Goal: Information Seeking & Learning: Learn about a topic

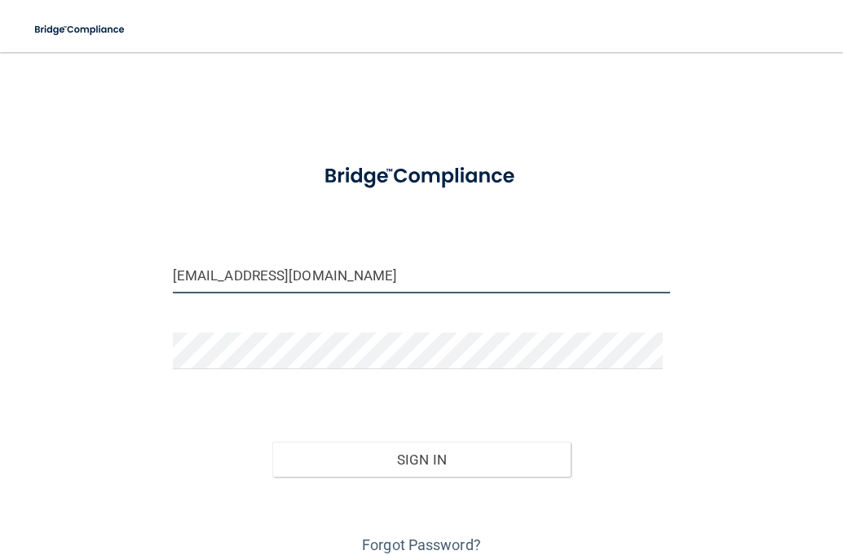
click at [333, 279] on input "[EMAIL_ADDRESS][DOMAIN_NAME]" at bounding box center [422, 275] width 498 height 37
type input "[PERSON_NAME][EMAIL_ADDRESS][PERSON_NAME][DOMAIN_NAME]"
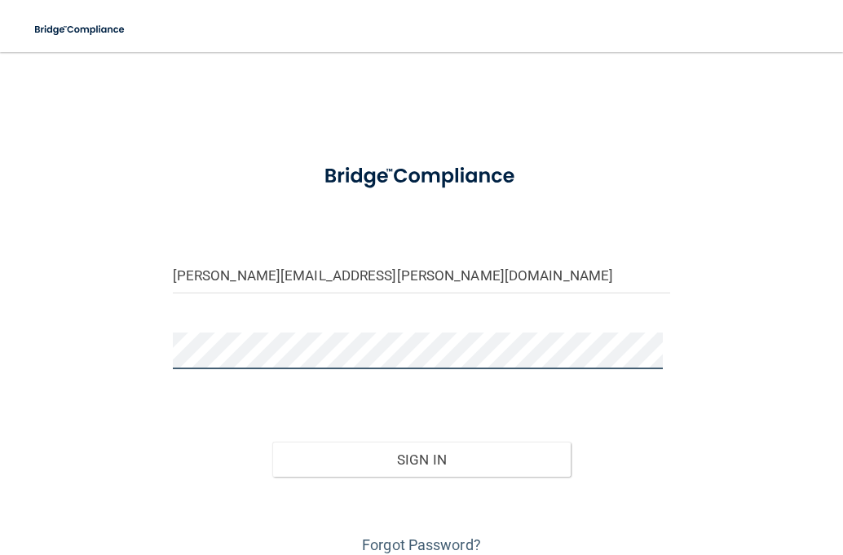
click at [0, 303] on html "Toggle navigation Manage My Enterprise Manage My Location [PERSON_NAME][EMAIL_A…" at bounding box center [421, 277] width 843 height 555
click at [272, 442] on button "Sign In" at bounding box center [421, 460] width 299 height 36
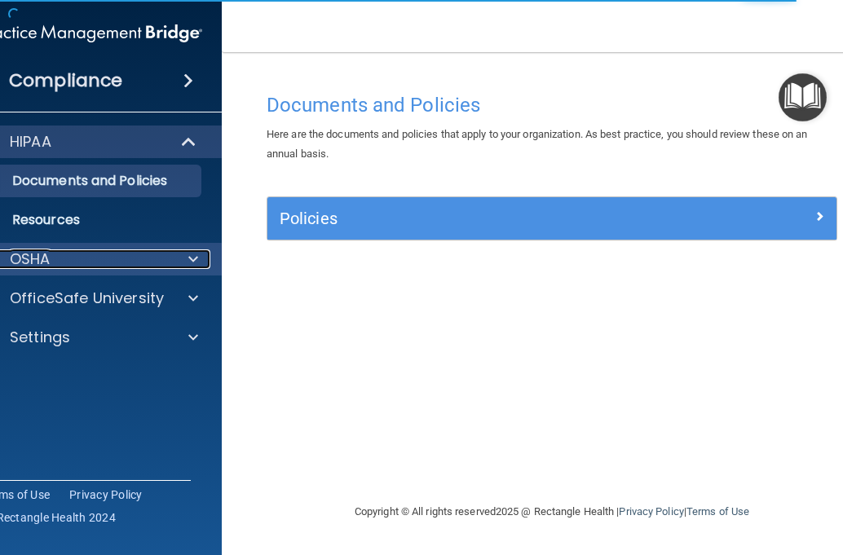
click at [83, 267] on div "OSHA" at bounding box center [69, 260] width 202 height 20
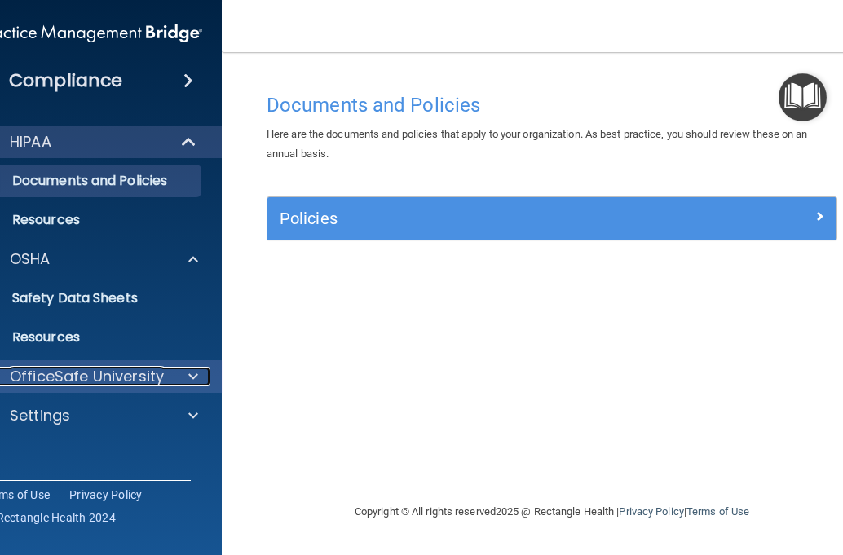
click at [91, 380] on p "OfficeSafe University" at bounding box center [87, 377] width 154 height 20
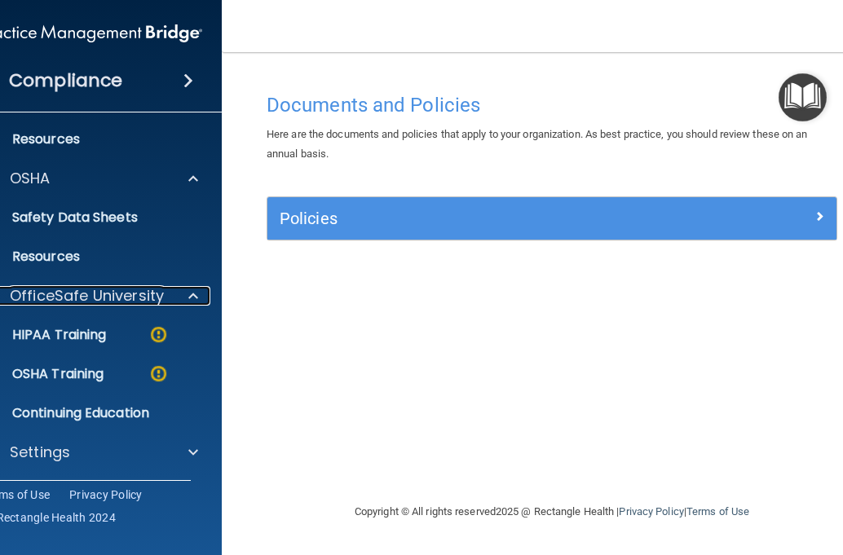
scroll to position [82, 0]
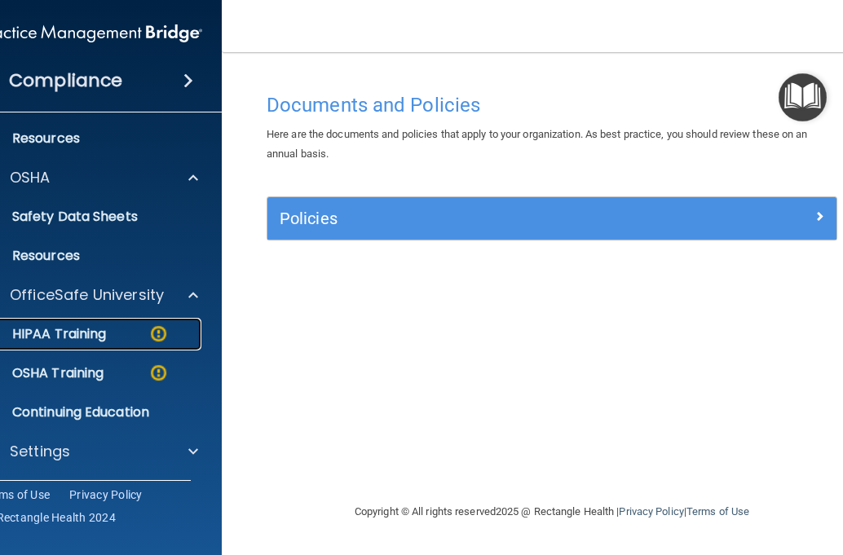
click at [104, 340] on p "HIPAA Training" at bounding box center [38, 334] width 135 height 16
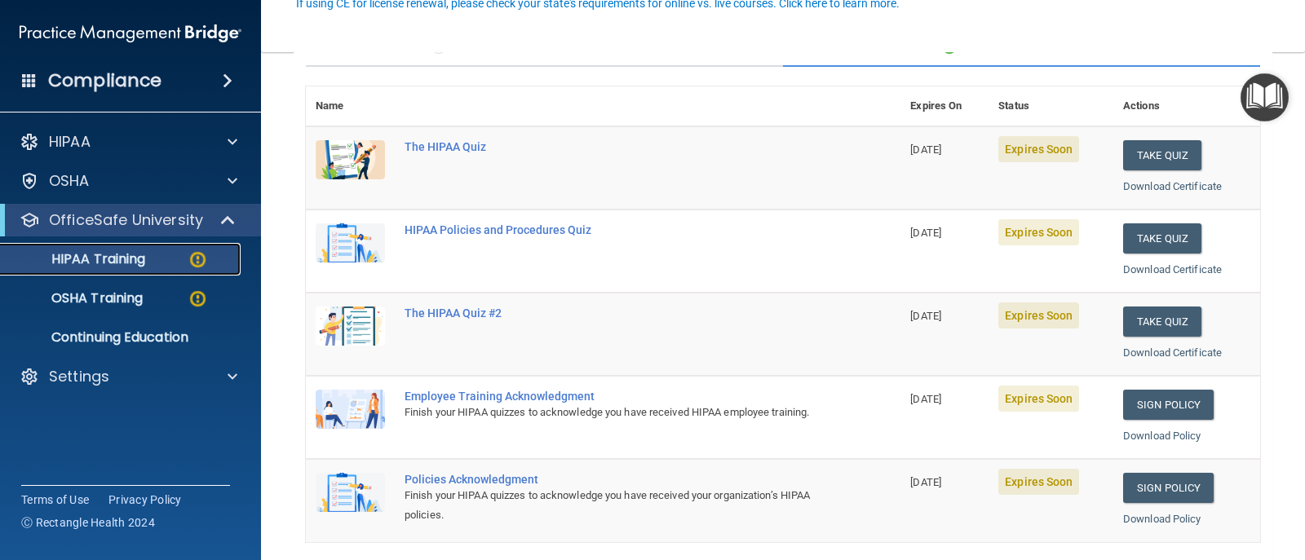
scroll to position [163, 0]
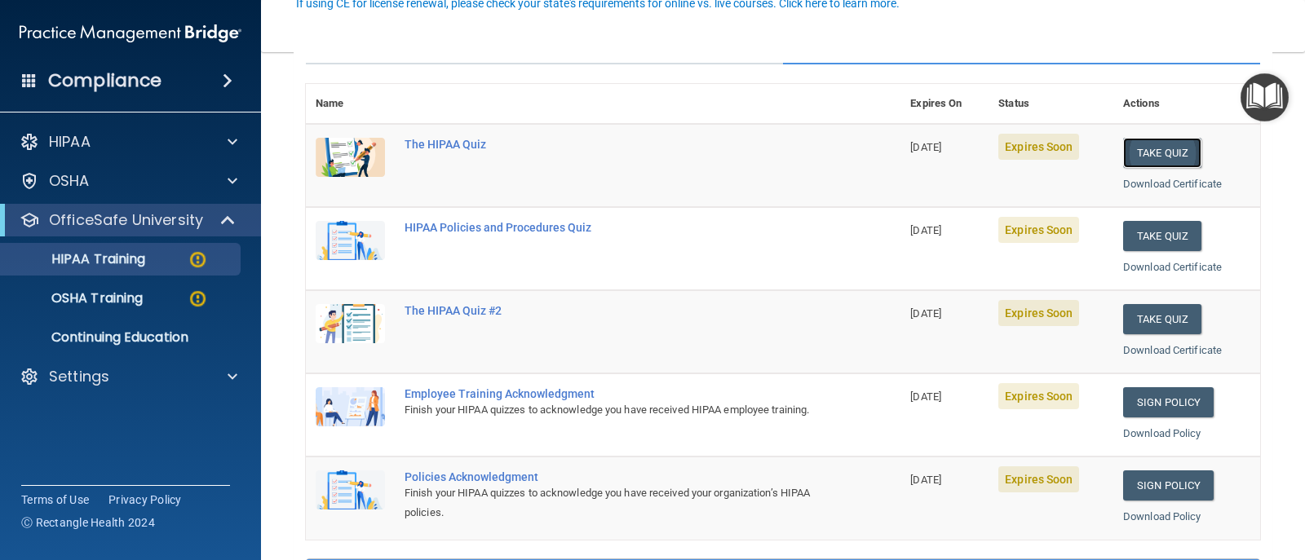
click at [843, 153] on button "Take Quiz" at bounding box center [1162, 153] width 78 height 30
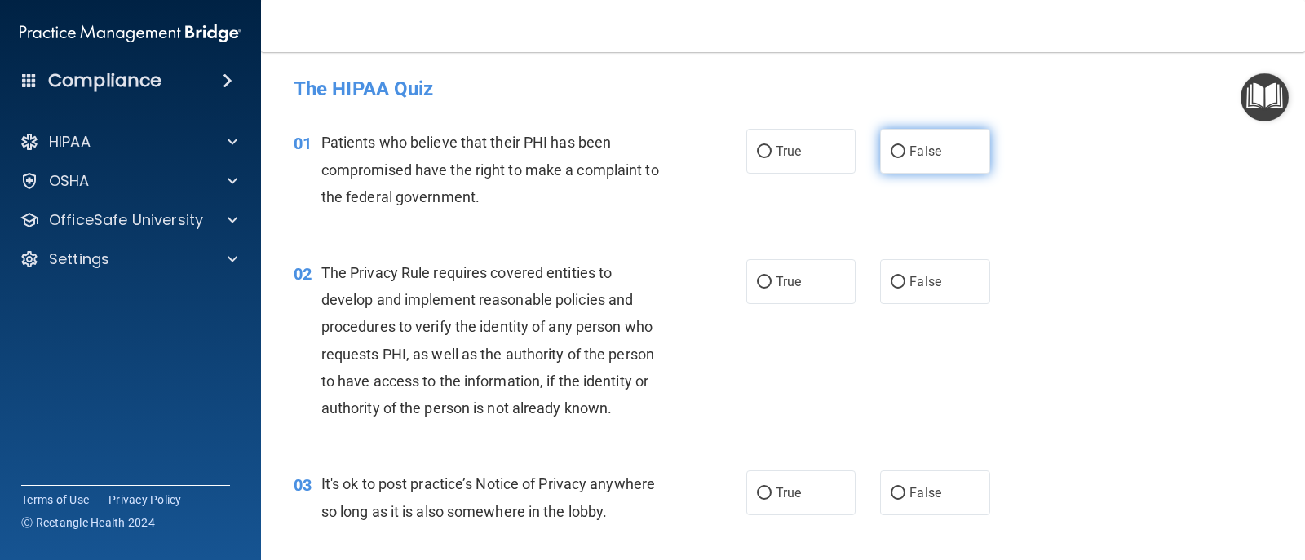
click at [843, 159] on label "False" at bounding box center [934, 151] width 109 height 45
click at [843, 158] on input "False" at bounding box center [898, 152] width 15 height 12
radio input "true"
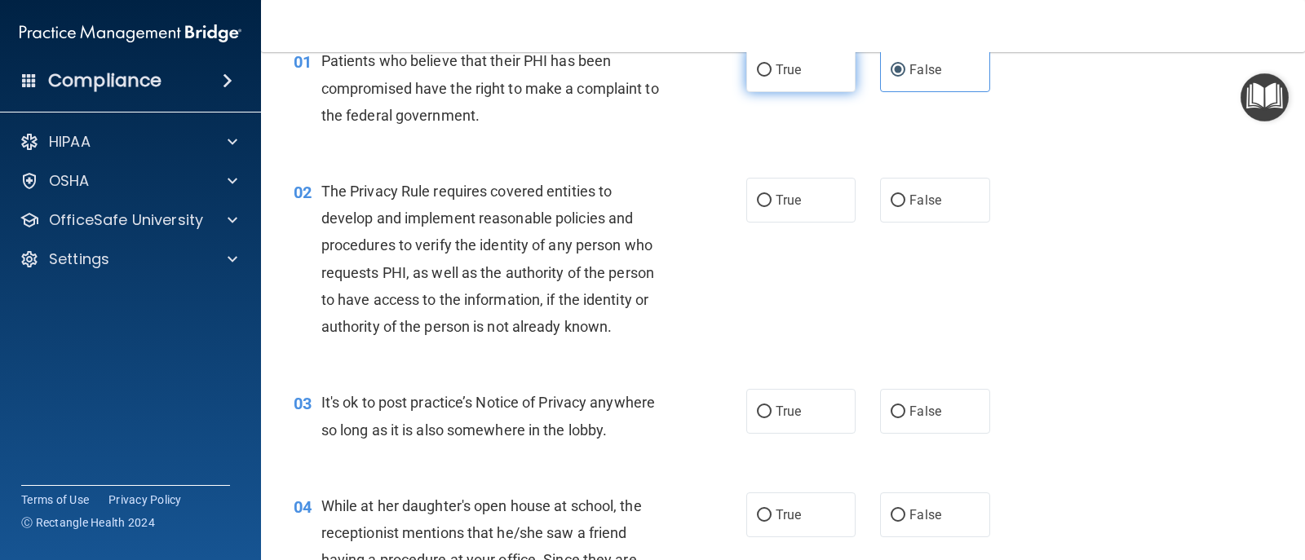
click at [784, 73] on span "True" at bounding box center [788, 69] width 25 height 15
click at [772, 73] on input "True" at bounding box center [764, 70] width 15 height 12
radio input "true"
click at [843, 85] on label "False" at bounding box center [934, 69] width 109 height 45
click at [843, 77] on input "False" at bounding box center [898, 70] width 15 height 12
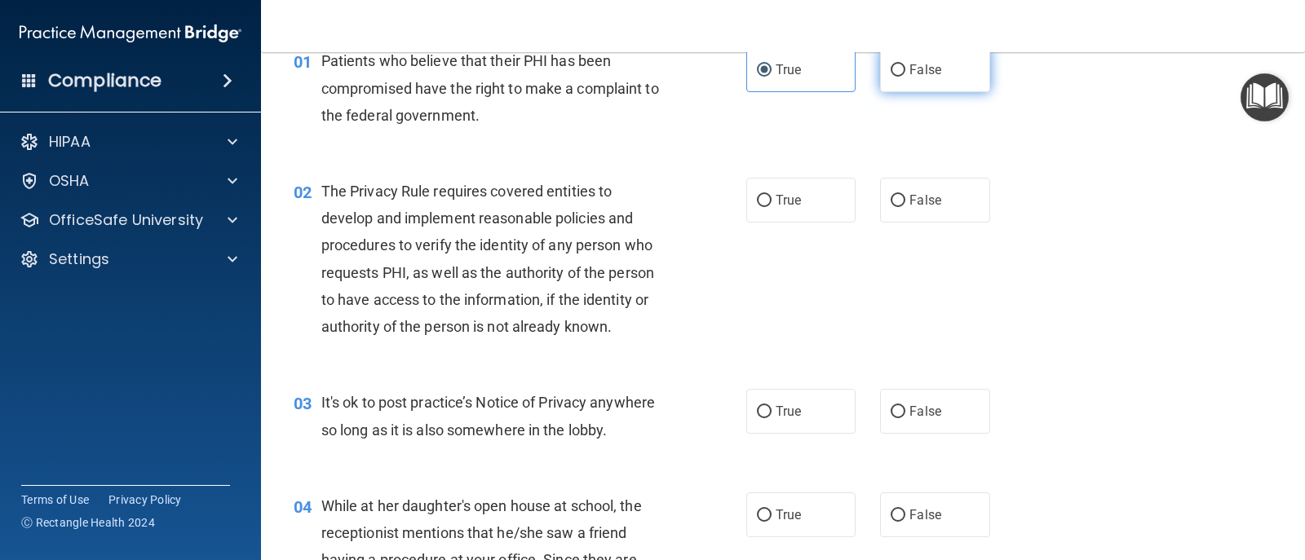
radio input "true"
radio input "false"
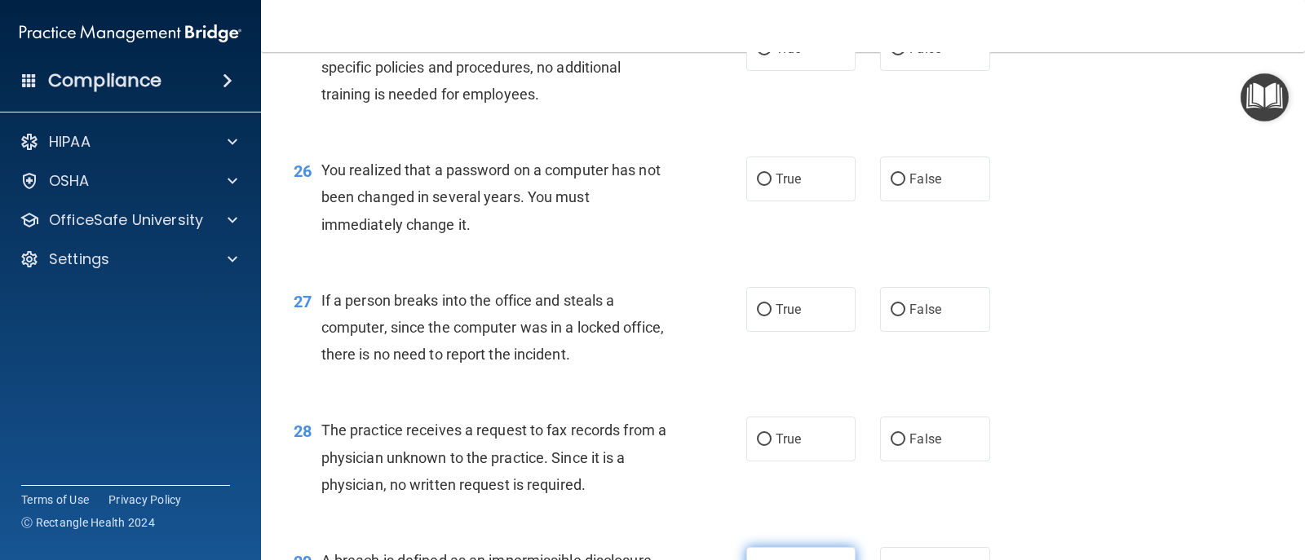
scroll to position [3751, 0]
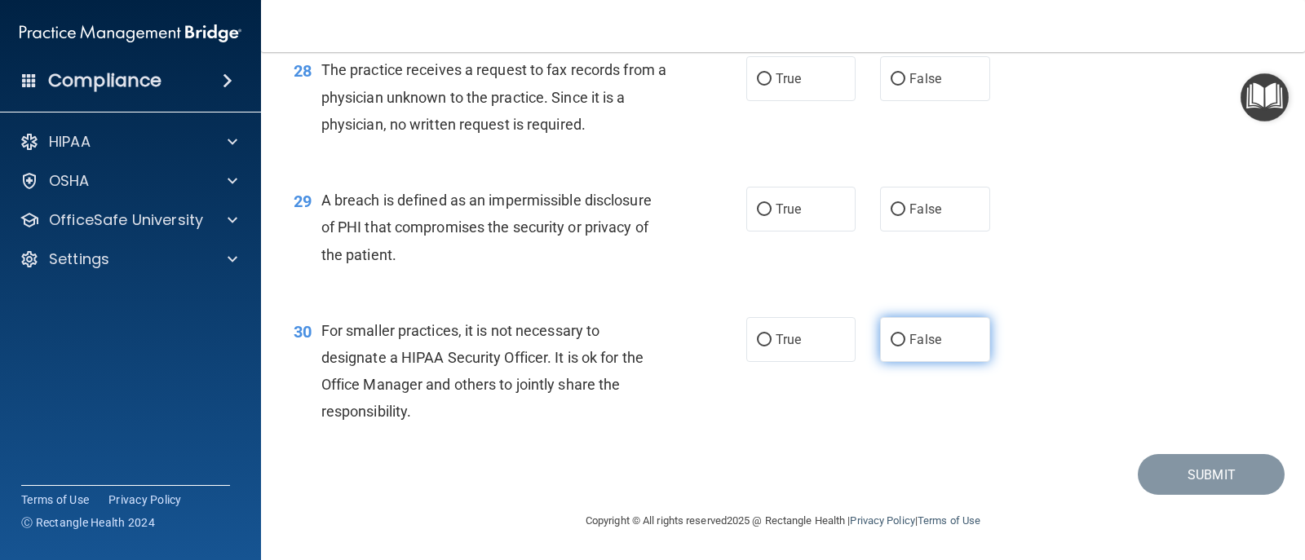
click at [843, 345] on span "False" at bounding box center [925, 339] width 32 height 15
click at [843, 345] on input "False" at bounding box center [898, 340] width 15 height 12
radio input "true"
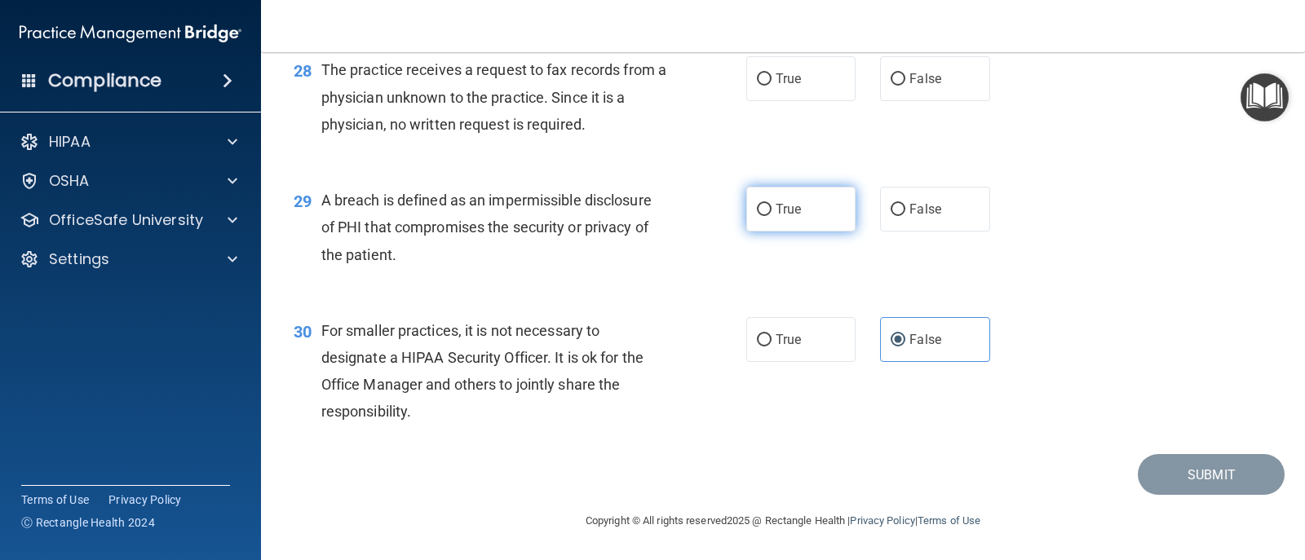
click at [801, 218] on label "True" at bounding box center [800, 209] width 109 height 45
click at [772, 216] on input "True" at bounding box center [764, 210] width 15 height 12
radio input "true"
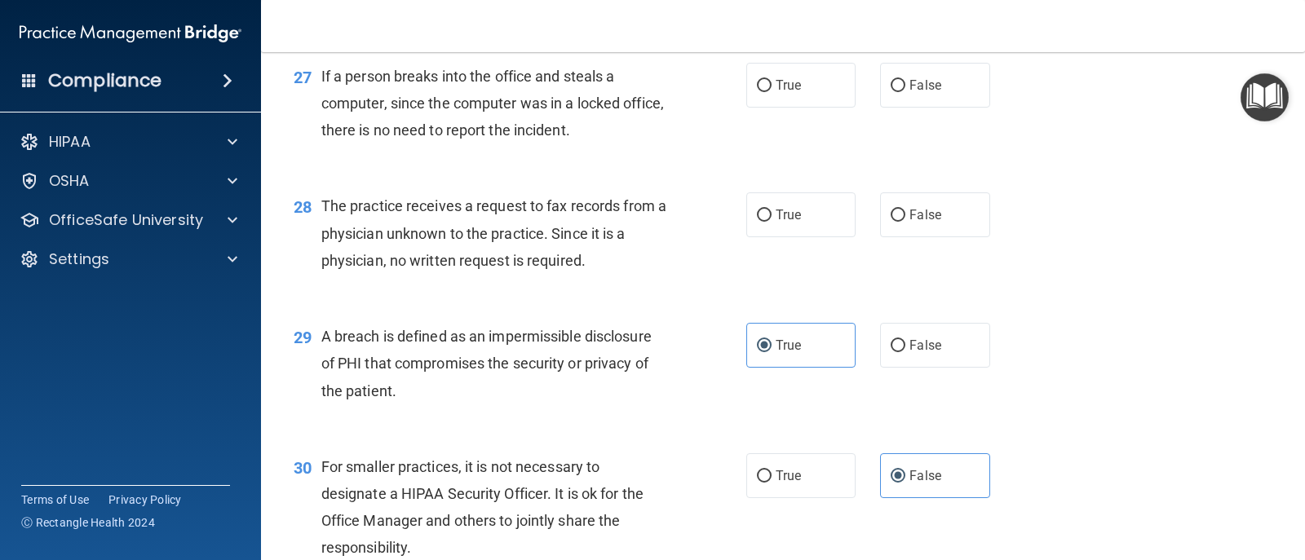
scroll to position [3588, 0]
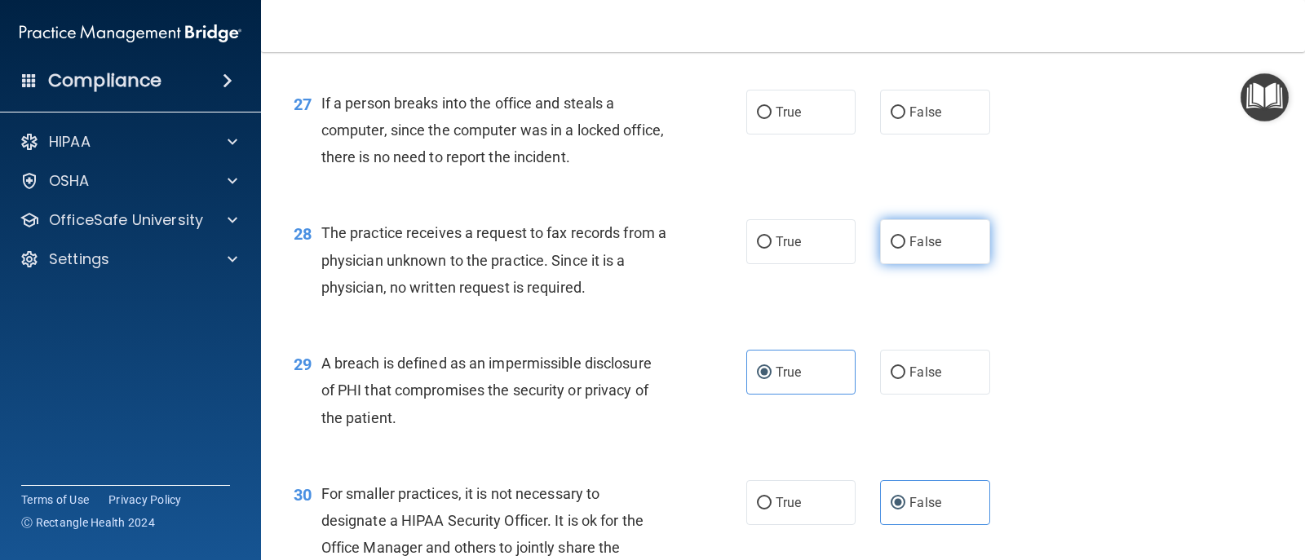
click at [843, 231] on label "False" at bounding box center [934, 241] width 109 height 45
click at [843, 237] on input "False" at bounding box center [898, 243] width 15 height 12
radio input "true"
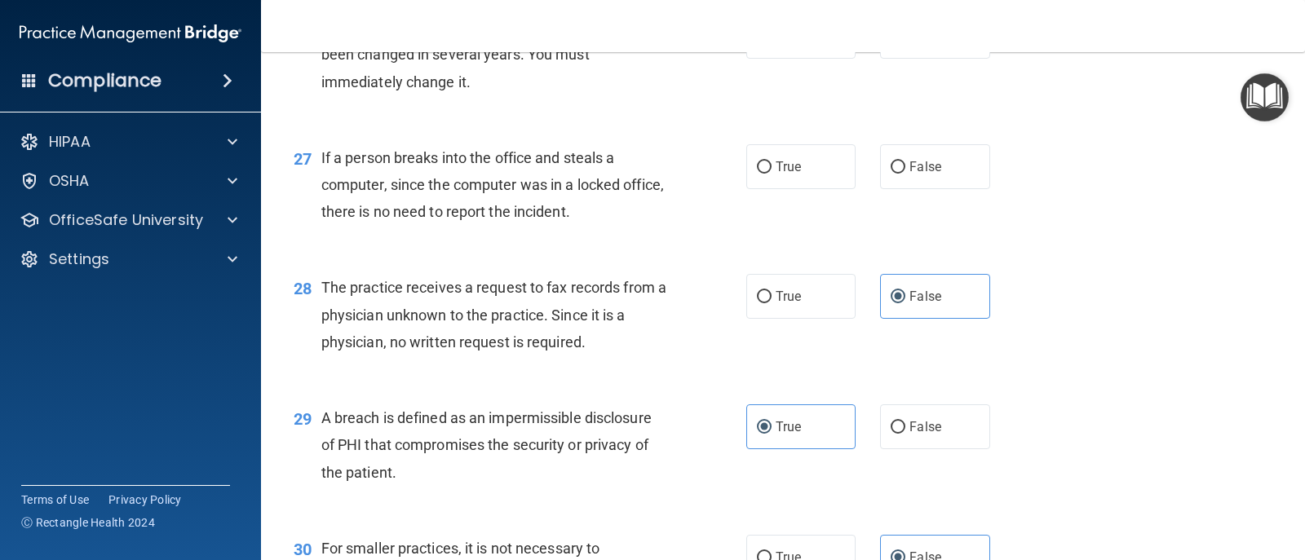
scroll to position [3506, 0]
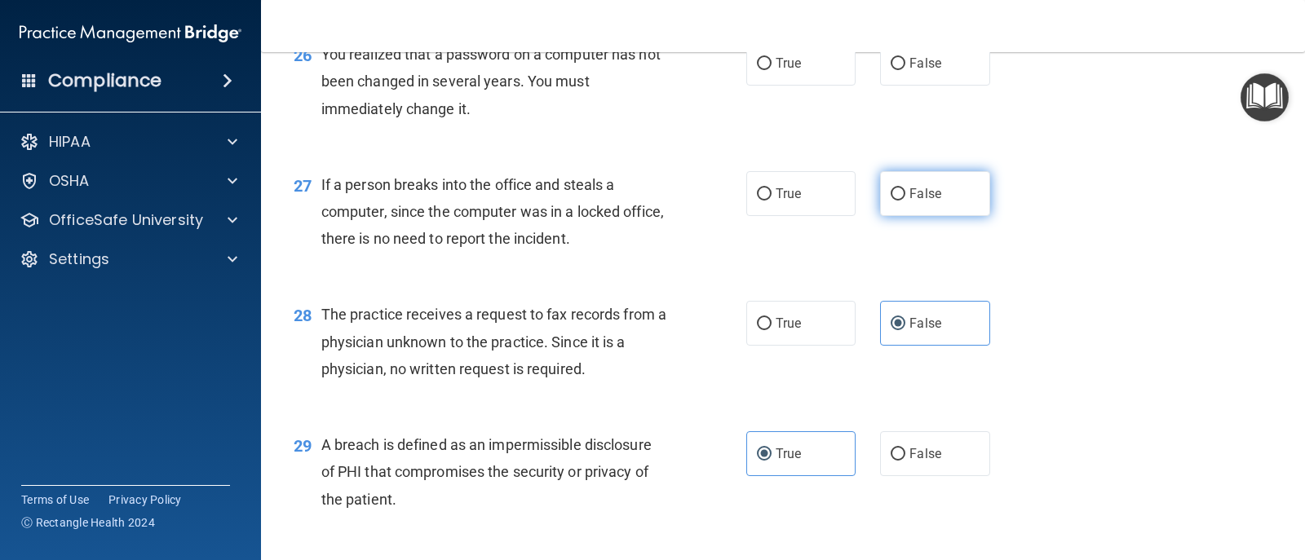
click at [843, 189] on label "False" at bounding box center [934, 193] width 109 height 45
click at [843, 189] on input "False" at bounding box center [898, 194] width 15 height 12
radio input "true"
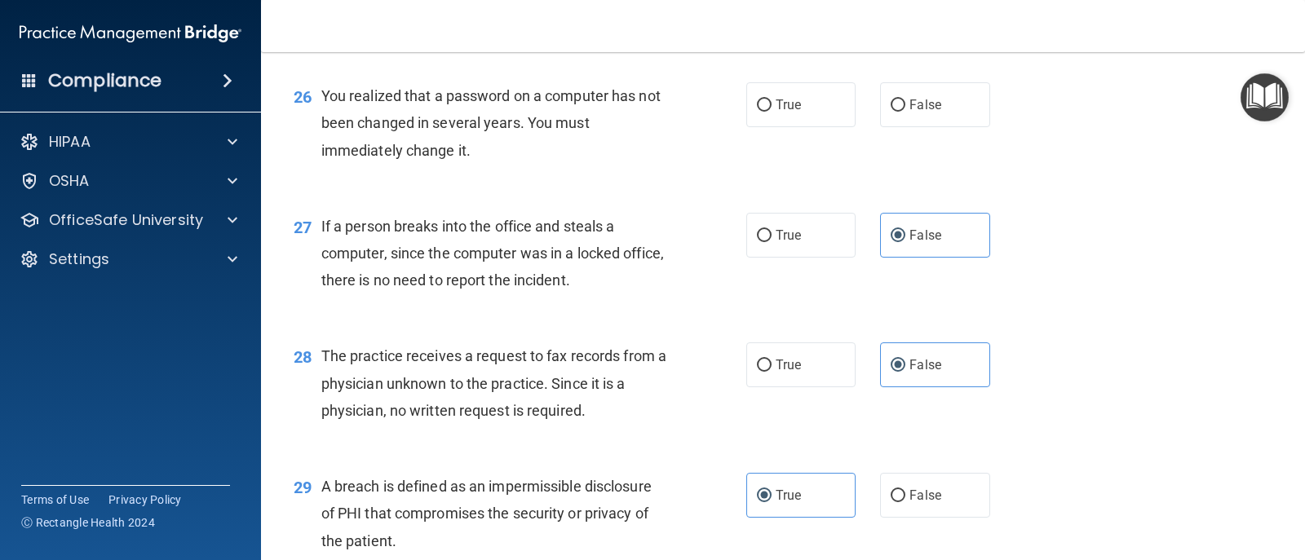
scroll to position [3425, 0]
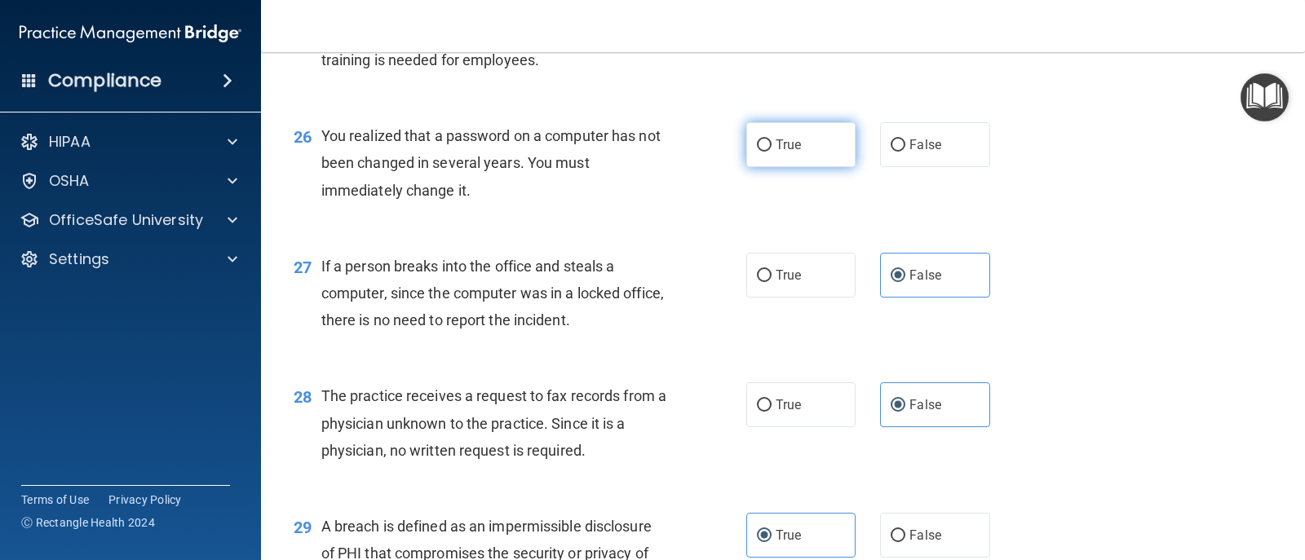
click at [773, 153] on label "True" at bounding box center [800, 144] width 109 height 45
click at [772, 152] on input "True" at bounding box center [764, 145] width 15 height 12
radio input "true"
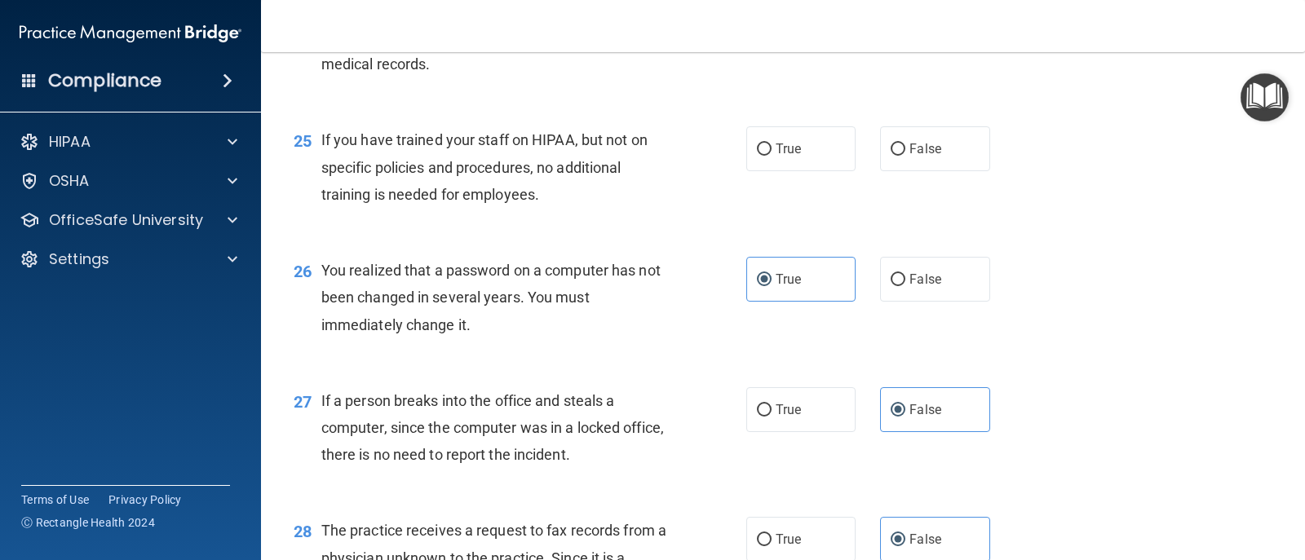
scroll to position [3262, 0]
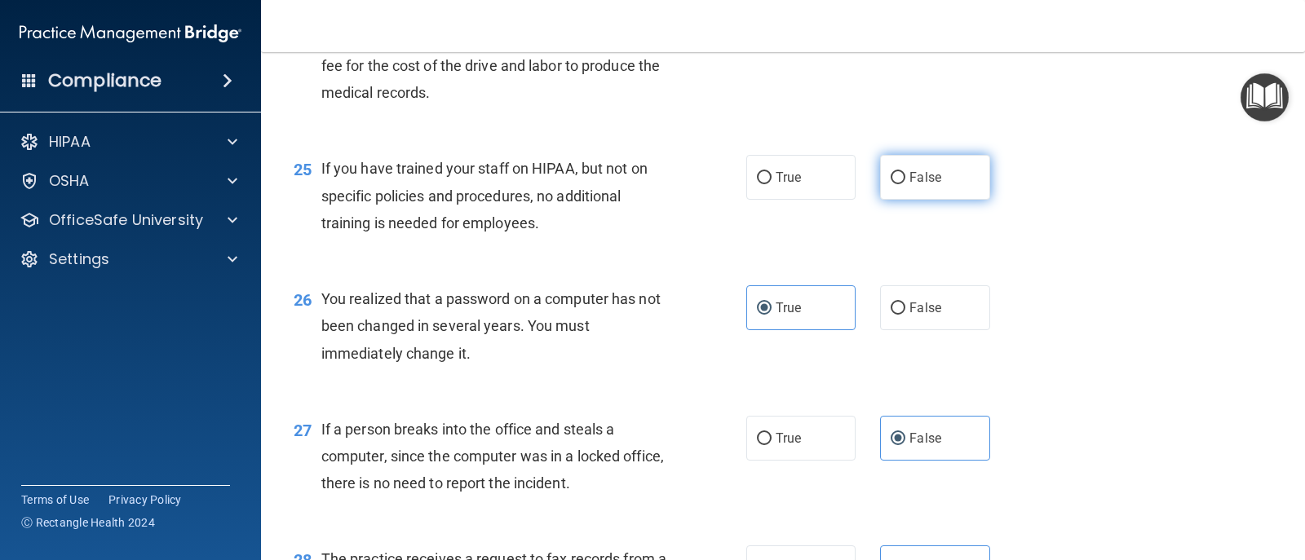
click at [843, 185] on label "False" at bounding box center [934, 177] width 109 height 45
click at [843, 184] on input "False" at bounding box center [898, 178] width 15 height 12
radio input "true"
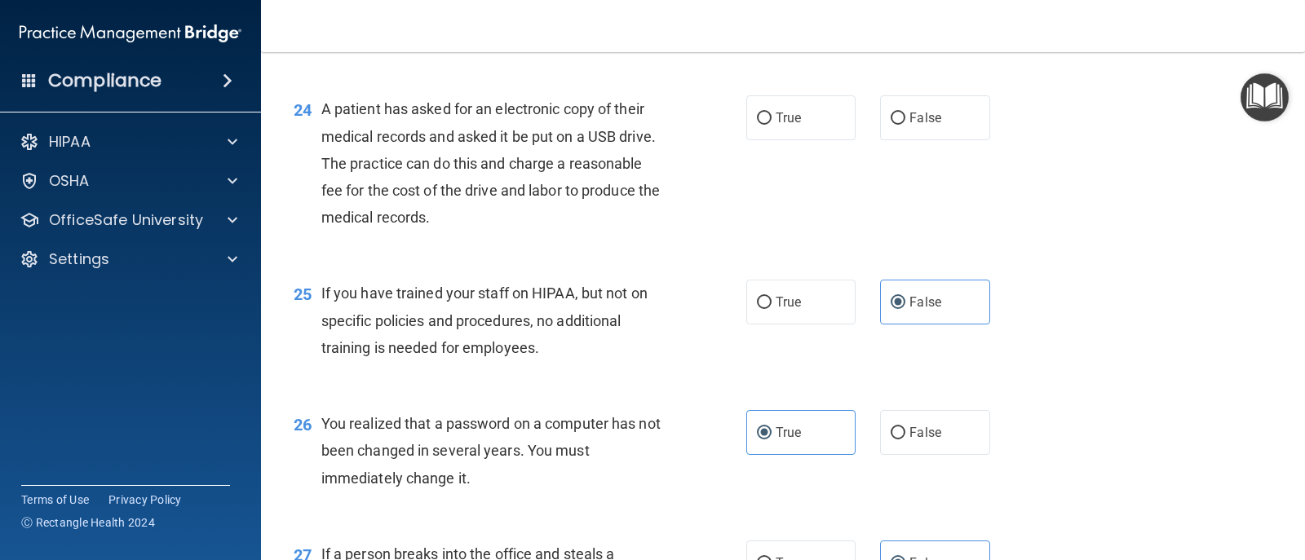
scroll to position [3099, 0]
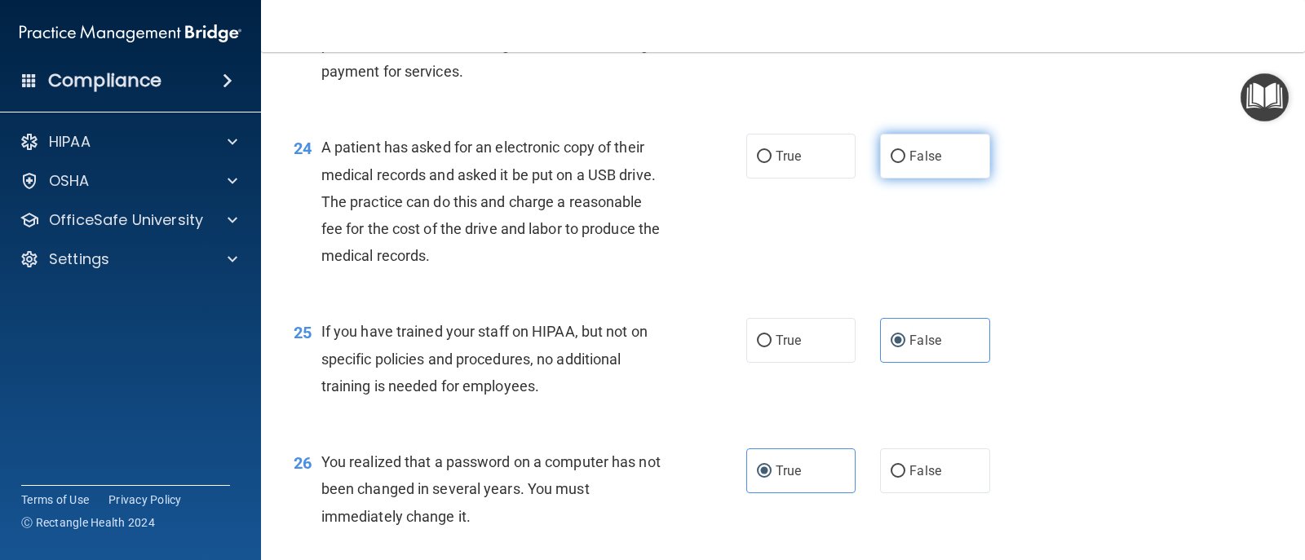
click at [843, 147] on label "False" at bounding box center [934, 156] width 109 height 45
click at [843, 151] on input "False" at bounding box center [898, 157] width 15 height 12
radio input "true"
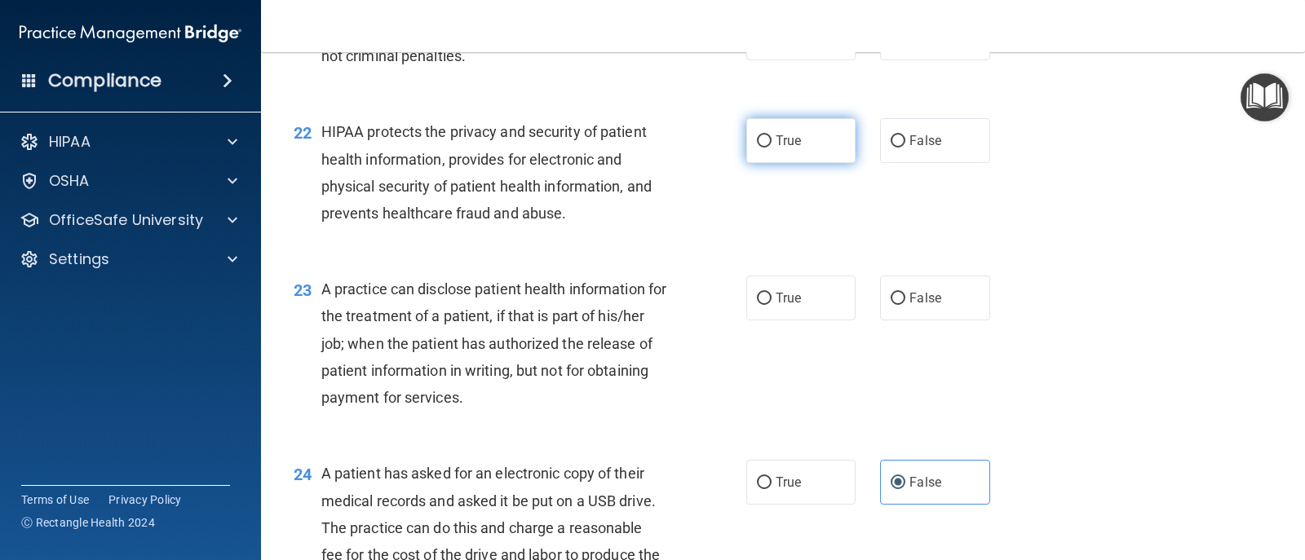
scroll to position [2691, 0]
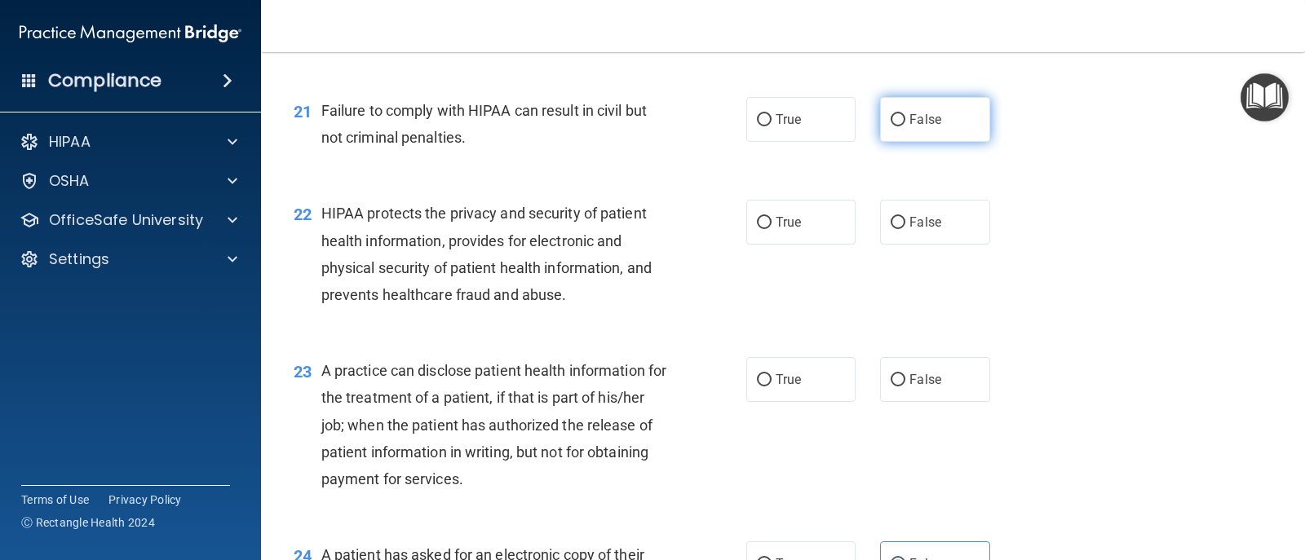
click at [843, 130] on label "False" at bounding box center [934, 119] width 109 height 45
click at [843, 126] on input "False" at bounding box center [898, 120] width 15 height 12
radio input "true"
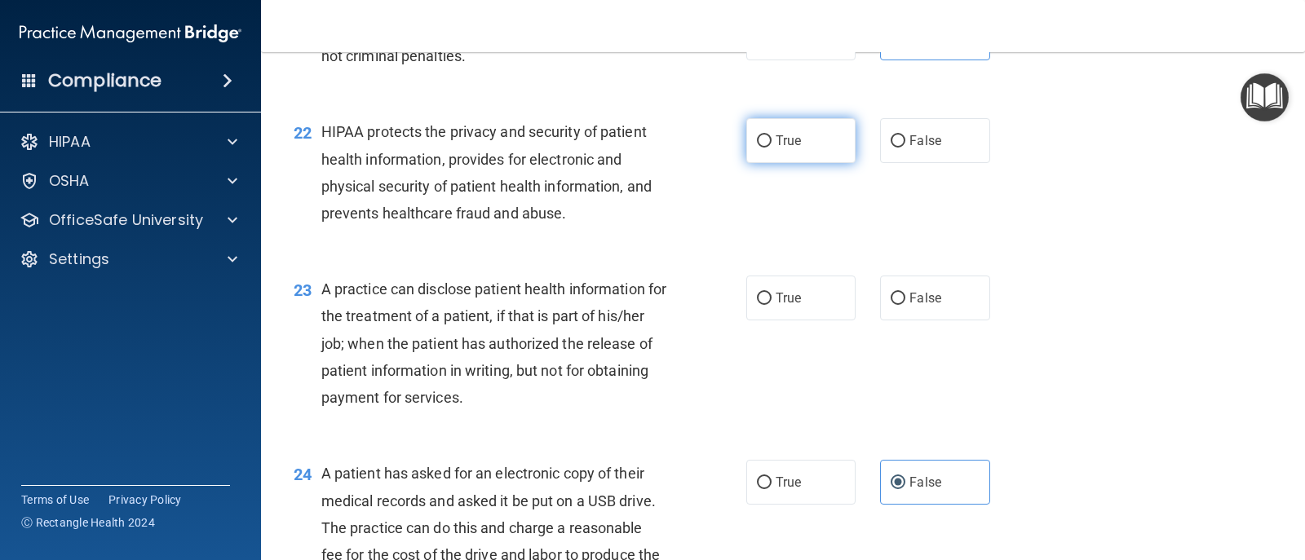
click at [811, 135] on label "True" at bounding box center [800, 140] width 109 height 45
click at [772, 135] on input "True" at bounding box center [764, 141] width 15 height 12
radio input "true"
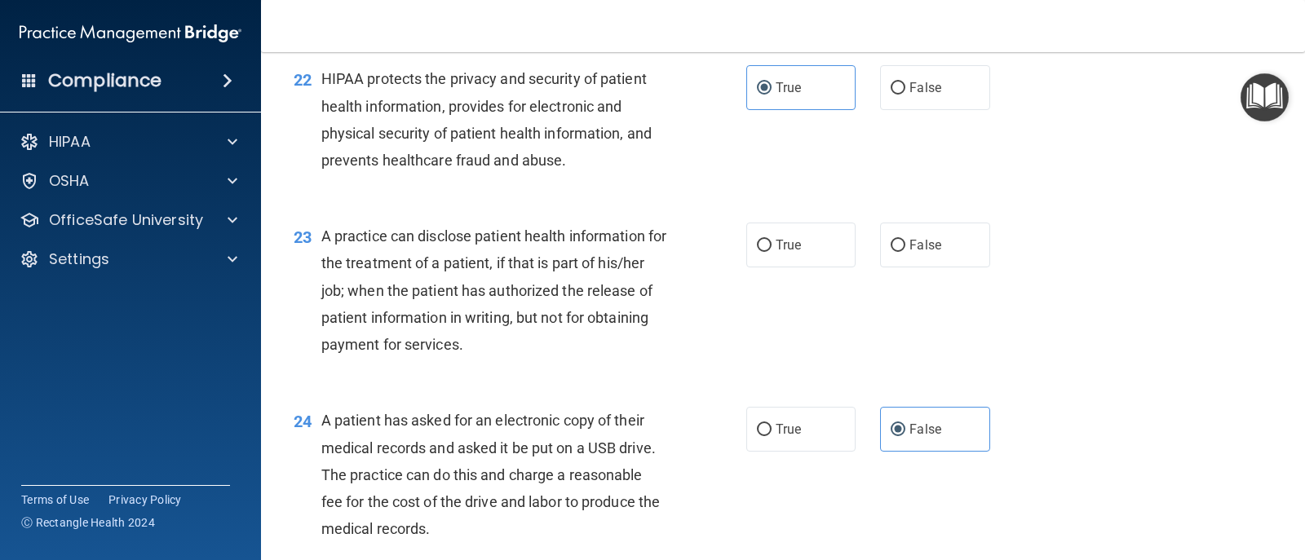
scroll to position [2854, 0]
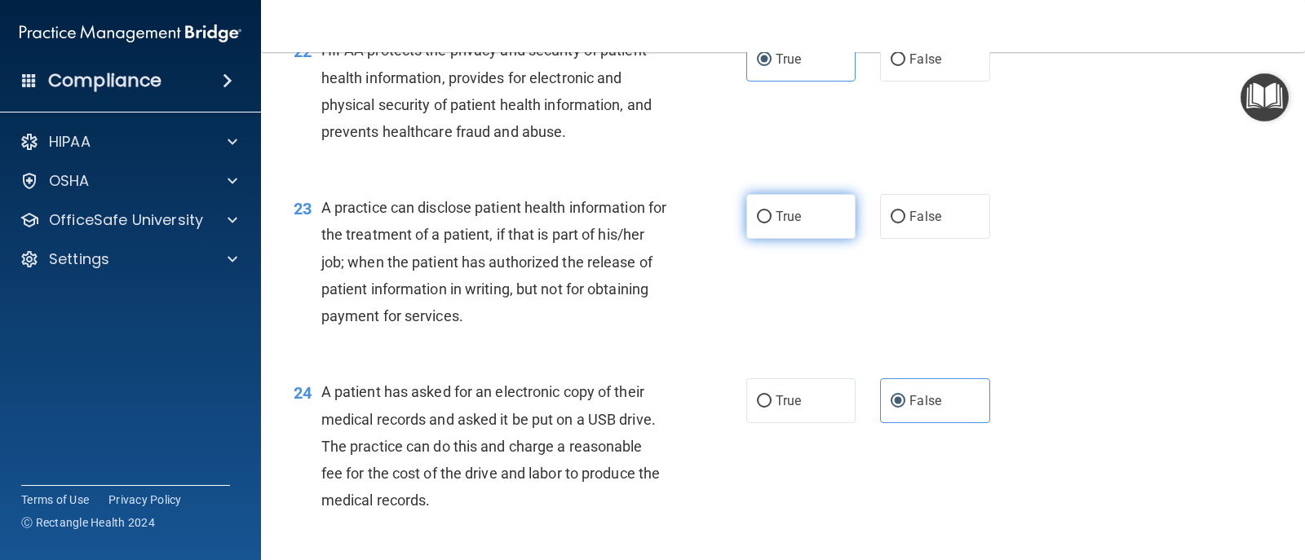
click at [843, 224] on label "True" at bounding box center [800, 216] width 109 height 45
click at [772, 223] on input "True" at bounding box center [764, 217] width 15 height 12
radio input "true"
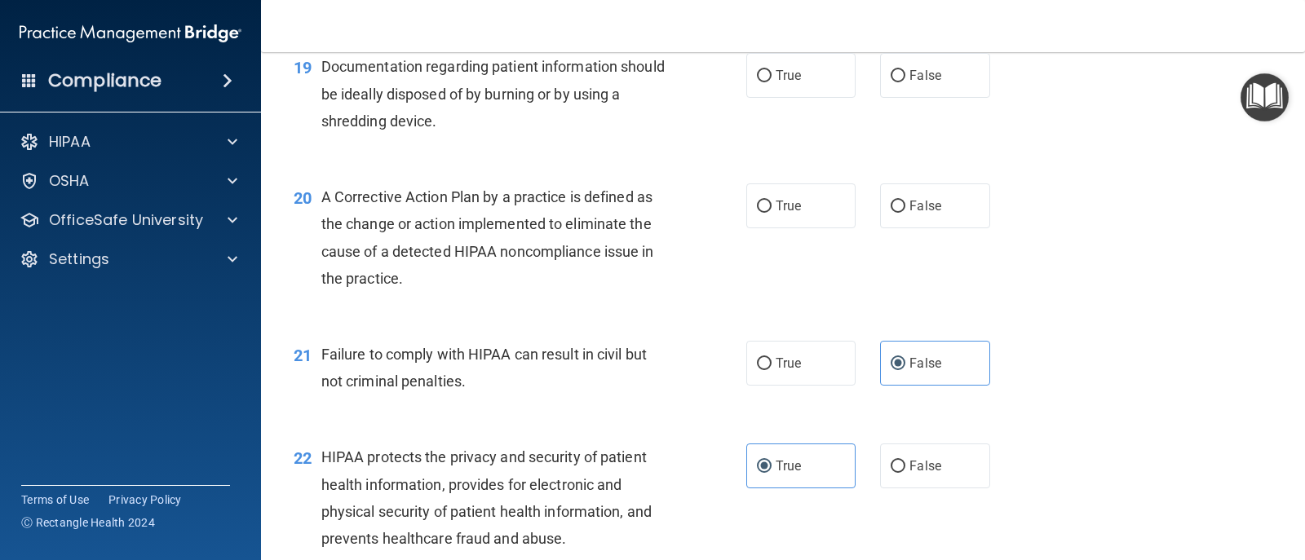
scroll to position [2446, 0]
click at [825, 215] on label "True" at bounding box center [800, 206] width 109 height 45
click at [772, 214] on input "True" at bounding box center [764, 207] width 15 height 12
radio input "true"
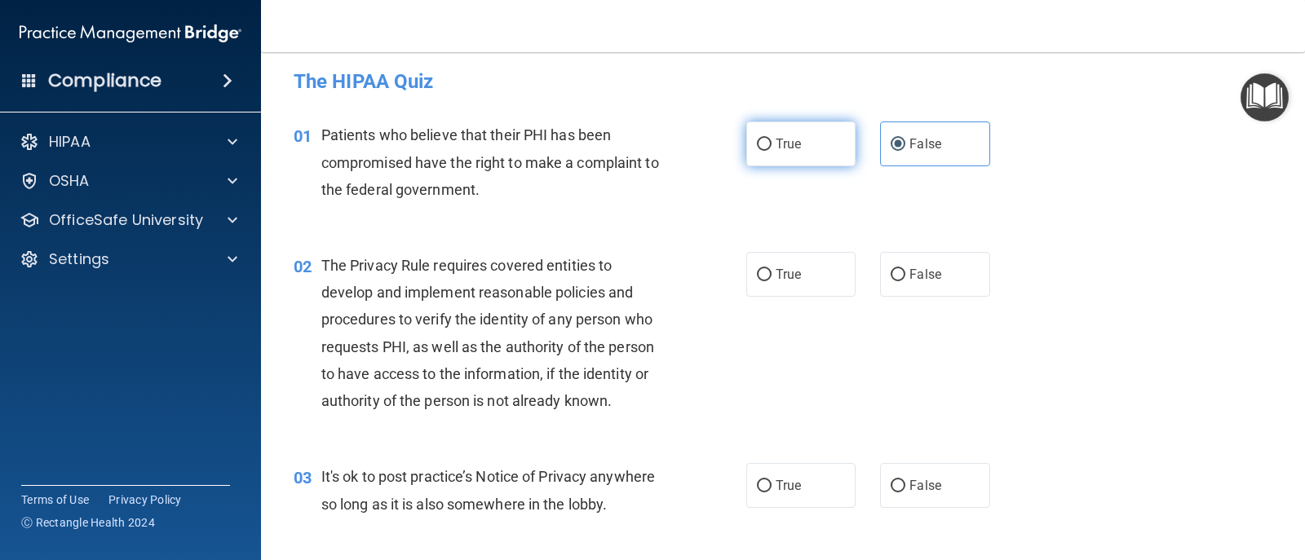
scroll to position [0, 0]
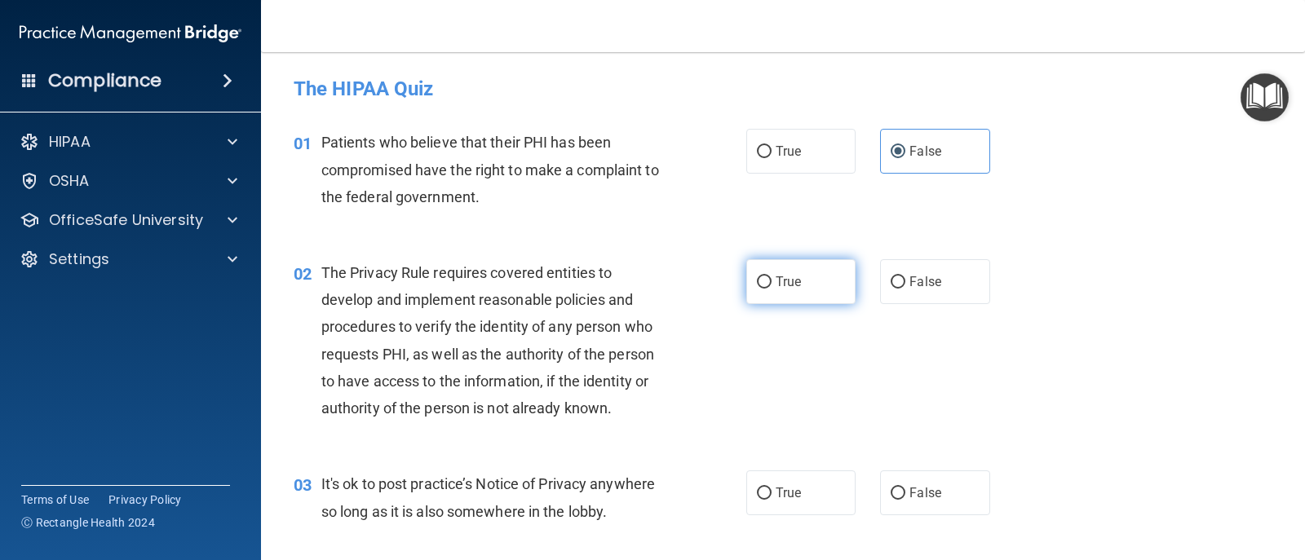
click at [781, 289] on span "True" at bounding box center [788, 281] width 25 height 15
click at [772, 289] on input "True" at bounding box center [764, 282] width 15 height 12
radio input "true"
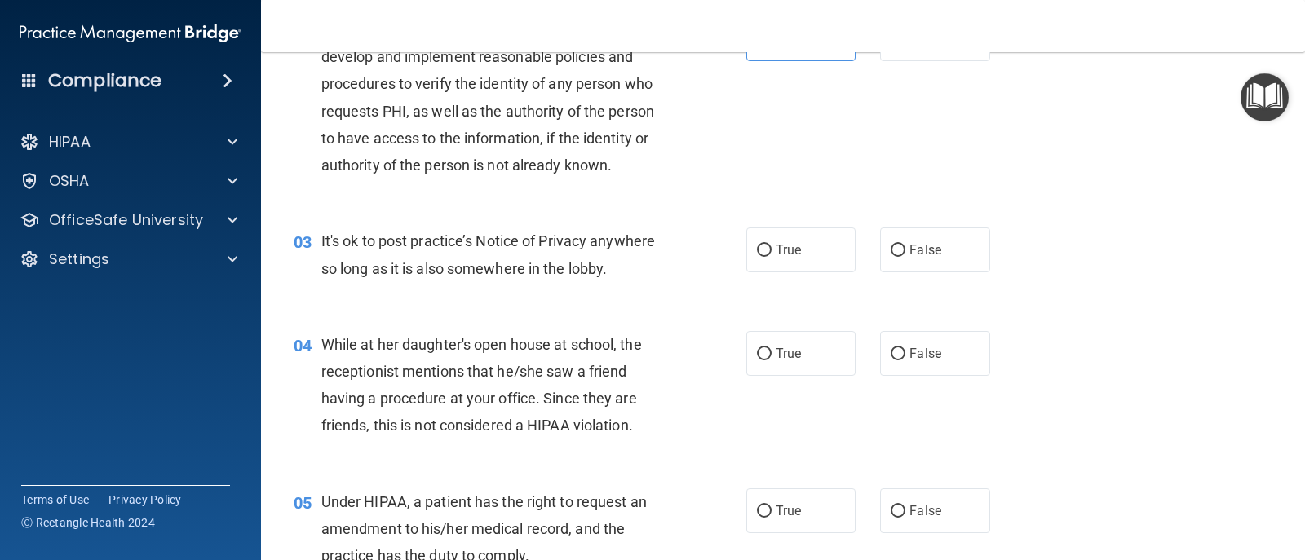
scroll to position [245, 0]
click at [798, 268] on label "True" at bounding box center [800, 248] width 109 height 45
click at [772, 255] on input "True" at bounding box center [764, 249] width 15 height 12
radio input "true"
click at [798, 348] on label "True" at bounding box center [800, 352] width 109 height 45
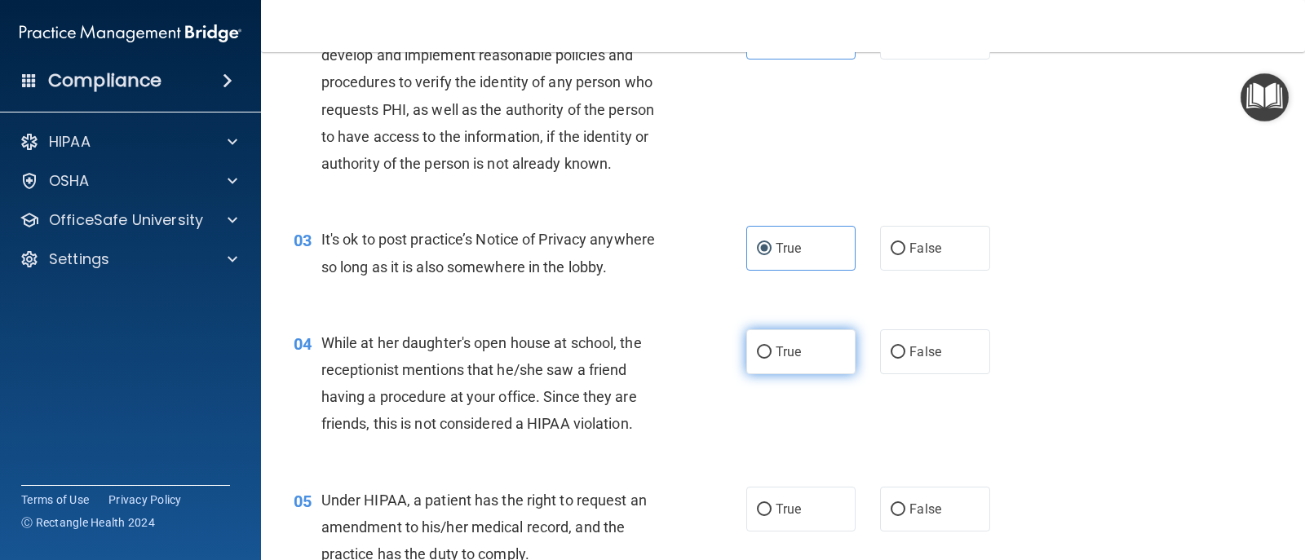
click at [772, 348] on input "True" at bounding box center [764, 353] width 15 height 12
radio input "true"
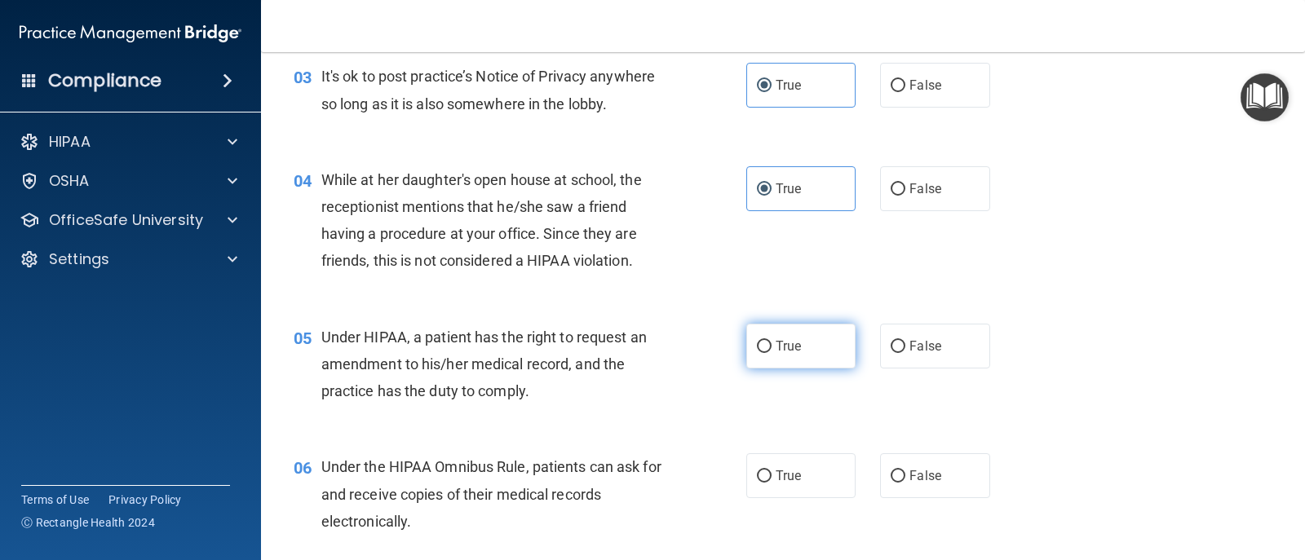
click at [785, 340] on span "True" at bounding box center [788, 345] width 25 height 15
click at [772, 341] on input "True" at bounding box center [764, 347] width 15 height 12
radio input "true"
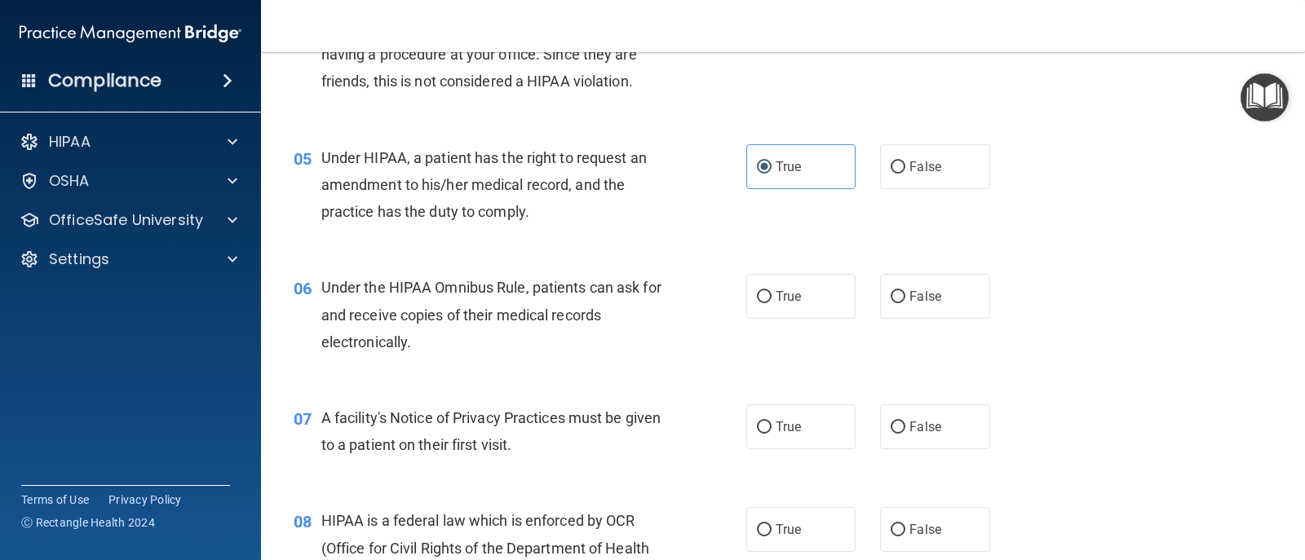
scroll to position [652, 0]
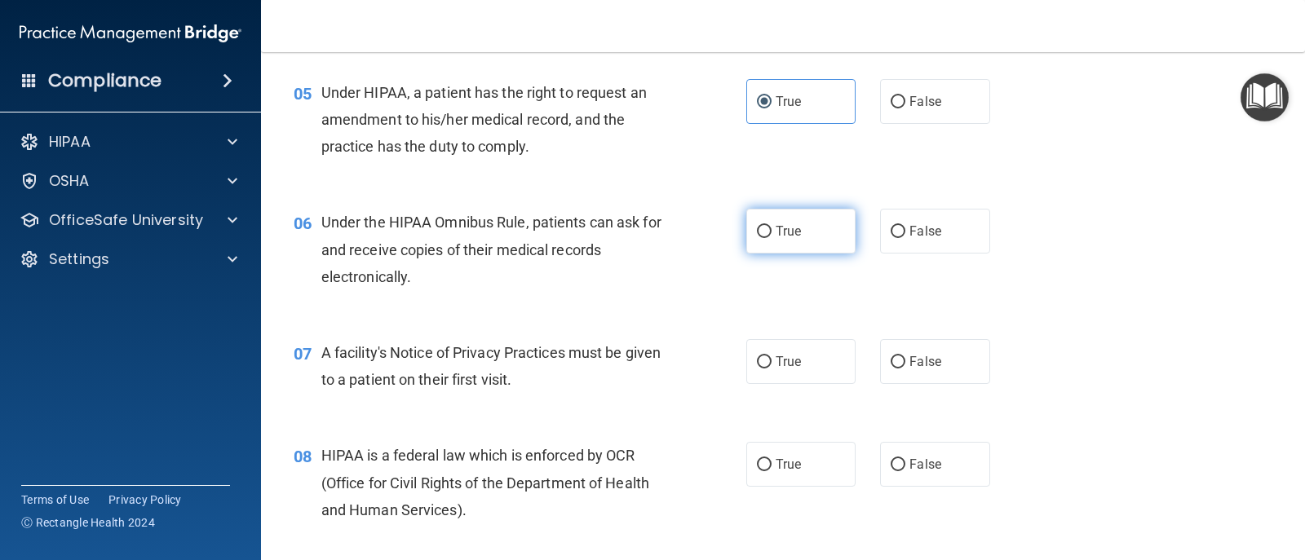
click at [791, 233] on span "True" at bounding box center [788, 230] width 25 height 15
click at [772, 233] on input "True" at bounding box center [764, 232] width 15 height 12
radio input "true"
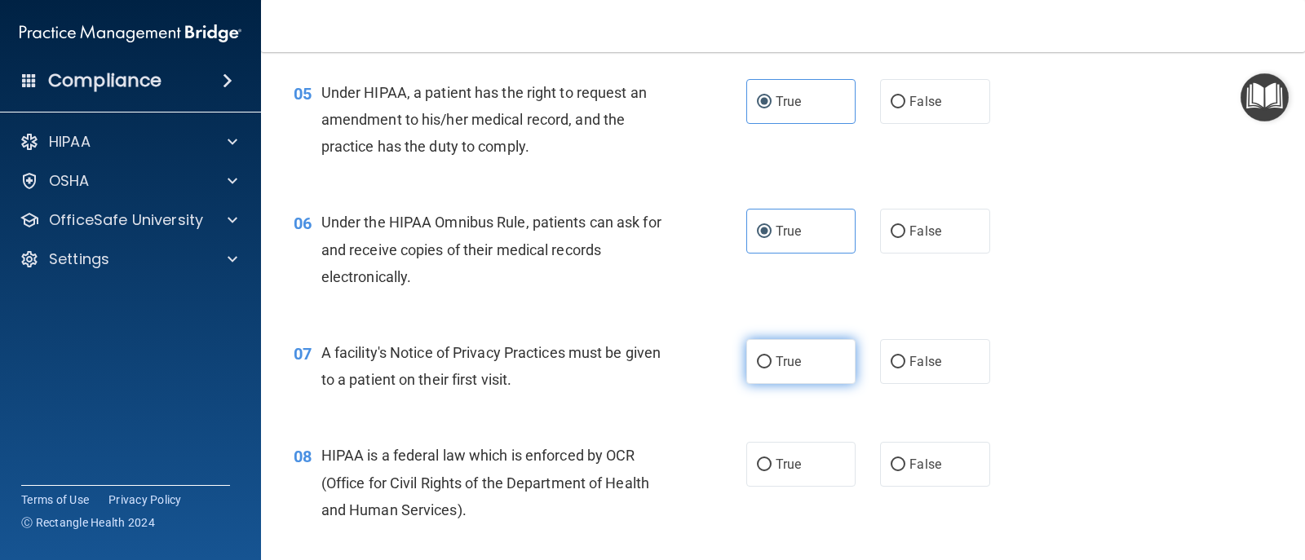
click at [789, 359] on span "True" at bounding box center [788, 361] width 25 height 15
click at [772, 359] on input "True" at bounding box center [764, 362] width 15 height 12
radio input "true"
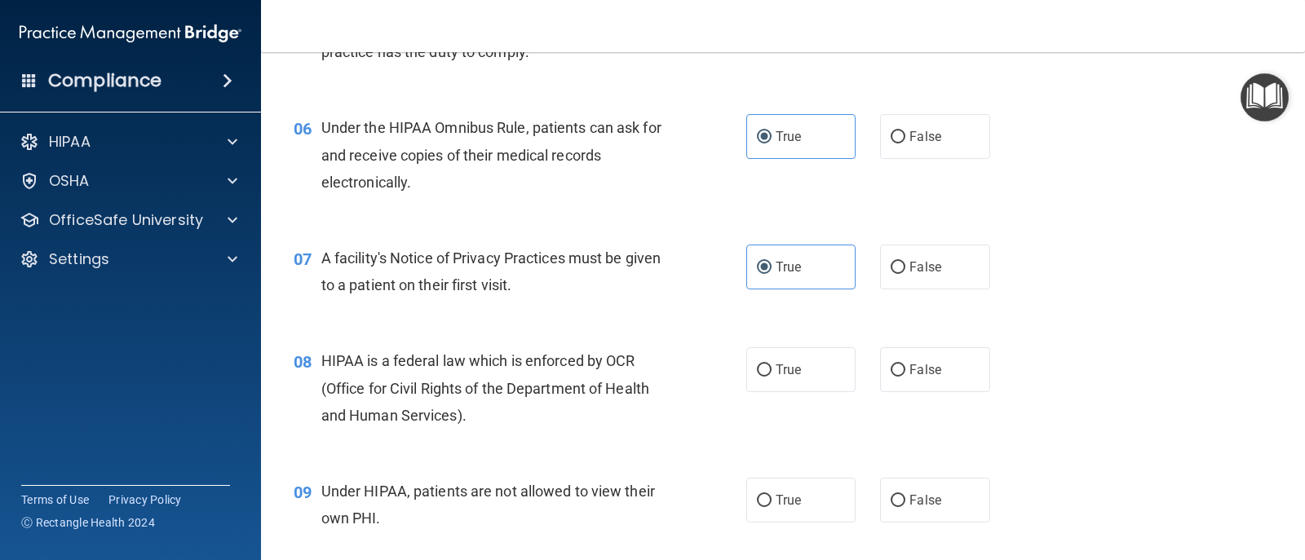
scroll to position [897, 0]
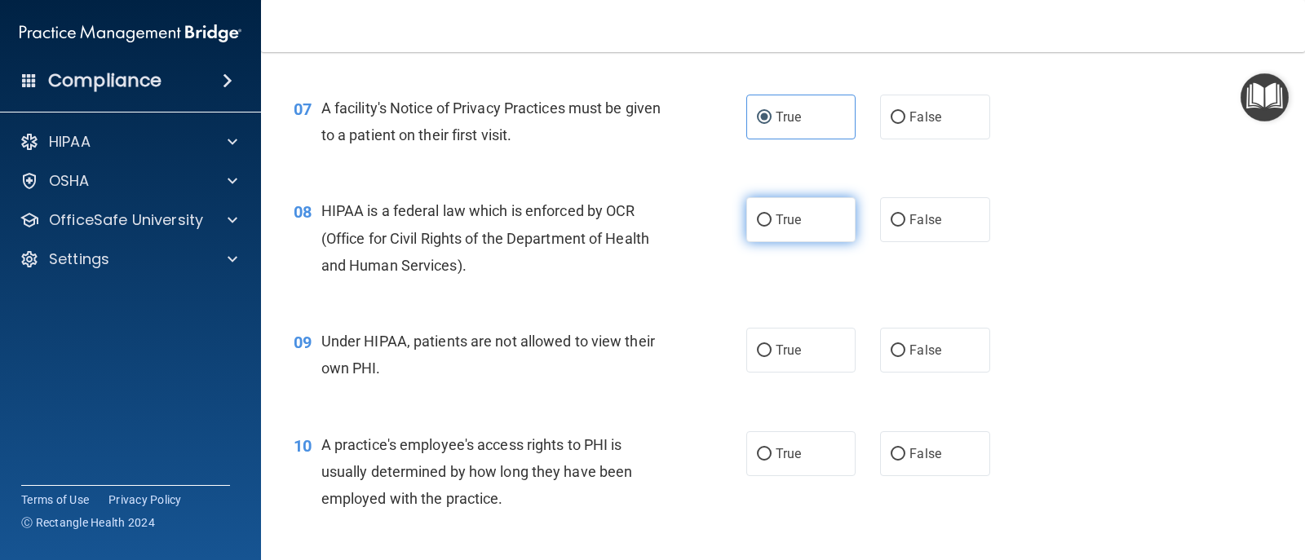
click at [775, 205] on label "True" at bounding box center [800, 219] width 109 height 45
click at [772, 215] on input "True" at bounding box center [764, 221] width 15 height 12
radio input "true"
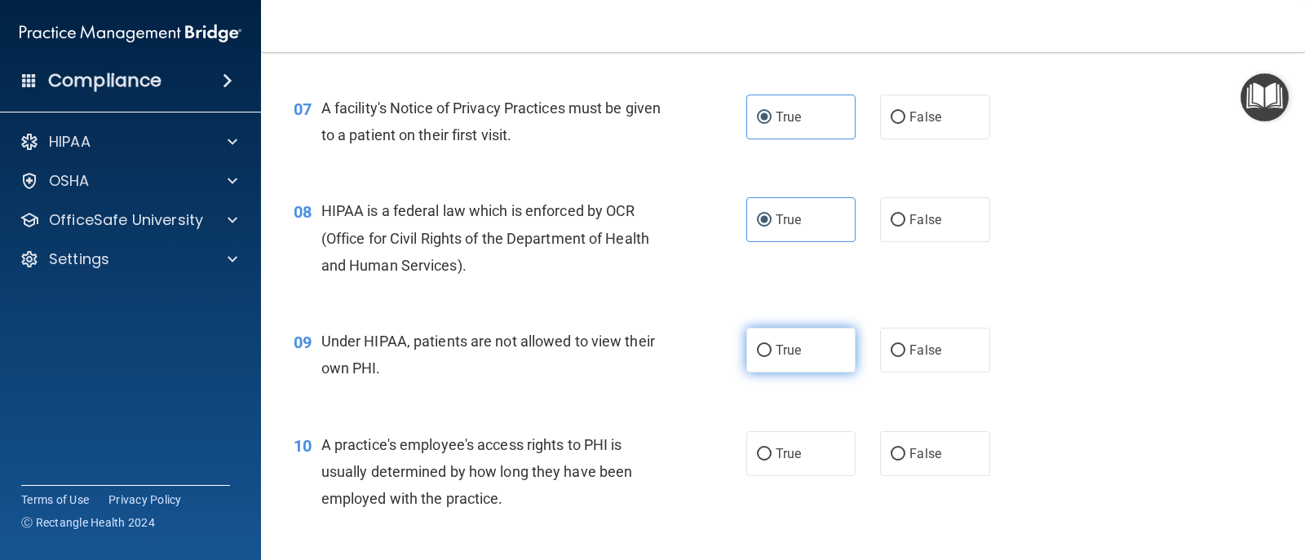
click at [798, 343] on label "True" at bounding box center [800, 350] width 109 height 45
click at [772, 345] on input "True" at bounding box center [764, 351] width 15 height 12
radio input "true"
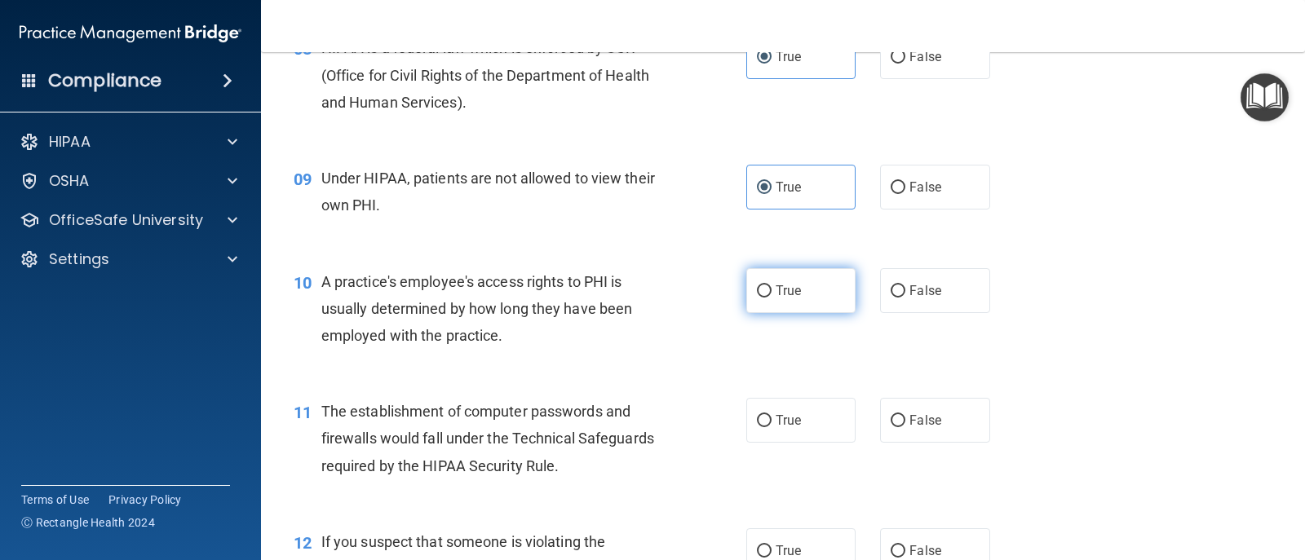
click at [784, 284] on span "True" at bounding box center [788, 290] width 25 height 15
click at [772, 285] on input "True" at bounding box center [764, 291] width 15 height 12
radio input "true"
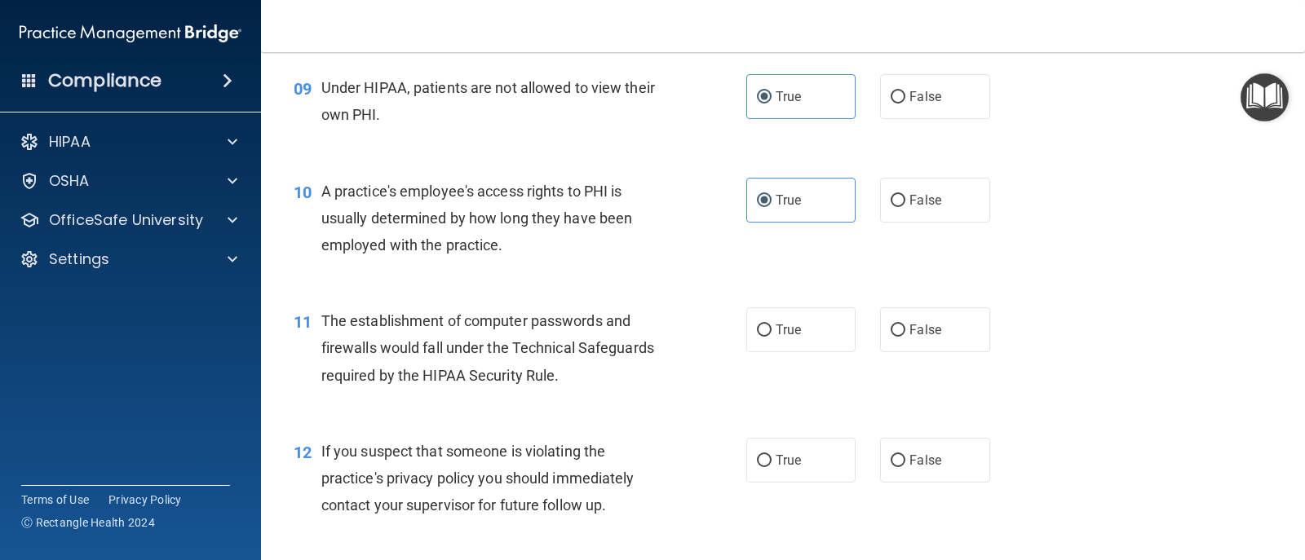
scroll to position [1223, 0]
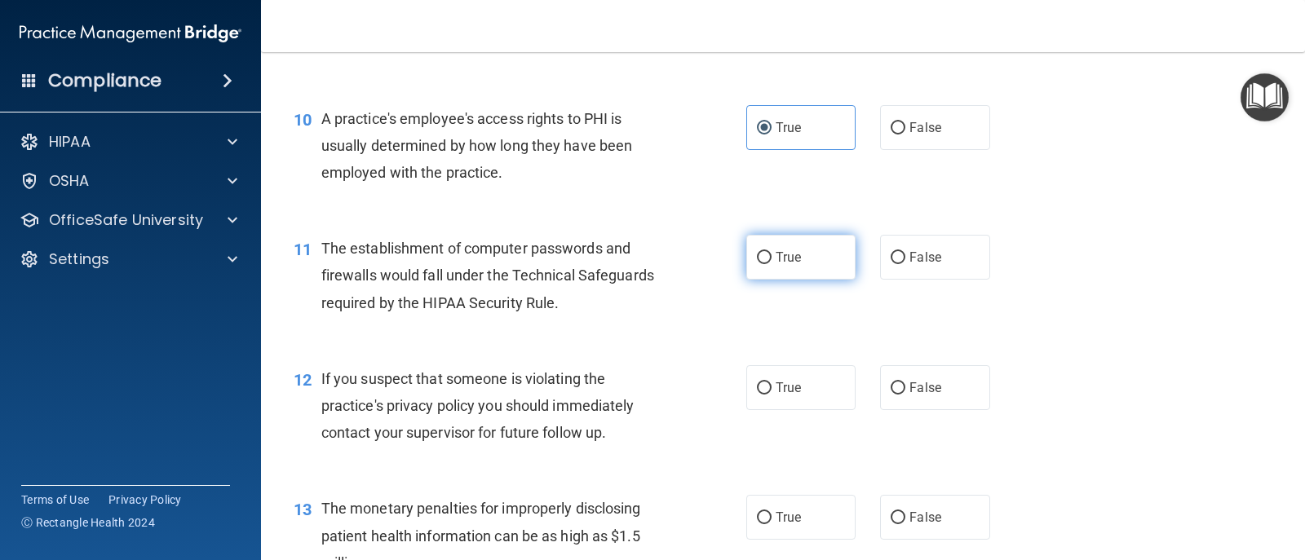
click at [795, 250] on span "True" at bounding box center [788, 257] width 25 height 15
click at [772, 252] on input "True" at bounding box center [764, 258] width 15 height 12
radio input "true"
click at [794, 388] on span "True" at bounding box center [788, 387] width 25 height 15
click at [772, 388] on input "True" at bounding box center [764, 389] width 15 height 12
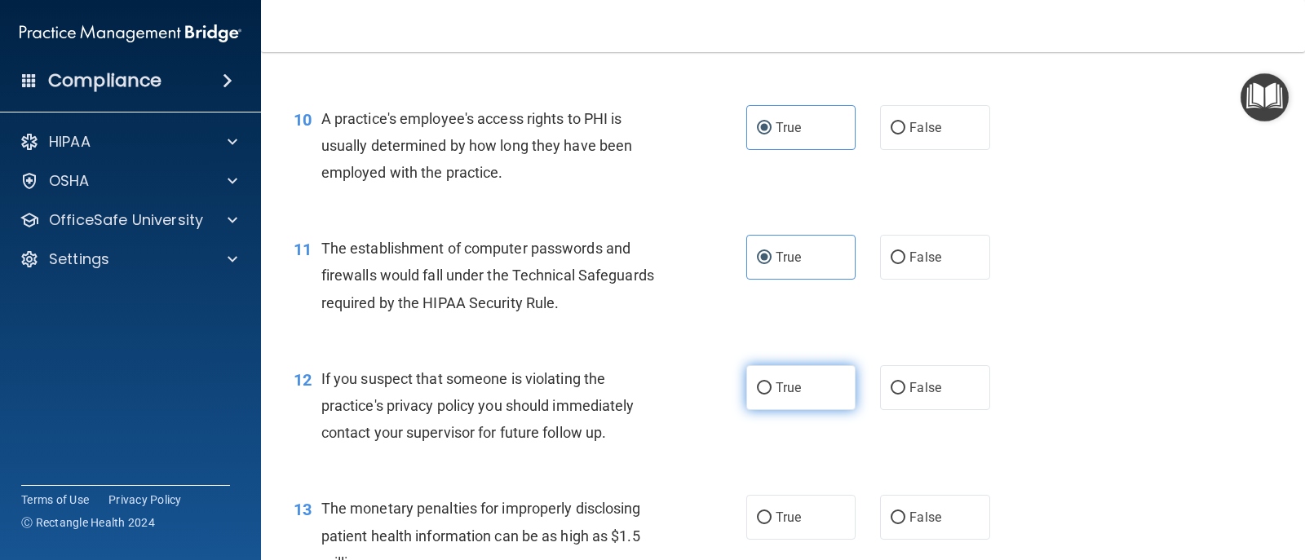
radio input "true"
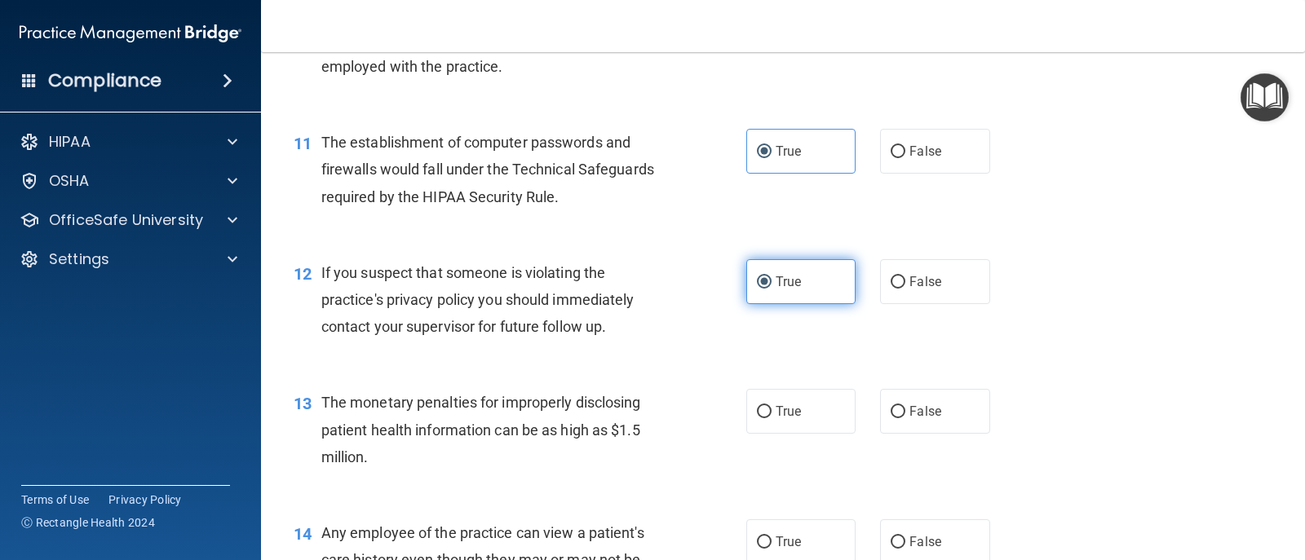
scroll to position [1468, 0]
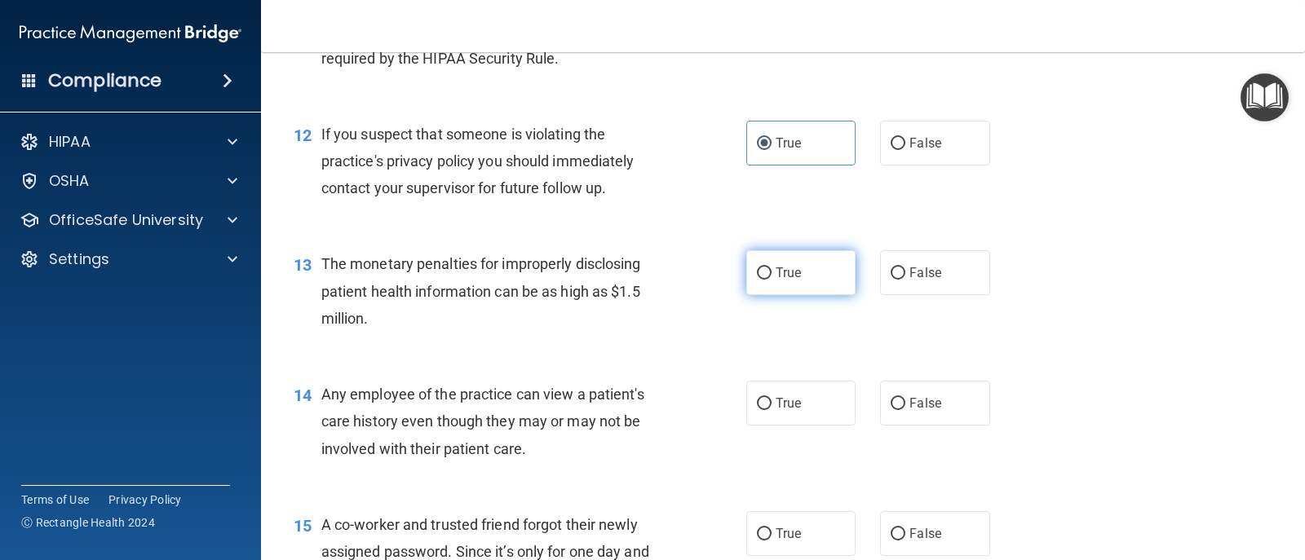
click at [811, 278] on label "True" at bounding box center [800, 272] width 109 height 45
click at [772, 278] on input "True" at bounding box center [764, 274] width 15 height 12
radio input "true"
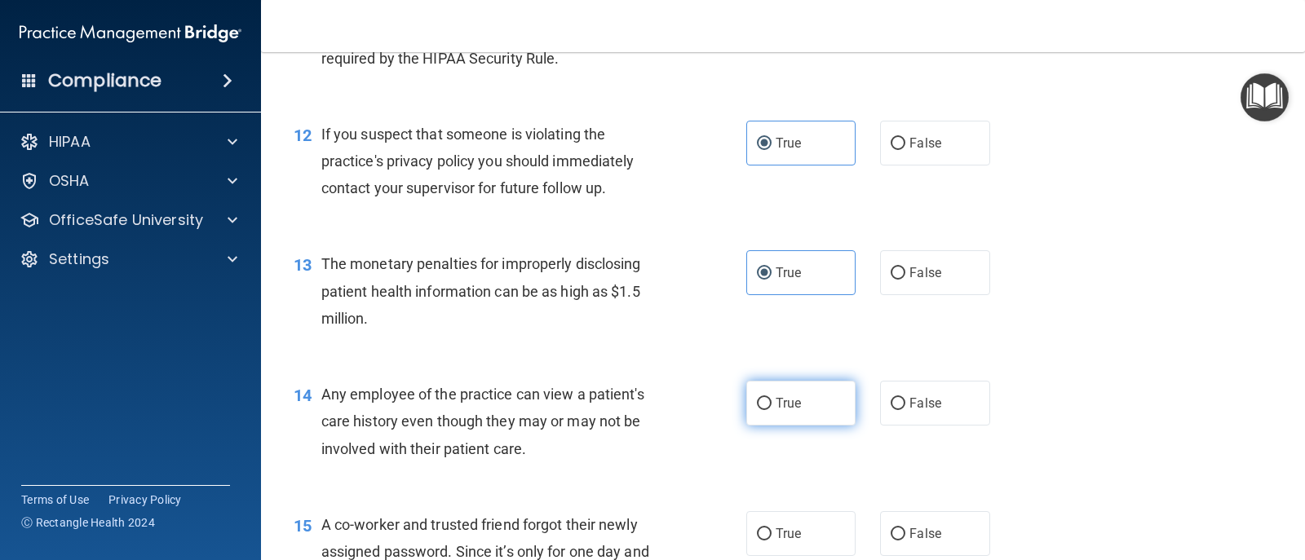
click at [803, 417] on label "True" at bounding box center [800, 403] width 109 height 45
click at [772, 410] on input "True" at bounding box center [764, 404] width 15 height 12
radio input "true"
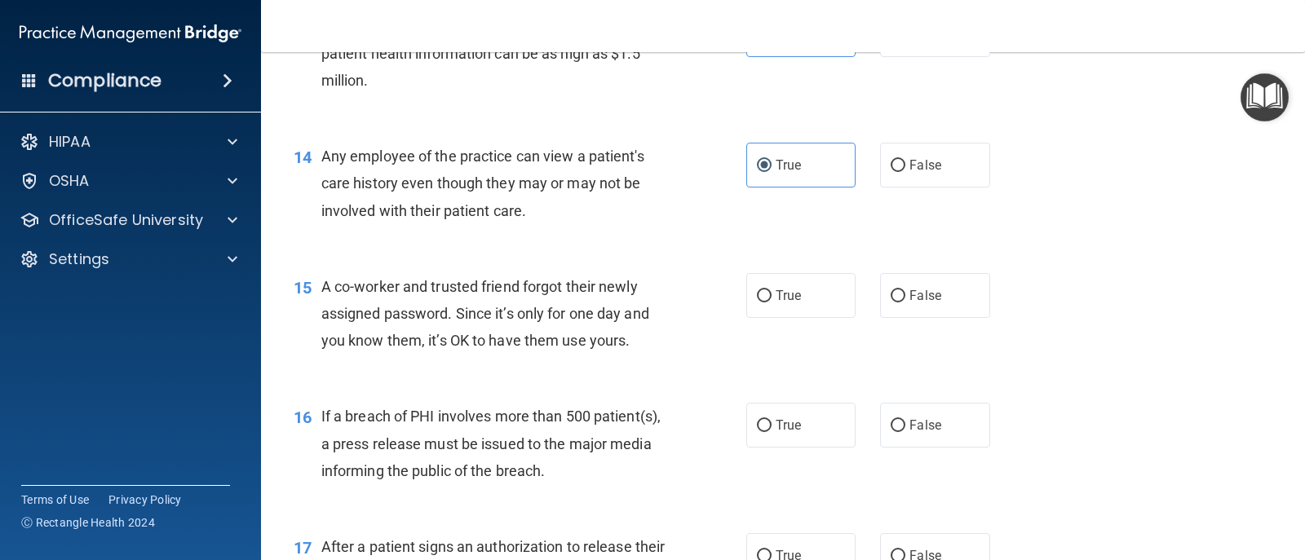
scroll to position [1713, 0]
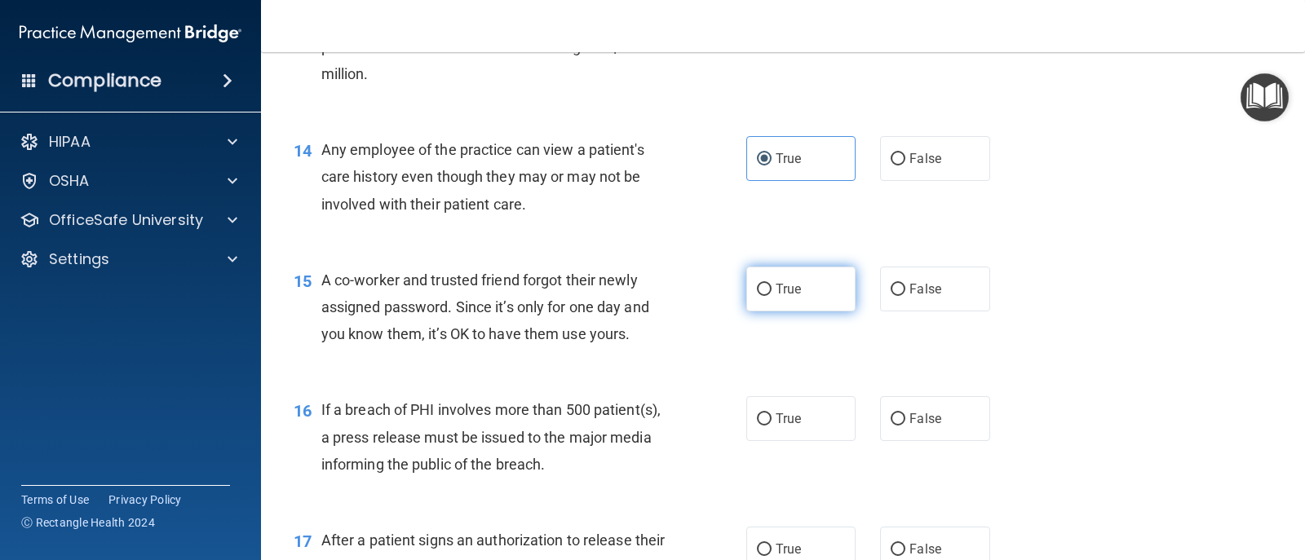
click at [798, 294] on label "True" at bounding box center [800, 289] width 109 height 45
click at [772, 294] on input "True" at bounding box center [764, 290] width 15 height 12
radio input "true"
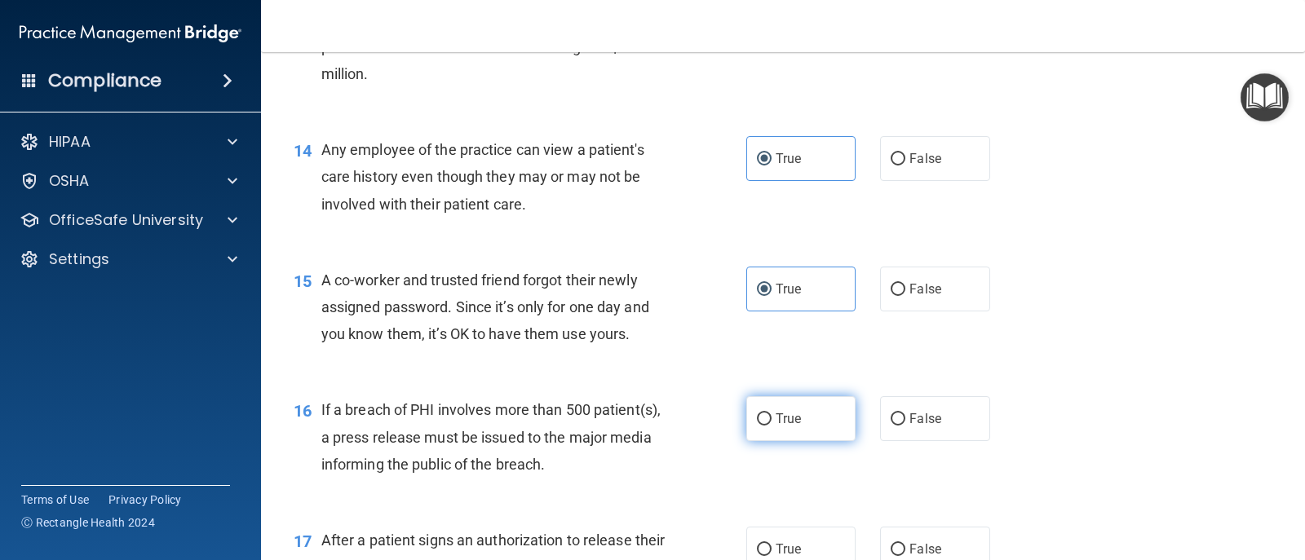
click at [783, 422] on span "True" at bounding box center [788, 418] width 25 height 15
click at [772, 422] on input "True" at bounding box center [764, 420] width 15 height 12
radio input "true"
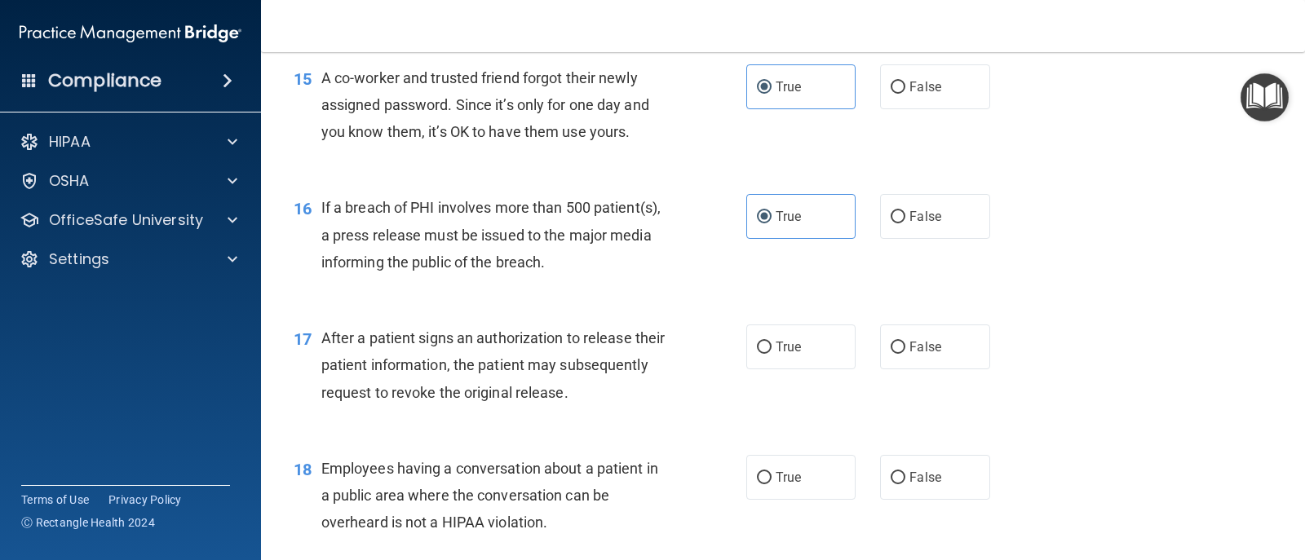
scroll to position [1957, 0]
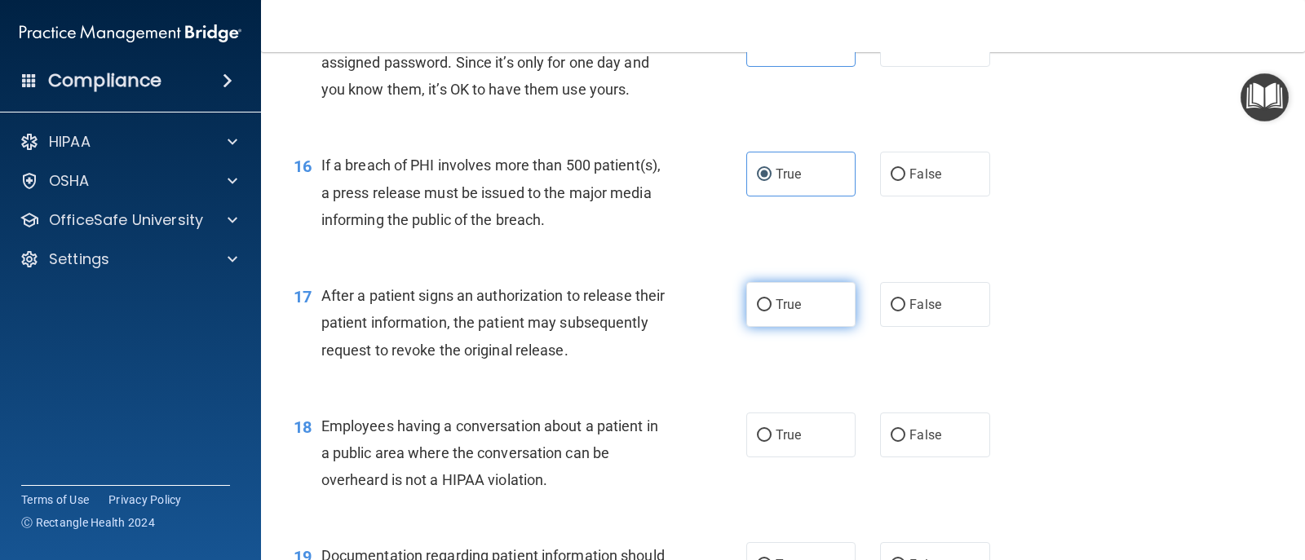
click at [781, 314] on label "True" at bounding box center [800, 304] width 109 height 45
click at [772, 312] on input "True" at bounding box center [764, 305] width 15 height 12
radio input "true"
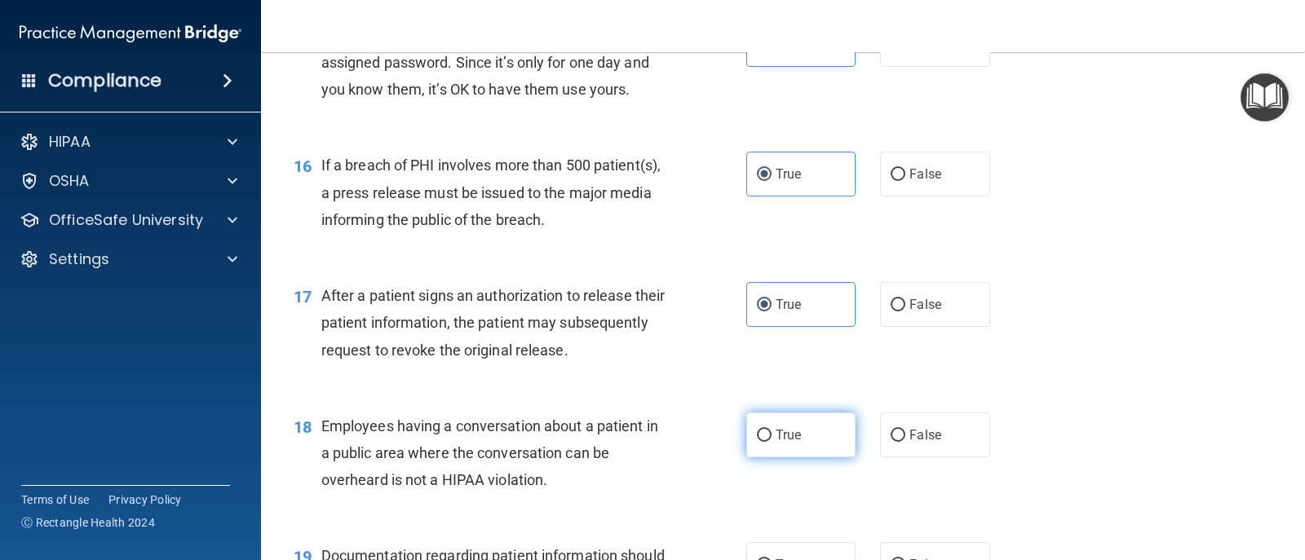
click at [803, 440] on label "True" at bounding box center [800, 435] width 109 height 45
click at [772, 440] on input "True" at bounding box center [764, 436] width 15 height 12
radio input "true"
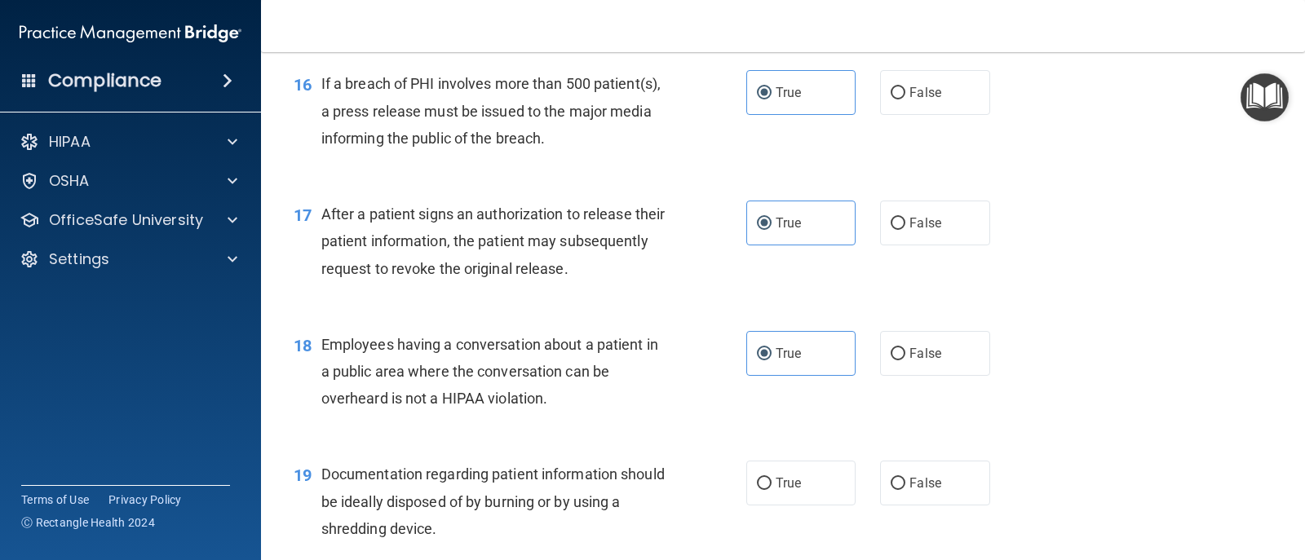
scroll to position [2202, 0]
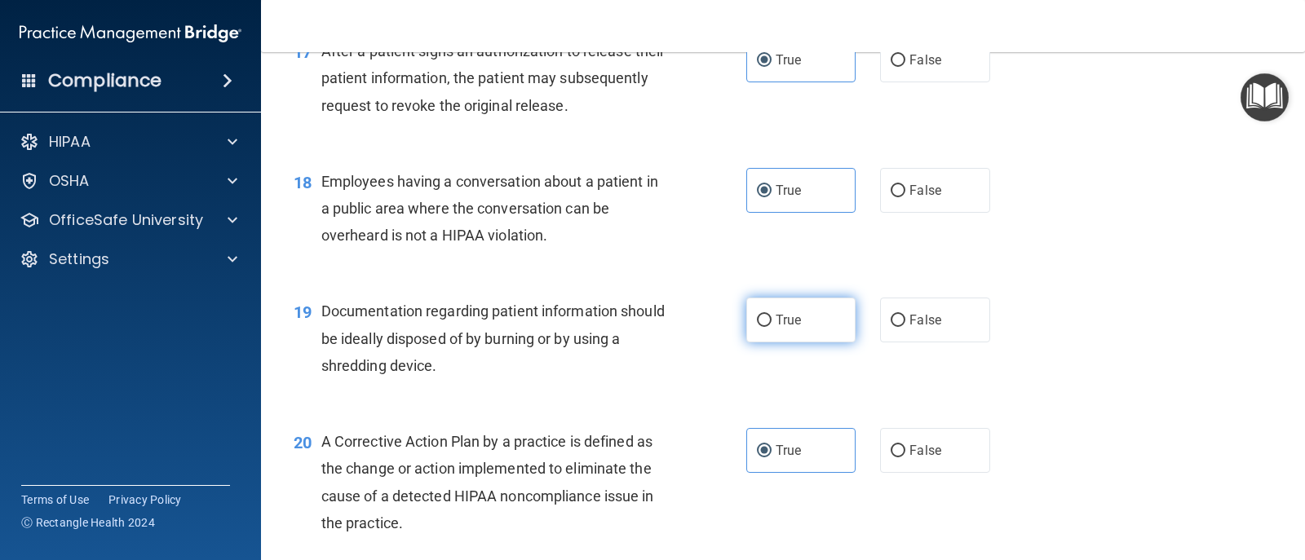
click at [776, 317] on span "True" at bounding box center [788, 319] width 25 height 15
click at [772, 317] on input "True" at bounding box center [764, 321] width 15 height 12
radio input "true"
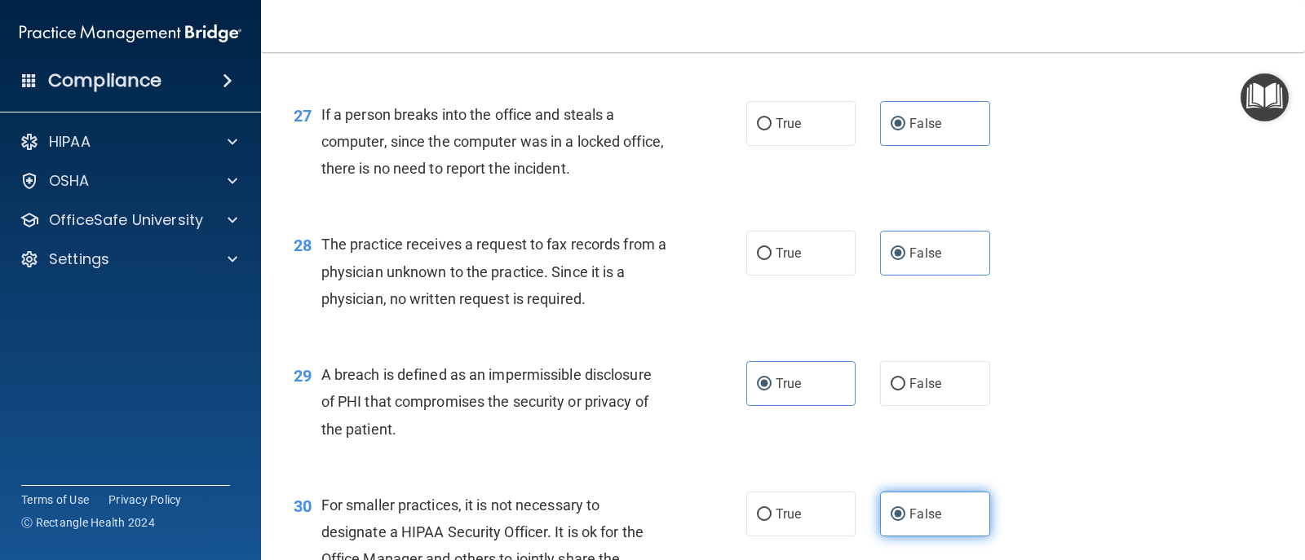
scroll to position [3751, 0]
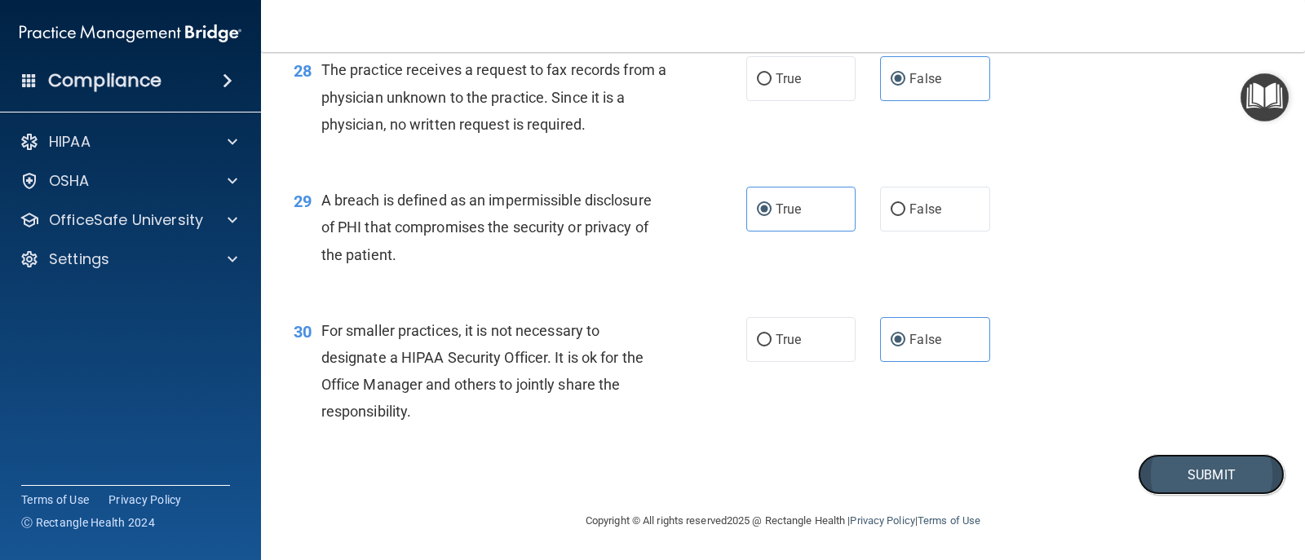
click at [843, 482] on button "Submit" at bounding box center [1211, 475] width 147 height 42
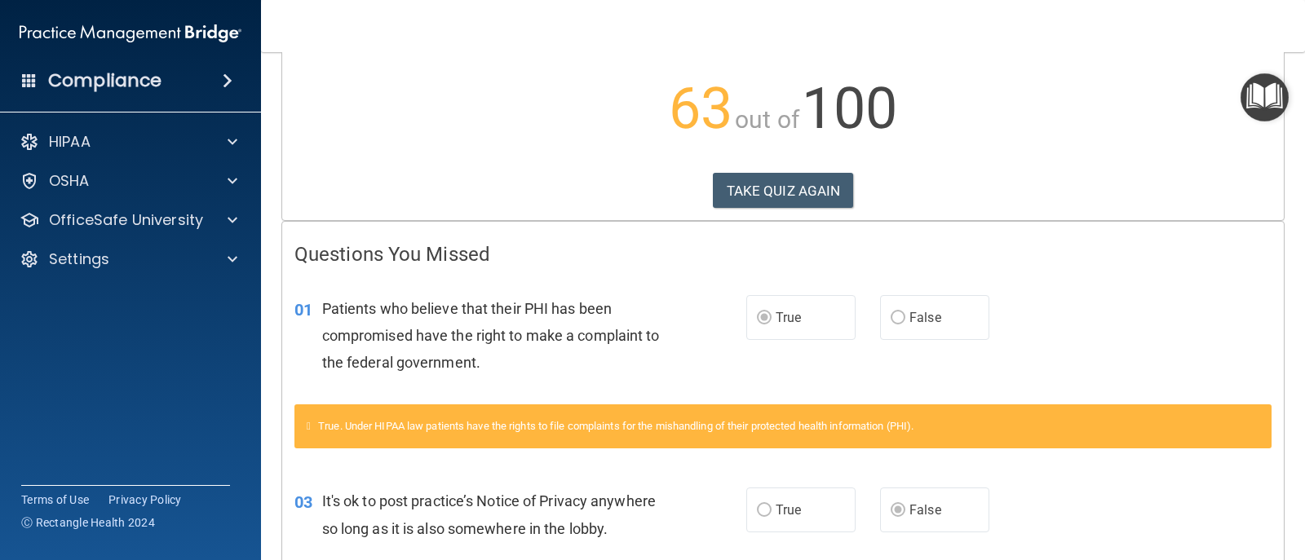
scroll to position [245, 0]
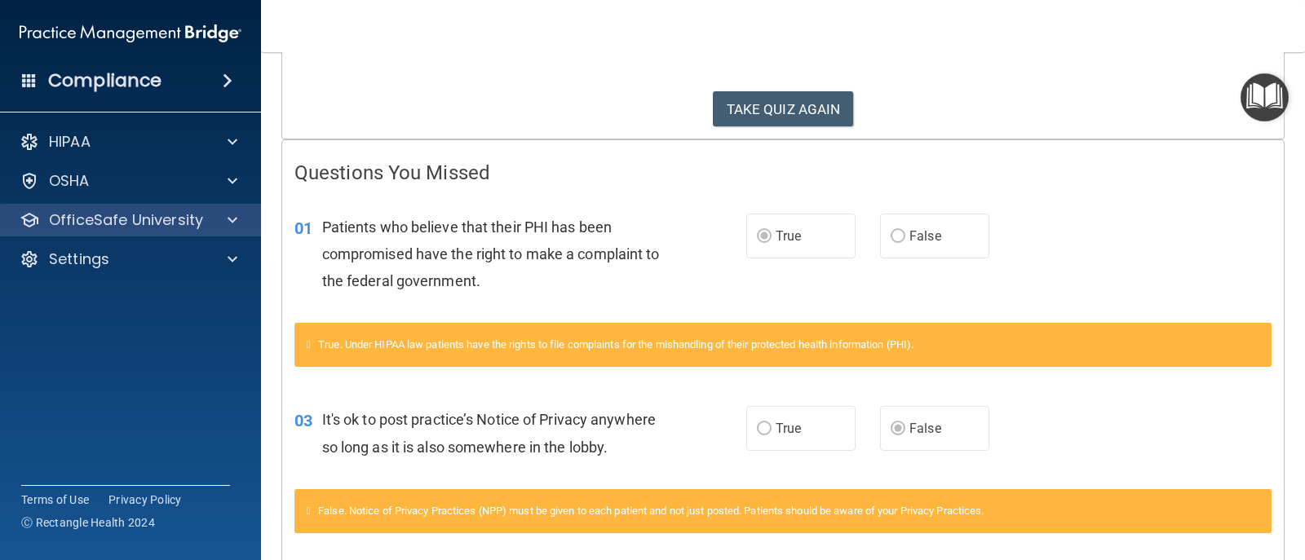
click at [228, 210] on div "OfficeSafe University" at bounding box center [131, 220] width 262 height 33
click at [228, 221] on span at bounding box center [233, 220] width 10 height 20
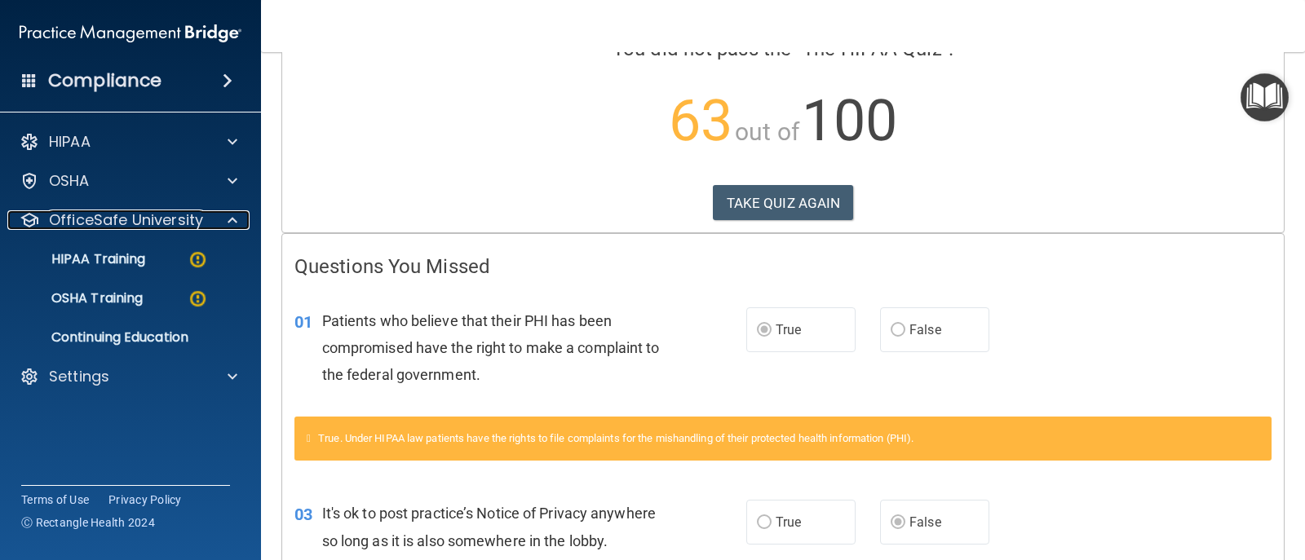
scroll to position [0, 0]
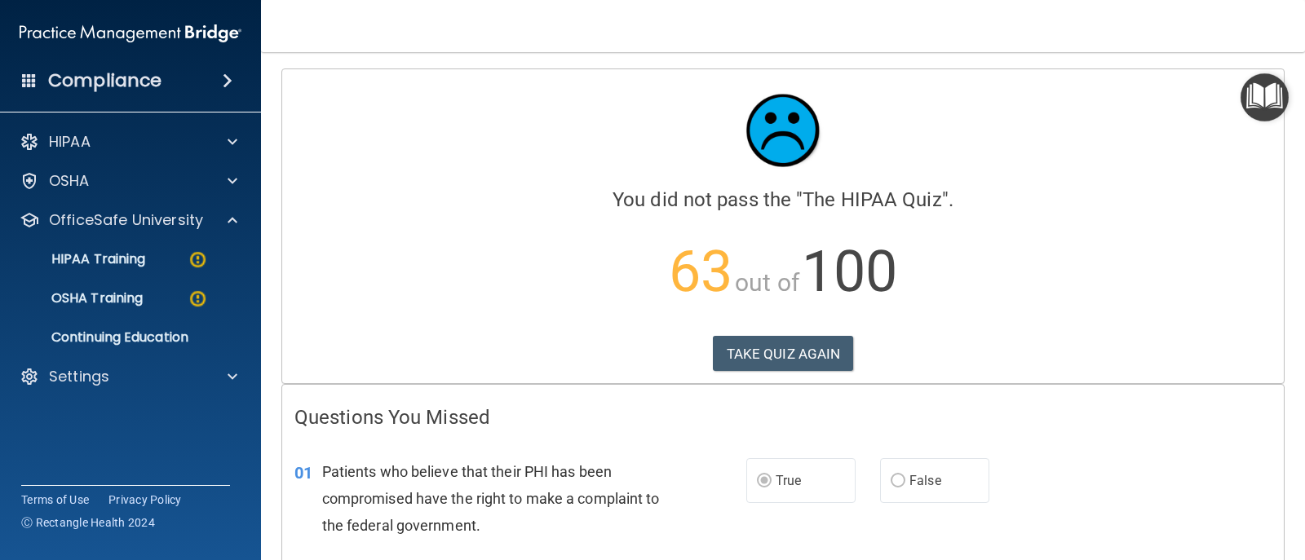
click at [839, 382] on div "Calculating your score.... You did not pass the " The HIPAA Quiz ". 63 out of 1…" at bounding box center [783, 226] width 1002 height 314
click at [835, 361] on button "TAKE QUIZ AGAIN" at bounding box center [783, 354] width 141 height 36
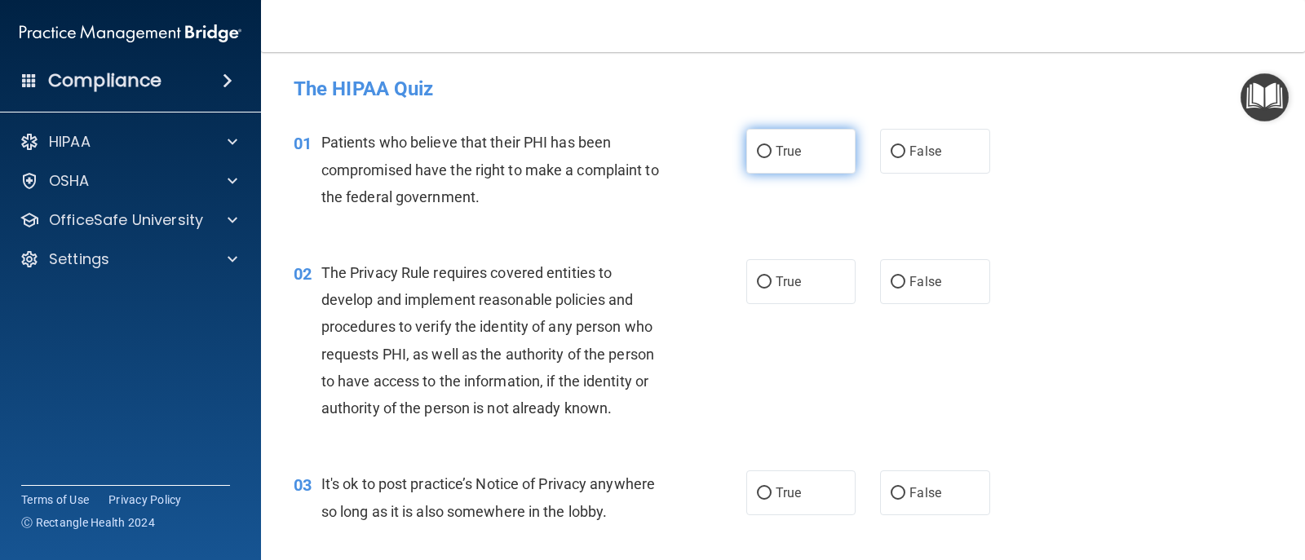
click at [794, 146] on span "True" at bounding box center [788, 151] width 25 height 15
click at [772, 146] on input "True" at bounding box center [764, 152] width 15 height 12
radio input "true"
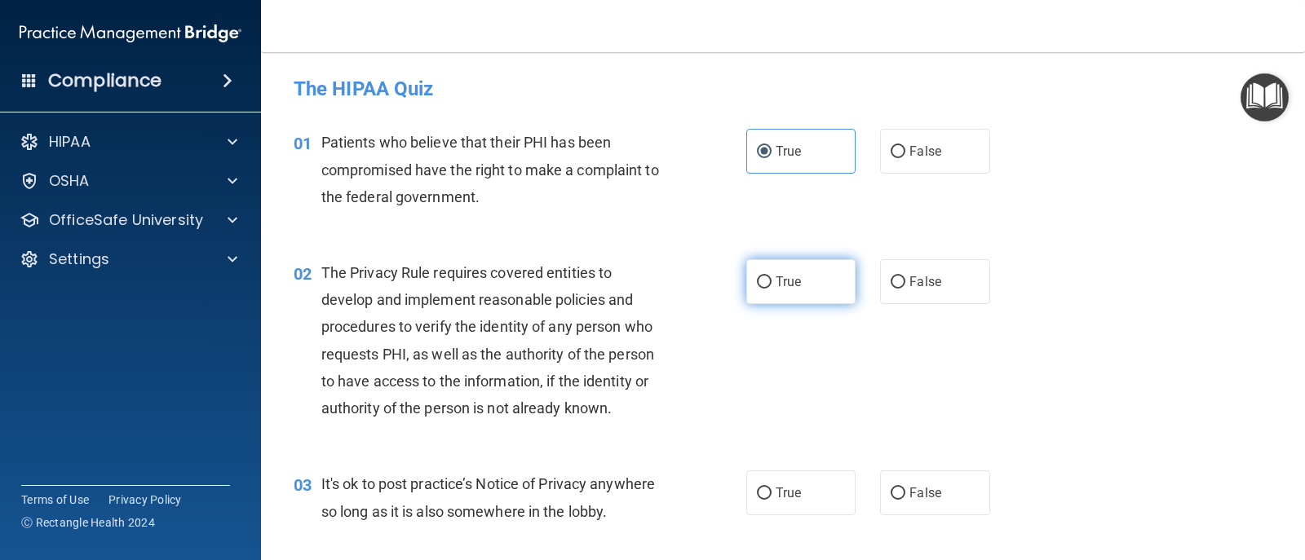
click at [785, 286] on span "True" at bounding box center [788, 281] width 25 height 15
click at [772, 286] on input "True" at bounding box center [764, 282] width 15 height 12
radio input "true"
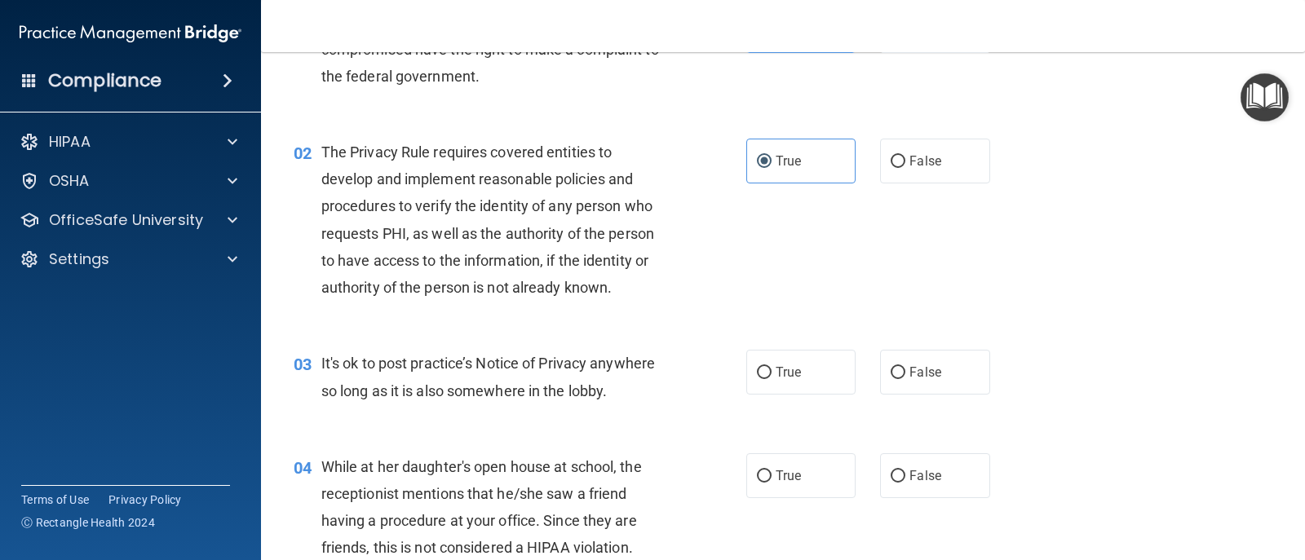
scroll to position [163, 0]
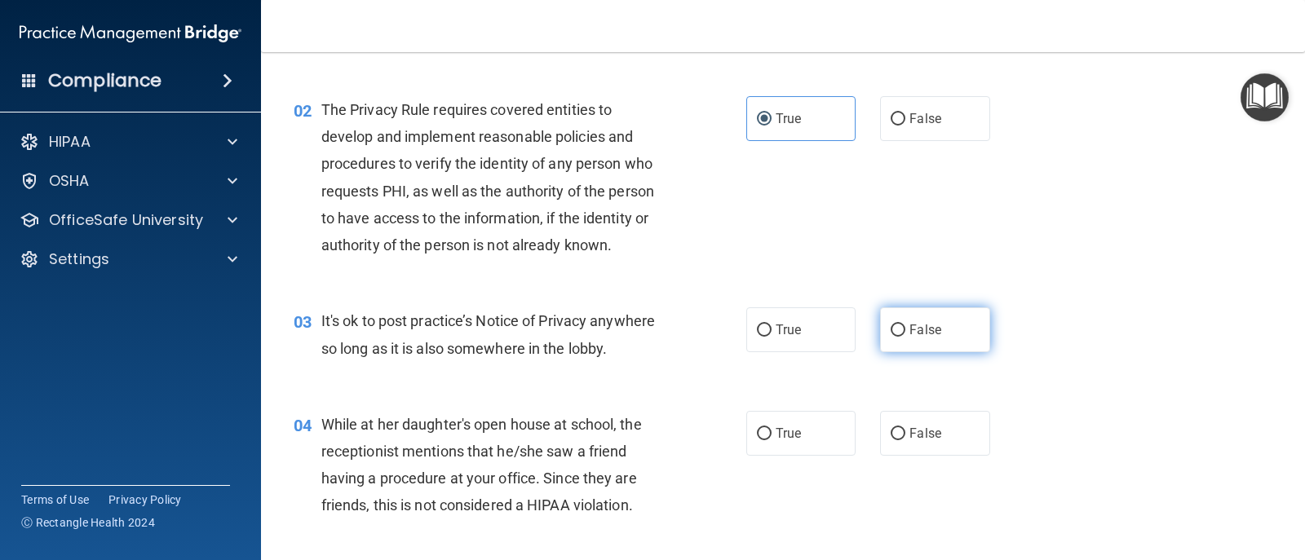
click at [843, 337] on label "False" at bounding box center [934, 329] width 109 height 45
click at [843, 337] on input "False" at bounding box center [898, 331] width 15 height 12
radio input "true"
click at [843, 397] on div "04 While at her daughter's open house at school, the receptionist mentions that…" at bounding box center [782, 469] width 1003 height 157
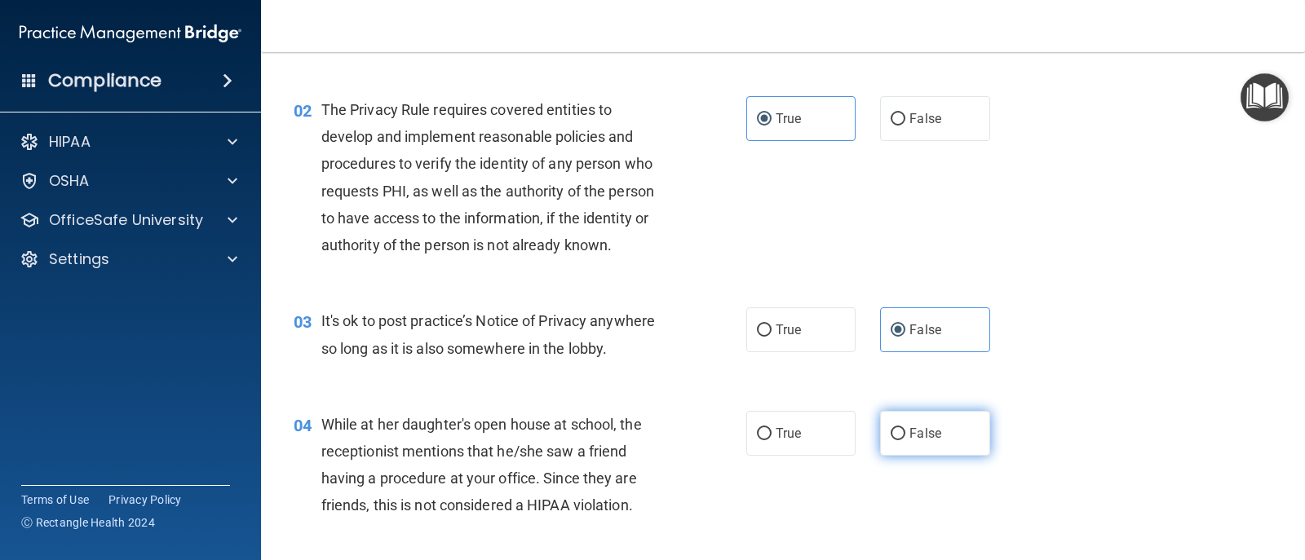
click at [843, 429] on span "False" at bounding box center [925, 433] width 32 height 15
click at [843, 429] on input "False" at bounding box center [898, 434] width 15 height 12
radio input "true"
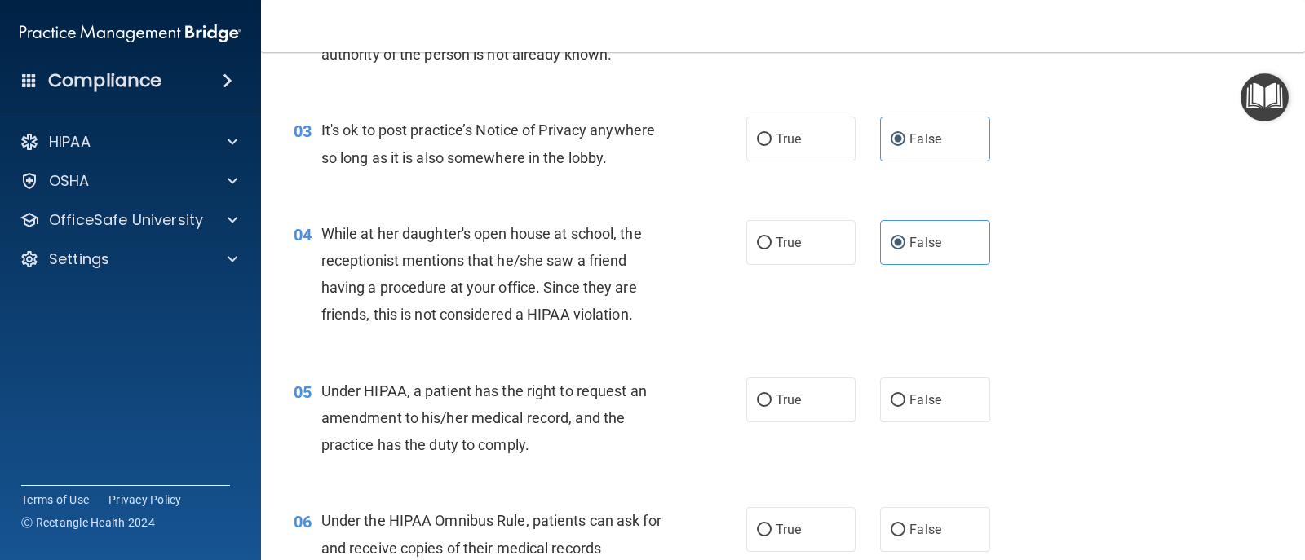
scroll to position [408, 0]
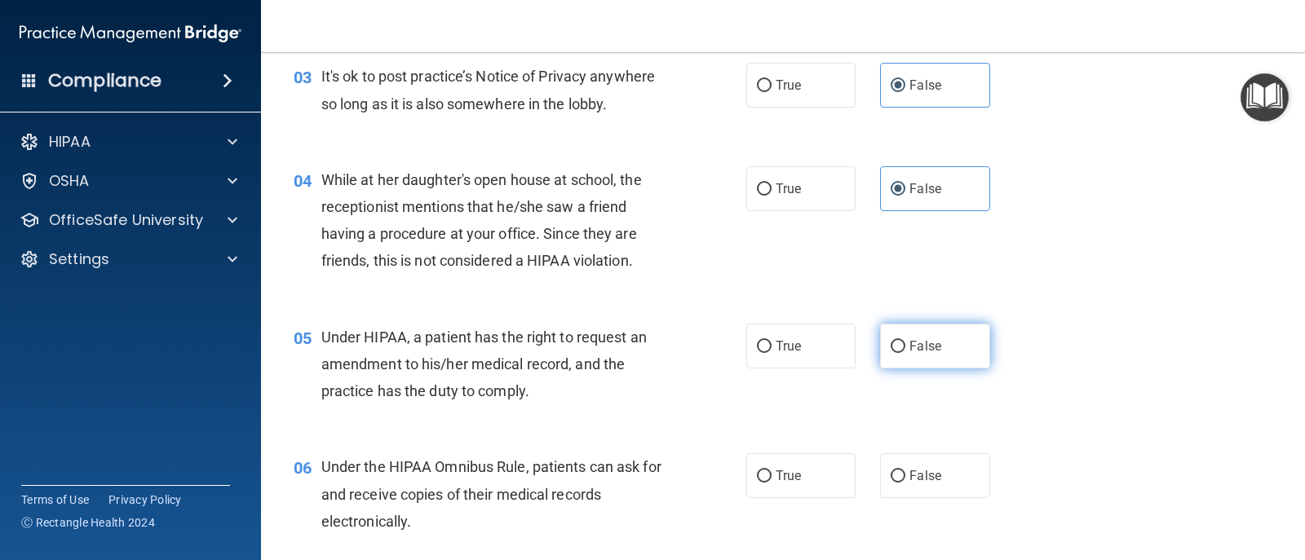
click at [843, 352] on span "False" at bounding box center [925, 345] width 32 height 15
click at [843, 352] on input "False" at bounding box center [898, 347] width 15 height 12
radio input "true"
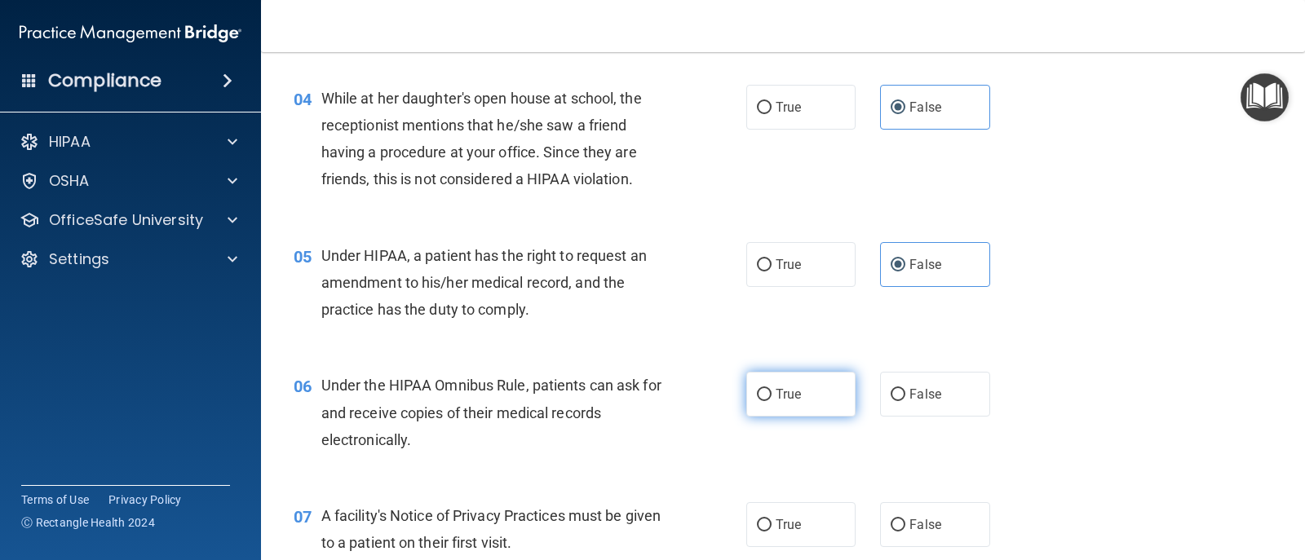
click at [781, 383] on label "True" at bounding box center [800, 394] width 109 height 45
click at [772, 389] on input "True" at bounding box center [764, 395] width 15 height 12
radio input "true"
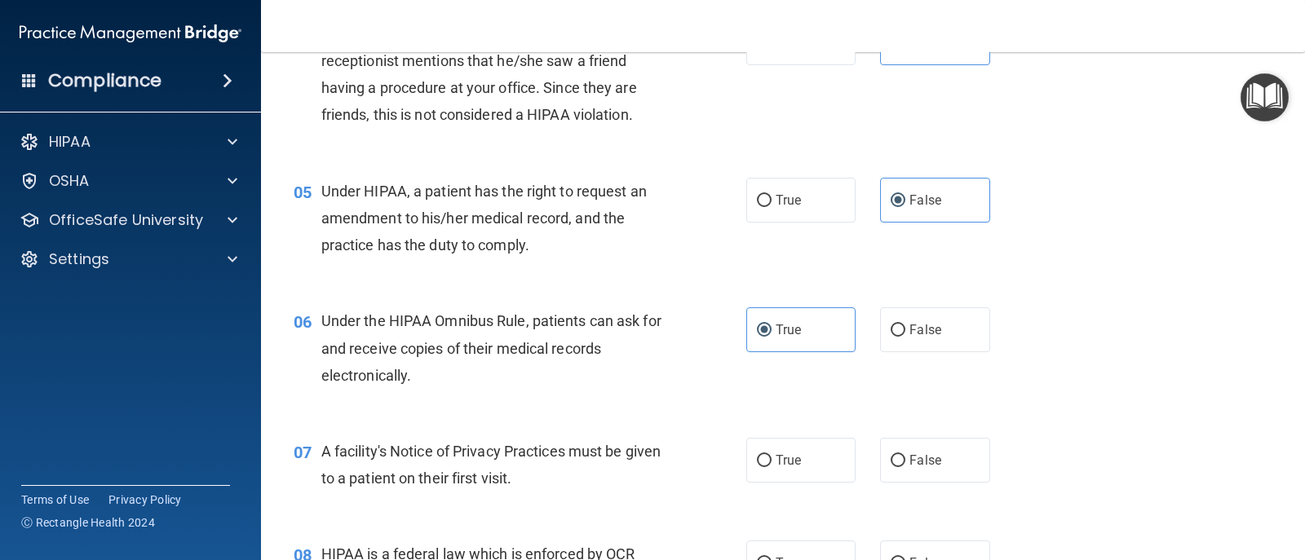
scroll to position [652, 0]
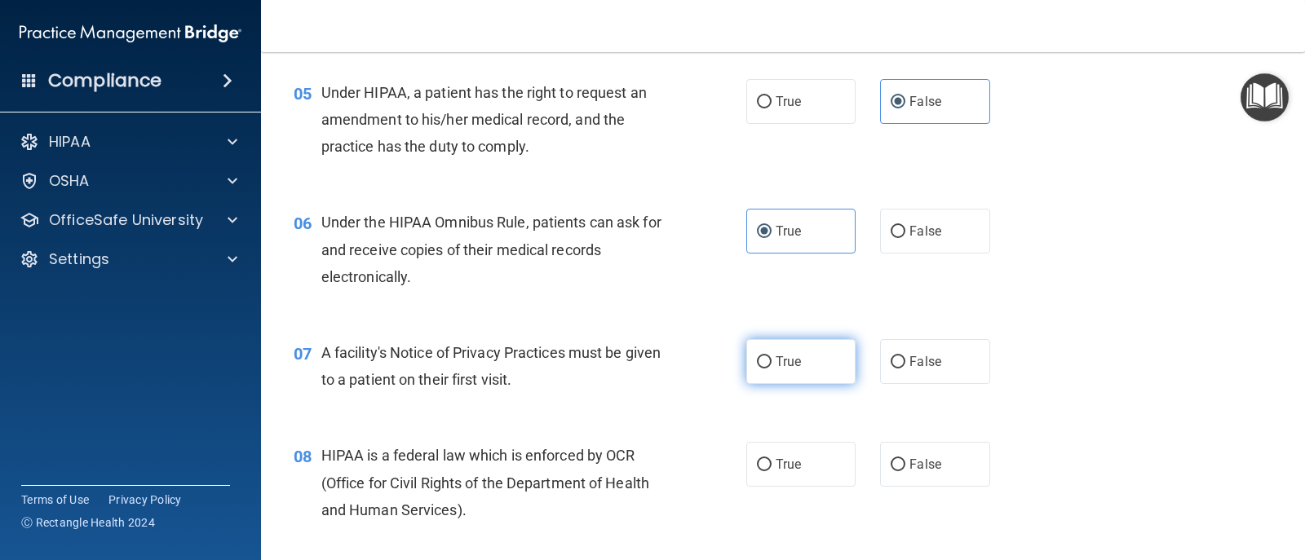
click at [757, 357] on input "True" at bounding box center [764, 362] width 15 height 12
radio input "true"
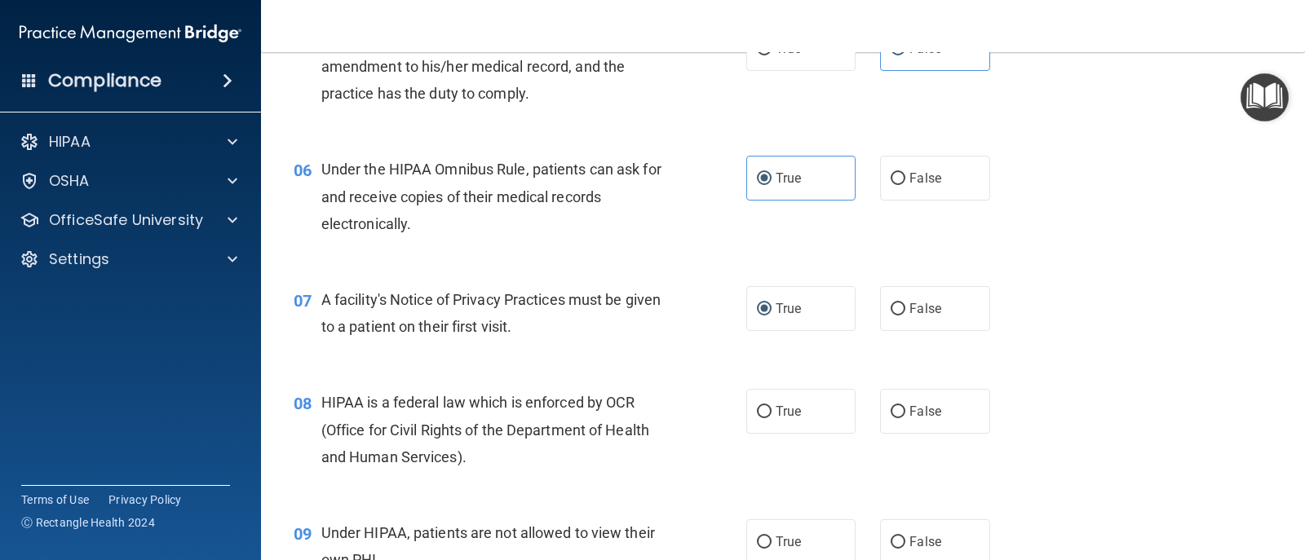
scroll to position [816, 0]
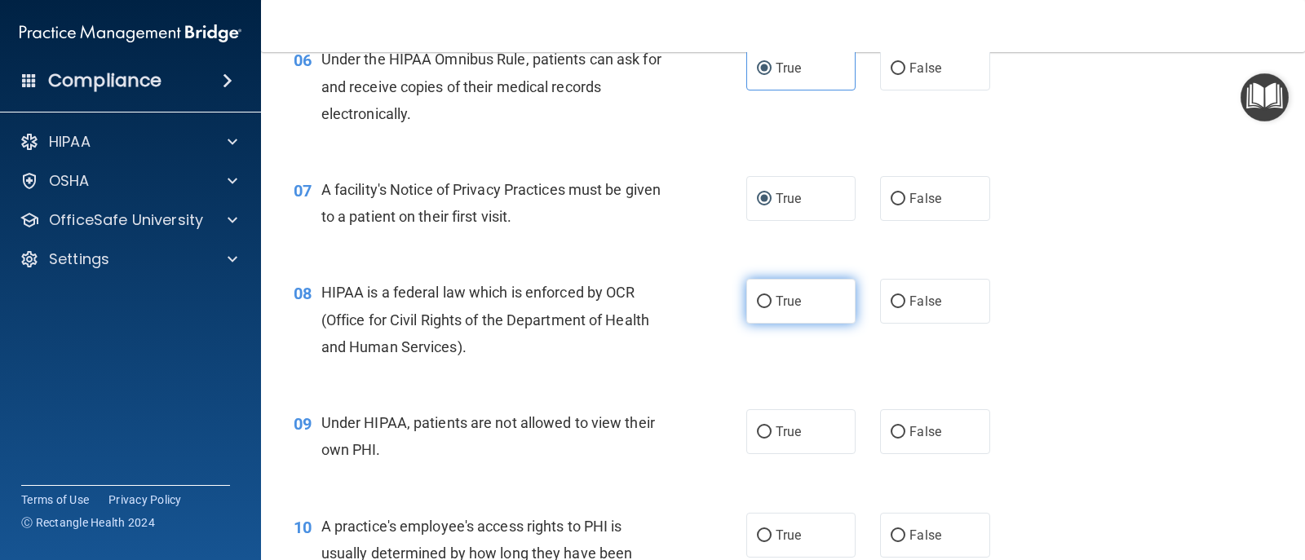
click at [780, 312] on label "True" at bounding box center [800, 301] width 109 height 45
click at [772, 308] on input "True" at bounding box center [764, 302] width 15 height 12
radio input "true"
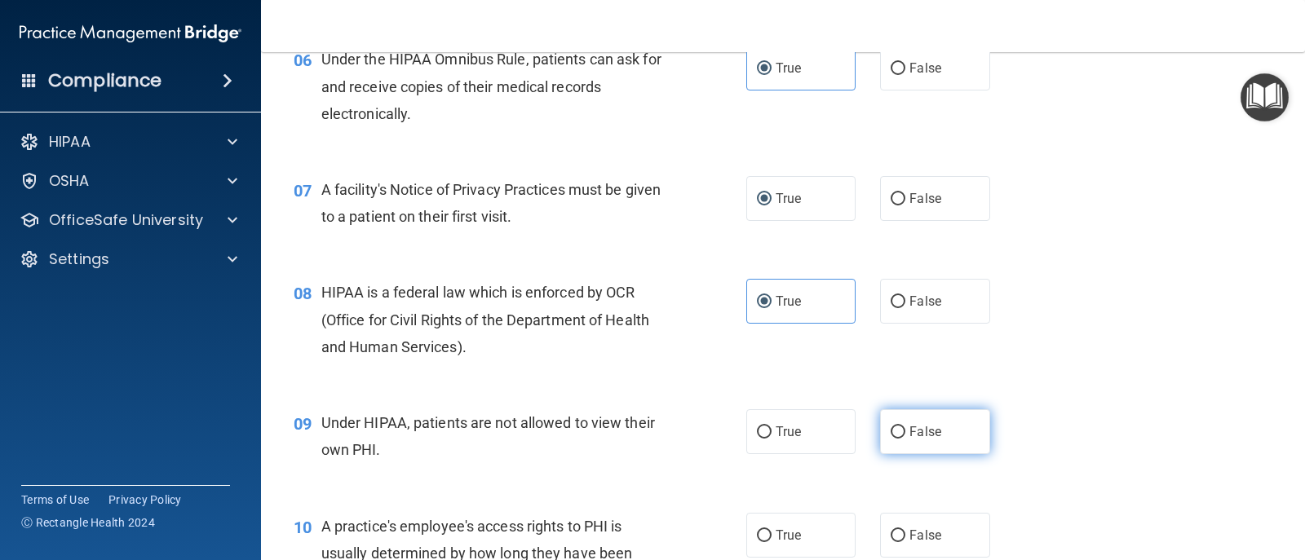
click at [843, 427] on input "False" at bounding box center [898, 433] width 15 height 12
radio input "true"
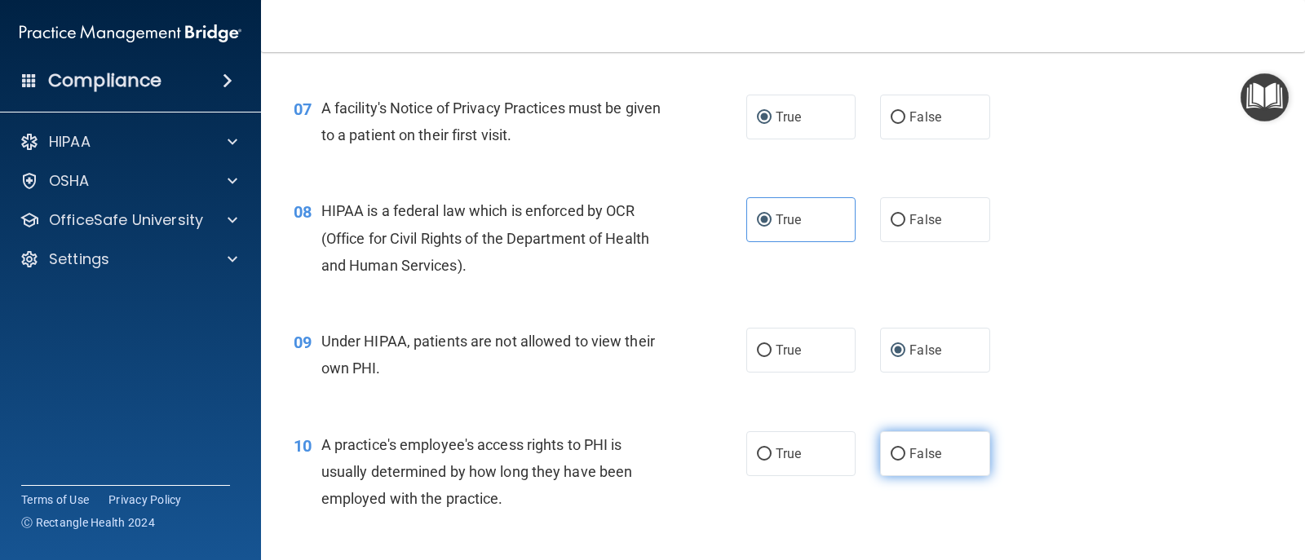
click at [843, 456] on input "False" at bounding box center [898, 455] width 15 height 12
radio input "true"
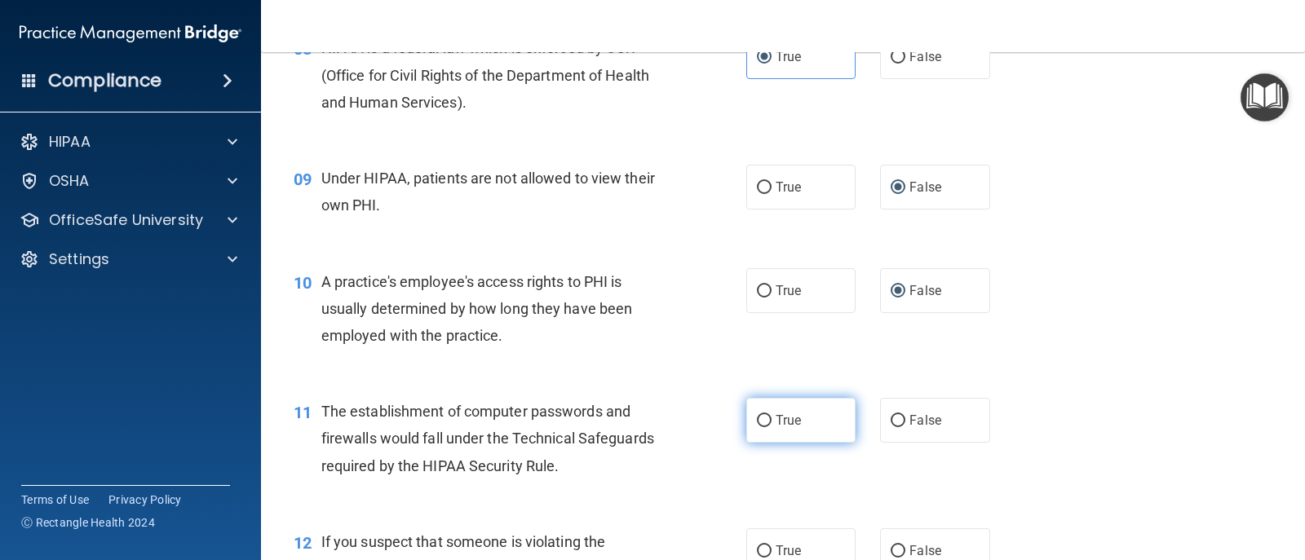
click at [780, 403] on label "True" at bounding box center [800, 420] width 109 height 45
click at [772, 415] on input "True" at bounding box center [764, 421] width 15 height 12
radio input "true"
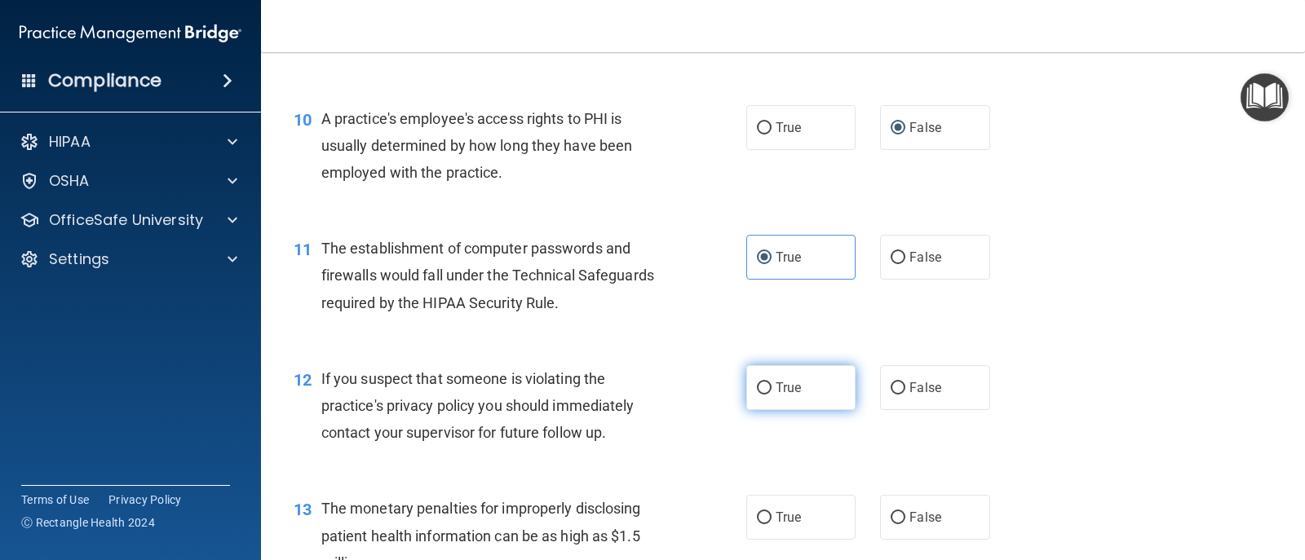
click at [783, 387] on span "True" at bounding box center [788, 387] width 25 height 15
click at [772, 387] on input "True" at bounding box center [764, 389] width 15 height 12
radio input "true"
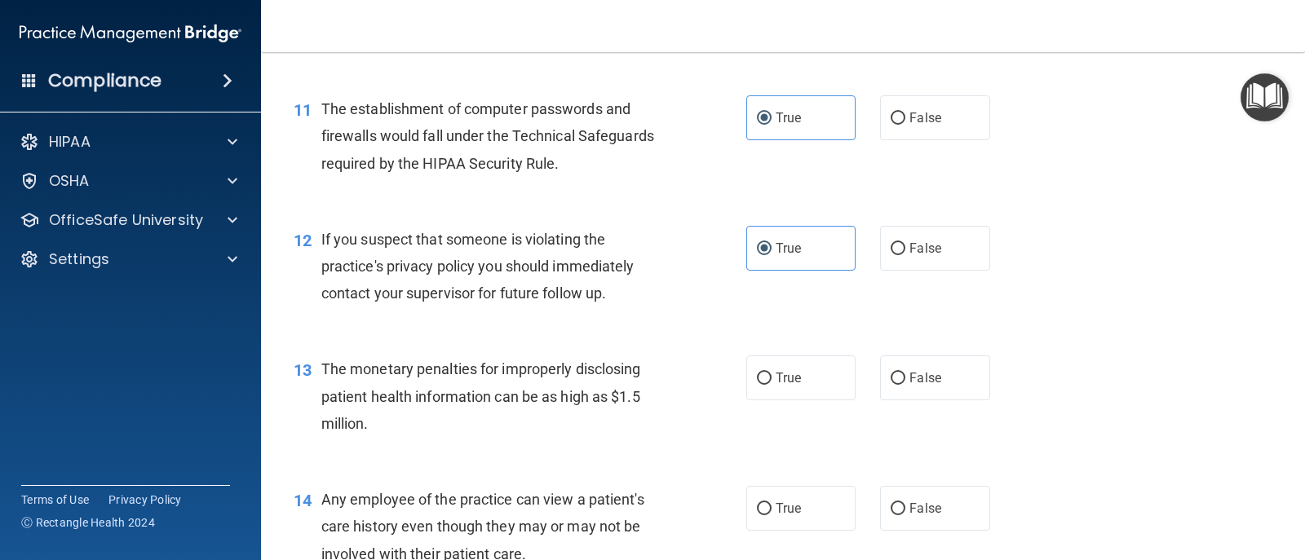
scroll to position [1387, 0]
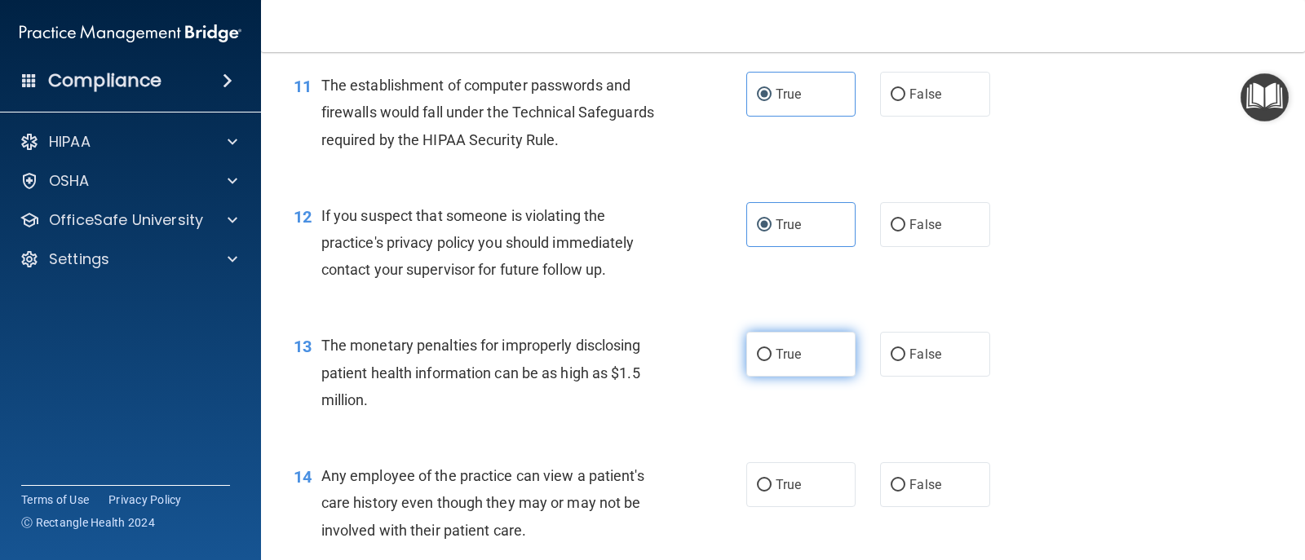
click at [789, 368] on label "True" at bounding box center [800, 354] width 109 height 45
click at [772, 361] on input "True" at bounding box center [764, 355] width 15 height 12
radio input "true"
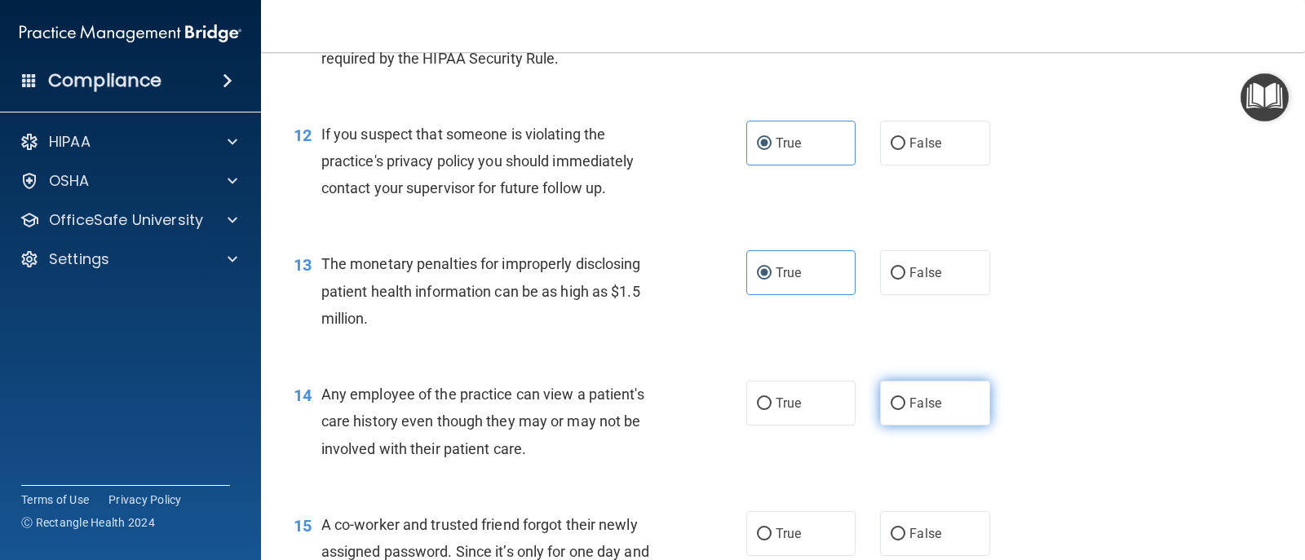
click at [843, 400] on label "False" at bounding box center [934, 403] width 109 height 45
click at [843, 400] on input "False" at bounding box center [898, 404] width 15 height 12
radio input "true"
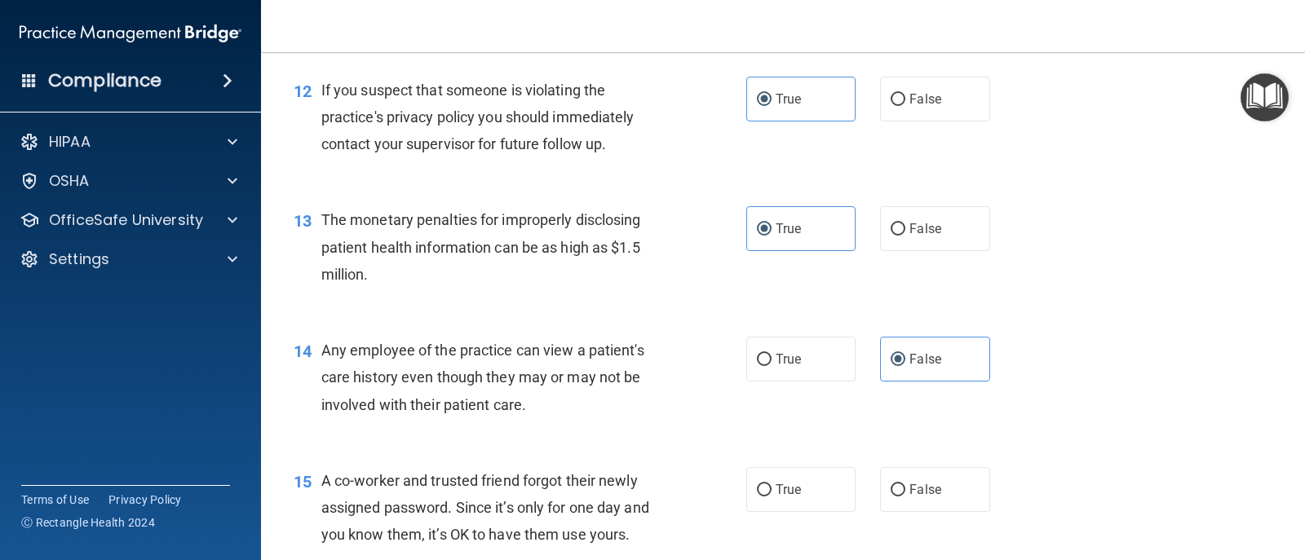
scroll to position [1631, 0]
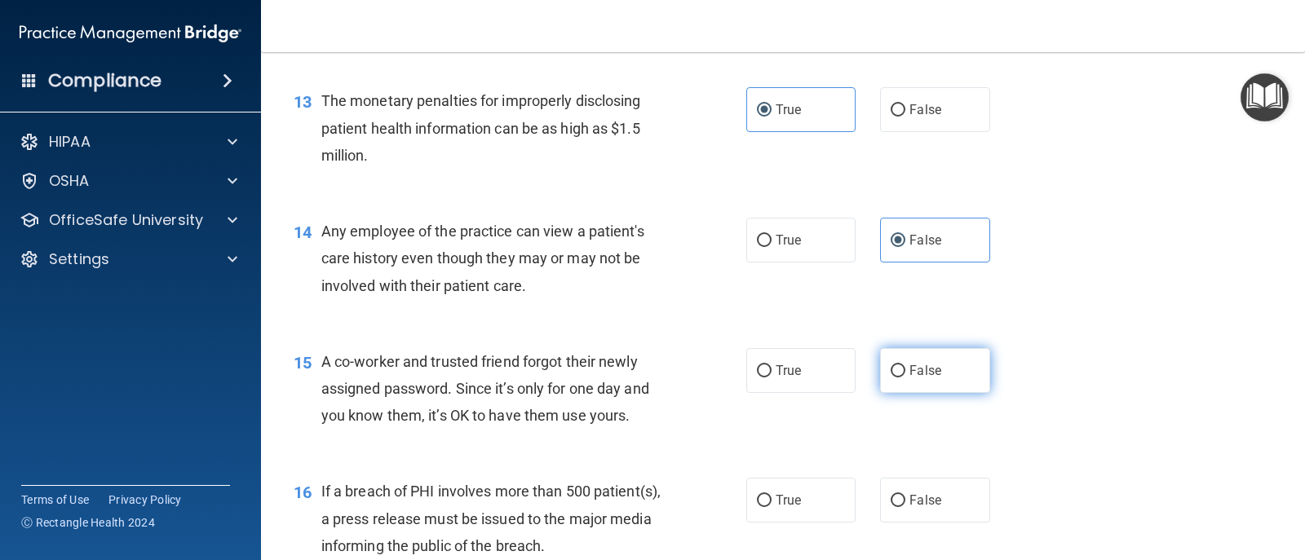
click at [843, 378] on label "False" at bounding box center [934, 370] width 109 height 45
click at [843, 378] on input "False" at bounding box center [898, 371] width 15 height 12
radio input "true"
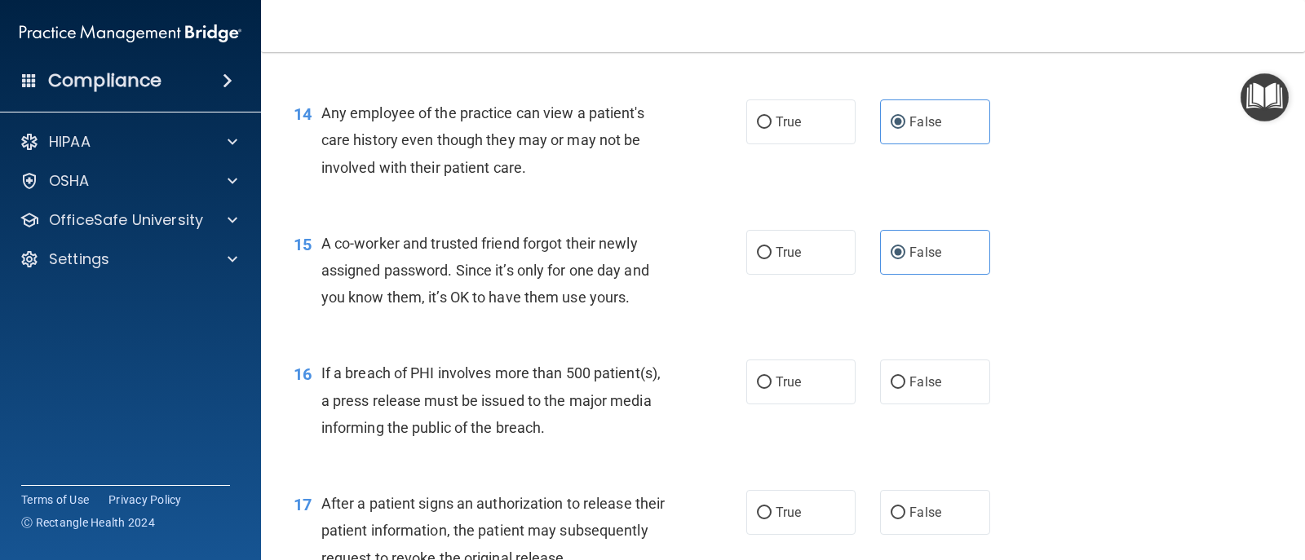
scroll to position [1794, 0]
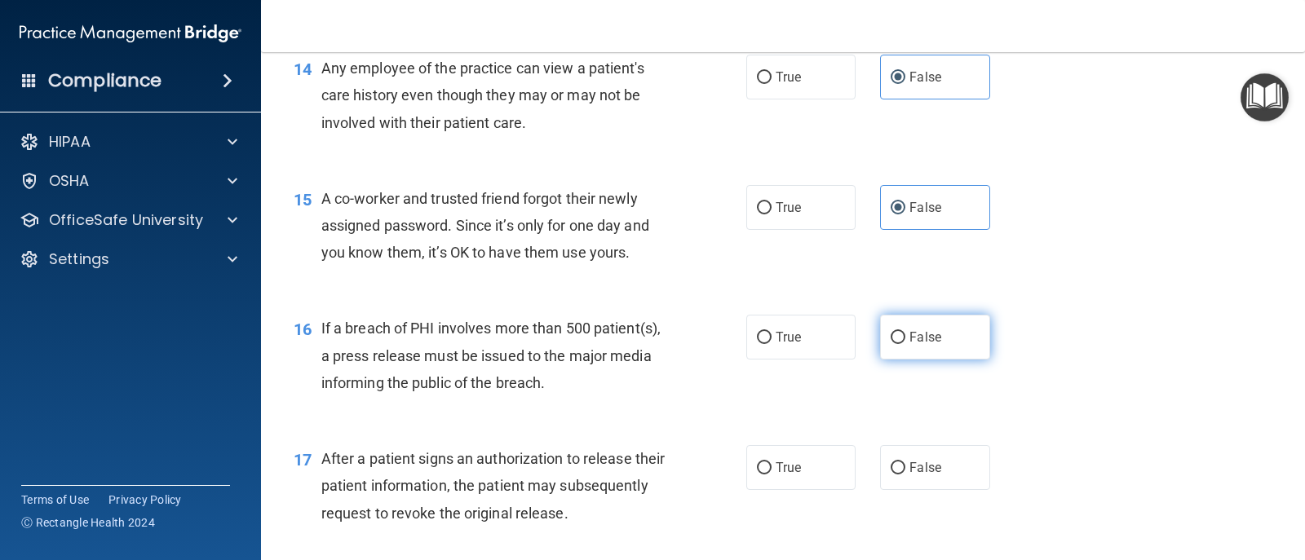
click at [843, 352] on label "False" at bounding box center [934, 337] width 109 height 45
click at [843, 344] on input "False" at bounding box center [898, 338] width 15 height 12
radio input "true"
click at [843, 330] on label "False" at bounding box center [934, 337] width 109 height 45
click at [843, 332] on input "False" at bounding box center [898, 338] width 15 height 12
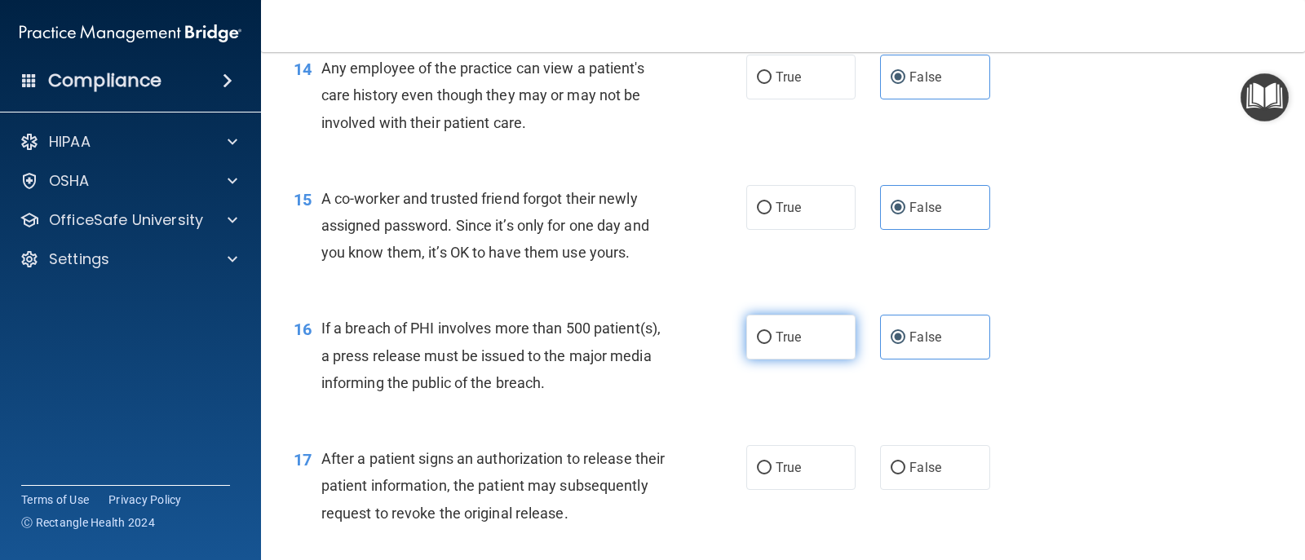
click at [841, 328] on label "True" at bounding box center [800, 337] width 109 height 45
click at [772, 332] on input "True" at bounding box center [764, 338] width 15 height 12
radio input "true"
radio input "false"
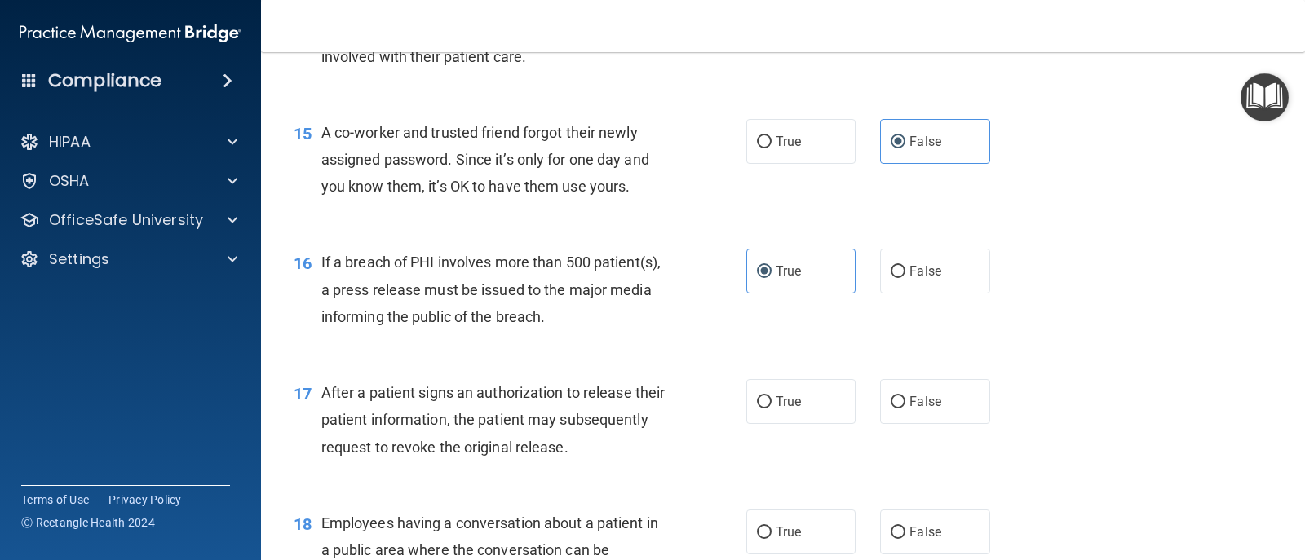
scroll to position [1957, 0]
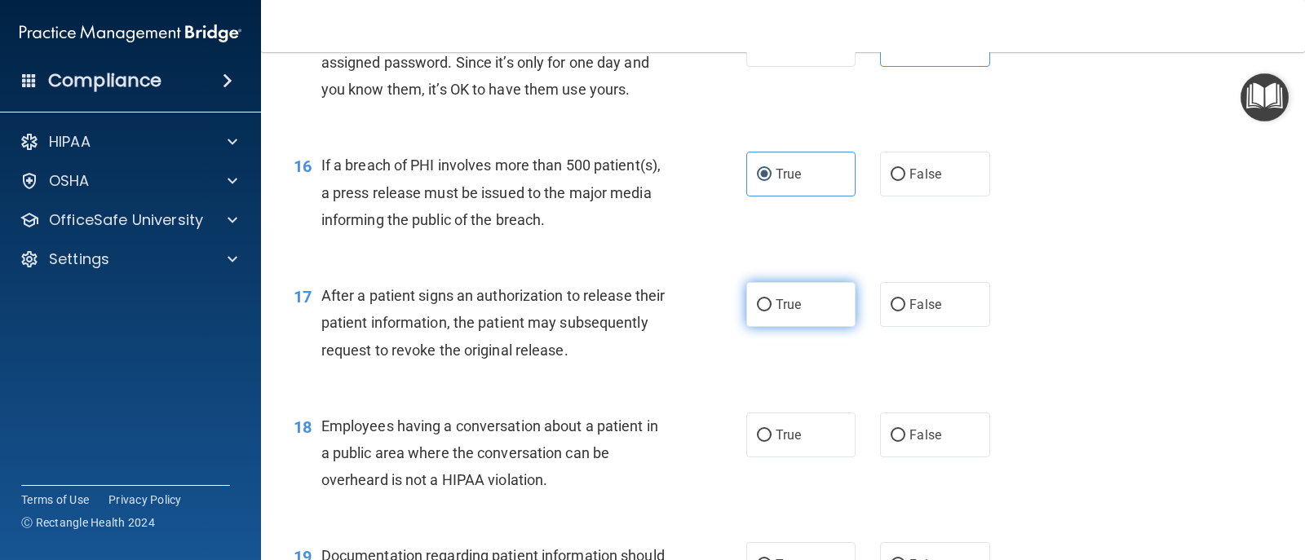
click at [790, 306] on span "True" at bounding box center [788, 304] width 25 height 15
click at [772, 306] on input "True" at bounding box center [764, 305] width 15 height 12
radio input "true"
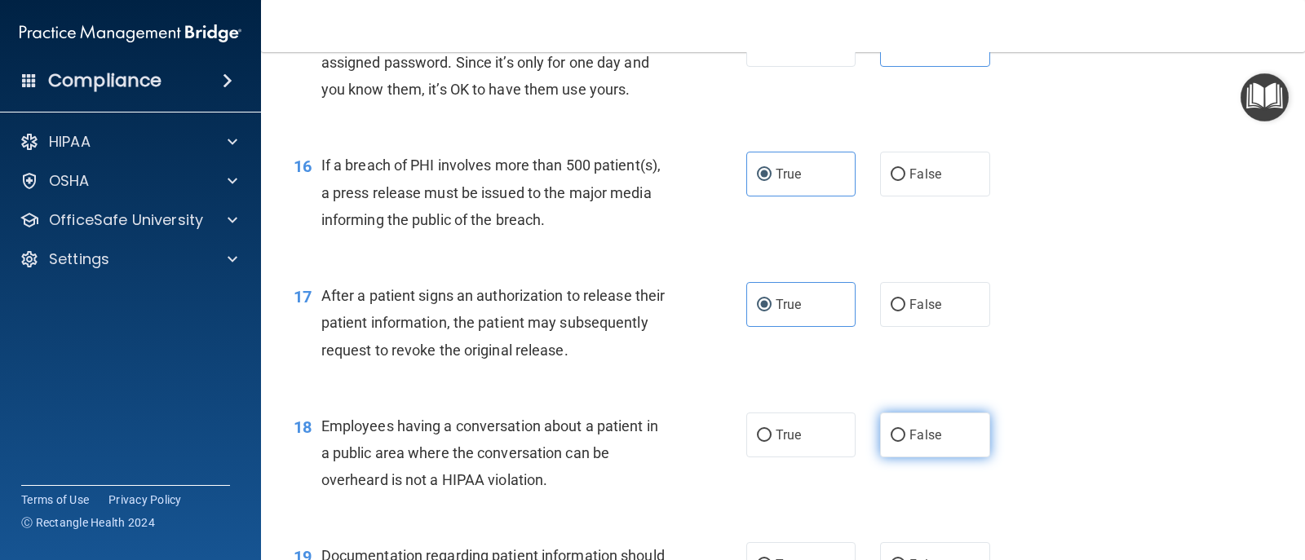
click at [843, 440] on span "False" at bounding box center [925, 434] width 32 height 15
click at [843, 440] on input "False" at bounding box center [898, 436] width 15 height 12
radio input "true"
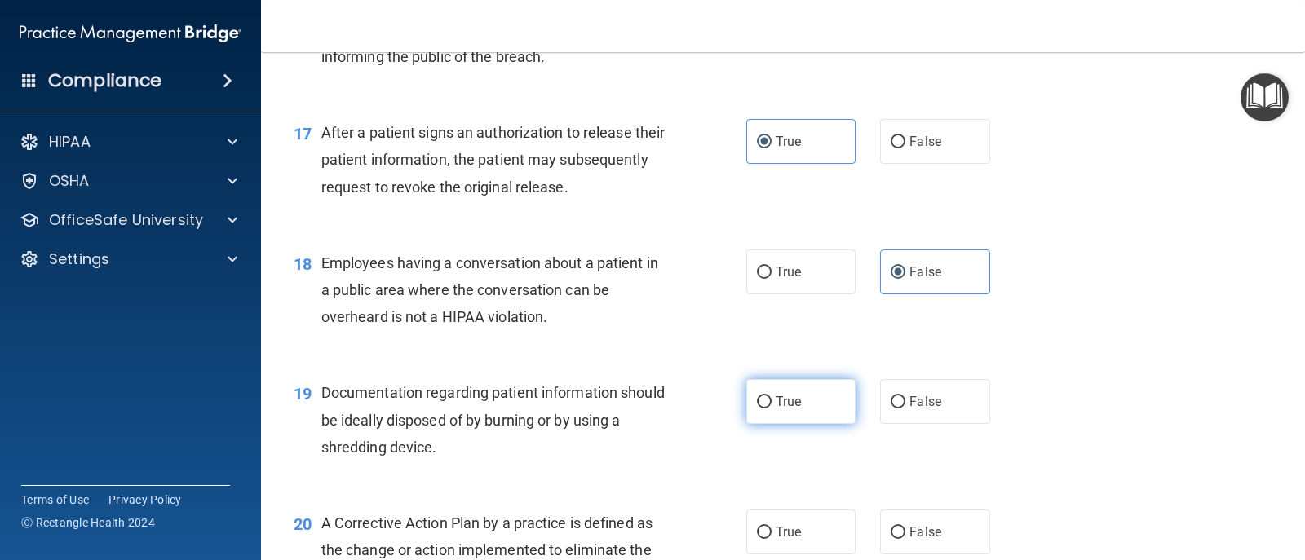
scroll to position [2202, 0]
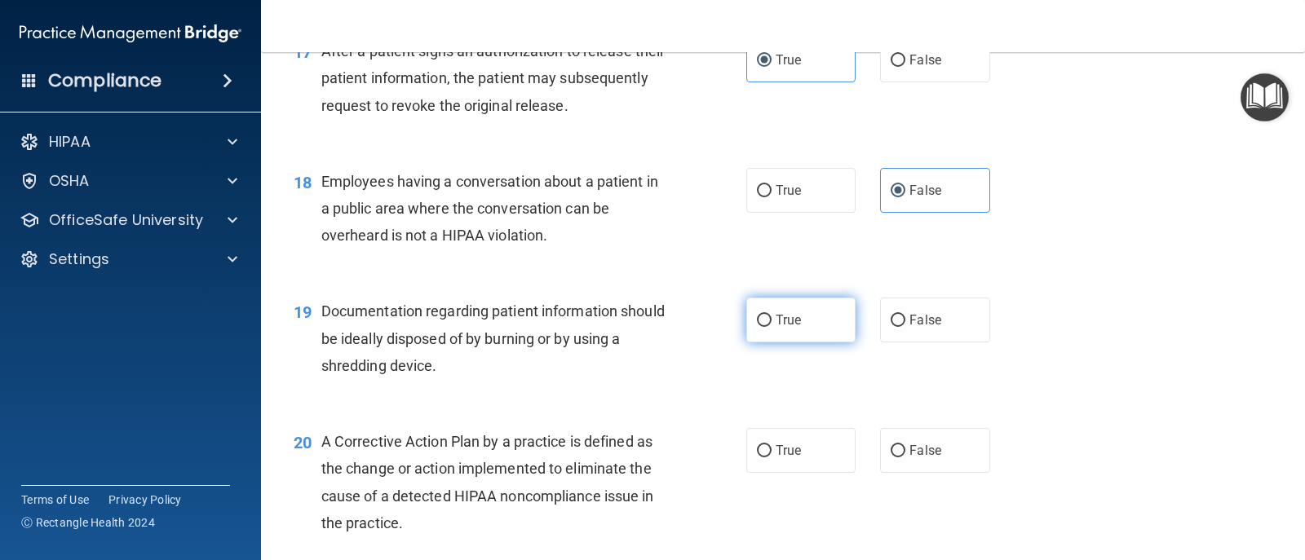
click at [803, 324] on label "True" at bounding box center [800, 320] width 109 height 45
click at [772, 324] on input "True" at bounding box center [764, 321] width 15 height 12
radio input "true"
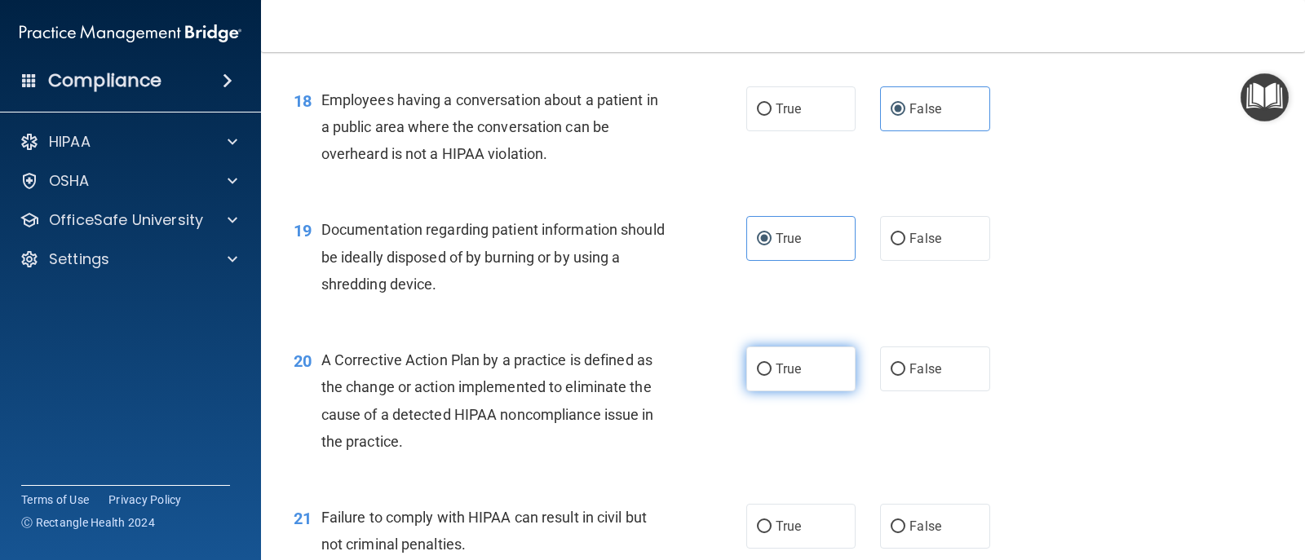
click at [788, 367] on span "True" at bounding box center [788, 368] width 25 height 15
click at [772, 367] on input "True" at bounding box center [764, 370] width 15 height 12
radio input "true"
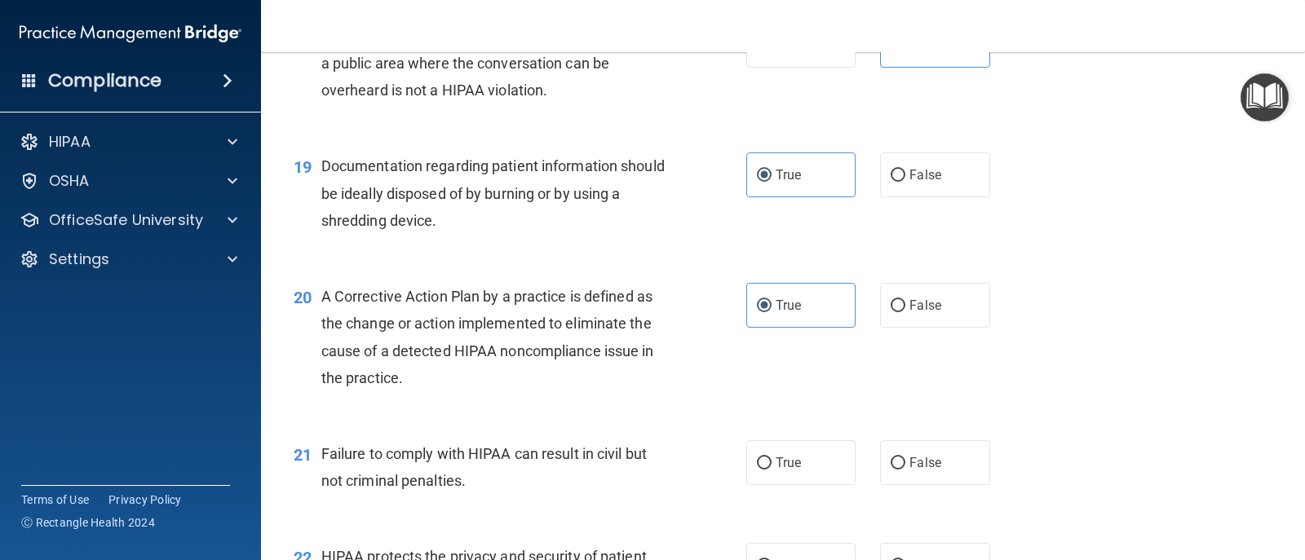
scroll to position [2447, 0]
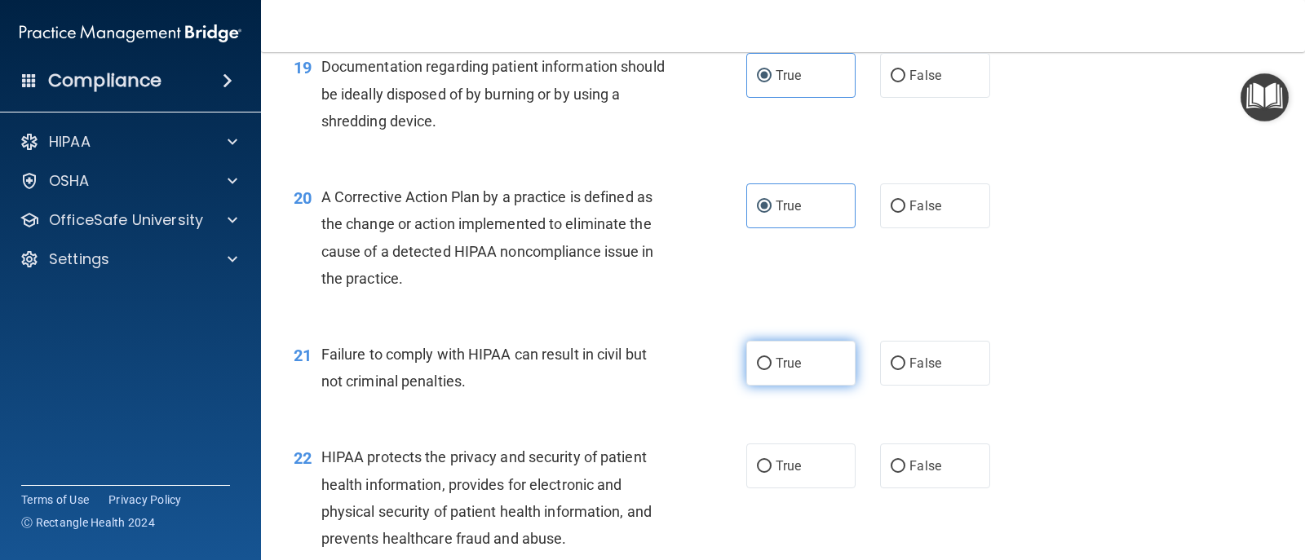
click at [789, 368] on span "True" at bounding box center [788, 363] width 25 height 15
click at [772, 368] on input "True" at bounding box center [764, 364] width 15 height 12
radio input "true"
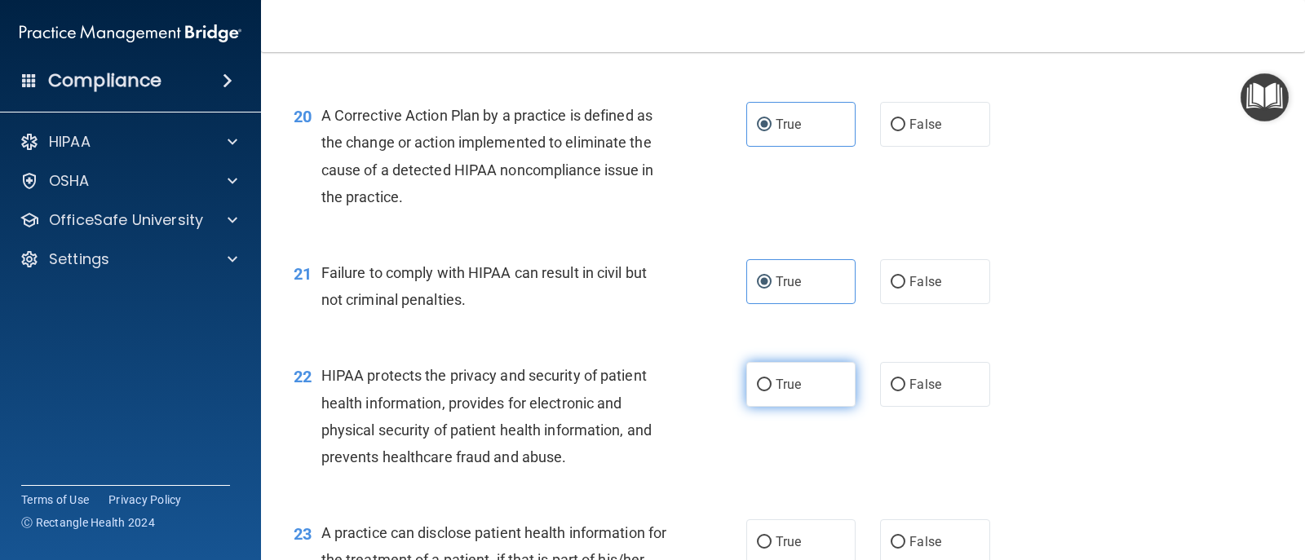
click at [788, 376] on label "True" at bounding box center [800, 384] width 109 height 45
click at [772, 379] on input "True" at bounding box center [764, 385] width 15 height 12
radio input "true"
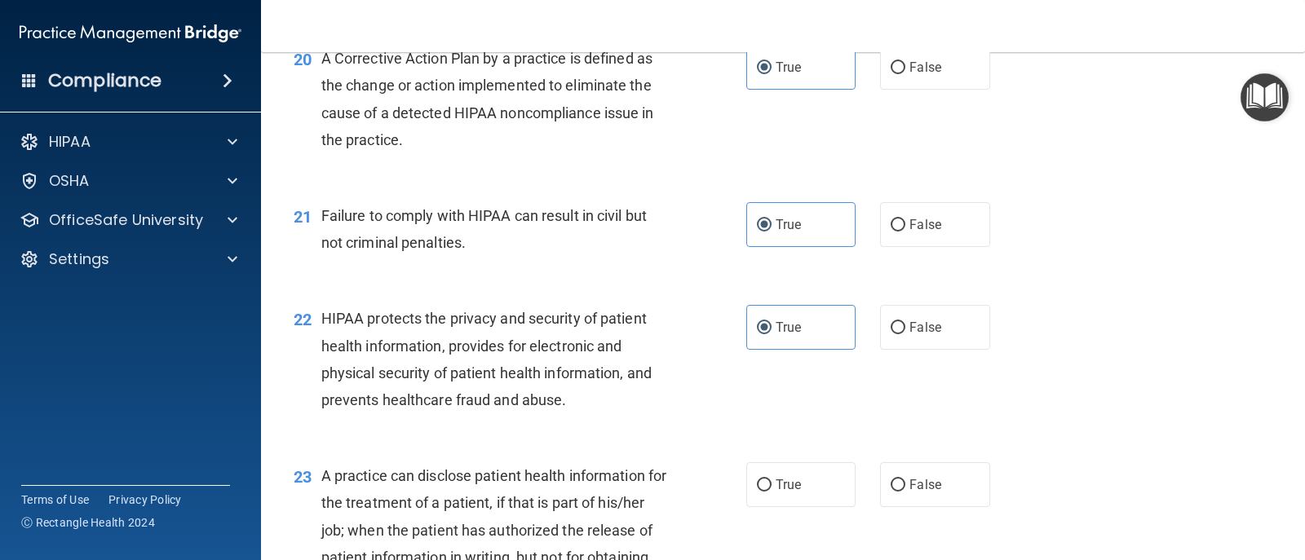
scroll to position [2692, 0]
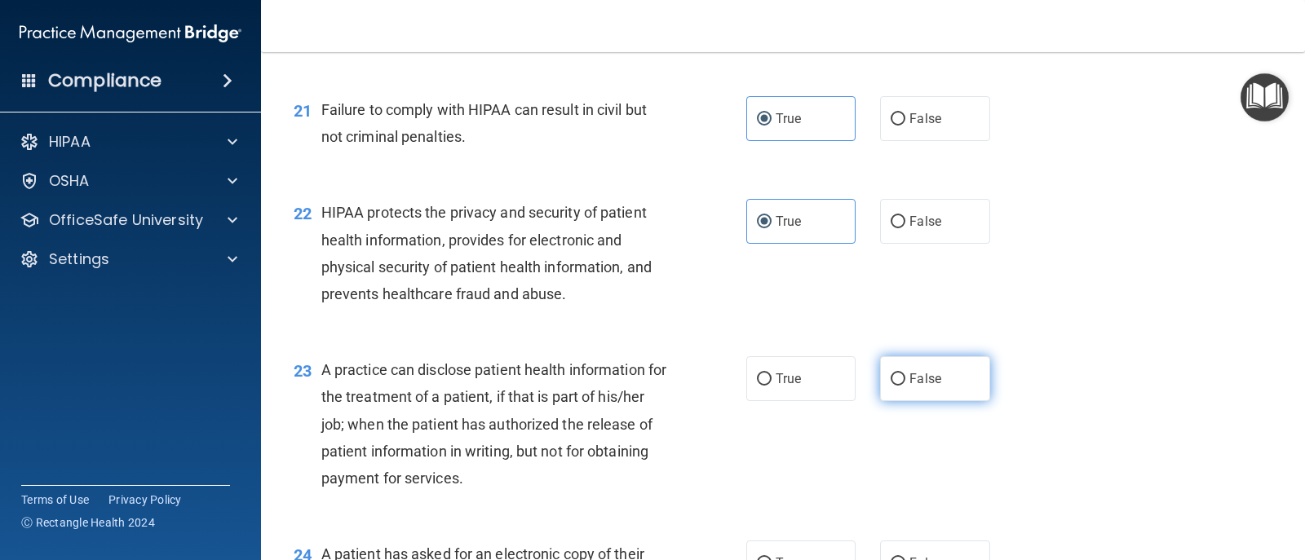
click at [843, 383] on span "False" at bounding box center [925, 378] width 32 height 15
click at [843, 383] on input "False" at bounding box center [898, 380] width 15 height 12
radio input "true"
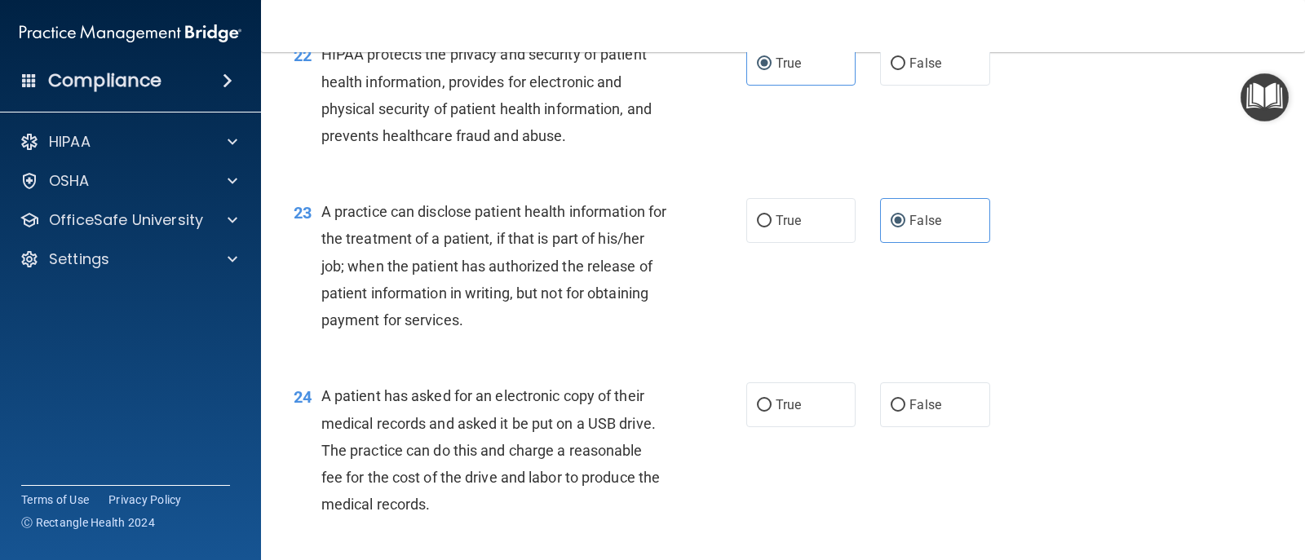
scroll to position [2855, 0]
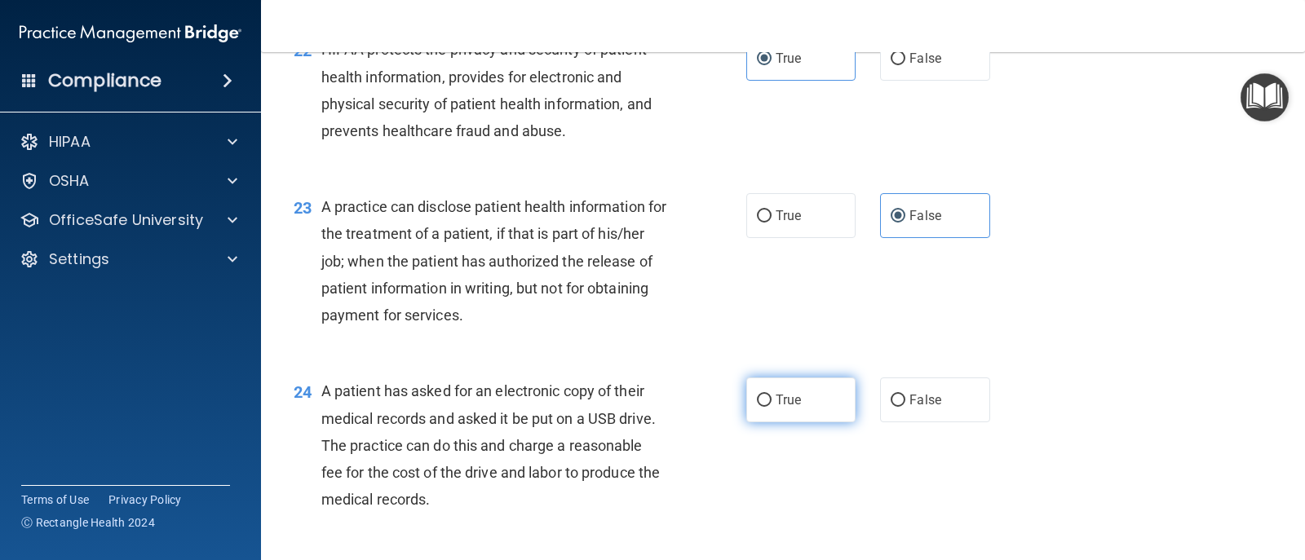
click at [838, 394] on label "True" at bounding box center [800, 400] width 109 height 45
click at [772, 395] on input "True" at bounding box center [764, 401] width 15 height 12
radio input "true"
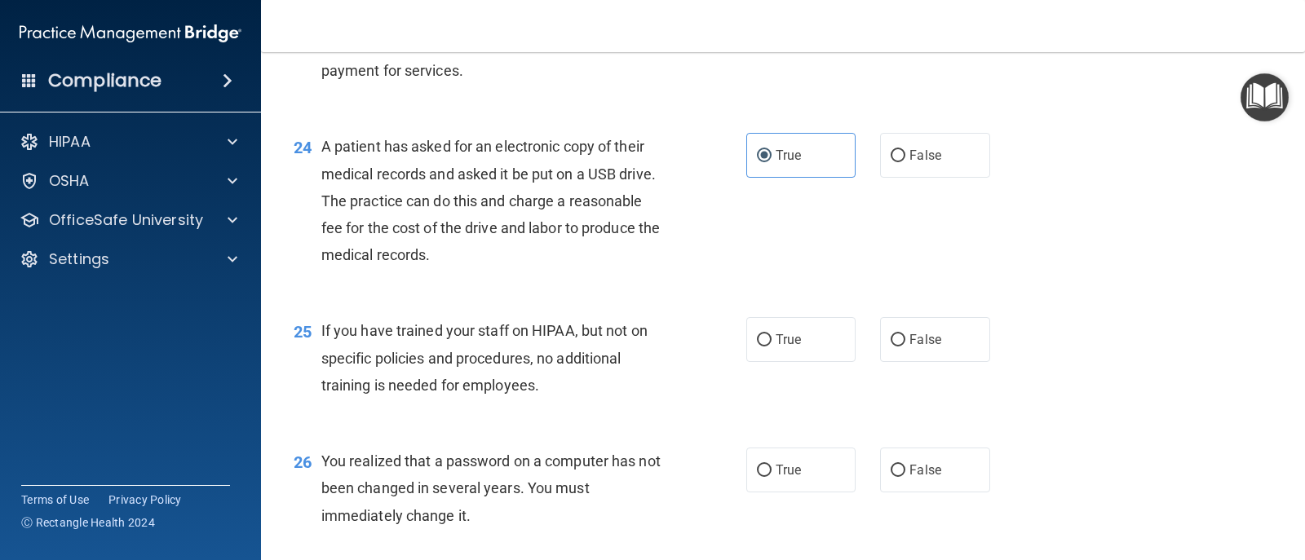
scroll to position [3181, 0]
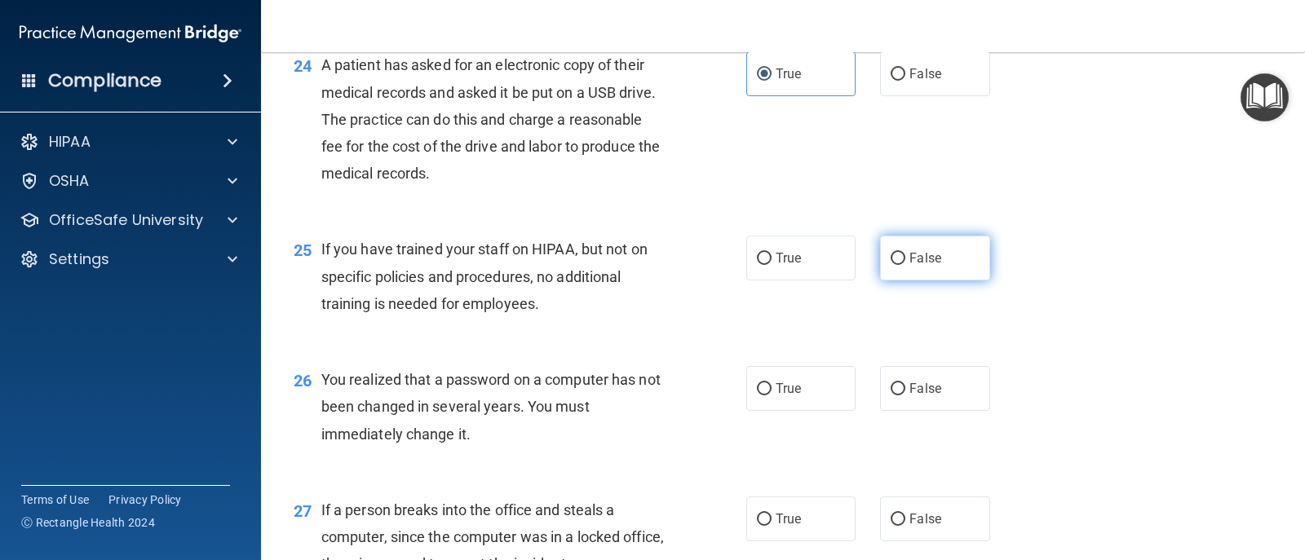
click at [843, 273] on label "False" at bounding box center [934, 258] width 109 height 45
click at [843, 265] on input "False" at bounding box center [898, 259] width 15 height 12
radio input "true"
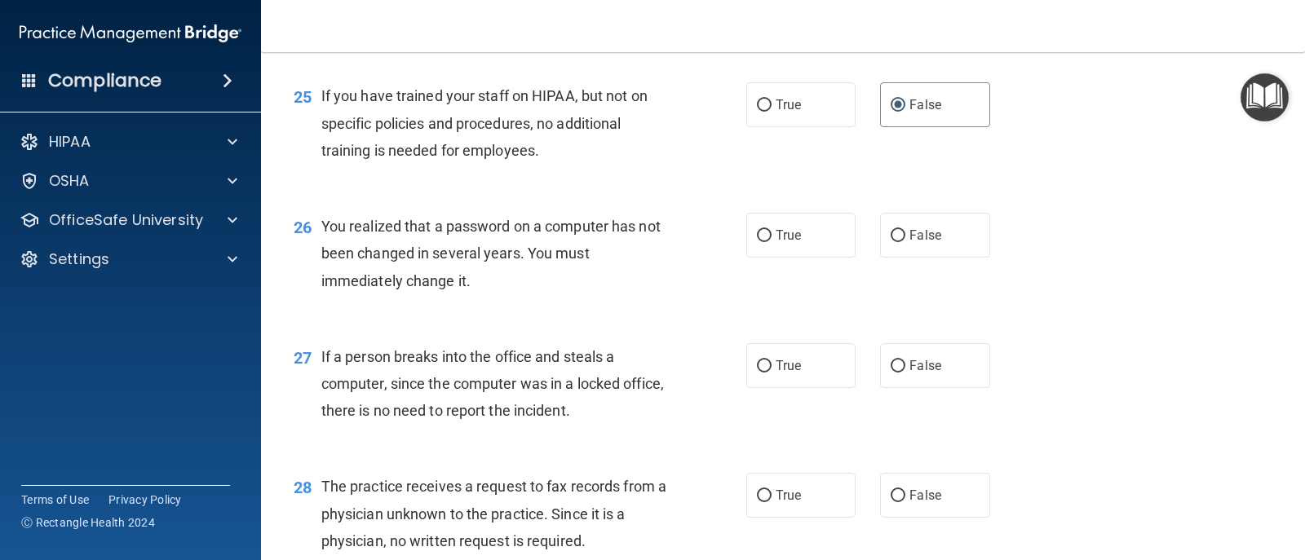
scroll to position [3344, 0]
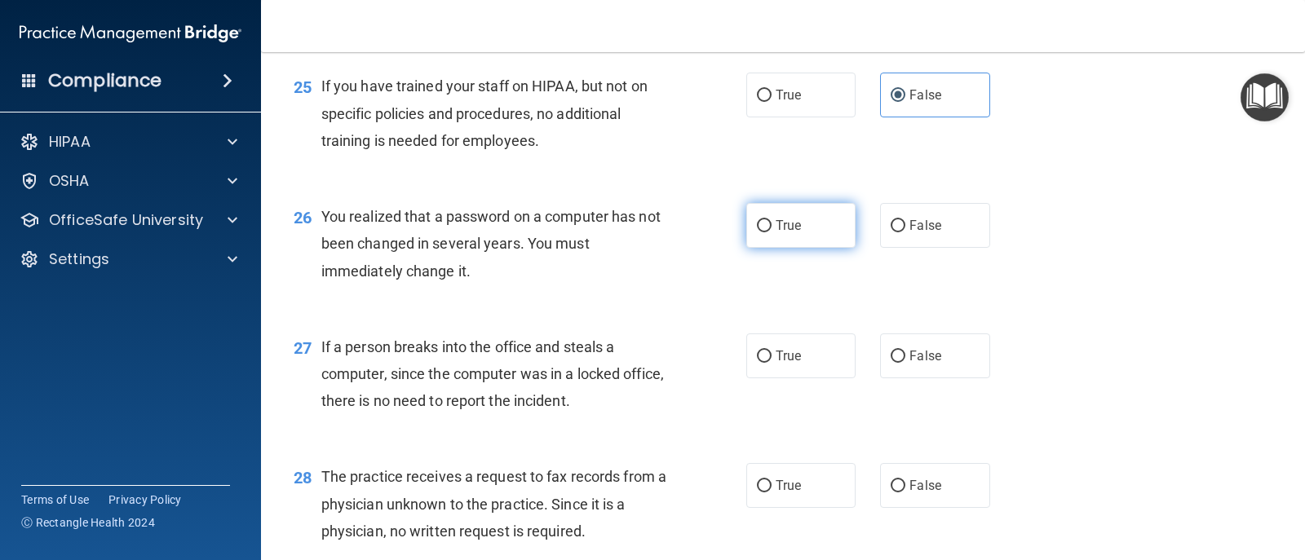
click at [806, 228] on label "True" at bounding box center [800, 225] width 109 height 45
click at [772, 228] on input "True" at bounding box center [764, 226] width 15 height 12
radio input "true"
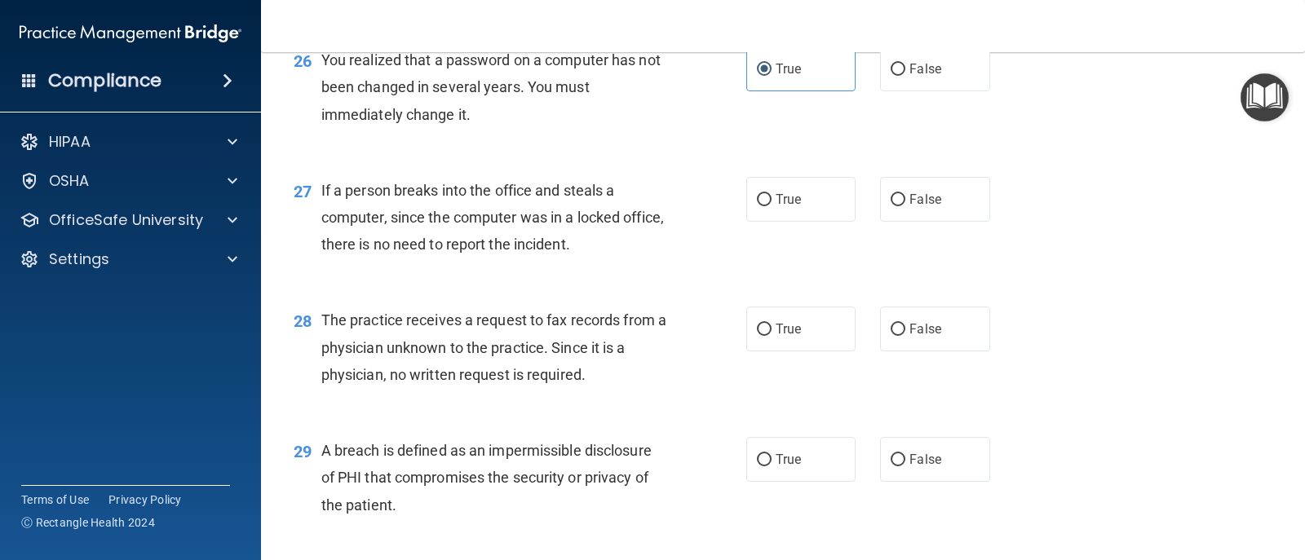
scroll to position [3507, 0]
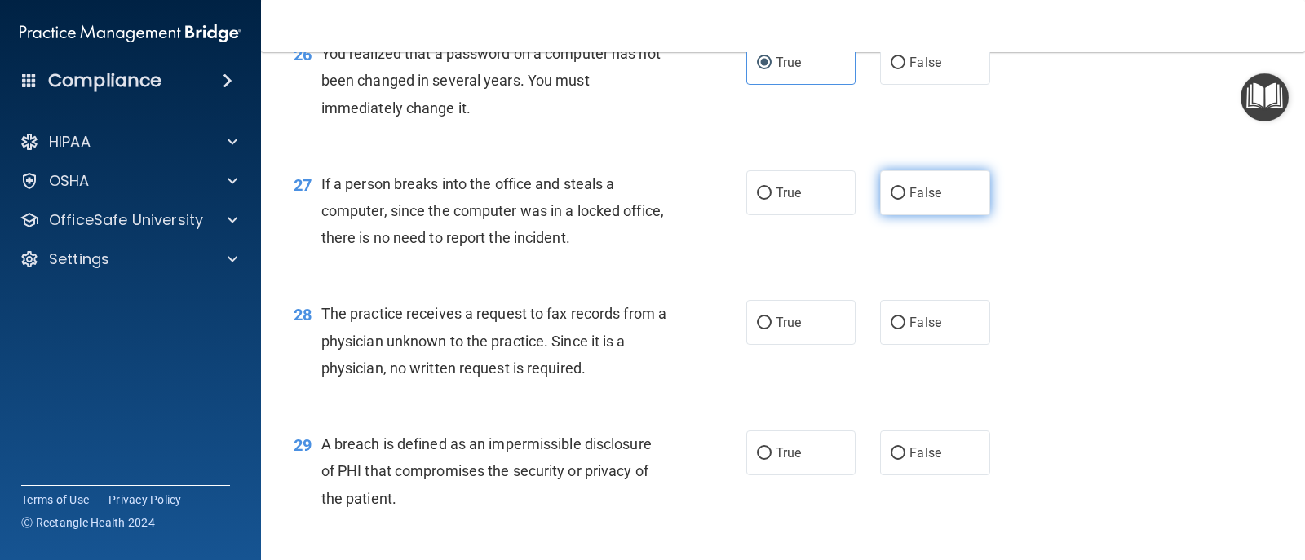
click at [843, 207] on label "False" at bounding box center [934, 192] width 109 height 45
click at [843, 200] on input "False" at bounding box center [898, 194] width 15 height 12
radio input "true"
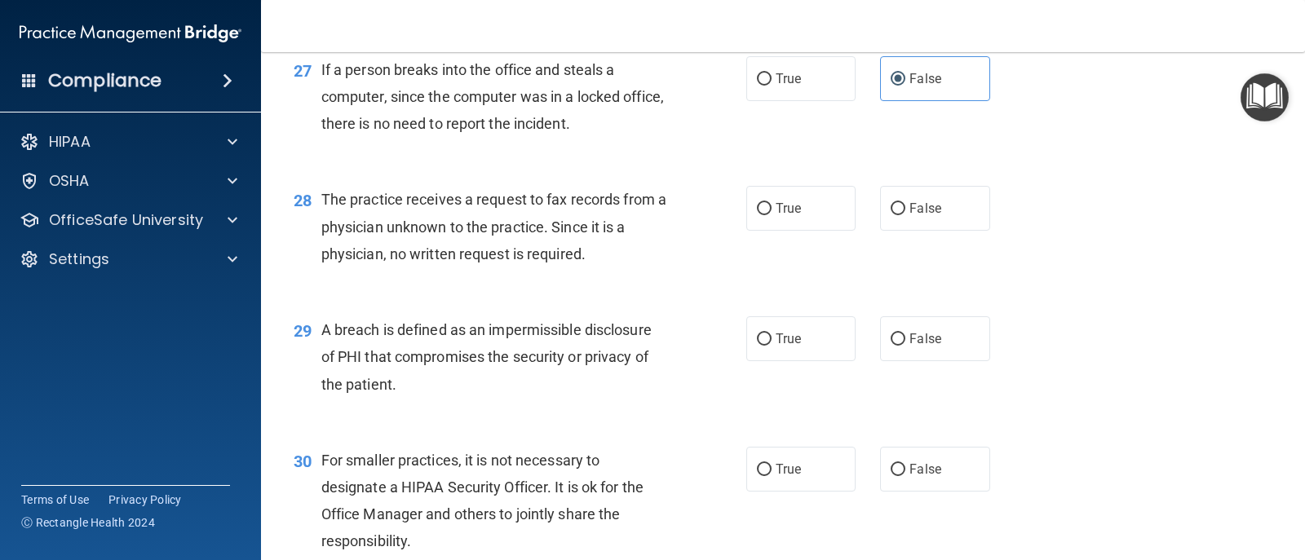
scroll to position [3670, 0]
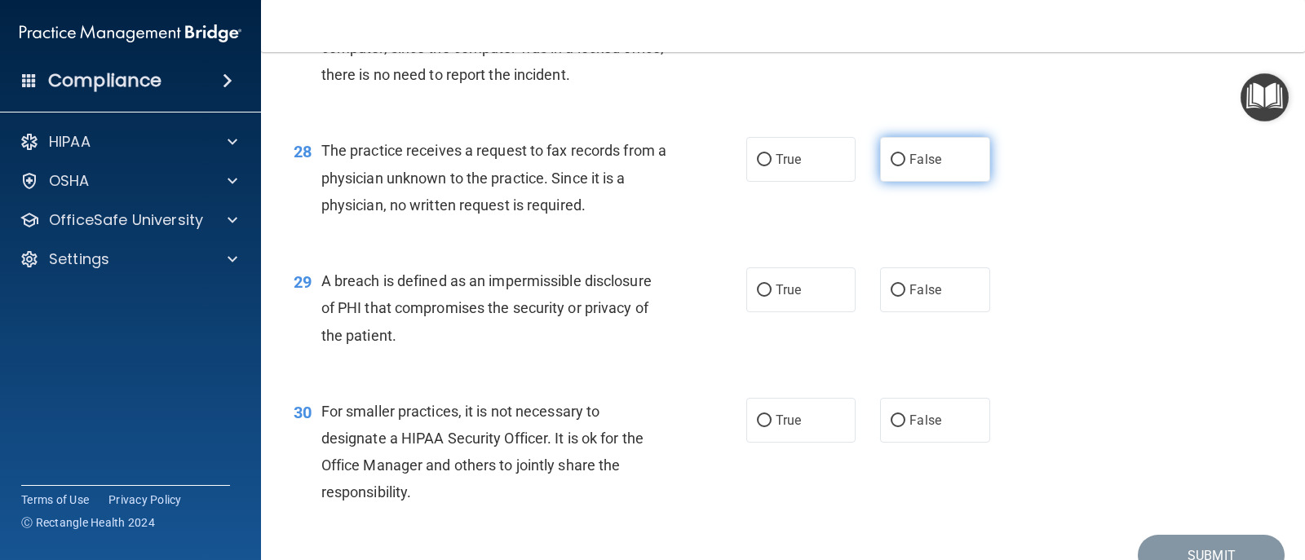
click at [843, 161] on span "False" at bounding box center [925, 159] width 32 height 15
click at [843, 161] on input "False" at bounding box center [898, 160] width 15 height 12
radio input "true"
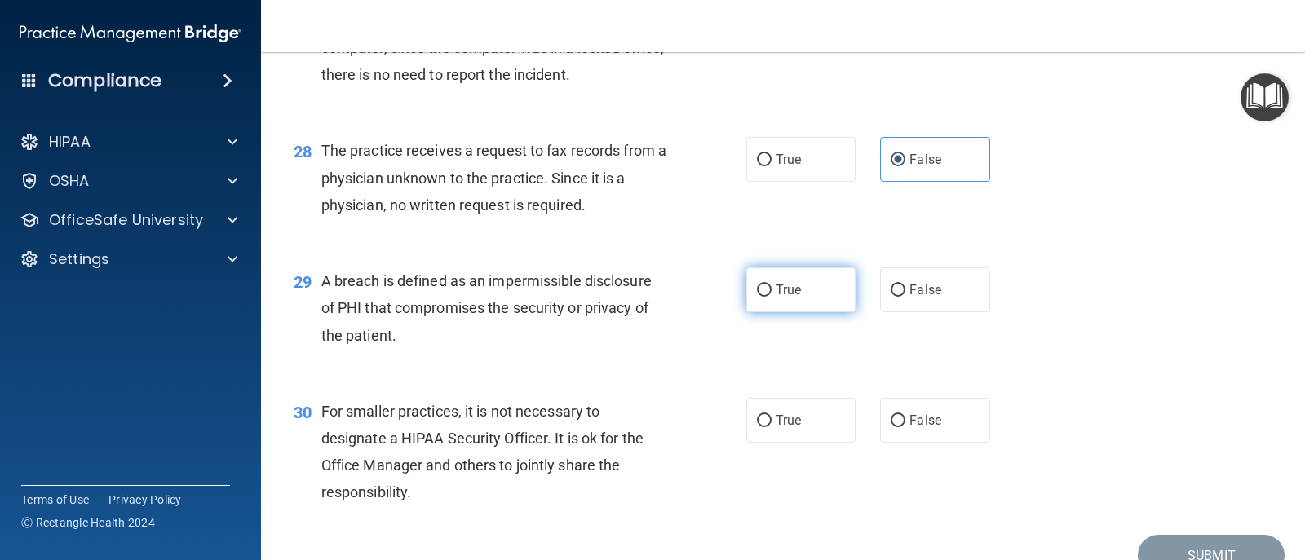
click at [781, 307] on label "True" at bounding box center [800, 290] width 109 height 45
click at [772, 297] on input "True" at bounding box center [764, 291] width 15 height 12
radio input "true"
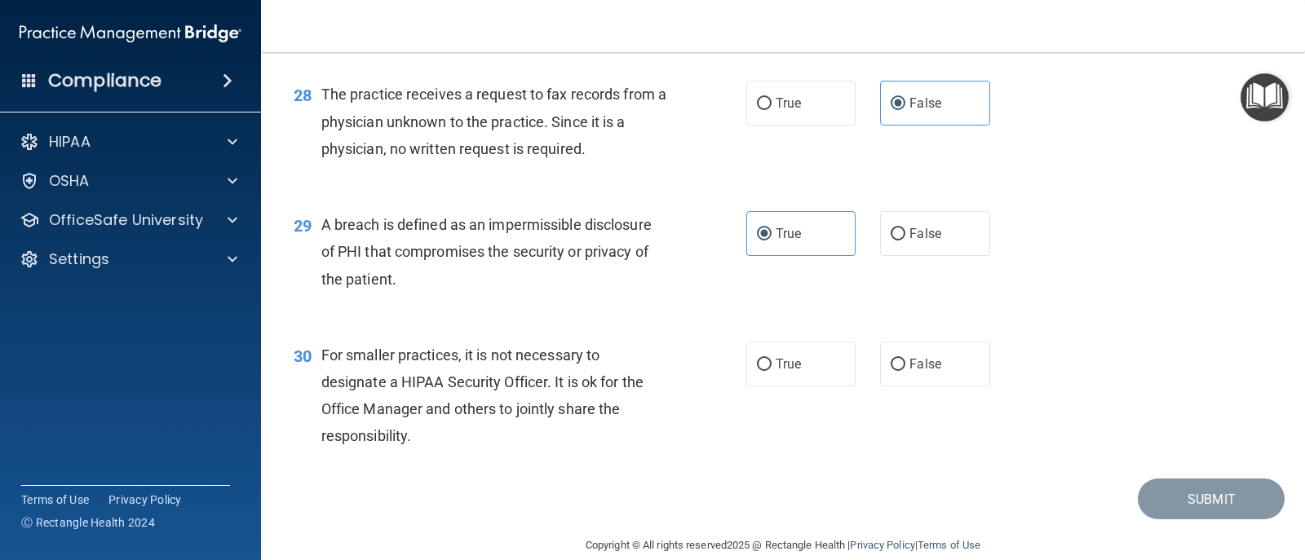
scroll to position [3751, 0]
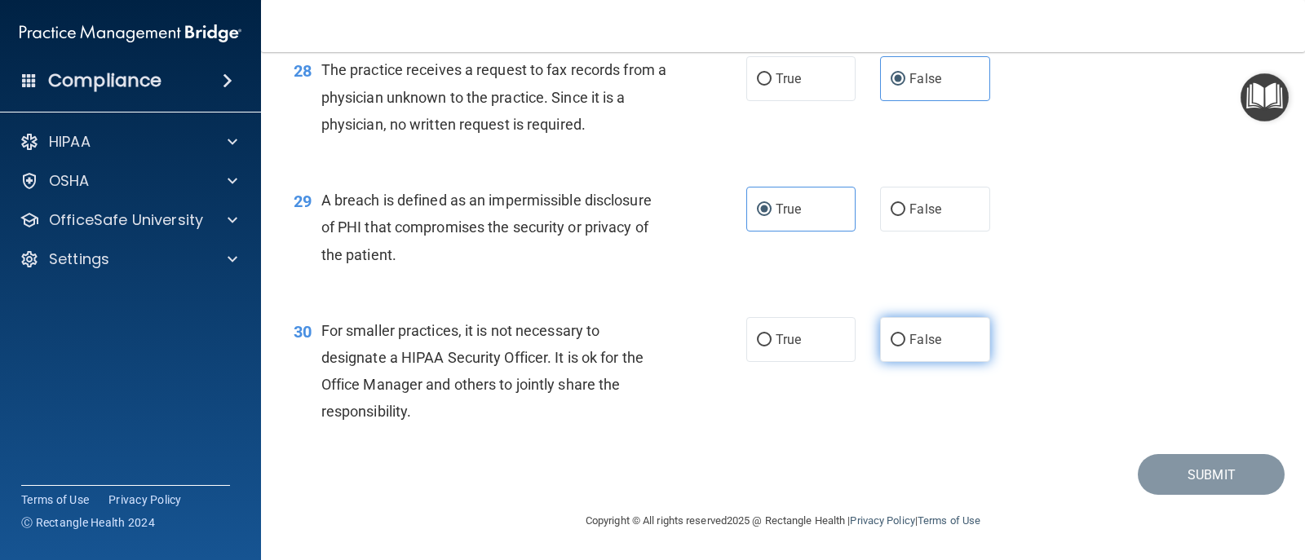
click at [843, 345] on span "False" at bounding box center [925, 339] width 32 height 15
click at [843, 345] on input "False" at bounding box center [898, 340] width 15 height 12
radio input "true"
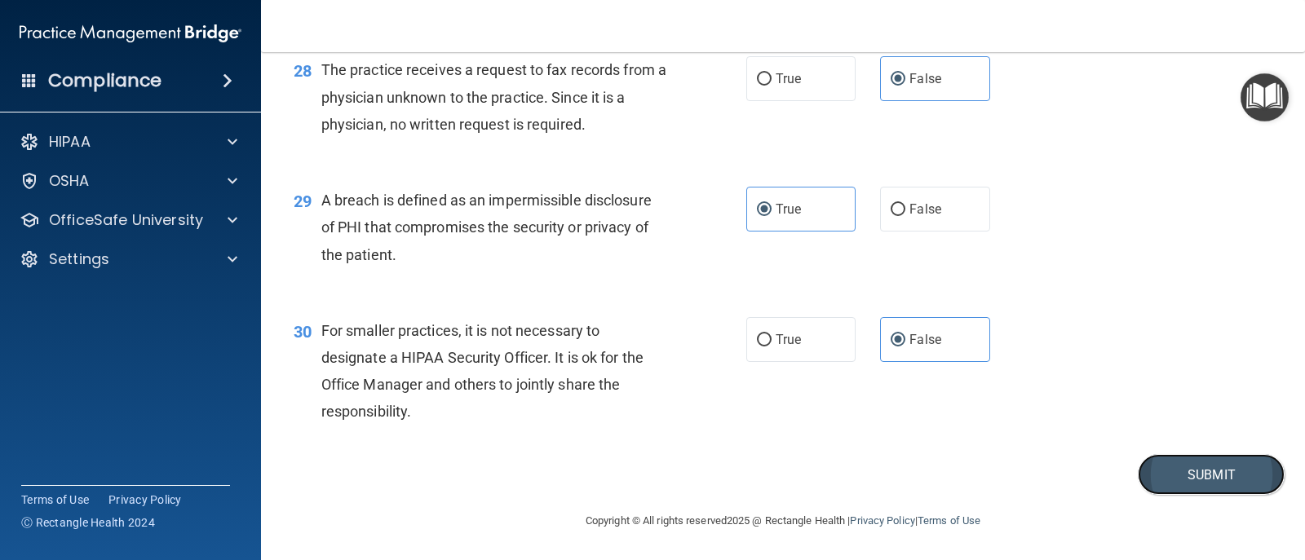
click at [843, 478] on button "Submit" at bounding box center [1211, 475] width 147 height 42
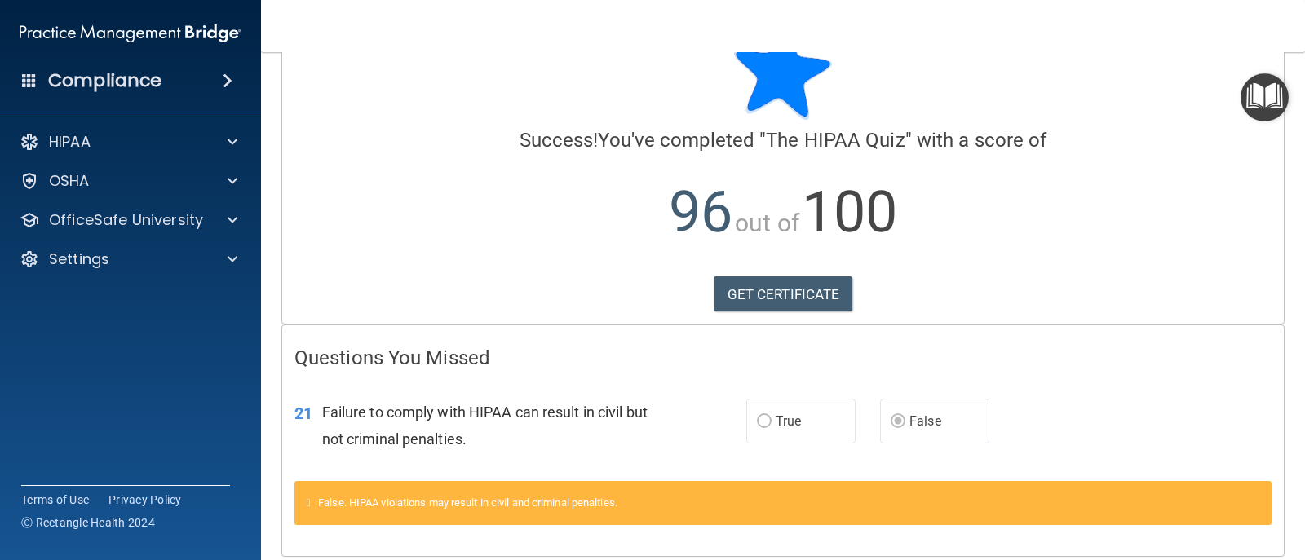
scroll to position [122, 0]
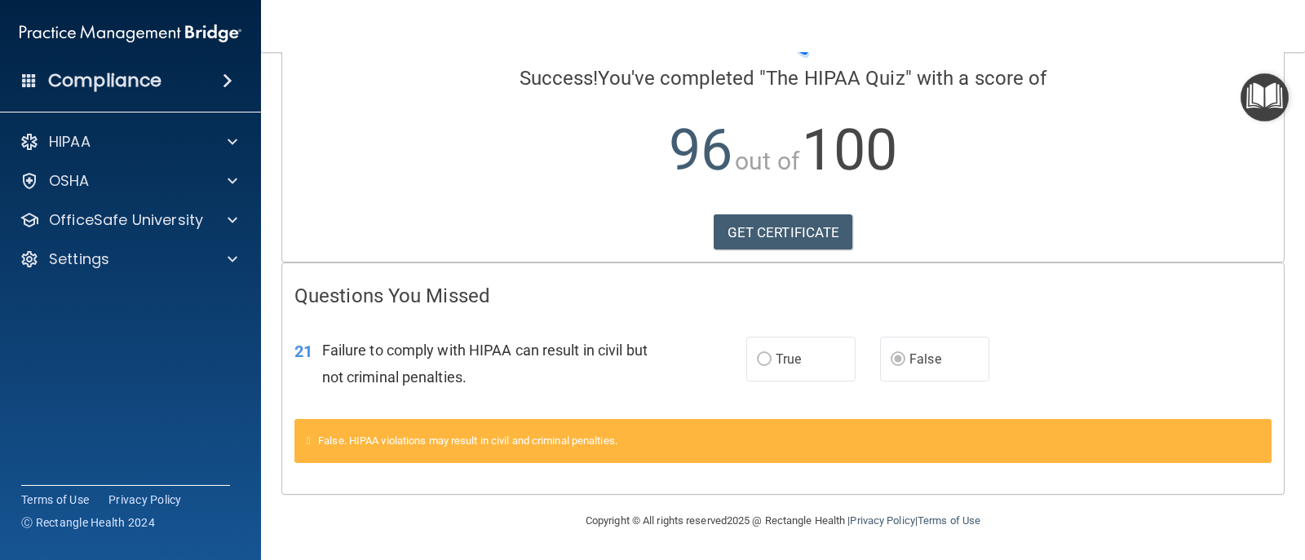
click at [843, 237] on div "GET CERTIFICATE" at bounding box center [782, 233] width 977 height 36
click at [192, 216] on p "OfficeSafe University" at bounding box center [126, 220] width 154 height 20
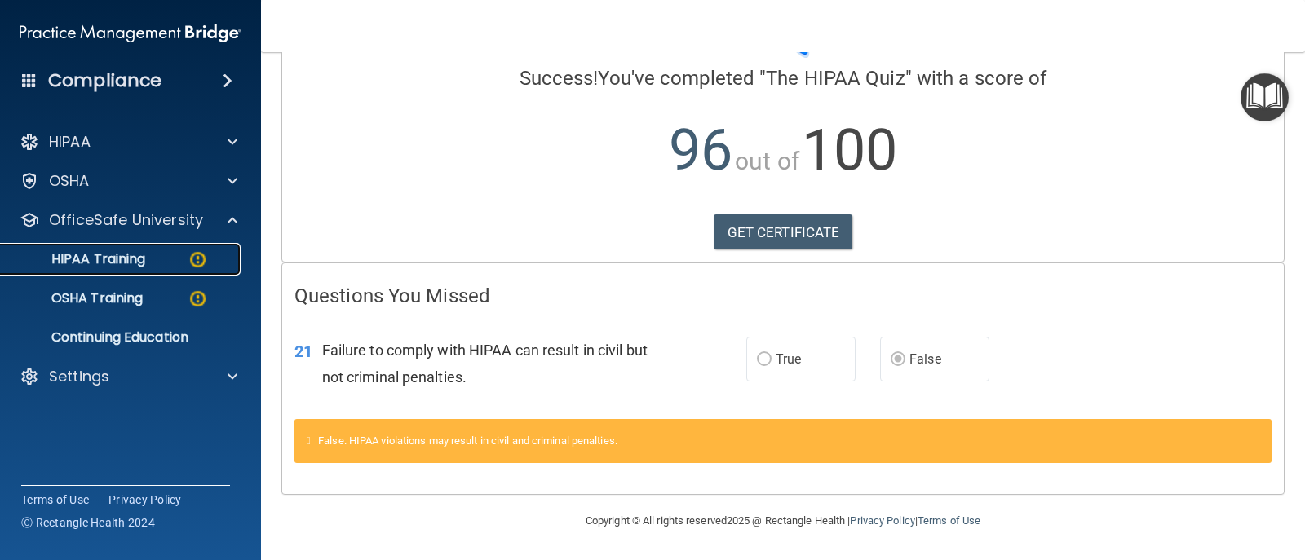
click at [140, 255] on p "HIPAA Training" at bounding box center [78, 259] width 135 height 16
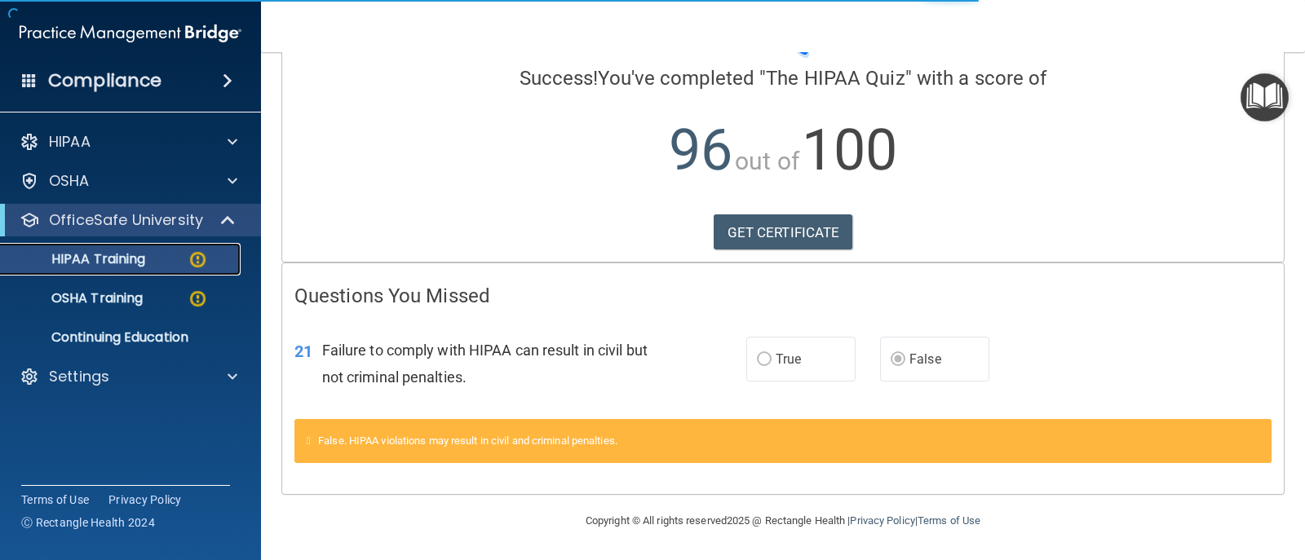
scroll to position [668, 0]
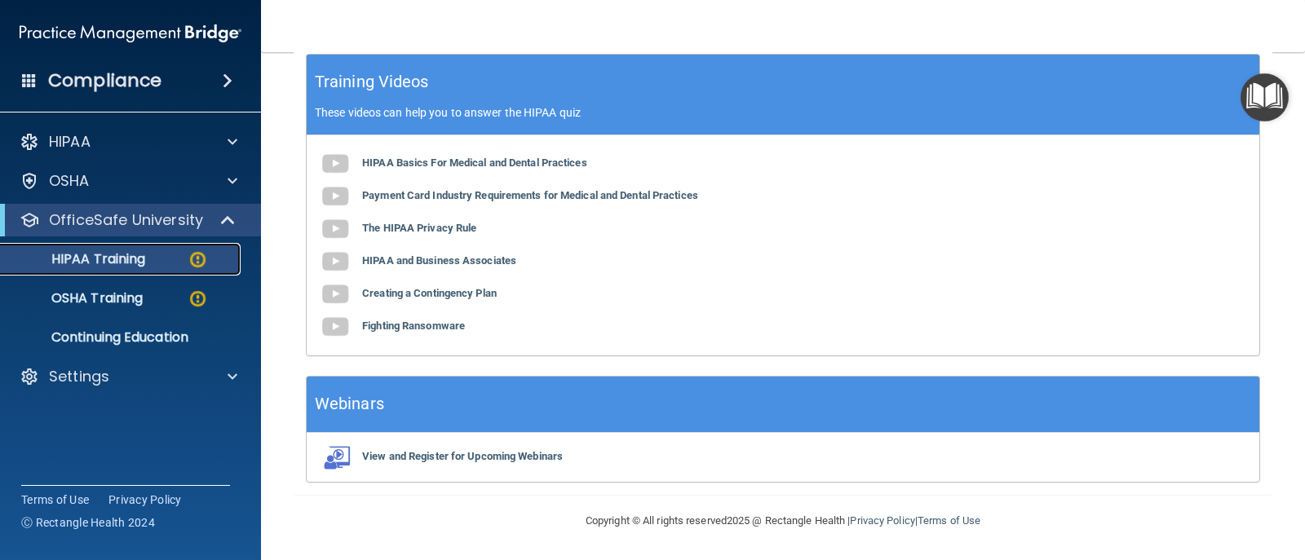
click at [113, 259] on p "HIPAA Training" at bounding box center [78, 259] width 135 height 16
click at [175, 255] on div "HIPAA Training" at bounding box center [122, 259] width 223 height 16
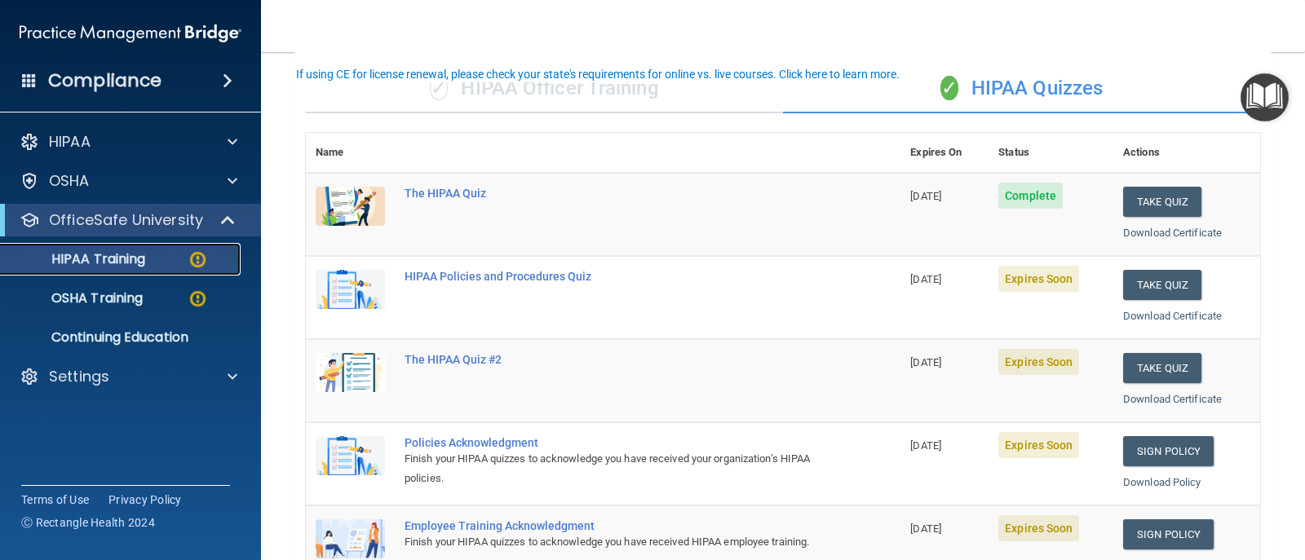
scroll to position [163, 0]
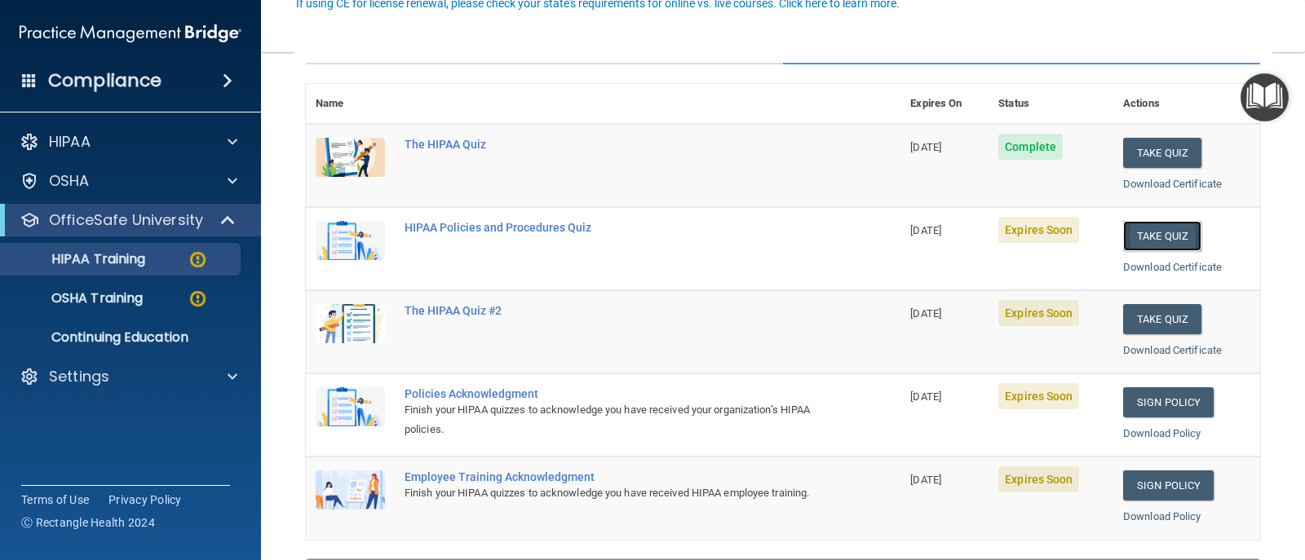
click at [843, 246] on button "Take Quiz" at bounding box center [1162, 236] width 78 height 30
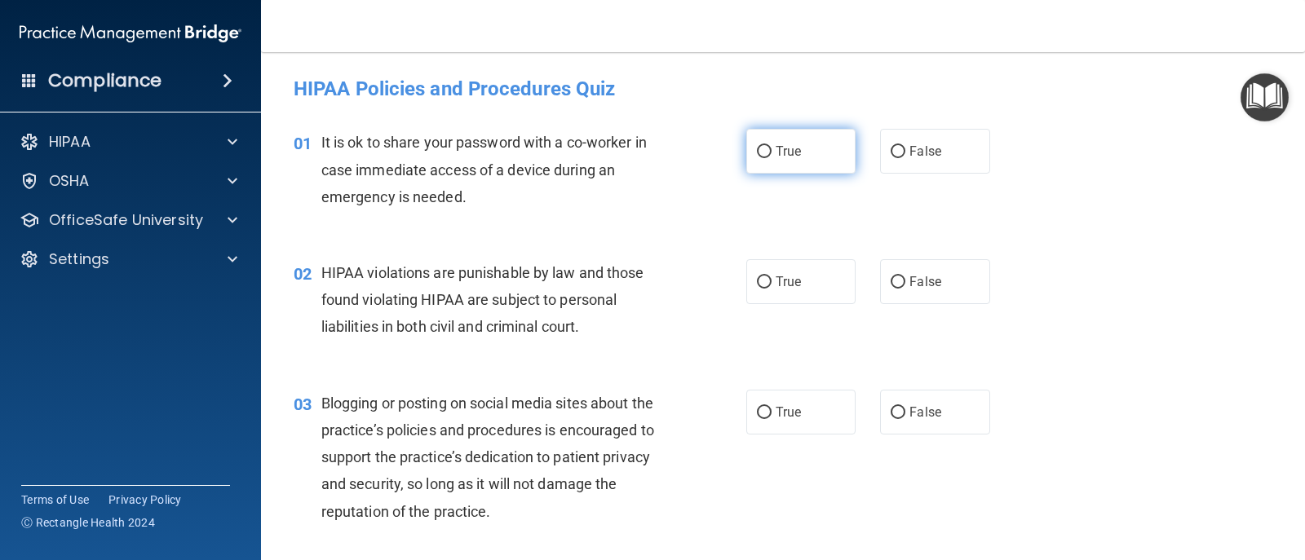
click at [762, 162] on label "True" at bounding box center [800, 151] width 109 height 45
click at [762, 158] on input "True" at bounding box center [764, 152] width 15 height 12
radio input "true"
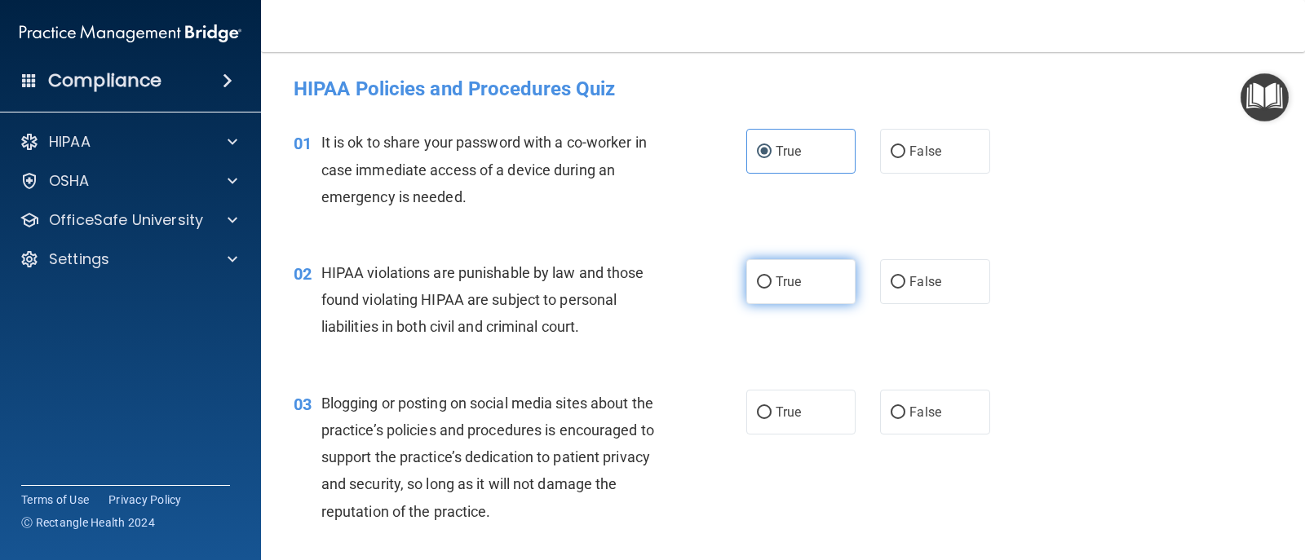
click at [773, 299] on label "True" at bounding box center [800, 281] width 109 height 45
click at [772, 289] on input "True" at bounding box center [764, 282] width 15 height 12
radio input "true"
click at [769, 405] on label "True" at bounding box center [800, 412] width 109 height 45
click at [769, 407] on input "True" at bounding box center [764, 413] width 15 height 12
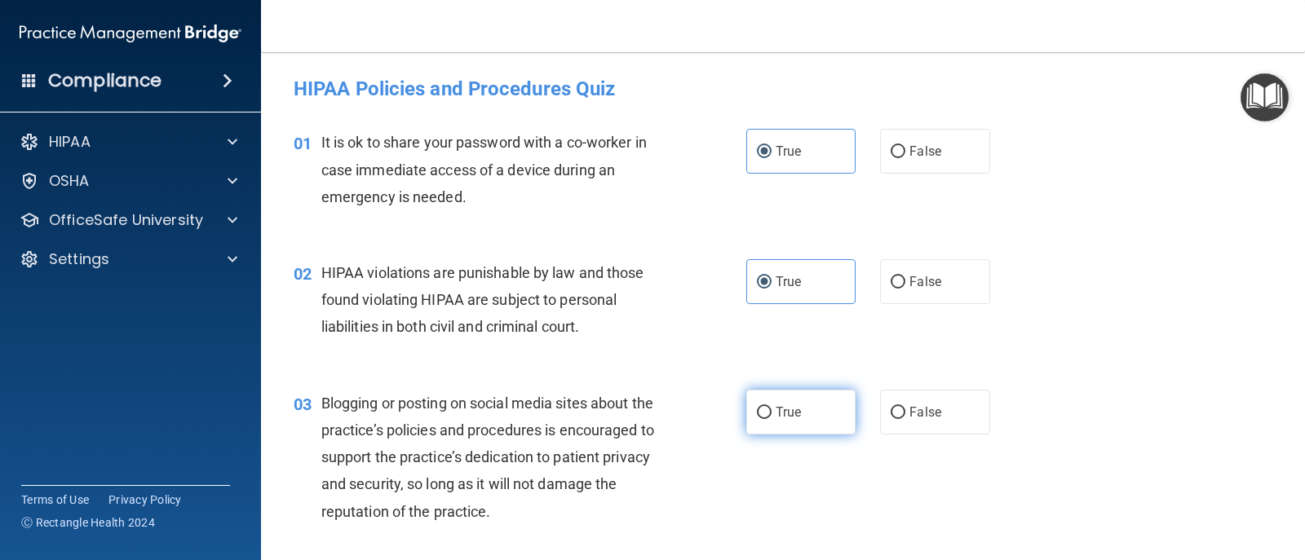
radio input "true"
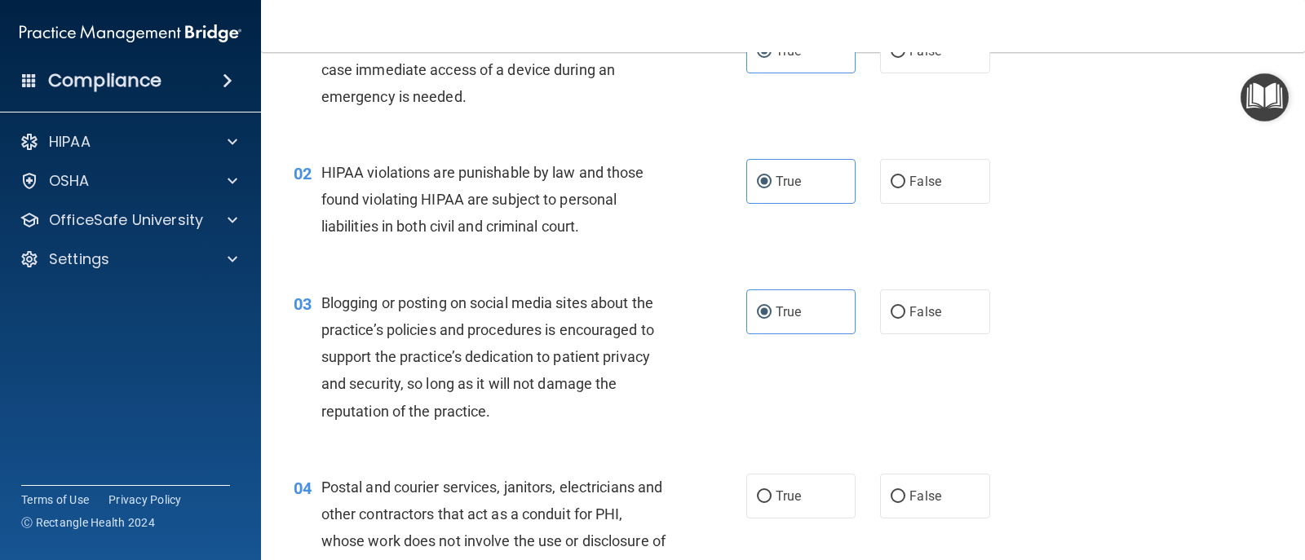
scroll to position [326, 0]
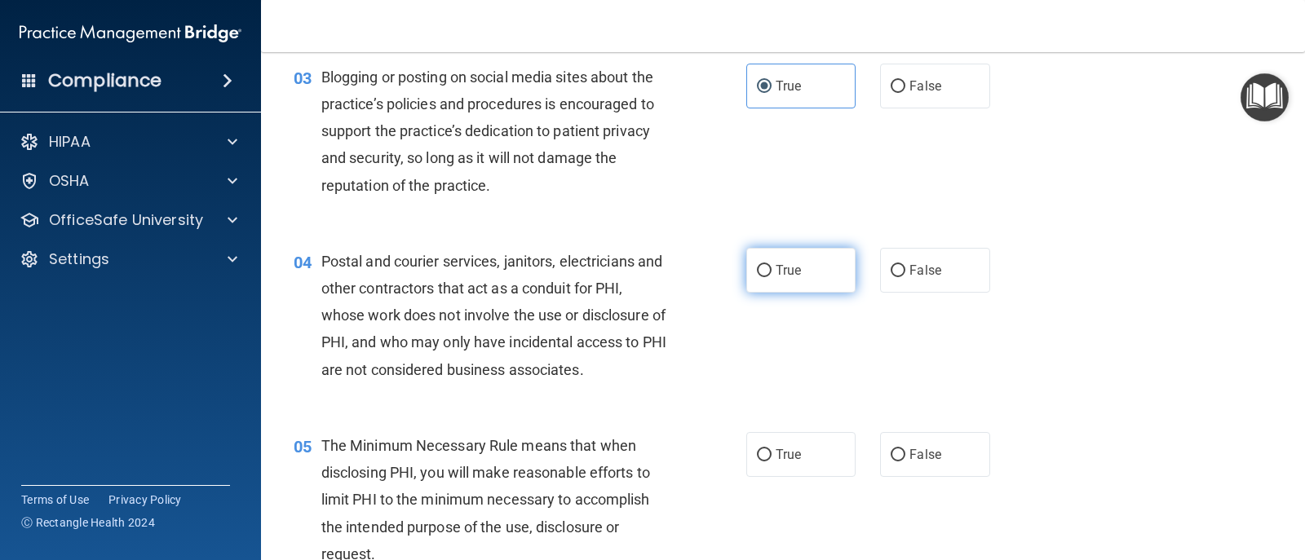
click at [760, 272] on input "True" at bounding box center [764, 271] width 15 height 12
radio input "true"
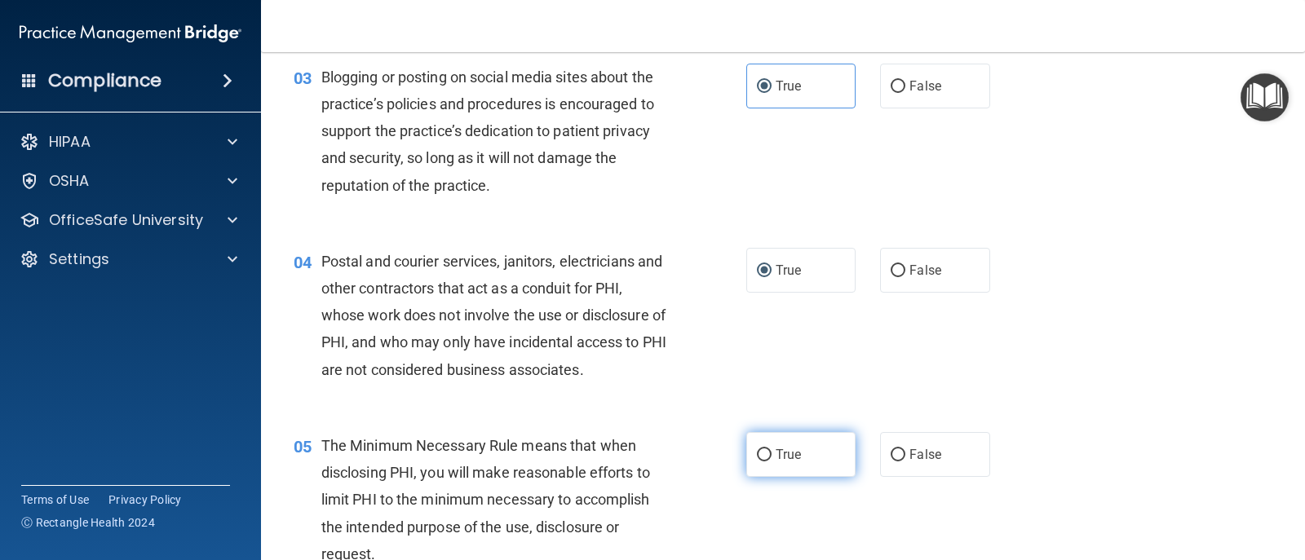
click at [767, 453] on label "True" at bounding box center [800, 454] width 109 height 45
click at [767, 453] on input "True" at bounding box center [764, 455] width 15 height 12
radio input "true"
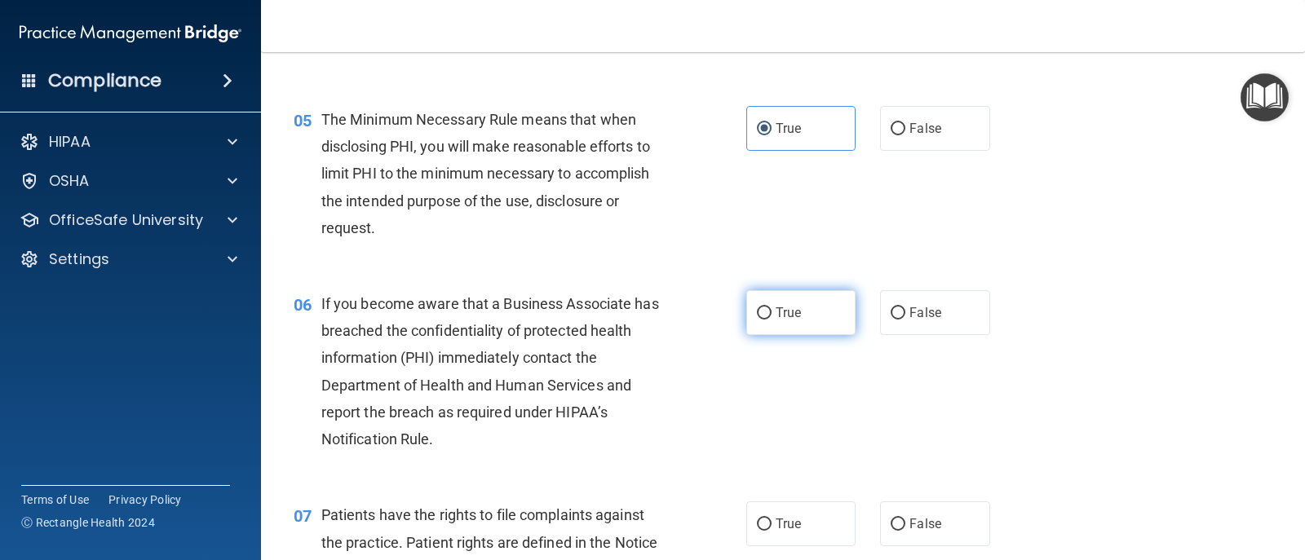
click at [791, 322] on label "True" at bounding box center [800, 312] width 109 height 45
click at [772, 320] on input "True" at bounding box center [764, 313] width 15 height 12
radio input "true"
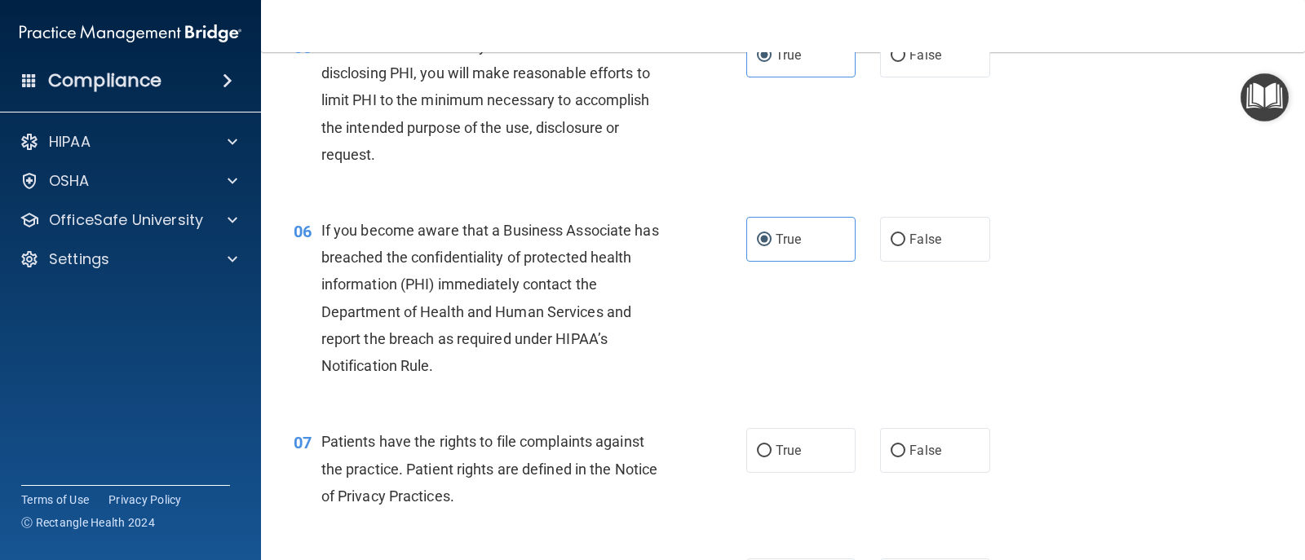
scroll to position [897, 0]
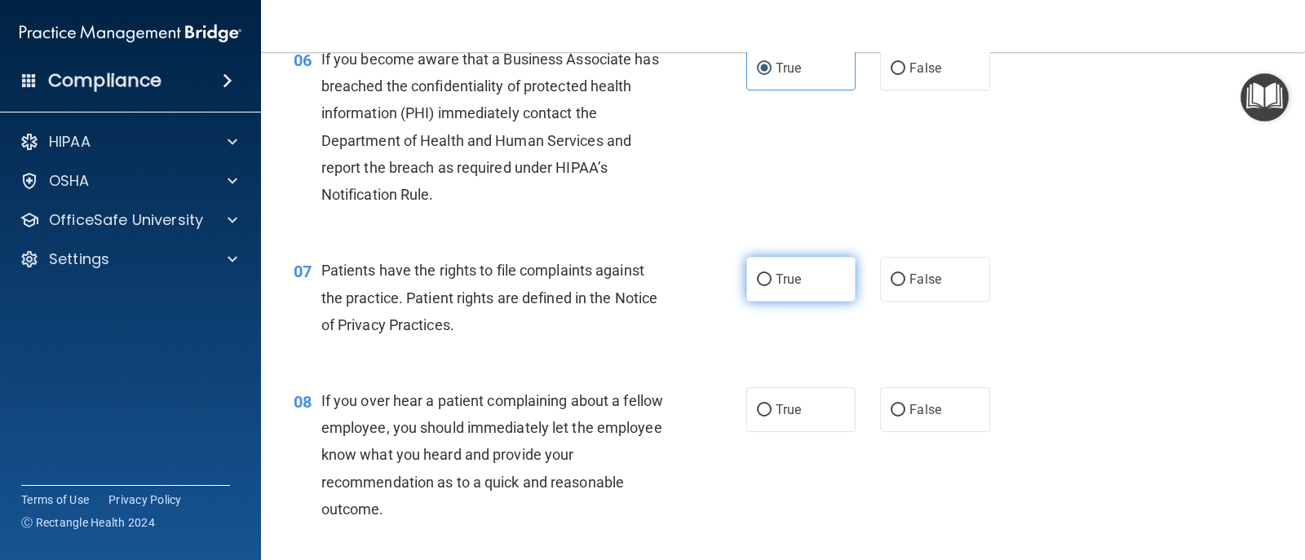
click at [783, 294] on label "True" at bounding box center [800, 279] width 109 height 45
click at [772, 286] on input "True" at bounding box center [764, 280] width 15 height 12
radio input "true"
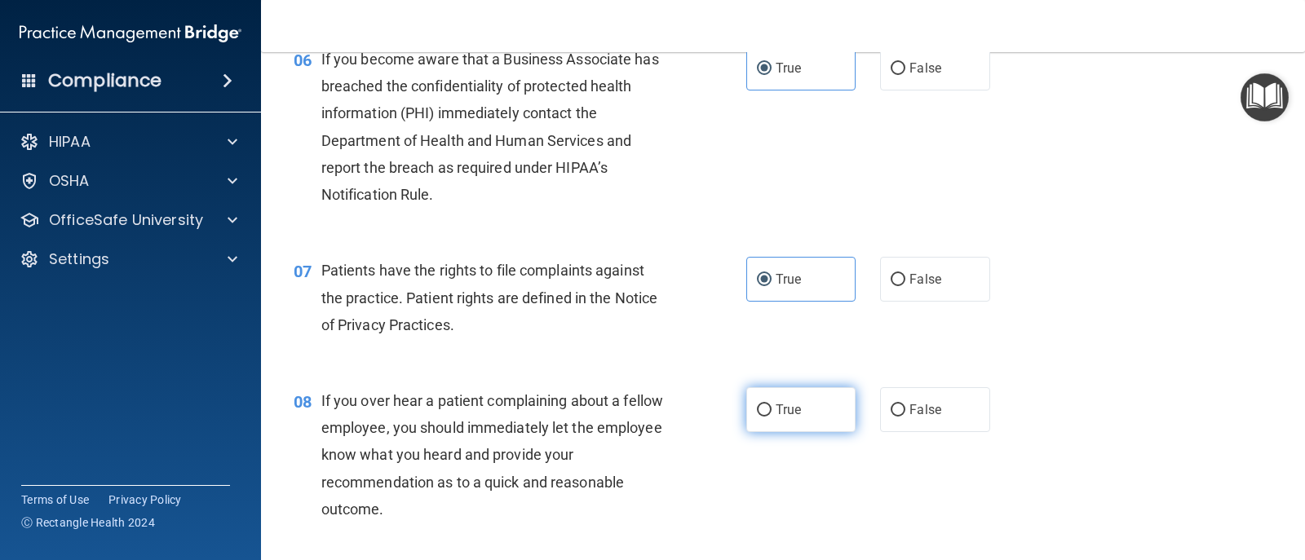
click at [776, 411] on span "True" at bounding box center [788, 409] width 25 height 15
click at [772, 411] on input "True" at bounding box center [764, 411] width 15 height 12
radio input "true"
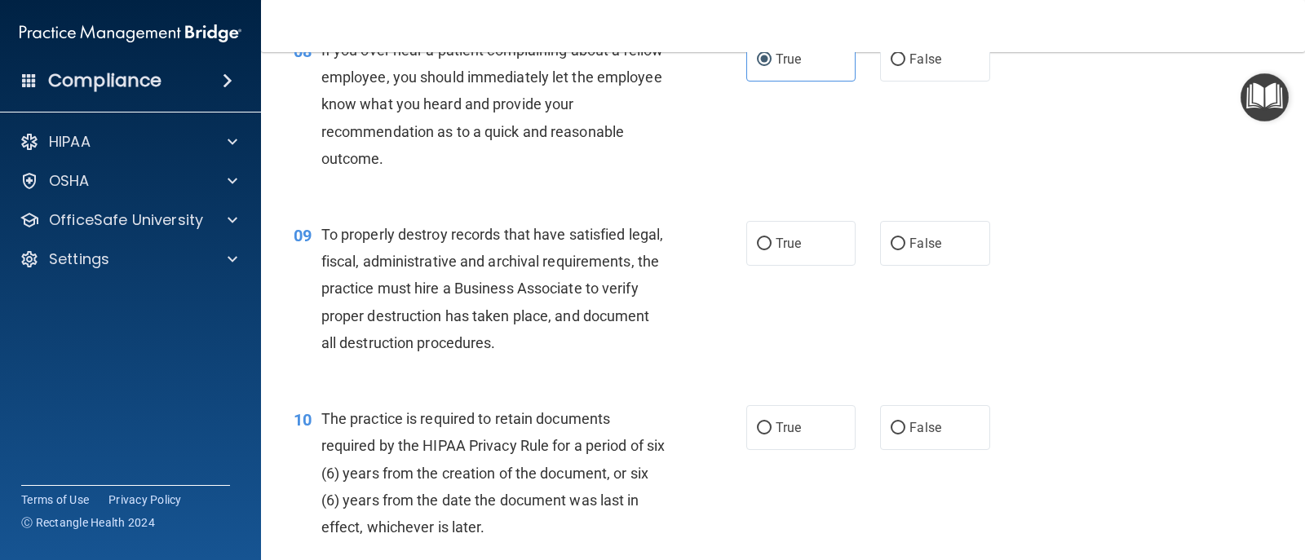
scroll to position [1305, 0]
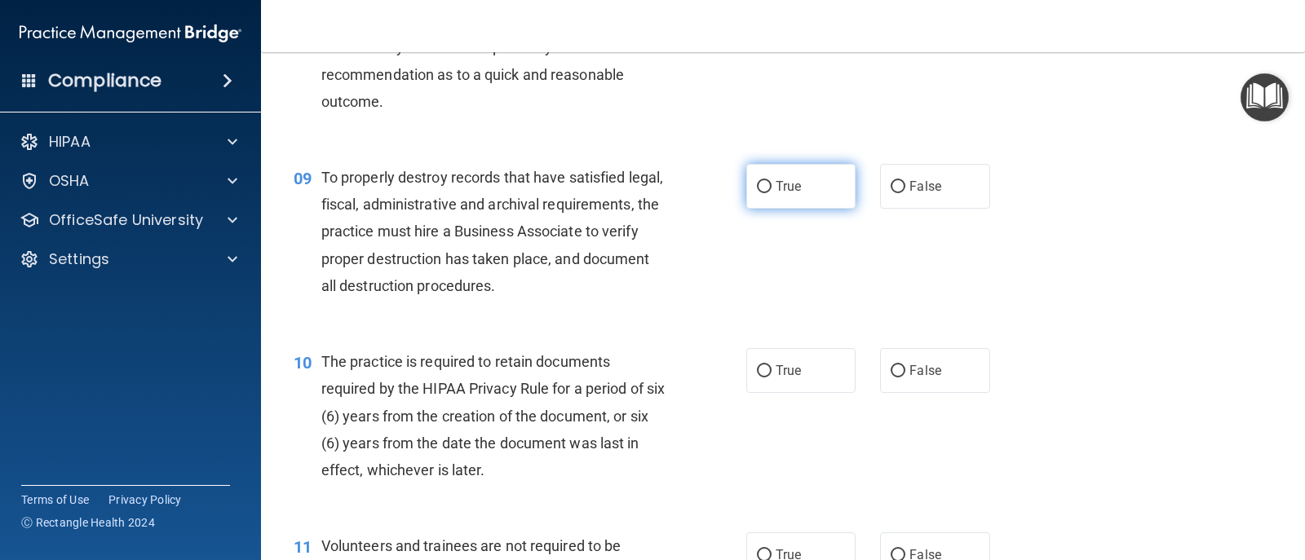
click at [797, 192] on label "True" at bounding box center [800, 186] width 109 height 45
click at [772, 192] on input "True" at bounding box center [764, 187] width 15 height 12
radio input "true"
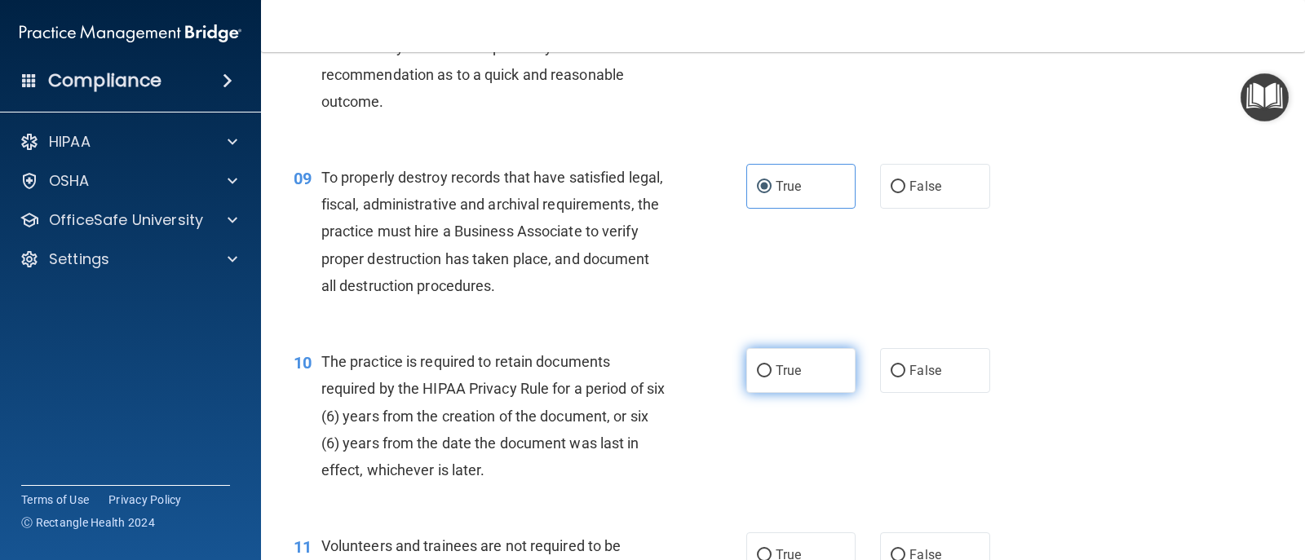
click at [795, 383] on label "True" at bounding box center [800, 370] width 109 height 45
click at [772, 378] on input "True" at bounding box center [764, 371] width 15 height 12
radio input "true"
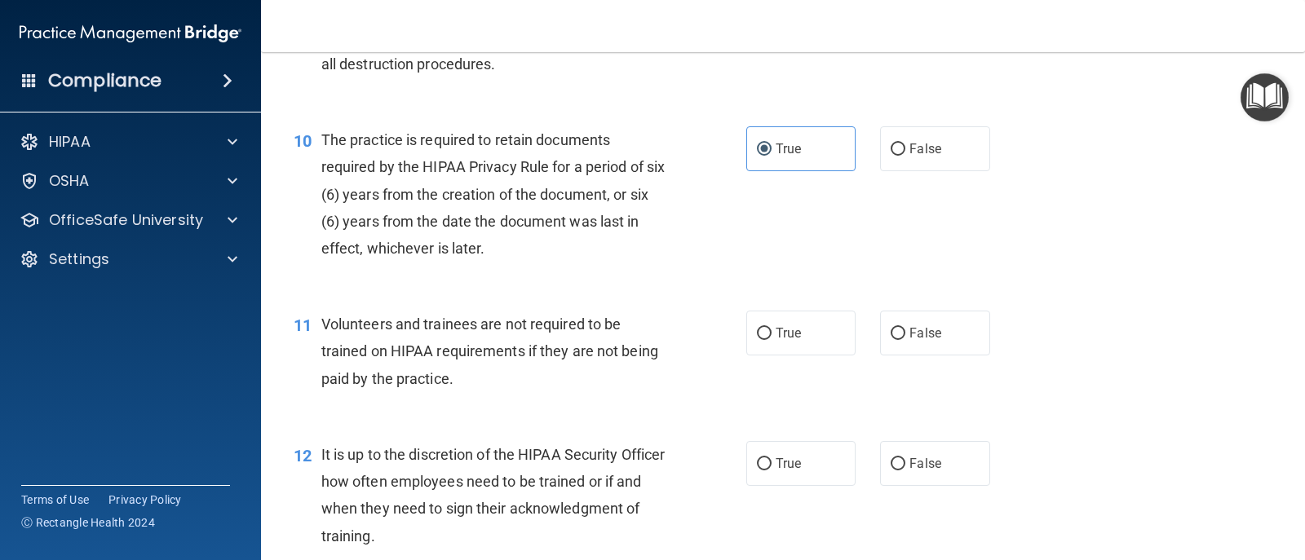
scroll to position [1550, 0]
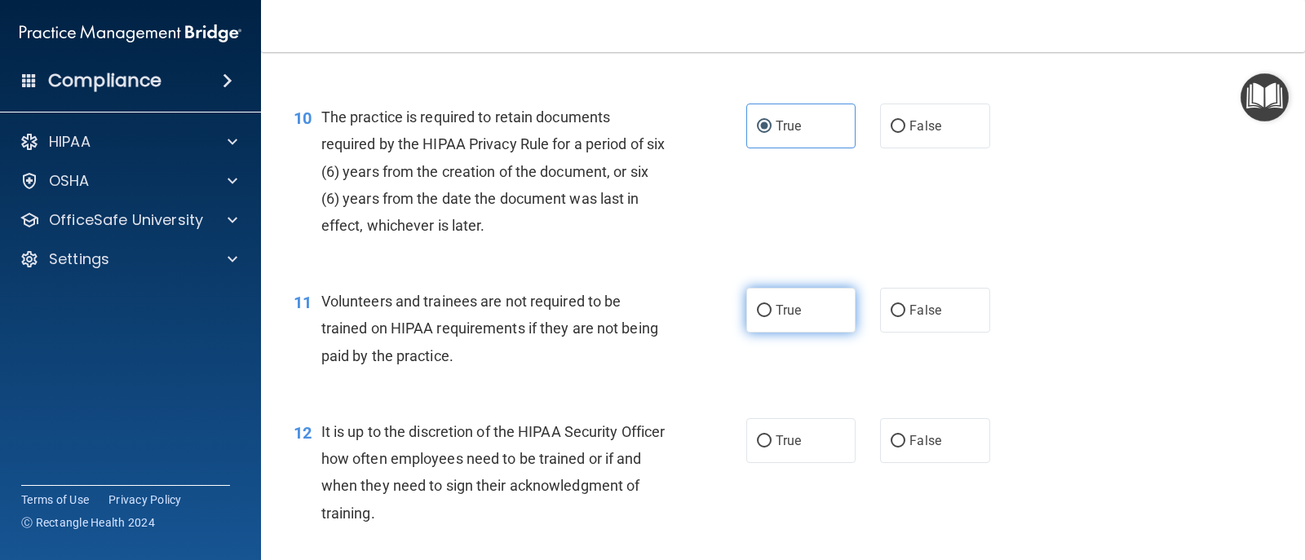
click at [782, 305] on span "True" at bounding box center [788, 310] width 25 height 15
click at [772, 305] on input "True" at bounding box center [764, 311] width 15 height 12
radio input "true"
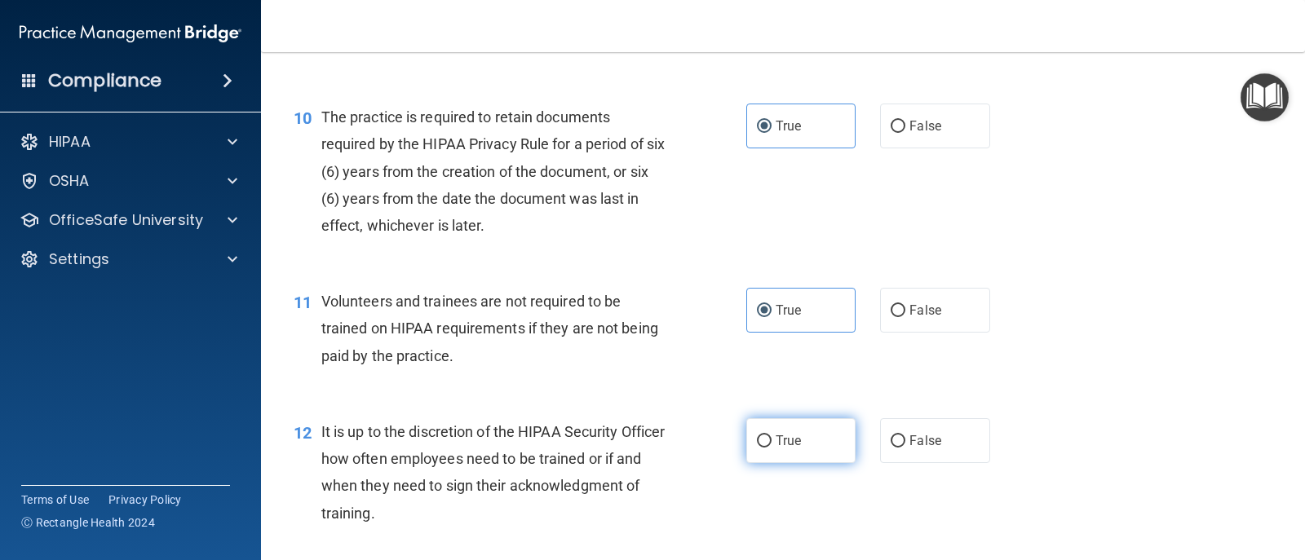
click at [777, 436] on span "True" at bounding box center [788, 440] width 25 height 15
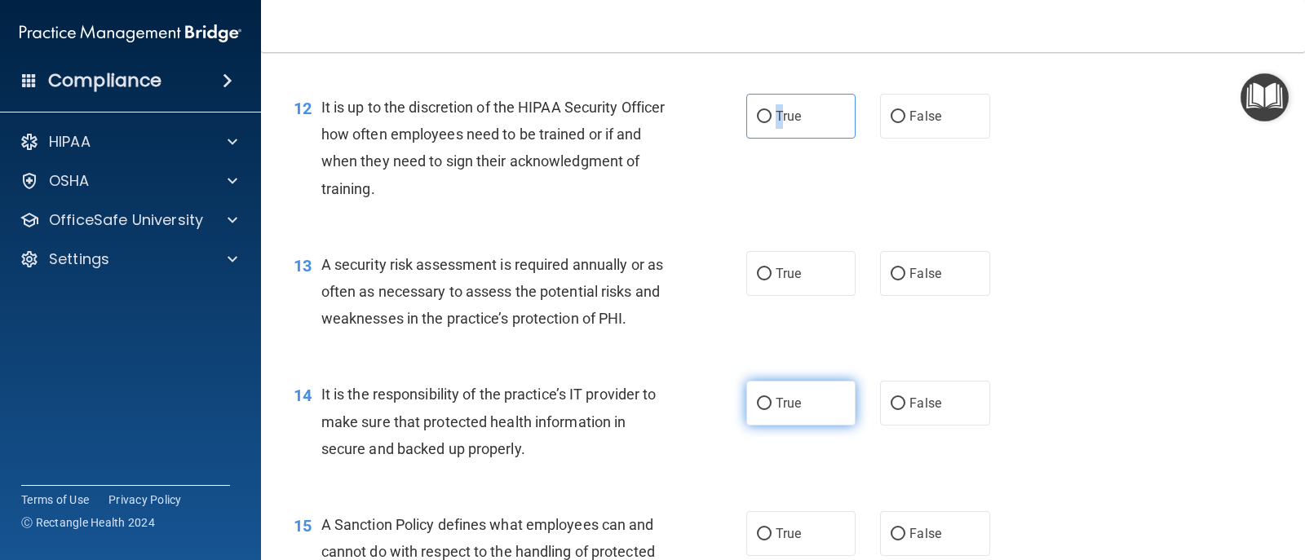
scroll to position [1876, 0]
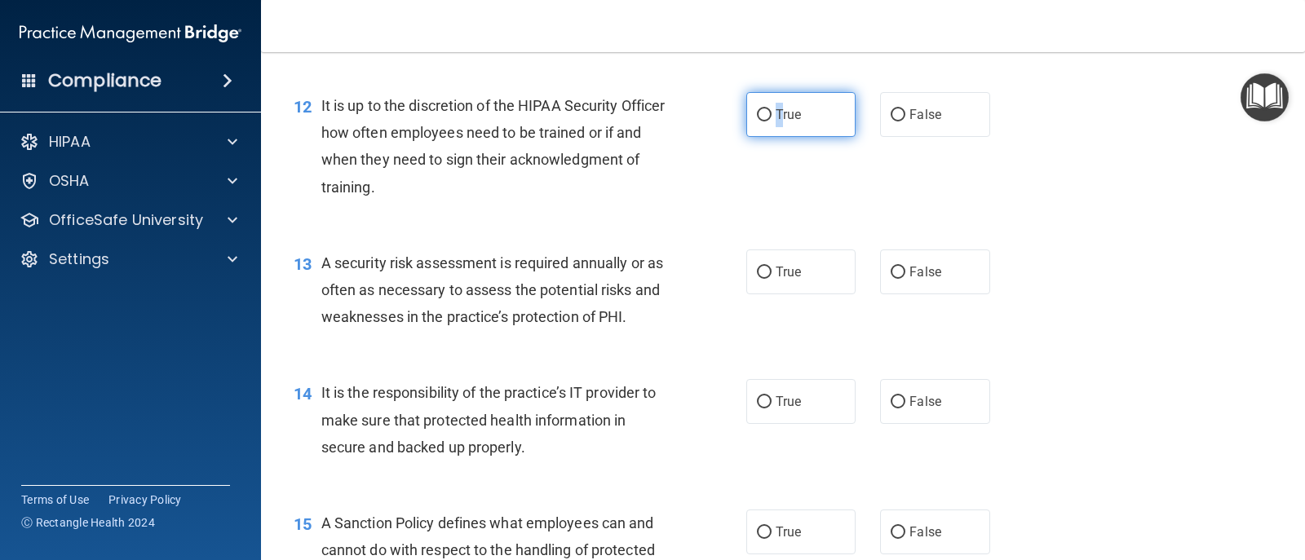
click at [757, 119] on input "True" at bounding box center [764, 115] width 15 height 12
radio input "true"
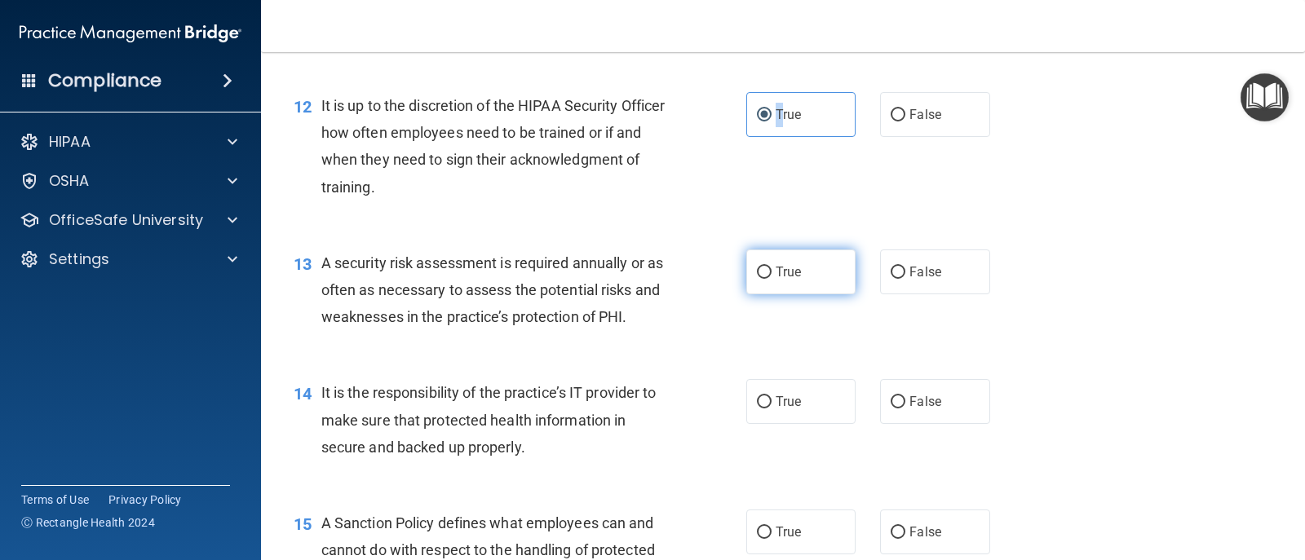
click at [763, 276] on input "True" at bounding box center [764, 273] width 15 height 12
radio input "true"
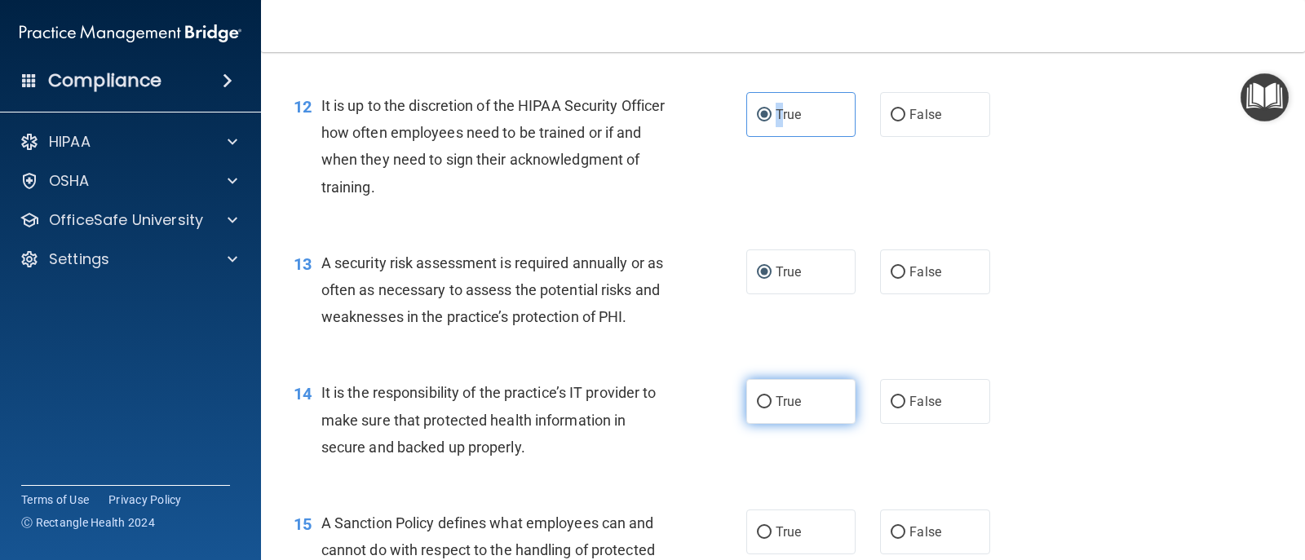
click at [765, 406] on input "True" at bounding box center [764, 402] width 15 height 12
radio input "true"
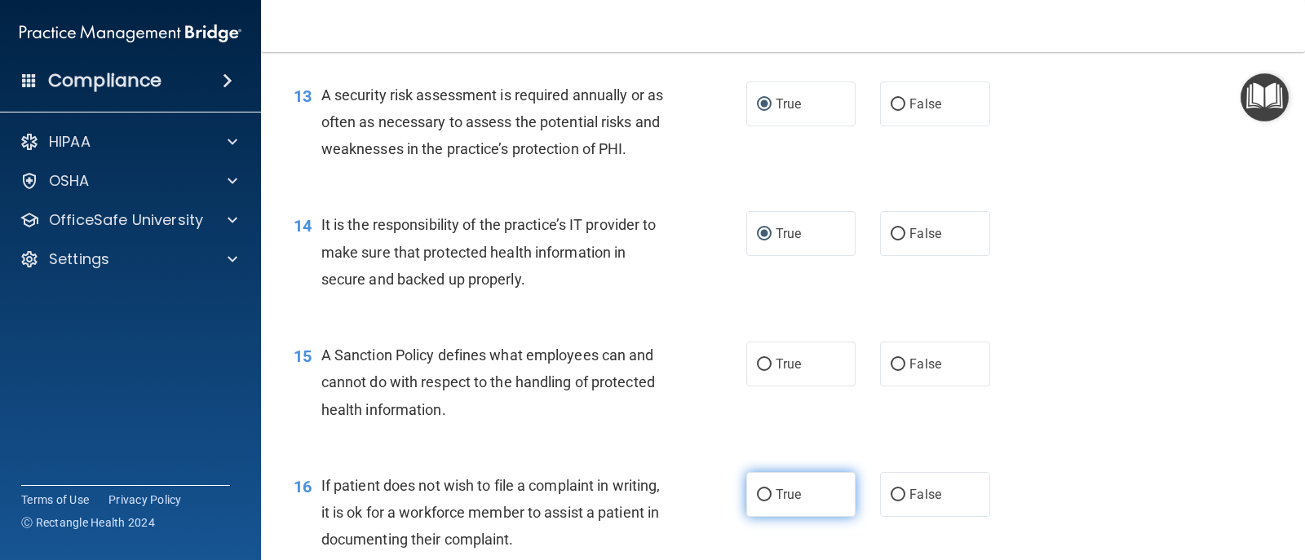
scroll to position [2121, 0]
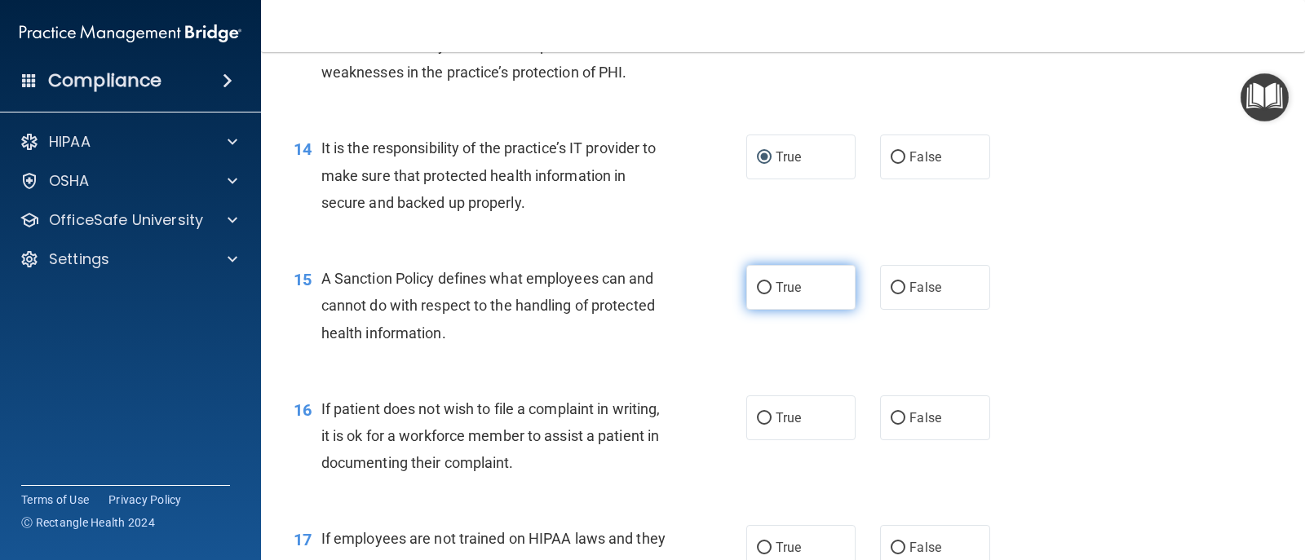
click at [763, 282] on input "True" at bounding box center [764, 288] width 15 height 12
radio input "true"
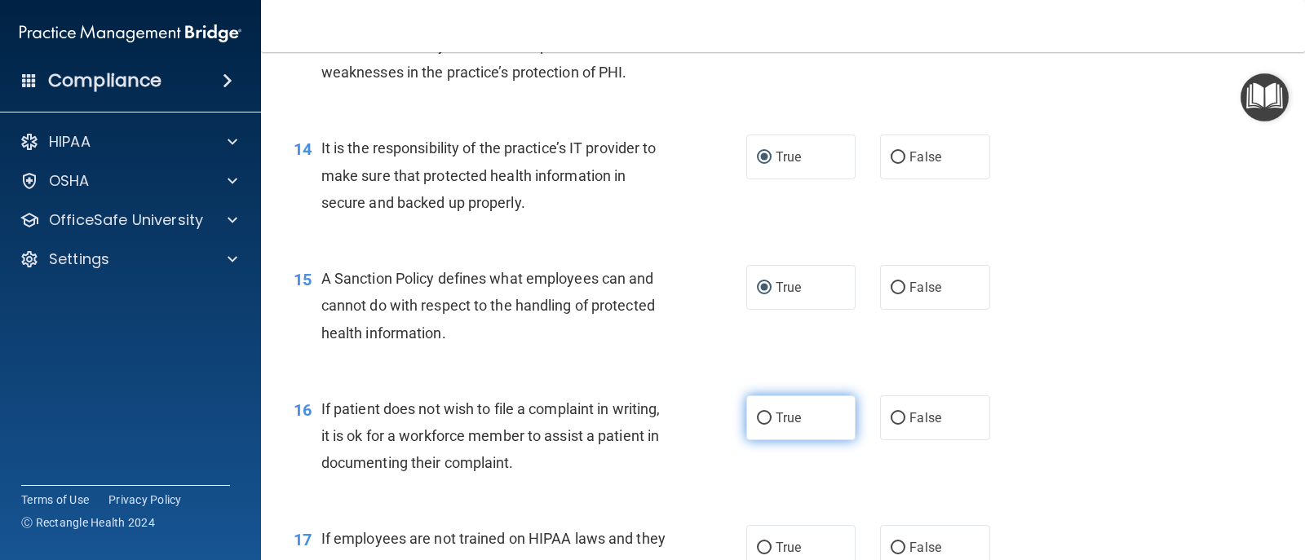
click at [763, 419] on input "True" at bounding box center [764, 419] width 15 height 12
radio input "true"
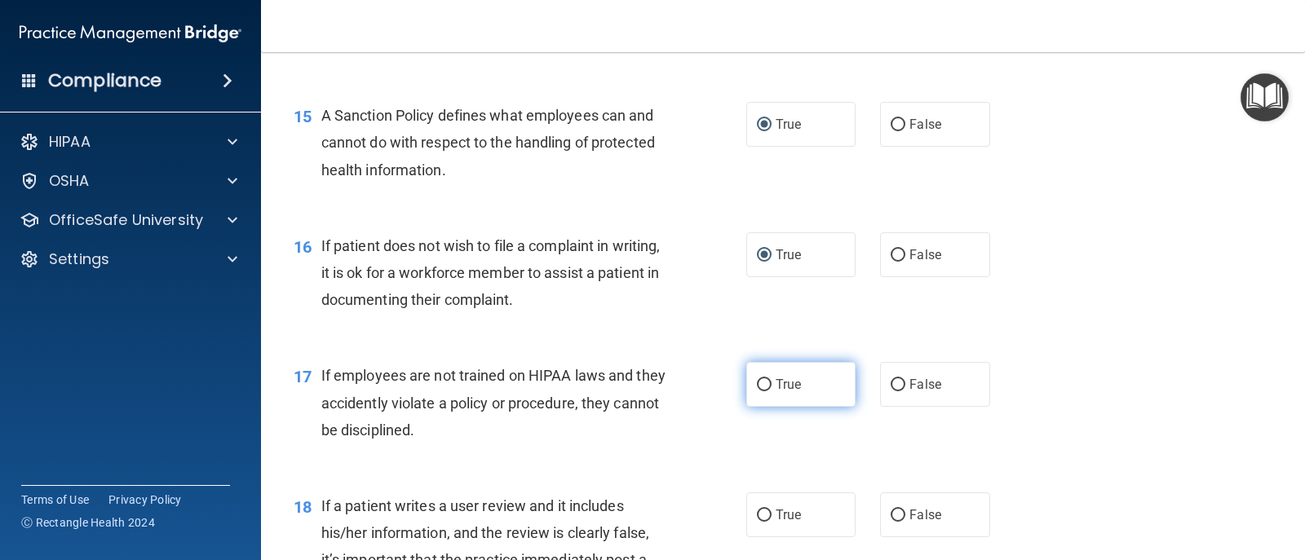
click at [776, 383] on span "True" at bounding box center [788, 384] width 25 height 15
click at [772, 383] on input "True" at bounding box center [764, 385] width 15 height 12
radio input "true"
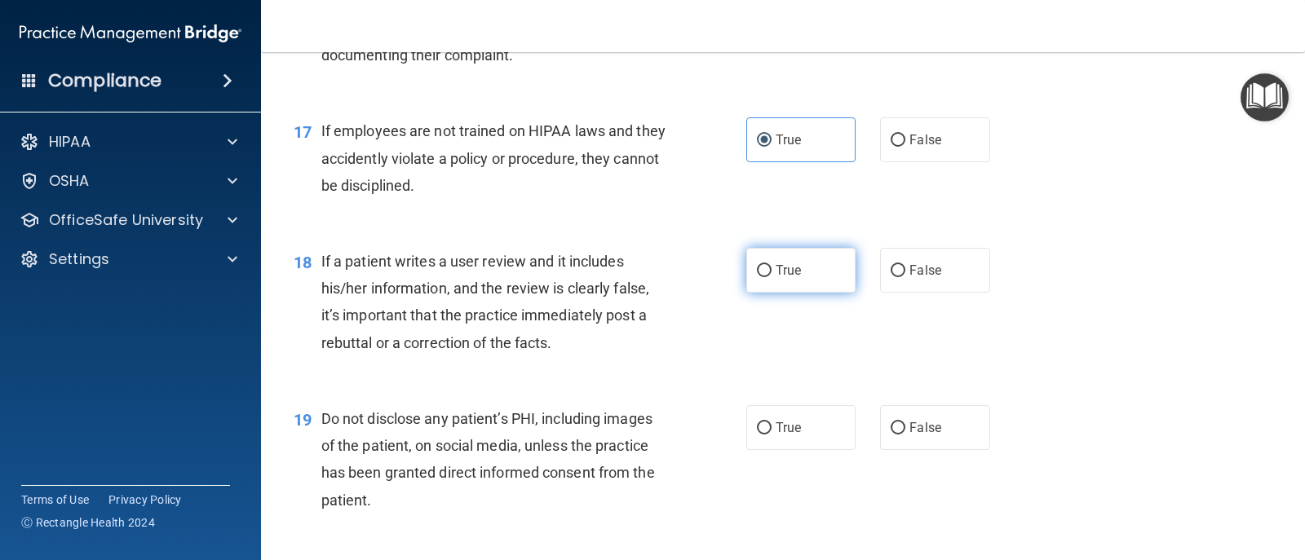
click at [768, 273] on label "True" at bounding box center [800, 270] width 109 height 45
click at [768, 273] on input "True" at bounding box center [764, 271] width 15 height 12
radio input "true"
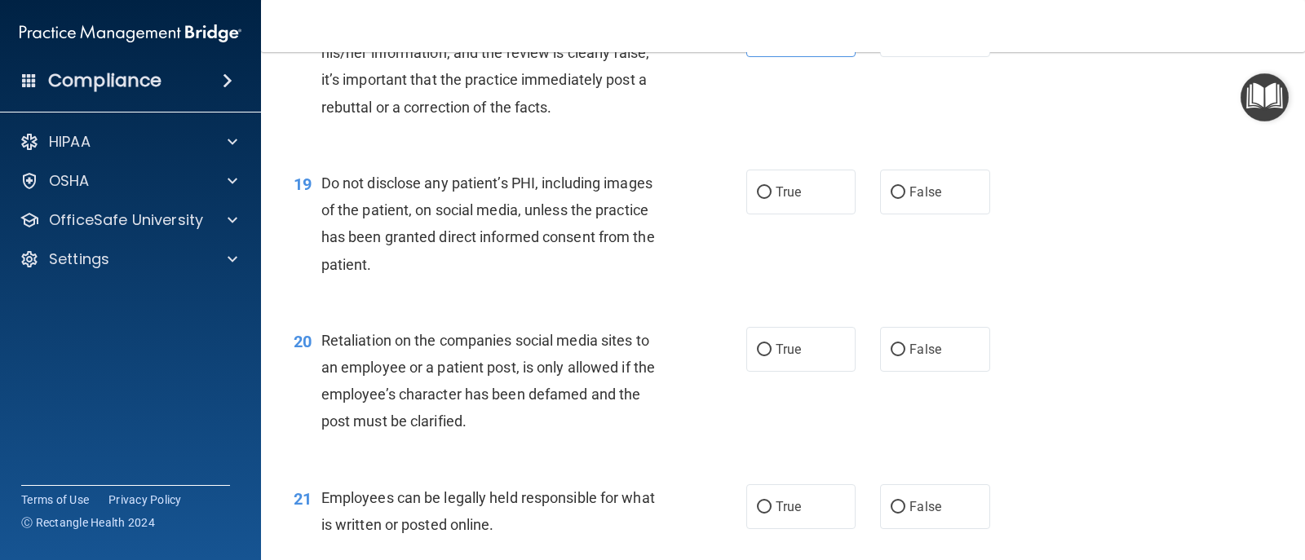
scroll to position [2773, 0]
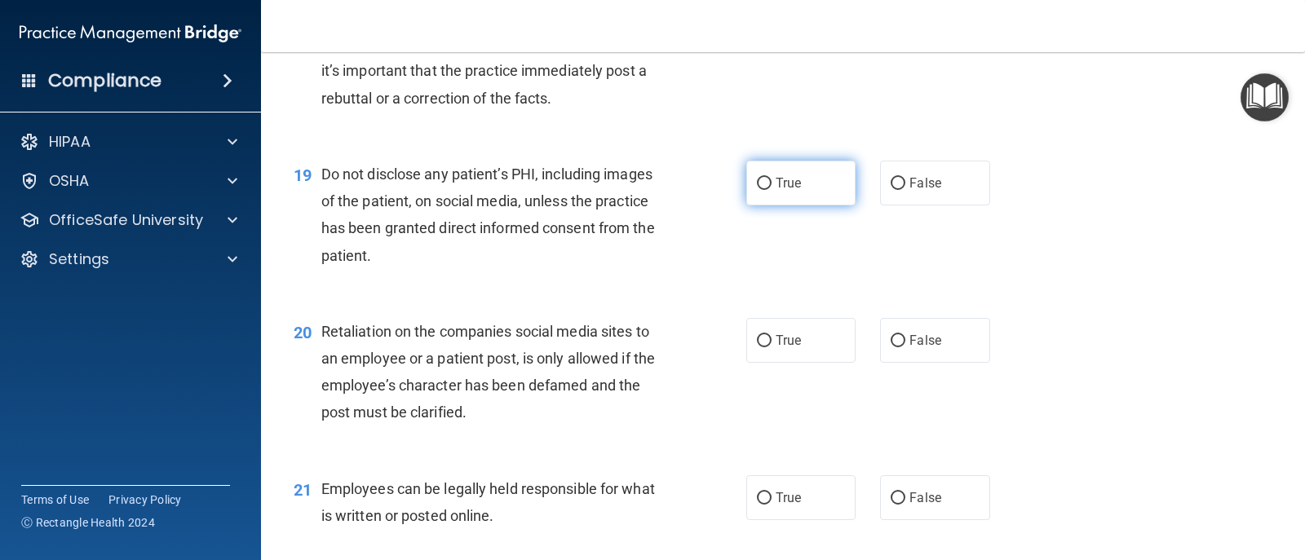
click at [750, 177] on label "True" at bounding box center [800, 183] width 109 height 45
click at [757, 178] on input "True" at bounding box center [764, 184] width 15 height 12
radio input "true"
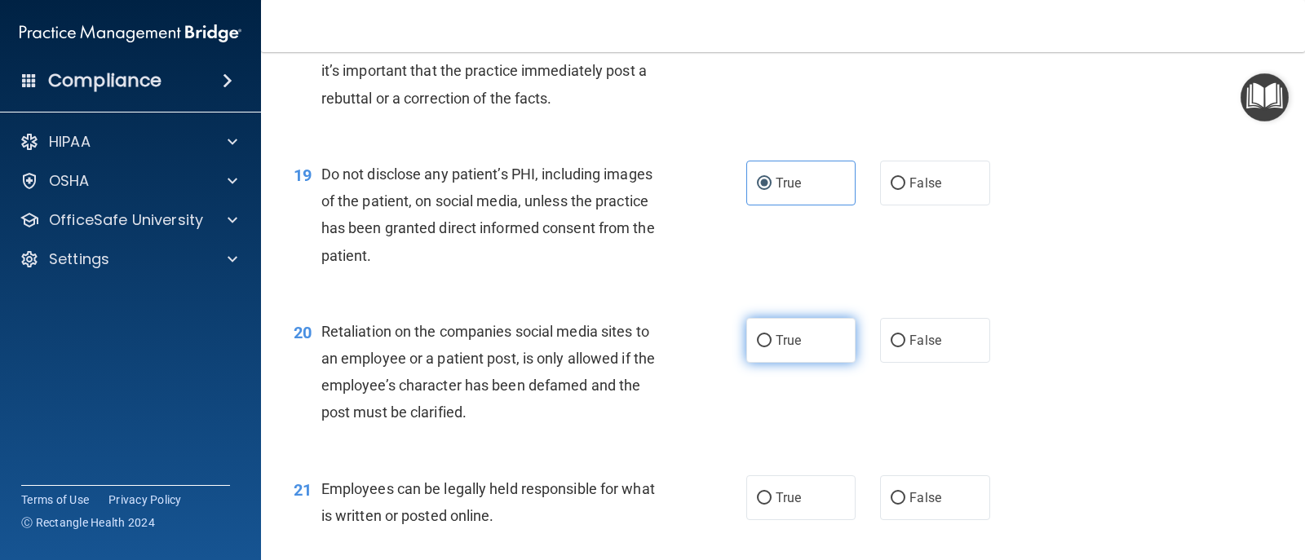
click at [757, 343] on input "True" at bounding box center [764, 341] width 15 height 12
radio input "true"
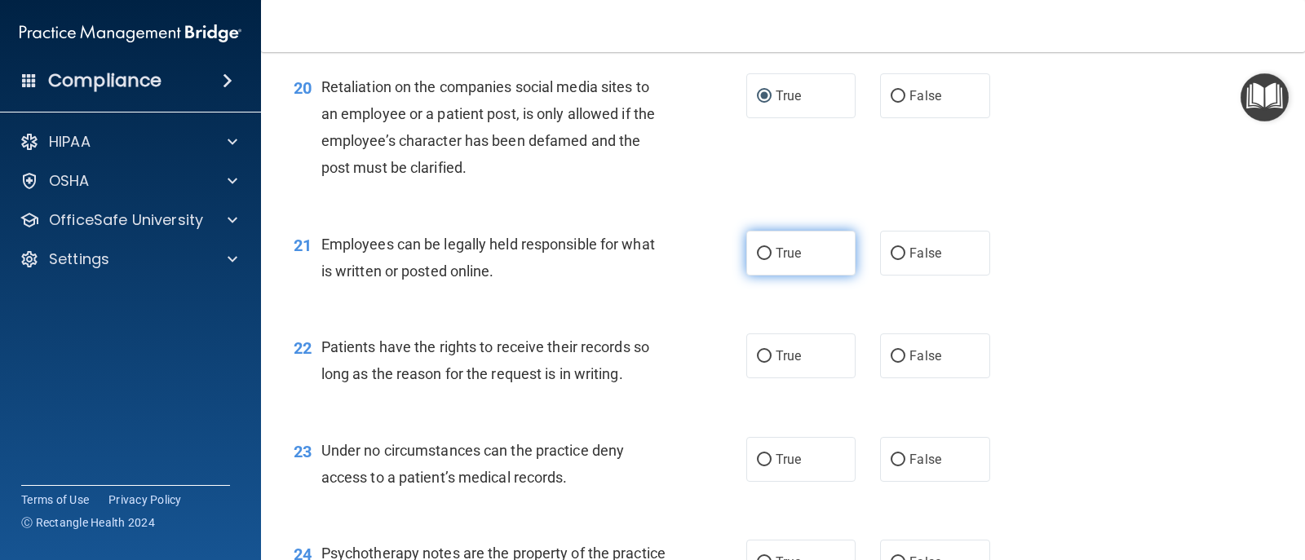
click at [764, 257] on input "True" at bounding box center [764, 254] width 15 height 12
radio input "true"
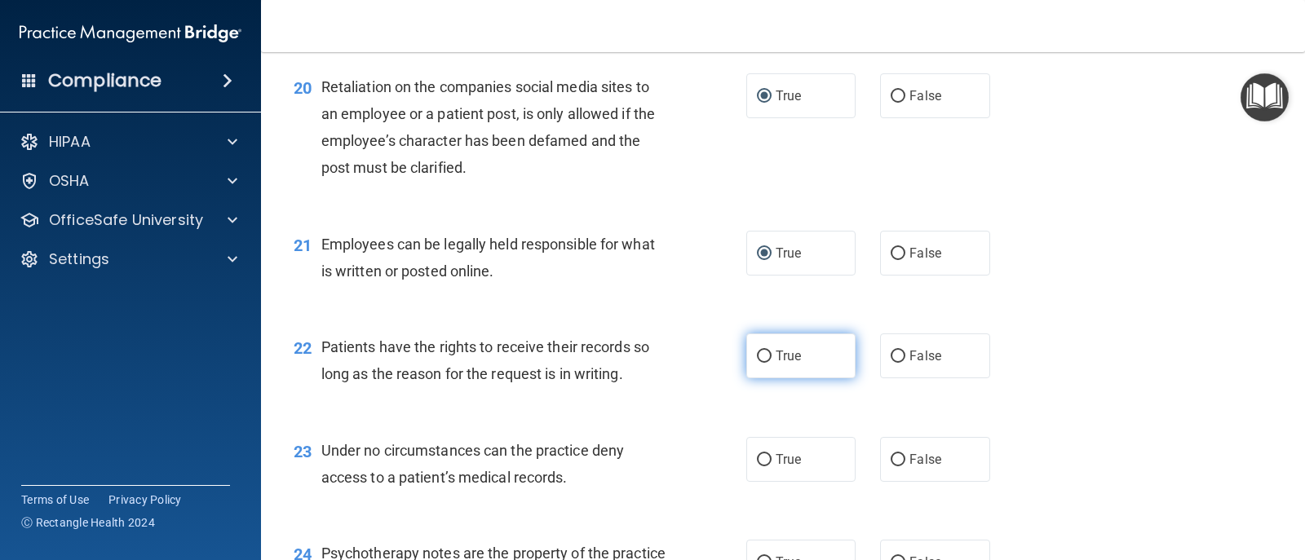
drag, startPoint x: 772, startPoint y: 352, endPoint x: 769, endPoint y: 364, distance: 11.7
click at [776, 353] on span "True" at bounding box center [788, 355] width 25 height 15
click at [772, 353] on input "True" at bounding box center [764, 357] width 15 height 12
radio input "true"
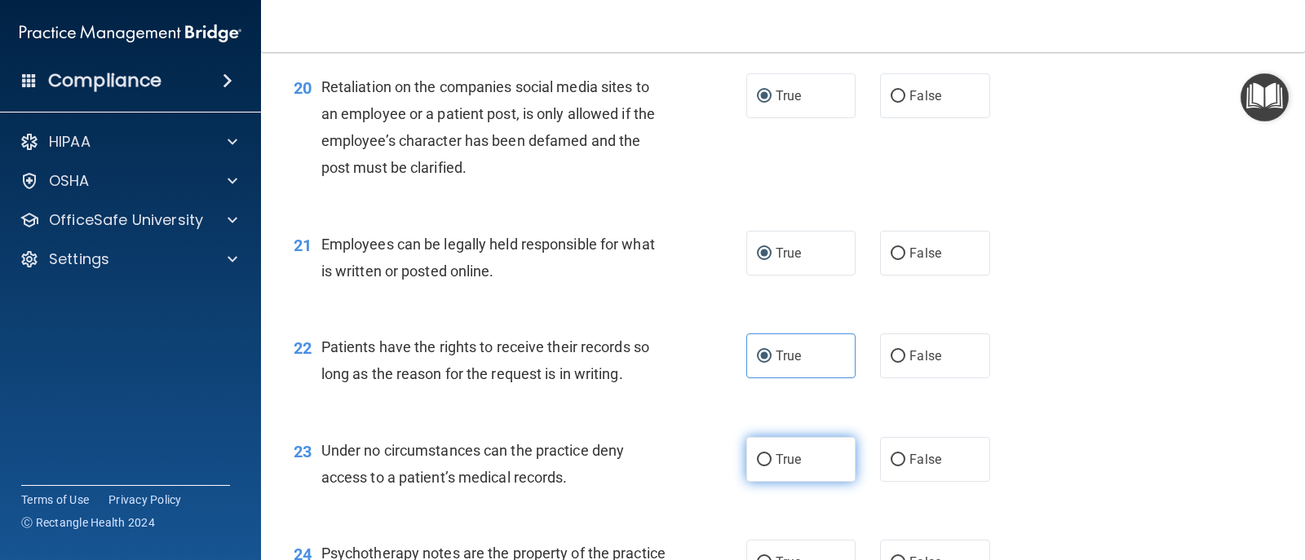
click at [768, 458] on label "True" at bounding box center [800, 459] width 109 height 45
click at [768, 458] on input "True" at bounding box center [764, 460] width 15 height 12
radio input "true"
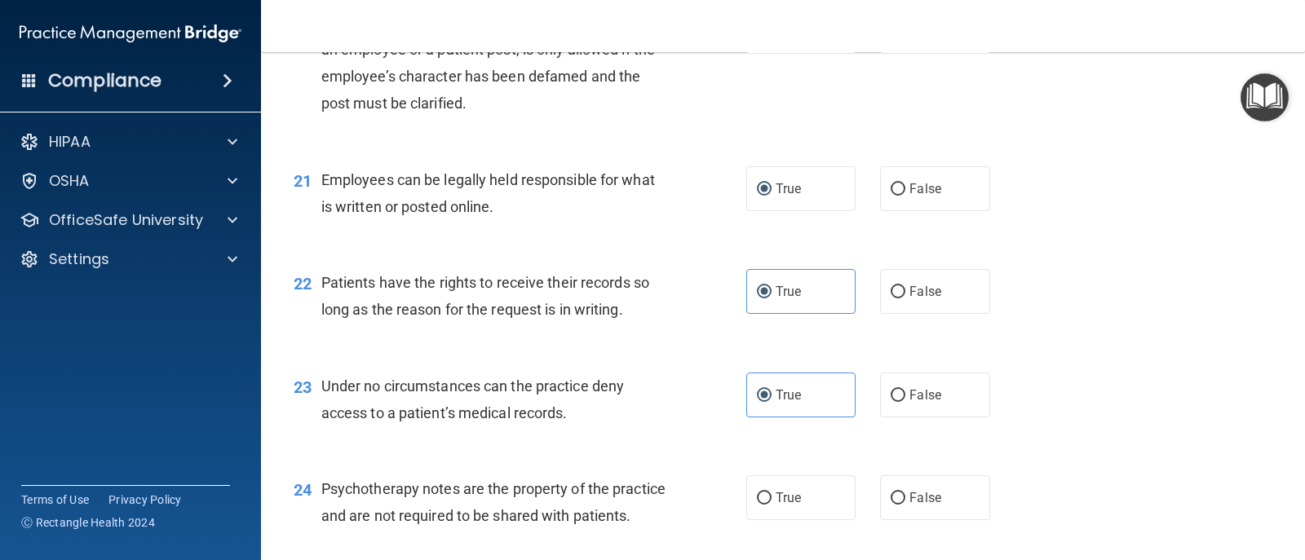
scroll to position [3262, 0]
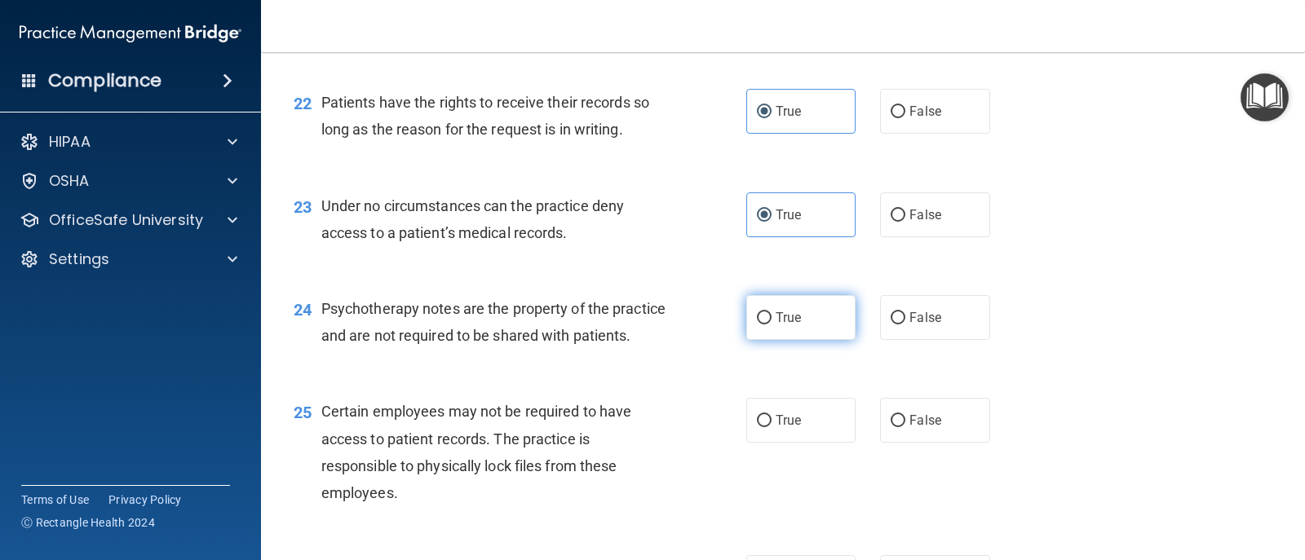
click at [762, 307] on label "True" at bounding box center [800, 317] width 109 height 45
click at [762, 312] on input "True" at bounding box center [764, 318] width 15 height 12
radio input "true"
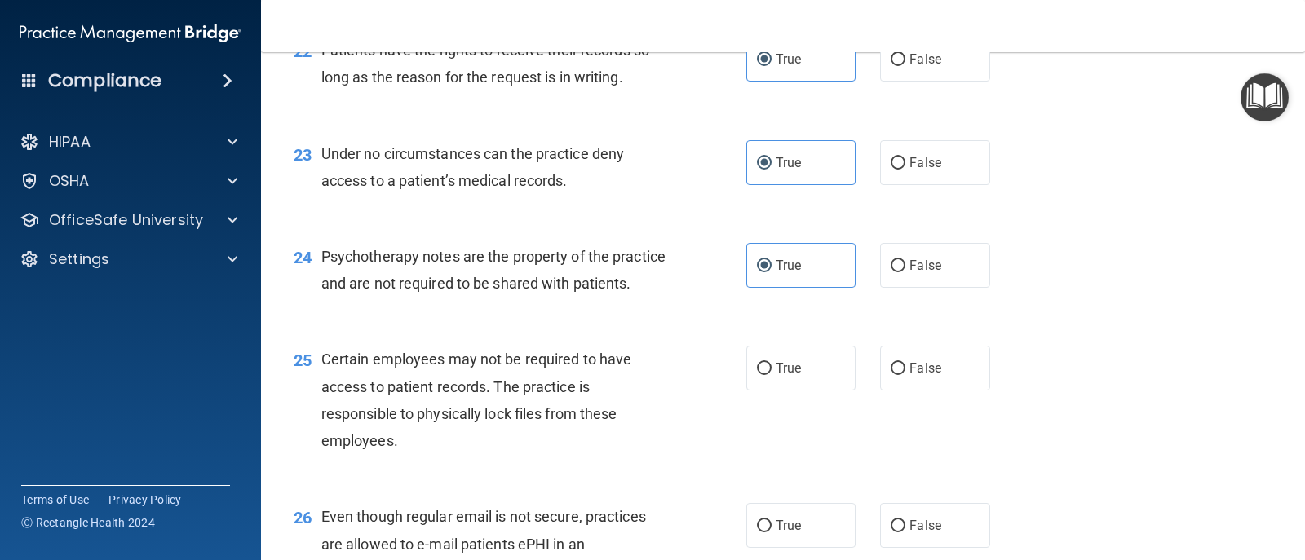
scroll to position [3589, 0]
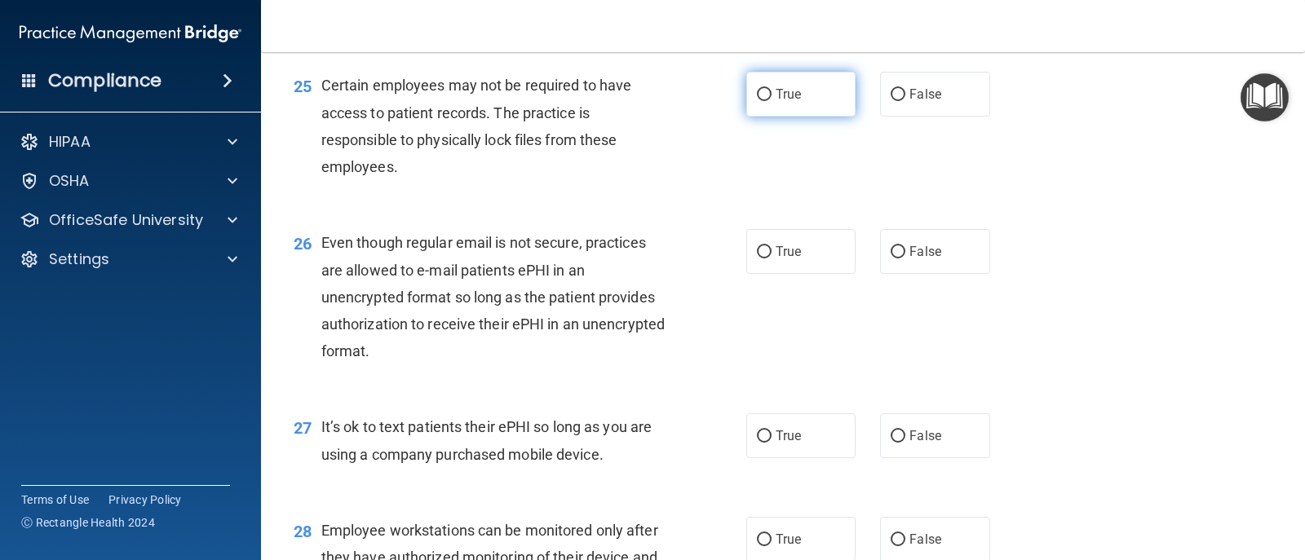
click at [789, 102] on span "True" at bounding box center [788, 93] width 25 height 15
click at [772, 101] on input "True" at bounding box center [764, 95] width 15 height 12
radio input "true"
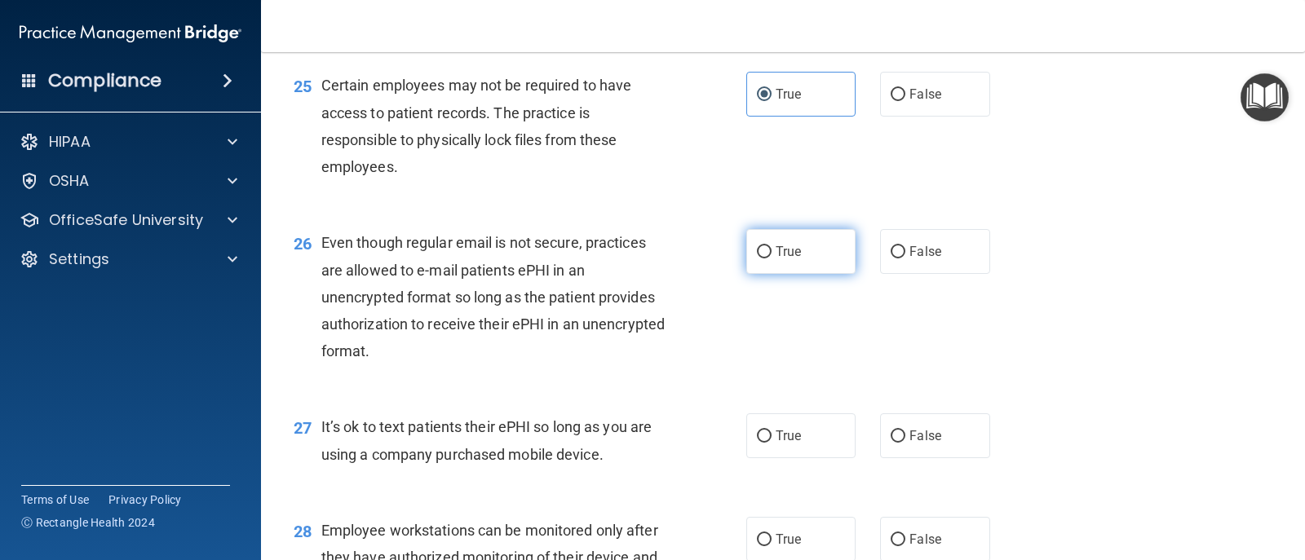
click at [785, 259] on span "True" at bounding box center [788, 251] width 25 height 15
click at [772, 259] on input "True" at bounding box center [764, 252] width 15 height 12
radio input "true"
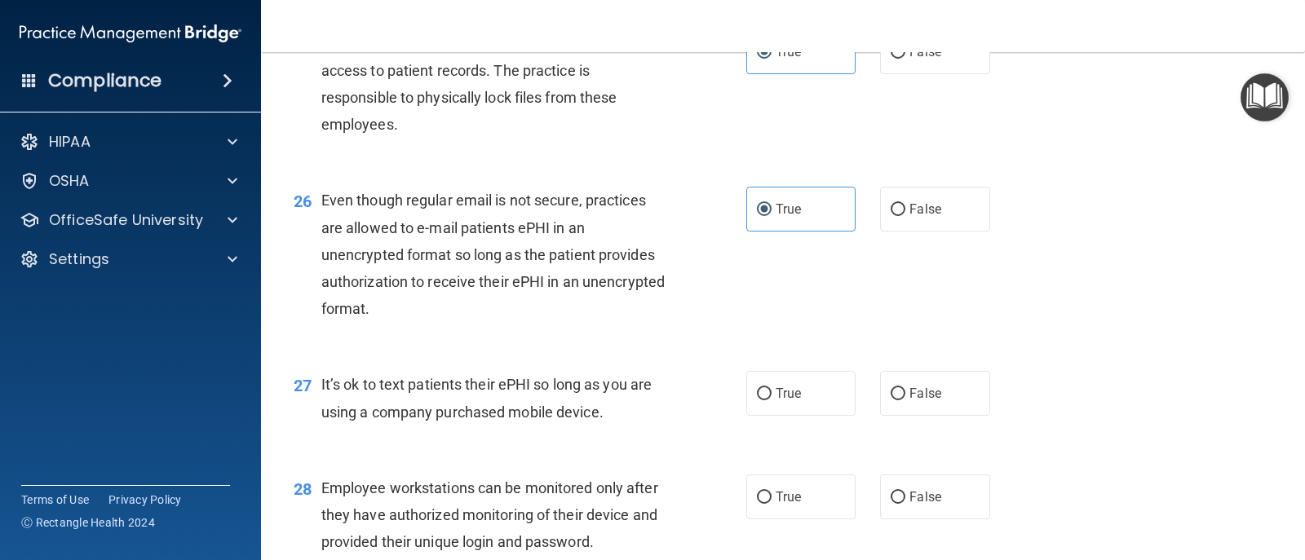
scroll to position [3752, 0]
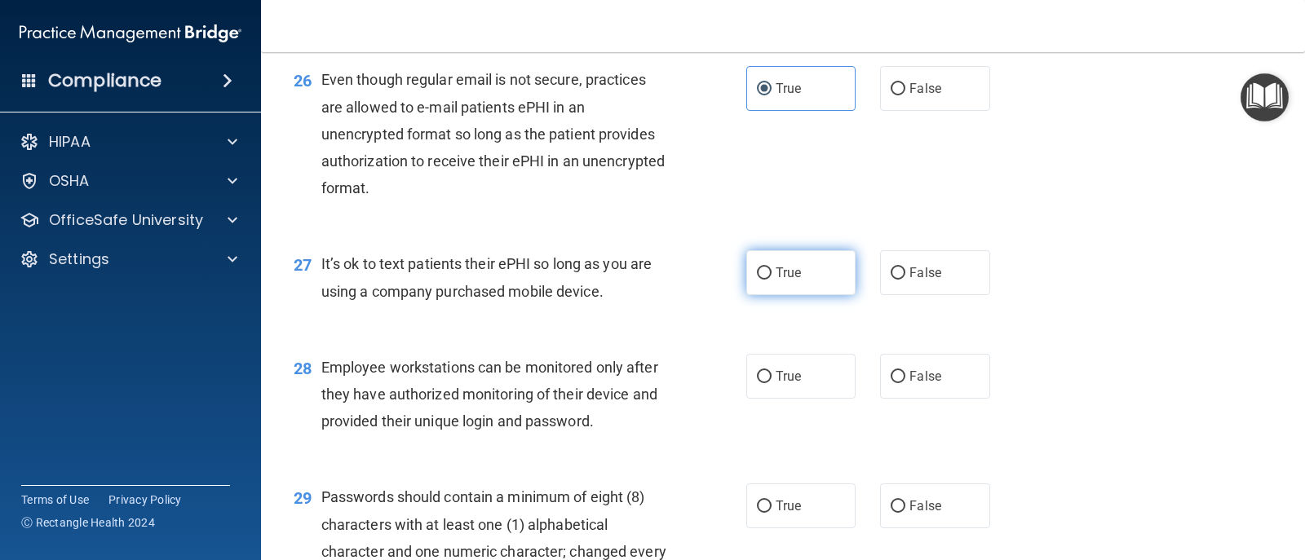
drag, startPoint x: 776, startPoint y: 299, endPoint x: 777, endPoint y: 317, distance: 18.0
click at [777, 281] on span "True" at bounding box center [788, 272] width 25 height 15
click at [772, 280] on input "True" at bounding box center [764, 274] width 15 height 12
radio input "true"
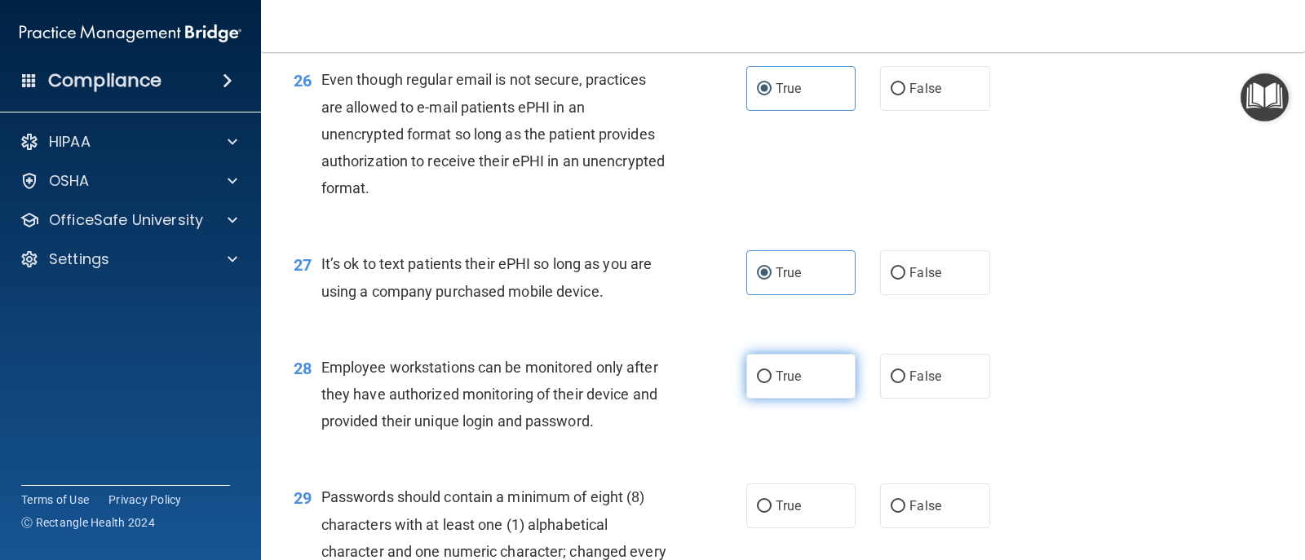
click at [776, 384] on span "True" at bounding box center [788, 376] width 25 height 15
click at [772, 383] on input "True" at bounding box center [764, 377] width 15 height 12
radio input "true"
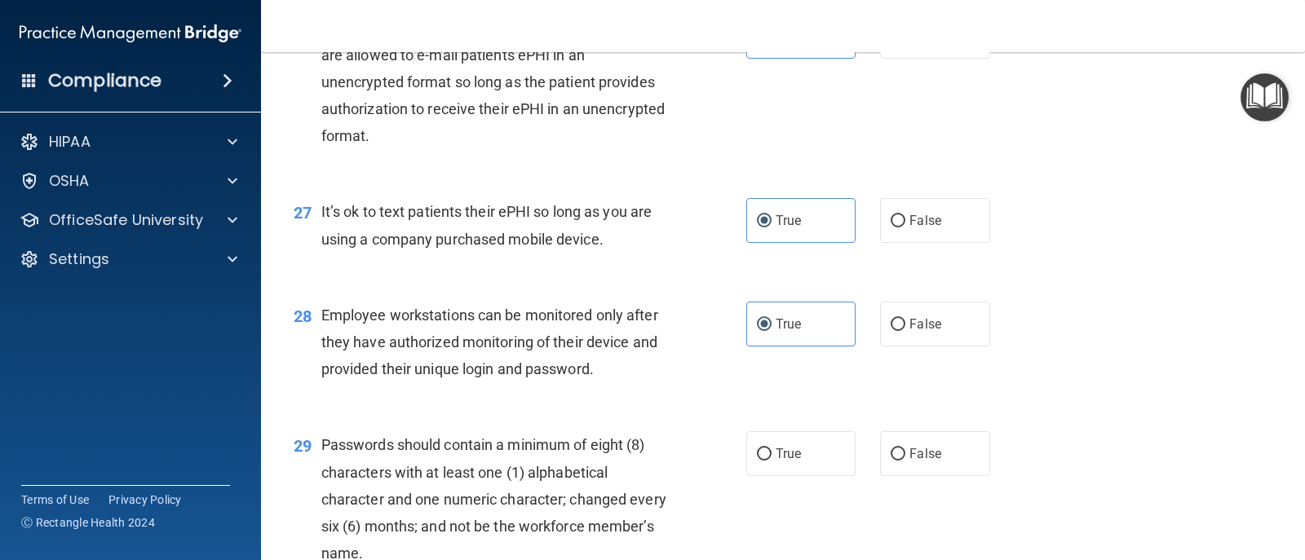
scroll to position [3833, 0]
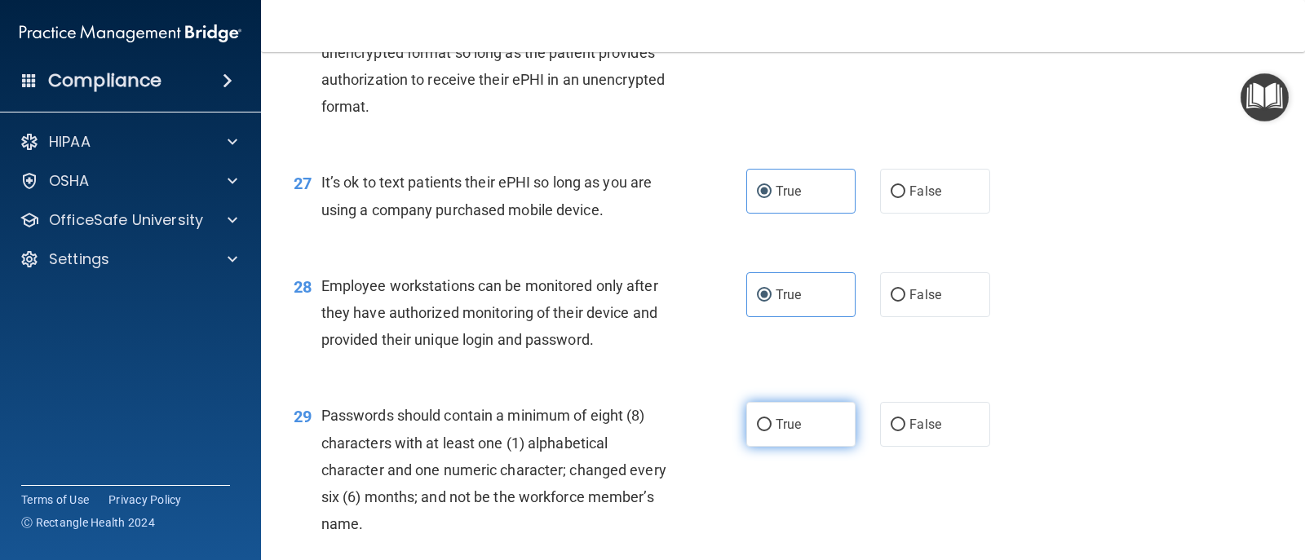
click at [776, 443] on label "True" at bounding box center [800, 424] width 109 height 45
click at [772, 431] on input "True" at bounding box center [764, 425] width 15 height 12
radio input "true"
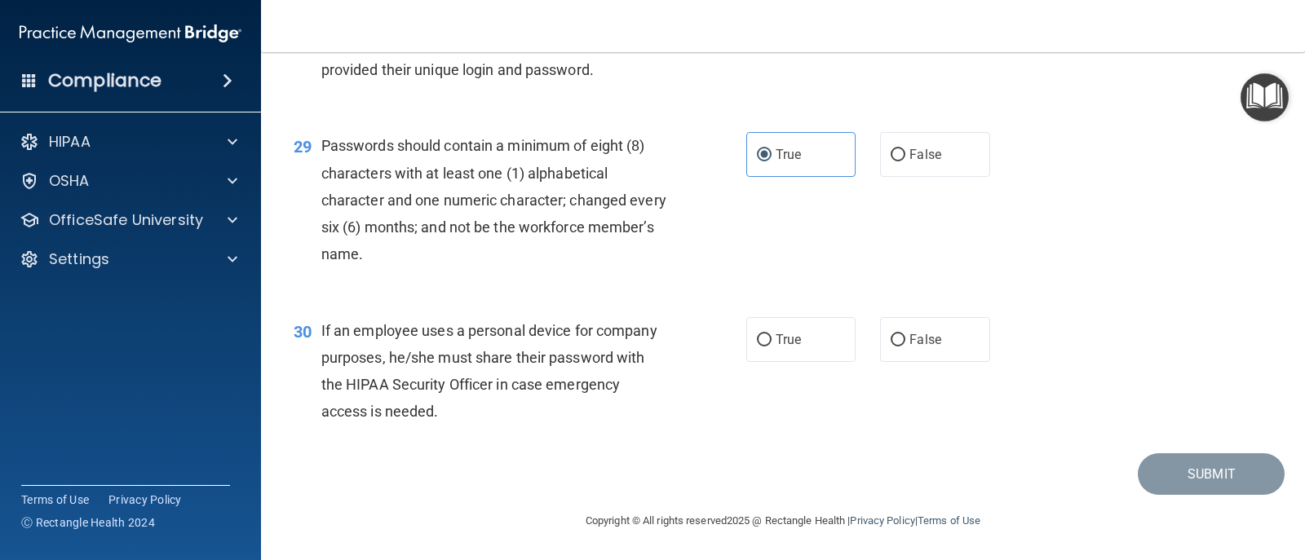
scroll to position [4130, 0]
click at [781, 349] on label "True" at bounding box center [800, 339] width 109 height 45
click at [772, 347] on input "True" at bounding box center [764, 340] width 15 height 12
radio input "true"
click at [843, 471] on button "Submit" at bounding box center [1211, 474] width 147 height 42
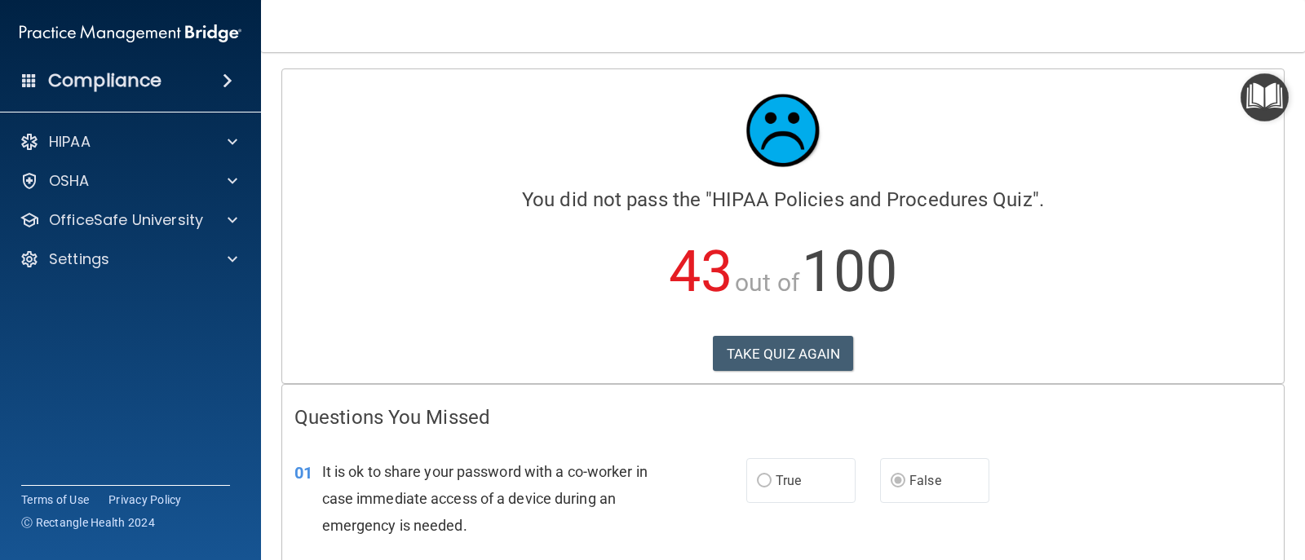
click at [843, 217] on div "You did not pass the " HIPAA Policies and Procedures Quiz ". 43 out of 100 TAKE…" at bounding box center [782, 204] width 977 height 244
click at [800, 353] on button "TAKE QUIZ AGAIN" at bounding box center [783, 354] width 141 height 36
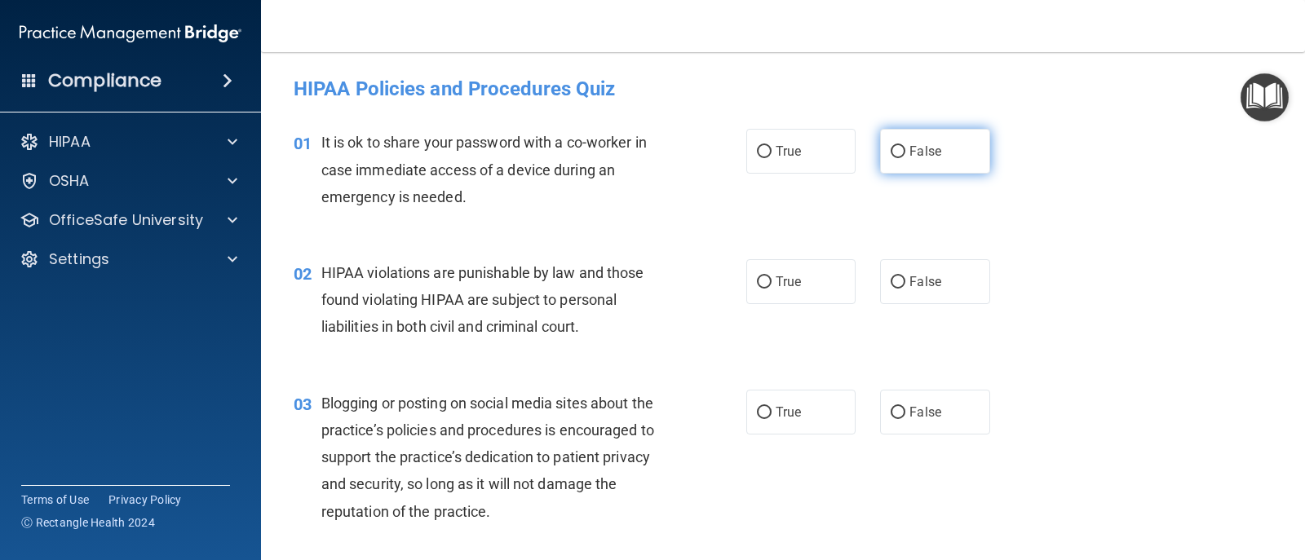
click at [843, 162] on label "False" at bounding box center [934, 151] width 109 height 45
click at [843, 158] on input "False" at bounding box center [898, 152] width 15 height 12
radio input "true"
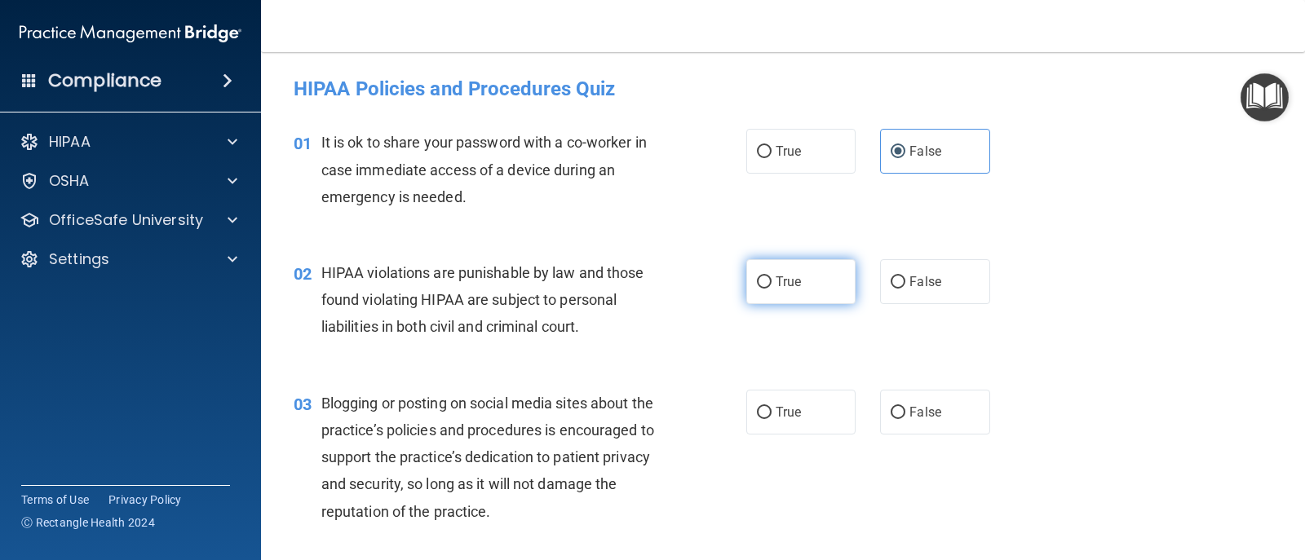
click at [780, 271] on label "True" at bounding box center [800, 281] width 109 height 45
click at [843, 418] on label "False" at bounding box center [934, 412] width 109 height 45
click at [843, 418] on input "False" at bounding box center [898, 413] width 15 height 12
radio input "true"
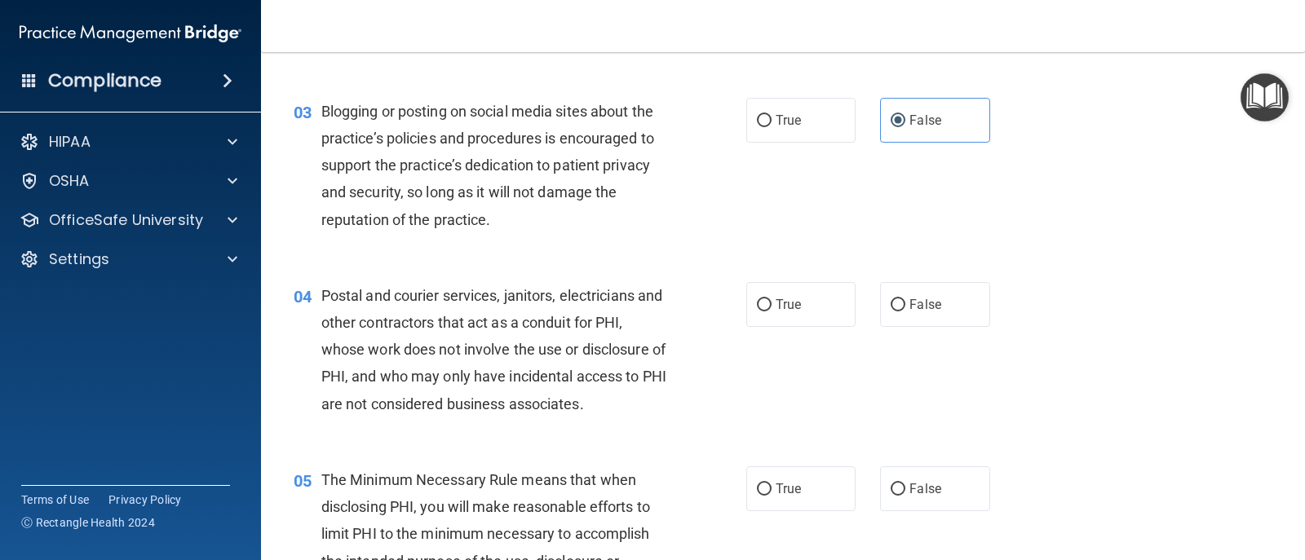
scroll to position [326, 0]
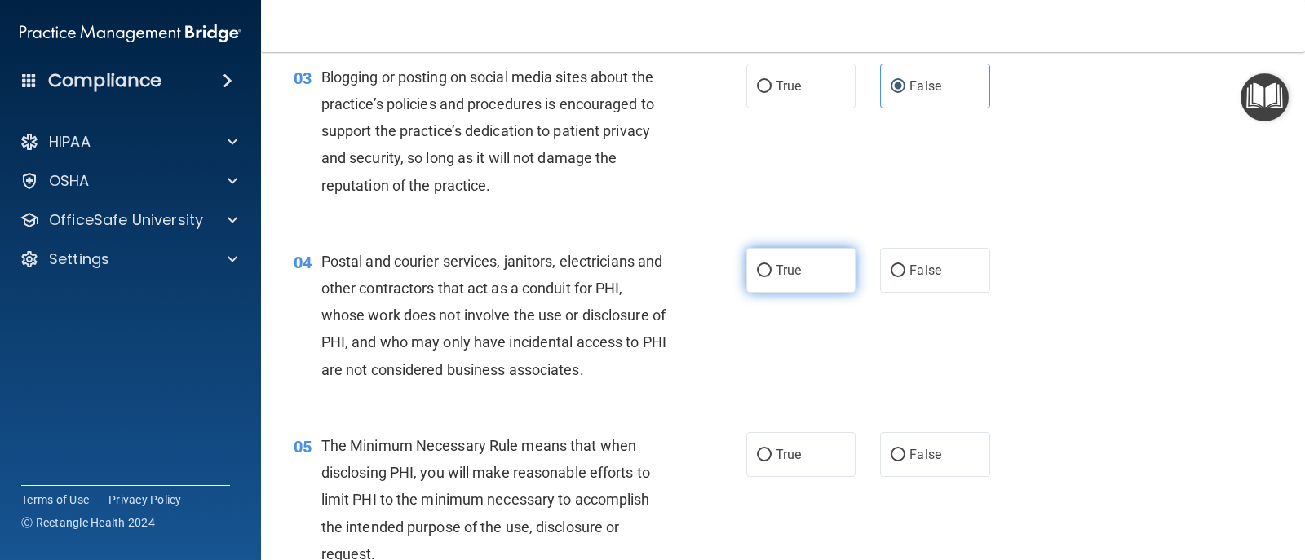
click at [773, 280] on label "True" at bounding box center [800, 270] width 109 height 45
click at [772, 277] on input "True" at bounding box center [764, 271] width 15 height 12
radio input "true"
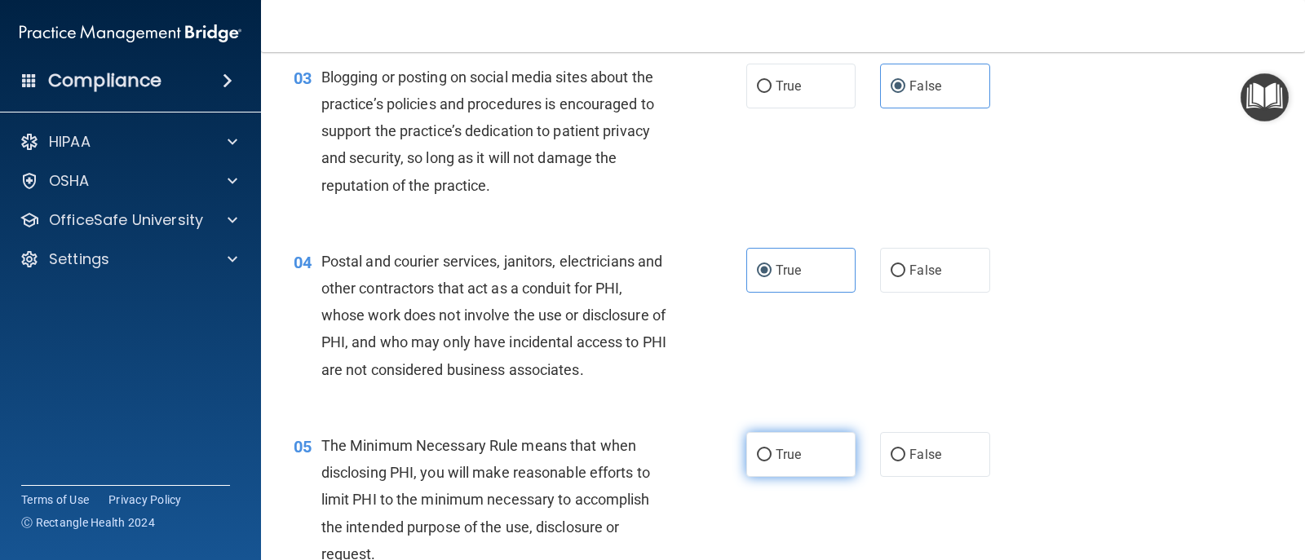
click at [772, 463] on label "True" at bounding box center [800, 454] width 109 height 45
click at [772, 462] on input "True" at bounding box center [764, 455] width 15 height 12
radio input "true"
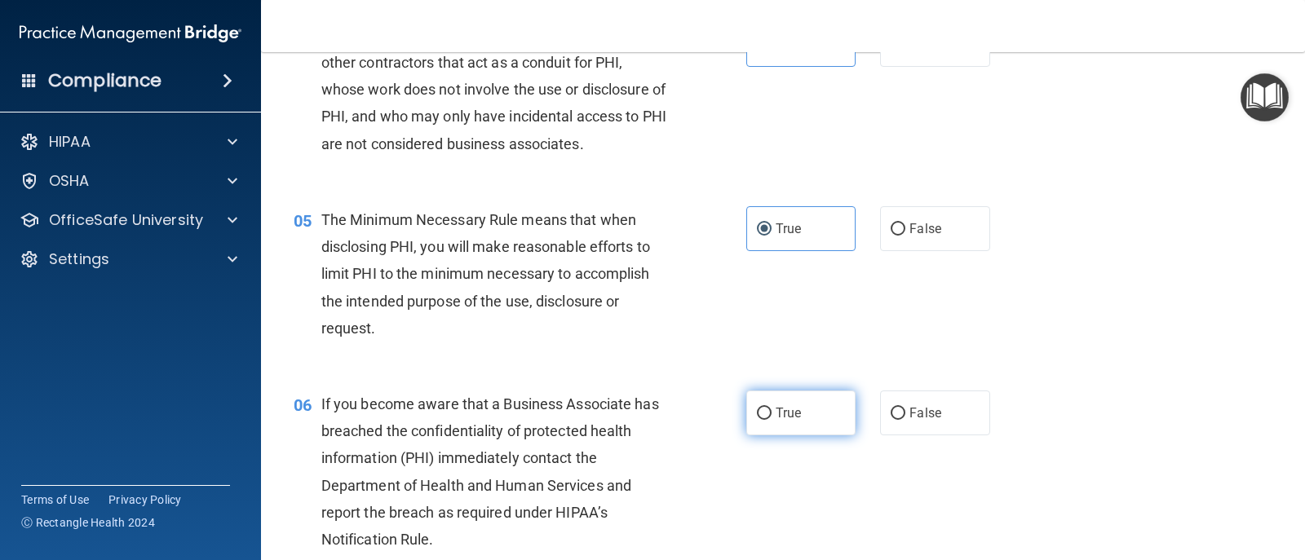
scroll to position [571, 0]
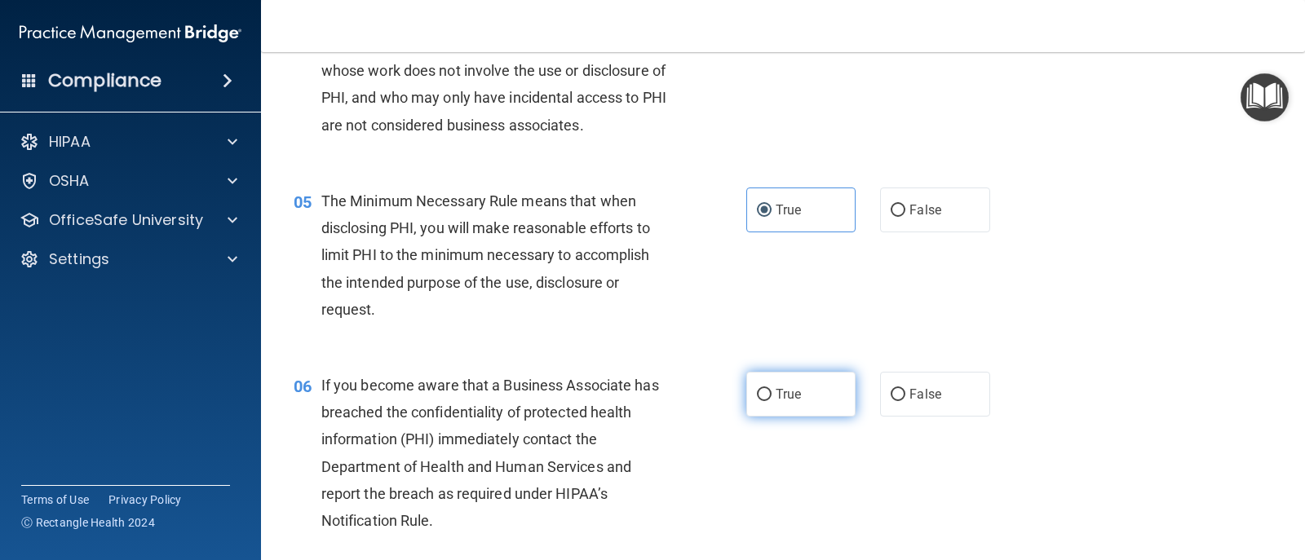
click at [762, 409] on label "True" at bounding box center [800, 394] width 109 height 45
click at [762, 401] on input "True" at bounding box center [764, 395] width 15 height 12
radio input "true"
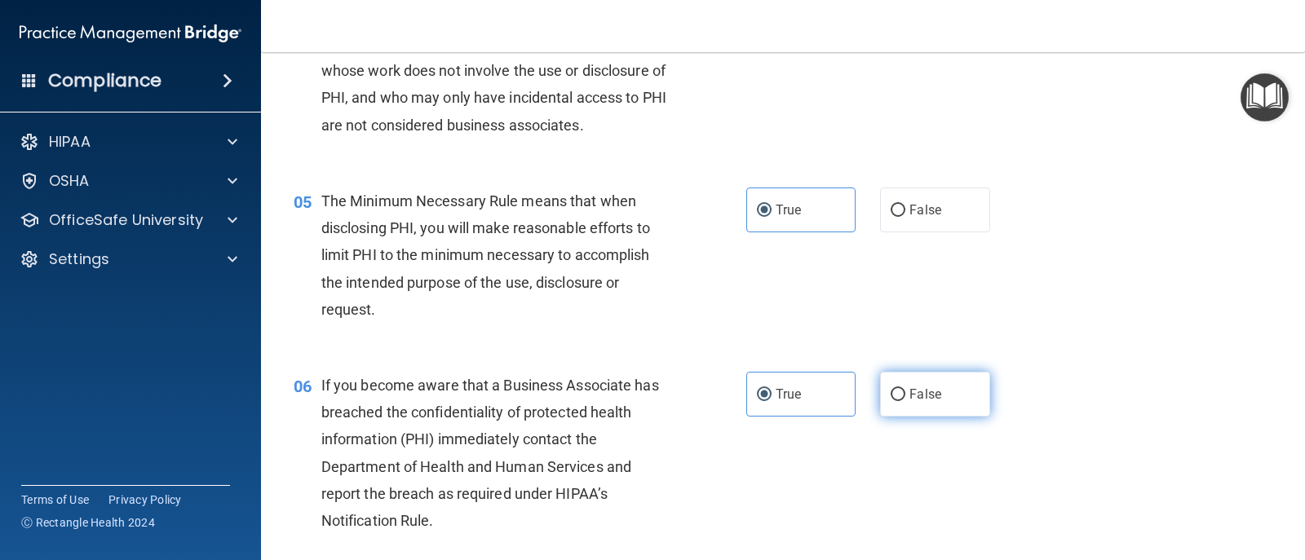
click at [843, 401] on label "False" at bounding box center [934, 394] width 109 height 45
click at [843, 401] on input "False" at bounding box center [898, 395] width 15 height 12
radio input "true"
radio input "false"
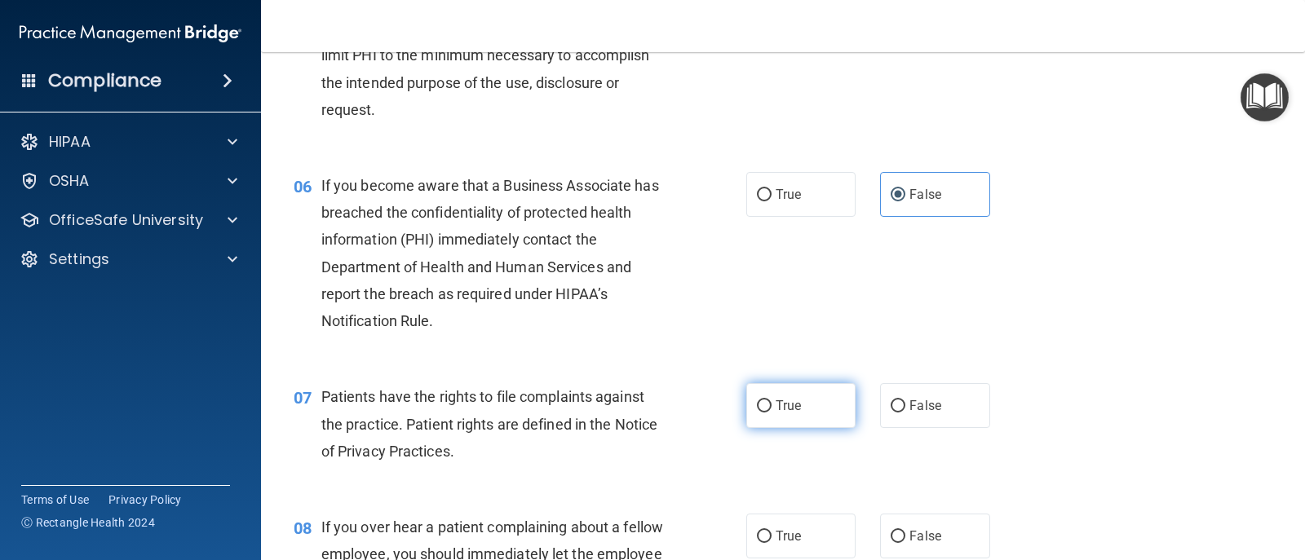
scroll to position [816, 0]
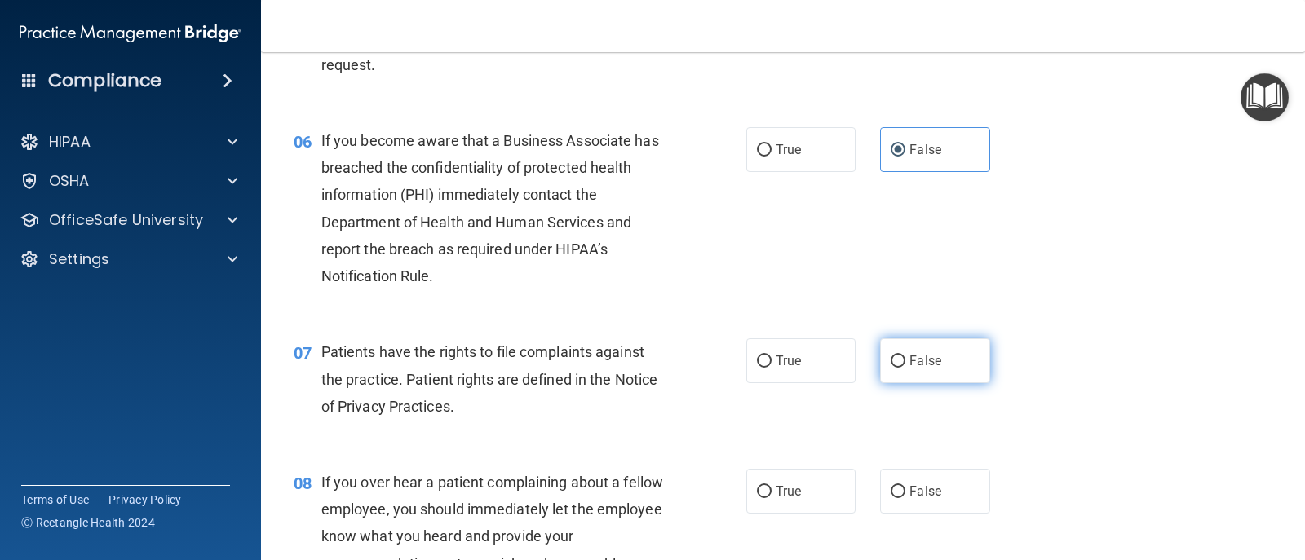
click at [843, 362] on input "False" at bounding box center [898, 362] width 15 height 12
radio input "true"
drag, startPoint x: 775, startPoint y: 352, endPoint x: 807, endPoint y: 377, distance: 40.6
click at [779, 352] on label "True" at bounding box center [800, 360] width 109 height 45
click at [772, 356] on input "True" at bounding box center [764, 362] width 15 height 12
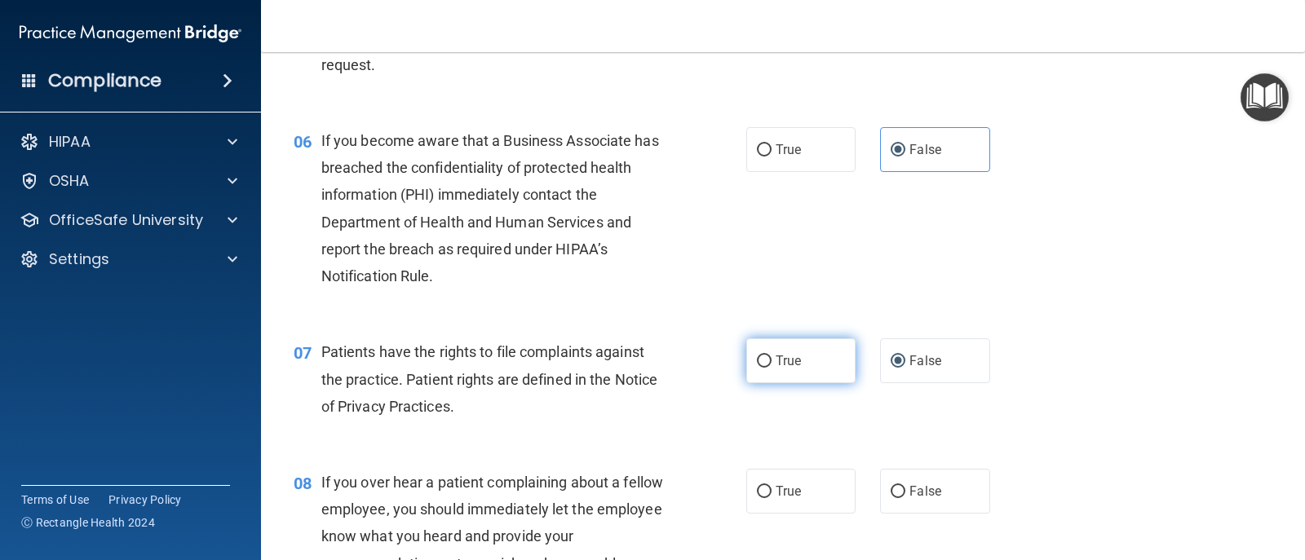
radio input "true"
radio input "false"
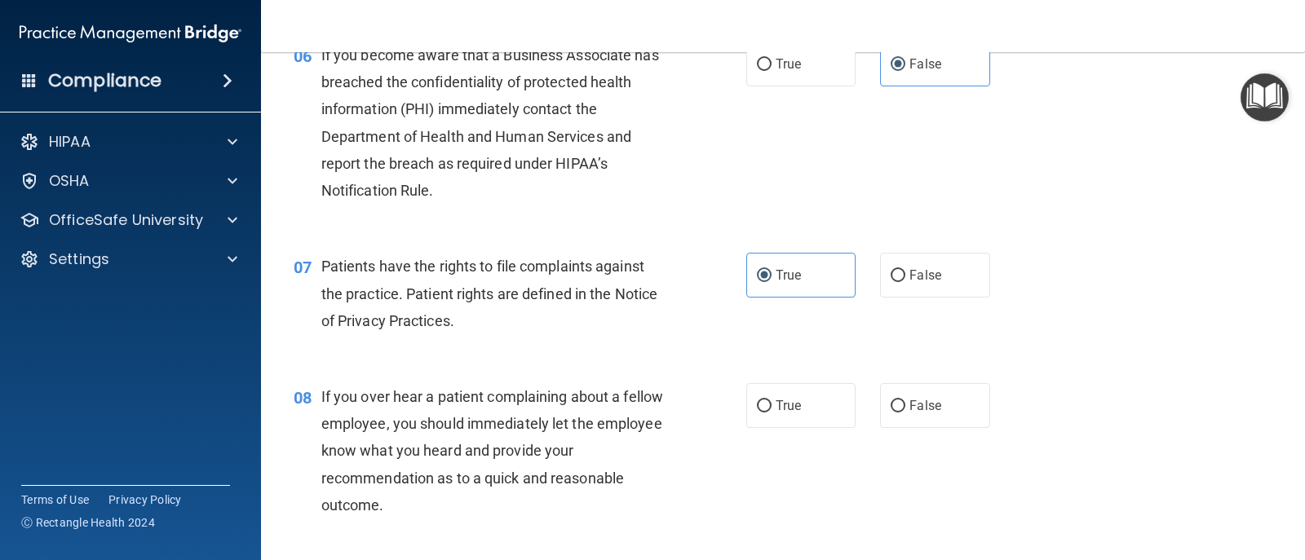
scroll to position [1060, 0]
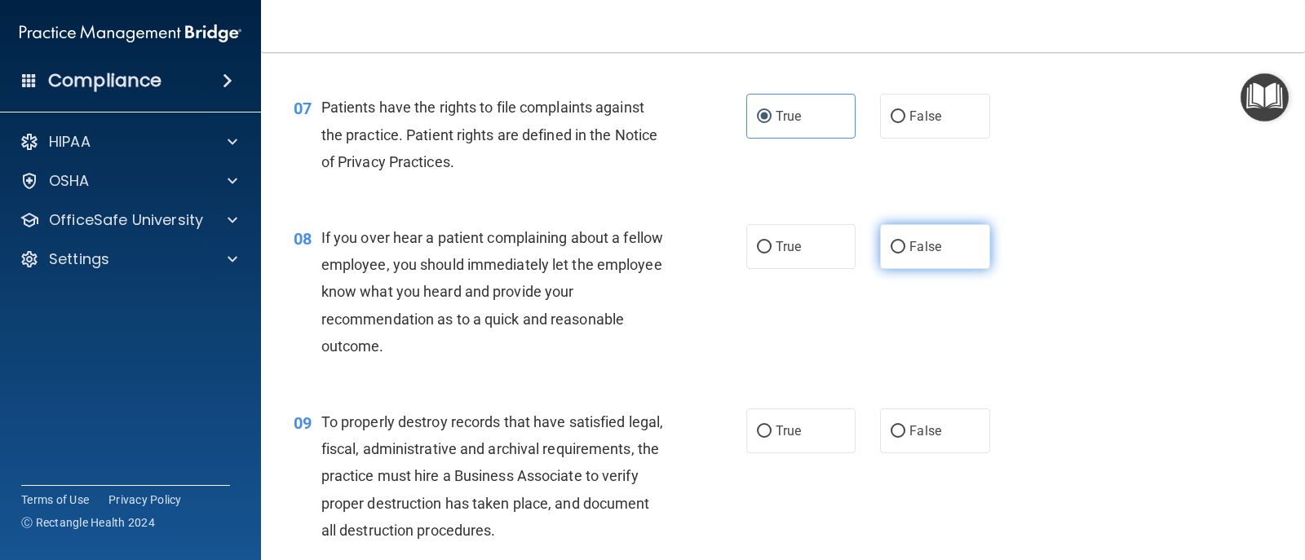
click at [843, 253] on span "False" at bounding box center [925, 246] width 32 height 15
click at [843, 253] on input "False" at bounding box center [898, 247] width 15 height 12
radio input "true"
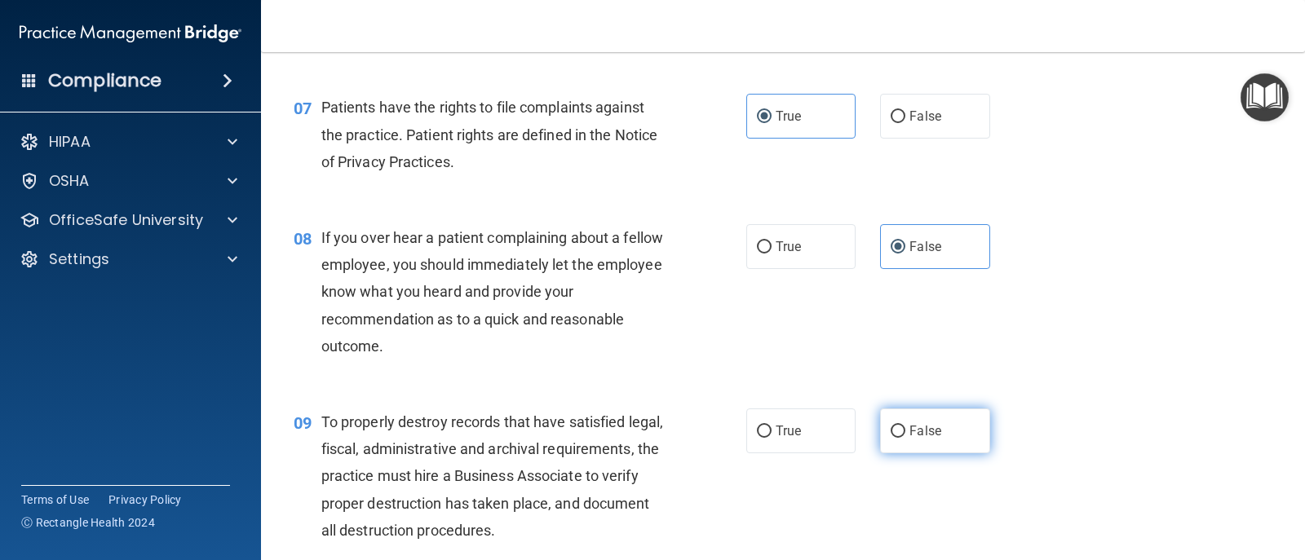
click at [843, 421] on label "False" at bounding box center [934, 431] width 109 height 45
click at [843, 426] on input "False" at bounding box center [898, 432] width 15 height 12
radio input "true"
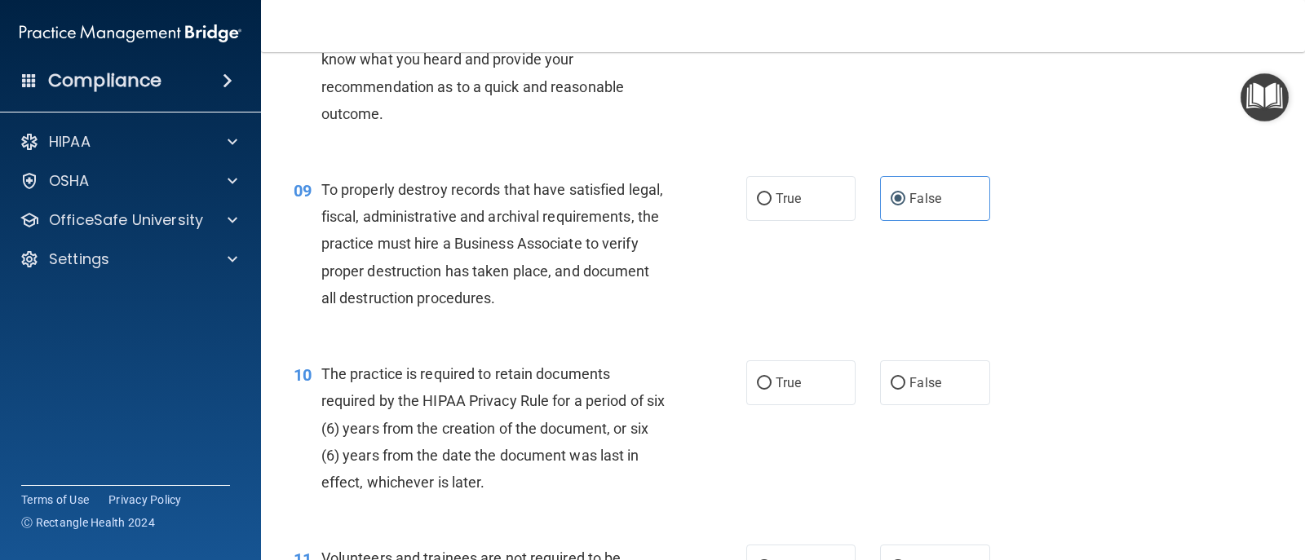
scroll to position [1305, 0]
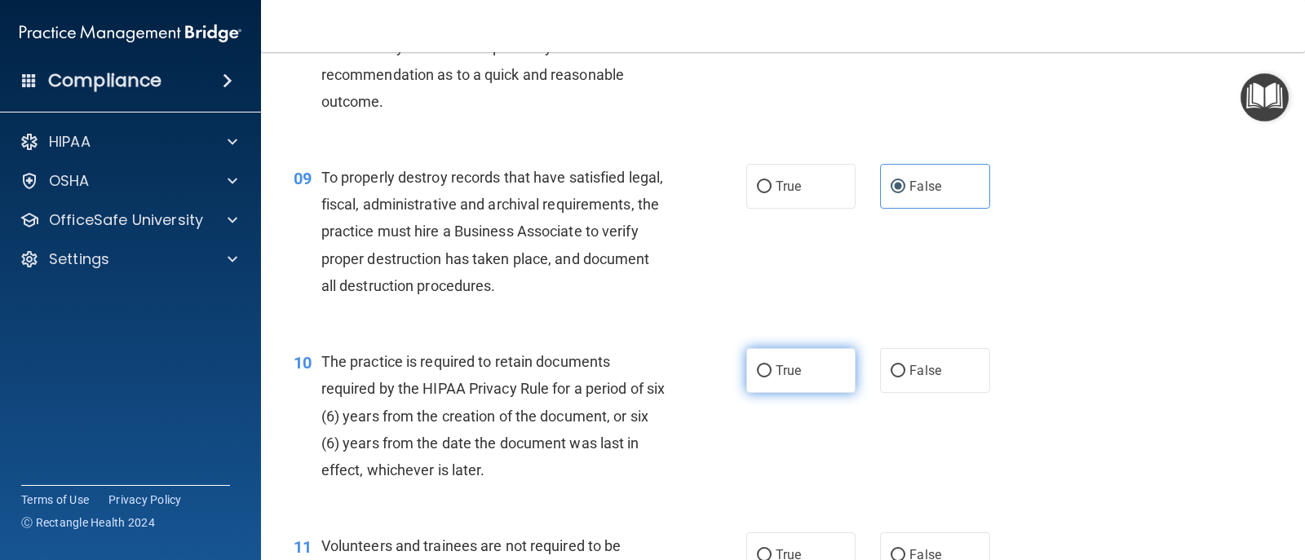
click at [760, 360] on label "True" at bounding box center [800, 370] width 109 height 45
click at [760, 365] on input "True" at bounding box center [764, 371] width 15 height 12
radio input "true"
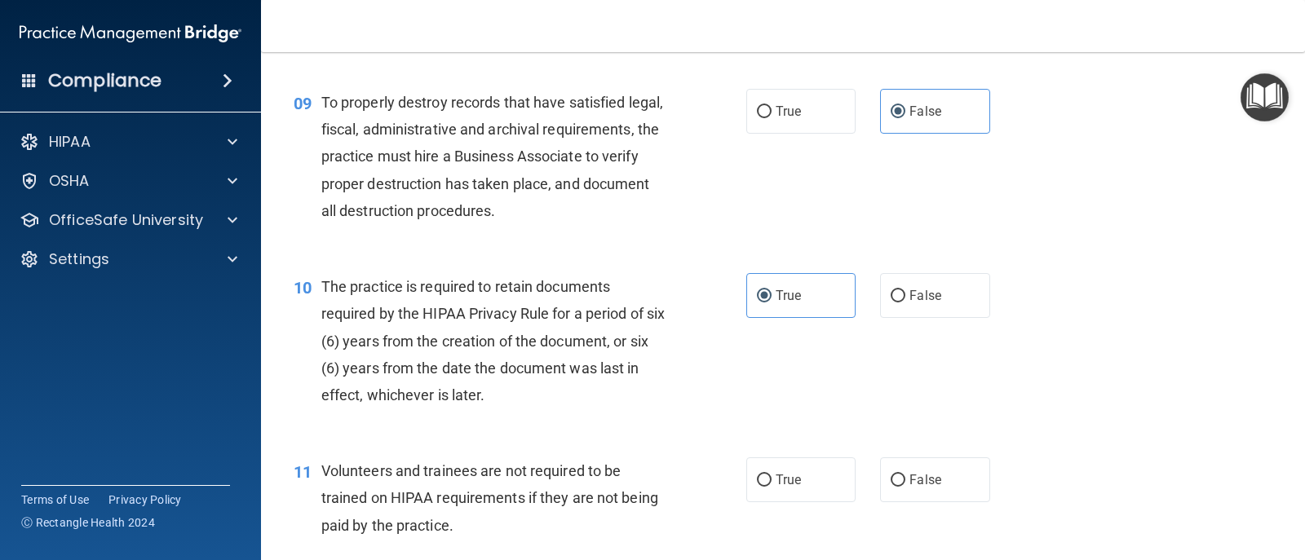
scroll to position [1550, 0]
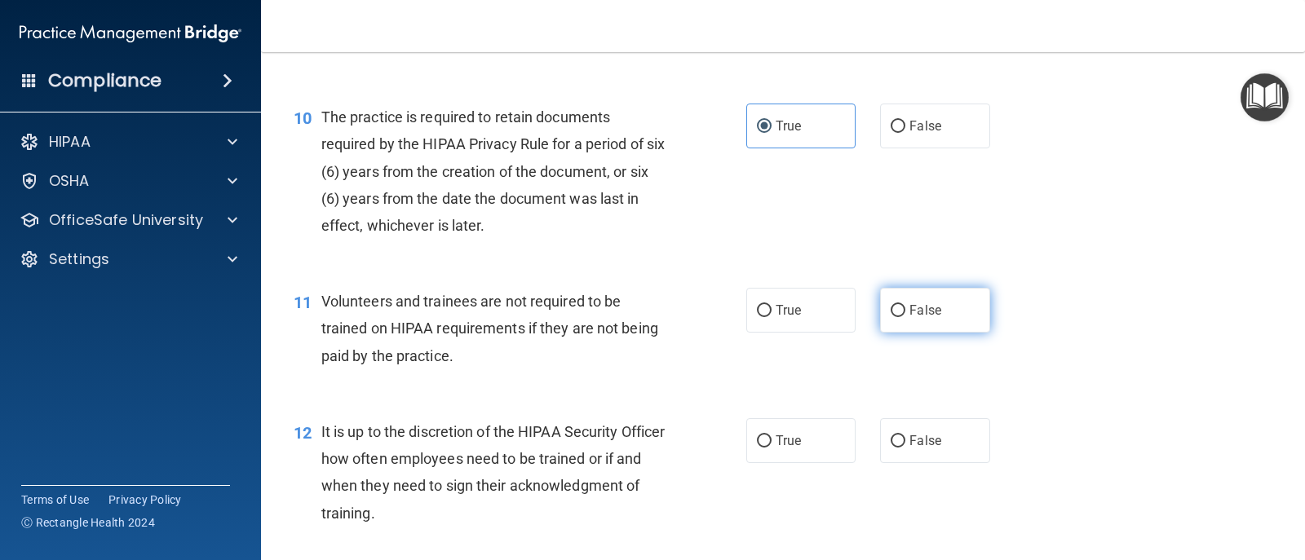
click at [843, 298] on label "False" at bounding box center [934, 310] width 109 height 45
click at [843, 305] on input "False" at bounding box center [898, 311] width 15 height 12
radio input "true"
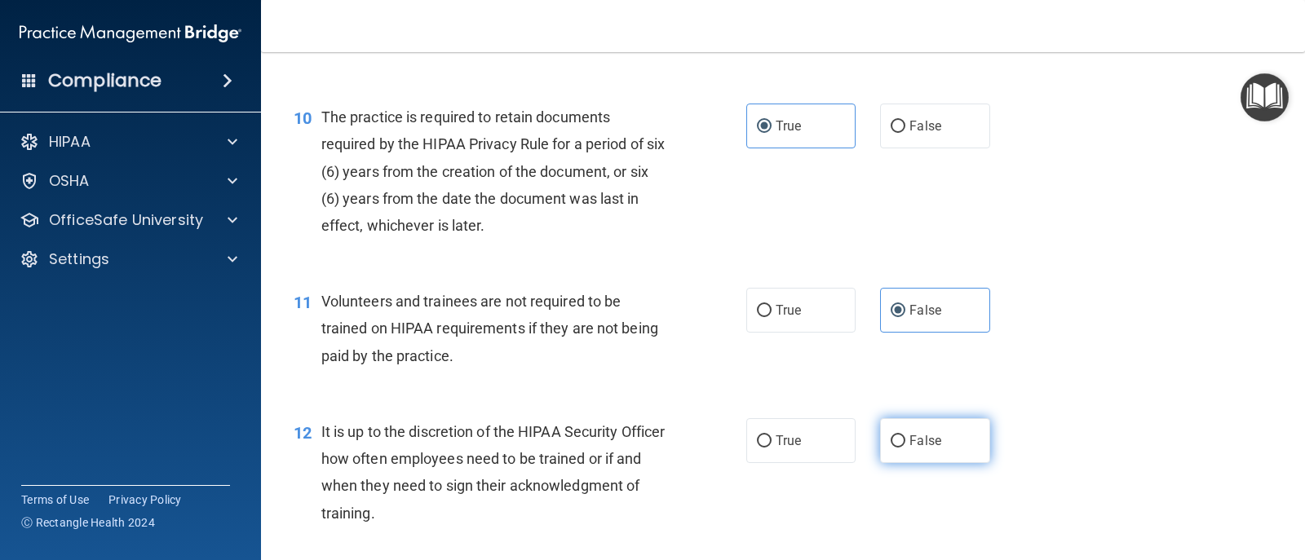
click at [843, 438] on span "False" at bounding box center [925, 440] width 32 height 15
click at [843, 438] on input "False" at bounding box center [898, 442] width 15 height 12
radio input "true"
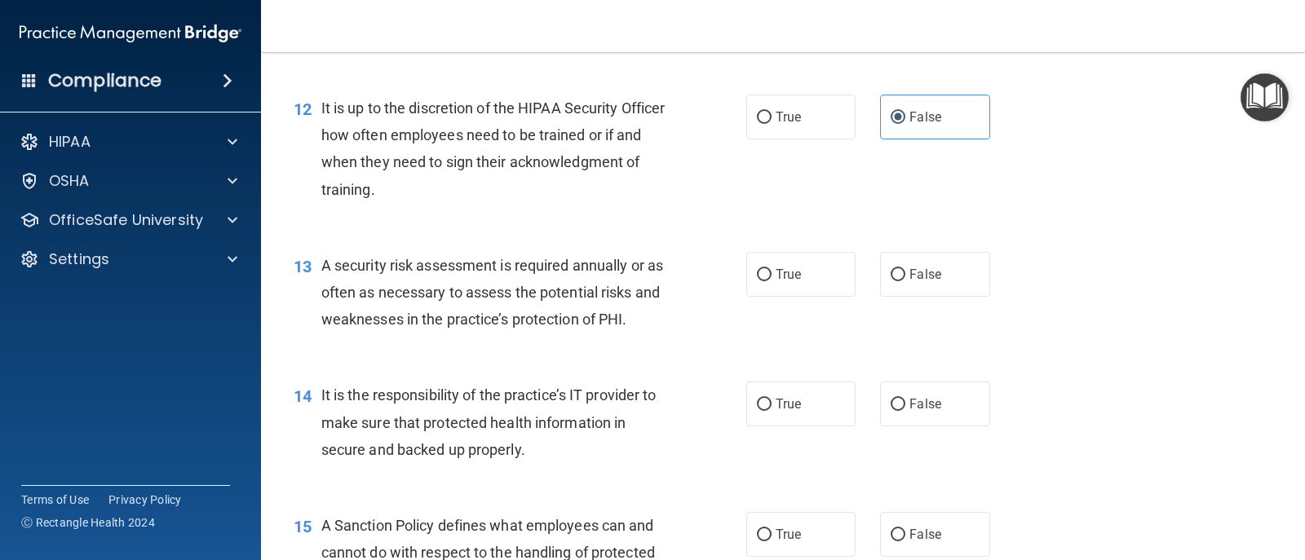
scroll to position [1876, 0]
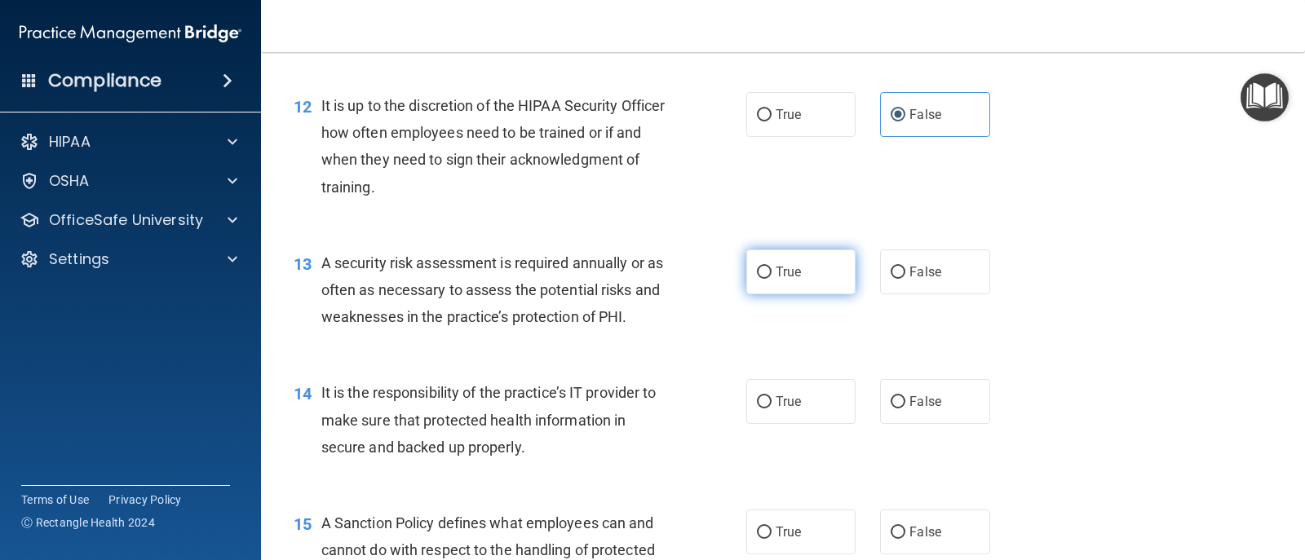
click at [785, 285] on label "True" at bounding box center [800, 272] width 109 height 45
click at [772, 279] on input "True" at bounding box center [764, 273] width 15 height 12
radio input "true"
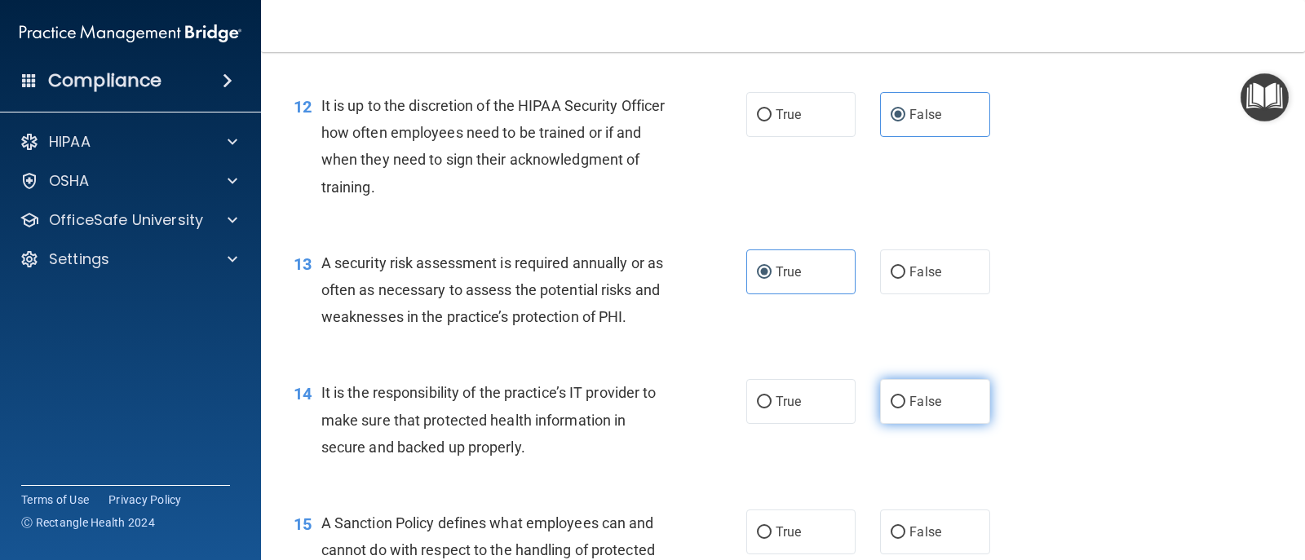
click at [843, 405] on input "False" at bounding box center [898, 402] width 15 height 12
radio input "true"
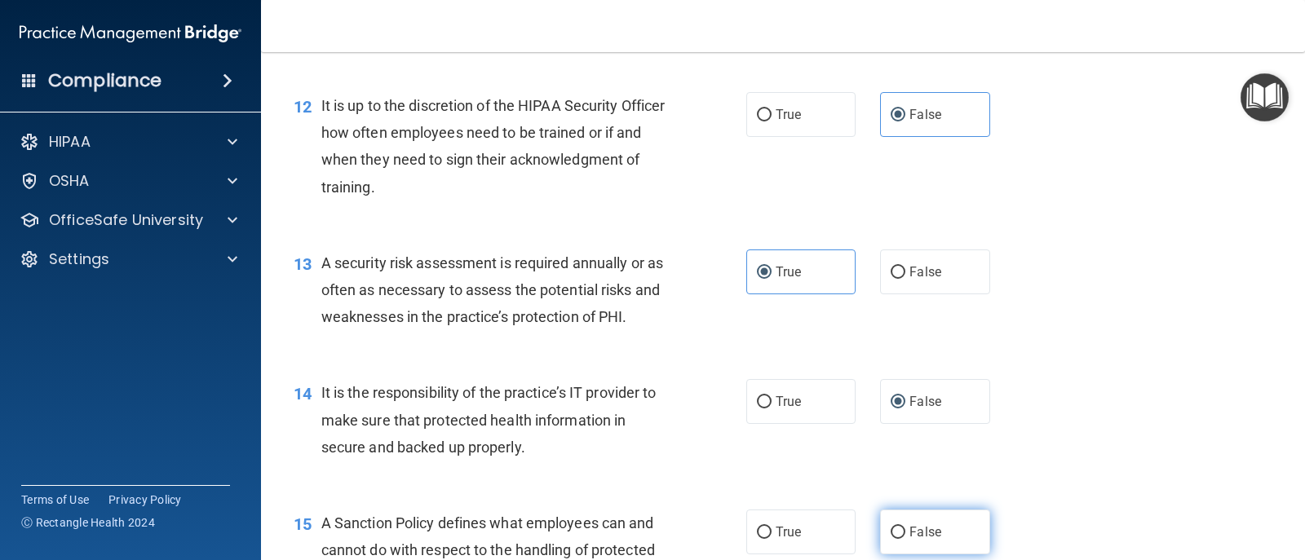
click at [843, 519] on label "False" at bounding box center [934, 532] width 109 height 45
click at [843, 527] on input "False" at bounding box center [898, 533] width 15 height 12
radio input "true"
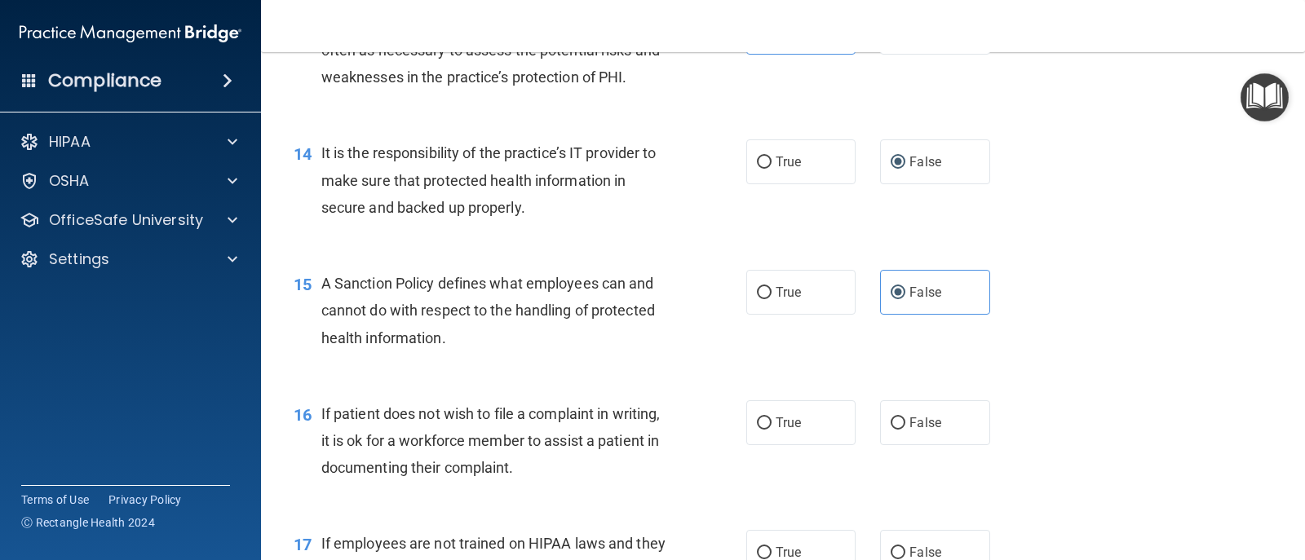
scroll to position [2121, 0]
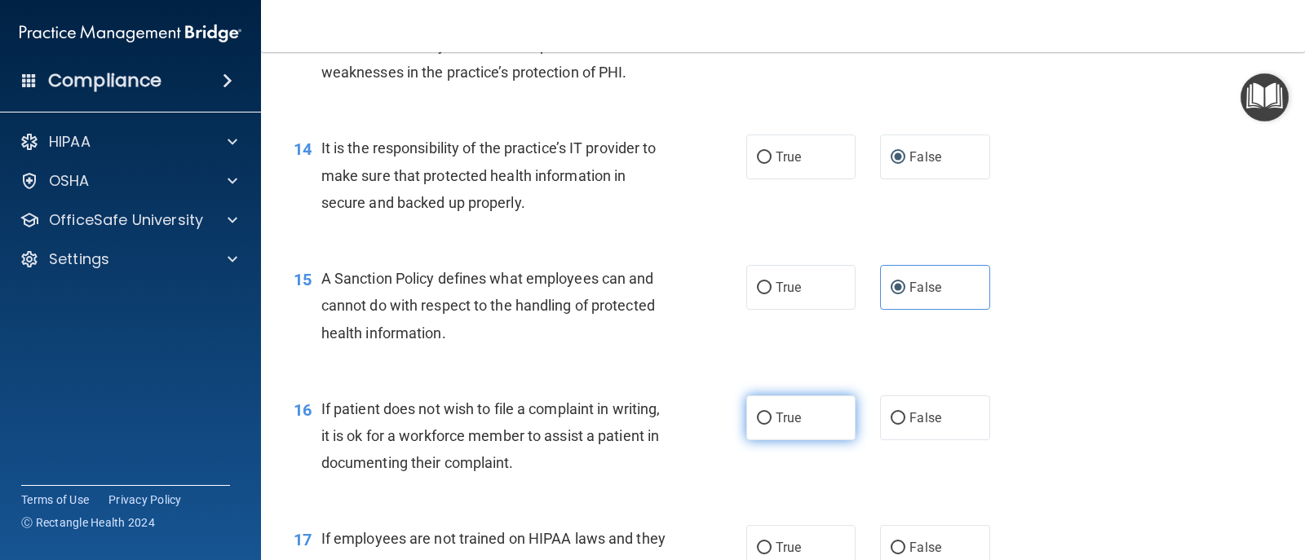
click at [796, 409] on label "True" at bounding box center [800, 418] width 109 height 45
click at [772, 413] on input "True" at bounding box center [764, 419] width 15 height 12
radio input "true"
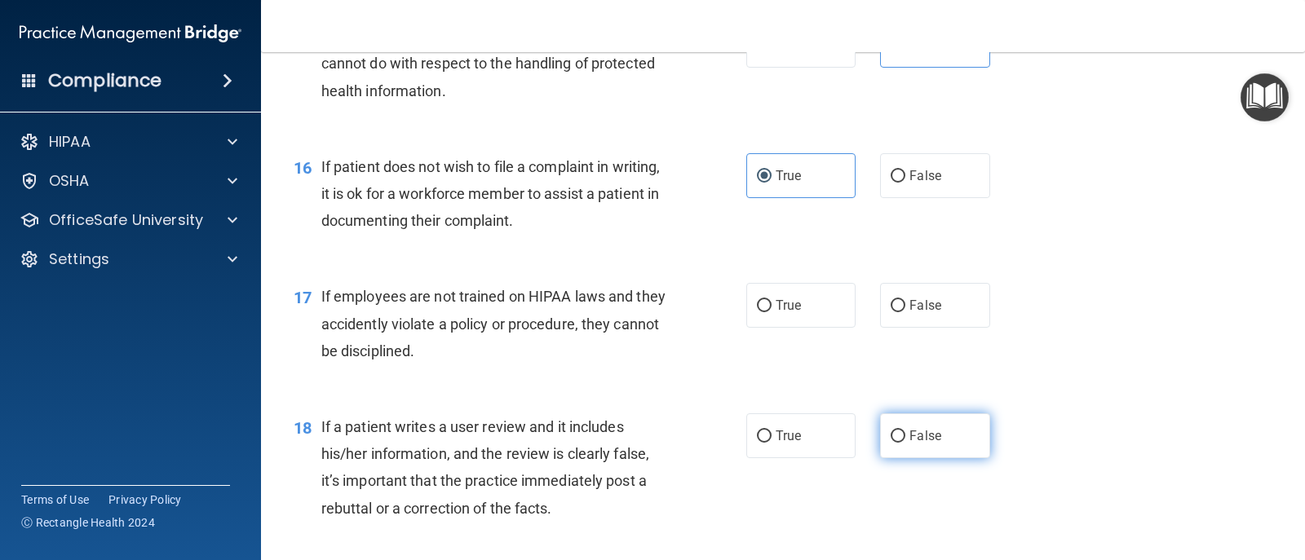
scroll to position [2365, 0]
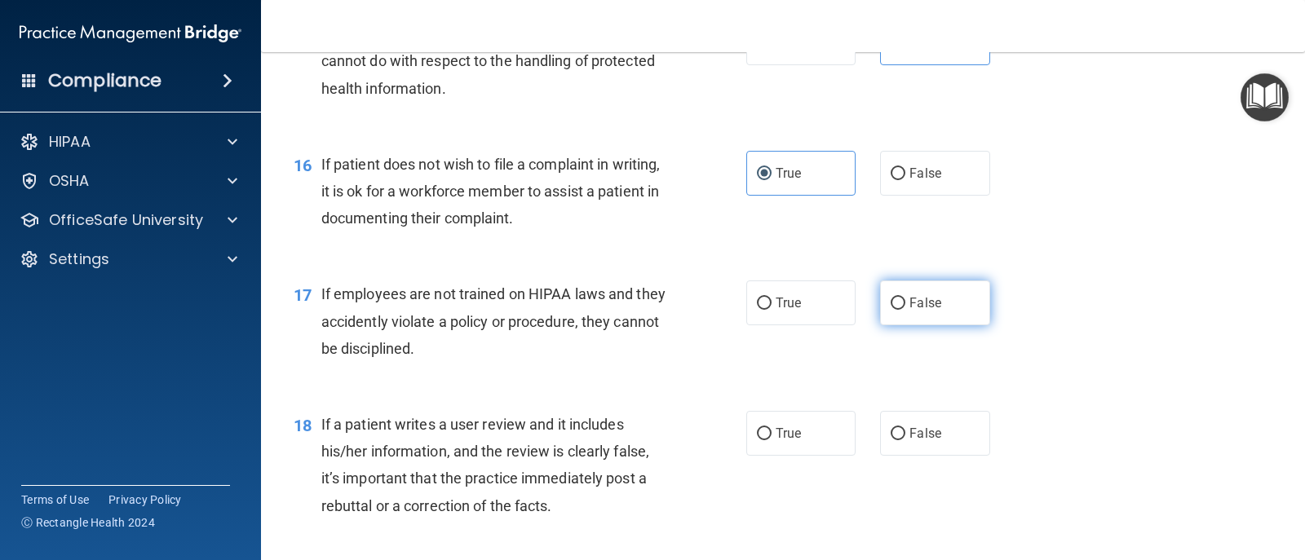
click at [843, 313] on label "False" at bounding box center [934, 303] width 109 height 45
click at [843, 310] on input "False" at bounding box center [898, 304] width 15 height 12
radio input "true"
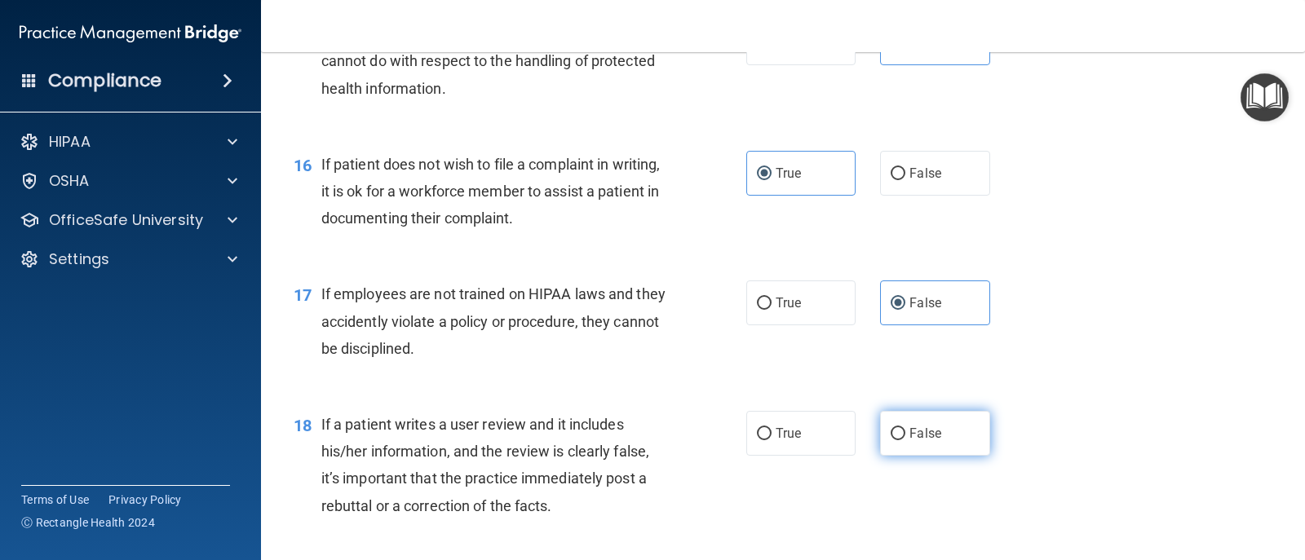
click at [843, 432] on span "False" at bounding box center [925, 433] width 32 height 15
click at [843, 432] on input "False" at bounding box center [898, 434] width 15 height 12
radio input "true"
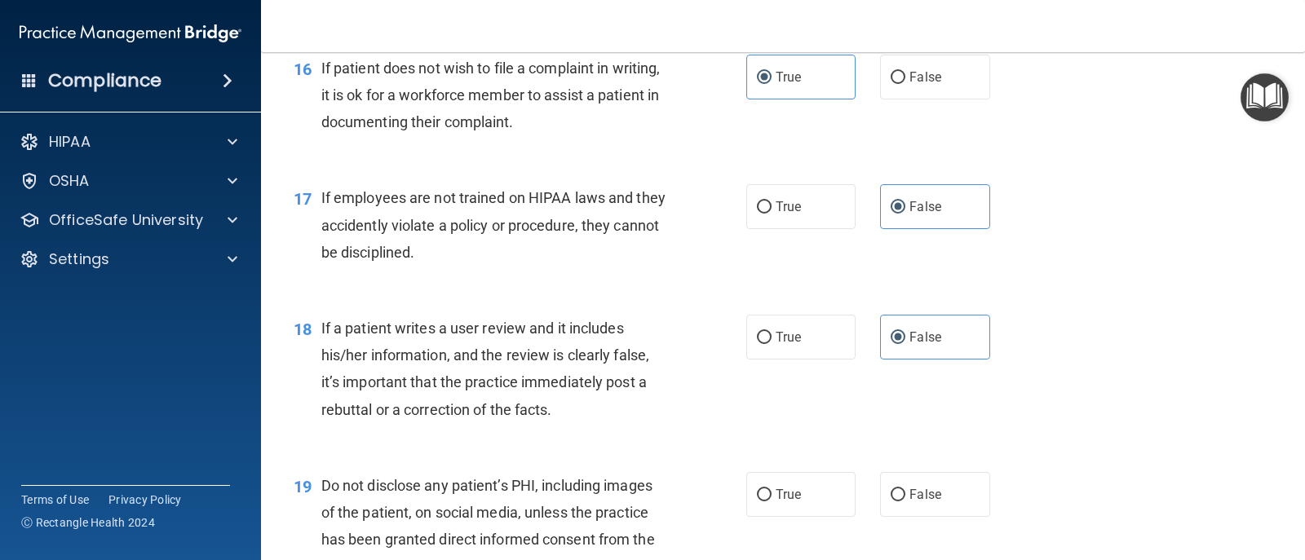
scroll to position [2610, 0]
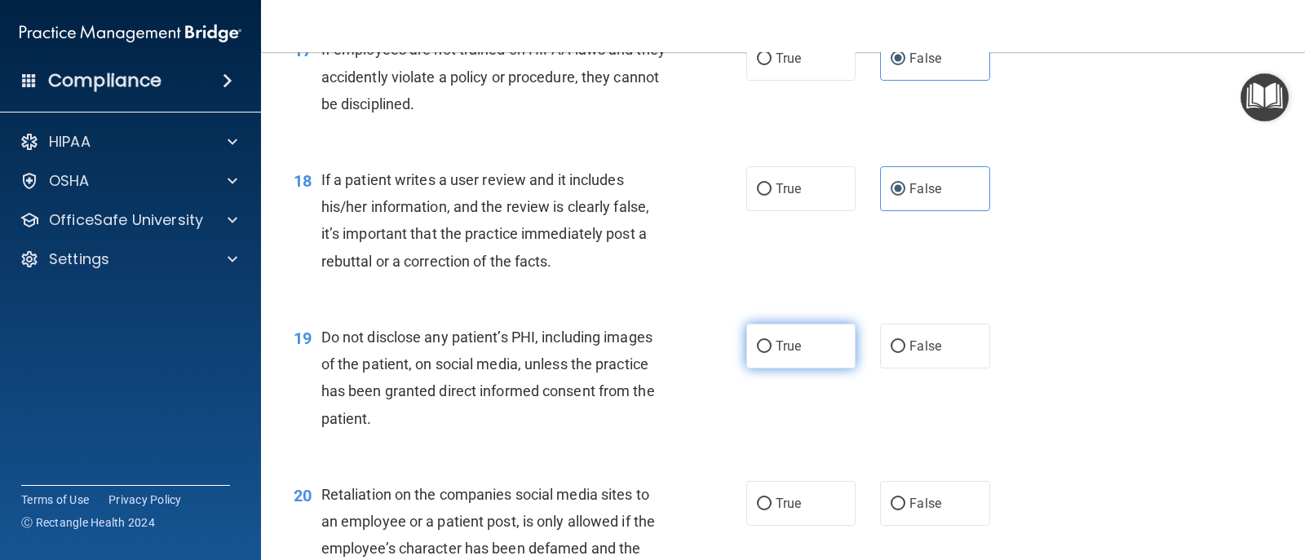
click at [787, 360] on label "True" at bounding box center [800, 346] width 109 height 45
click at [772, 353] on input "True" at bounding box center [764, 347] width 15 height 12
radio input "true"
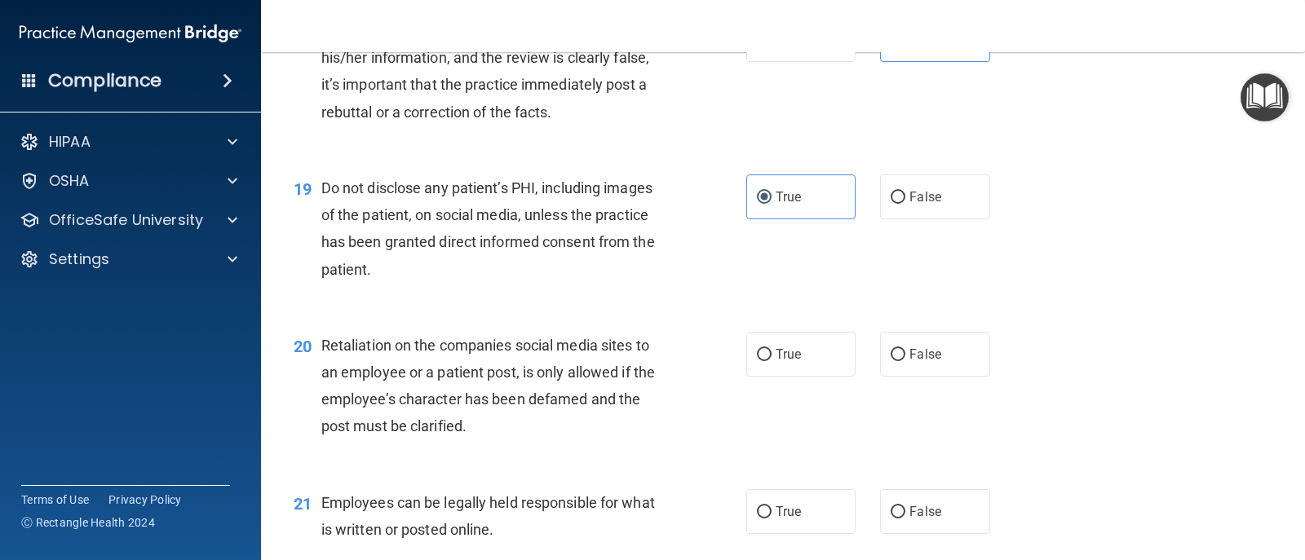
scroll to position [2773, 0]
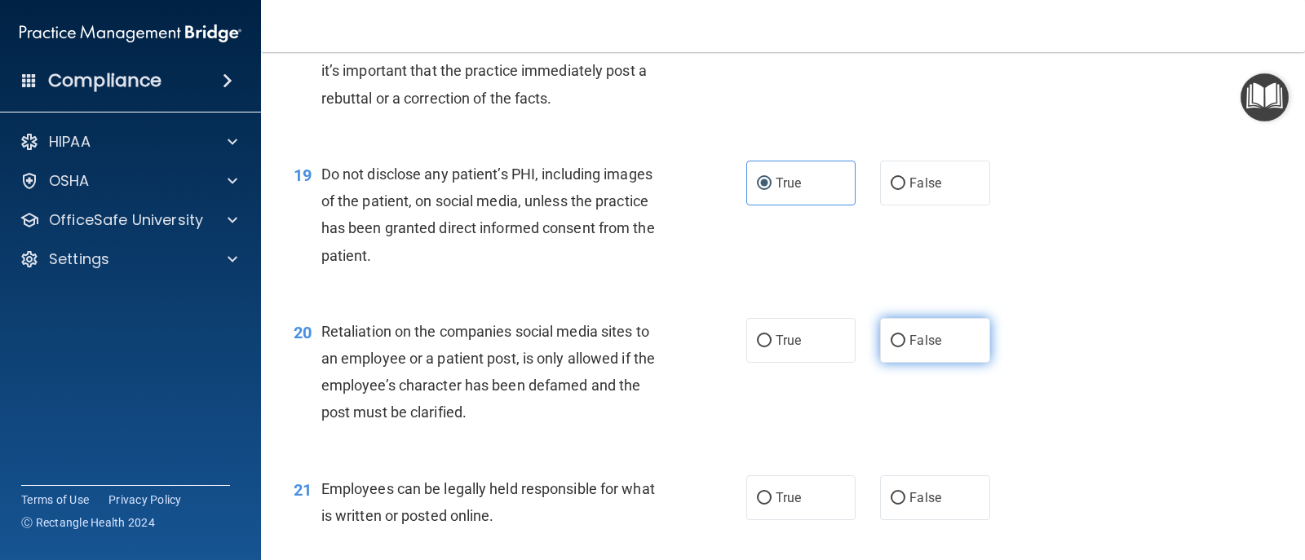
click at [843, 344] on span "False" at bounding box center [925, 340] width 32 height 15
click at [843, 344] on input "False" at bounding box center [898, 341] width 15 height 12
radio input "true"
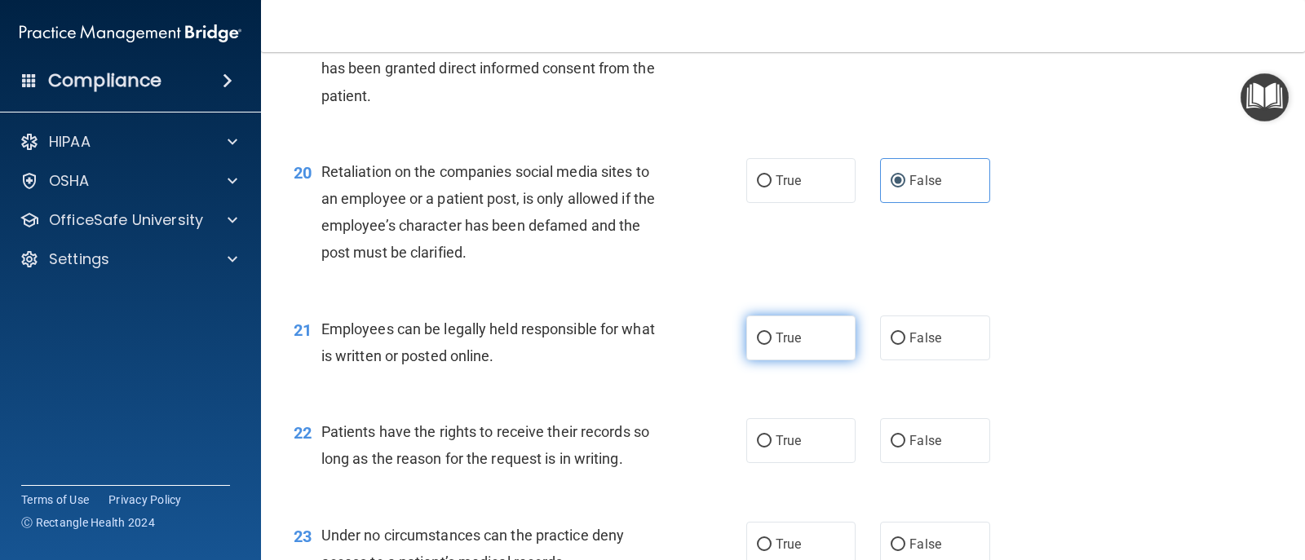
scroll to position [2936, 0]
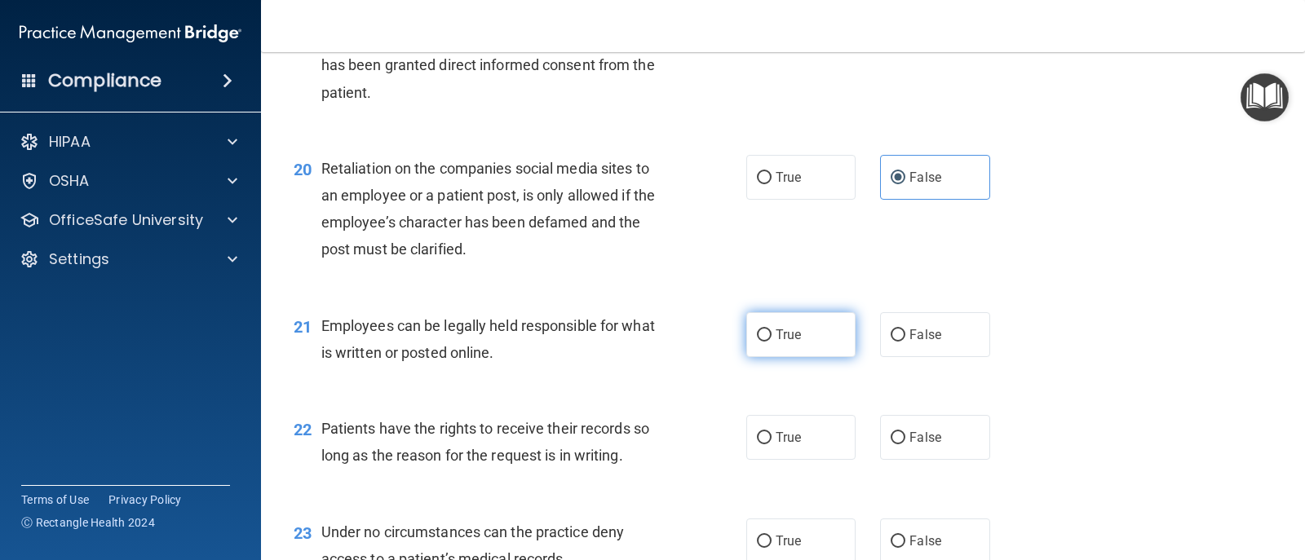
click at [785, 334] on span "True" at bounding box center [788, 334] width 25 height 15
click at [772, 334] on input "True" at bounding box center [764, 336] width 15 height 12
radio input "true"
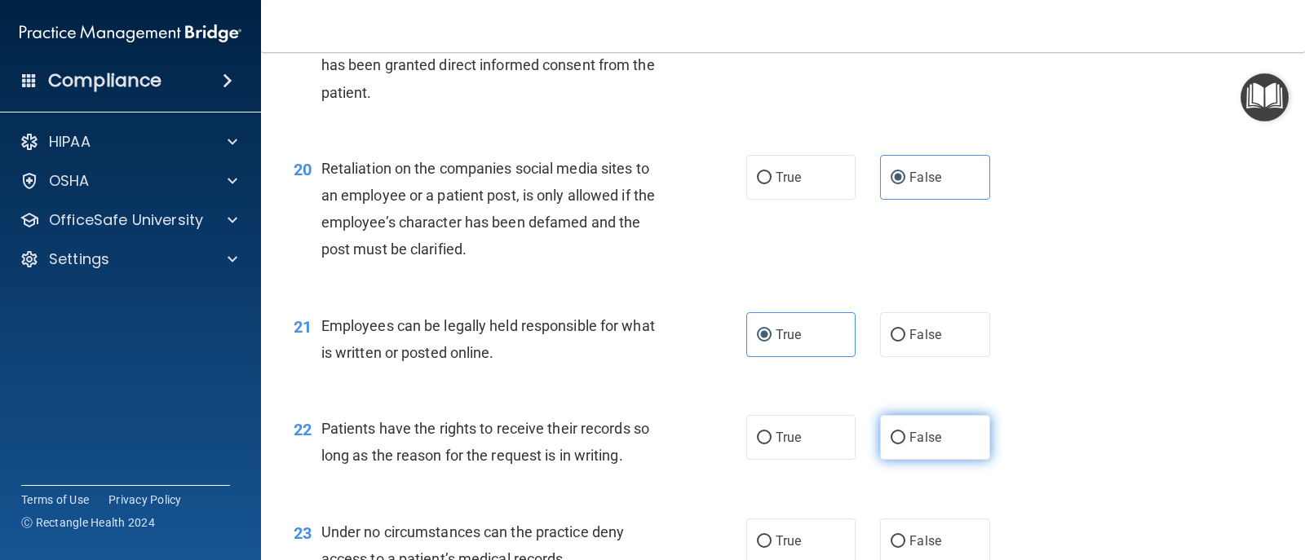
click at [843, 441] on label "False" at bounding box center [934, 437] width 109 height 45
click at [843, 441] on input "False" at bounding box center [898, 438] width 15 height 12
radio input "true"
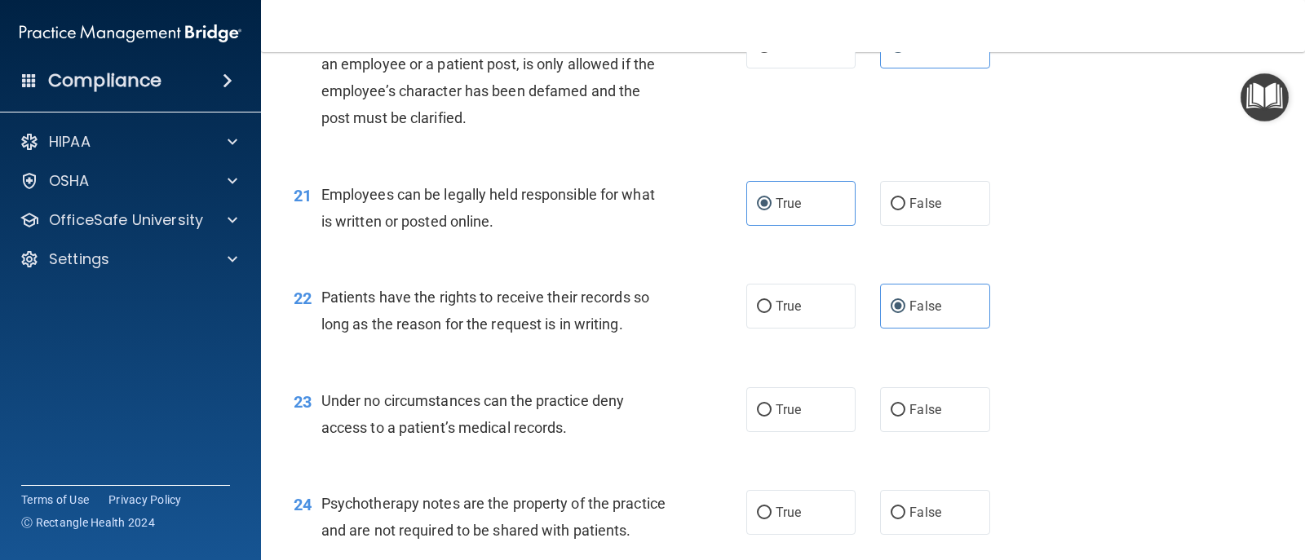
scroll to position [3099, 0]
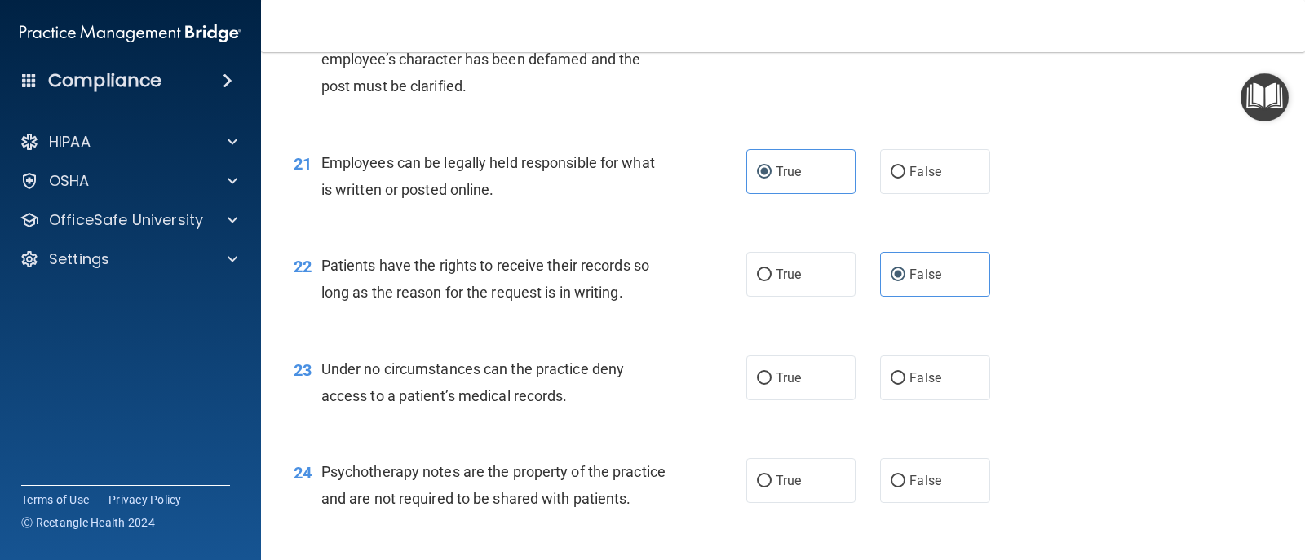
click at [843, 408] on div "23 Under no circumstances can the practice deny access to a patient’s medical r…" at bounding box center [782, 386] width 1003 height 103
click at [843, 383] on span "False" at bounding box center [925, 377] width 32 height 15
click at [843, 383] on input "False" at bounding box center [898, 379] width 15 height 12
radio input "true"
click at [790, 472] on label "True" at bounding box center [800, 480] width 109 height 45
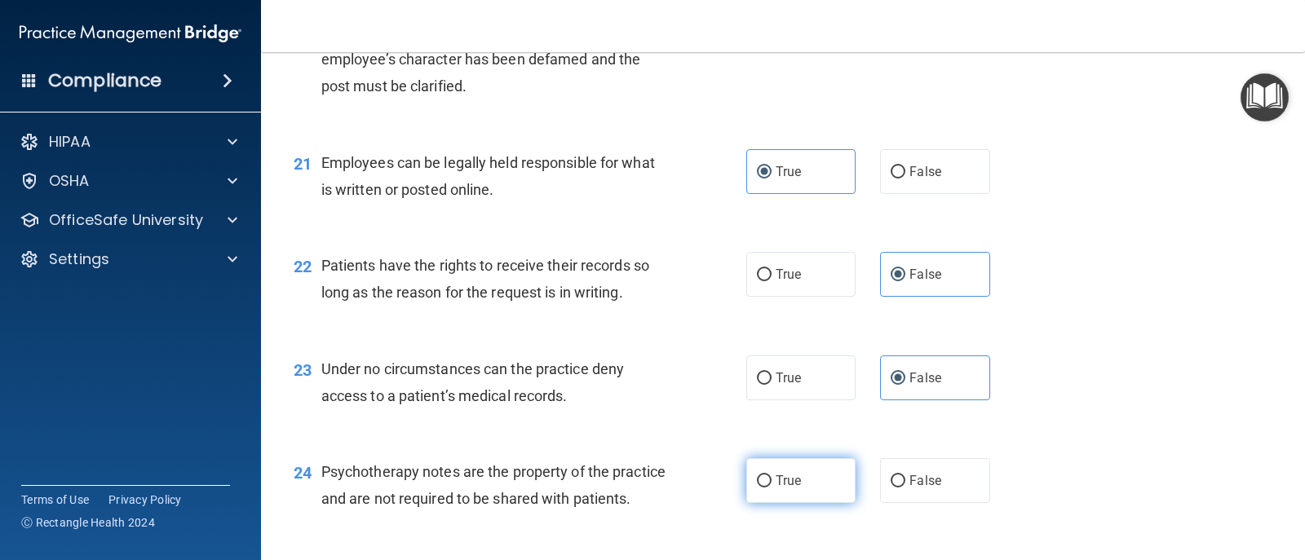
click at [772, 476] on input "True" at bounding box center [764, 482] width 15 height 12
radio input "true"
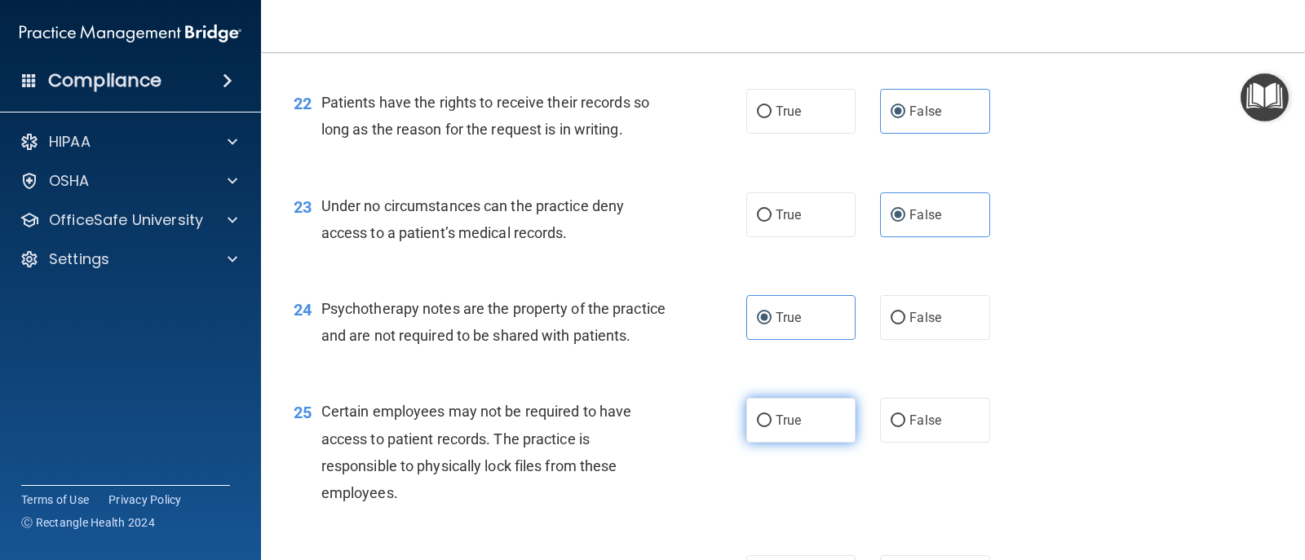
click at [757, 427] on input "True" at bounding box center [764, 421] width 15 height 12
radio input "true"
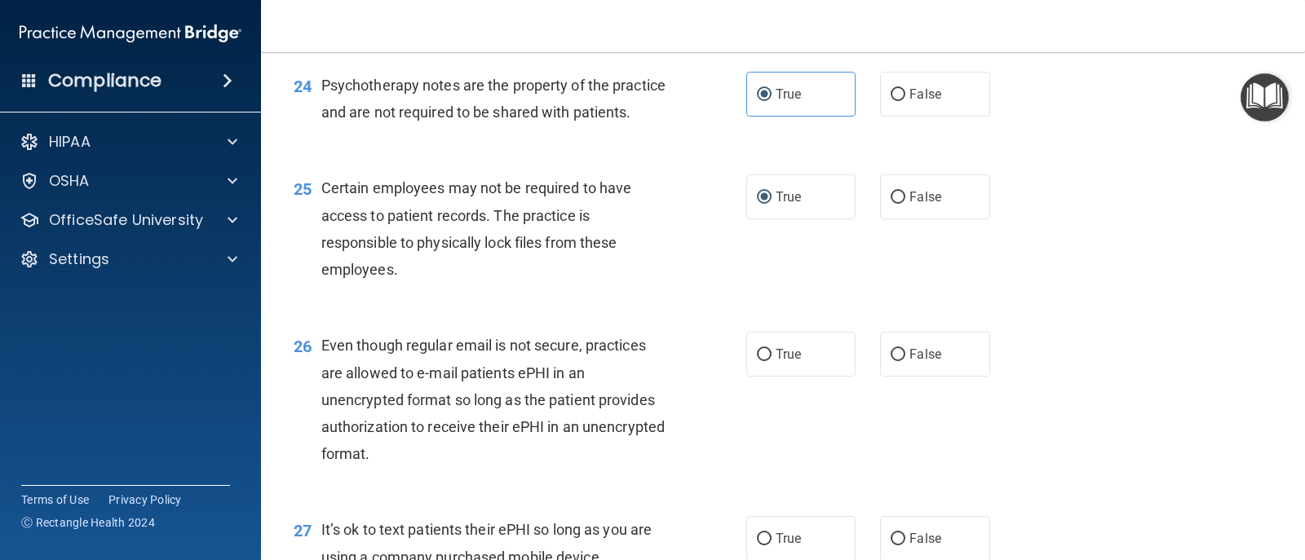
scroll to position [3507, 0]
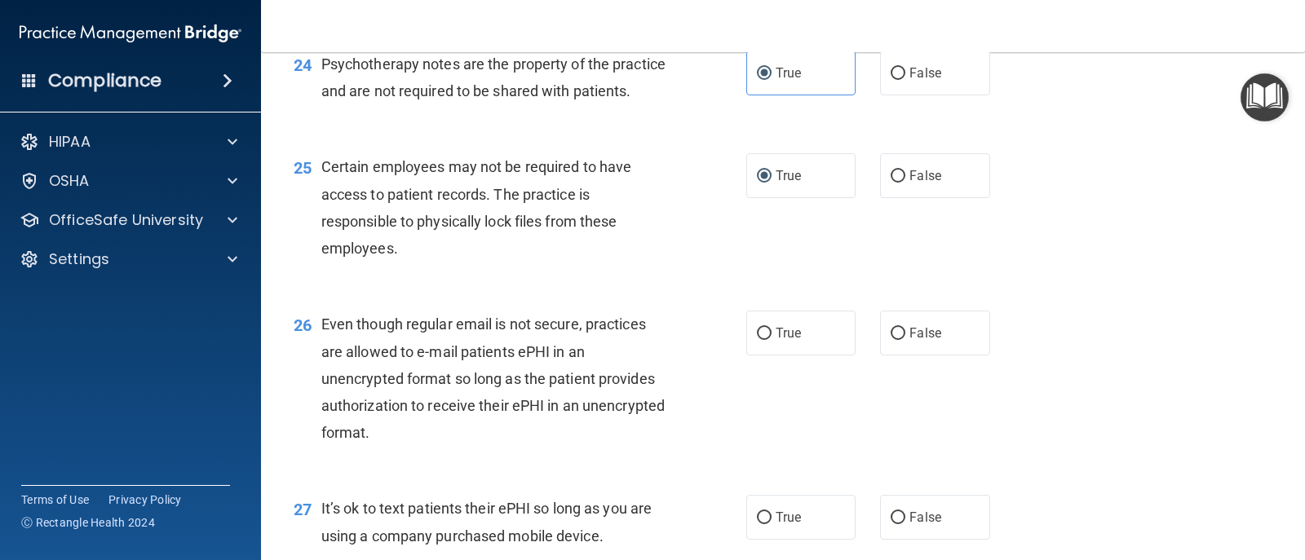
click at [797, 385] on div "26 Even though regular email is not secure, practices are allowed to e-mail pat…" at bounding box center [782, 382] width 1003 height 184
click at [803, 356] on label "True" at bounding box center [800, 333] width 109 height 45
click at [772, 340] on input "True" at bounding box center [764, 334] width 15 height 12
radio input "true"
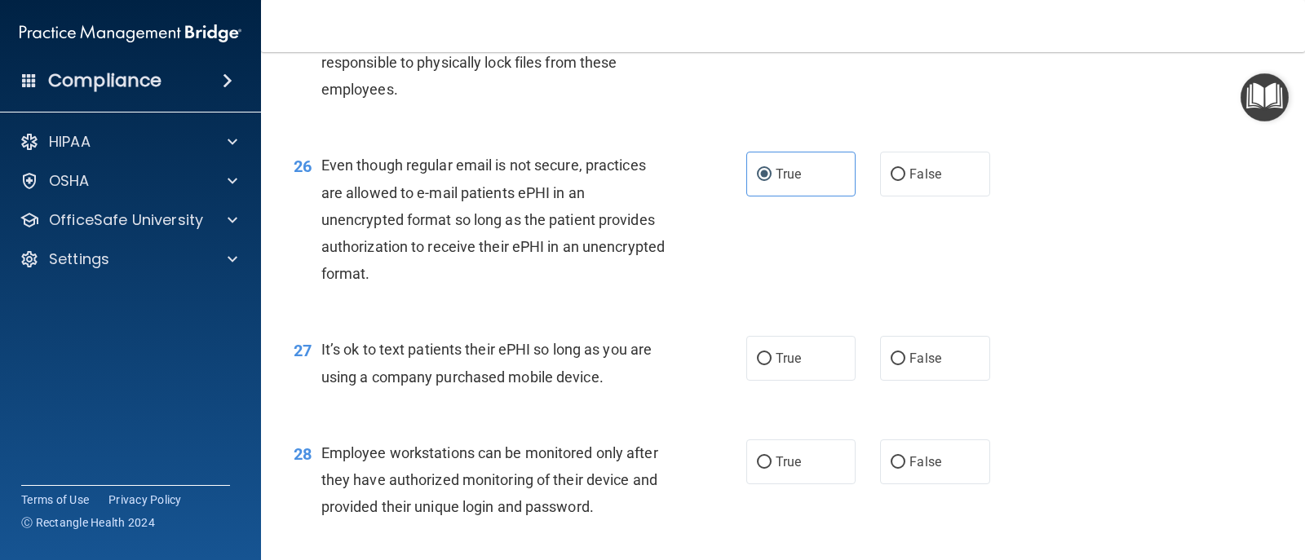
scroll to position [3670, 0]
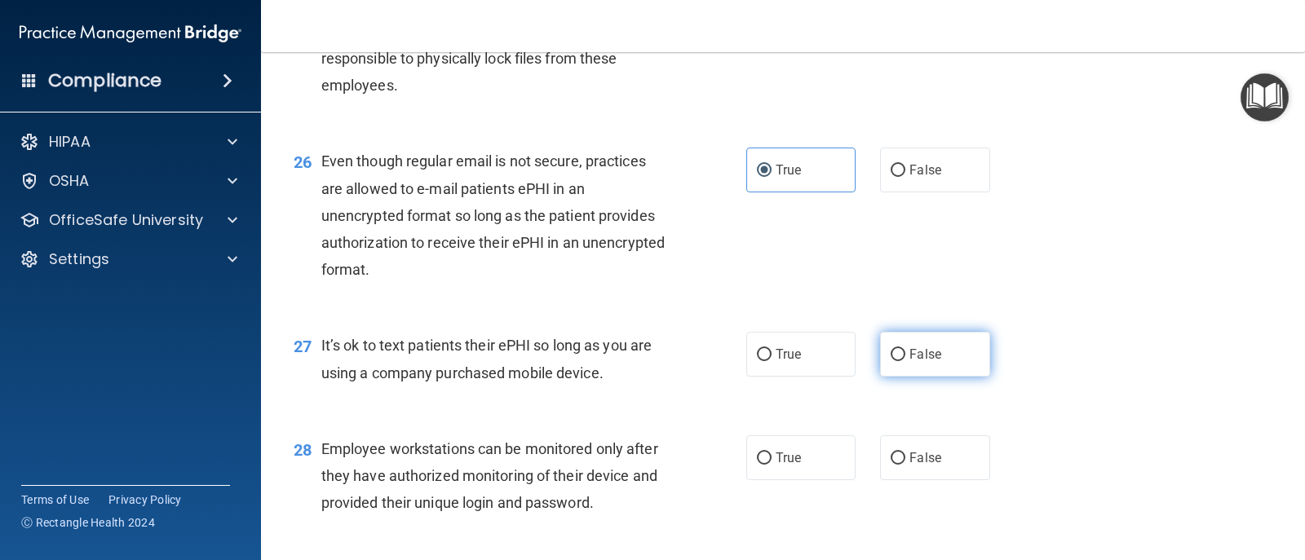
click at [843, 362] on span "False" at bounding box center [925, 354] width 32 height 15
click at [843, 361] on input "False" at bounding box center [898, 355] width 15 height 12
radio input "true"
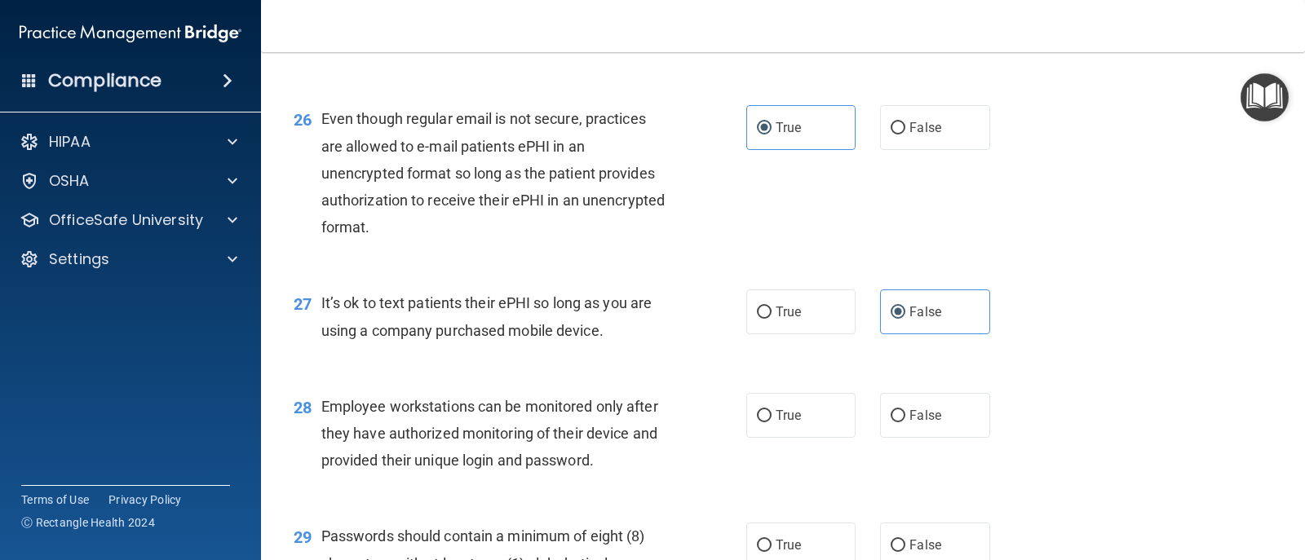
scroll to position [3833, 0]
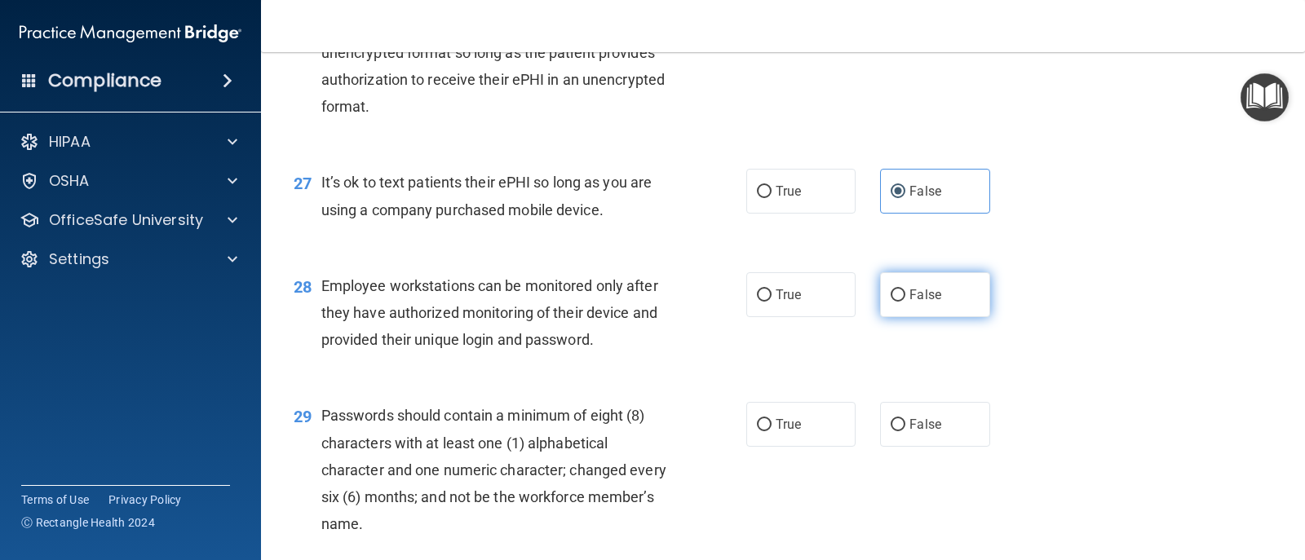
click at [843, 317] on label "False" at bounding box center [934, 294] width 109 height 45
click at [843, 302] on input "False" at bounding box center [898, 296] width 15 height 12
radio input "true"
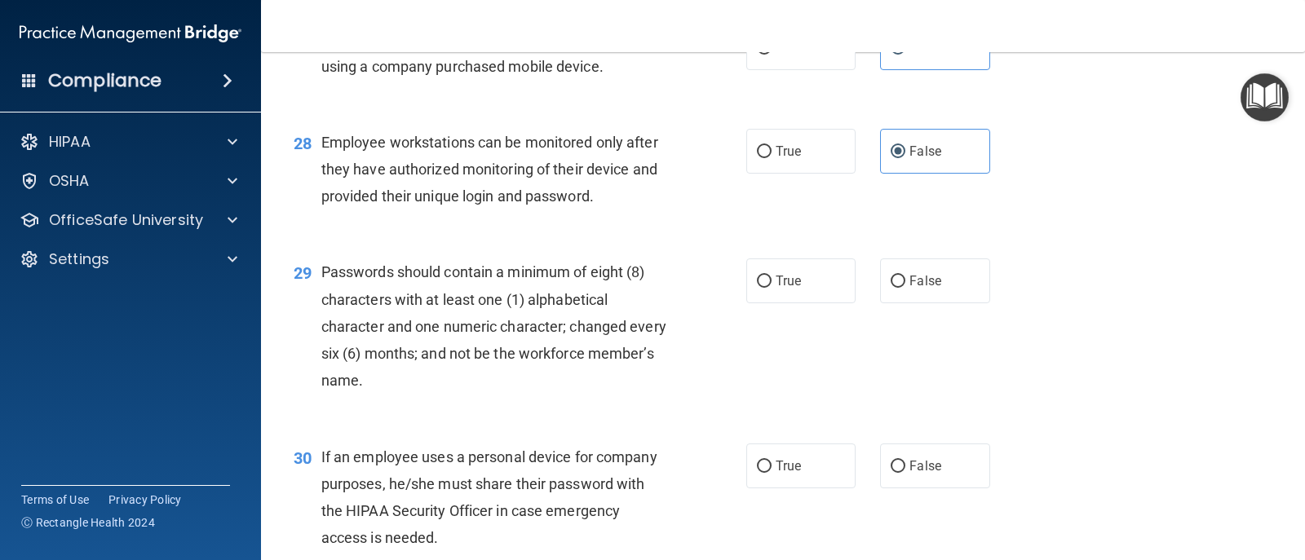
scroll to position [3997, 0]
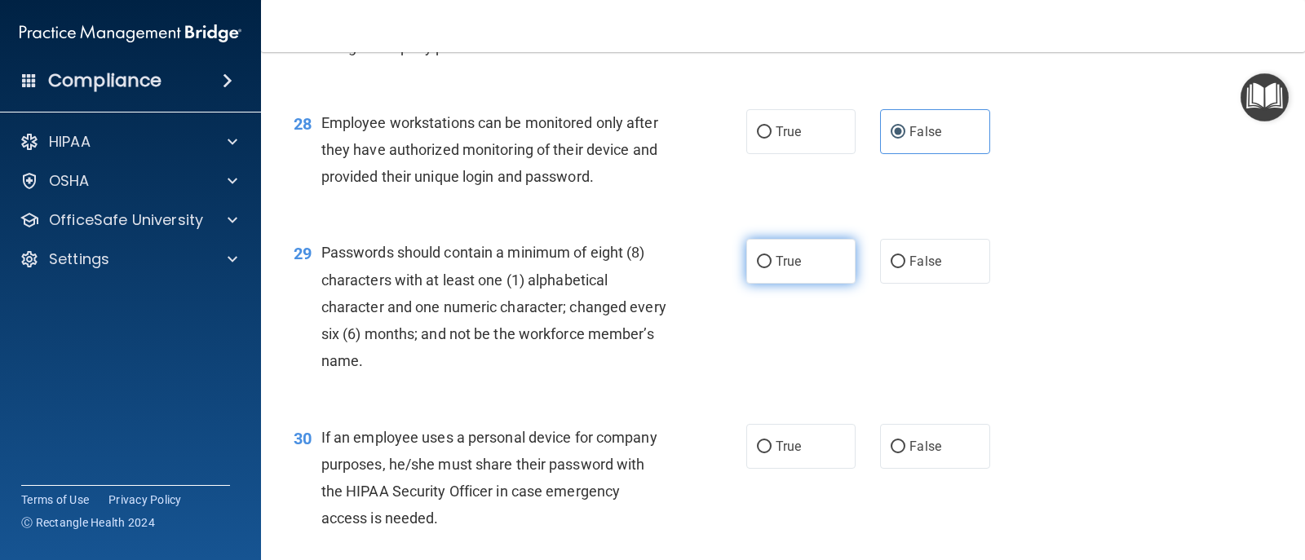
click at [811, 284] on label "True" at bounding box center [800, 261] width 109 height 45
click at [772, 268] on input "True" at bounding box center [764, 262] width 15 height 12
radio input "true"
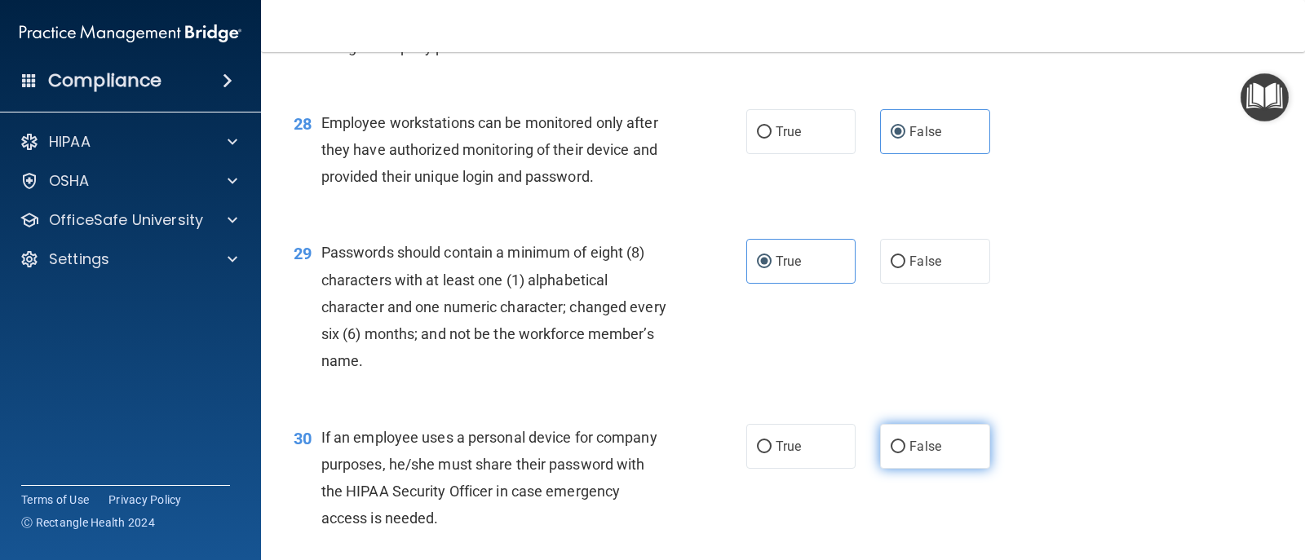
click at [843, 469] on label "False" at bounding box center [934, 446] width 109 height 45
click at [843, 453] on input "False" at bounding box center [898, 447] width 15 height 12
radio input "true"
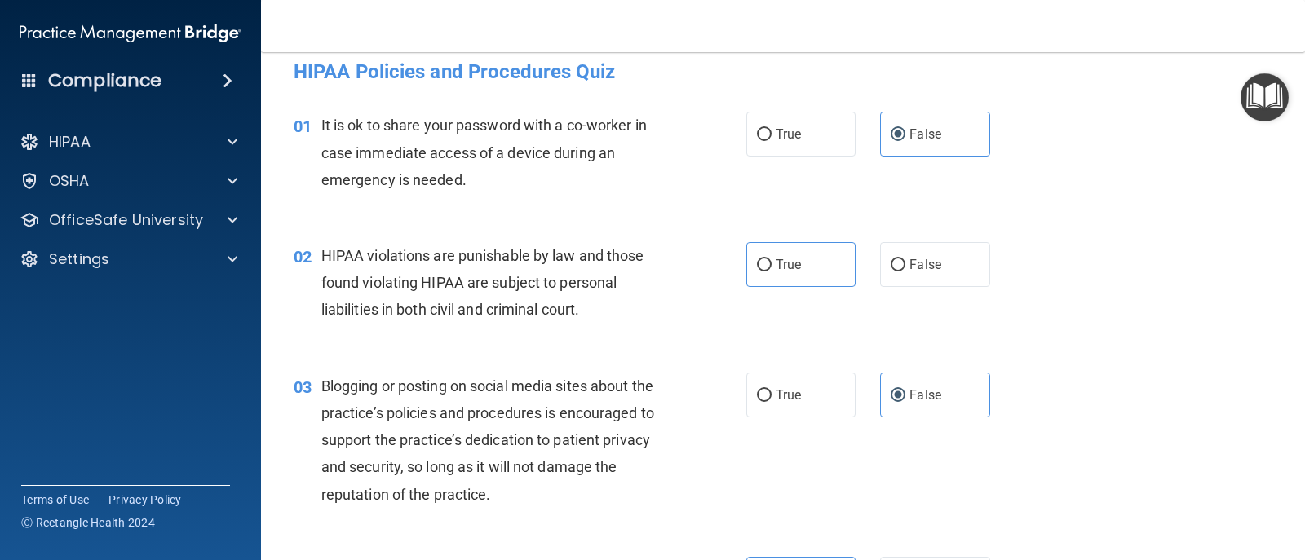
scroll to position [0, 0]
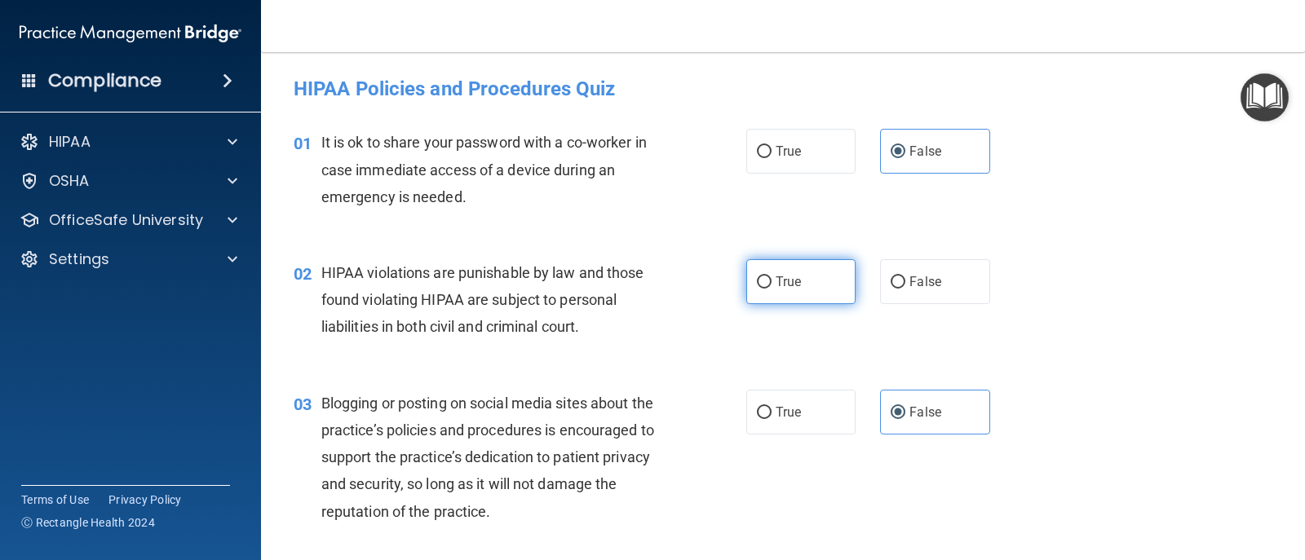
click at [820, 287] on label "True" at bounding box center [800, 281] width 109 height 45
click at [772, 287] on input "True" at bounding box center [764, 282] width 15 height 12
radio input "true"
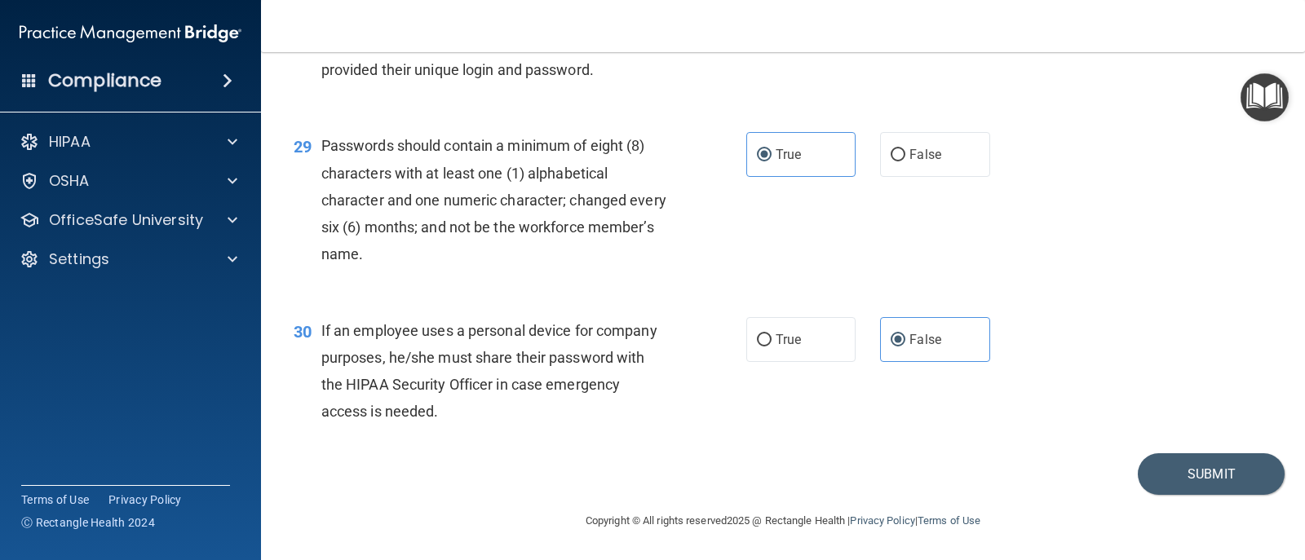
scroll to position [4130, 0]
click at [843, 459] on button "Submit" at bounding box center [1211, 474] width 147 height 42
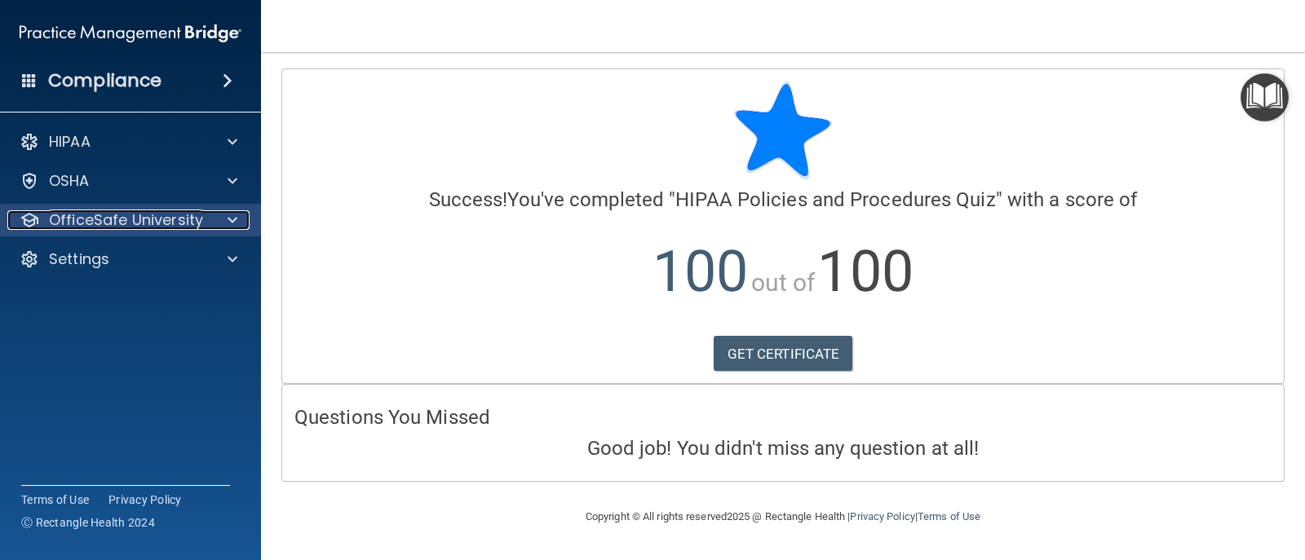
click at [236, 220] on span at bounding box center [233, 220] width 10 height 20
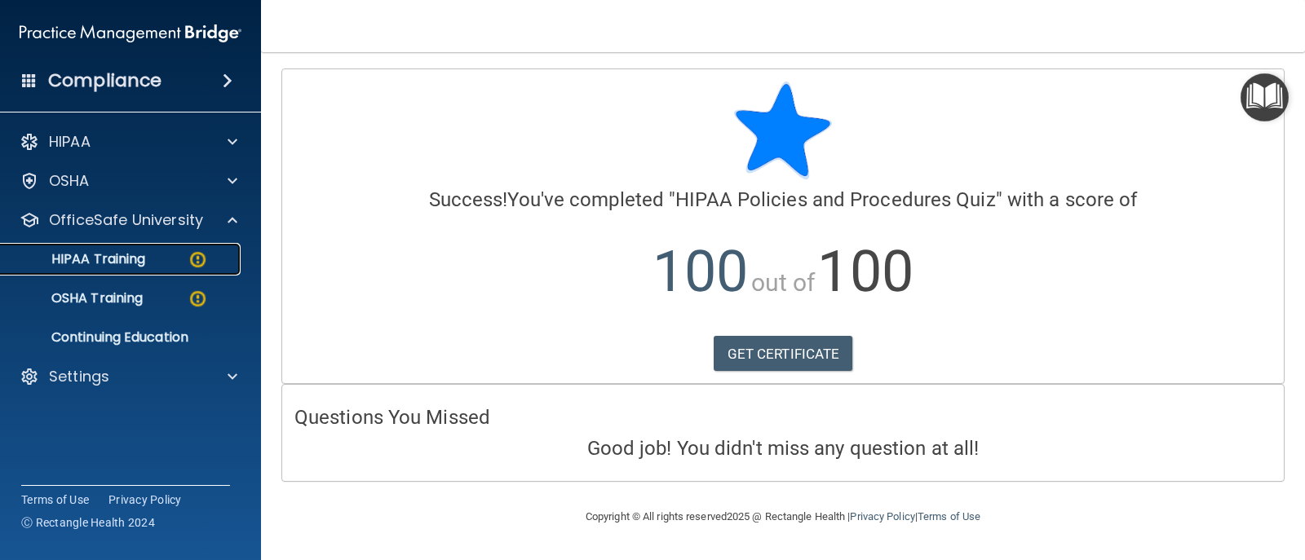
click at [130, 267] on p "HIPAA Training" at bounding box center [78, 259] width 135 height 16
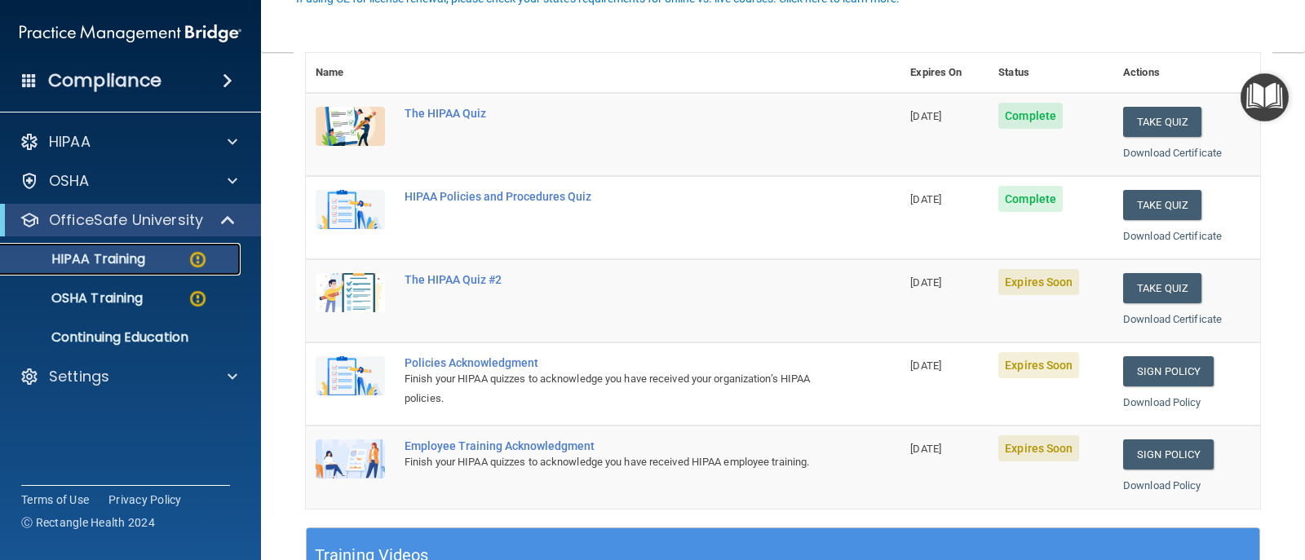
scroll to position [245, 0]
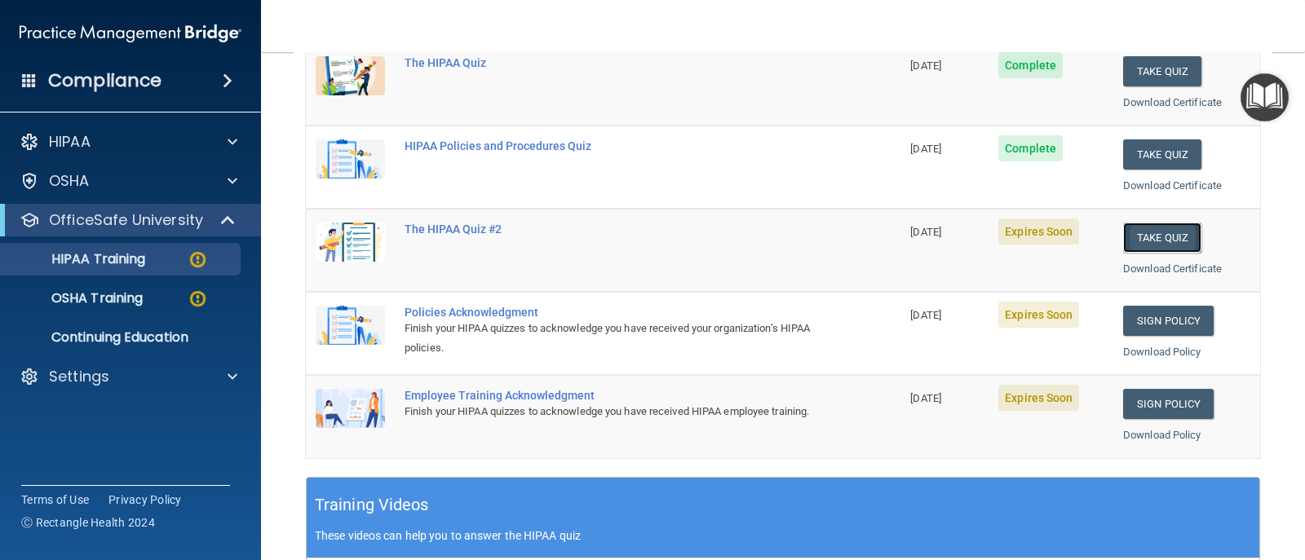
click at [843, 237] on button "Take Quiz" at bounding box center [1162, 238] width 78 height 30
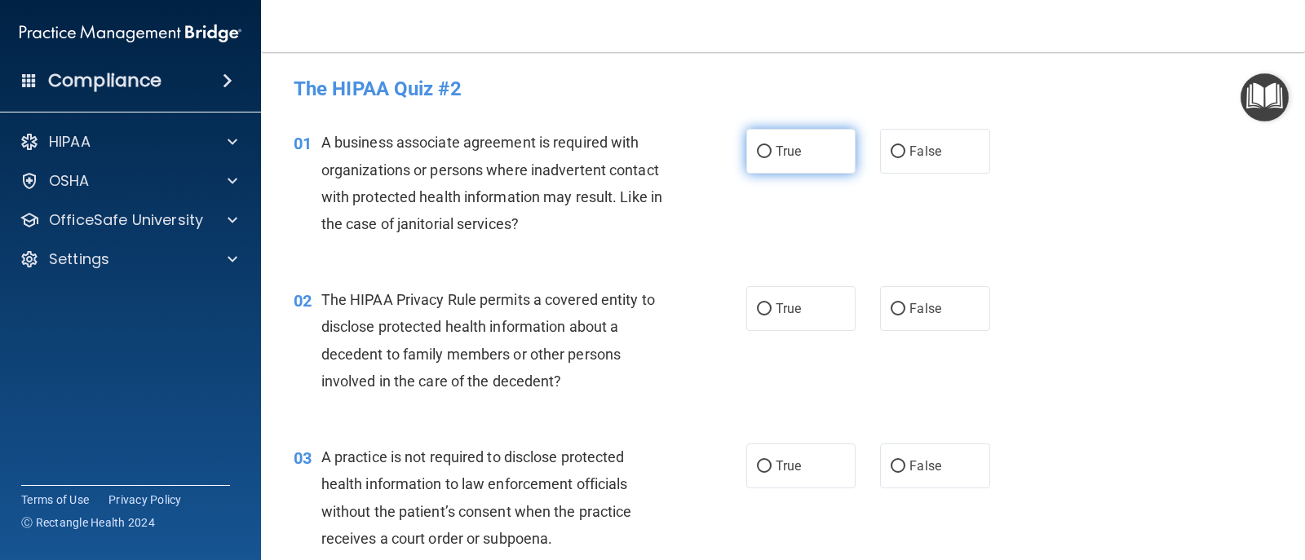
click at [800, 152] on label "True" at bounding box center [800, 151] width 109 height 45
click at [772, 152] on input "True" at bounding box center [764, 152] width 15 height 12
radio input "true"
click at [792, 339] on div "02 The HIPAA Privacy Rule permits a covered entity to disclose protected health…" at bounding box center [782, 344] width 1003 height 157
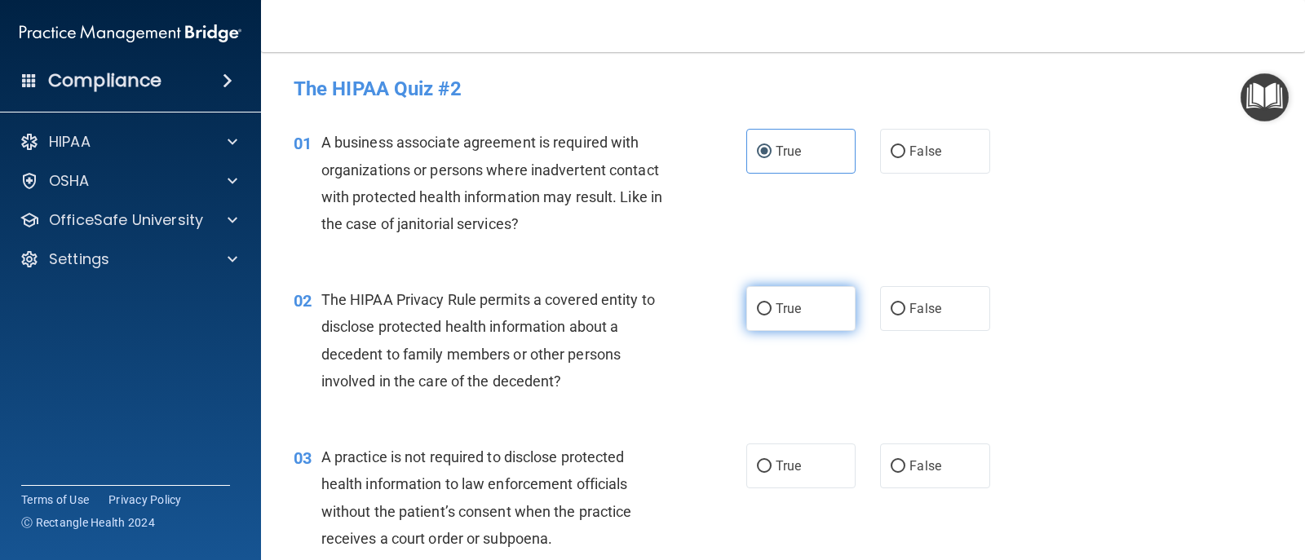
click at [793, 309] on span "True" at bounding box center [788, 308] width 25 height 15
click at [772, 309] on input "True" at bounding box center [764, 309] width 15 height 12
radio input "true"
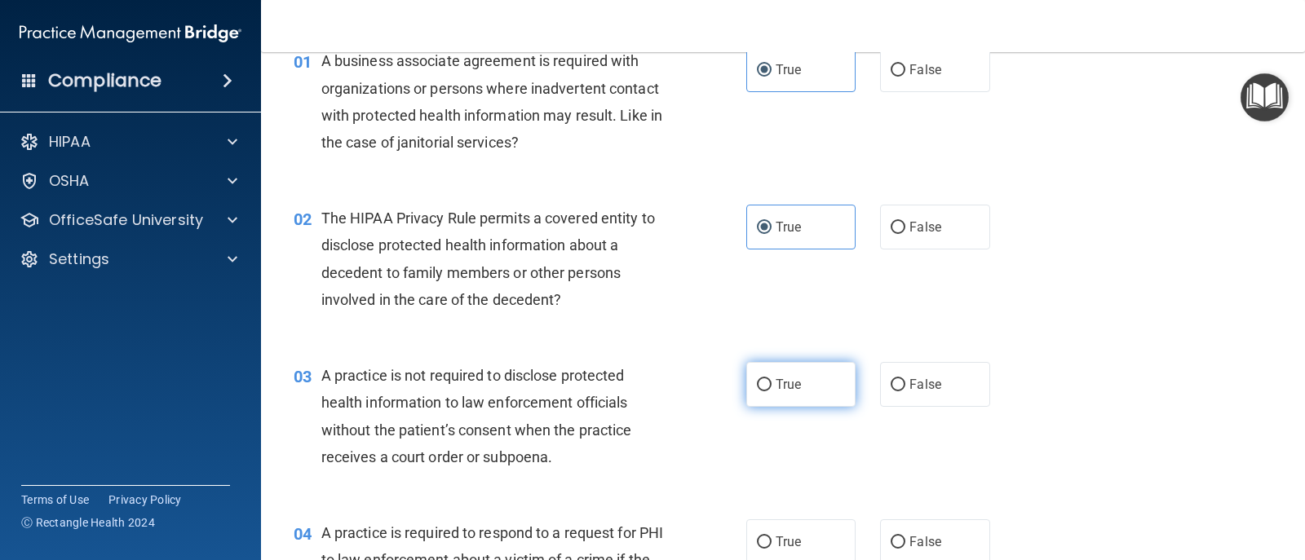
scroll to position [163, 0]
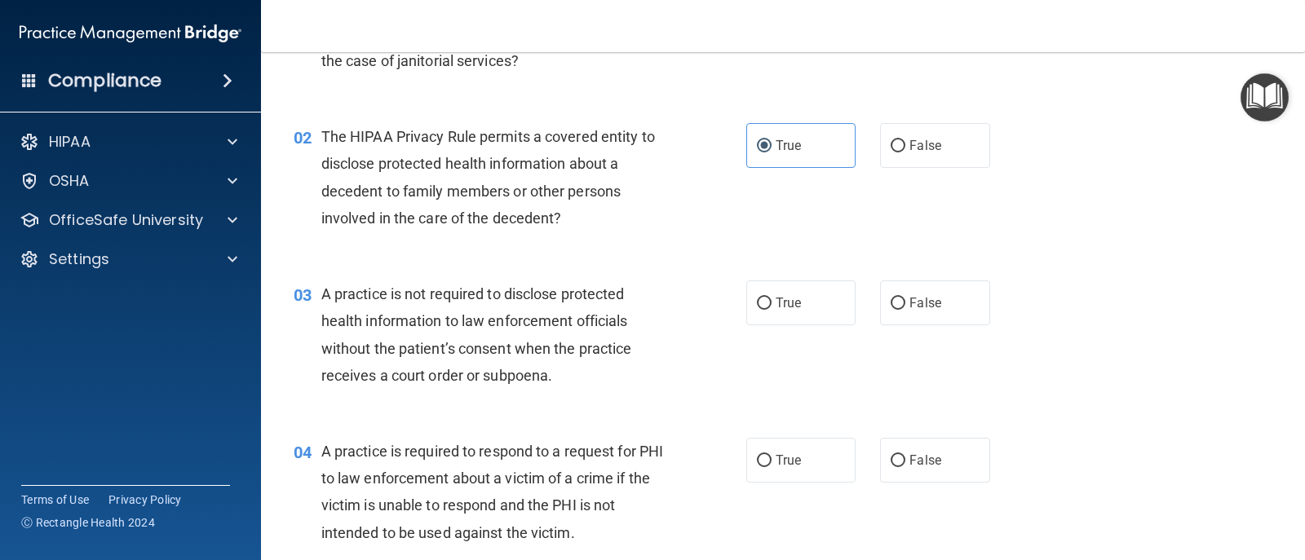
click at [802, 338] on div "03 A practice is not required to disclose protected health information to law e…" at bounding box center [782, 338] width 1003 height 157
click at [809, 312] on label "True" at bounding box center [800, 303] width 109 height 45
click at [772, 310] on input "True" at bounding box center [764, 304] width 15 height 12
radio input "true"
click at [781, 449] on label "True" at bounding box center [800, 460] width 109 height 45
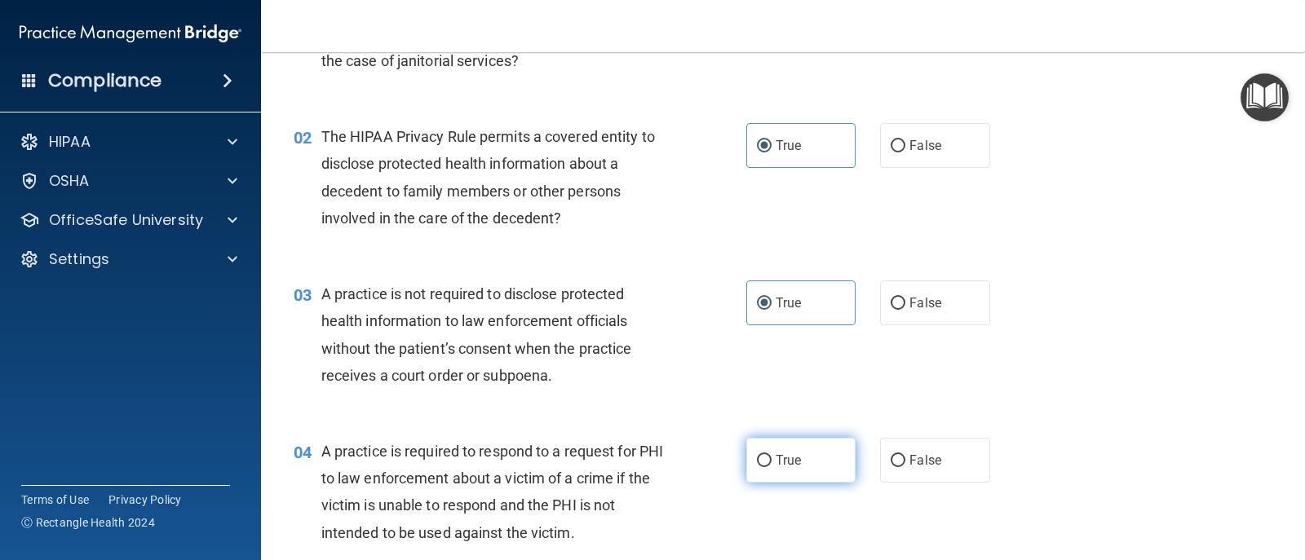
click at [772, 455] on input "True" at bounding box center [764, 461] width 15 height 12
radio input "true"
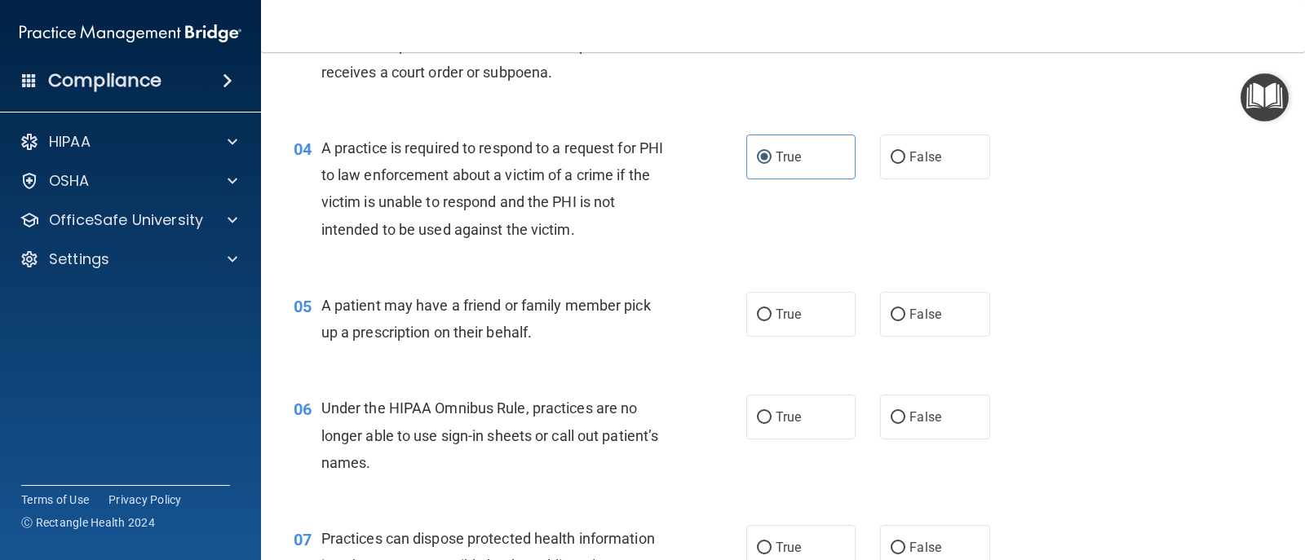
scroll to position [489, 0]
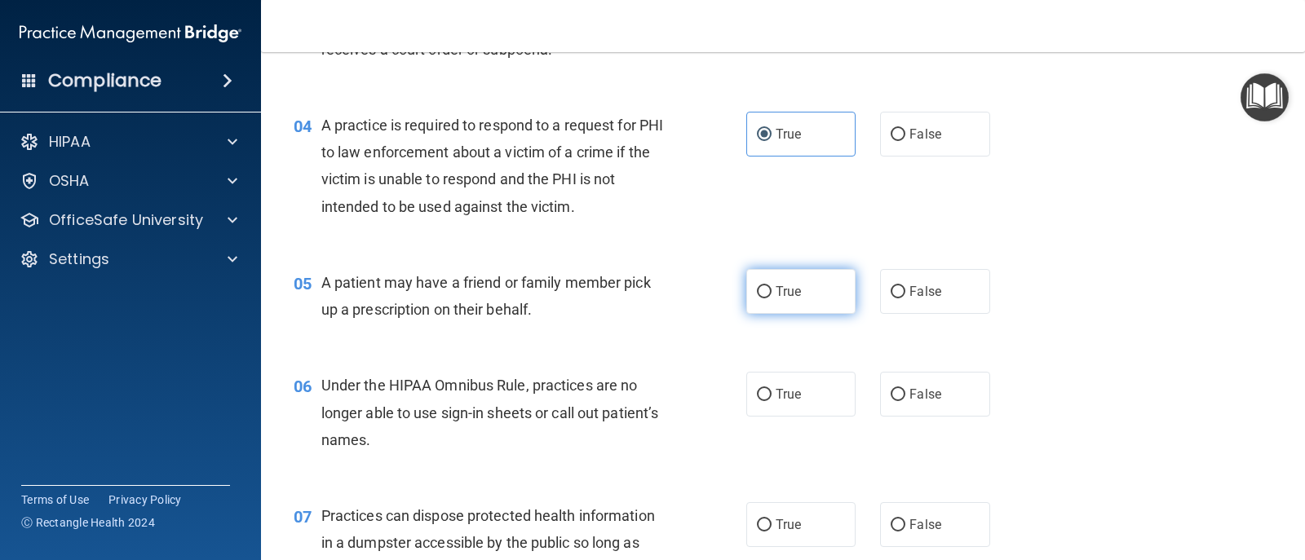
click at [800, 308] on label "True" at bounding box center [800, 291] width 109 height 45
click at [772, 299] on input "True" at bounding box center [764, 292] width 15 height 12
radio input "true"
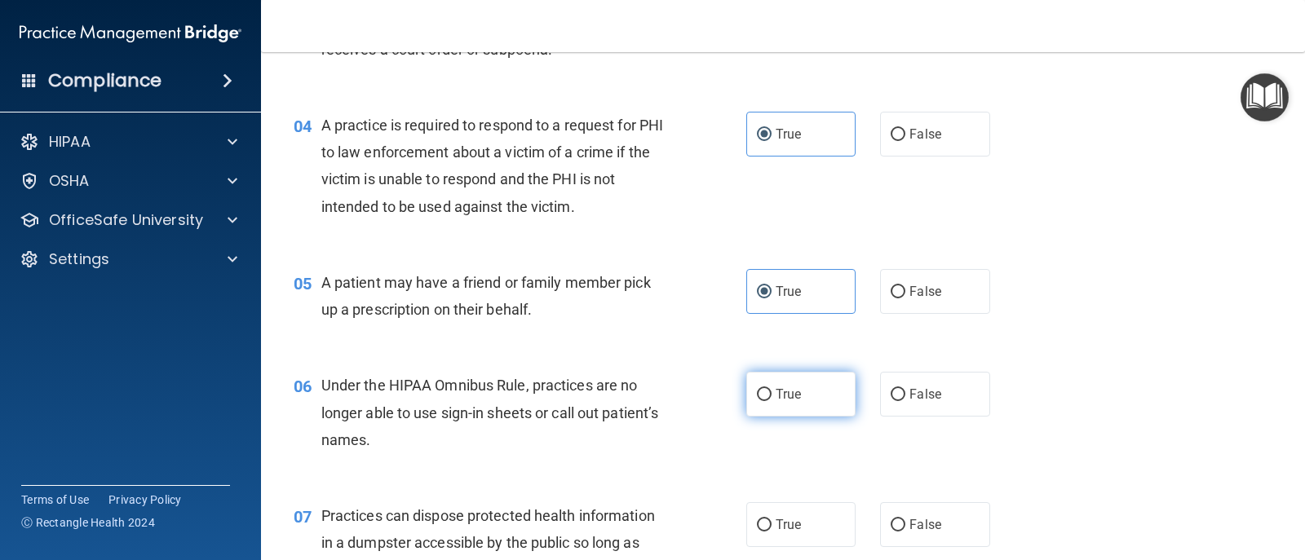
click at [785, 387] on span "True" at bounding box center [788, 394] width 25 height 15
click at [772, 389] on input "True" at bounding box center [764, 395] width 15 height 12
radio input "true"
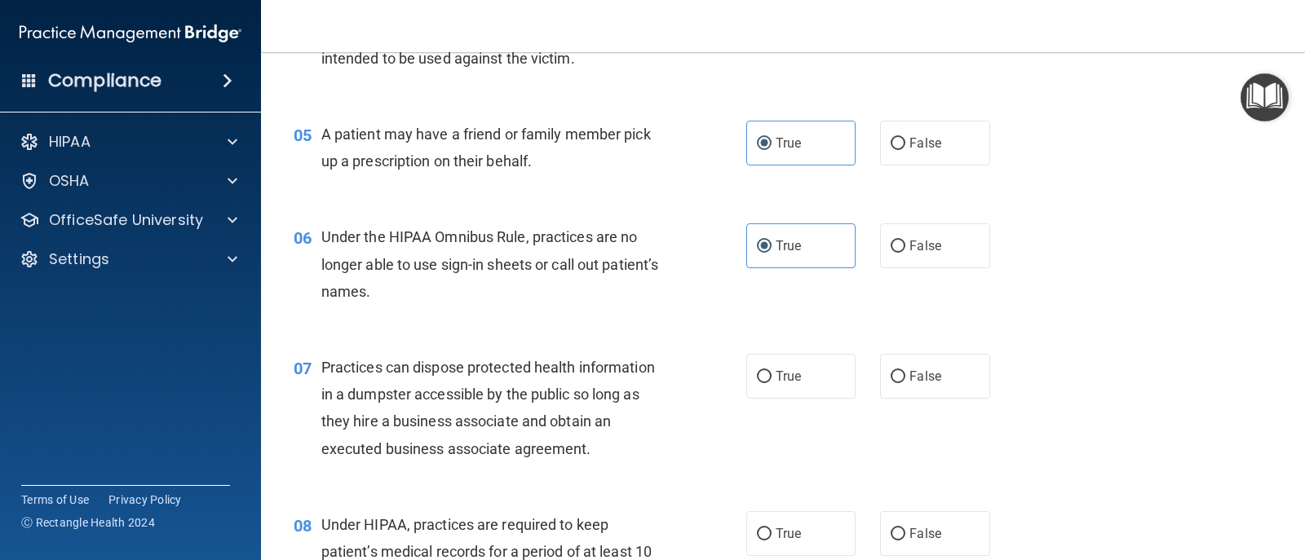
scroll to position [652, 0]
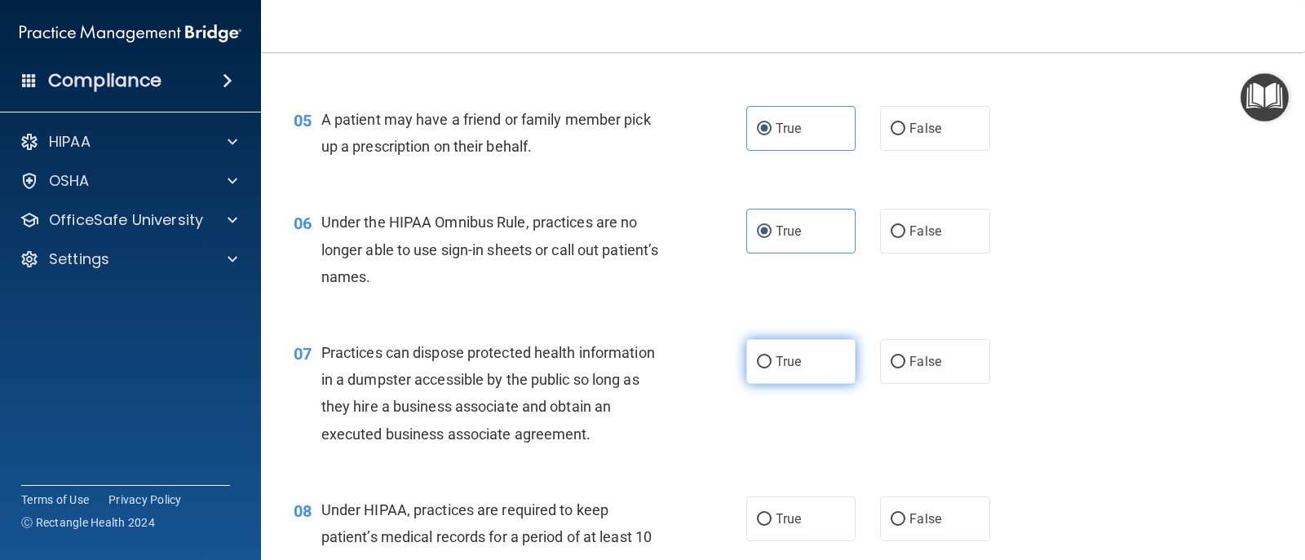
click at [812, 365] on label "True" at bounding box center [800, 361] width 109 height 45
click at [772, 365] on input "True" at bounding box center [764, 362] width 15 height 12
radio input "true"
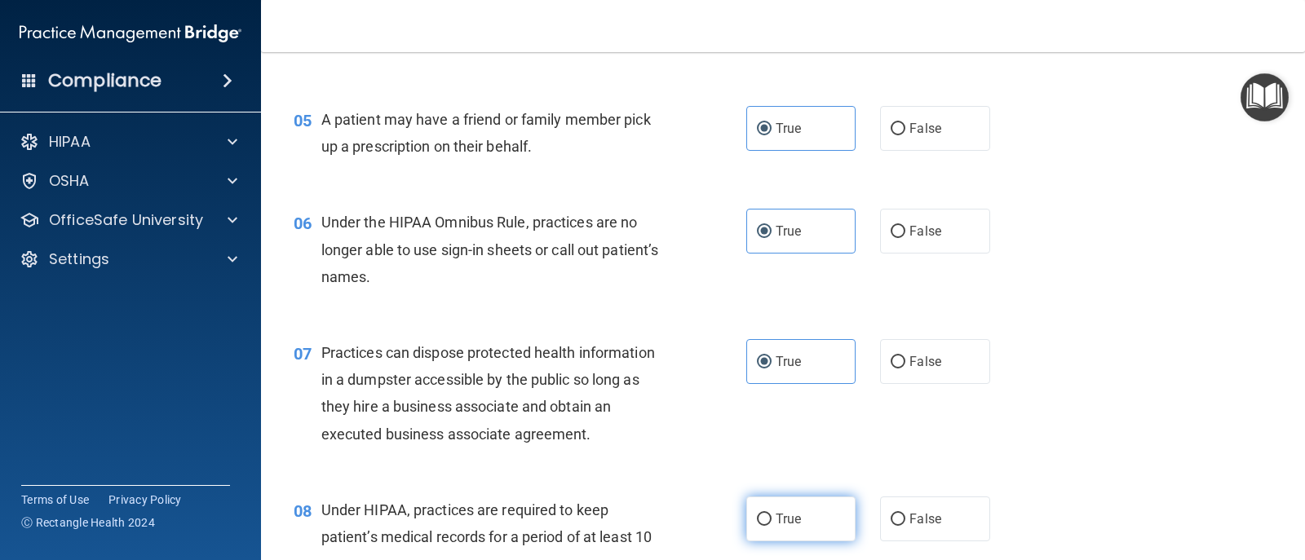
click at [798, 528] on label "True" at bounding box center [800, 519] width 109 height 45
click at [772, 526] on input "True" at bounding box center [764, 520] width 15 height 12
radio input "true"
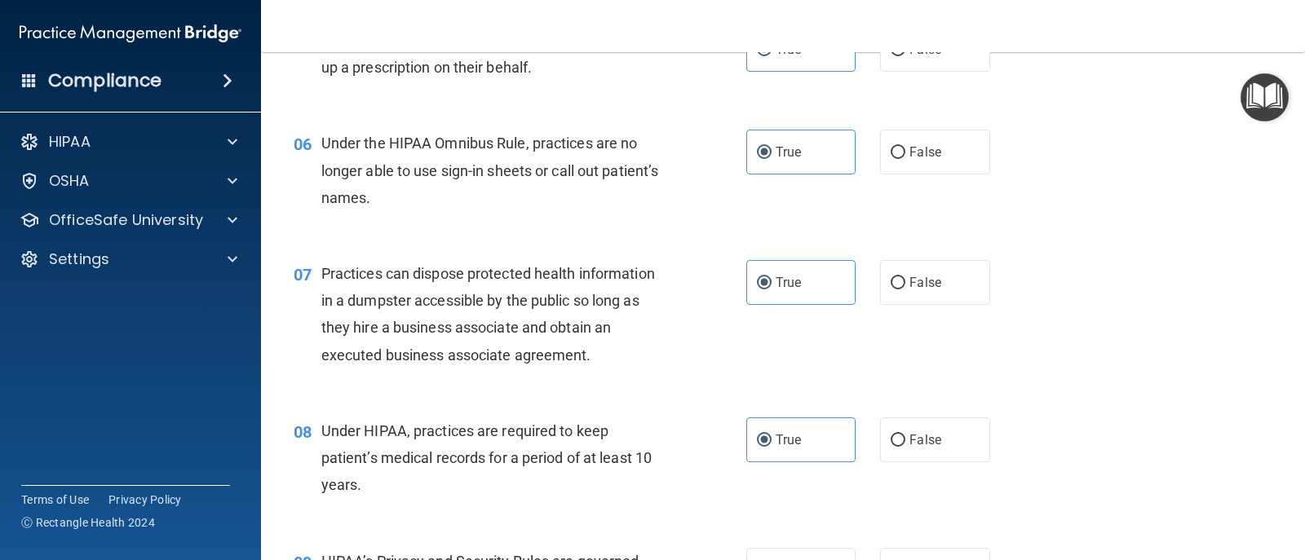
scroll to position [897, 0]
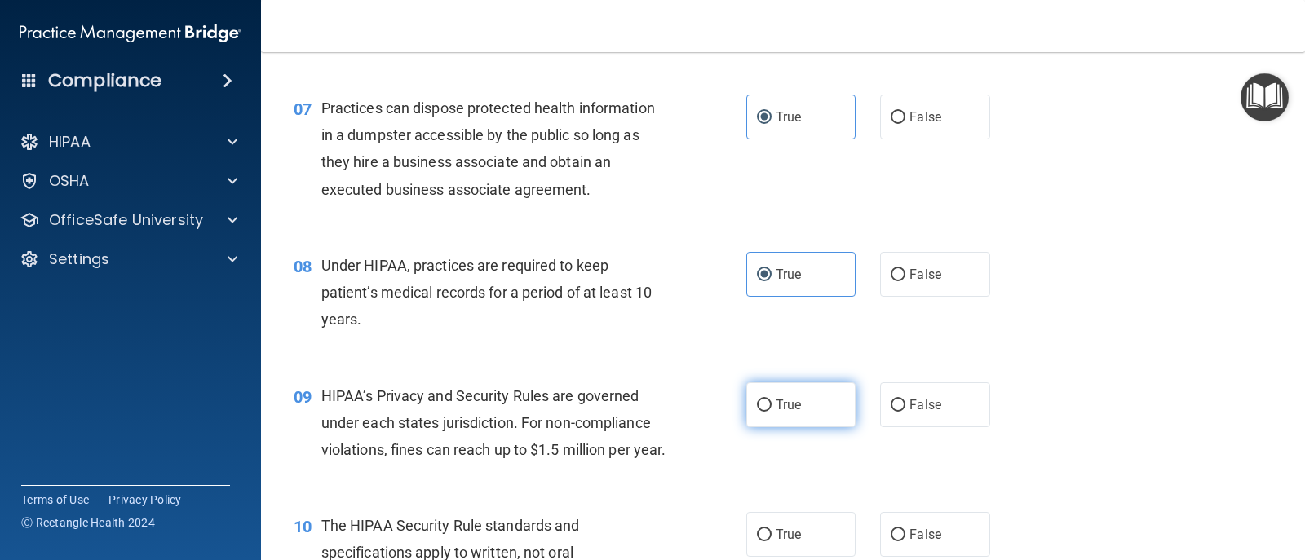
click at [776, 407] on span "True" at bounding box center [788, 404] width 25 height 15
click at [771, 407] on input "True" at bounding box center [764, 406] width 15 height 12
radio input "true"
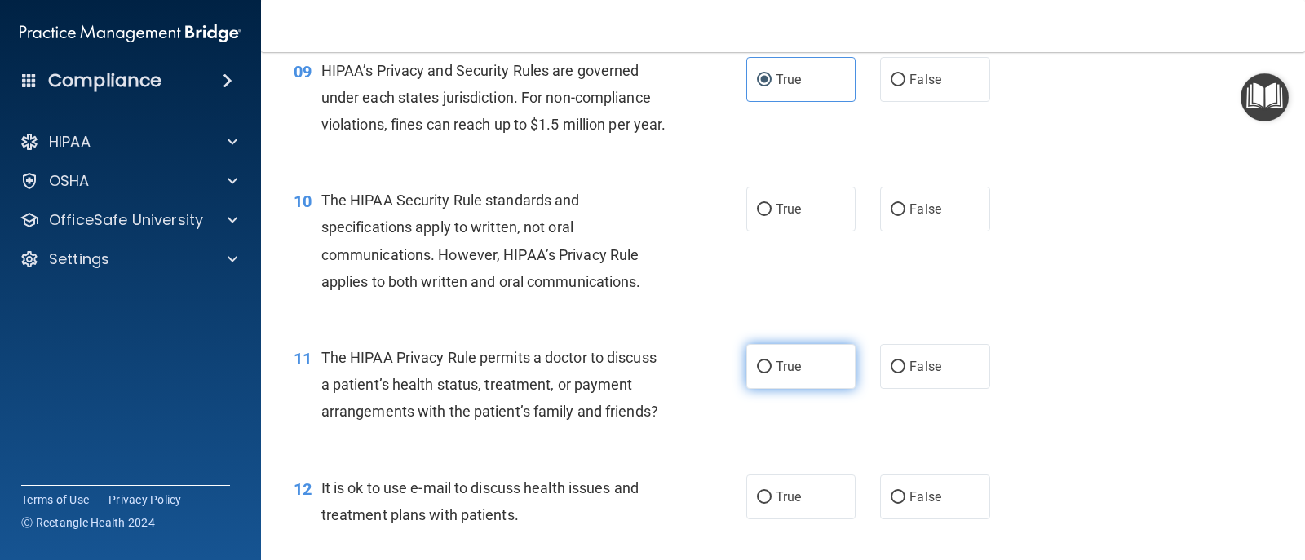
scroll to position [1223, 0]
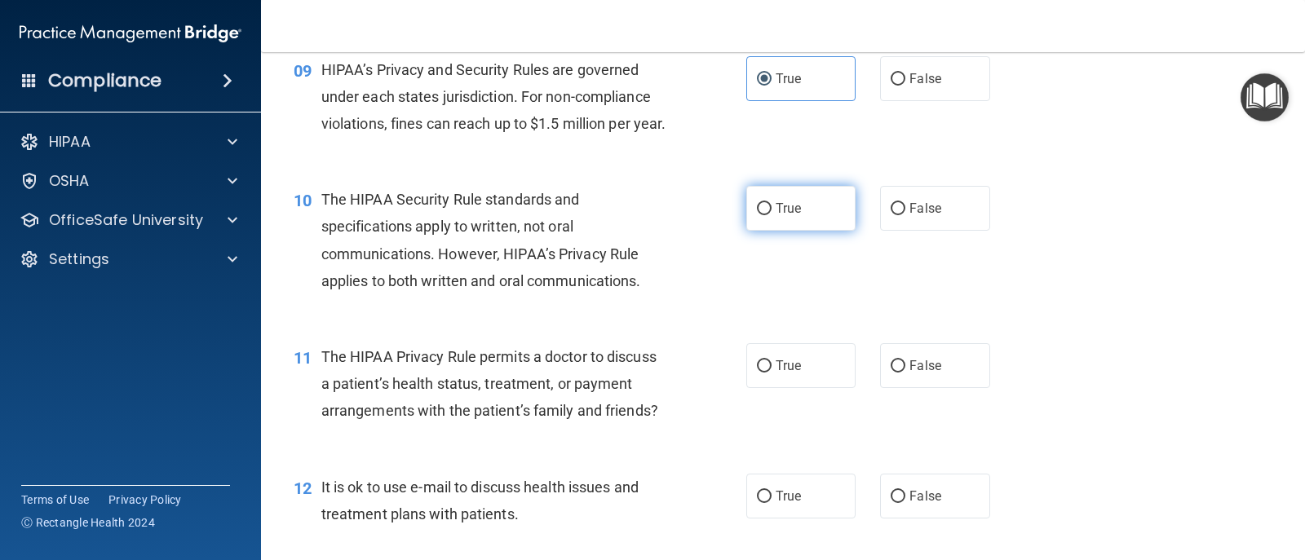
click at [794, 216] on span "True" at bounding box center [788, 208] width 25 height 15
click at [767, 209] on div "10 The HIPAA Security Rule standards and specifications apply to written, not o…" at bounding box center [782, 244] width 1003 height 157
click at [771, 231] on label "True" at bounding box center [800, 208] width 109 height 45
click at [771, 215] on input "True" at bounding box center [764, 209] width 15 height 12
radio input "true"
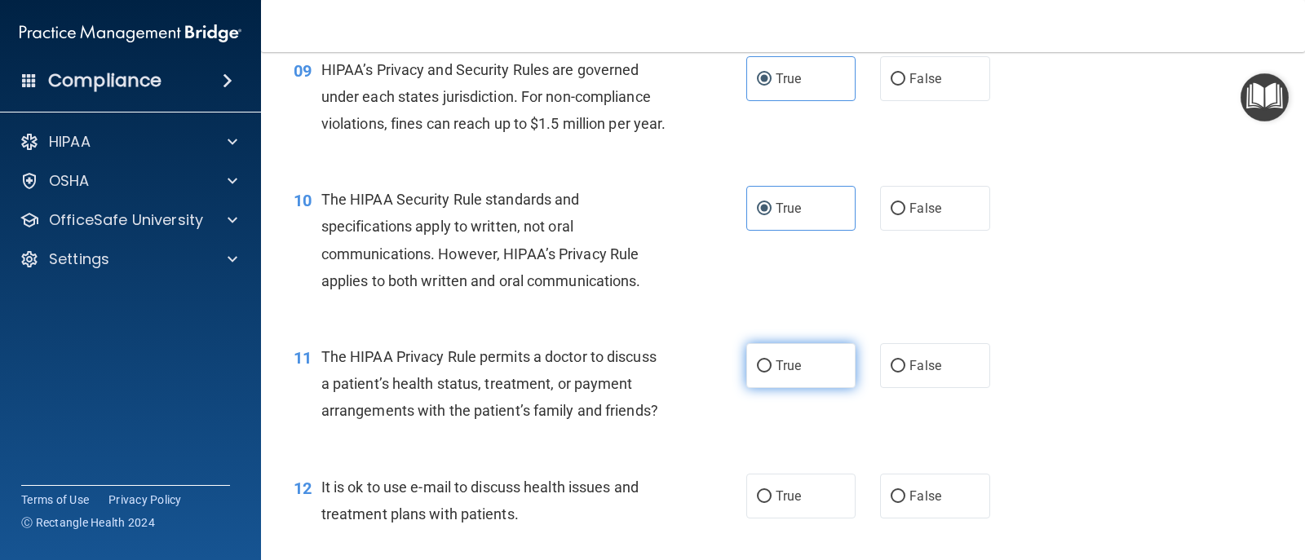
click at [768, 388] on label "True" at bounding box center [800, 365] width 109 height 45
click at [768, 373] on input "True" at bounding box center [764, 367] width 15 height 12
radio input "true"
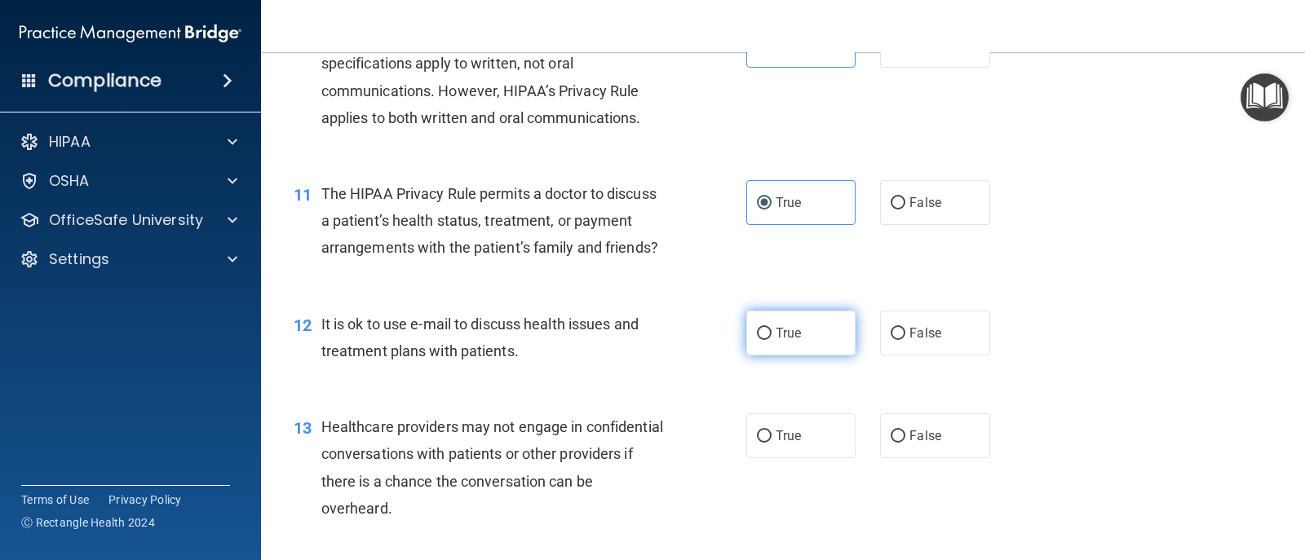
click at [754, 347] on label "True" at bounding box center [800, 333] width 109 height 45
click at [757, 340] on input "True" at bounding box center [764, 334] width 15 height 12
radio input "true"
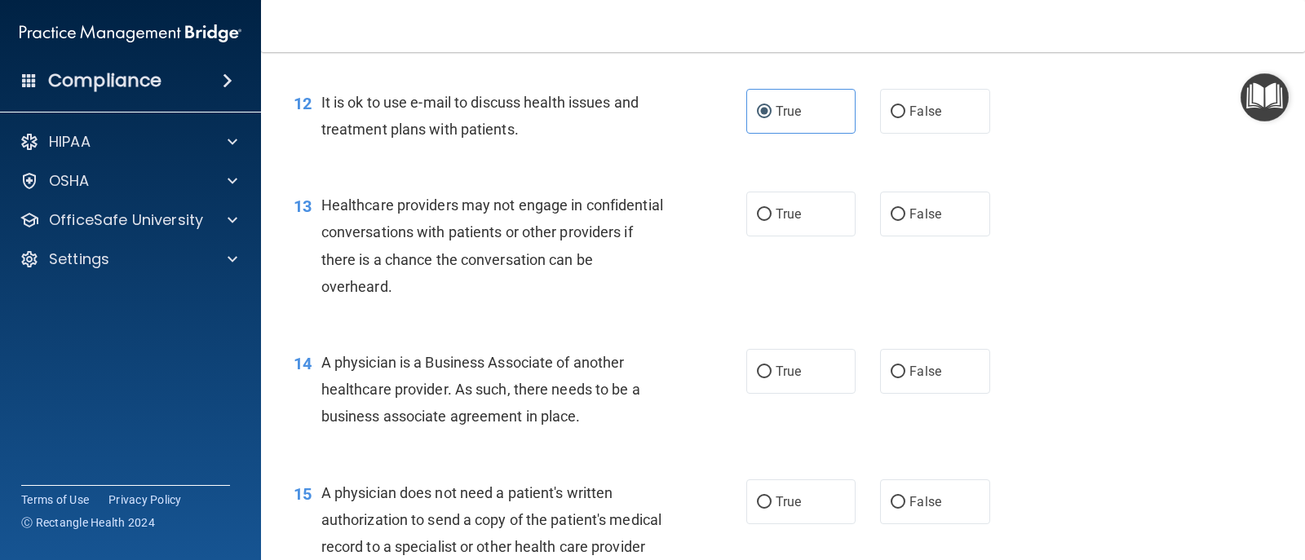
scroll to position [1631, 0]
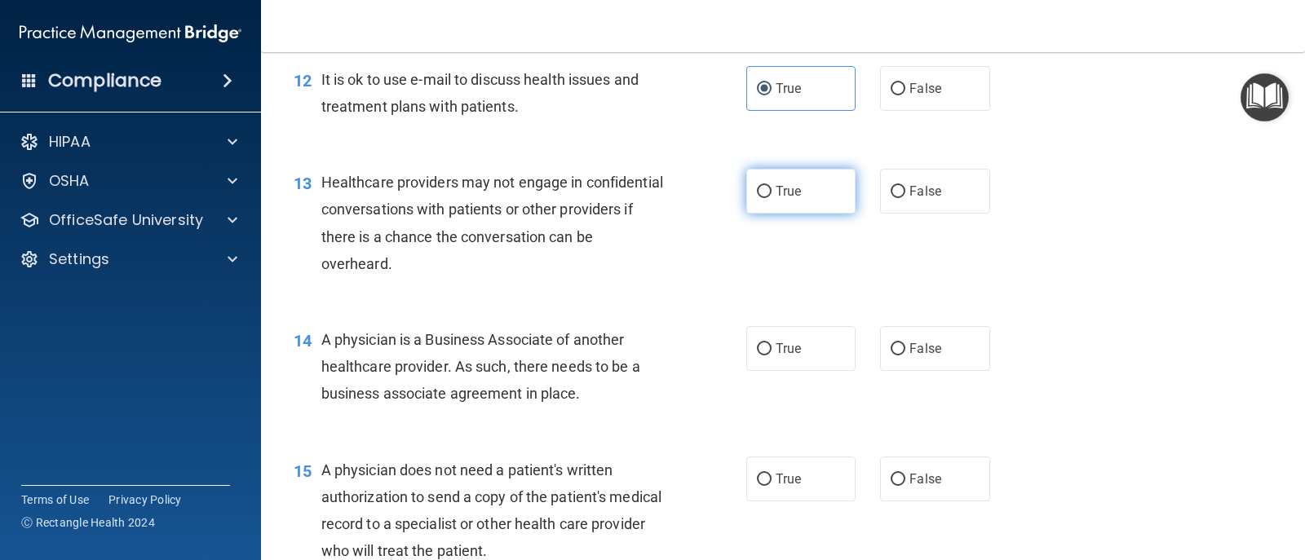
click at [761, 198] on input "True" at bounding box center [764, 192] width 15 height 12
radio input "true"
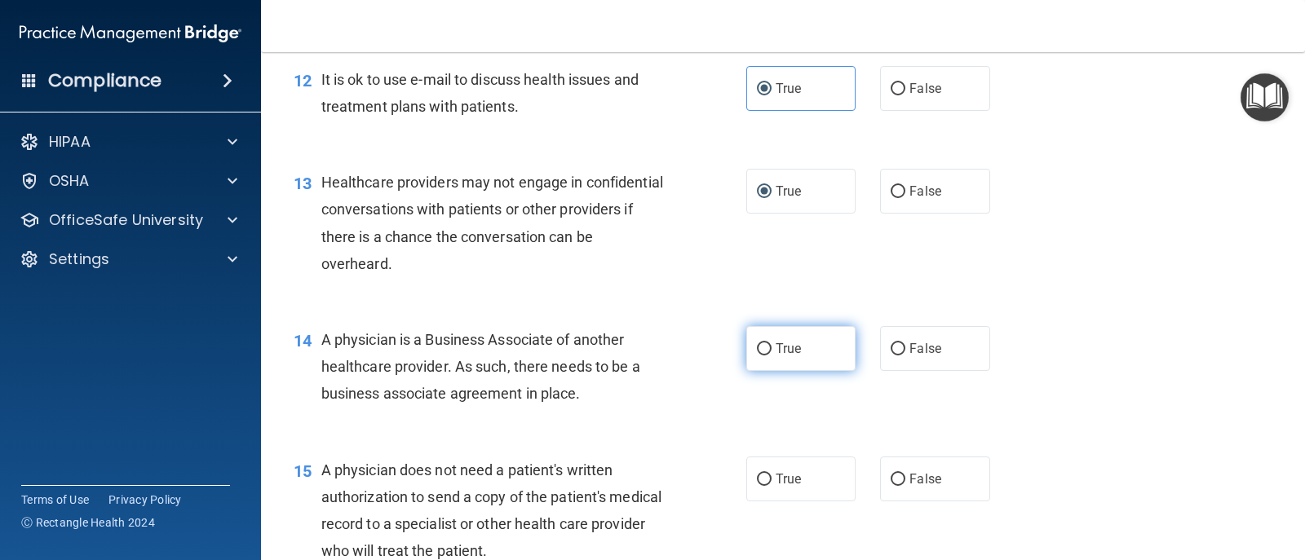
click at [768, 371] on label "True" at bounding box center [800, 348] width 109 height 45
click at [768, 356] on input "True" at bounding box center [764, 349] width 15 height 12
radio input "true"
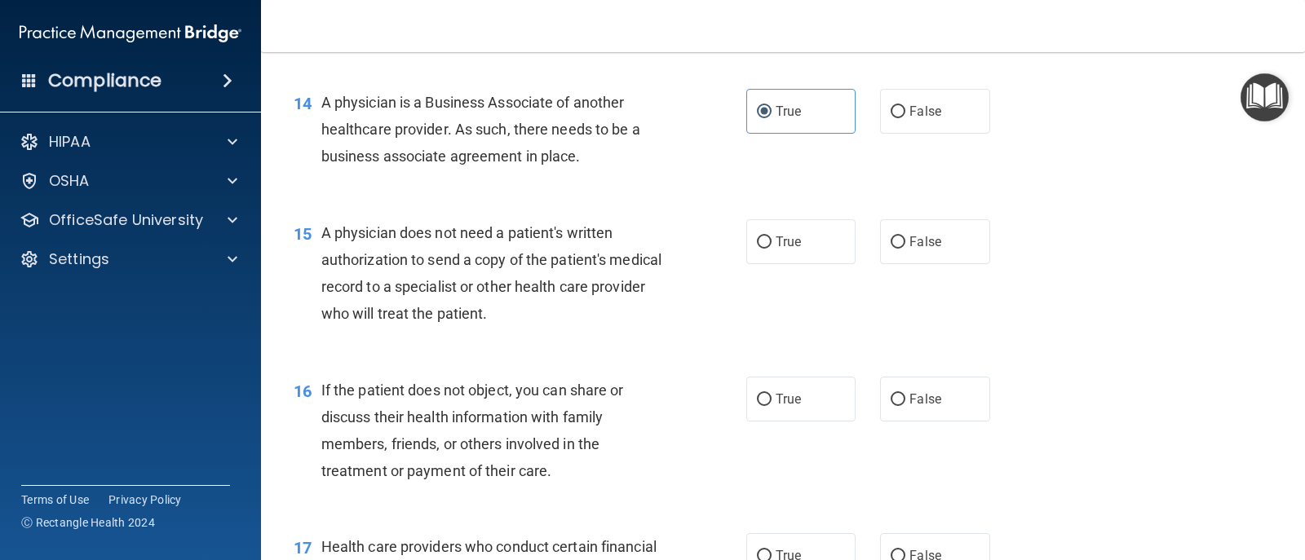
scroll to position [1876, 0]
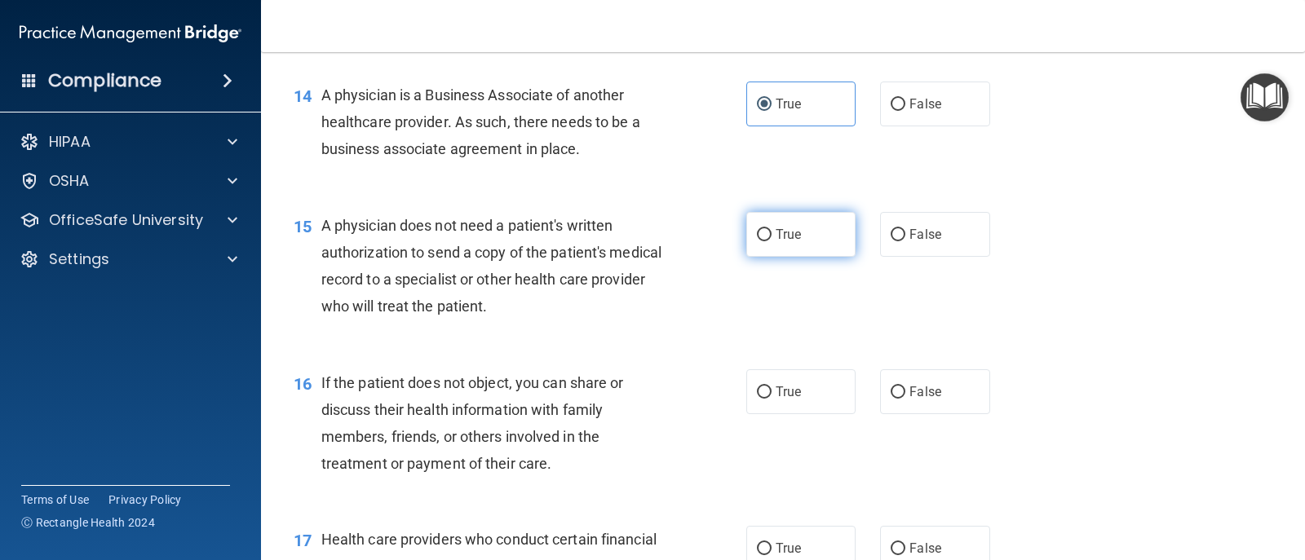
click at [765, 241] on input "True" at bounding box center [764, 235] width 15 height 12
radio input "true"
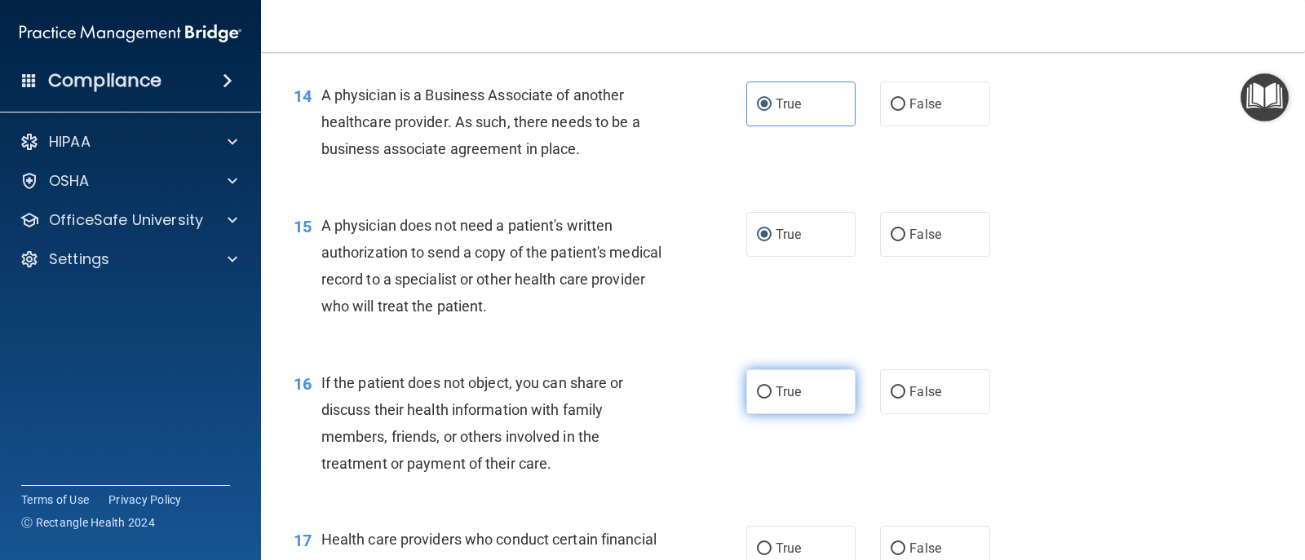
click at [755, 409] on label "True" at bounding box center [800, 391] width 109 height 45
click at [757, 399] on input "True" at bounding box center [764, 393] width 15 height 12
radio input "true"
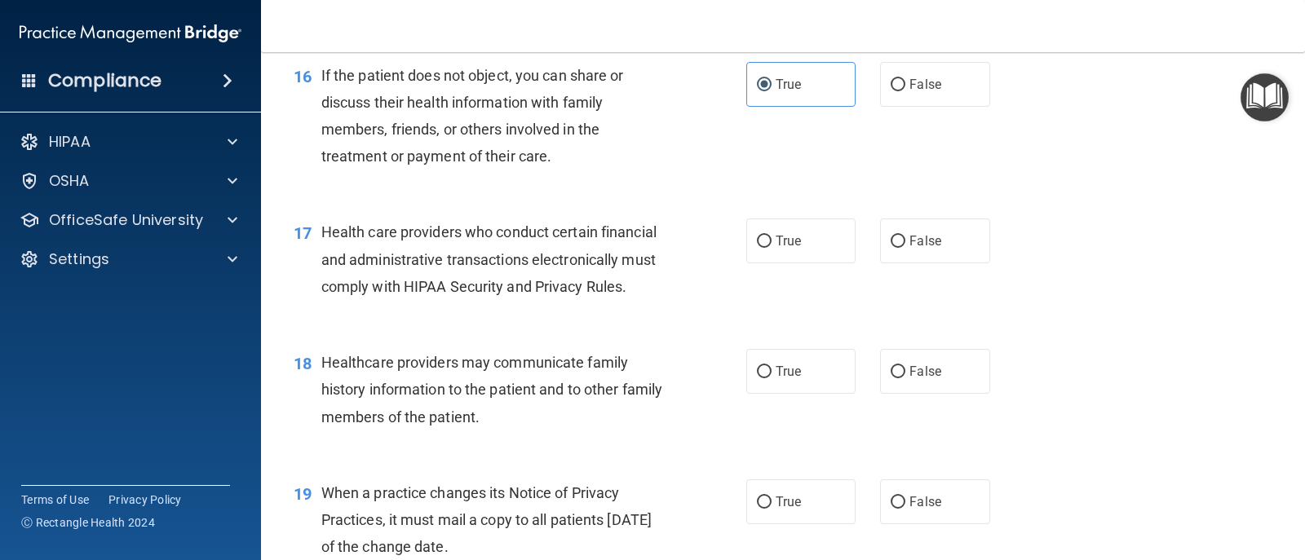
scroll to position [2202, 0]
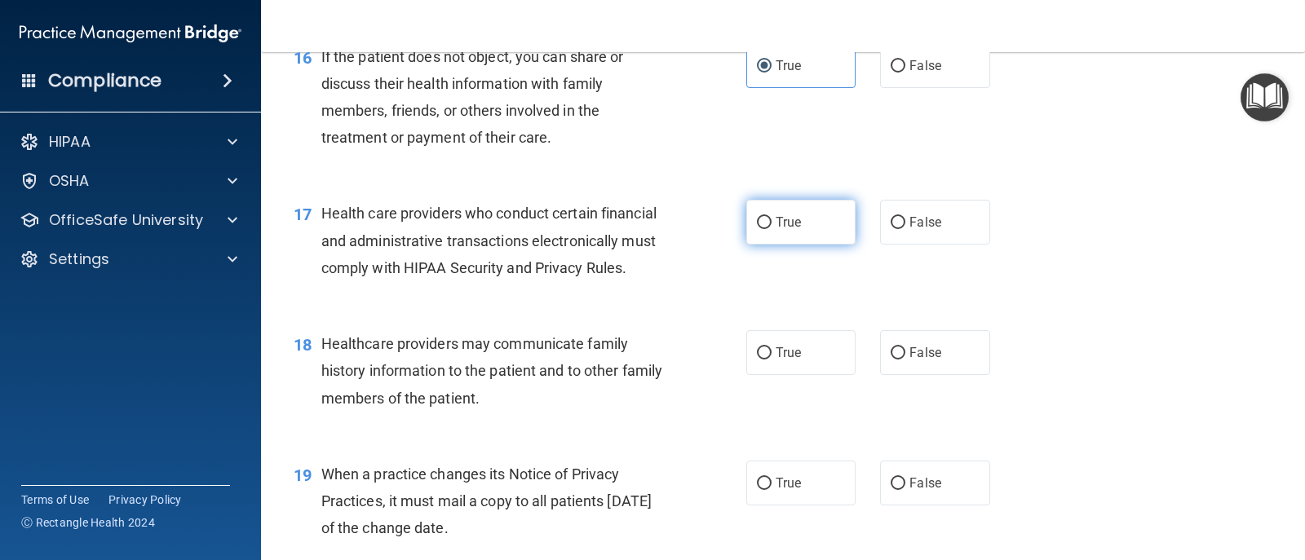
click at [772, 245] on label "True" at bounding box center [800, 222] width 109 height 45
click at [772, 229] on input "True" at bounding box center [764, 223] width 15 height 12
radio input "true"
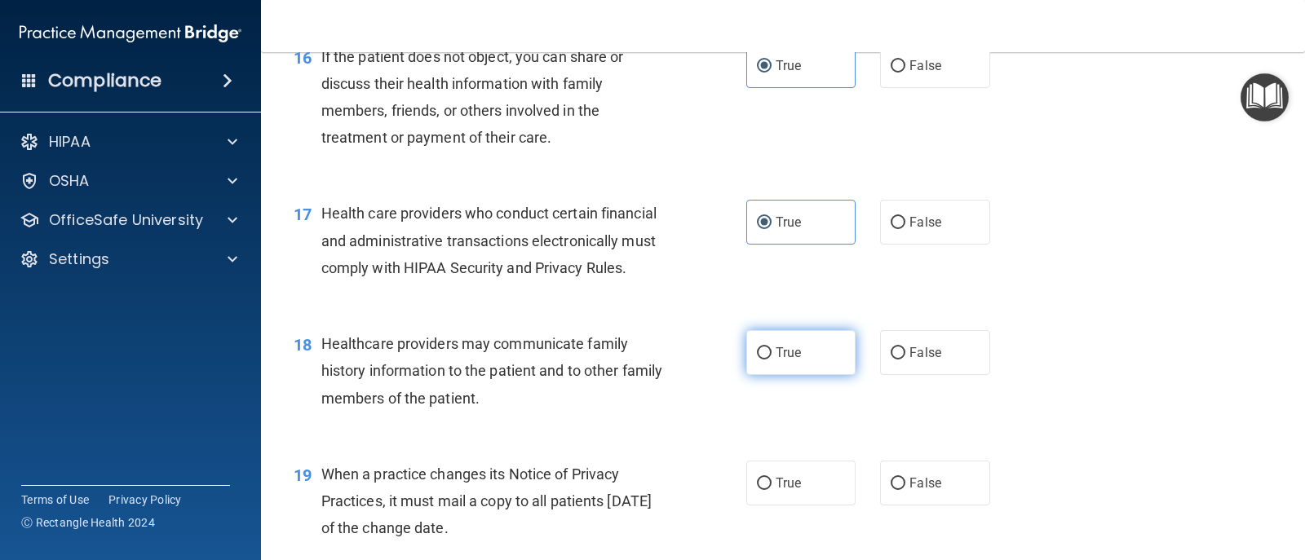
click at [776, 361] on span "True" at bounding box center [788, 352] width 25 height 15
click at [772, 360] on input "True" at bounding box center [764, 353] width 15 height 12
radio input "true"
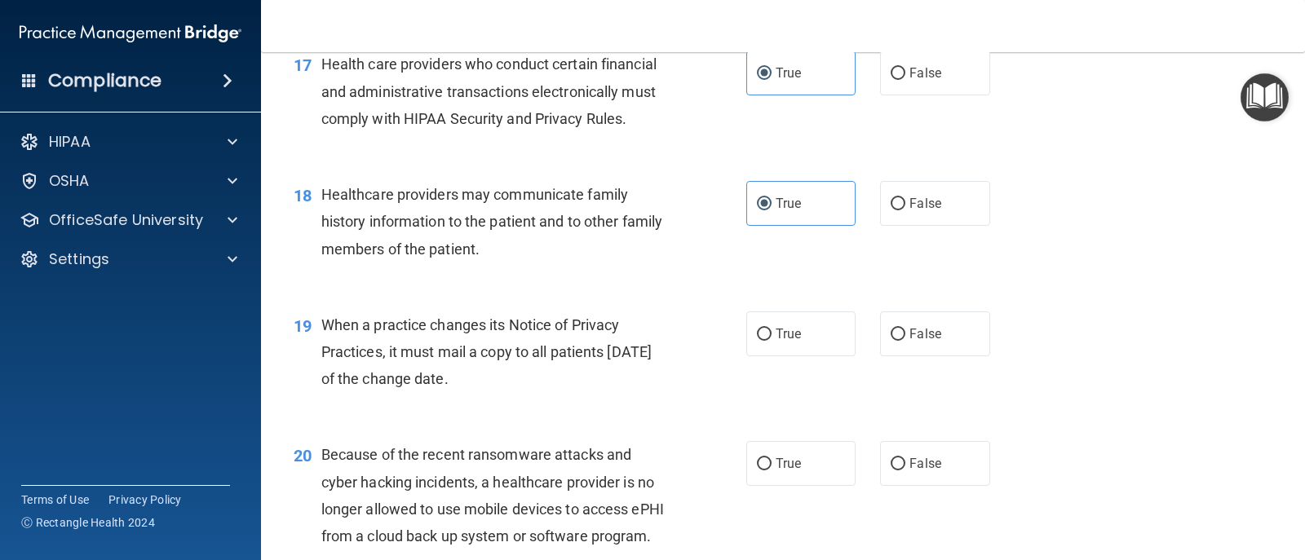
scroll to position [2365, 0]
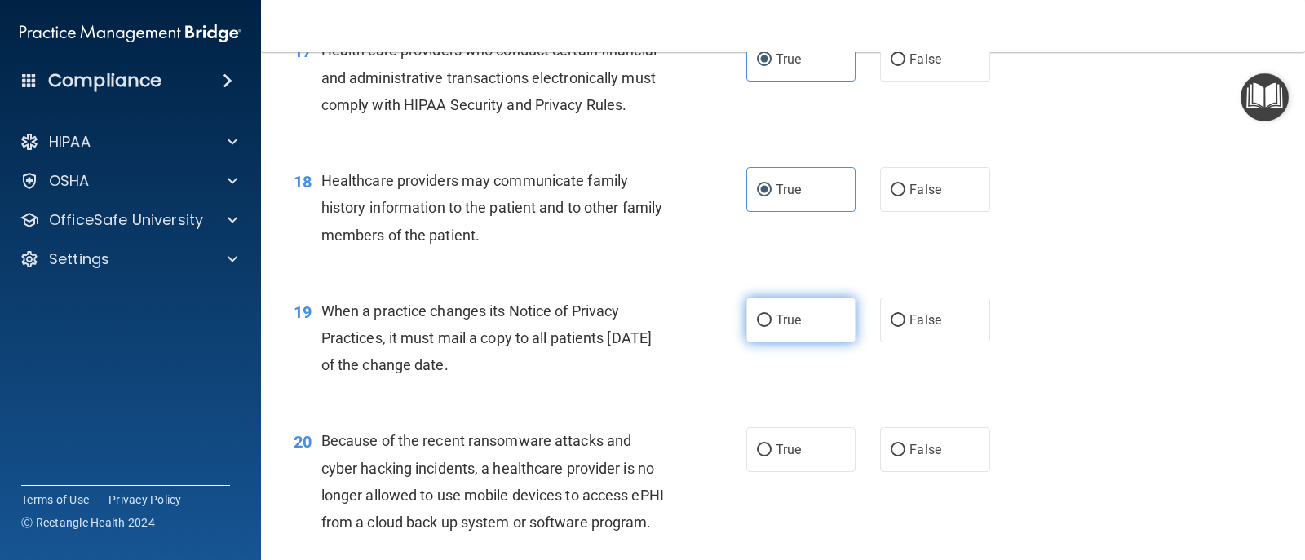
click at [781, 328] on span "True" at bounding box center [788, 319] width 25 height 15
click at [772, 327] on input "True" at bounding box center [764, 321] width 15 height 12
radio input "true"
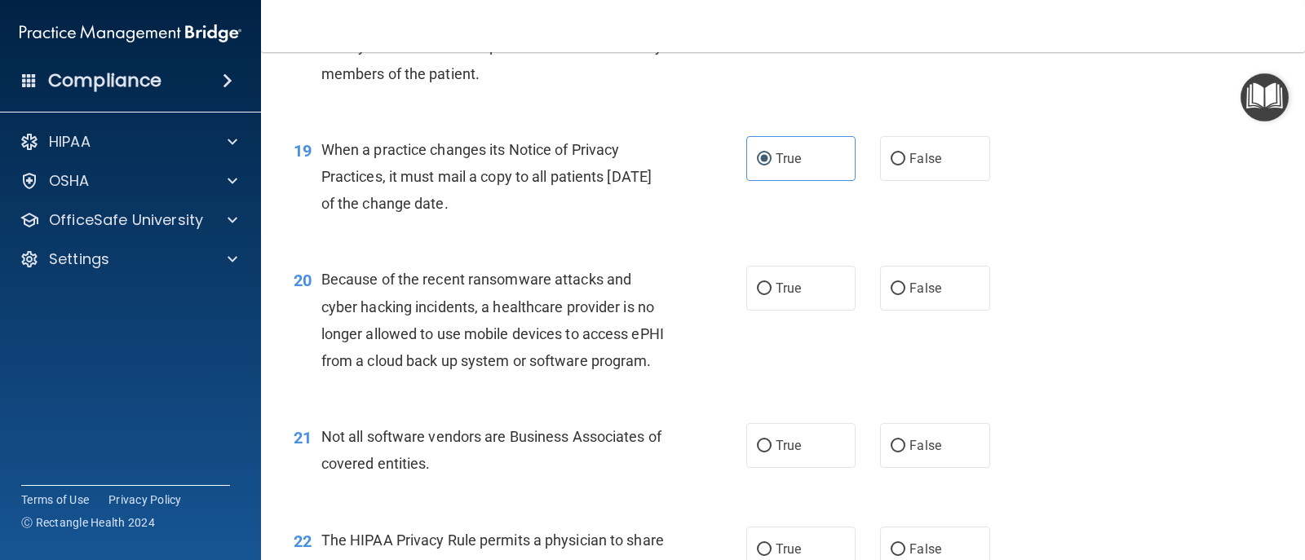
scroll to position [2528, 0]
click at [790, 309] on label "True" at bounding box center [800, 286] width 109 height 45
click at [772, 294] on input "True" at bounding box center [764, 287] width 15 height 12
radio input "true"
click at [783, 452] on span "True" at bounding box center [788, 443] width 25 height 15
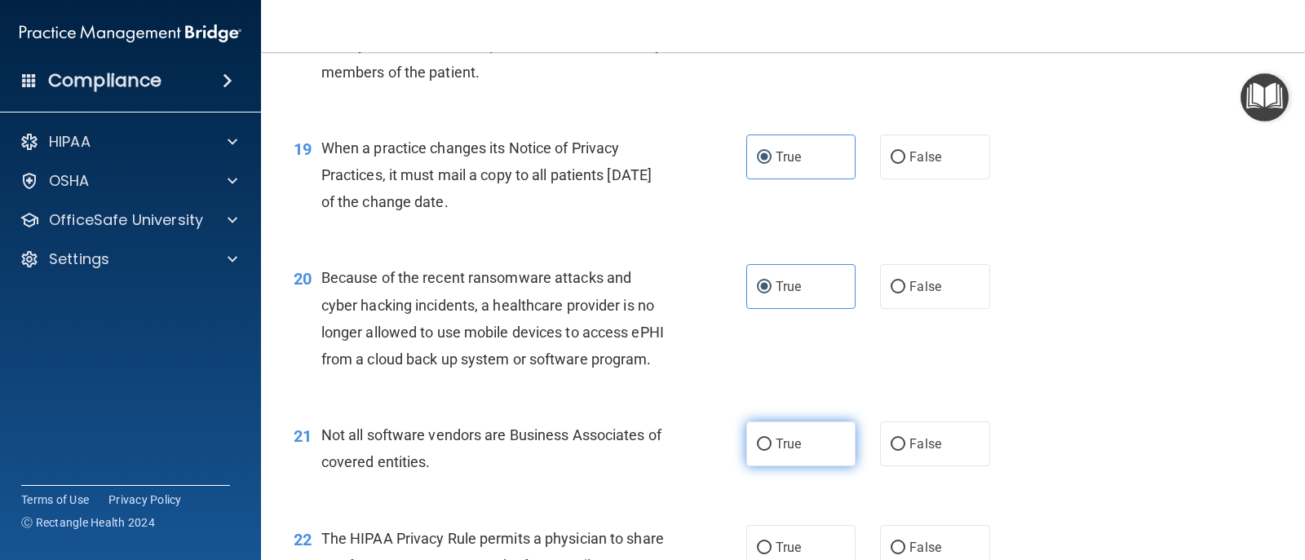
click at [772, 451] on input "True" at bounding box center [764, 445] width 15 height 12
radio input "true"
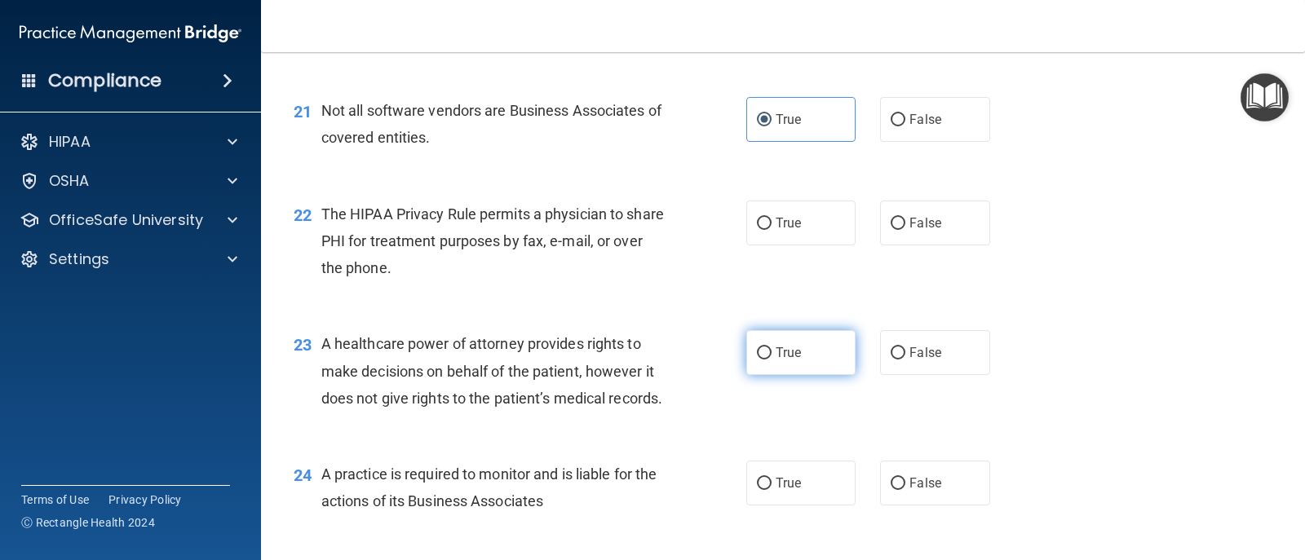
scroll to position [2855, 0]
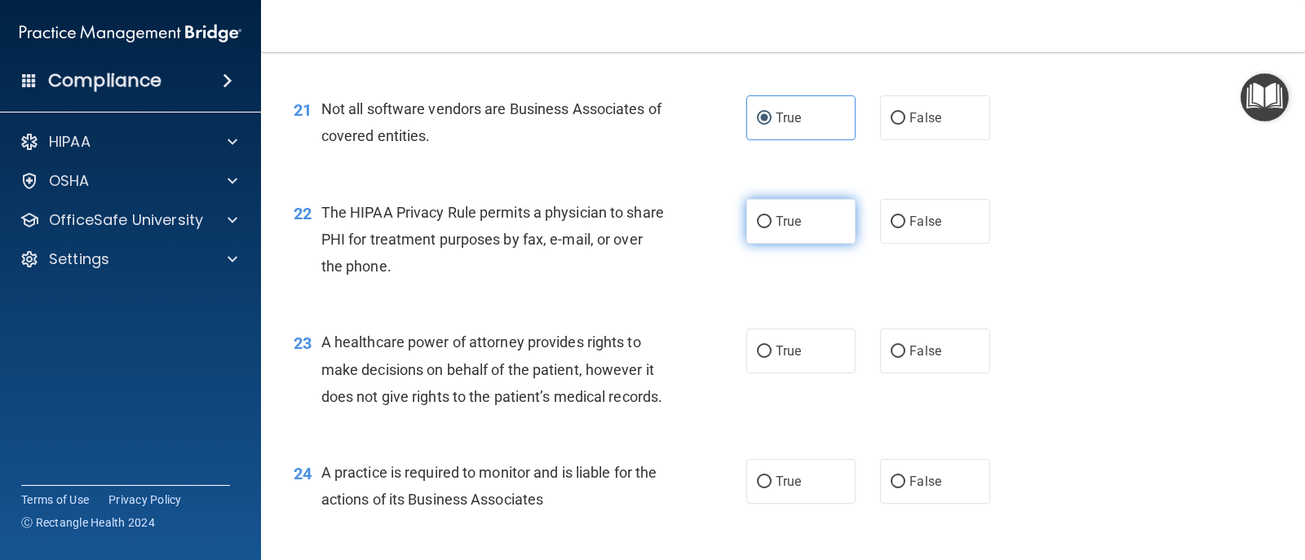
click at [776, 244] on label "True" at bounding box center [800, 221] width 109 height 45
click at [772, 228] on input "True" at bounding box center [764, 222] width 15 height 12
radio input "true"
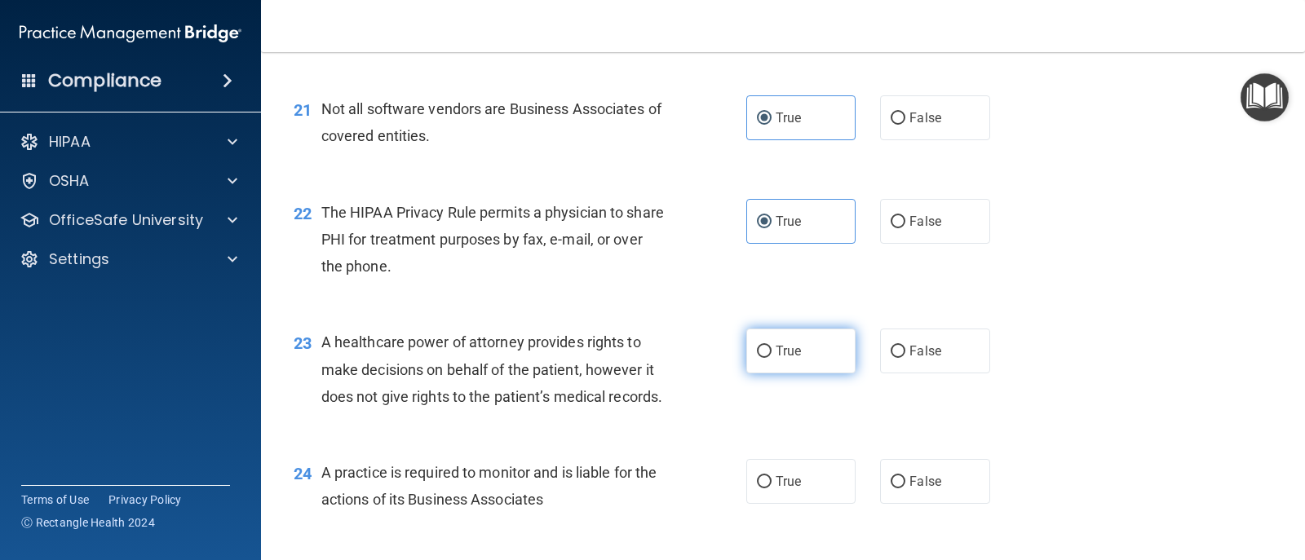
click at [785, 359] on span "True" at bounding box center [788, 350] width 25 height 15
click at [772, 358] on input "True" at bounding box center [764, 352] width 15 height 12
radio input "true"
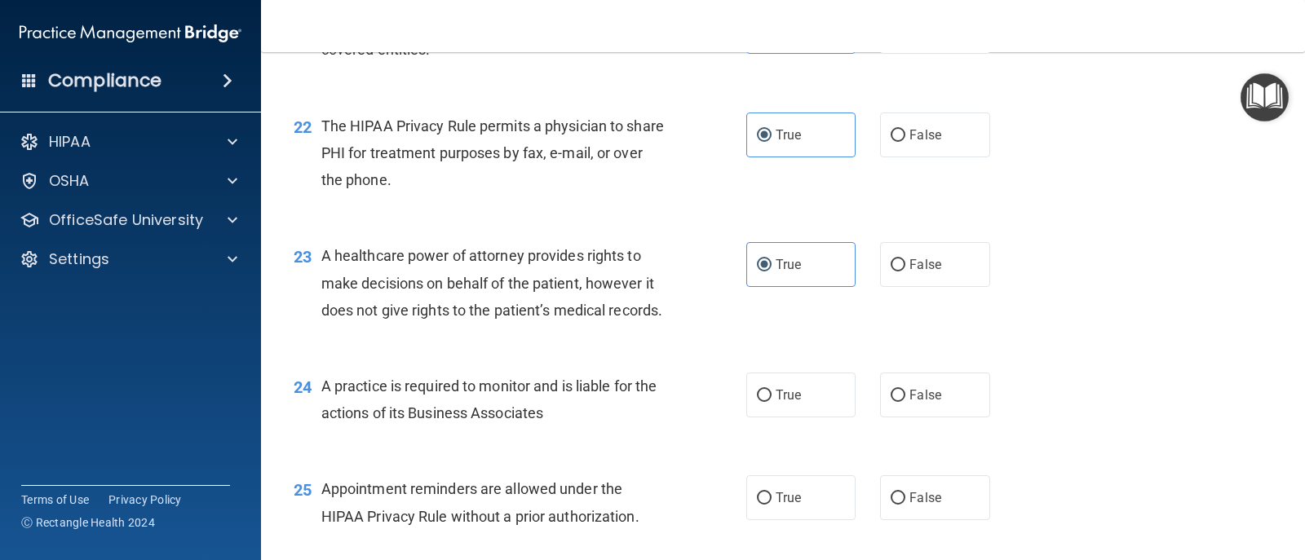
scroll to position [3099, 0]
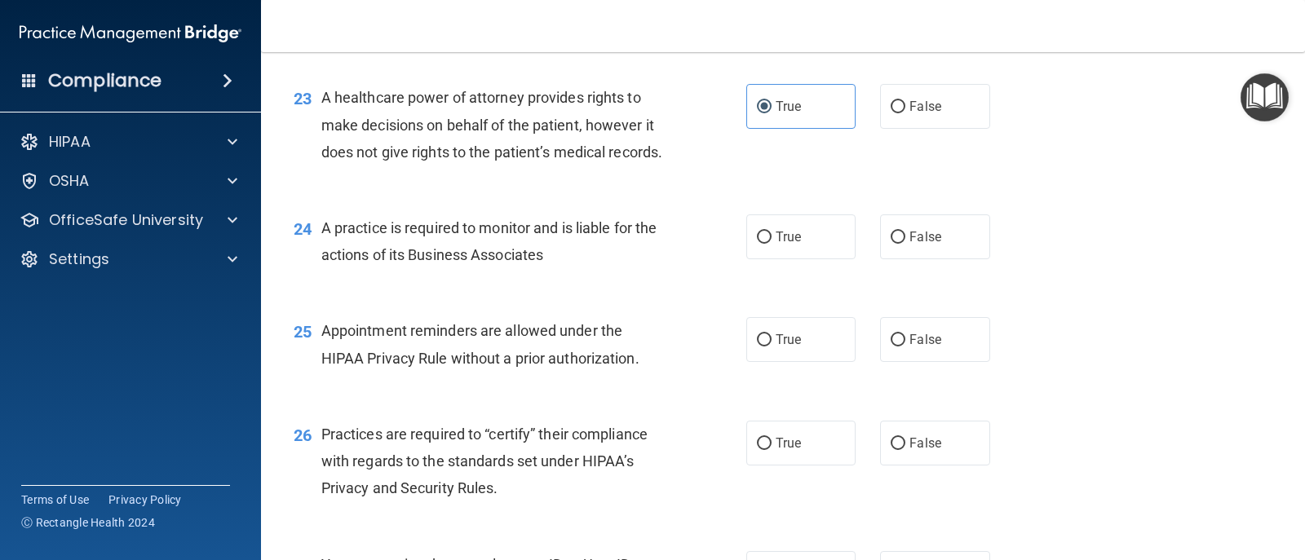
drag, startPoint x: 760, startPoint y: 315, endPoint x: 770, endPoint y: 364, distance: 49.9
click at [761, 244] on input "True" at bounding box center [764, 238] width 15 height 12
radio input "true"
click at [786, 347] on span "True" at bounding box center [788, 339] width 25 height 15
click at [772, 347] on input "True" at bounding box center [764, 340] width 15 height 12
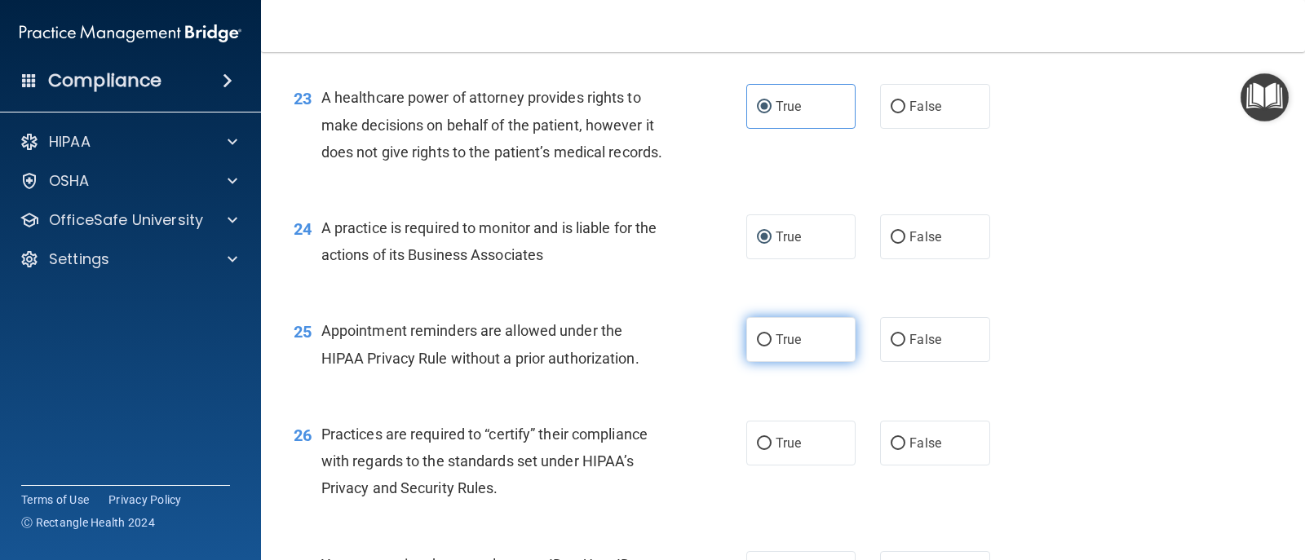
radio input "true"
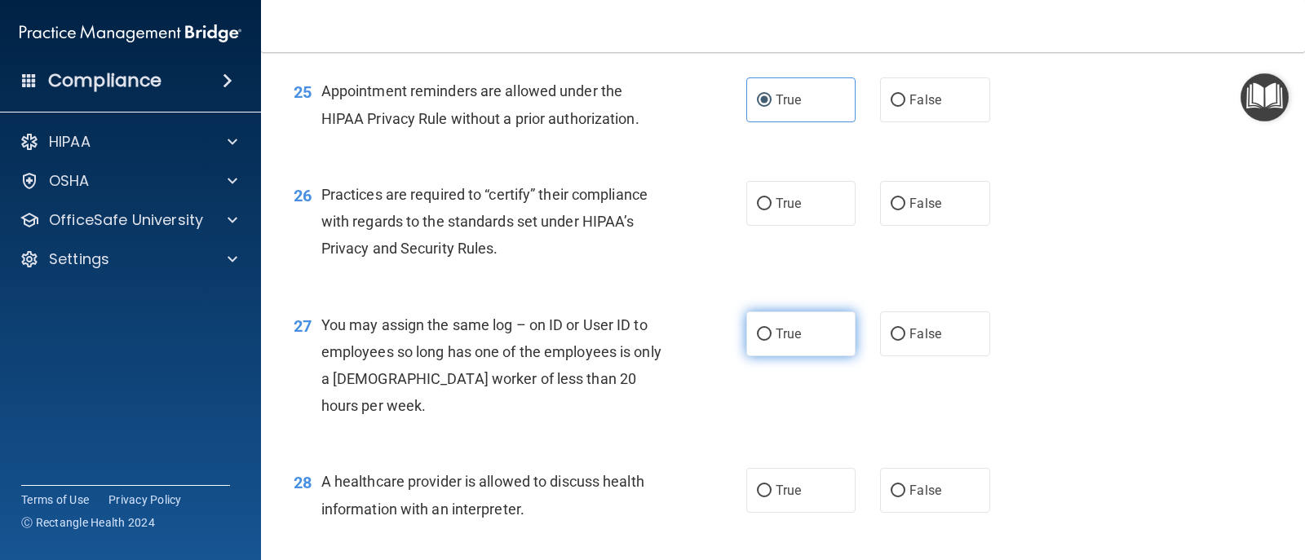
scroll to position [3344, 0]
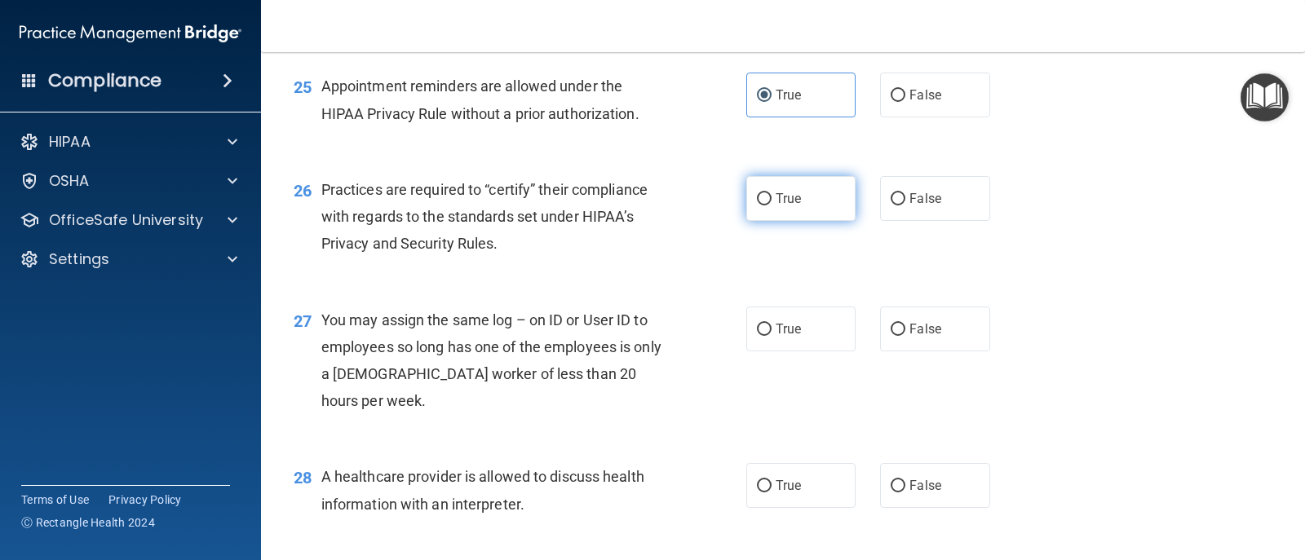
click at [780, 221] on label "True" at bounding box center [800, 198] width 109 height 45
click at [772, 206] on input "True" at bounding box center [764, 199] width 15 height 12
radio input "true"
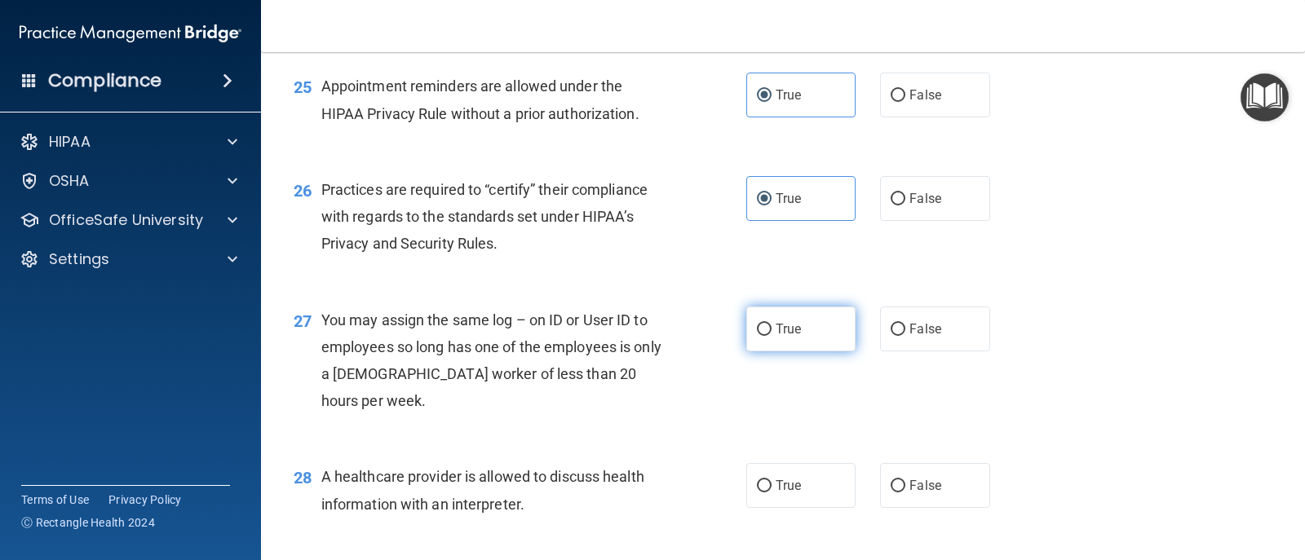
click at [778, 352] on label "True" at bounding box center [800, 329] width 109 height 45
click at [772, 336] on input "True" at bounding box center [764, 330] width 15 height 12
radio input "true"
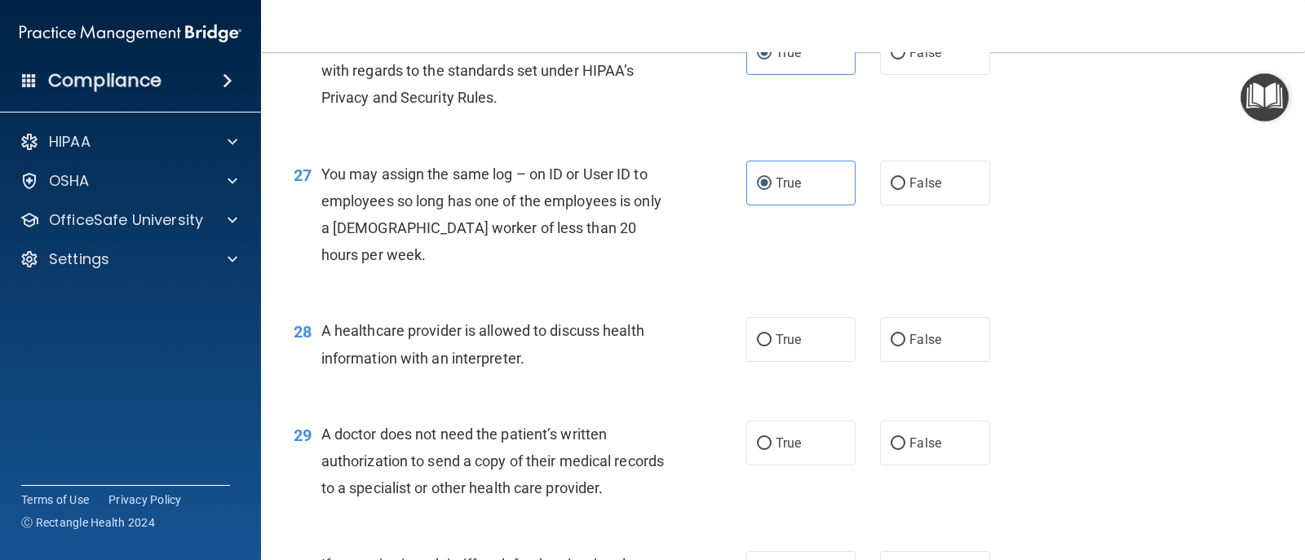
scroll to position [3507, 0]
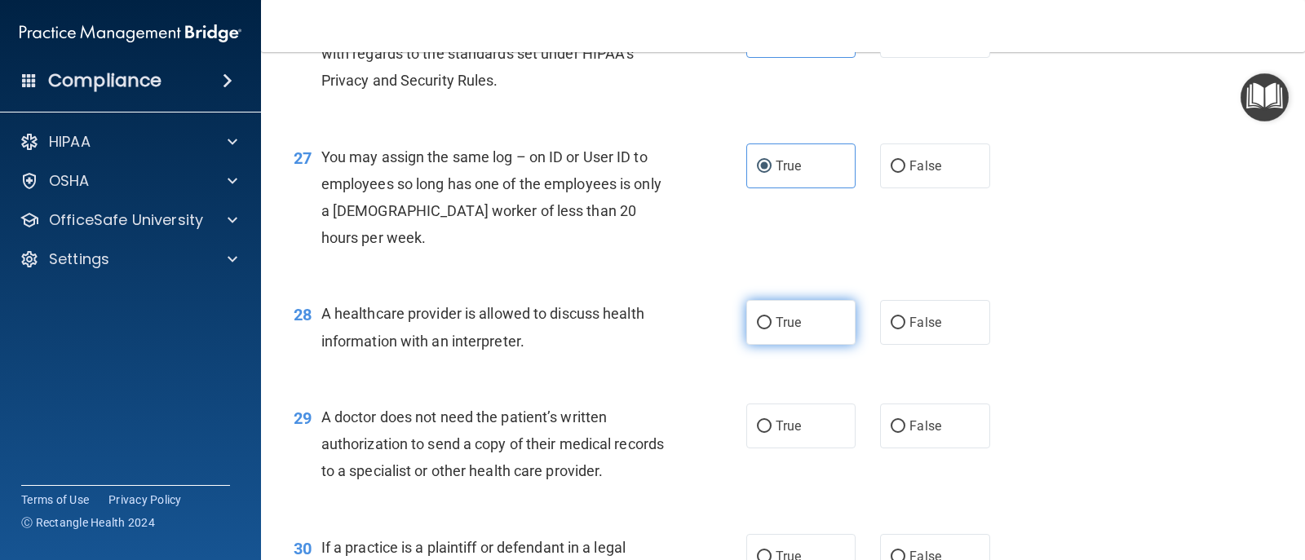
click at [776, 345] on label "True" at bounding box center [800, 322] width 109 height 45
click at [772, 330] on input "True" at bounding box center [764, 323] width 15 height 12
radio input "true"
click at [779, 449] on label "True" at bounding box center [800, 426] width 109 height 45
click at [772, 433] on input "True" at bounding box center [764, 427] width 15 height 12
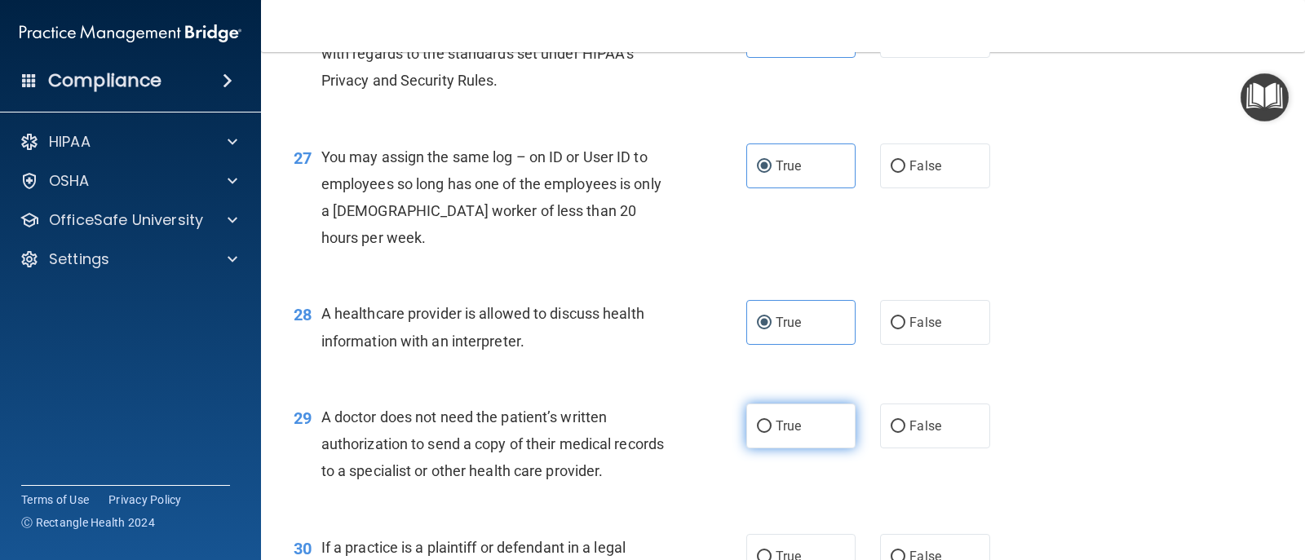
radio input "true"
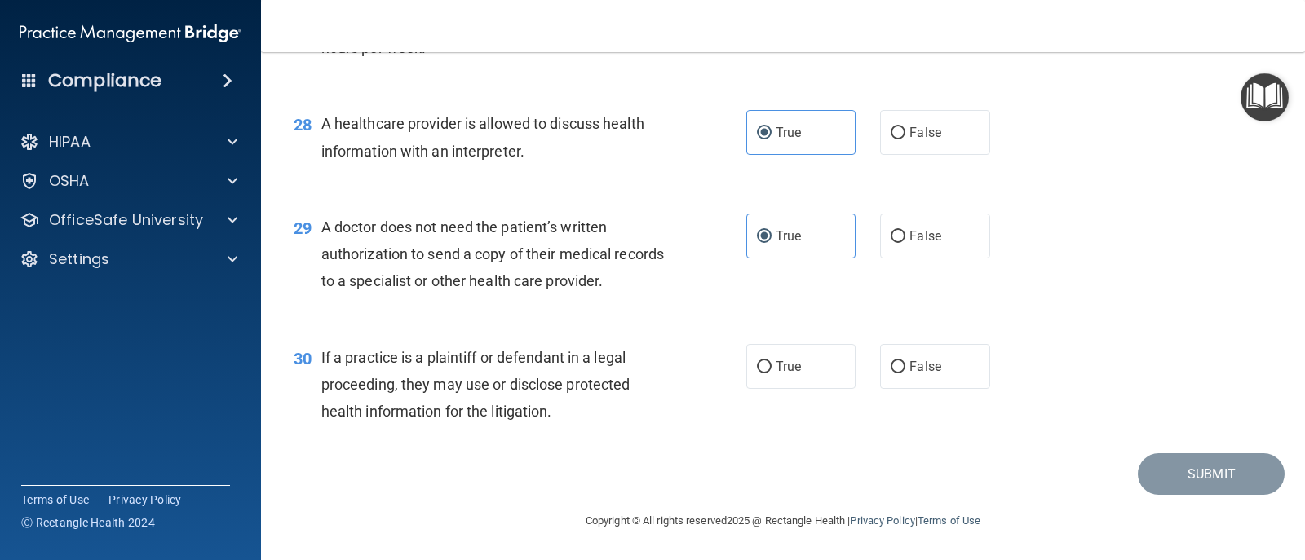
scroll to position [3752, 0]
click at [761, 375] on label "True" at bounding box center [800, 366] width 109 height 45
click at [761, 374] on input "True" at bounding box center [764, 367] width 15 height 12
radio input "true"
click at [843, 495] on button "Submit" at bounding box center [1211, 474] width 147 height 42
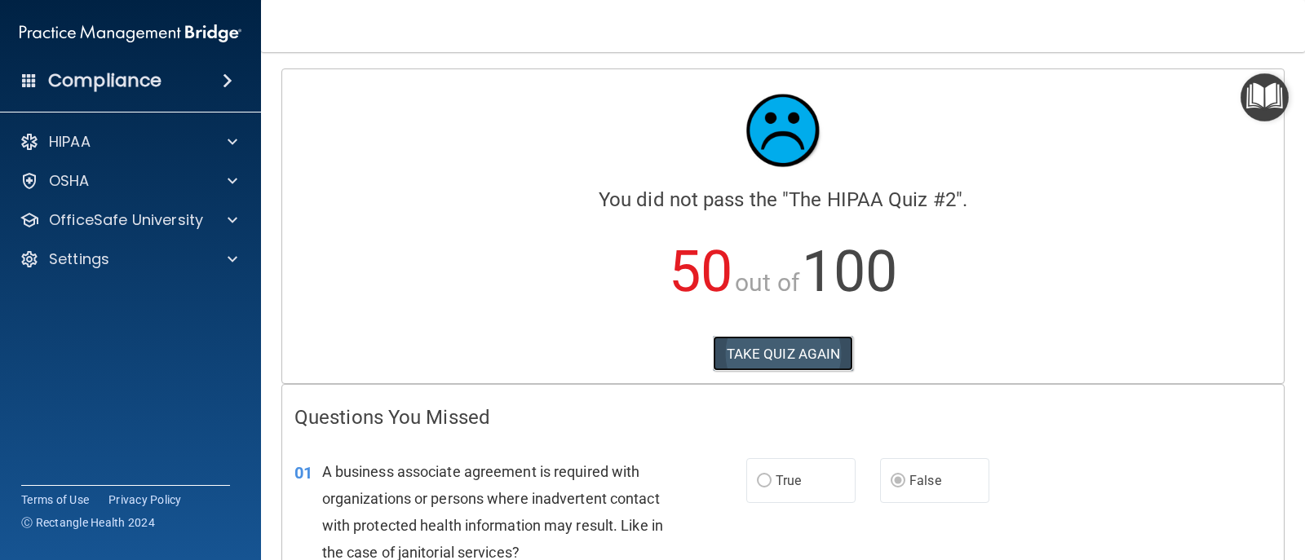
click at [756, 356] on button "TAKE QUIZ AGAIN" at bounding box center [783, 354] width 141 height 36
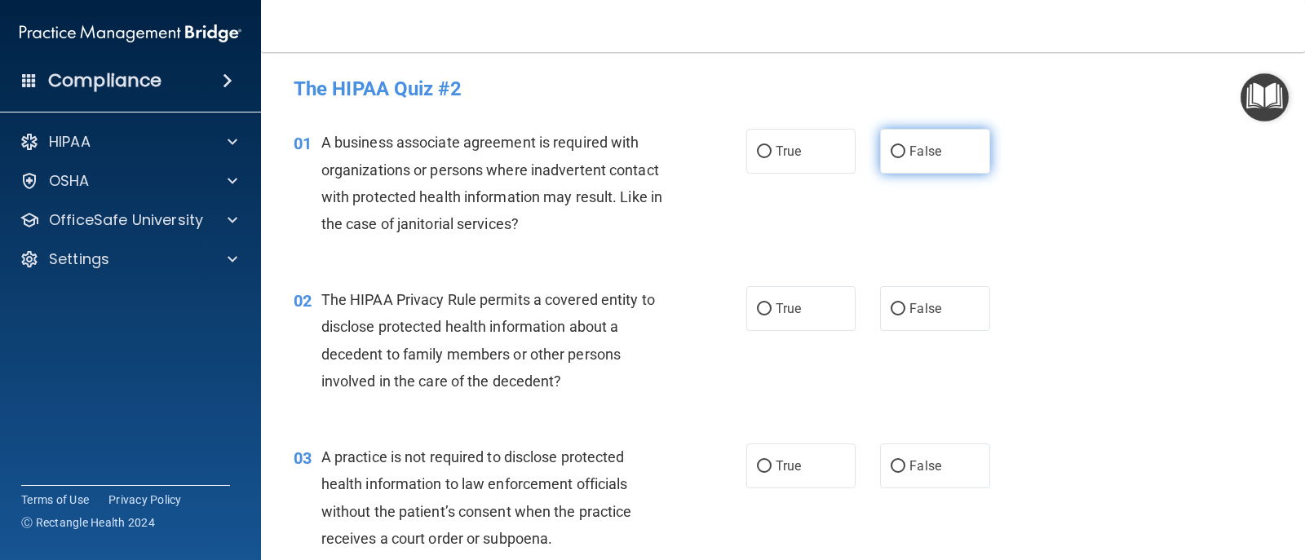
click at [843, 157] on label "False" at bounding box center [934, 151] width 109 height 45
click at [843, 157] on input "False" at bounding box center [898, 152] width 15 height 12
radio input "true"
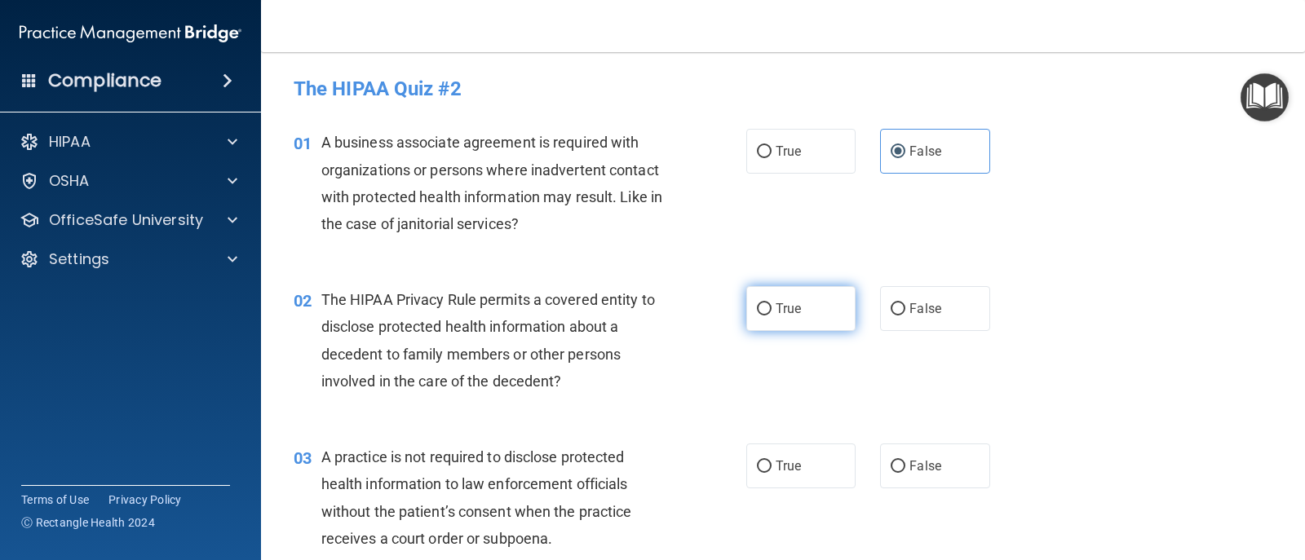
click at [795, 301] on span "True" at bounding box center [788, 308] width 25 height 15
click at [772, 303] on input "True" at bounding box center [764, 309] width 15 height 12
radio input "true"
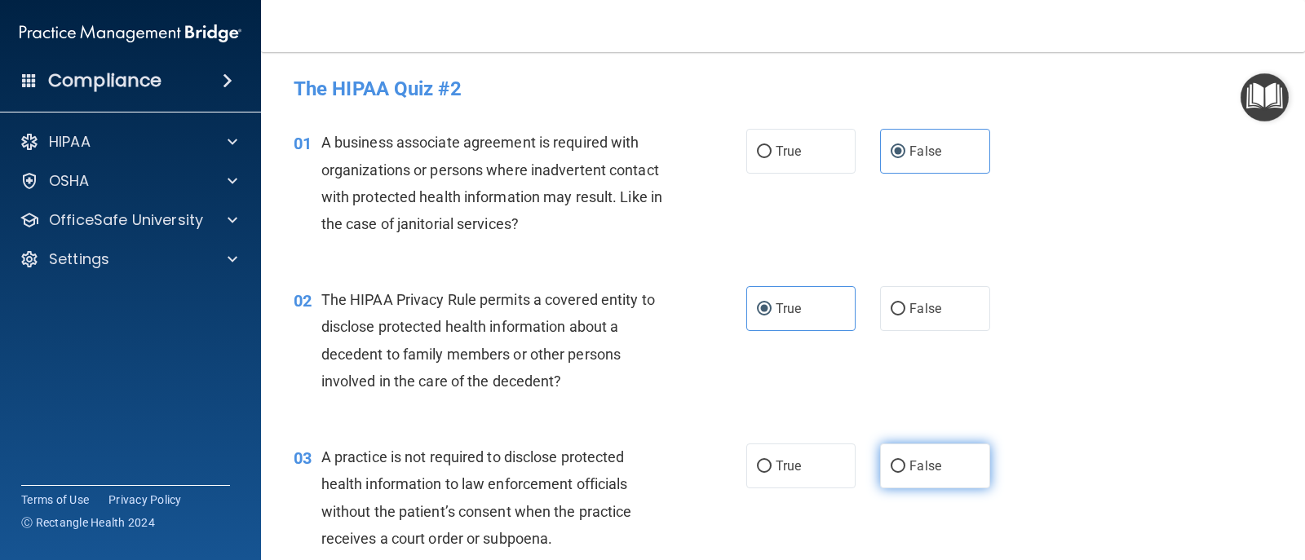
click at [843, 461] on input "False" at bounding box center [898, 467] width 15 height 12
radio input "true"
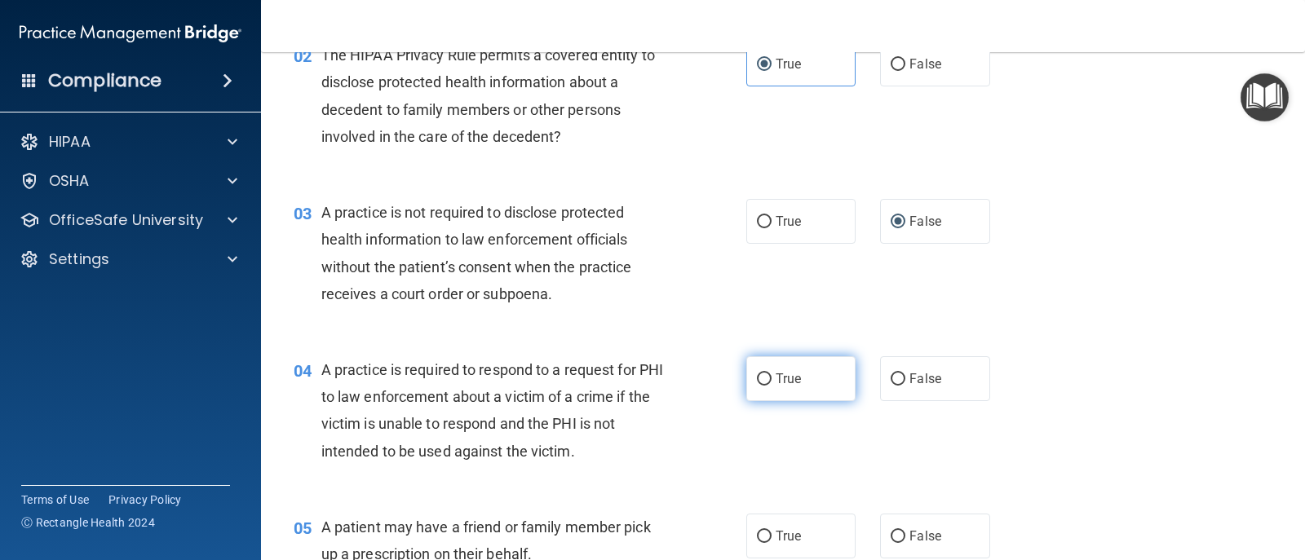
drag, startPoint x: 796, startPoint y: 383, endPoint x: 794, endPoint y: 391, distance: 8.3
click at [796, 382] on label "True" at bounding box center [800, 378] width 109 height 45
click at [772, 382] on input "True" at bounding box center [764, 380] width 15 height 12
radio input "true"
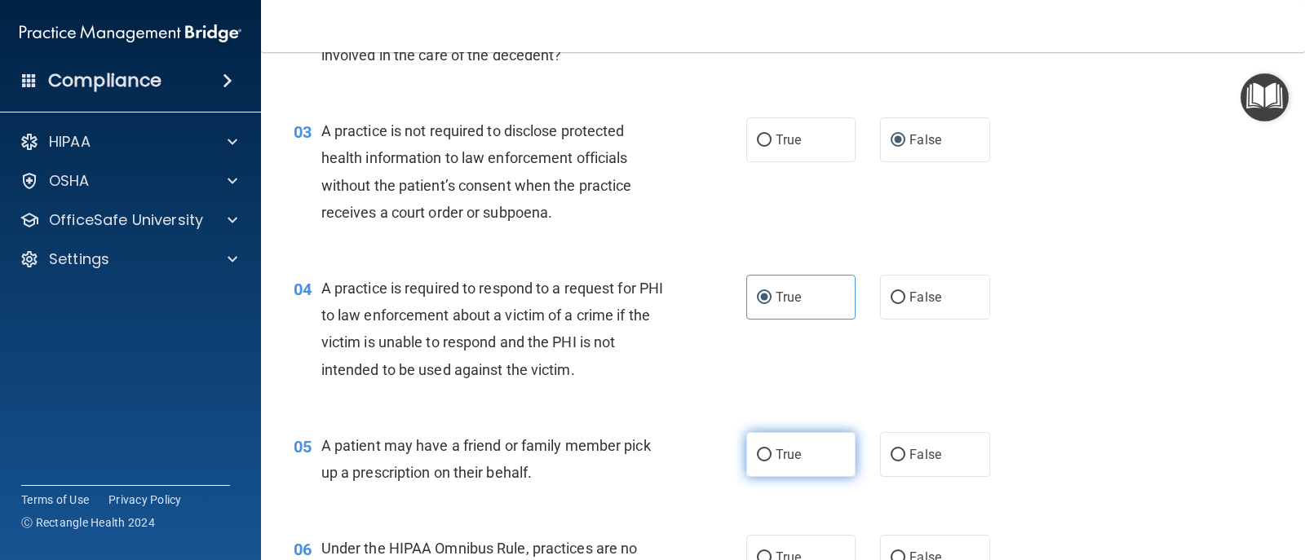
click at [780, 446] on label "True" at bounding box center [800, 454] width 109 height 45
click at [772, 449] on input "True" at bounding box center [764, 455] width 15 height 12
radio input "true"
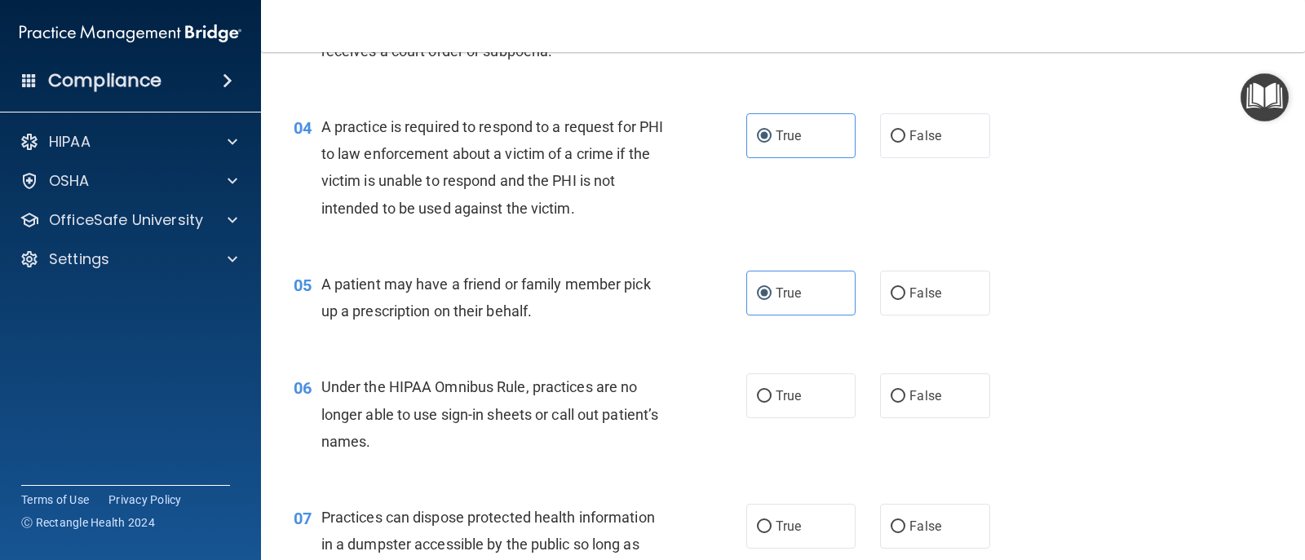
scroll to position [489, 0]
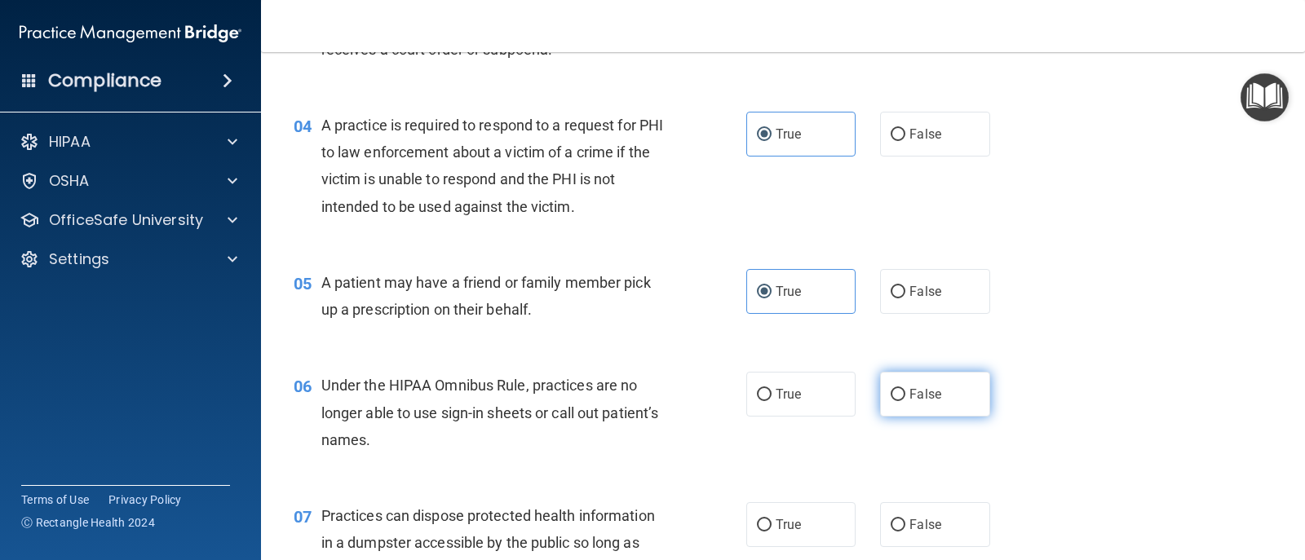
click at [843, 401] on label "False" at bounding box center [934, 394] width 109 height 45
click at [843, 401] on input "False" at bounding box center [898, 395] width 15 height 12
radio input "true"
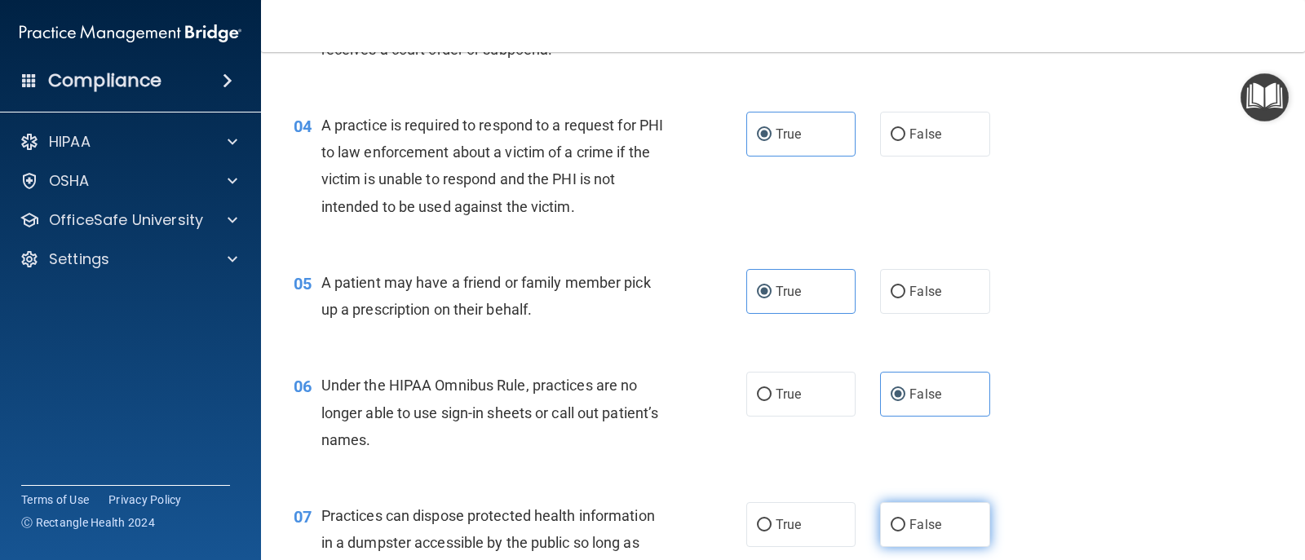
click at [843, 529] on span "False" at bounding box center [925, 524] width 32 height 15
click at [843, 529] on input "False" at bounding box center [898, 526] width 15 height 12
radio input "true"
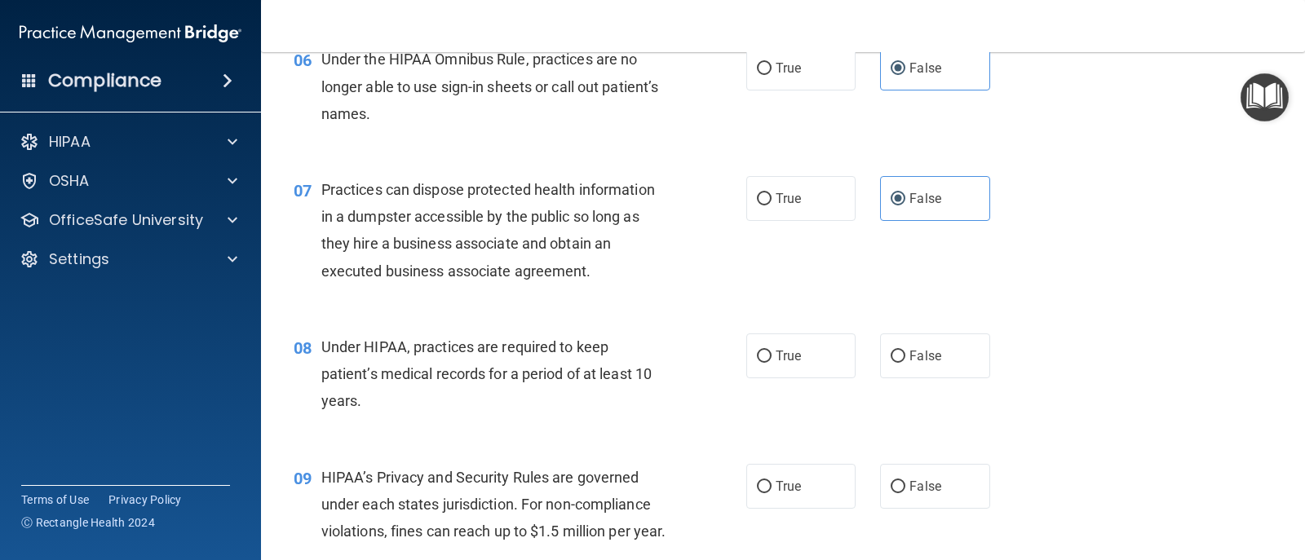
scroll to position [897, 0]
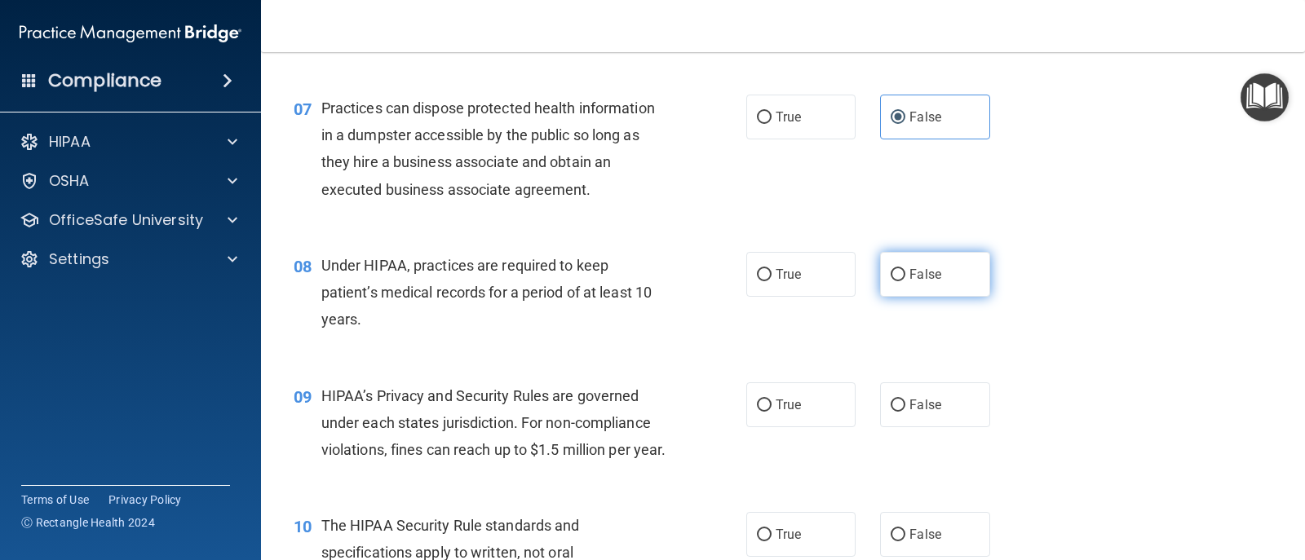
click at [843, 287] on label "False" at bounding box center [934, 274] width 109 height 45
click at [843, 281] on input "False" at bounding box center [898, 275] width 15 height 12
radio input "true"
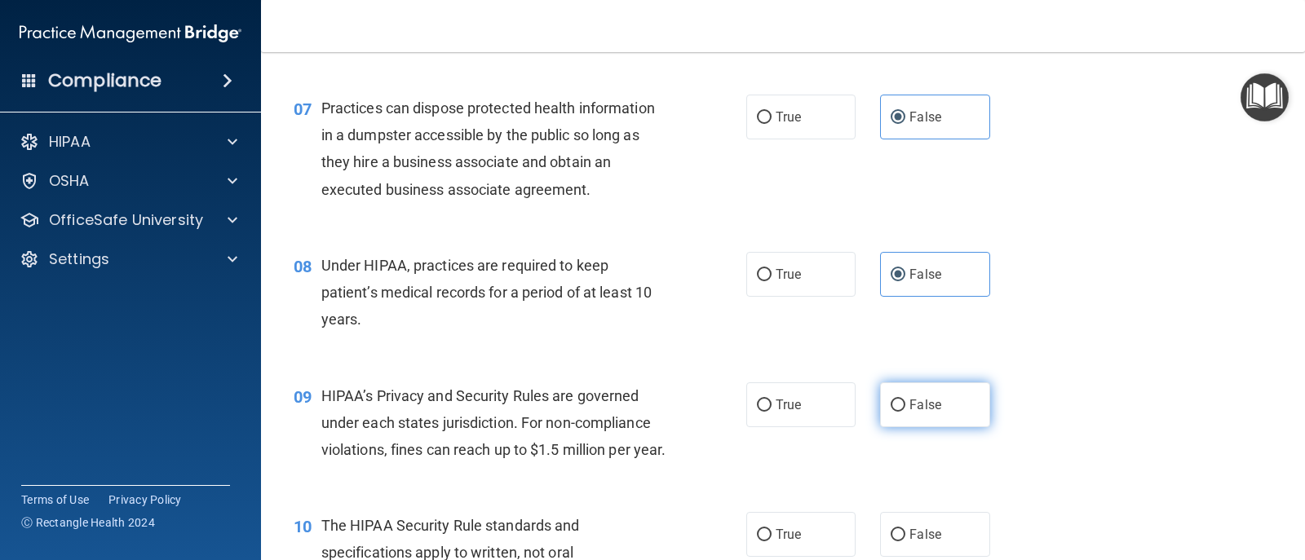
click at [843, 400] on label "False" at bounding box center [934, 405] width 109 height 45
click at [843, 400] on input "False" at bounding box center [898, 406] width 15 height 12
radio input "true"
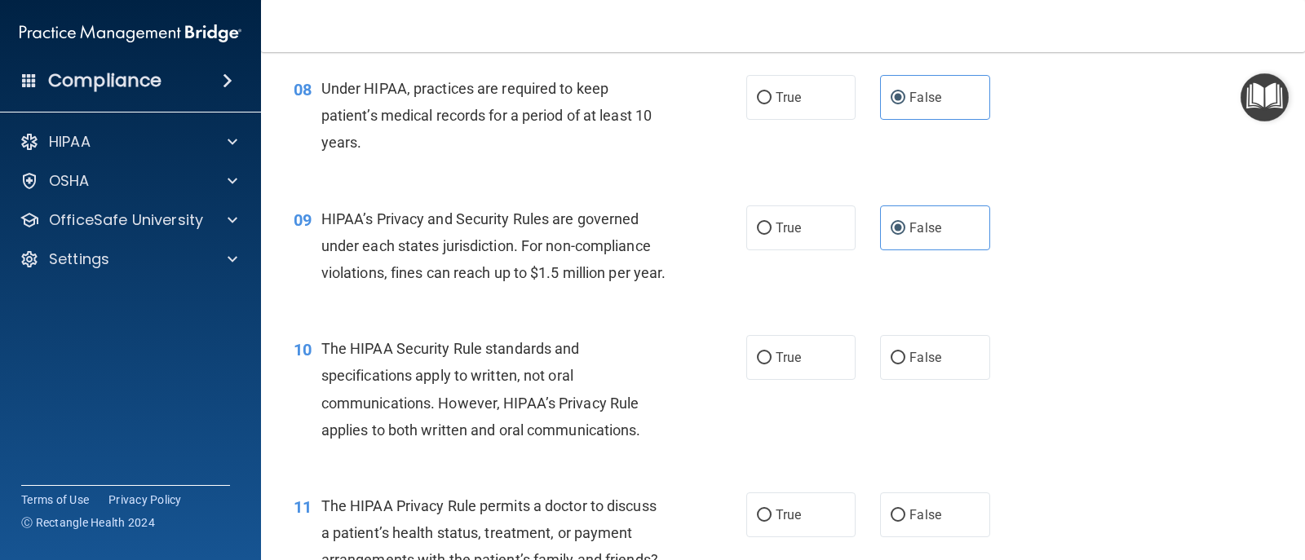
scroll to position [1142, 0]
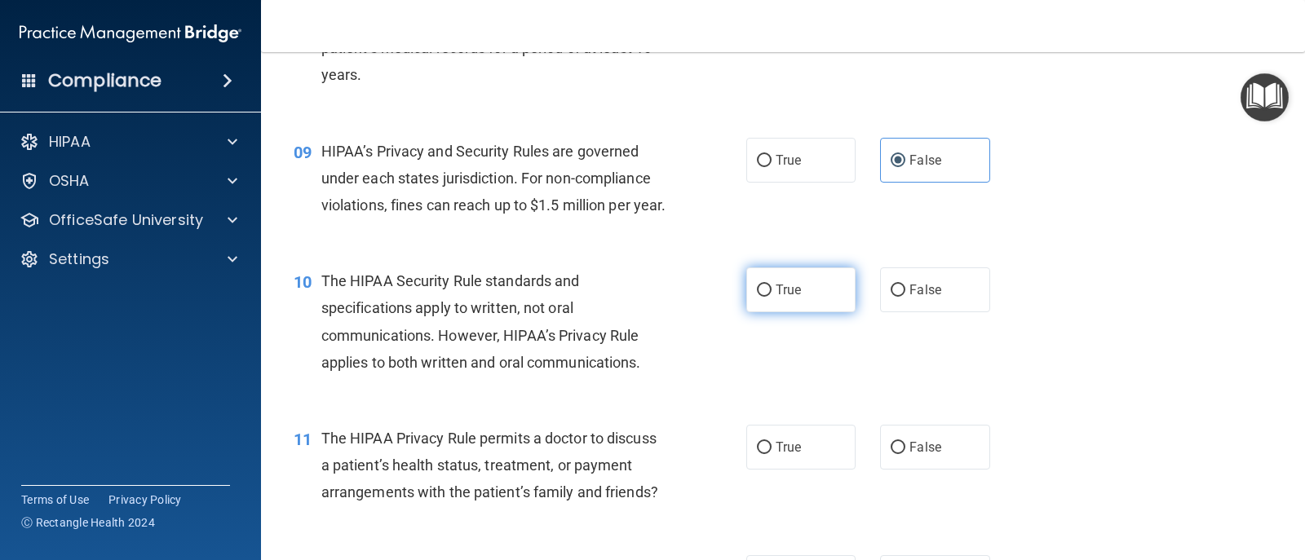
click at [804, 312] on label "True" at bounding box center [800, 290] width 109 height 45
click at [772, 297] on input "True" at bounding box center [764, 291] width 15 height 12
radio input "true"
drag, startPoint x: 791, startPoint y: 499, endPoint x: 799, endPoint y: 493, distance: 10.0
click at [795, 496] on div "11 The HIPAA Privacy Rule permits a doctor to discuss a patient’s health status…" at bounding box center [782, 470] width 1003 height 130
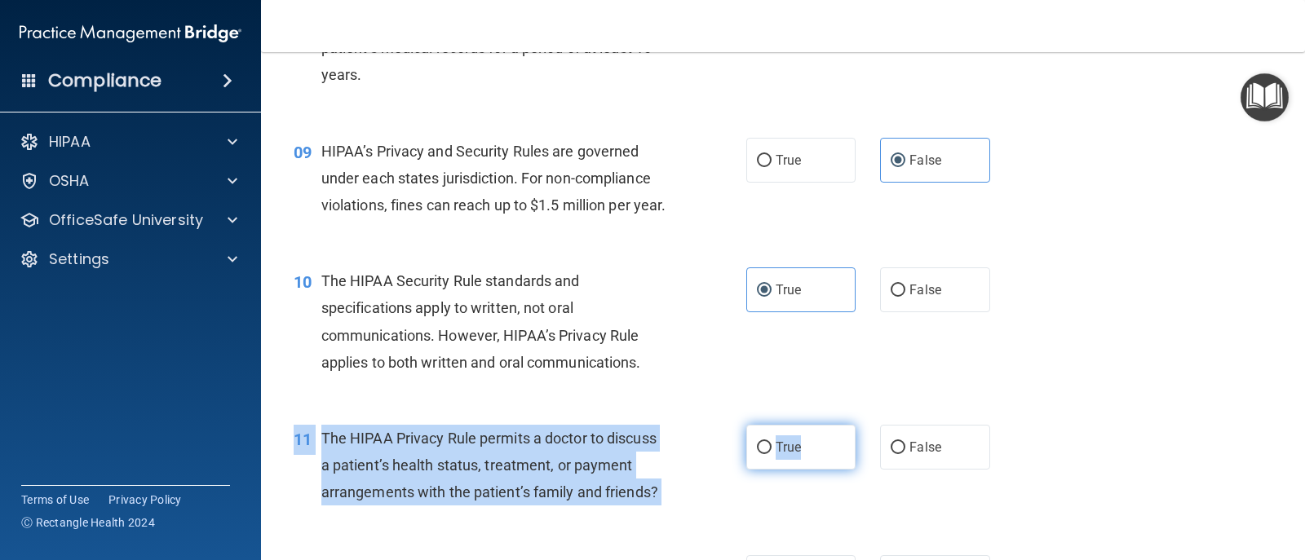
click at [812, 470] on label "True" at bounding box center [800, 447] width 109 height 45
click at [772, 454] on input "True" at bounding box center [764, 448] width 15 height 12
radio input "true"
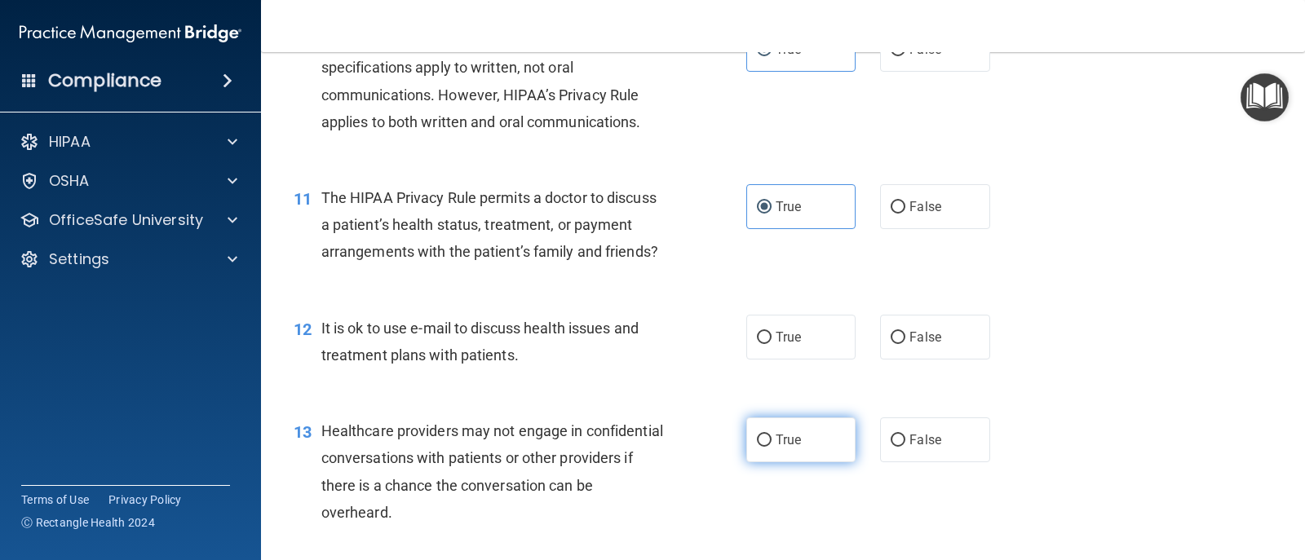
scroll to position [1387, 0]
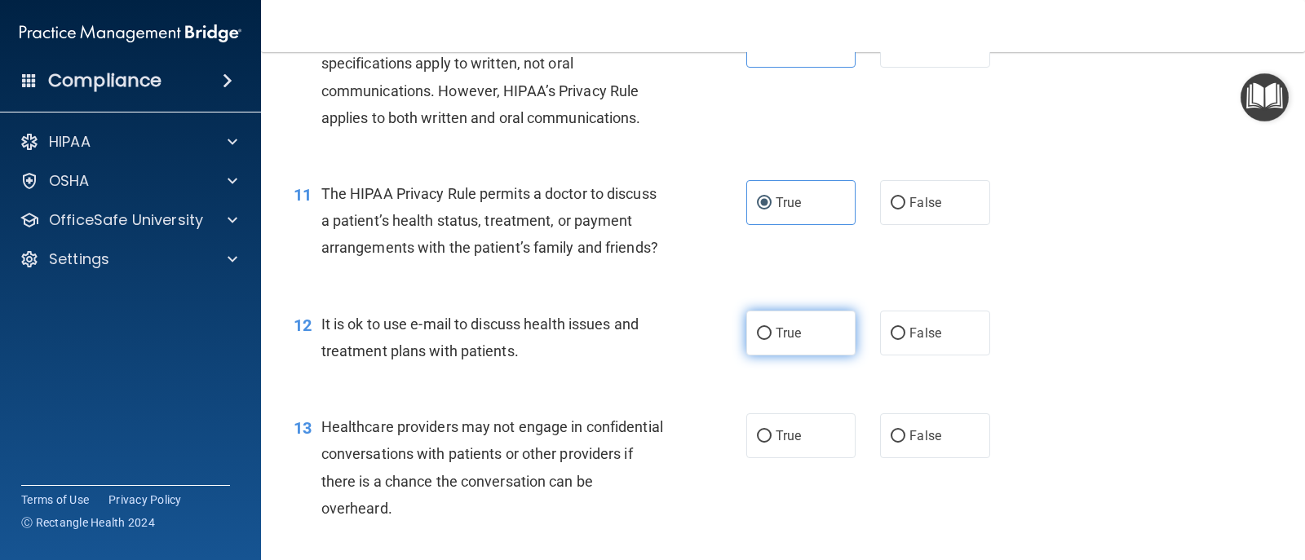
click at [796, 356] on label "True" at bounding box center [800, 333] width 109 height 45
click at [772, 340] on input "True" at bounding box center [764, 334] width 15 height 12
radio input "true"
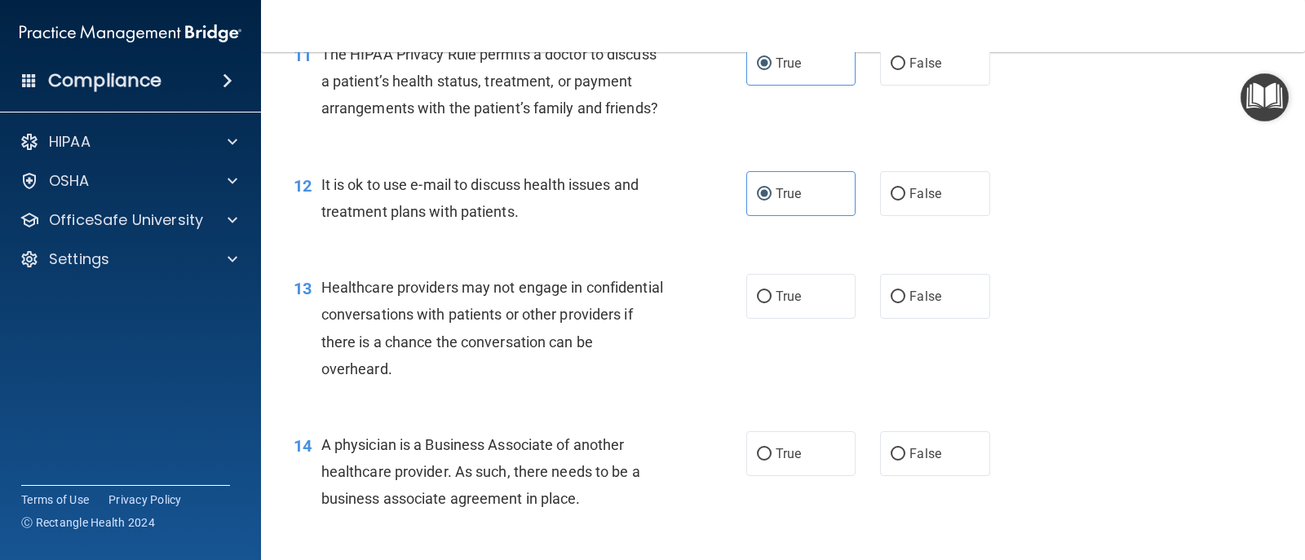
scroll to position [1550, 0]
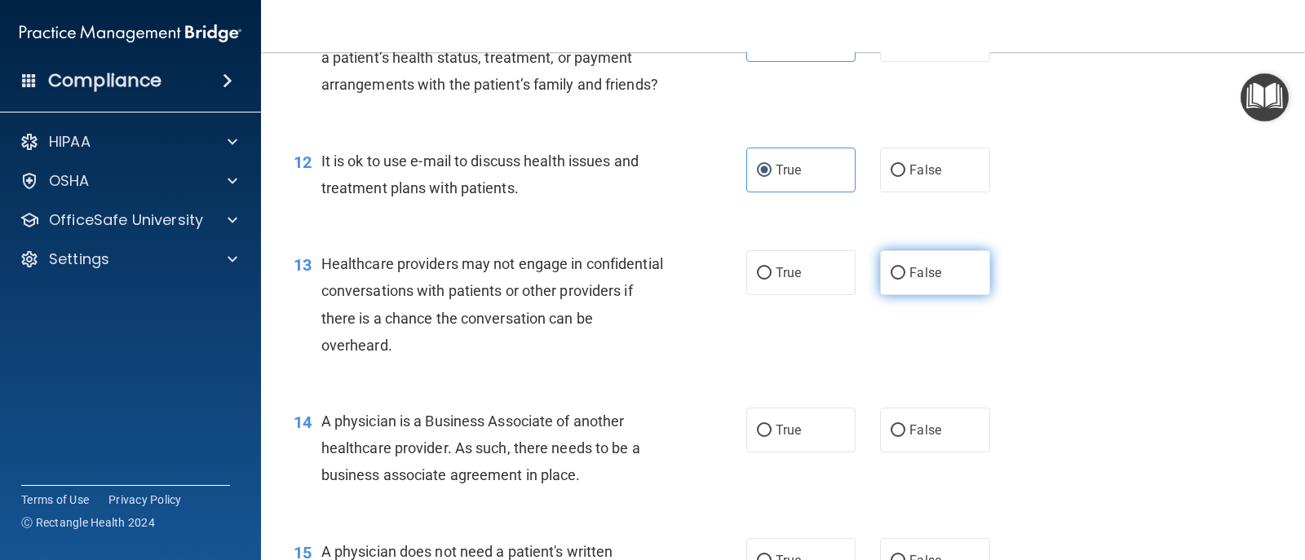
click at [843, 281] on span "False" at bounding box center [925, 272] width 32 height 15
click at [843, 280] on input "False" at bounding box center [898, 274] width 15 height 12
radio input "true"
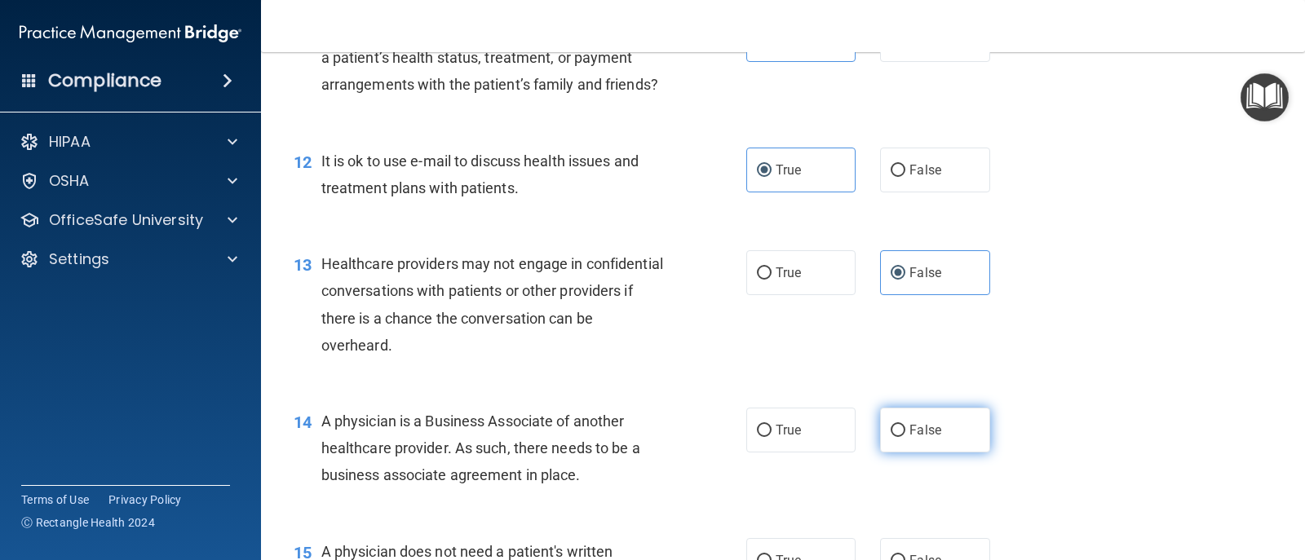
click at [843, 438] on span "False" at bounding box center [925, 429] width 32 height 15
click at [843, 437] on input "False" at bounding box center [898, 431] width 15 height 12
radio input "true"
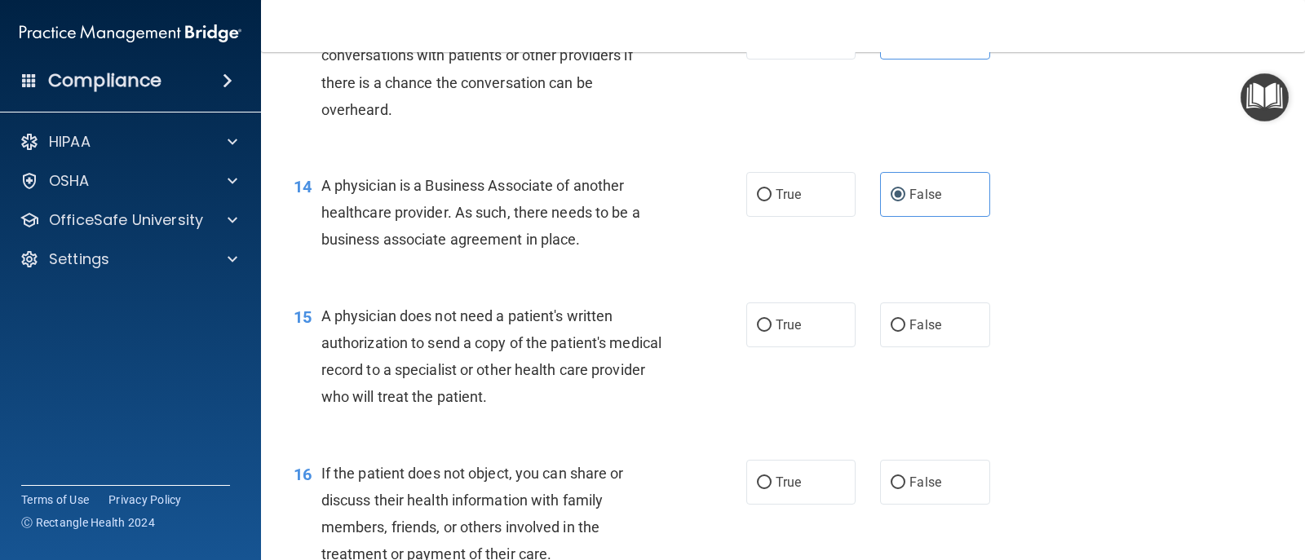
scroll to position [1794, 0]
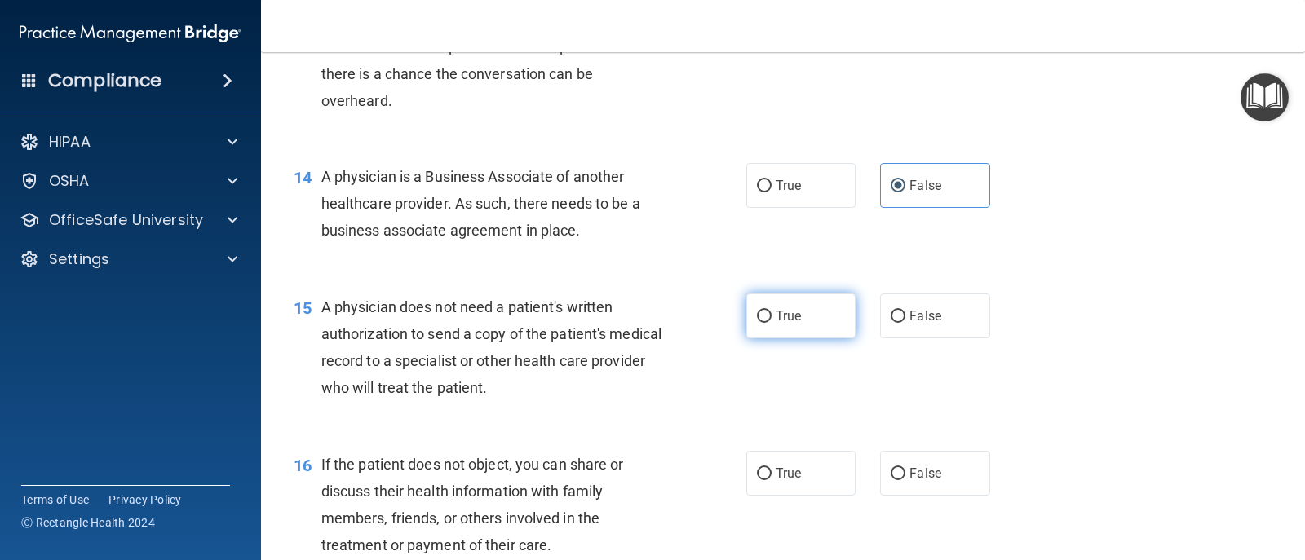
click at [781, 338] on label "True" at bounding box center [800, 316] width 109 height 45
click at [772, 323] on input "True" at bounding box center [764, 317] width 15 height 12
radio input "true"
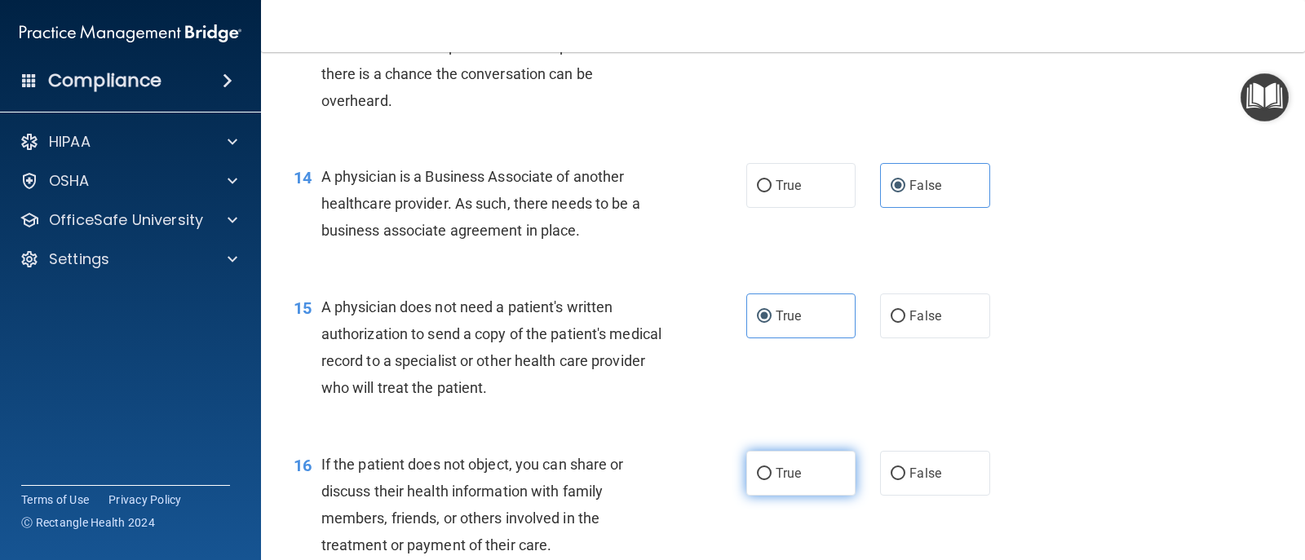
click at [779, 496] on label "True" at bounding box center [800, 473] width 109 height 45
click at [772, 480] on input "True" at bounding box center [764, 474] width 15 height 12
radio input "true"
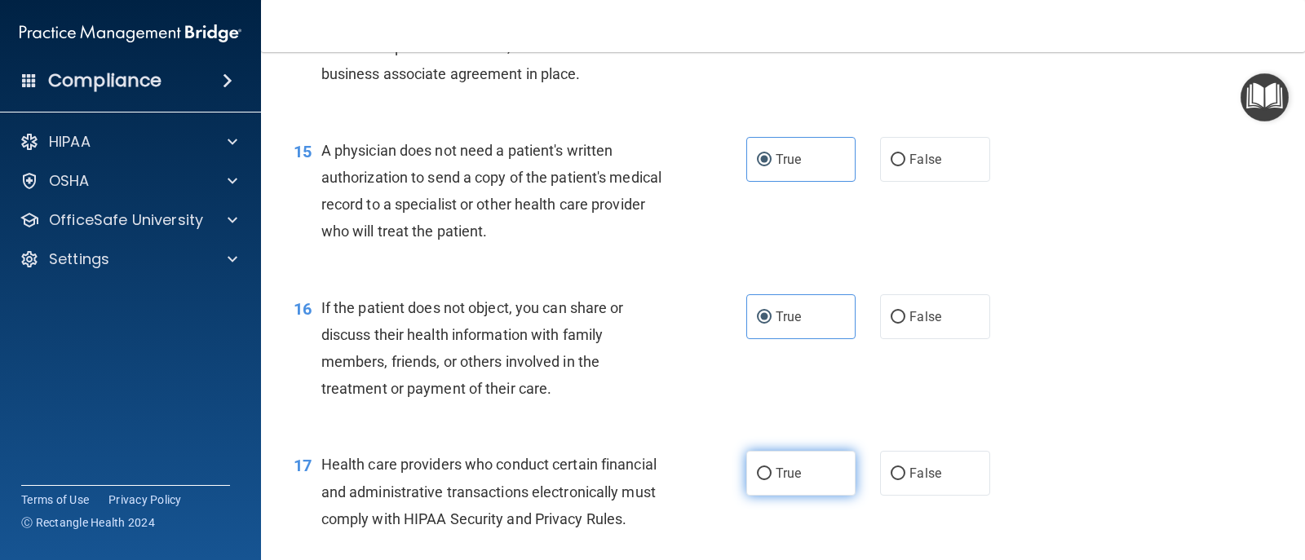
scroll to position [1957, 0]
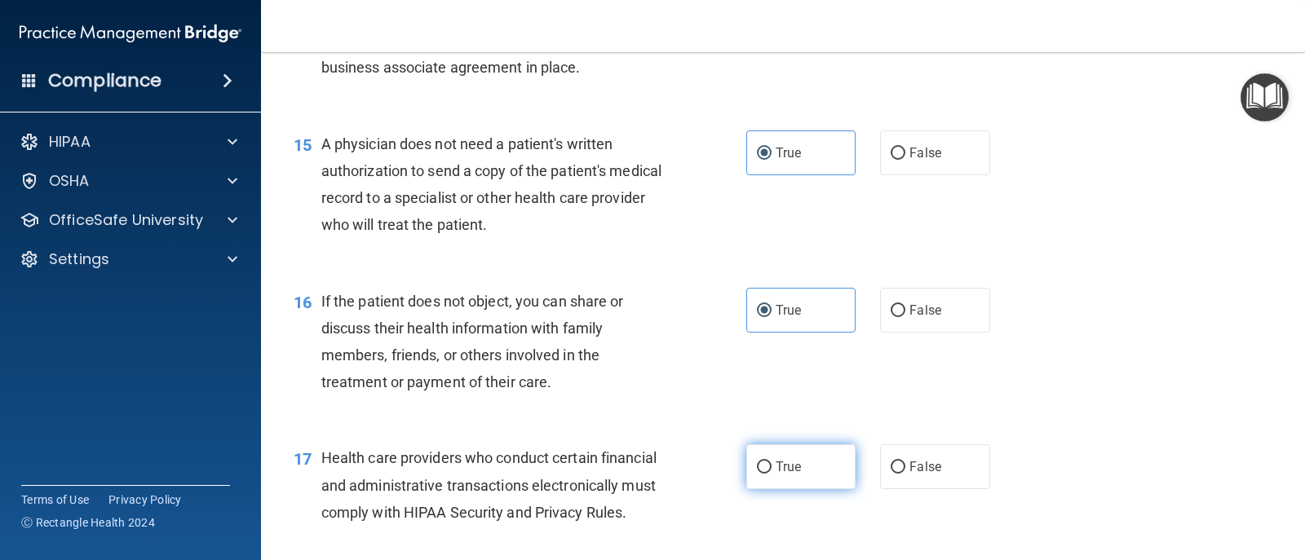
click at [785, 475] on span "True" at bounding box center [788, 466] width 25 height 15
click at [772, 474] on input "True" at bounding box center [764, 468] width 15 height 12
radio input "true"
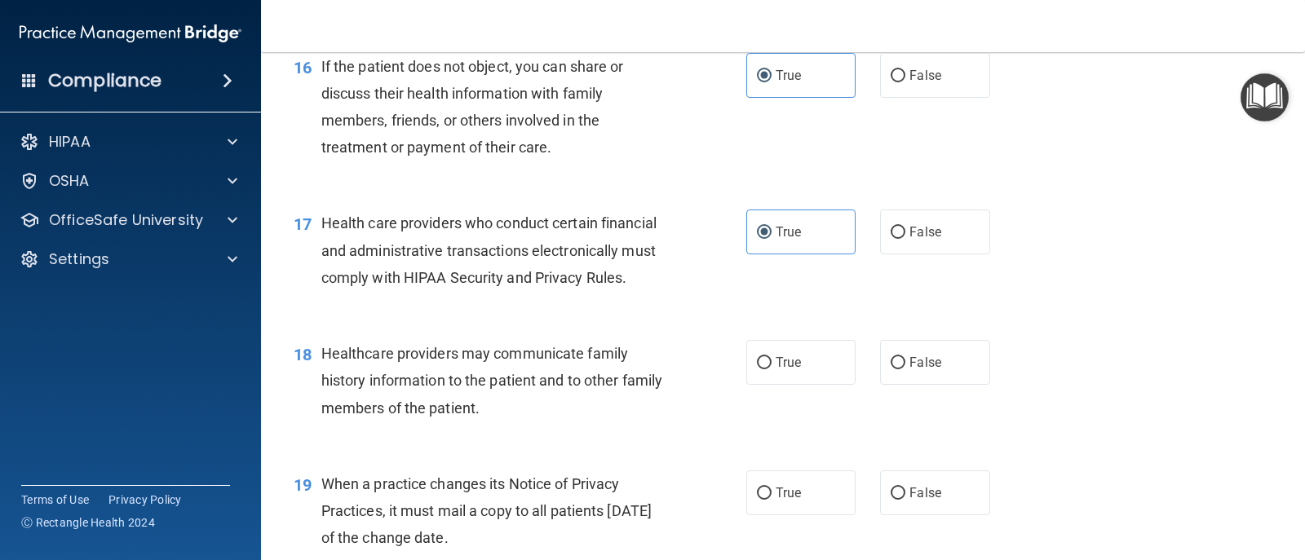
scroll to position [2284, 0]
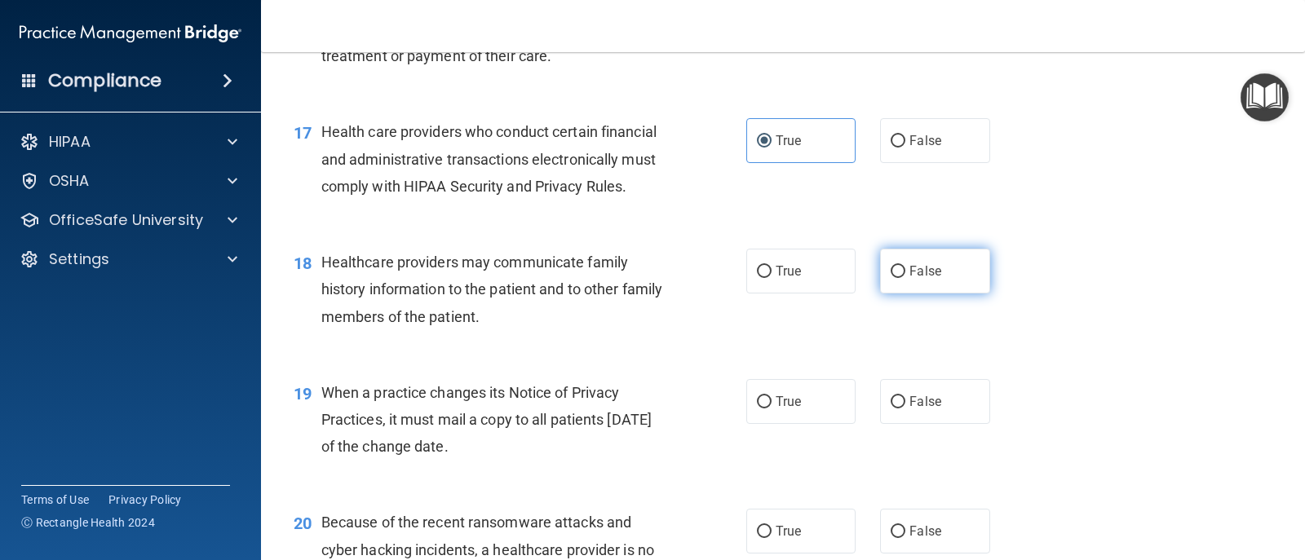
drag, startPoint x: 943, startPoint y: 304, endPoint x: 932, endPoint y: 307, distance: 10.9
click at [843, 294] on label "False" at bounding box center [934, 271] width 109 height 45
click at [843, 278] on input "False" at bounding box center [898, 272] width 15 height 12
radio input "true"
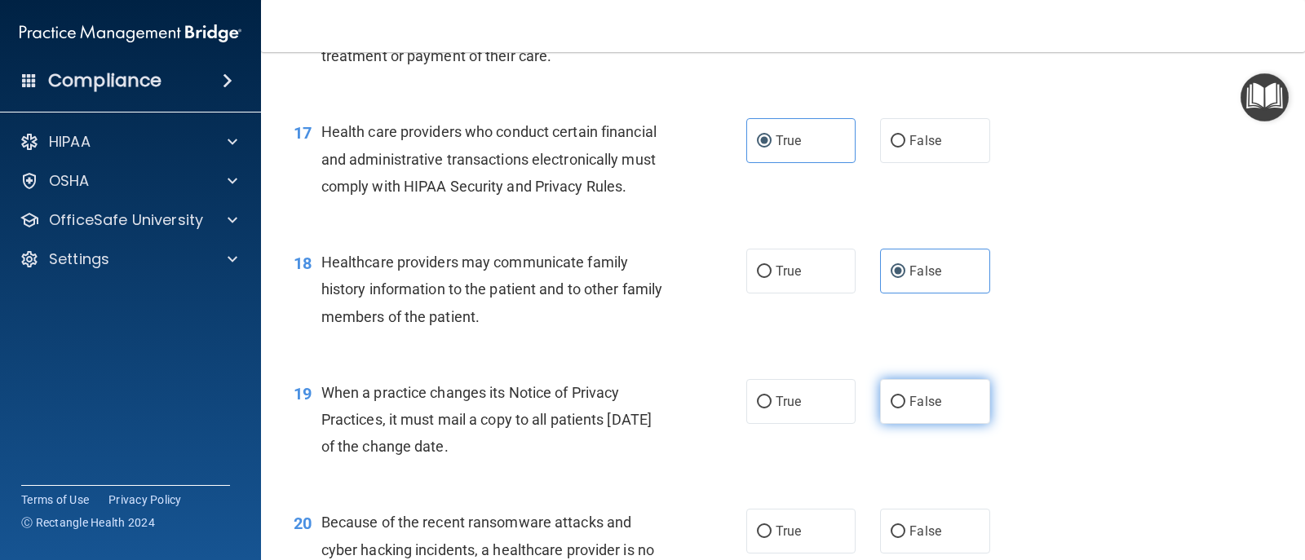
click at [843, 424] on label "False" at bounding box center [934, 401] width 109 height 45
click at [843, 409] on input "False" at bounding box center [898, 402] width 15 height 12
radio input "true"
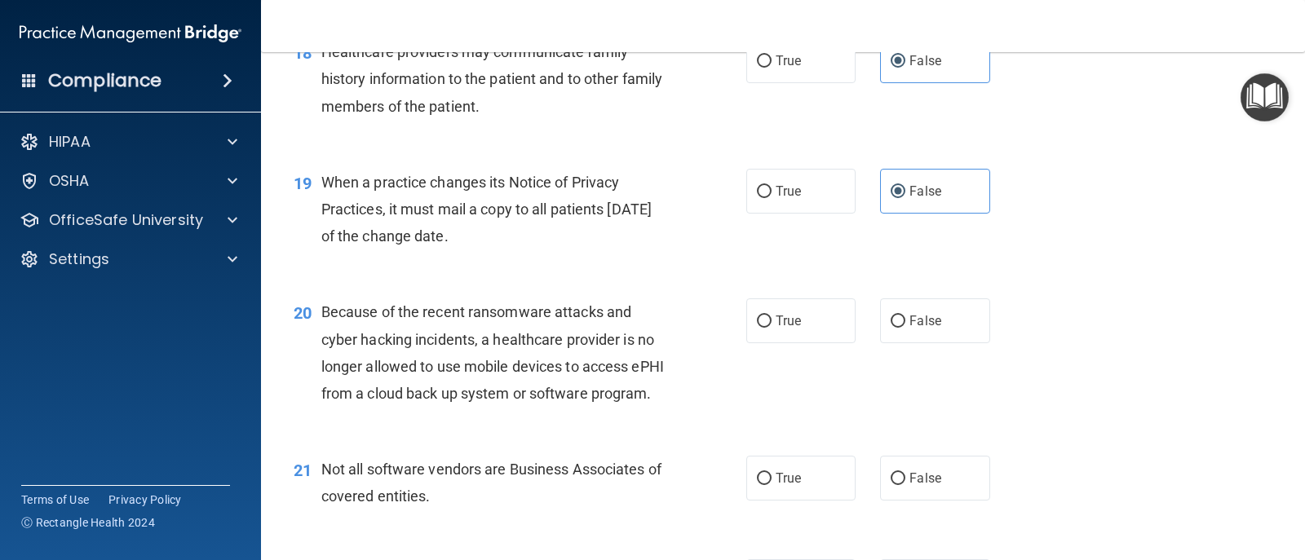
scroll to position [2528, 0]
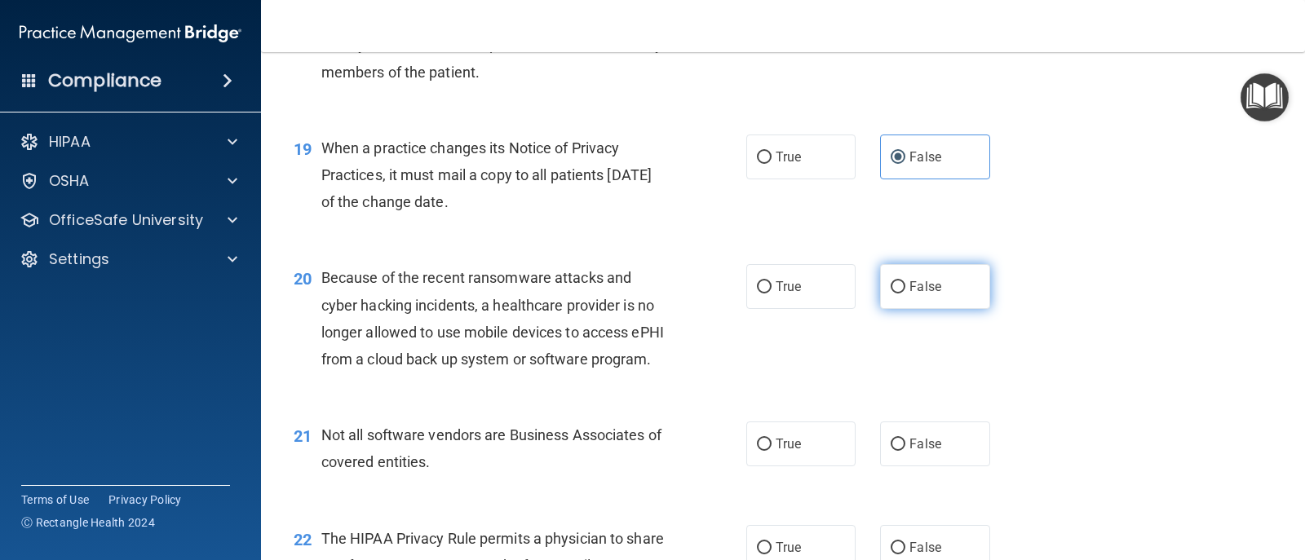
click at [843, 309] on label "False" at bounding box center [934, 286] width 109 height 45
click at [843, 294] on input "False" at bounding box center [898, 287] width 15 height 12
radio input "true"
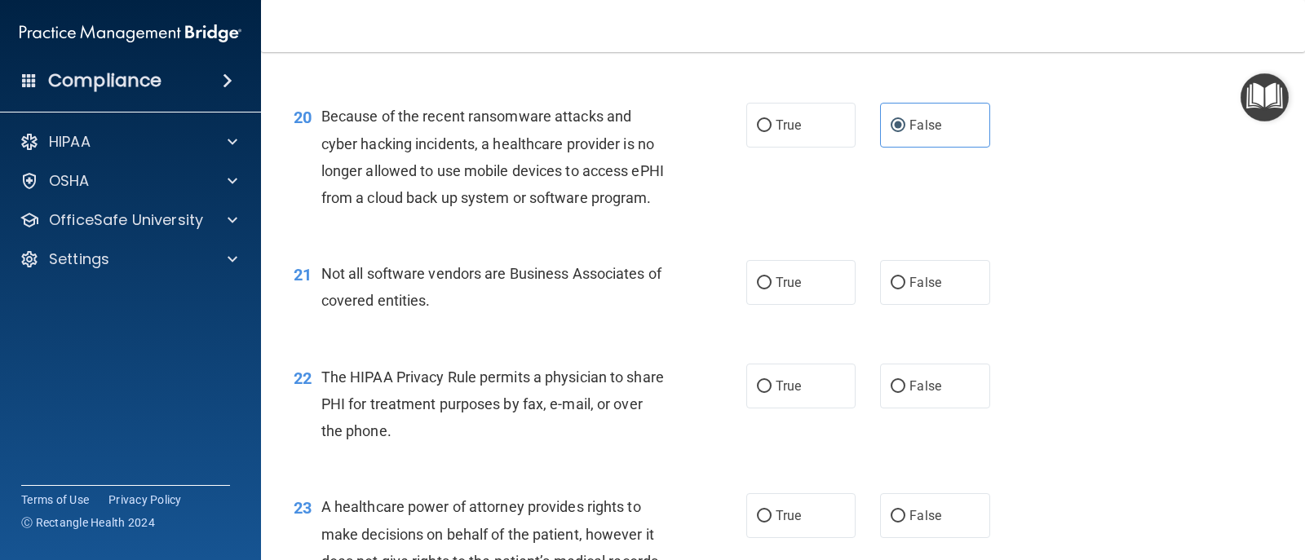
scroll to position [2692, 0]
click at [826, 303] on label "True" at bounding box center [800, 281] width 109 height 45
click at [772, 288] on input "True" at bounding box center [764, 282] width 15 height 12
radio input "true"
click at [825, 407] on label "True" at bounding box center [800, 384] width 109 height 45
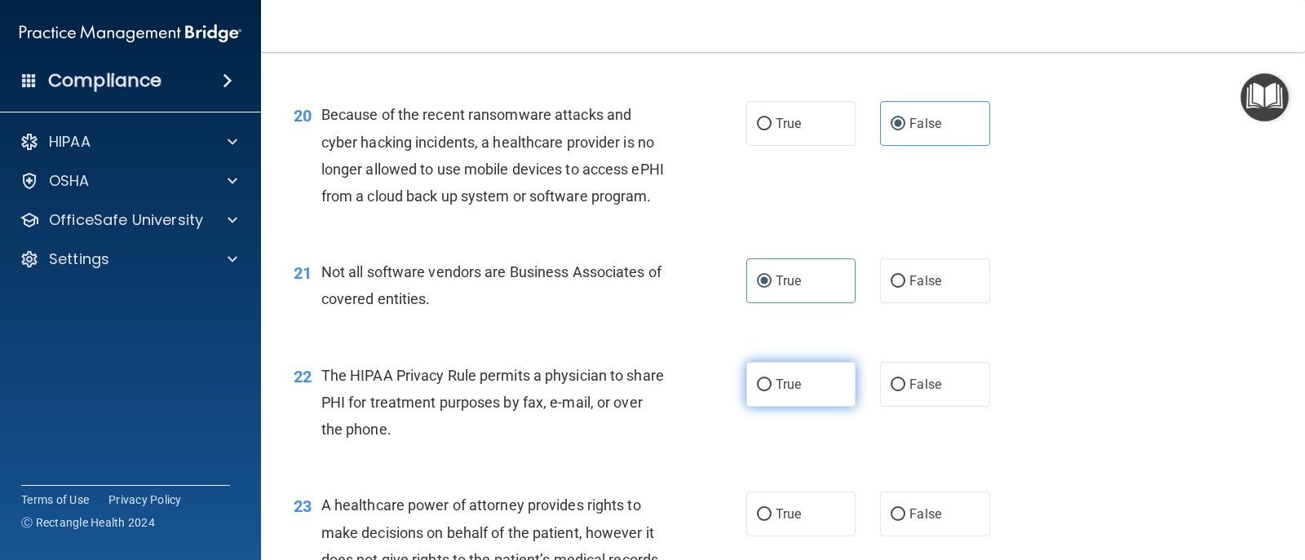
click at [772, 391] on input "True" at bounding box center [764, 385] width 15 height 12
radio input "true"
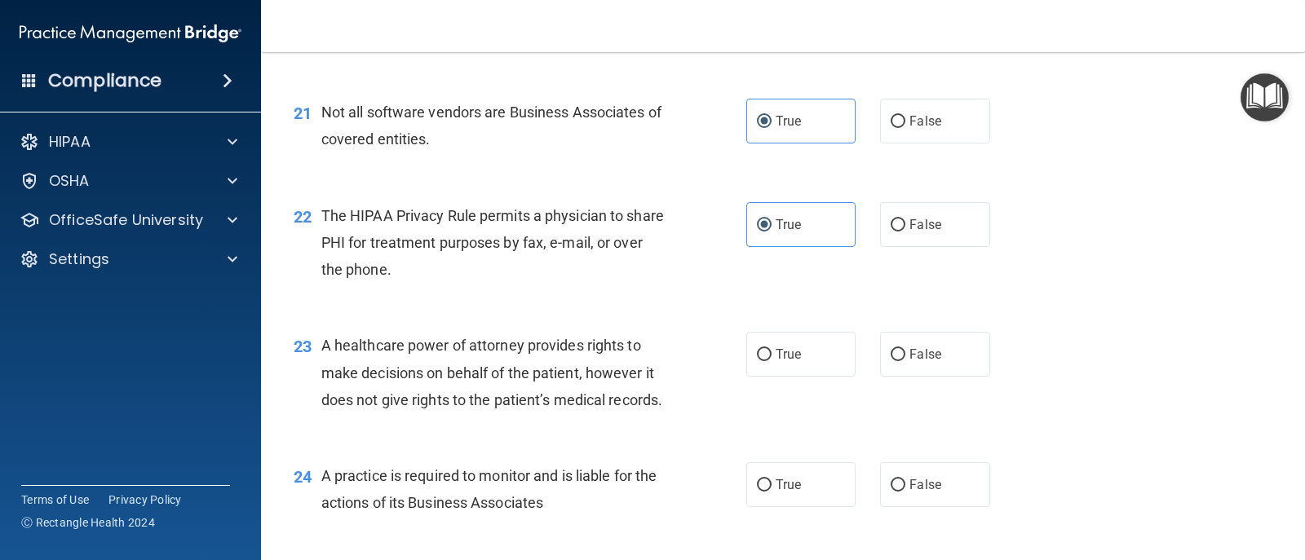
scroll to position [2855, 0]
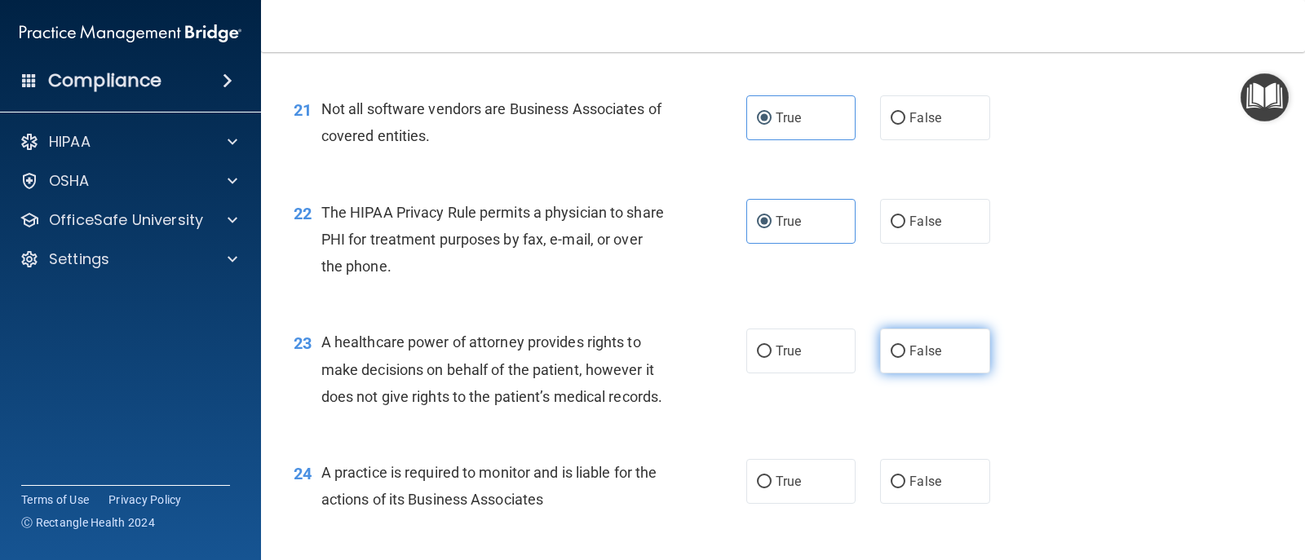
click at [843, 374] on label "False" at bounding box center [934, 351] width 109 height 45
click at [843, 358] on input "False" at bounding box center [898, 352] width 15 height 12
radio input "true"
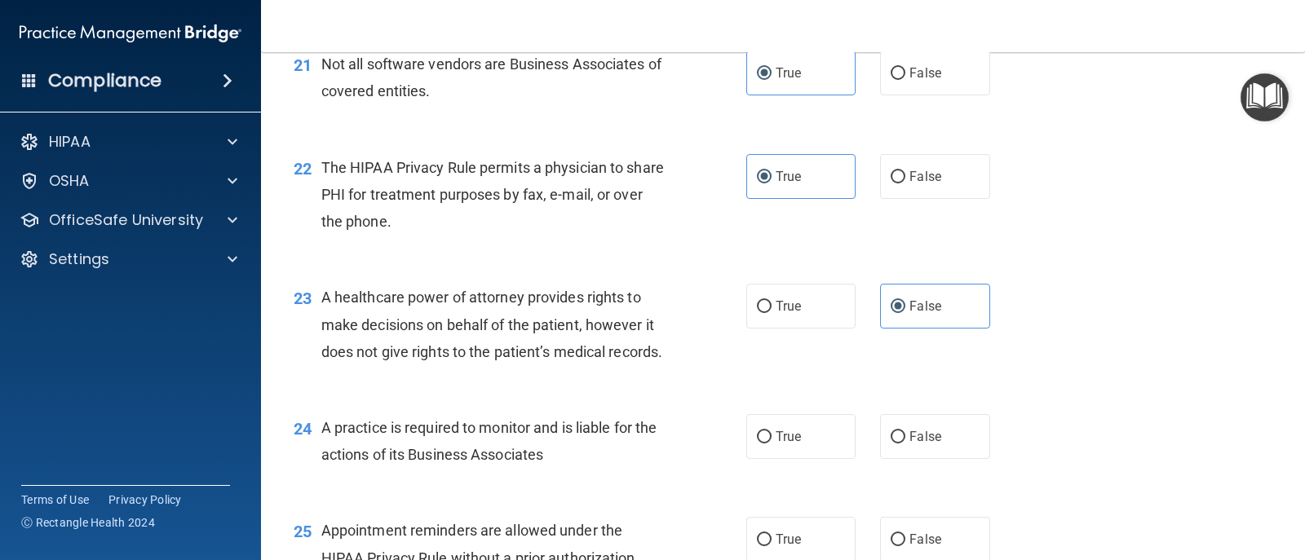
scroll to position [3018, 0]
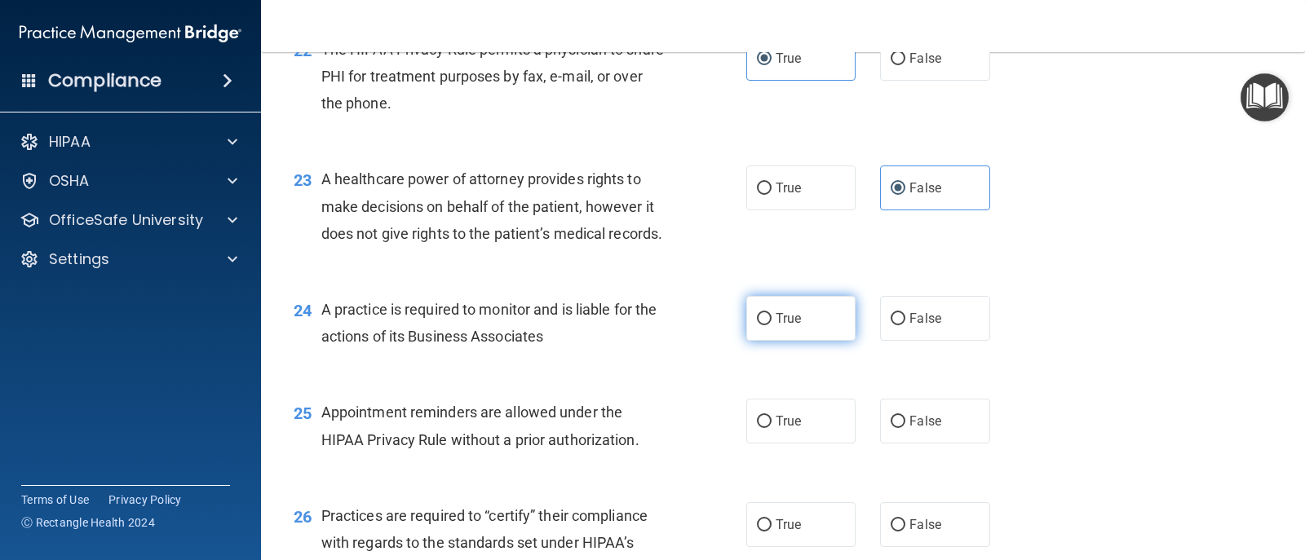
click at [801, 341] on label "True" at bounding box center [800, 318] width 109 height 45
click at [772, 325] on input "True" at bounding box center [764, 319] width 15 height 12
radio input "true"
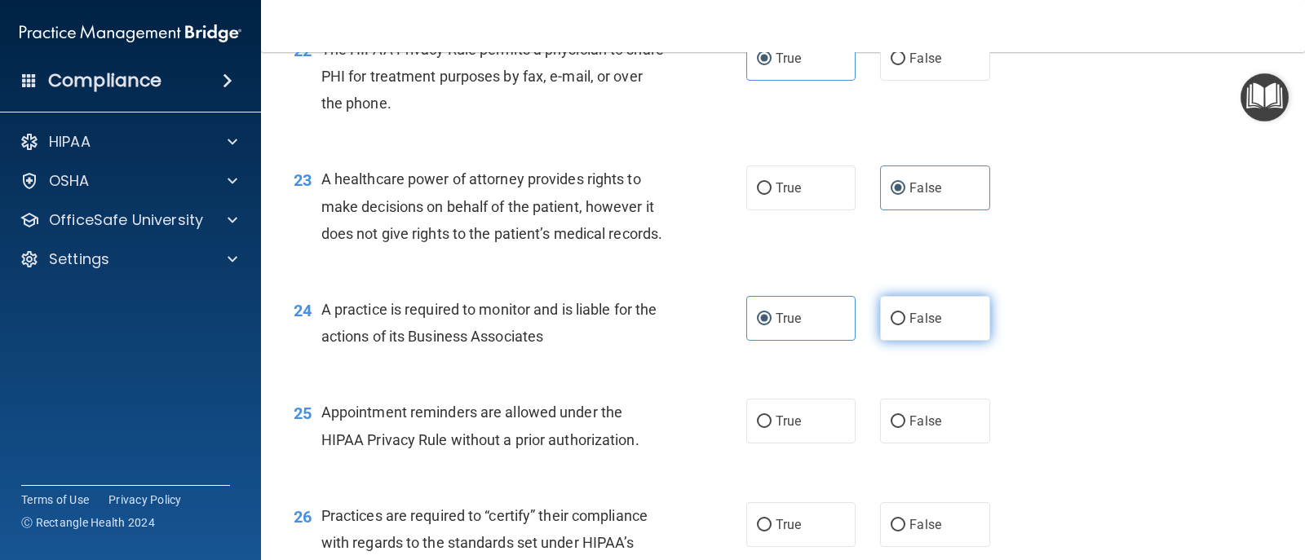
click at [843, 341] on label "False" at bounding box center [934, 318] width 109 height 45
click at [843, 325] on input "False" at bounding box center [898, 319] width 15 height 12
radio input "true"
radio input "false"
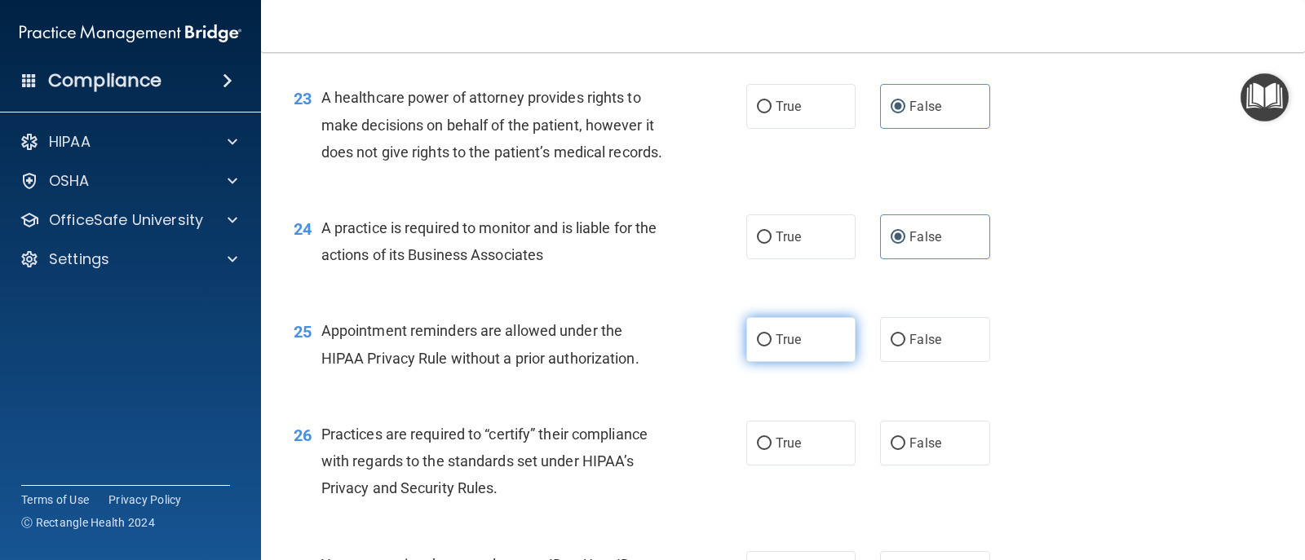
click at [796, 362] on label "True" at bounding box center [800, 339] width 109 height 45
click at [772, 347] on input "True" at bounding box center [764, 340] width 15 height 12
radio input "true"
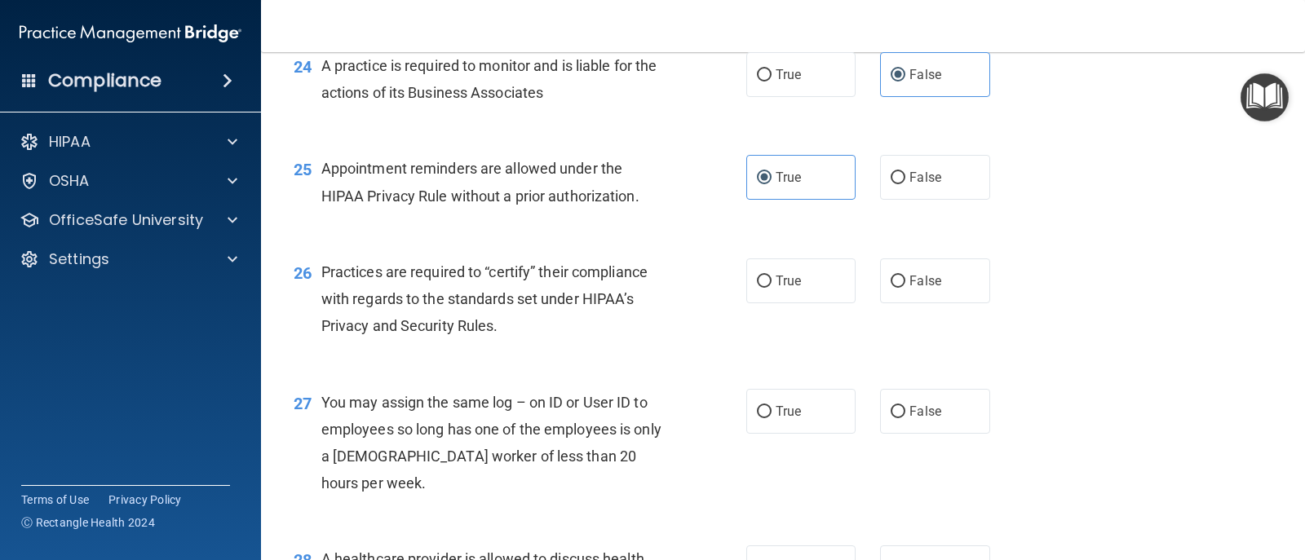
scroll to position [3262, 0]
click at [843, 303] on label "False" at bounding box center [934, 280] width 109 height 45
click at [843, 287] on input "False" at bounding box center [898, 281] width 15 height 12
radio input "true"
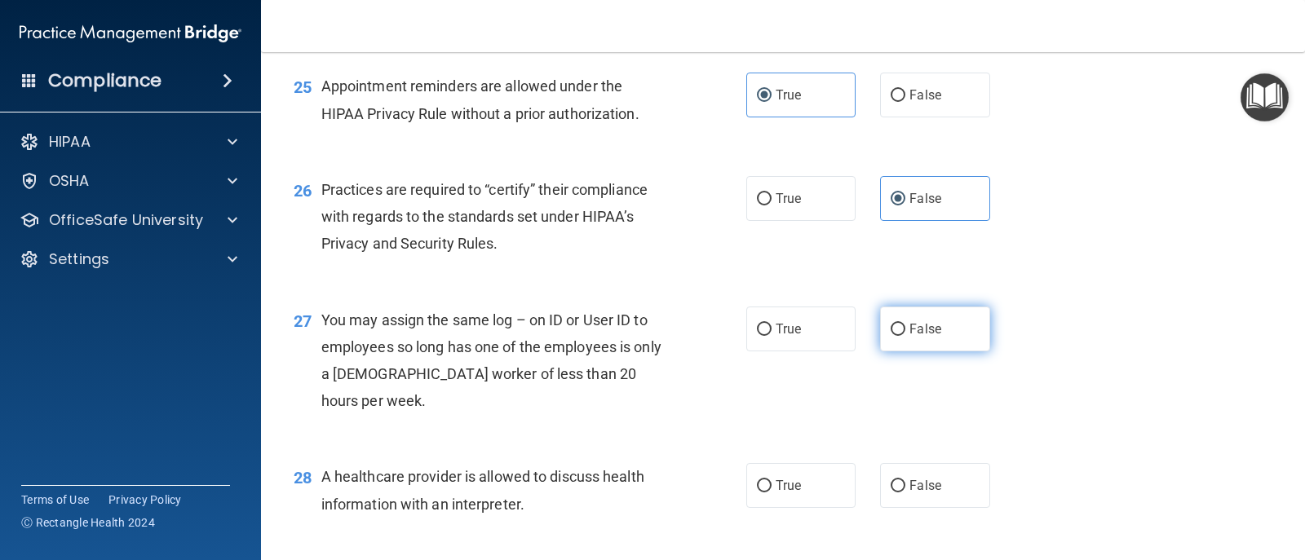
click at [843, 337] on span "False" at bounding box center [925, 328] width 32 height 15
click at [843, 336] on input "False" at bounding box center [898, 330] width 15 height 12
radio input "true"
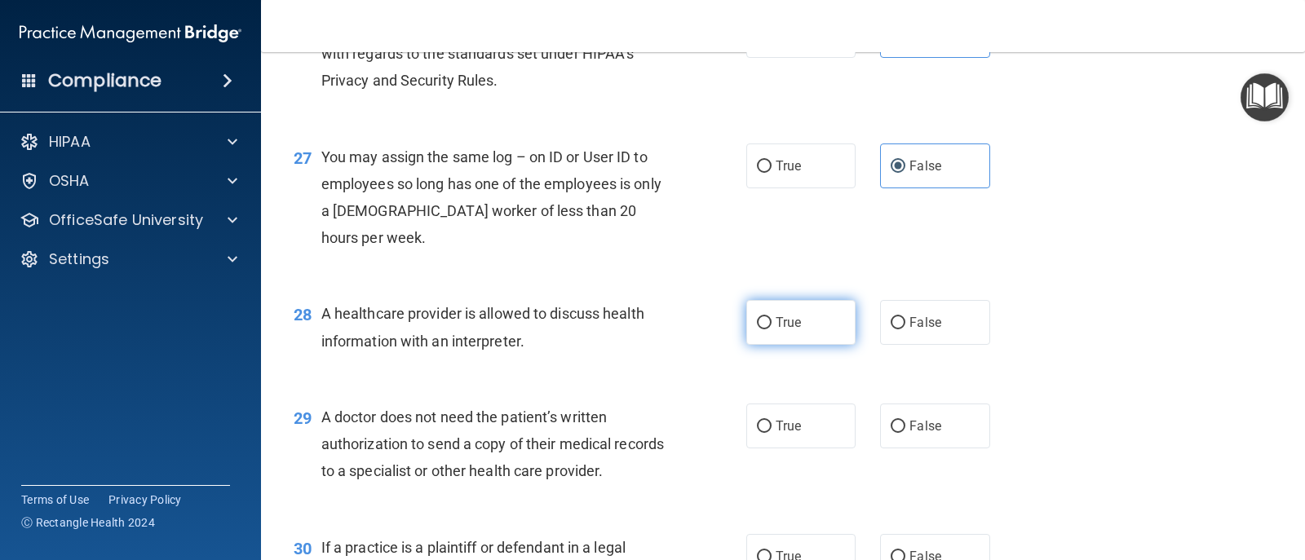
click at [787, 345] on label "True" at bounding box center [800, 322] width 109 height 45
click at [772, 330] on input "True" at bounding box center [764, 323] width 15 height 12
radio input "true"
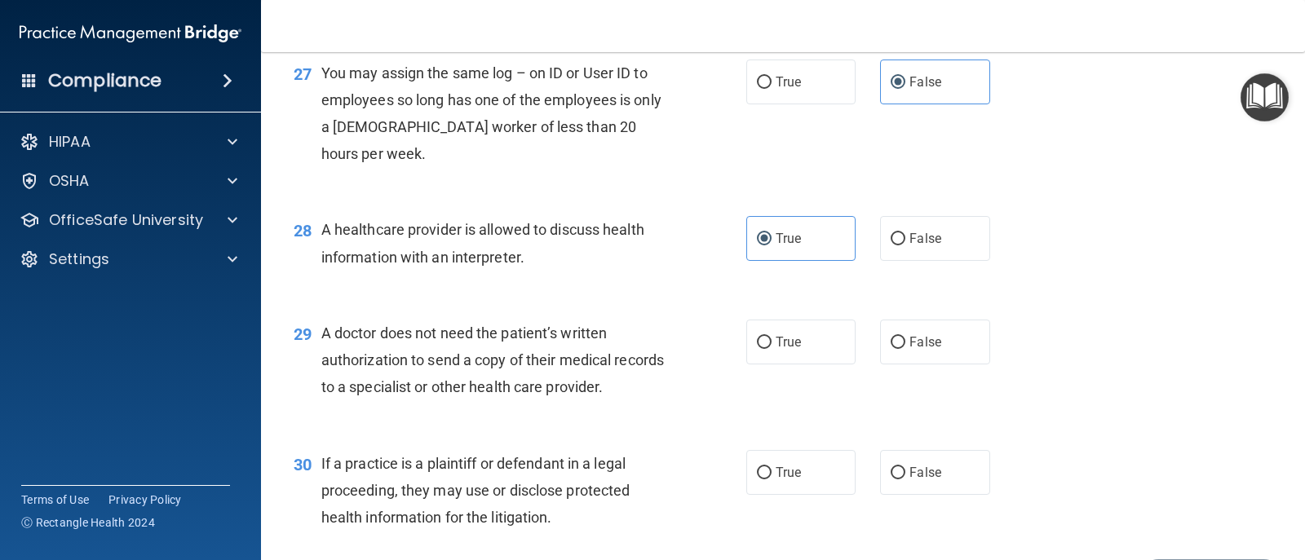
scroll to position [3670, 0]
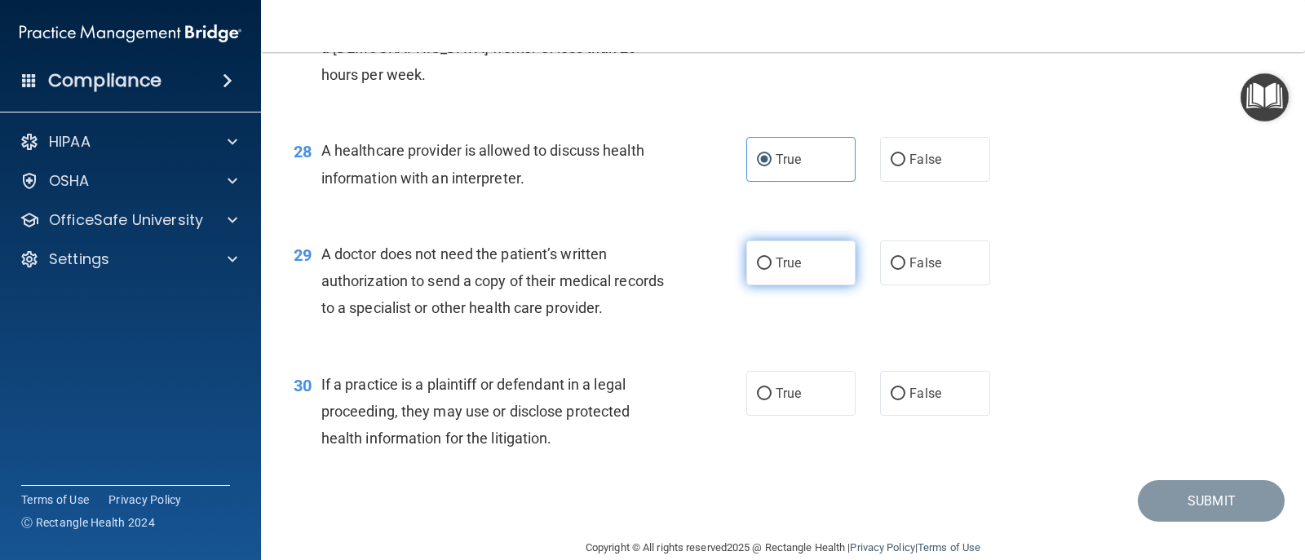
click at [800, 285] on label "True" at bounding box center [800, 263] width 109 height 45
click at [772, 270] on input "True" at bounding box center [764, 264] width 15 height 12
radio input "true"
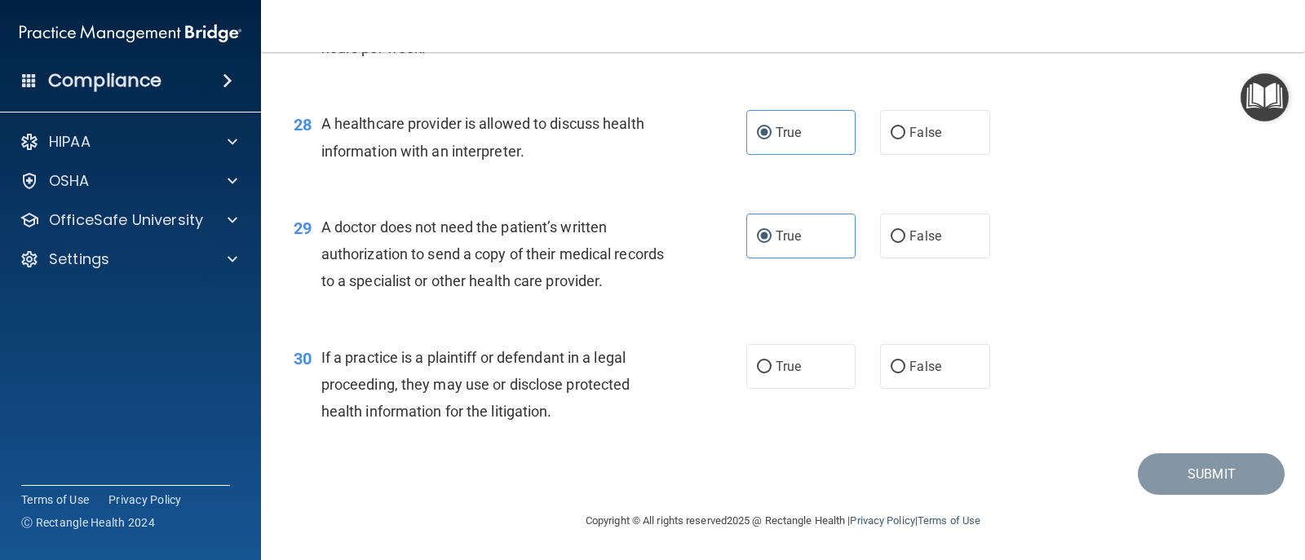
scroll to position [3778, 0]
click at [806, 383] on label "True" at bounding box center [800, 366] width 109 height 45
click at [772, 374] on input "True" at bounding box center [764, 367] width 15 height 12
radio input "true"
click at [843, 472] on button "Submit" at bounding box center [1211, 474] width 147 height 42
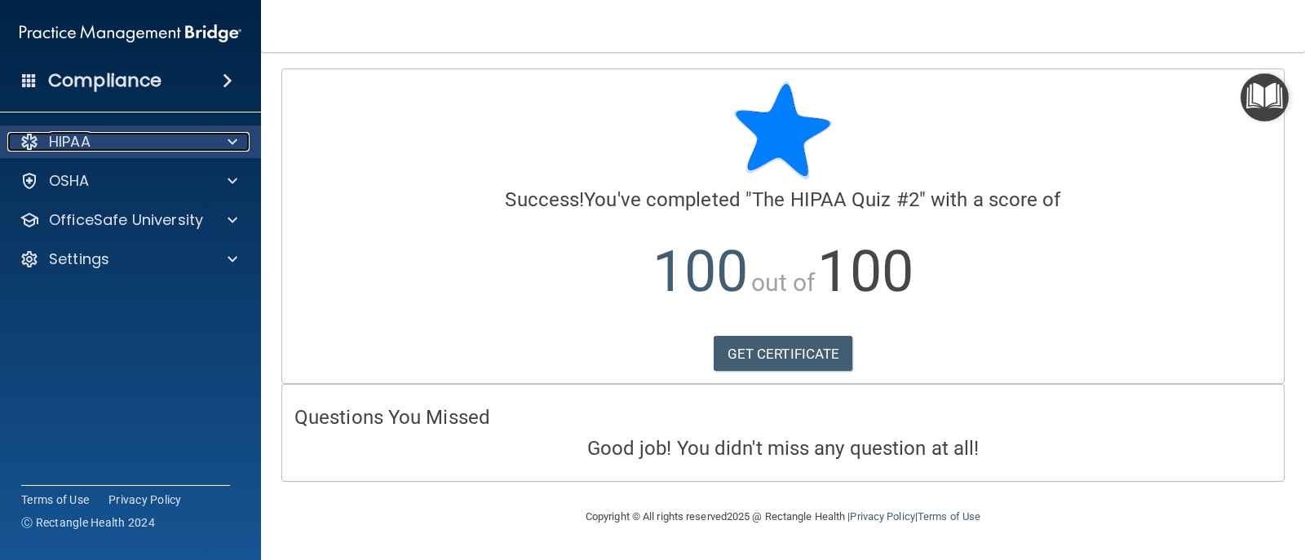
click at [124, 136] on div "HIPAA" at bounding box center [108, 142] width 202 height 20
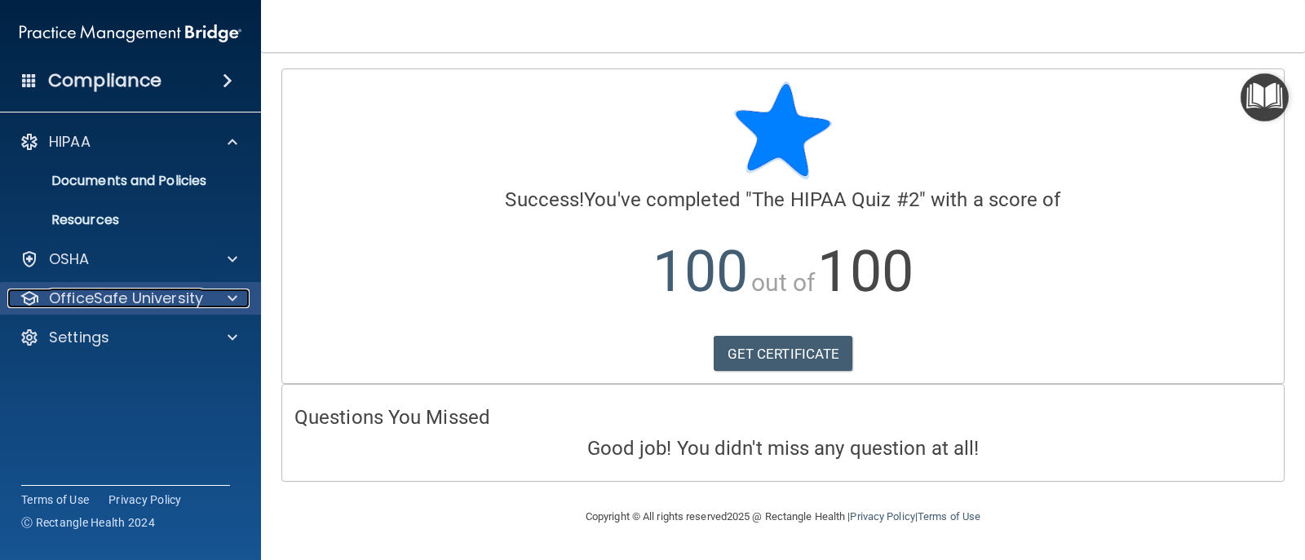
click at [104, 294] on p "OfficeSafe University" at bounding box center [126, 299] width 154 height 20
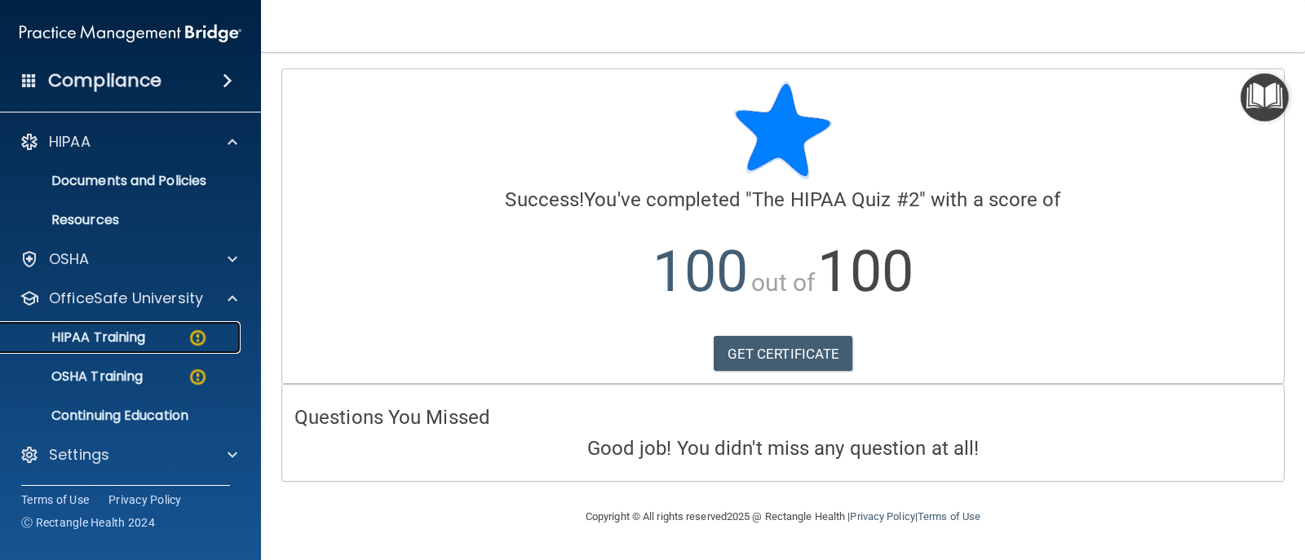
click at [117, 330] on p "HIPAA Training" at bounding box center [78, 338] width 135 height 16
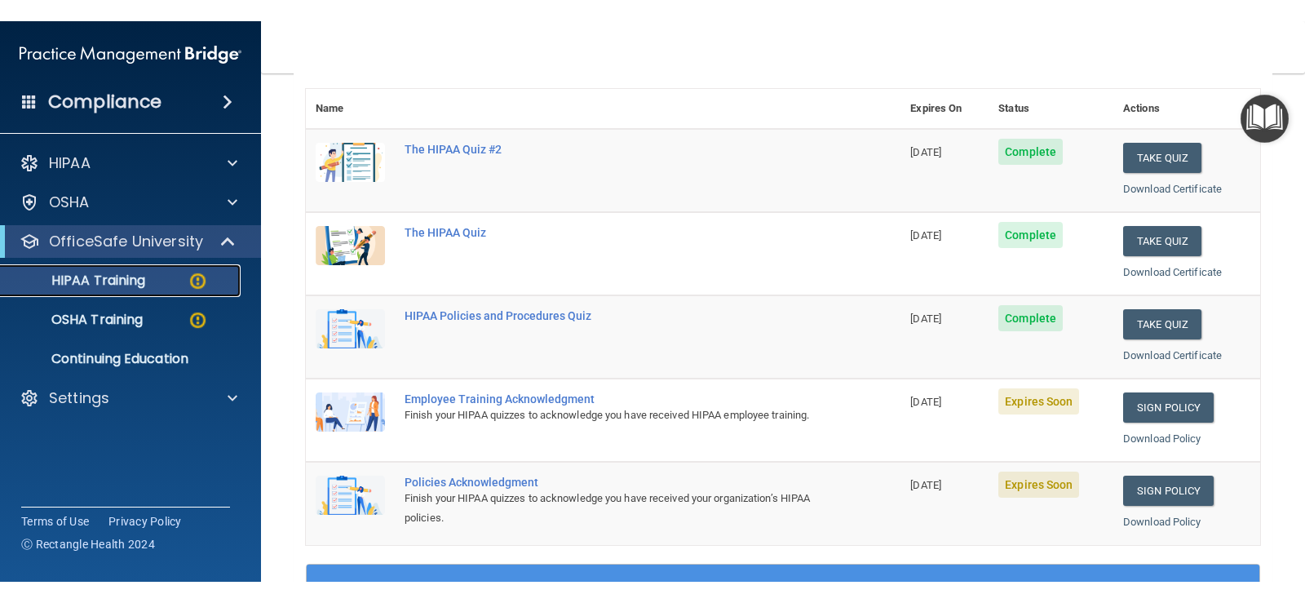
scroll to position [179, 0]
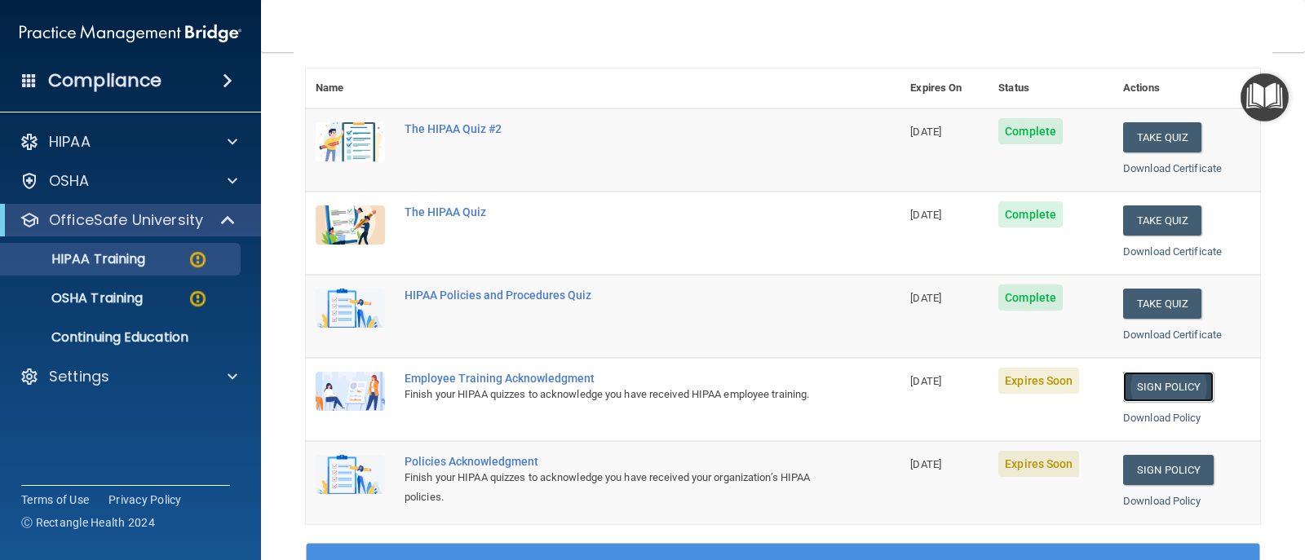
click at [843, 391] on link "Sign Policy" at bounding box center [1168, 387] width 91 height 30
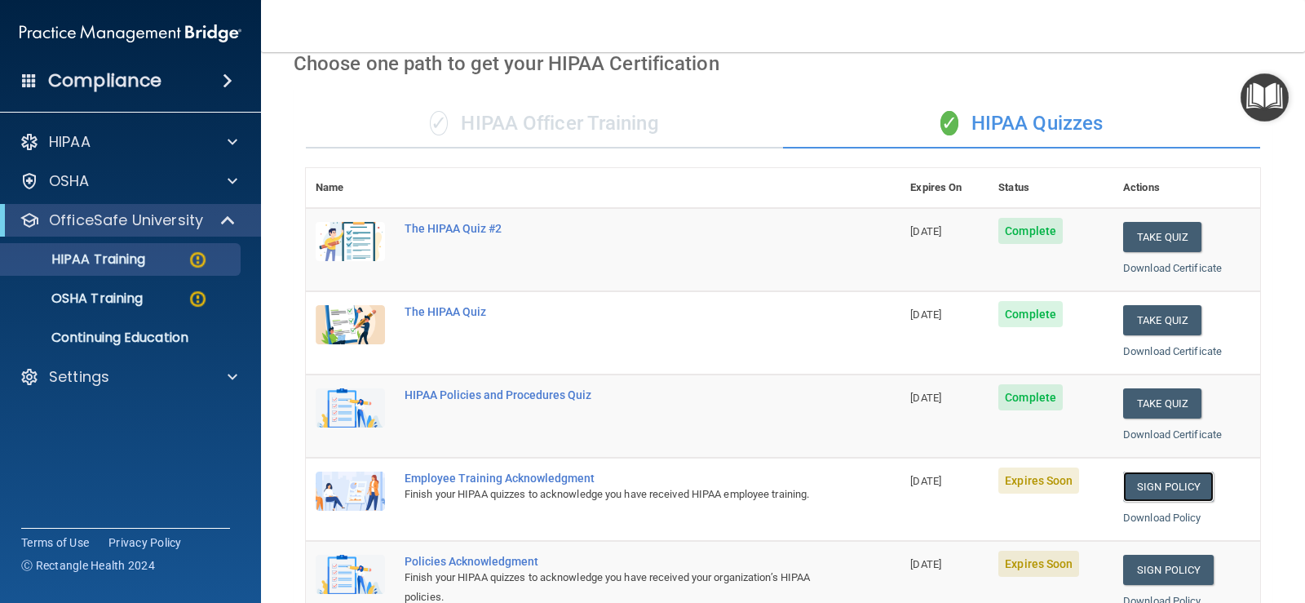
scroll to position [0, 0]
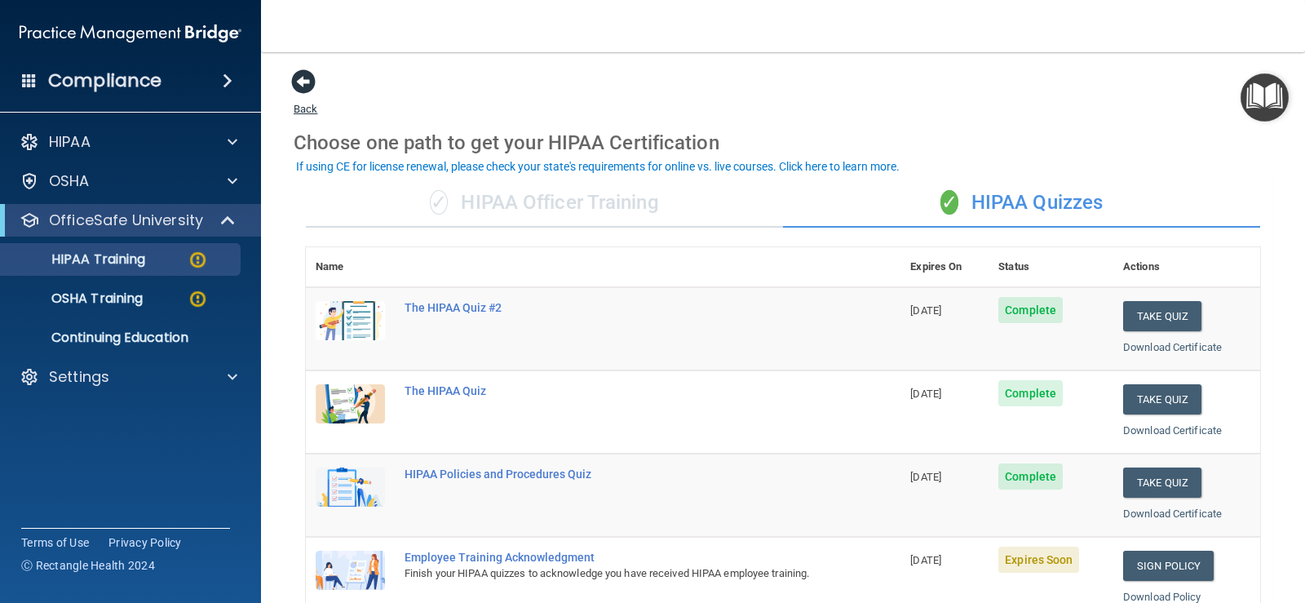
click at [304, 79] on span at bounding box center [303, 81] width 24 height 24
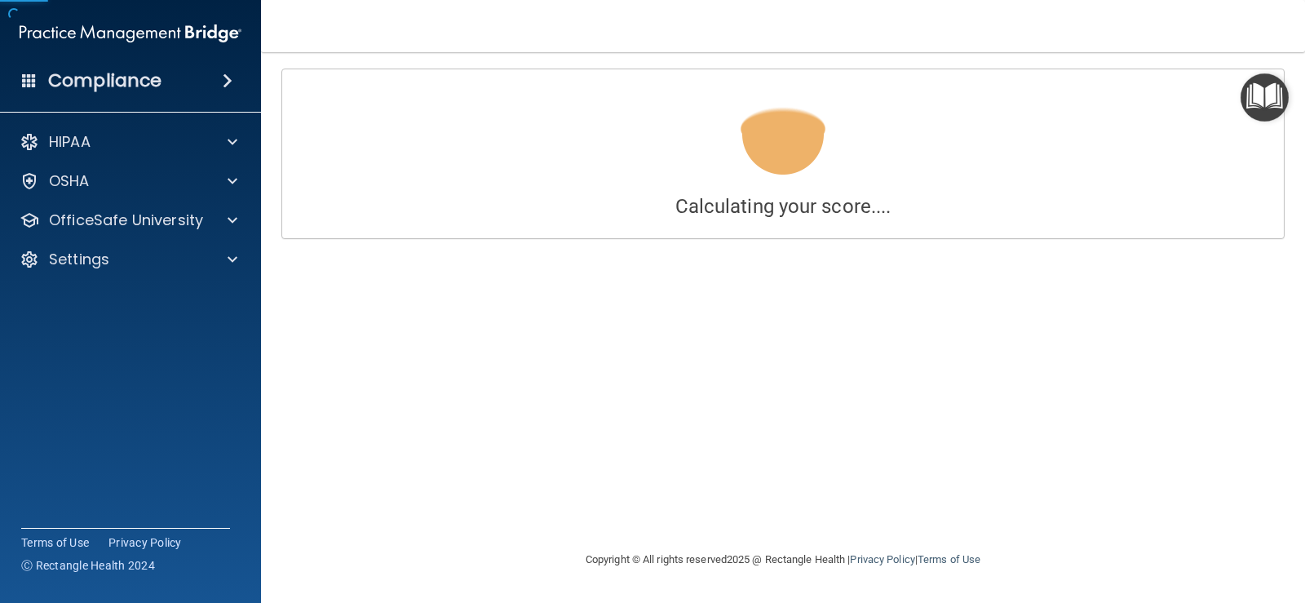
click at [304, 79] on div "Calculating your score.... Success! You've completed " The HIPAA Quiz #2 " with…" at bounding box center [783, 153] width 1002 height 169
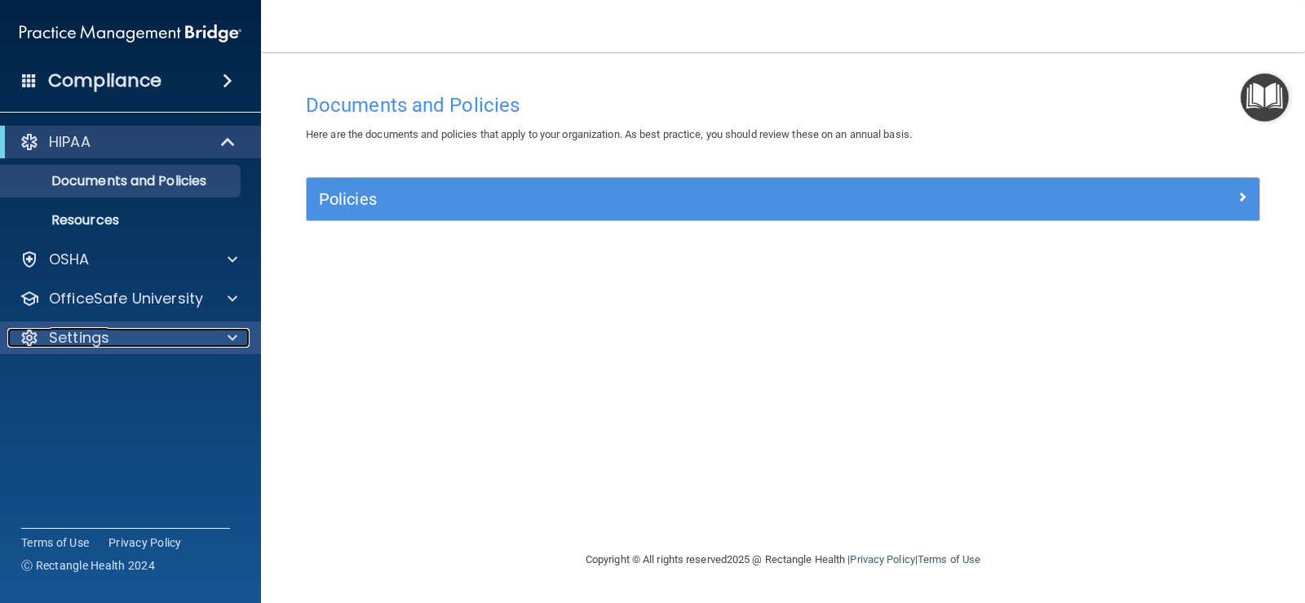
click at [150, 338] on div "Settings" at bounding box center [108, 338] width 202 height 20
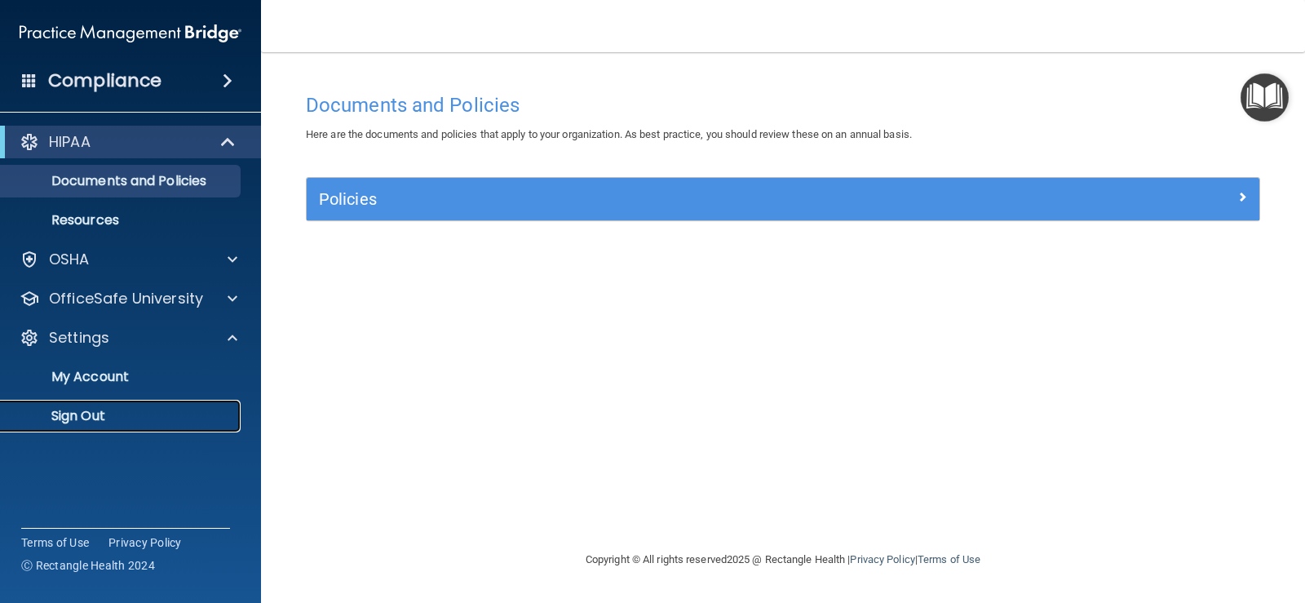
click at [87, 411] on p "Sign Out" at bounding box center [122, 416] width 223 height 16
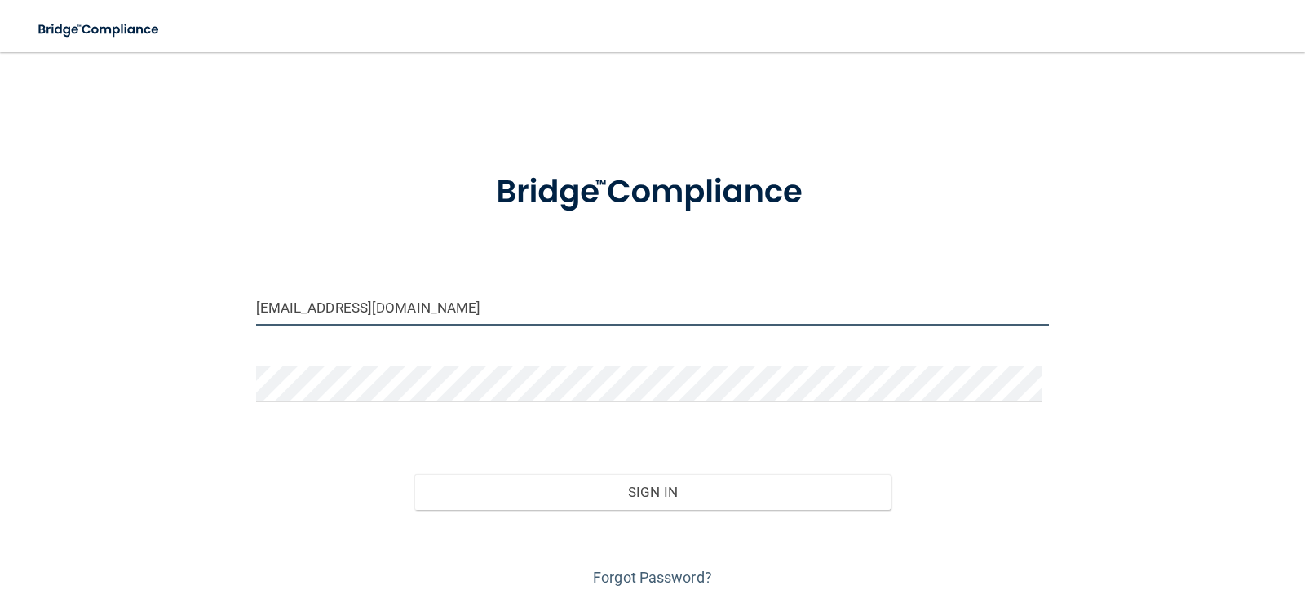
click at [473, 317] on input "kass_wagner77@hotmail.com" at bounding box center [653, 307] width 794 height 37
type input "[EMAIL_ADDRESS][DOMAIN_NAME]"
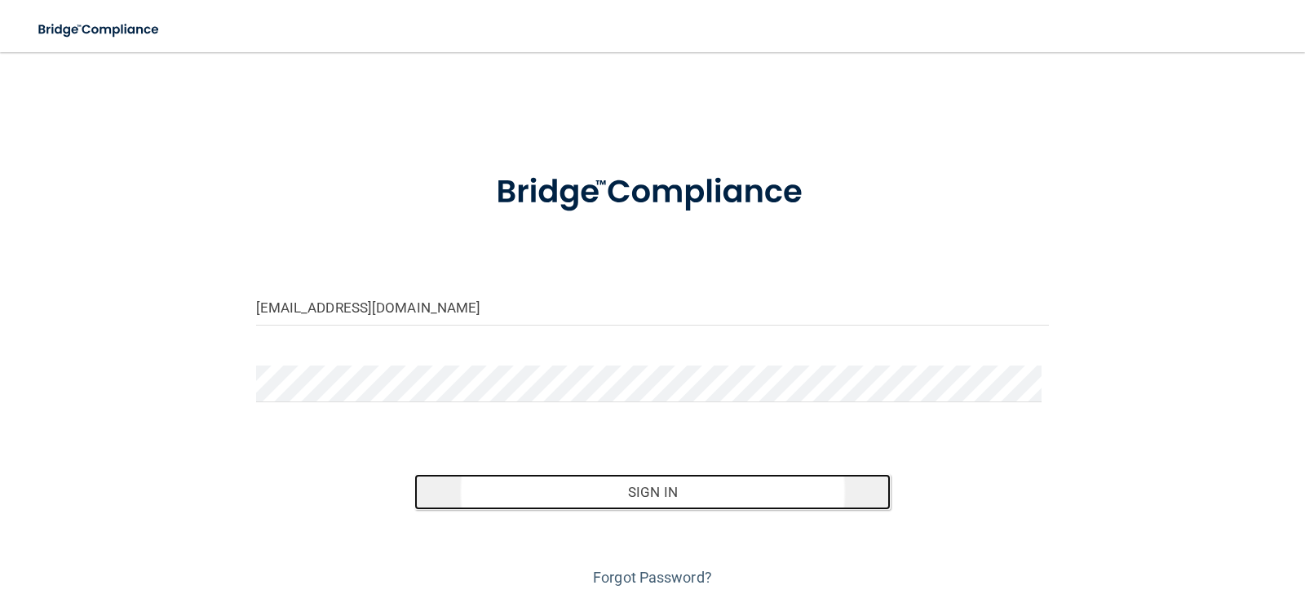
click at [514, 484] on button "Sign In" at bounding box center [652, 492] width 476 height 36
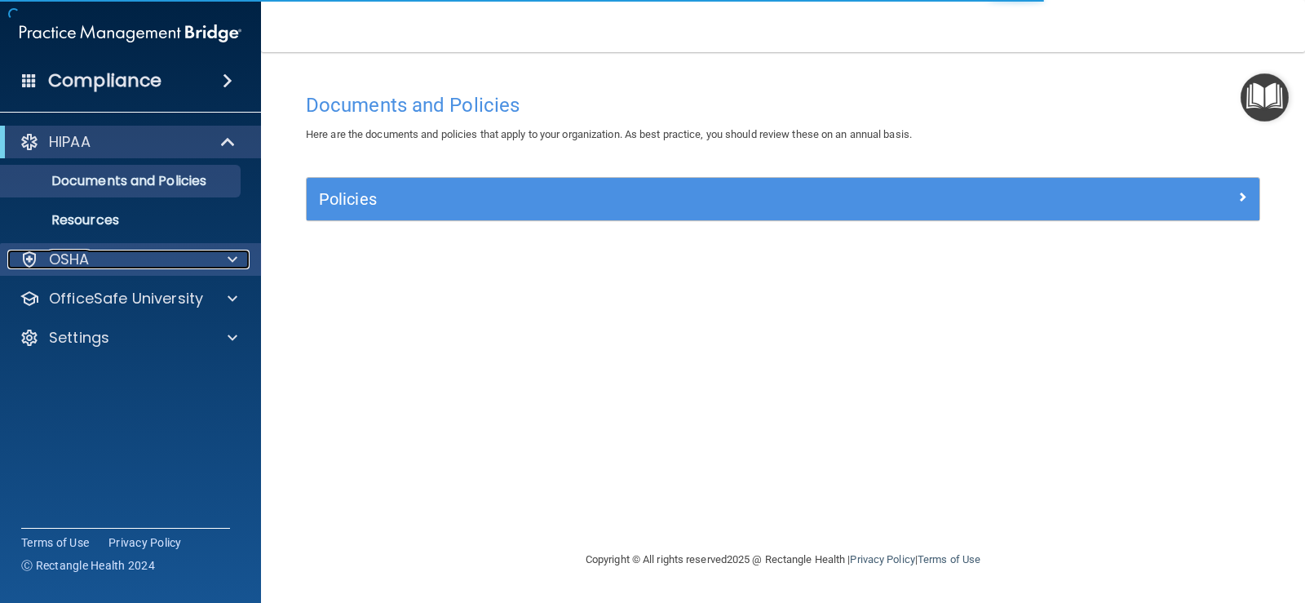
click at [191, 259] on div "OSHA" at bounding box center [108, 260] width 202 height 20
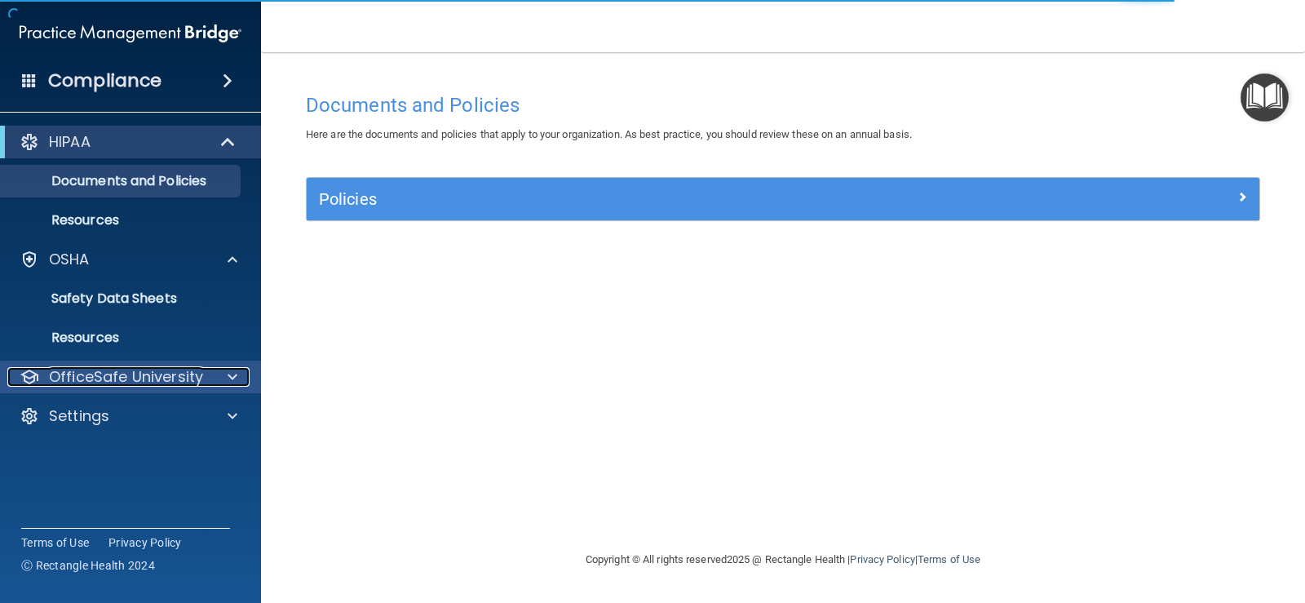
click at [165, 386] on p "OfficeSafe University" at bounding box center [126, 377] width 154 height 20
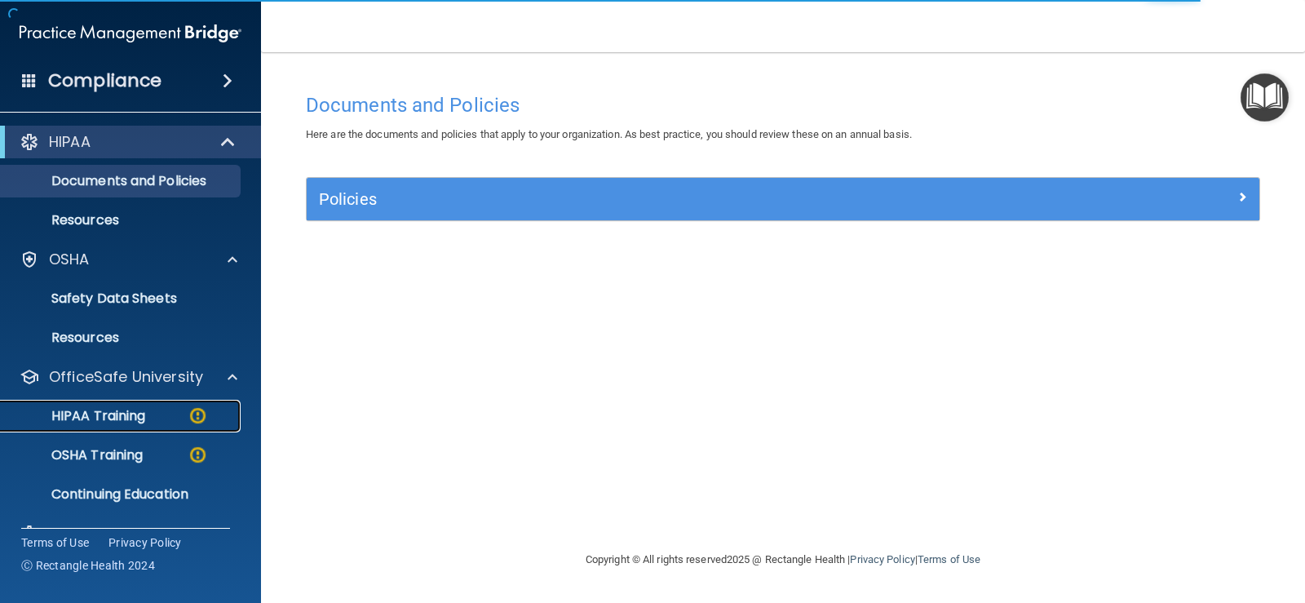
click at [152, 410] on div "HIPAA Training" at bounding box center [122, 416] width 223 height 16
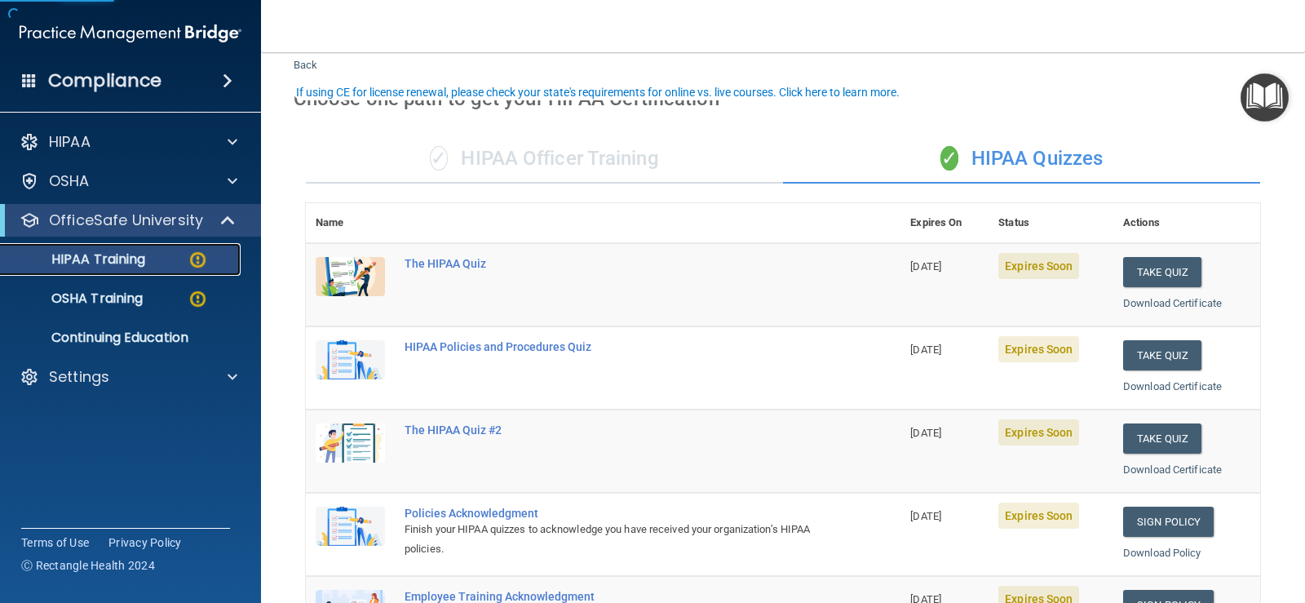
scroll to position [82, 0]
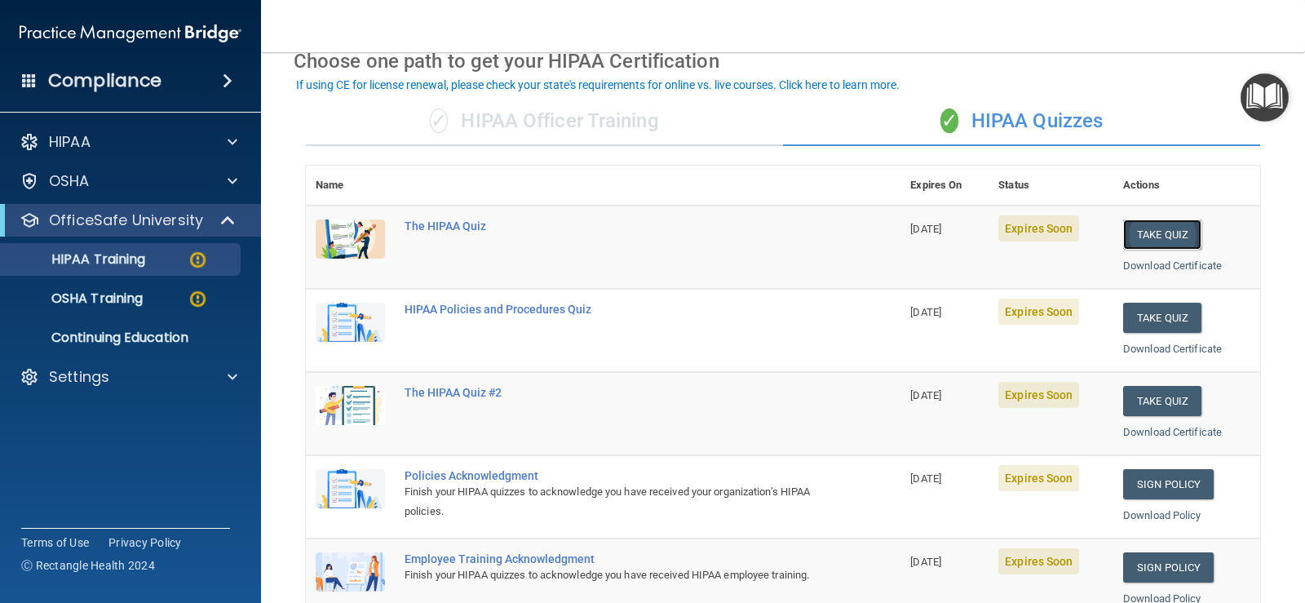
click at [843, 234] on button "Take Quiz" at bounding box center [1162, 234] width 78 height 30
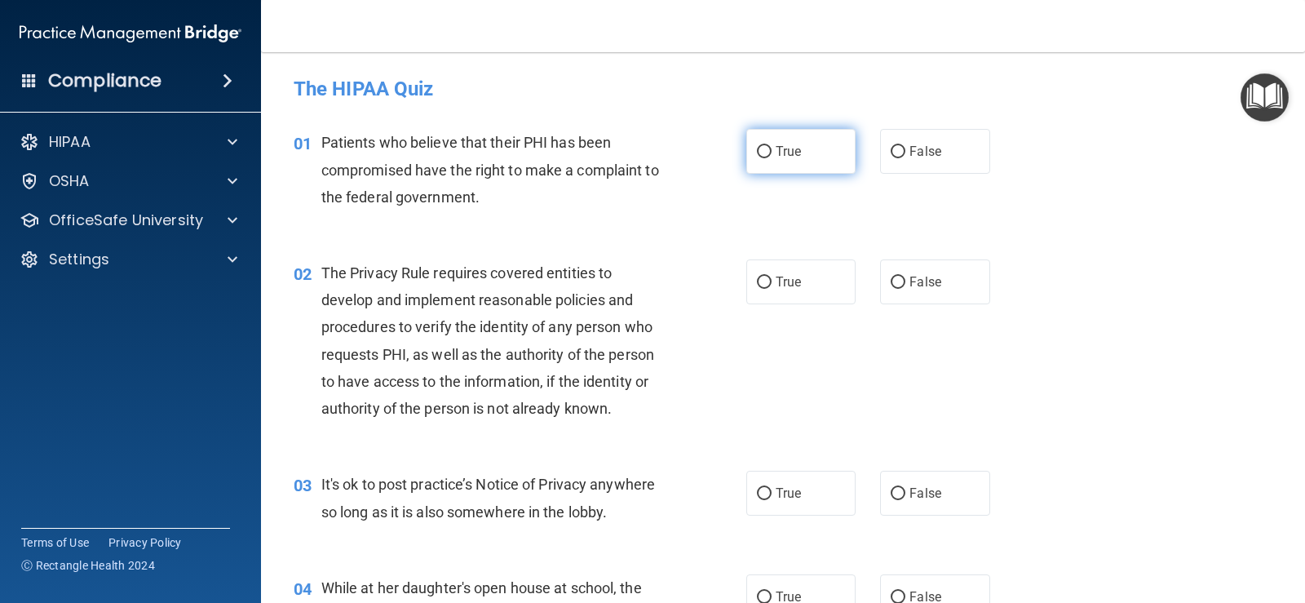
click at [798, 163] on label "True" at bounding box center [800, 151] width 109 height 45
click at [772, 158] on input "True" at bounding box center [764, 152] width 15 height 12
radio input "true"
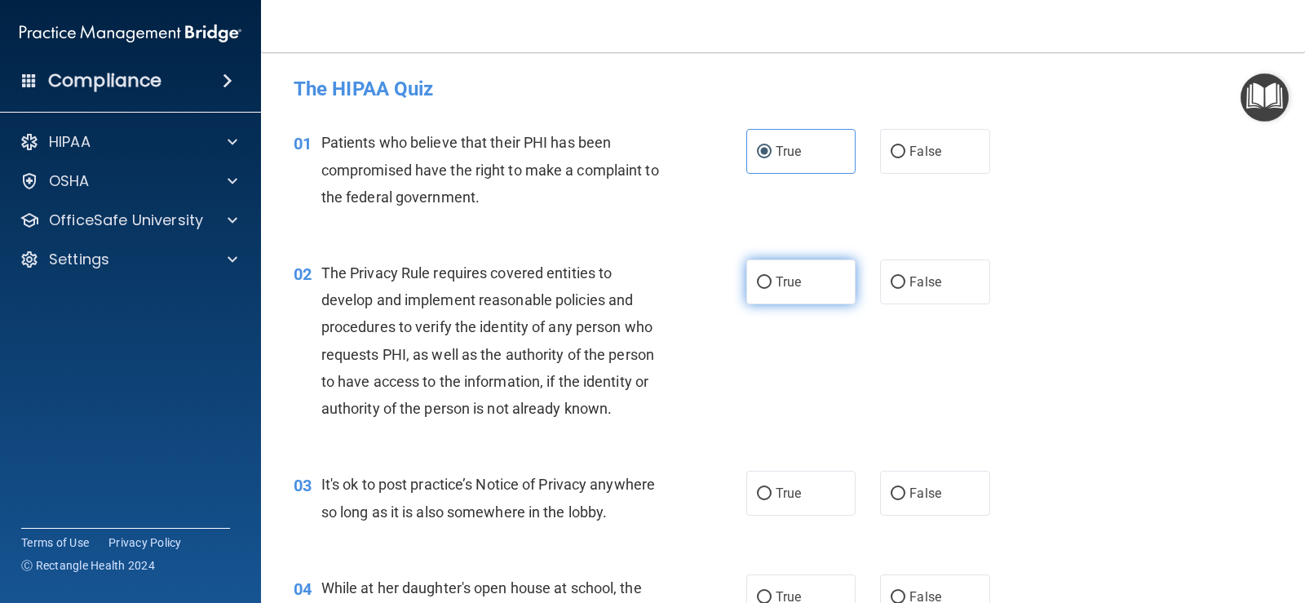
click at [790, 282] on span "True" at bounding box center [788, 281] width 25 height 15
click at [772, 282] on input "True" at bounding box center [764, 282] width 15 height 12
radio input "true"
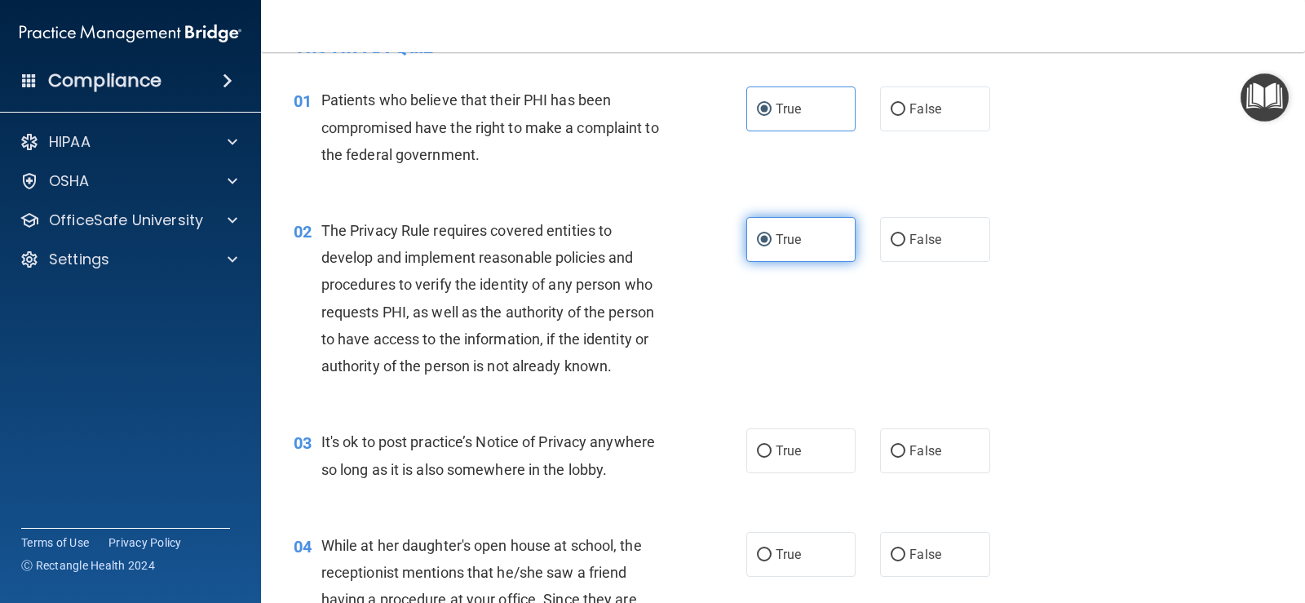
scroll to position [163, 0]
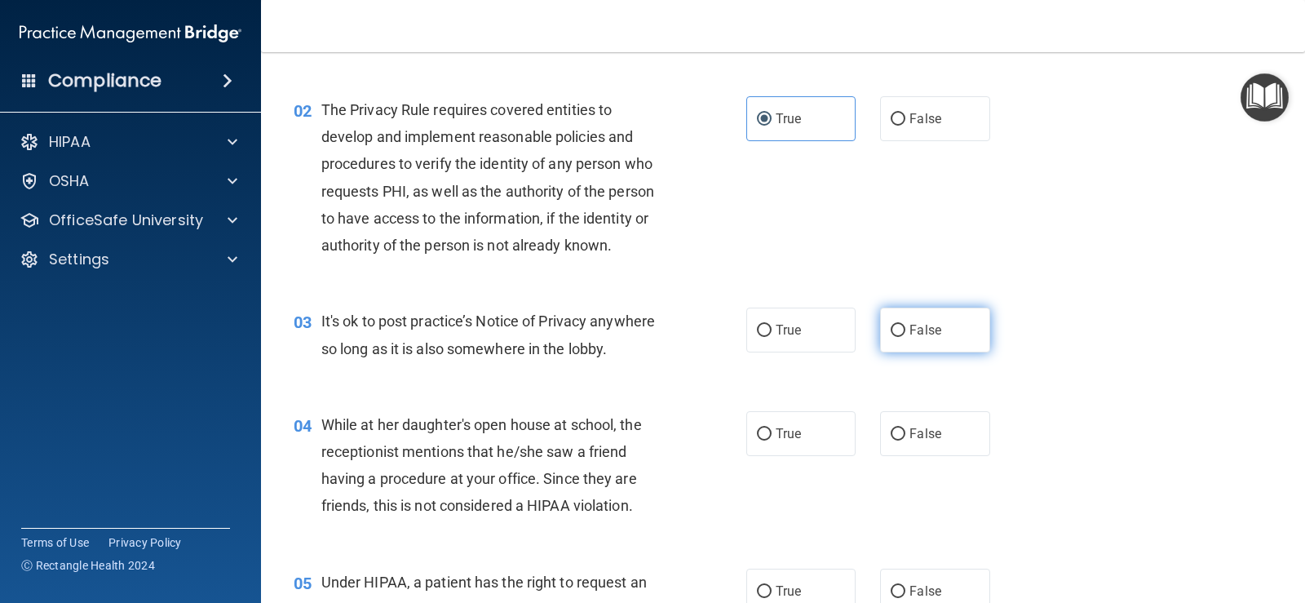
click at [843, 334] on span "False" at bounding box center [925, 329] width 32 height 15
click at [843, 334] on input "False" at bounding box center [898, 331] width 15 height 12
radio input "true"
click at [843, 430] on span "False" at bounding box center [925, 433] width 32 height 15
click at [843, 430] on input "False" at bounding box center [898, 434] width 15 height 12
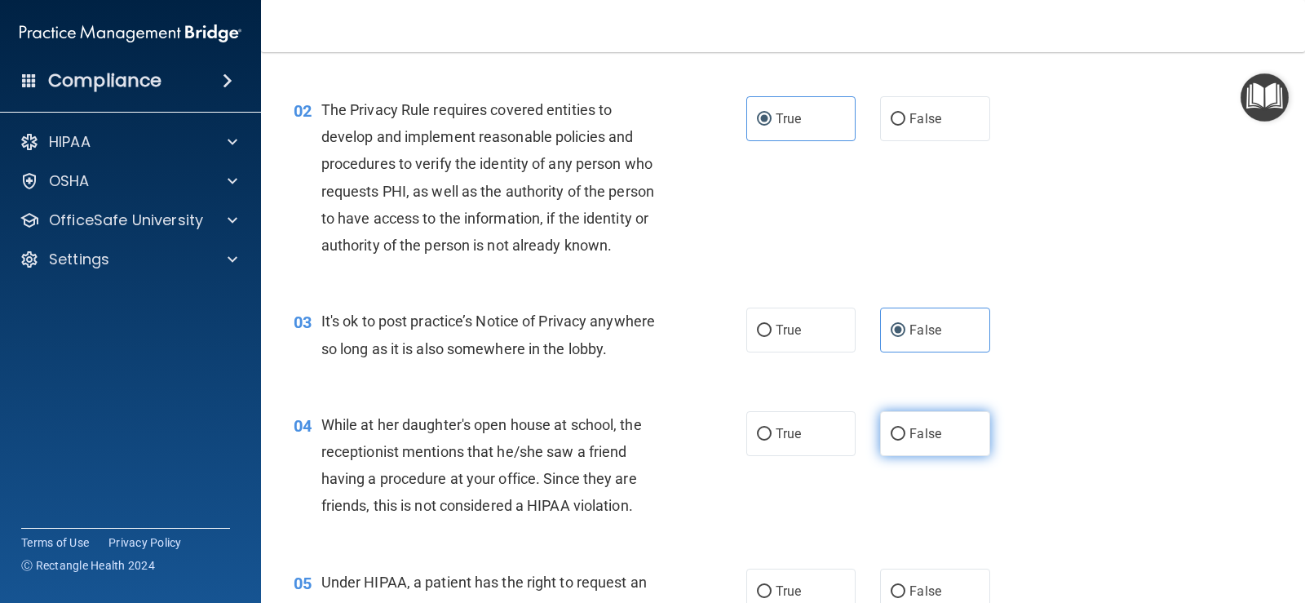
radio input "true"
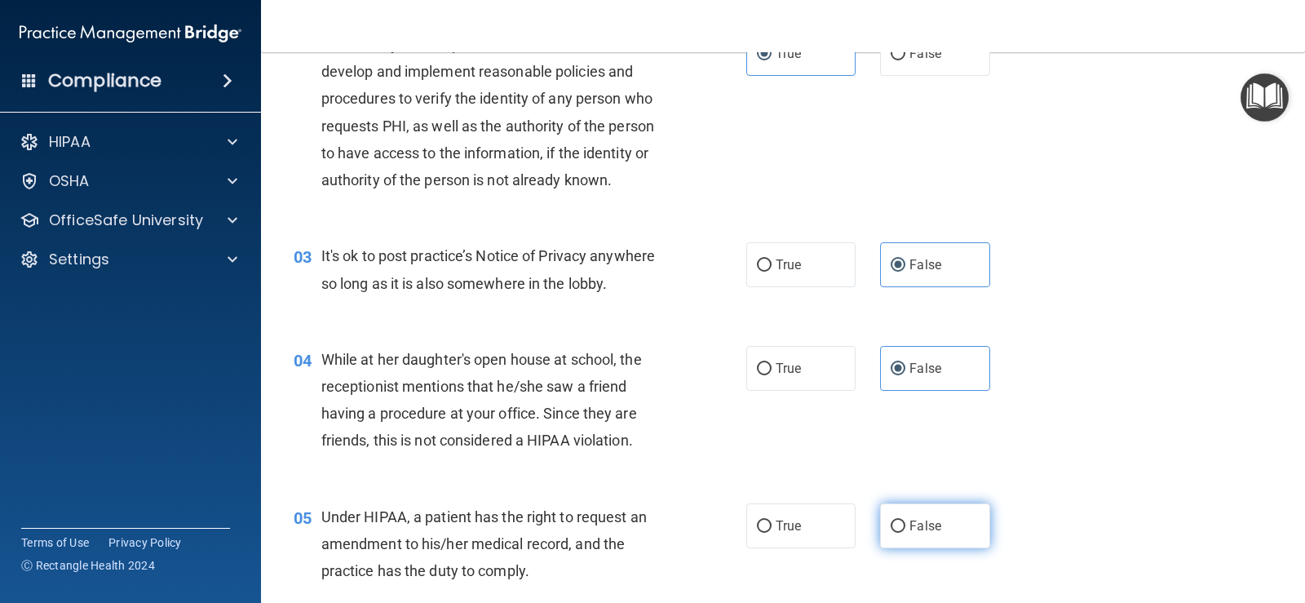
scroll to position [326, 0]
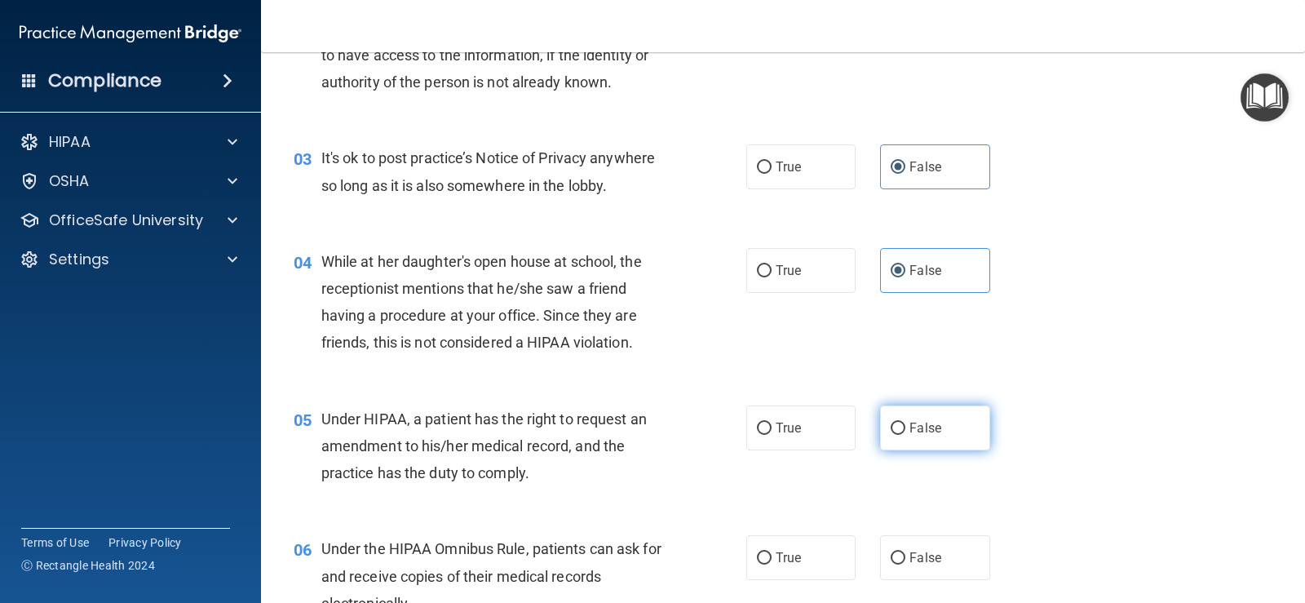
click at [843, 428] on span "False" at bounding box center [925, 427] width 32 height 15
click at [843, 428] on input "False" at bounding box center [898, 428] width 15 height 12
radio input "true"
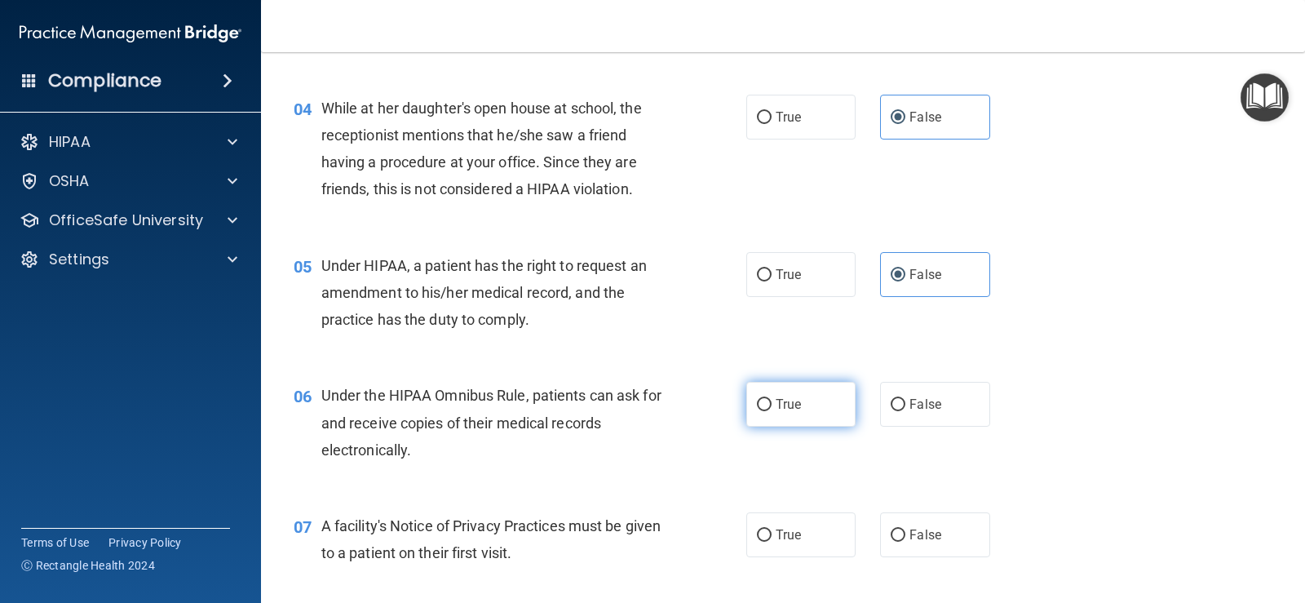
scroll to position [489, 0]
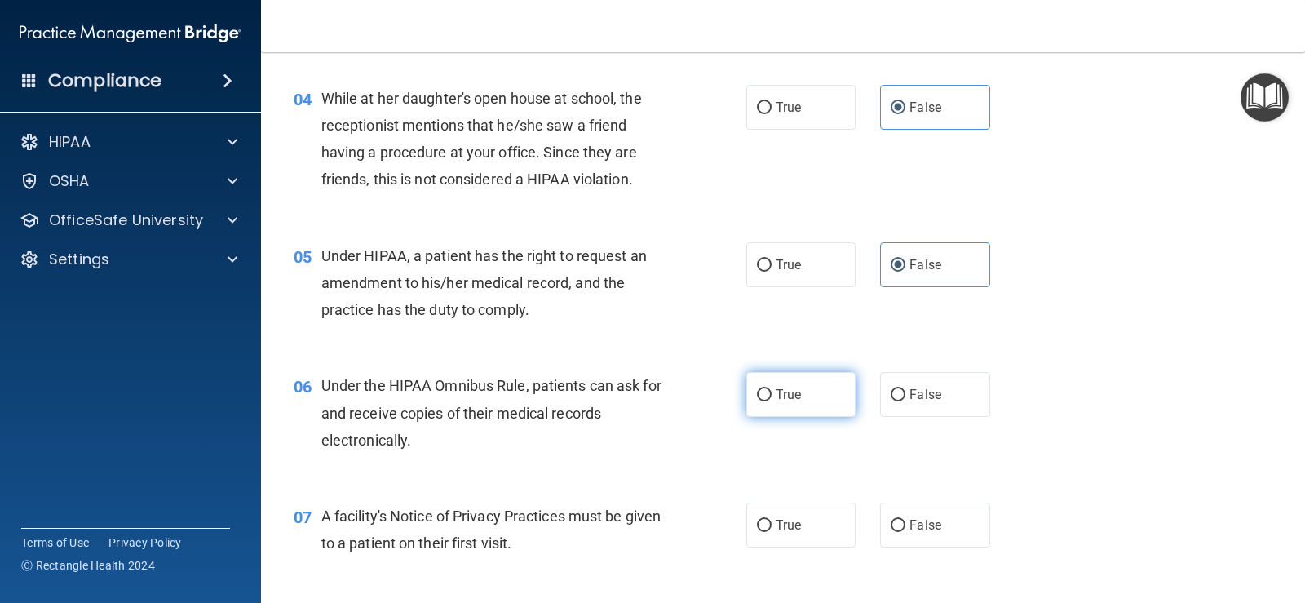
click at [776, 397] on span "True" at bounding box center [788, 394] width 25 height 15
click at [772, 397] on input "True" at bounding box center [764, 395] width 15 height 12
radio input "true"
click at [776, 520] on span "True" at bounding box center [788, 524] width 25 height 15
click at [770, 520] on input "True" at bounding box center [764, 526] width 15 height 12
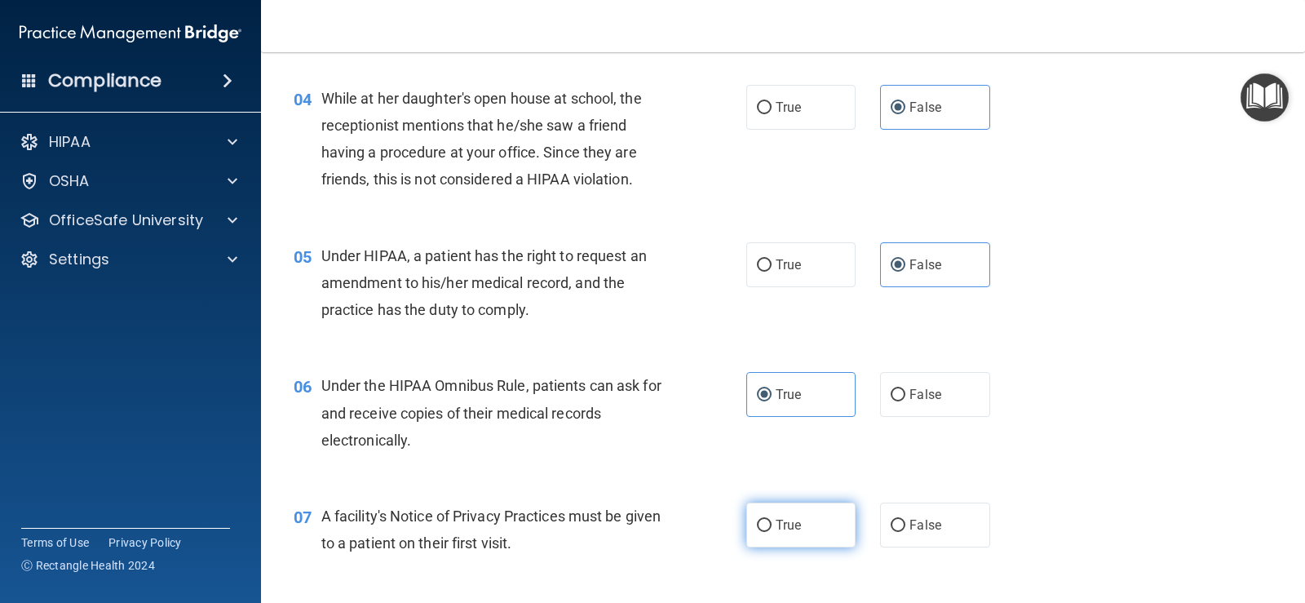
radio input "true"
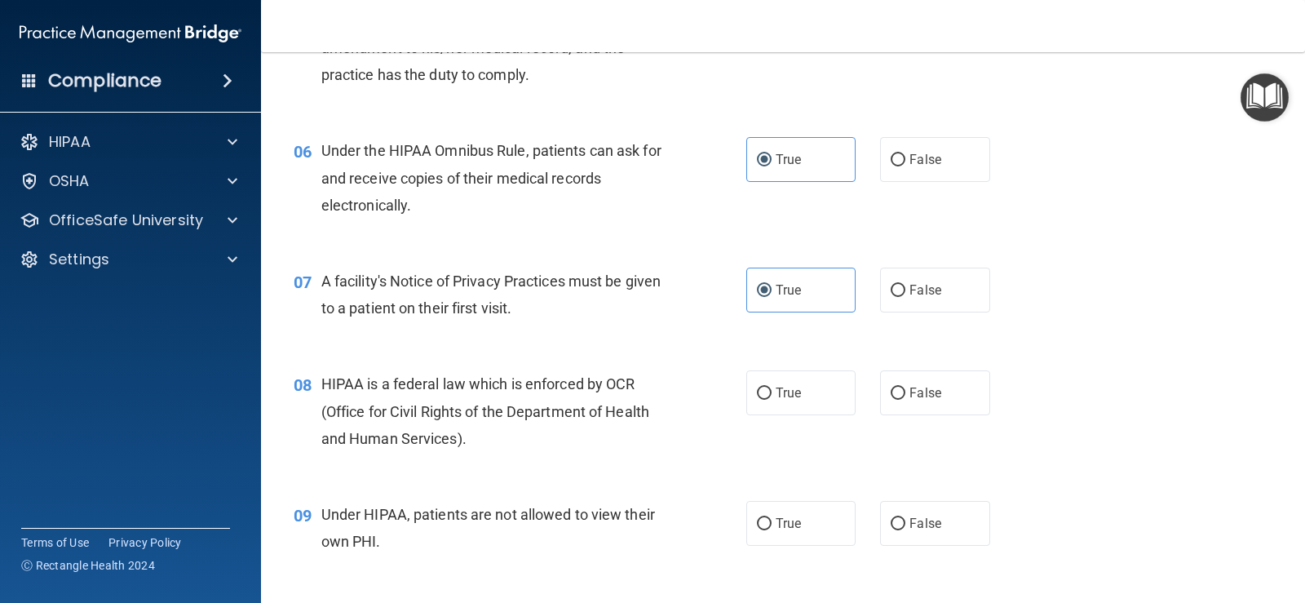
scroll to position [734, 0]
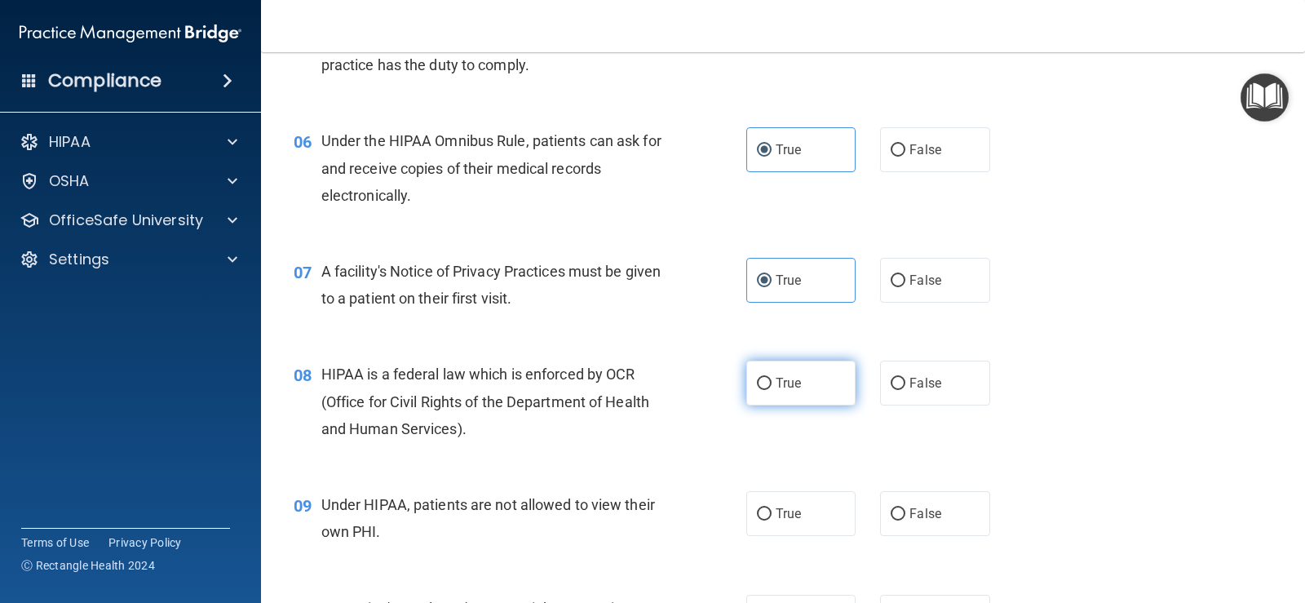
click at [777, 396] on label "True" at bounding box center [800, 383] width 109 height 45
click at [772, 390] on input "True" at bounding box center [764, 384] width 15 height 12
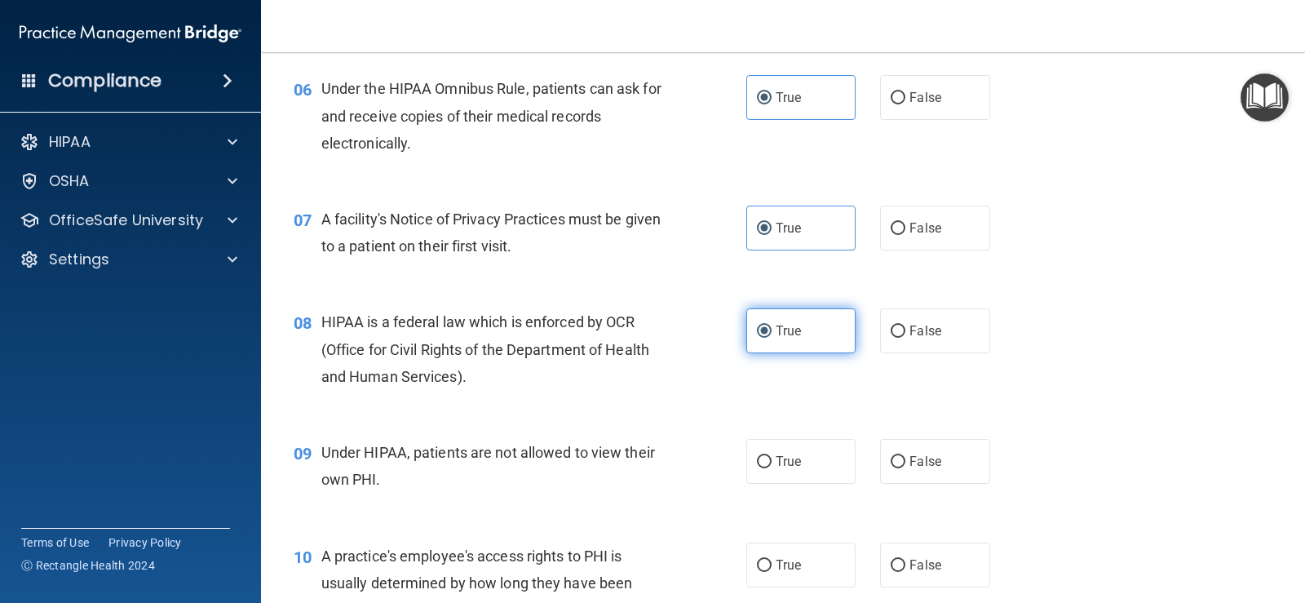
scroll to position [816, 0]
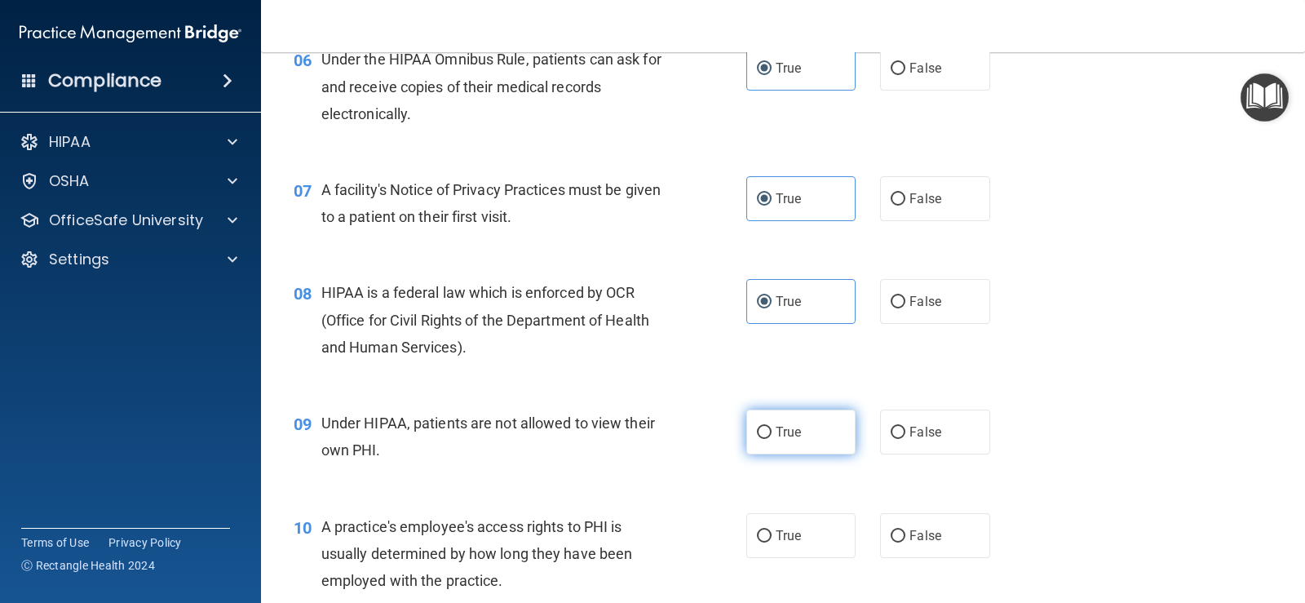
click at [778, 432] on span "True" at bounding box center [788, 431] width 25 height 15
click at [772, 432] on input "True" at bounding box center [764, 433] width 15 height 12
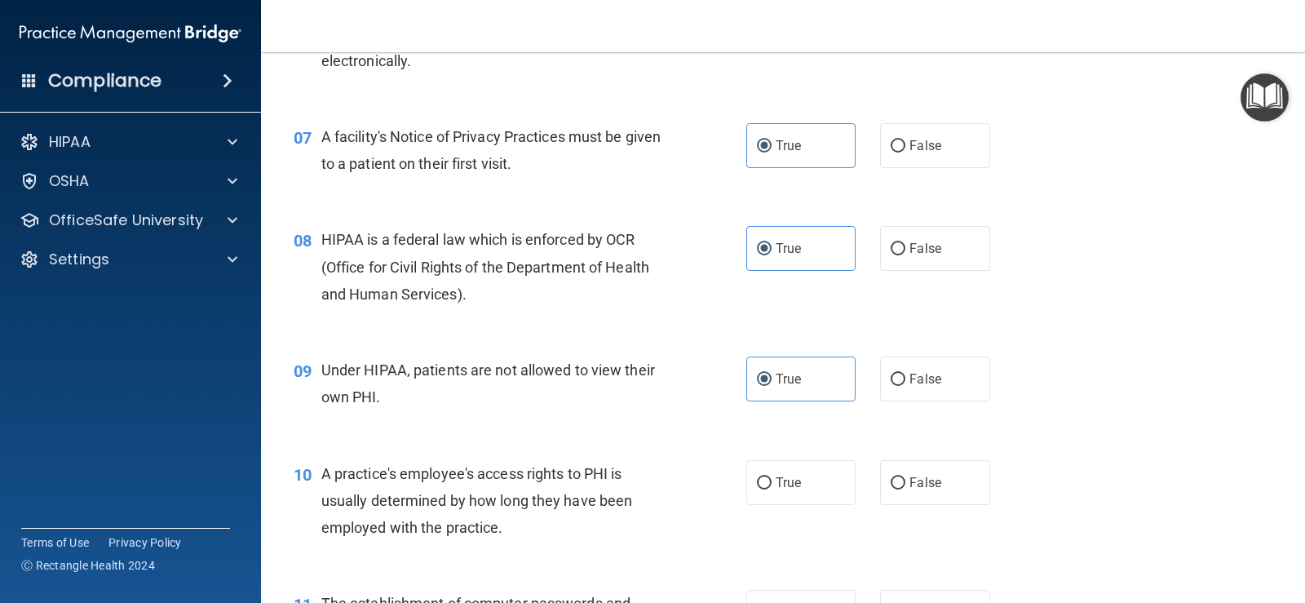
scroll to position [897, 0]
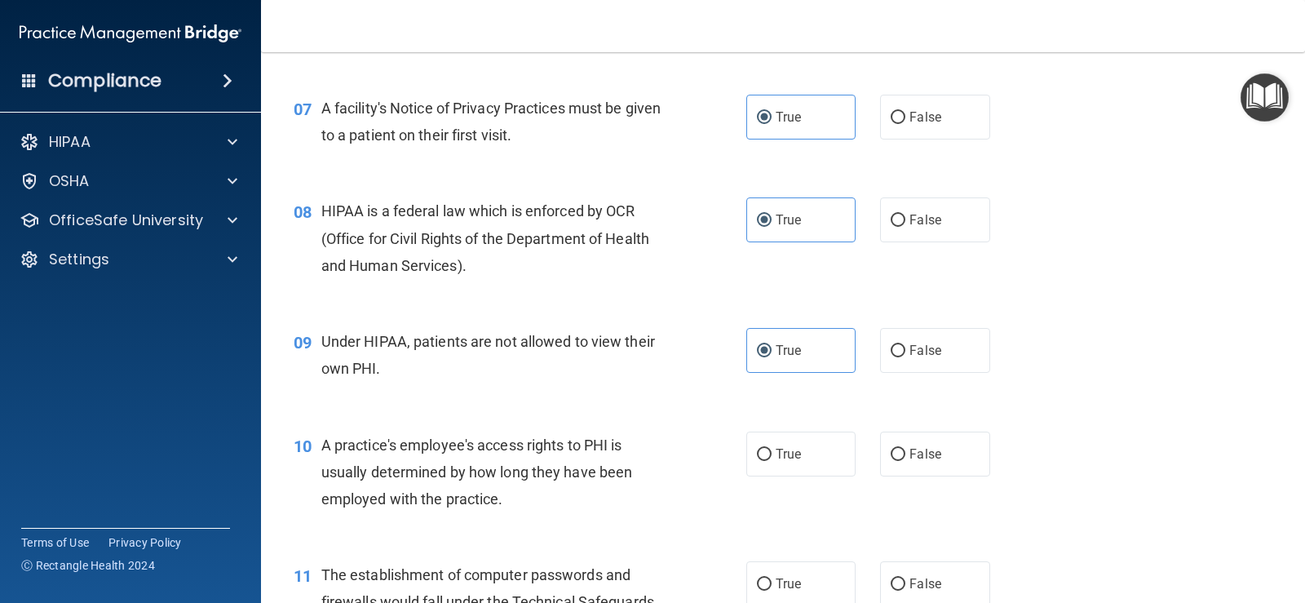
drag, startPoint x: 952, startPoint y: 466, endPoint x: 930, endPoint y: 382, distance: 86.8
click at [843, 462] on label "False" at bounding box center [934, 453] width 109 height 45
click at [843, 461] on input "False" at bounding box center [898, 455] width 15 height 12
click at [843, 344] on span "False" at bounding box center [925, 350] width 32 height 15
click at [843, 345] on input "False" at bounding box center [898, 351] width 15 height 12
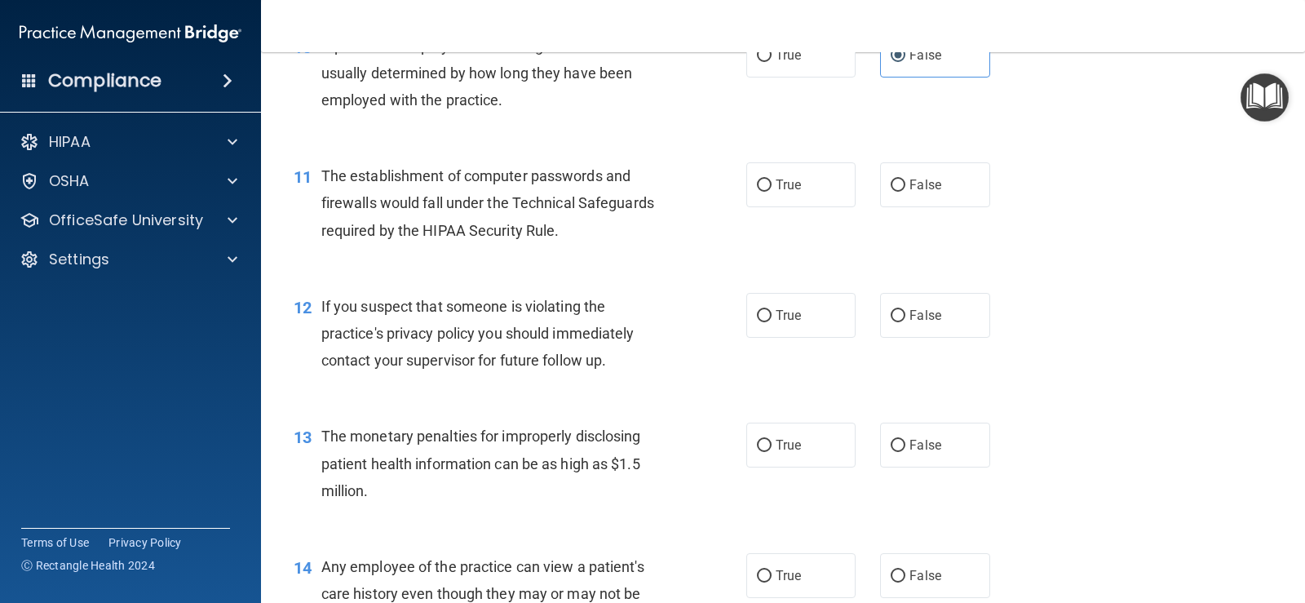
scroll to position [1305, 0]
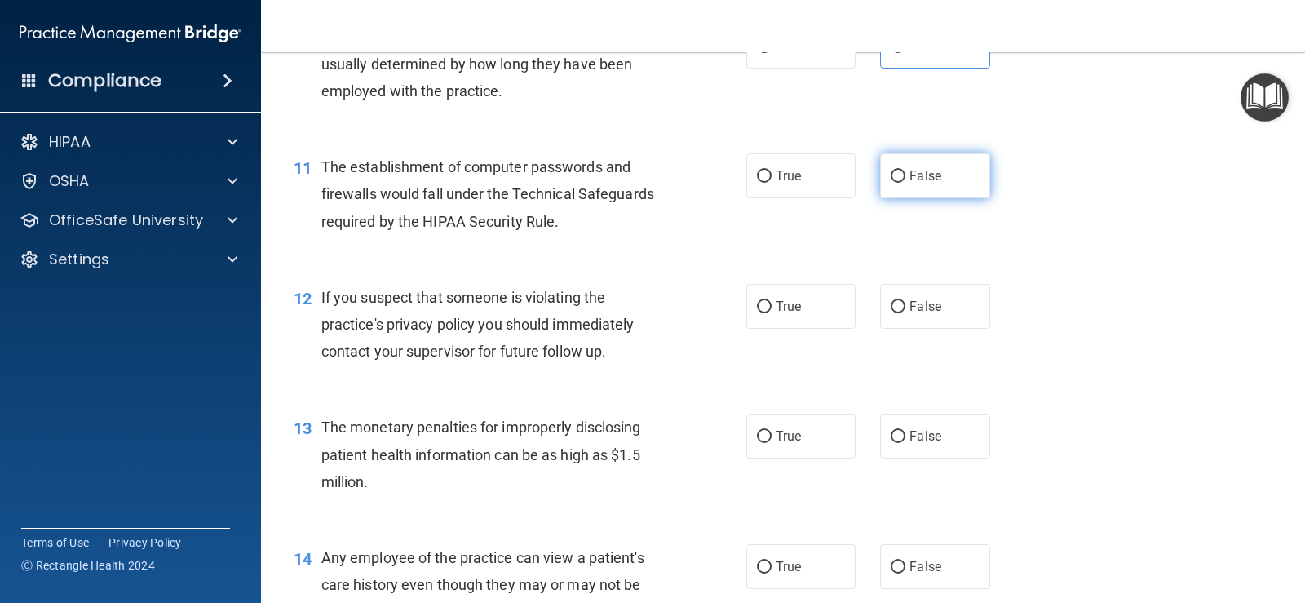
click at [843, 181] on label "False" at bounding box center [934, 175] width 109 height 45
click at [843, 181] on input "False" at bounding box center [898, 176] width 15 height 12
click at [803, 305] on label "True" at bounding box center [800, 306] width 109 height 45
click at [772, 305] on input "True" at bounding box center [764, 307] width 15 height 12
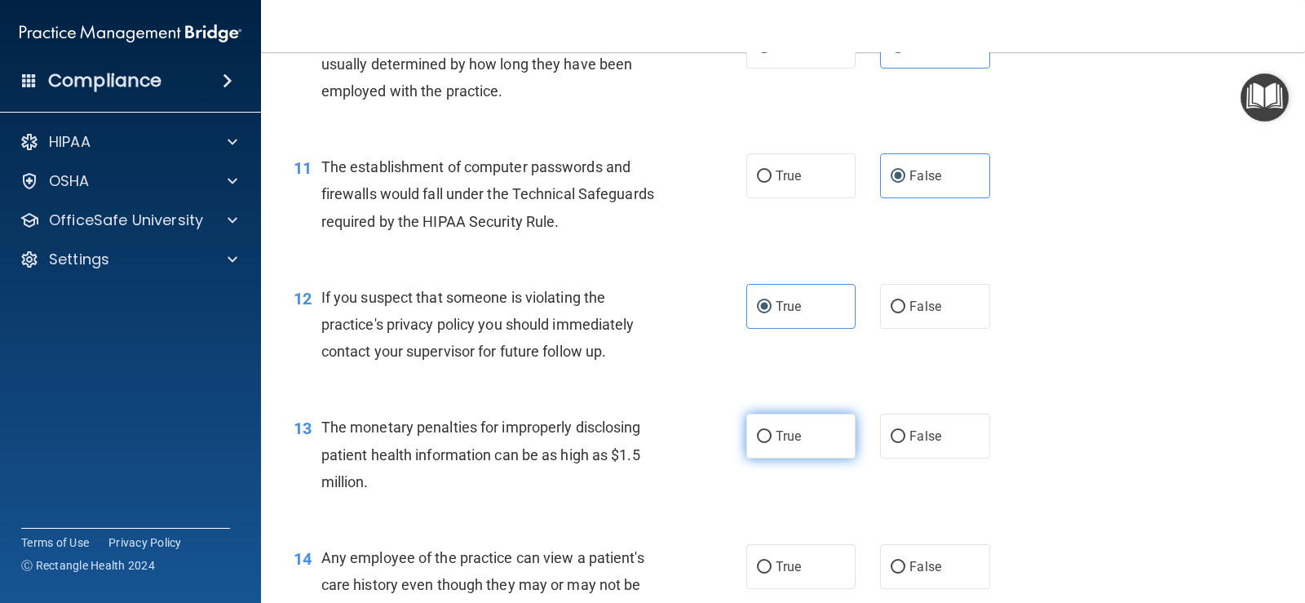
click at [784, 422] on label "True" at bounding box center [800, 436] width 109 height 45
click at [772, 431] on input "True" at bounding box center [764, 437] width 15 height 12
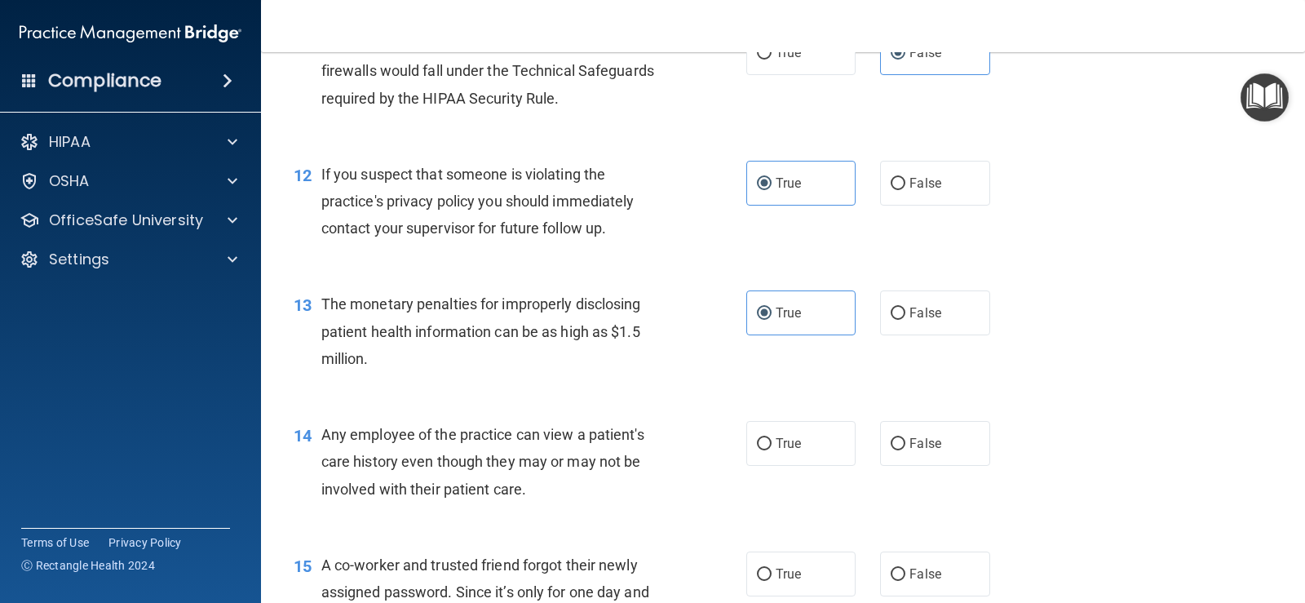
scroll to position [1468, 0]
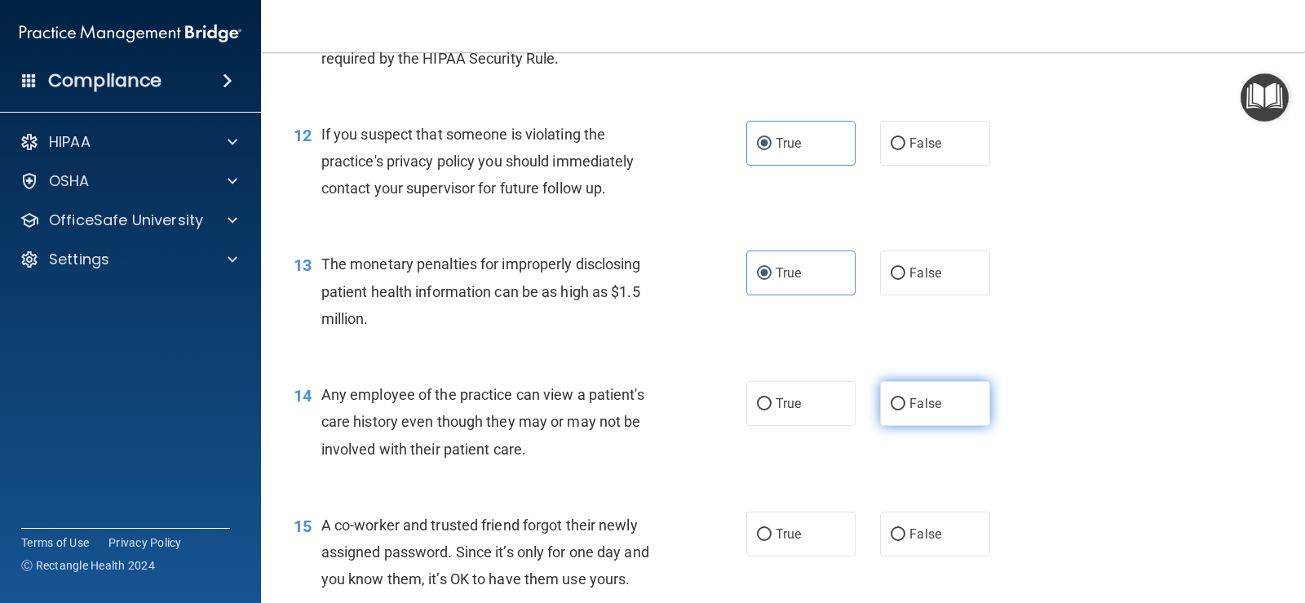
click at [843, 391] on label "False" at bounding box center [934, 403] width 109 height 45
click at [843, 398] on input "False" at bounding box center [898, 404] width 15 height 12
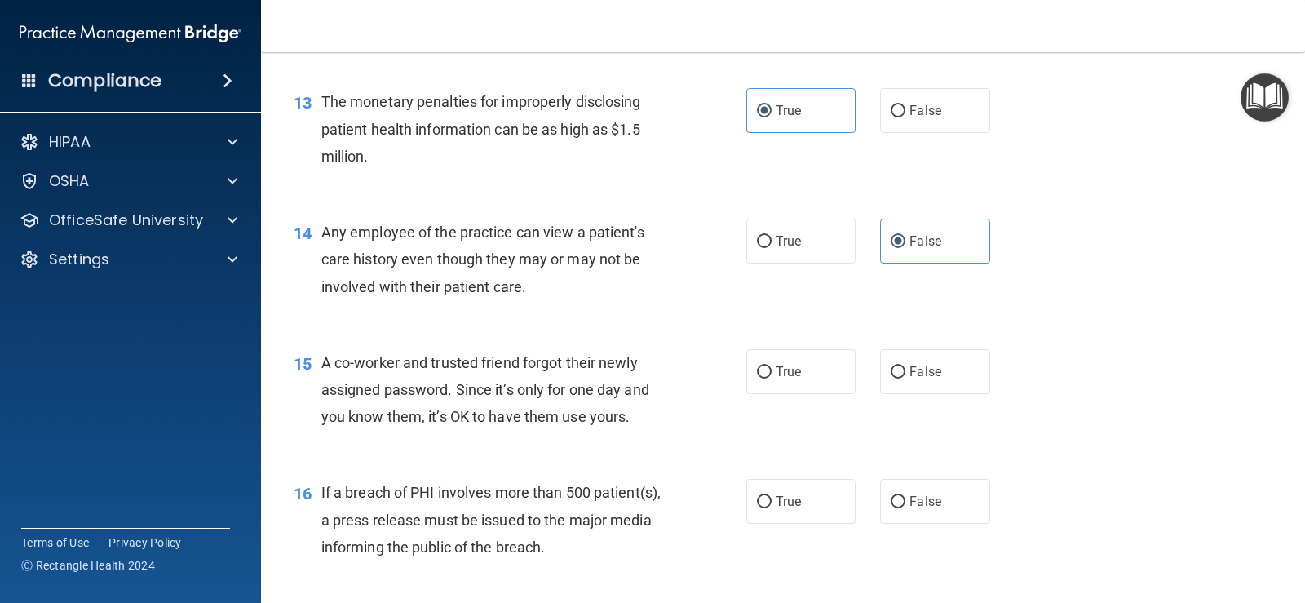
scroll to position [1631, 0]
click at [843, 377] on span "False" at bounding box center [925, 370] width 32 height 15
click at [843, 377] on input "False" at bounding box center [898, 371] width 15 height 12
click at [776, 497] on span "True" at bounding box center [788, 500] width 25 height 15
click at [772, 497] on input "True" at bounding box center [764, 501] width 15 height 12
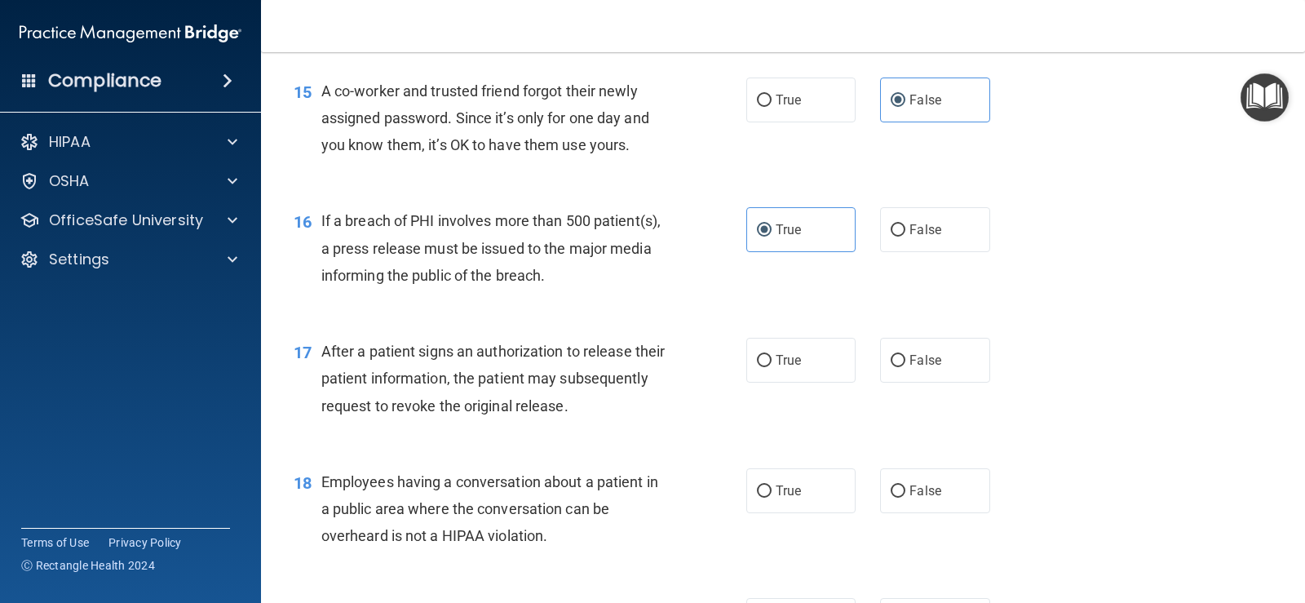
scroll to position [1957, 0]
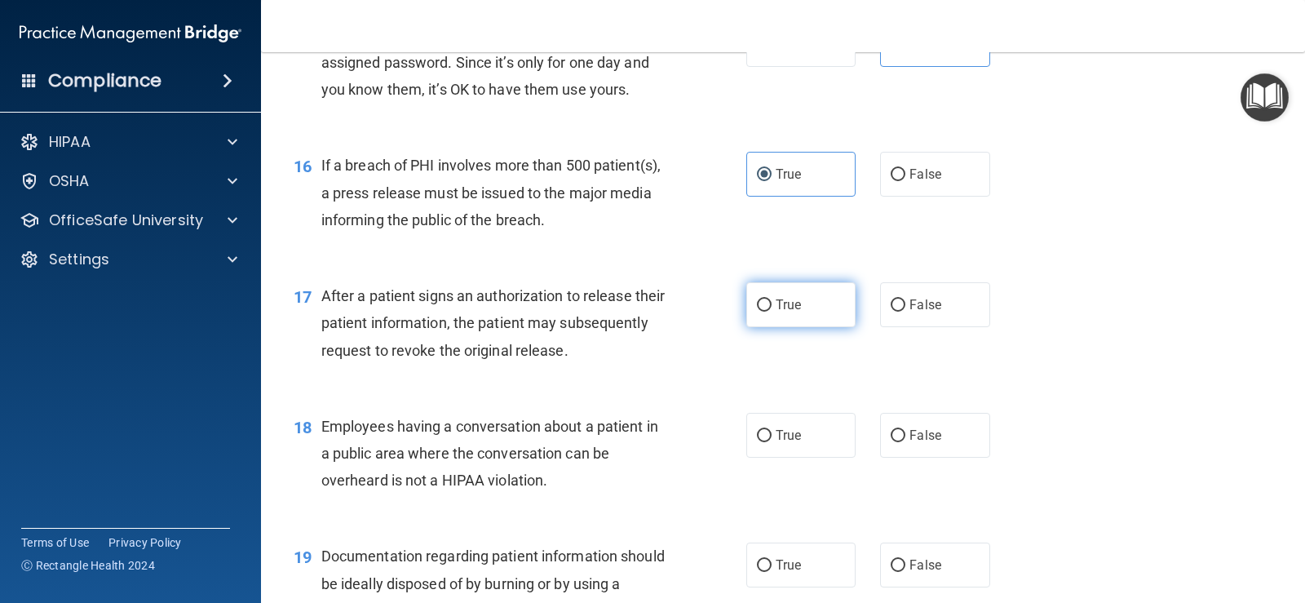
click at [803, 319] on label "True" at bounding box center [800, 304] width 109 height 45
click at [772, 312] on input "True" at bounding box center [764, 305] width 15 height 12
click at [843, 442] on span "False" at bounding box center [925, 434] width 32 height 15
click at [843, 442] on input "False" at bounding box center [898, 436] width 15 height 12
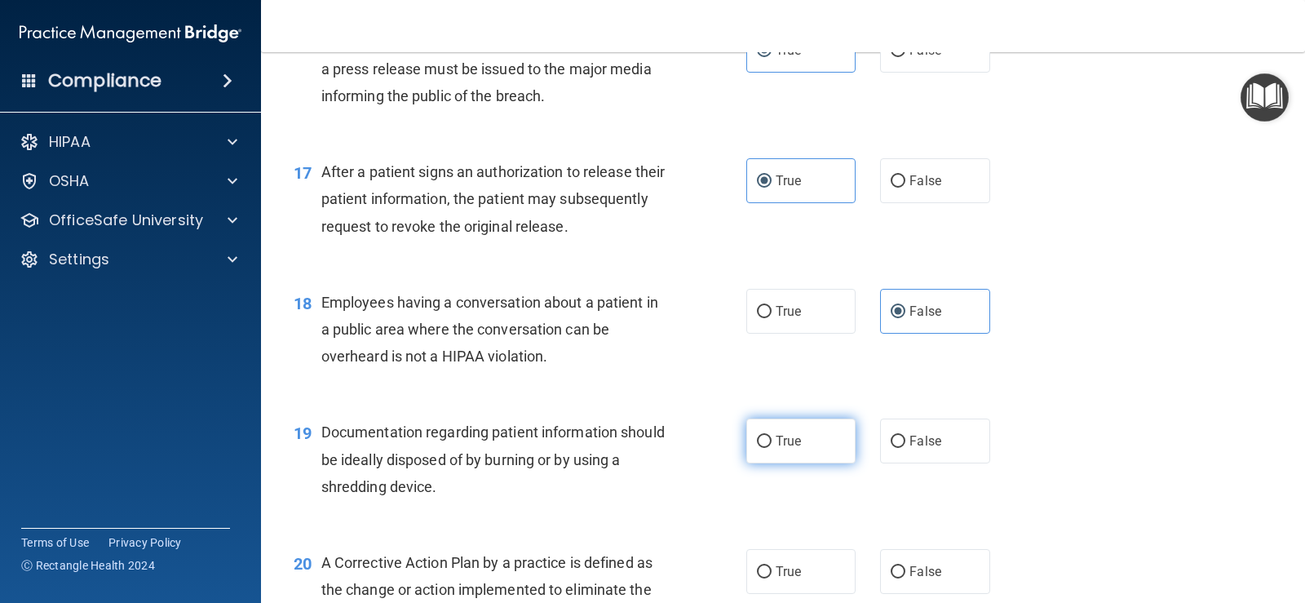
scroll to position [2121, 0]
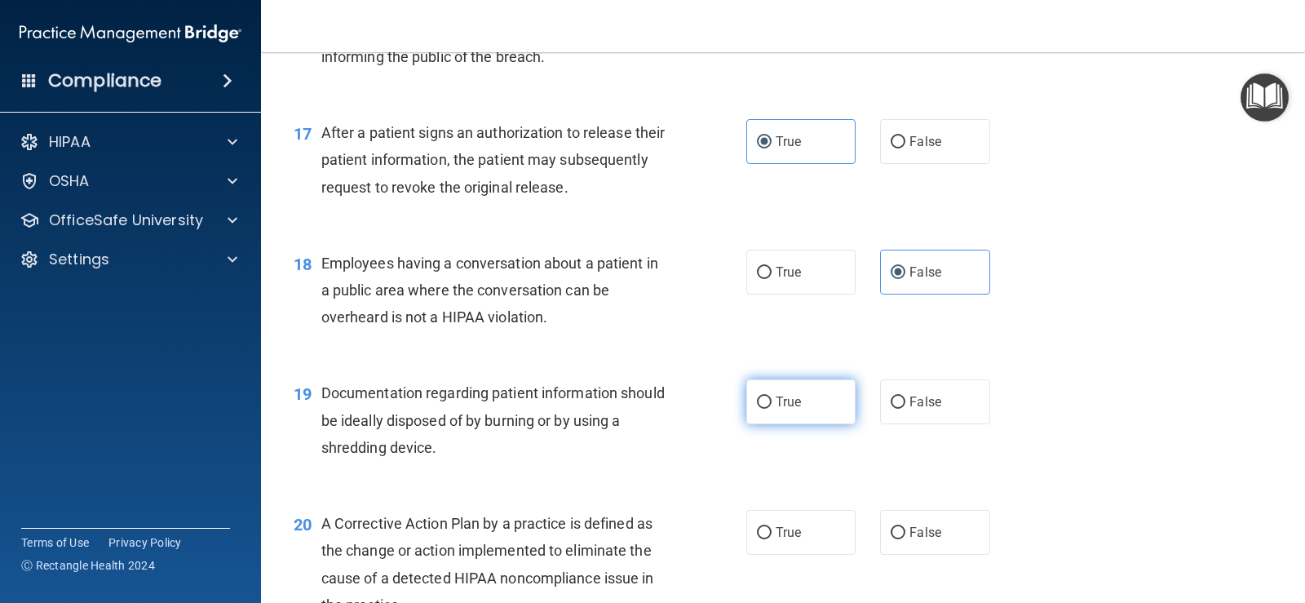
click at [768, 400] on label "True" at bounding box center [800, 401] width 109 height 45
click at [768, 400] on input "True" at bounding box center [764, 402] width 15 height 12
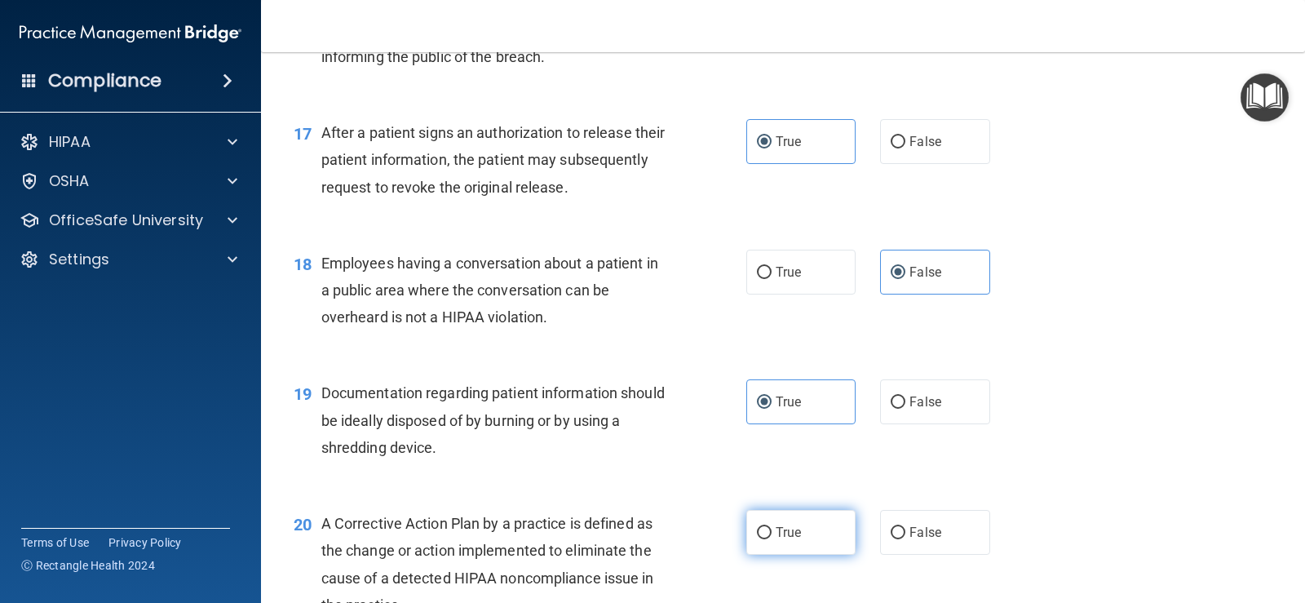
click at [780, 520] on label "True" at bounding box center [800, 532] width 109 height 45
click at [791, 536] on span "True" at bounding box center [788, 531] width 25 height 15
click at [772, 536] on input "True" at bounding box center [764, 533] width 15 height 12
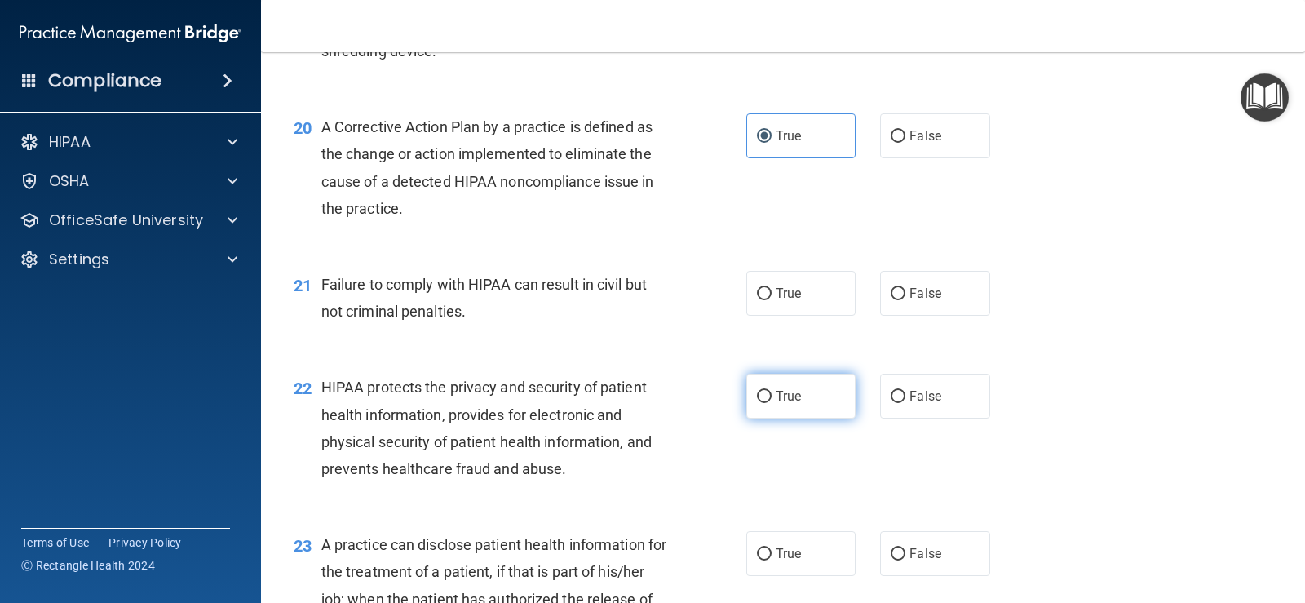
scroll to position [2528, 0]
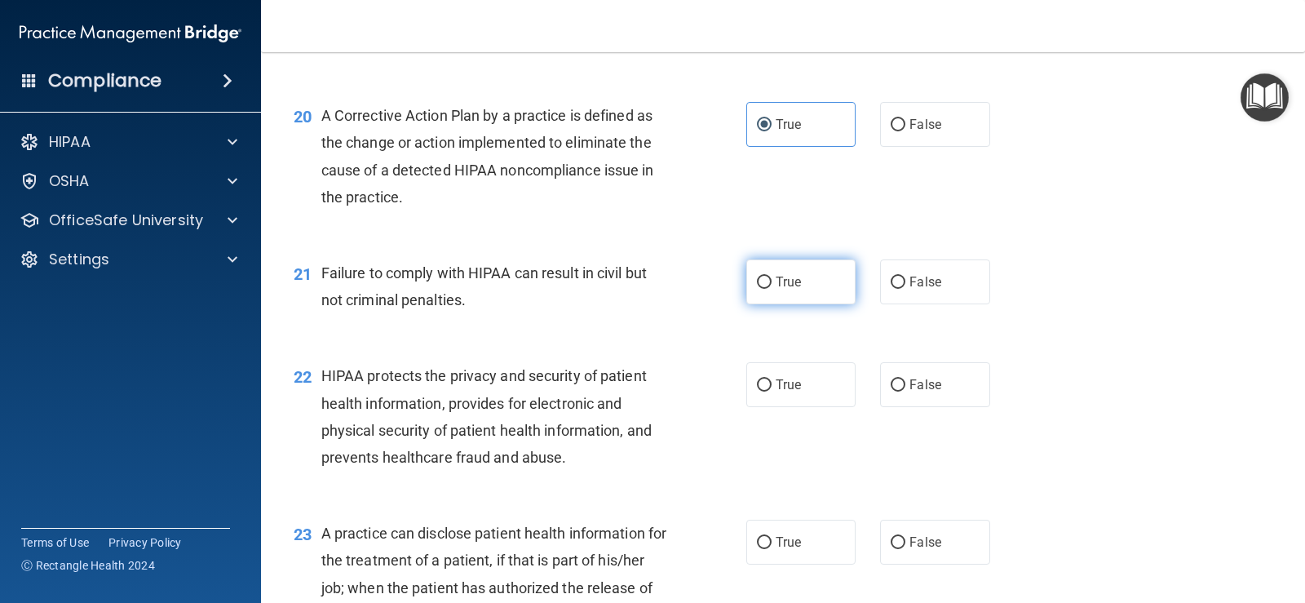
drag, startPoint x: 798, startPoint y: 308, endPoint x: 809, endPoint y: 300, distance: 14.0
click at [806, 303] on div "21 Failure to comply with HIPAA can result in civil but not criminal penalties.…" at bounding box center [782, 290] width 1003 height 103
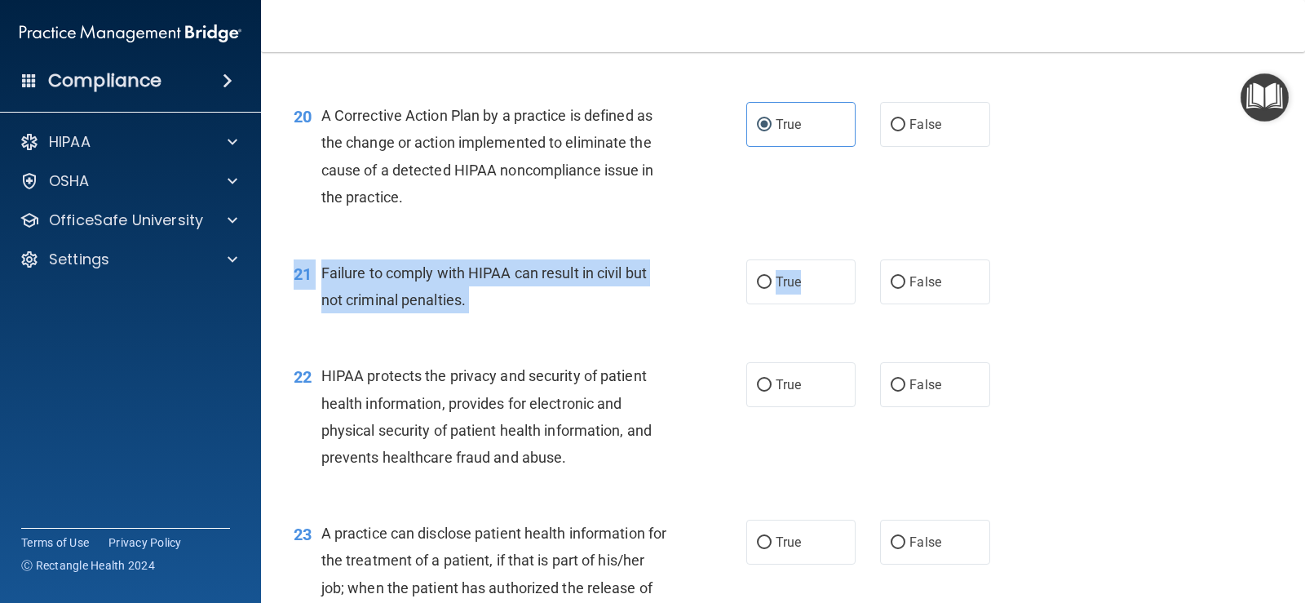
drag, startPoint x: 761, startPoint y: 288, endPoint x: 772, endPoint y: 320, distance: 33.5
click at [763, 289] on label "True" at bounding box center [800, 281] width 109 height 45
click at [757, 281] on input "True" at bounding box center [764, 282] width 15 height 12
click at [759, 383] on input "True" at bounding box center [764, 385] width 15 height 12
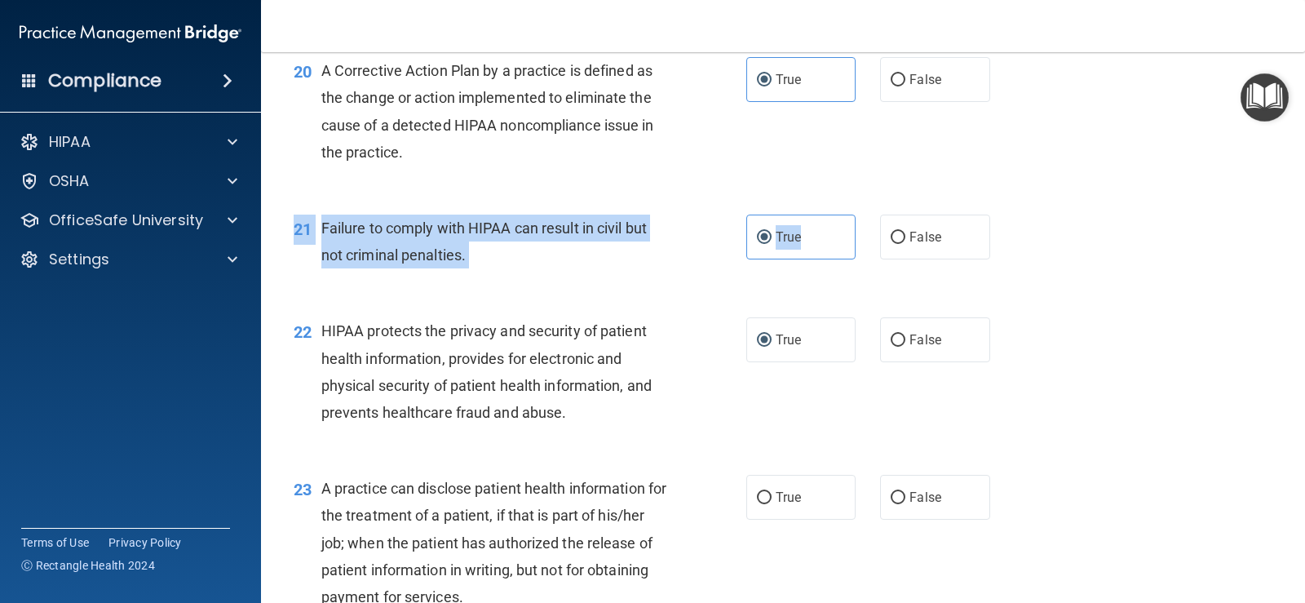
scroll to position [2610, 0]
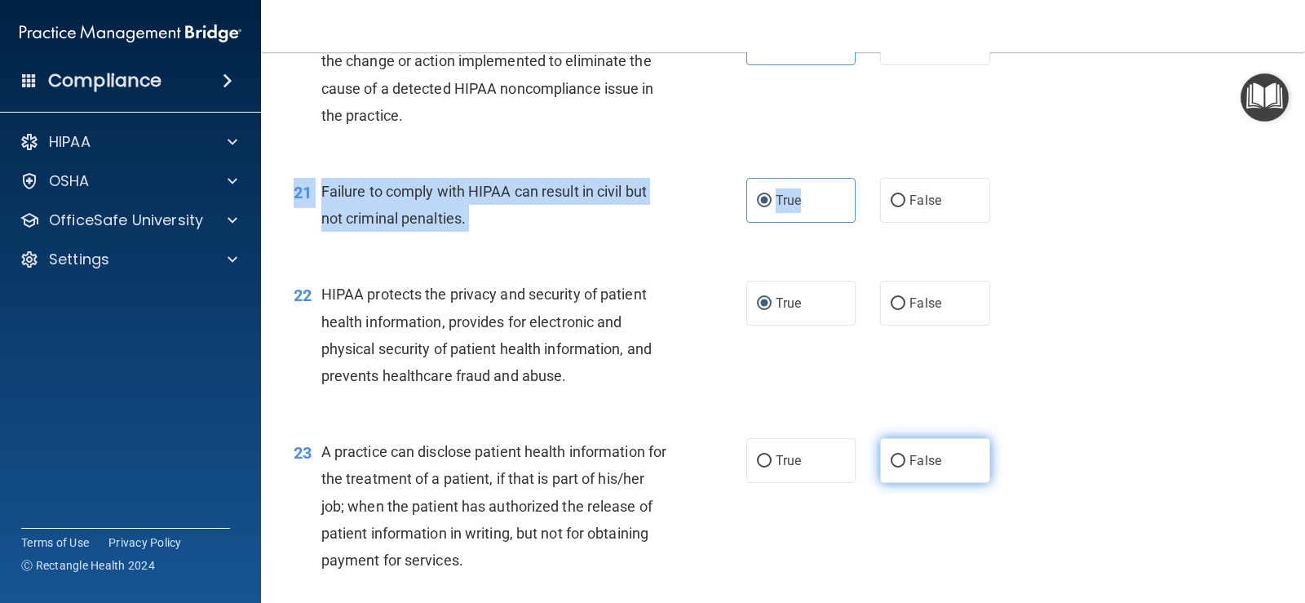
click at [843, 459] on input "False" at bounding box center [898, 461] width 15 height 12
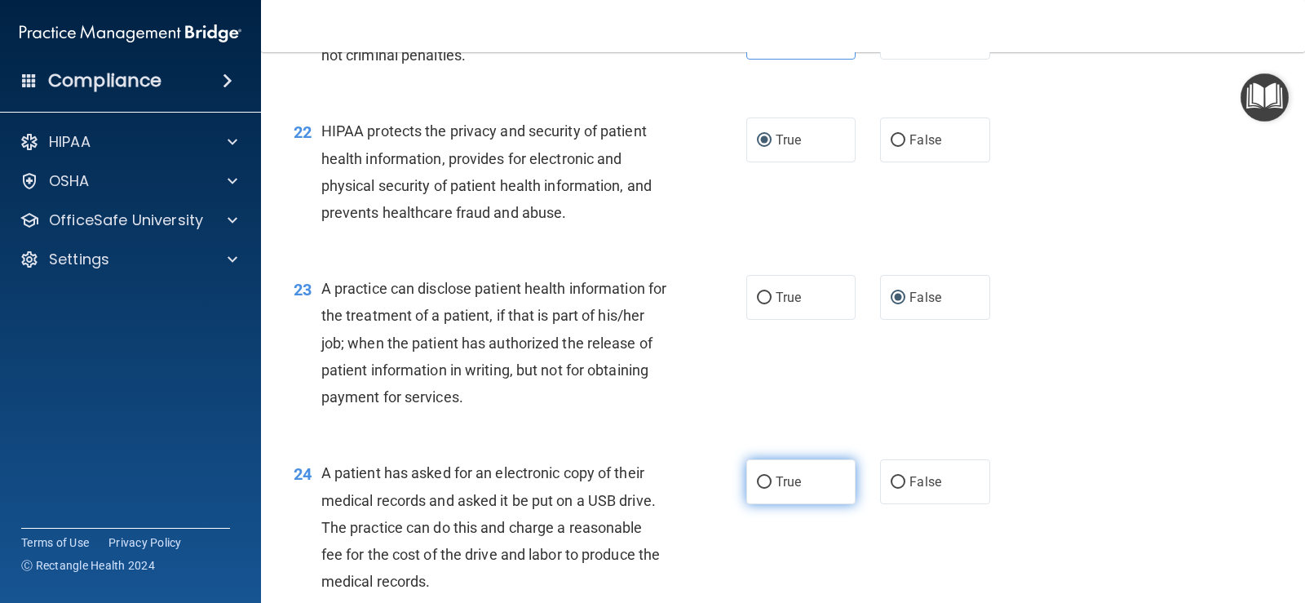
click at [785, 474] on span "True" at bounding box center [788, 481] width 25 height 15
click at [772, 476] on input "True" at bounding box center [764, 482] width 15 height 12
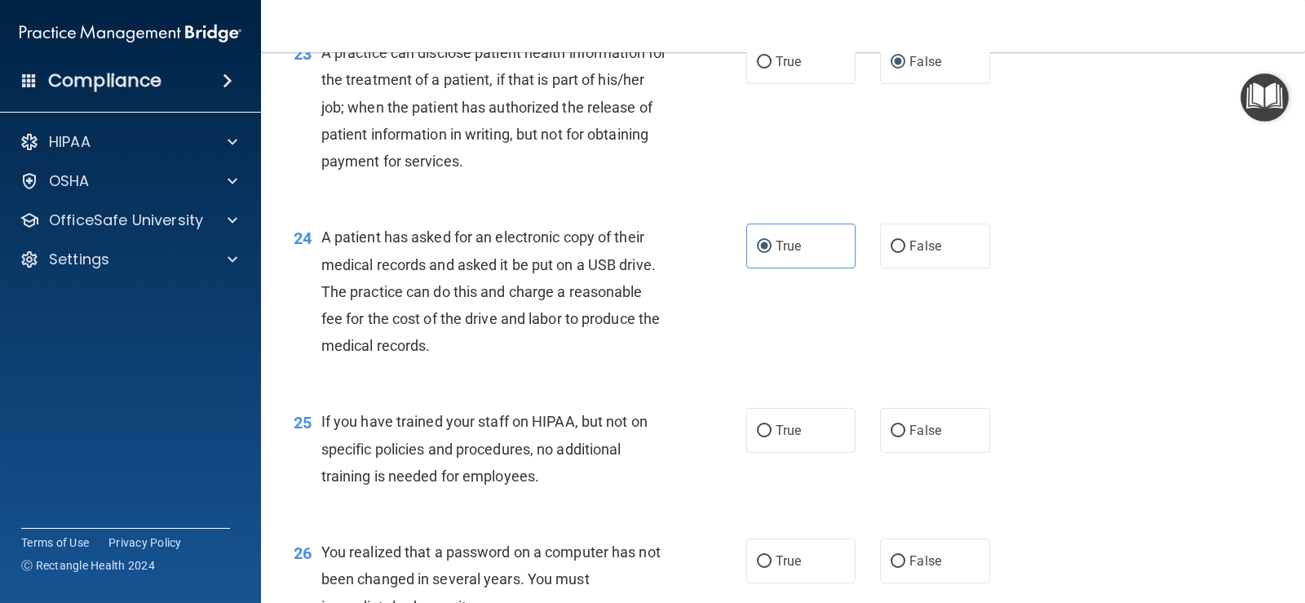
scroll to position [3018, 0]
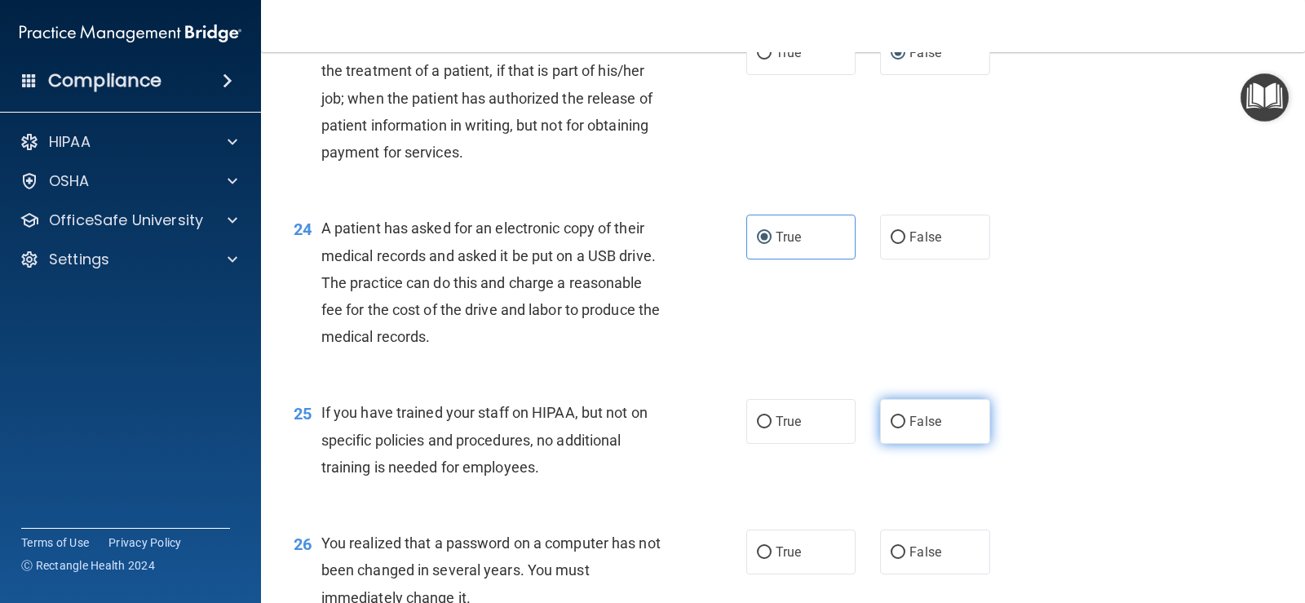
click at [843, 419] on input "False" at bounding box center [898, 422] width 15 height 12
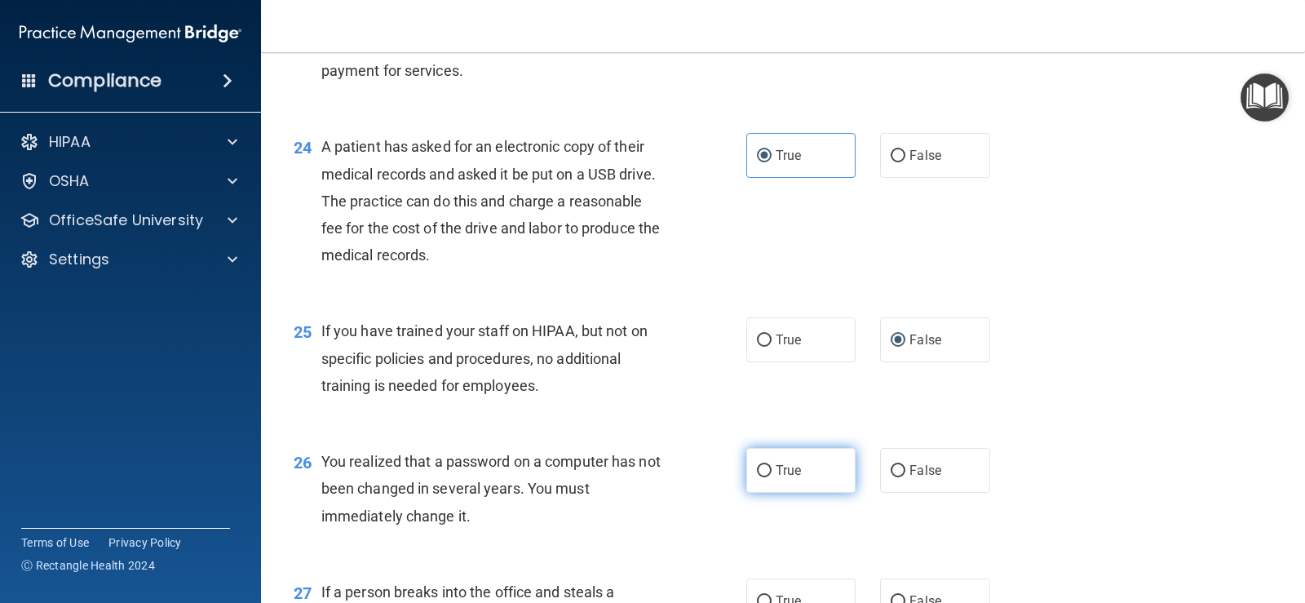
click at [785, 467] on span "True" at bounding box center [788, 469] width 25 height 15
click at [772, 467] on input "True" at bounding box center [764, 471] width 15 height 12
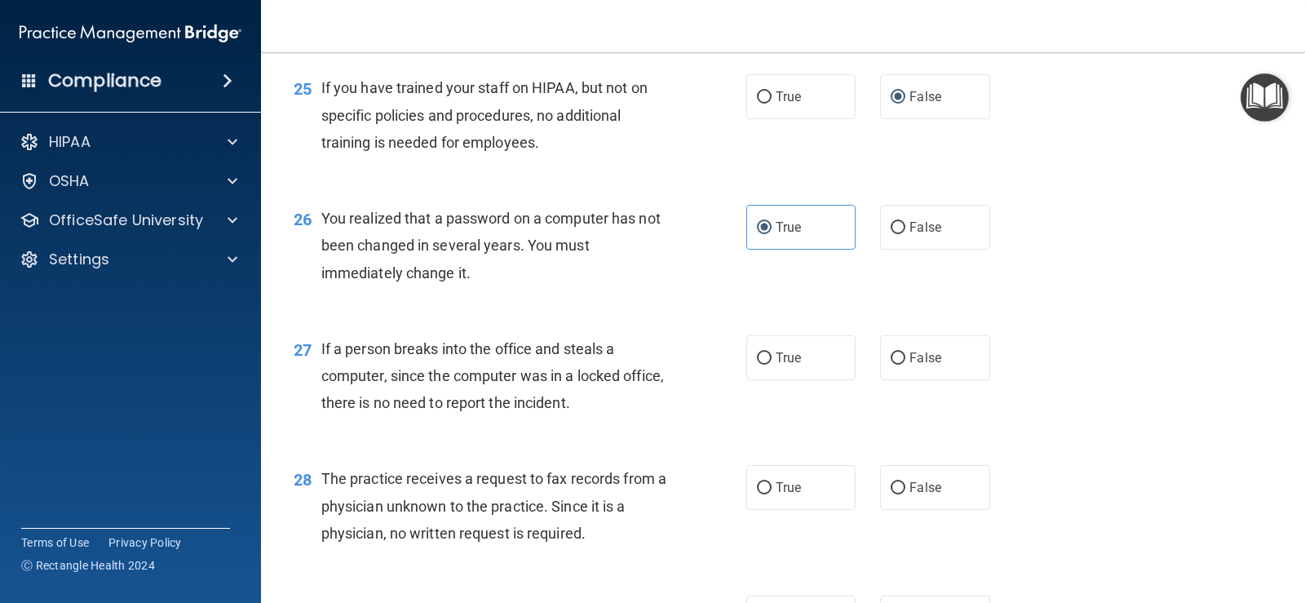
scroll to position [3344, 0]
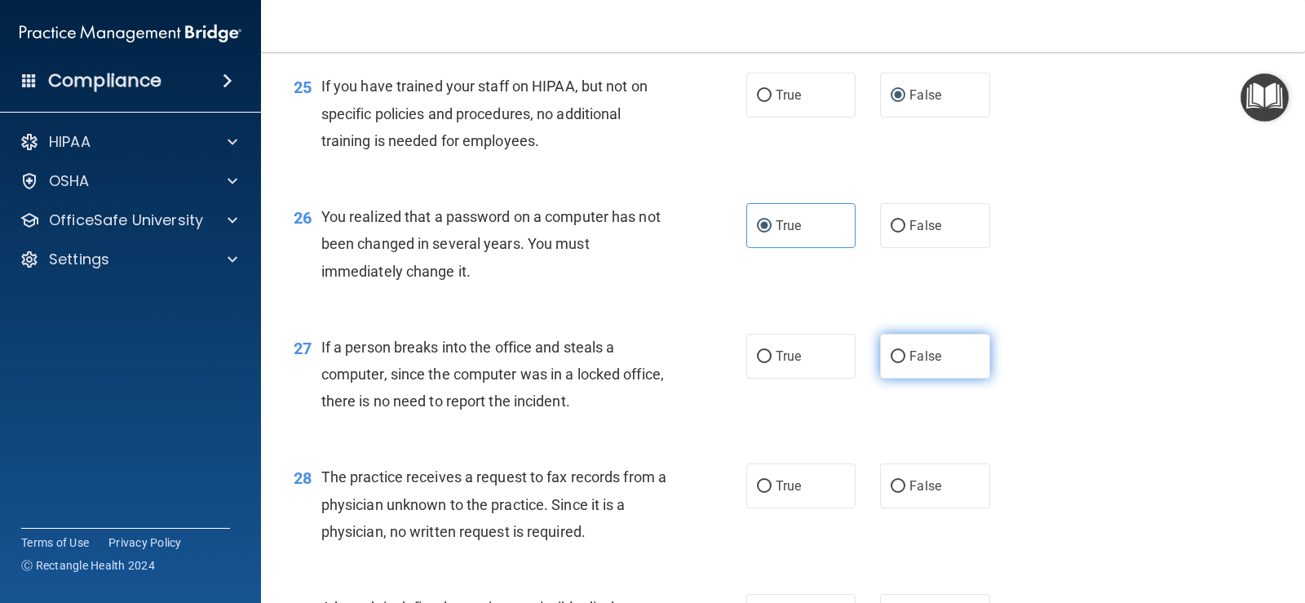
click at [843, 361] on span "False" at bounding box center [925, 355] width 32 height 15
click at [843, 361] on input "False" at bounding box center [898, 357] width 15 height 12
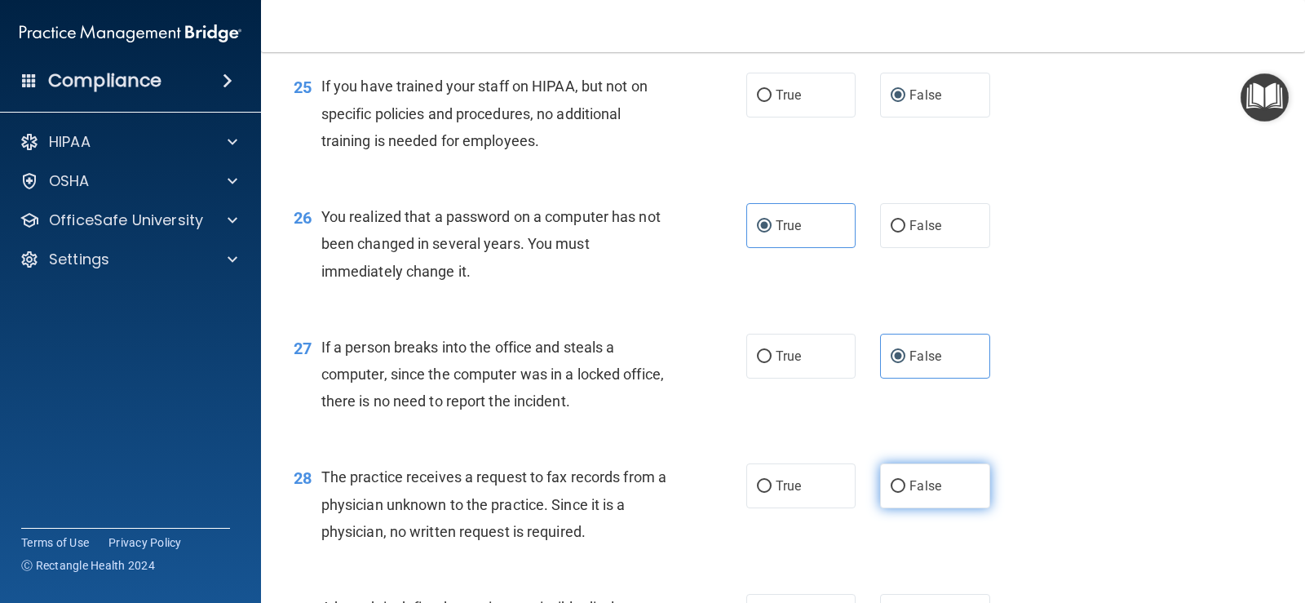
click at [843, 485] on label "False" at bounding box center [934, 485] width 109 height 45
click at [843, 485] on input "False" at bounding box center [898, 486] width 15 height 12
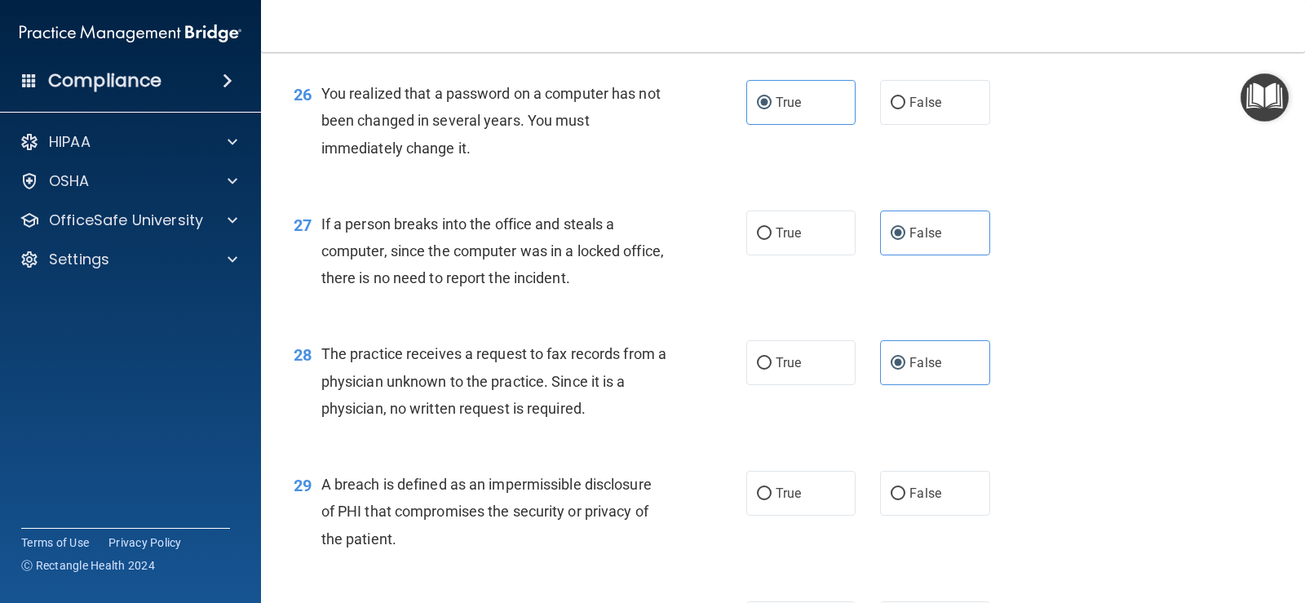
scroll to position [3507, 0]
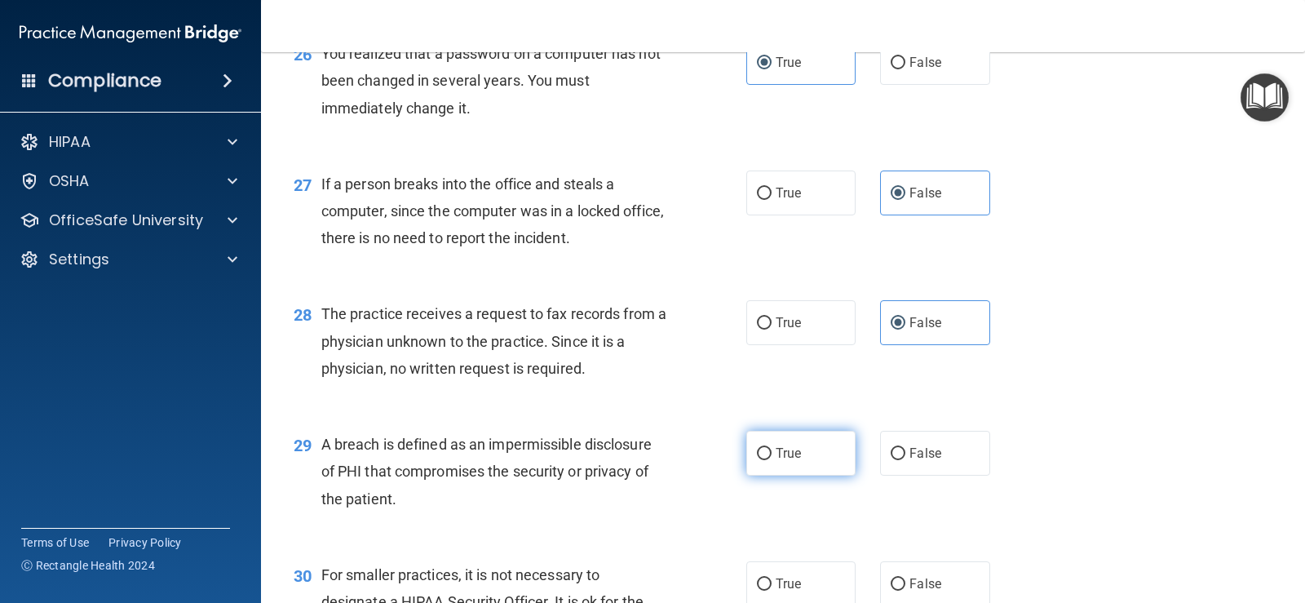
click at [776, 459] on span "True" at bounding box center [788, 452] width 25 height 15
click at [772, 459] on input "True" at bounding box center [764, 454] width 15 height 12
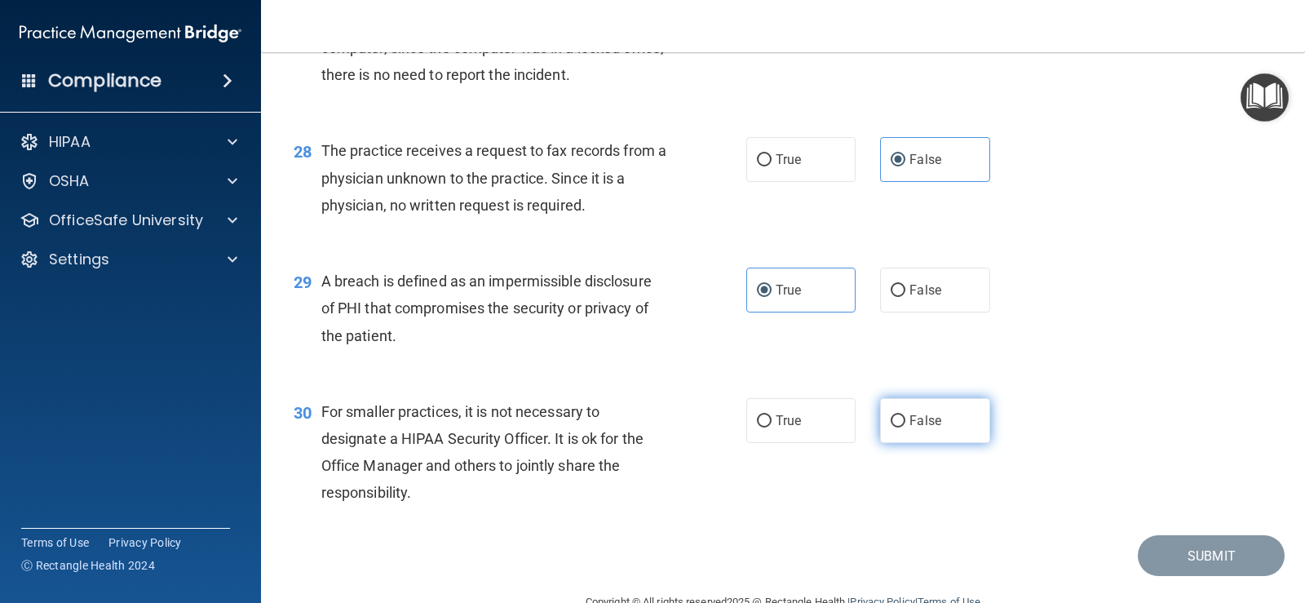
click at [843, 412] on label "False" at bounding box center [934, 420] width 109 height 45
click at [843, 415] on input "False" at bounding box center [898, 421] width 15 height 12
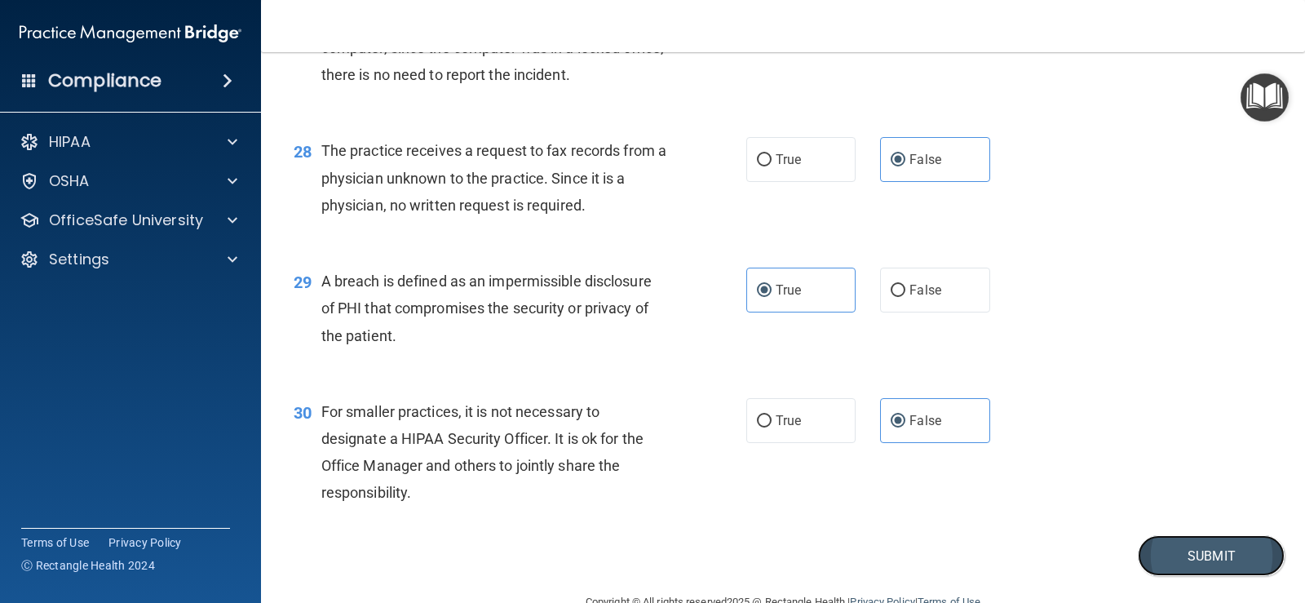
click at [843, 553] on button "Submit" at bounding box center [1211, 556] width 147 height 42
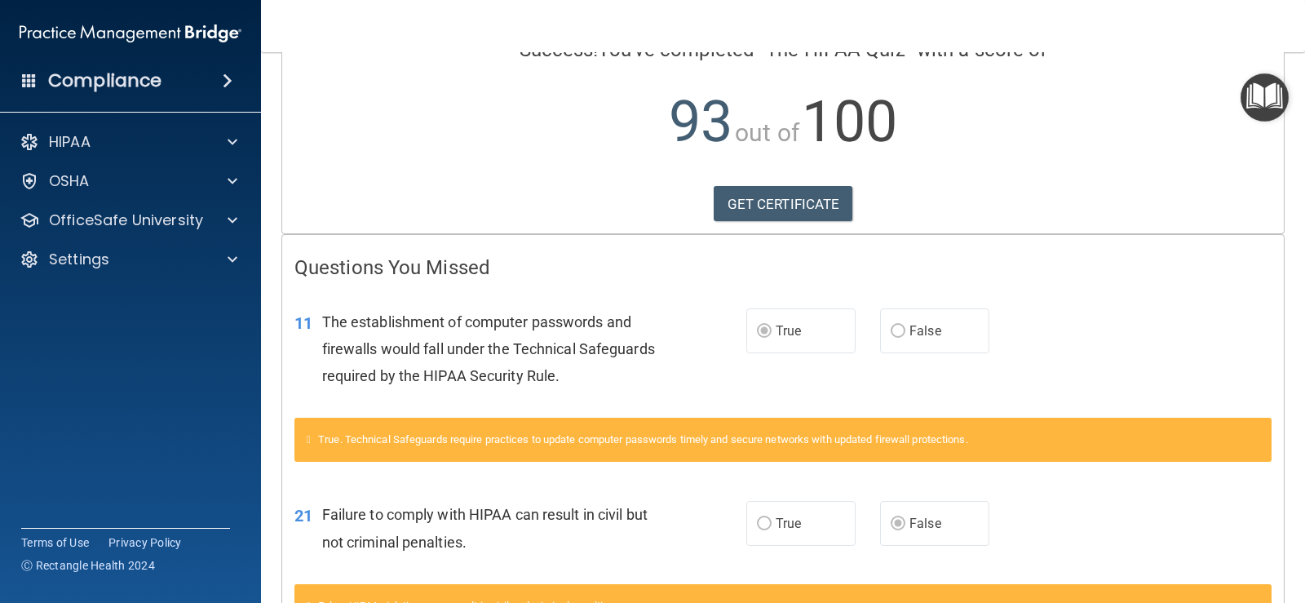
scroll to position [163, 0]
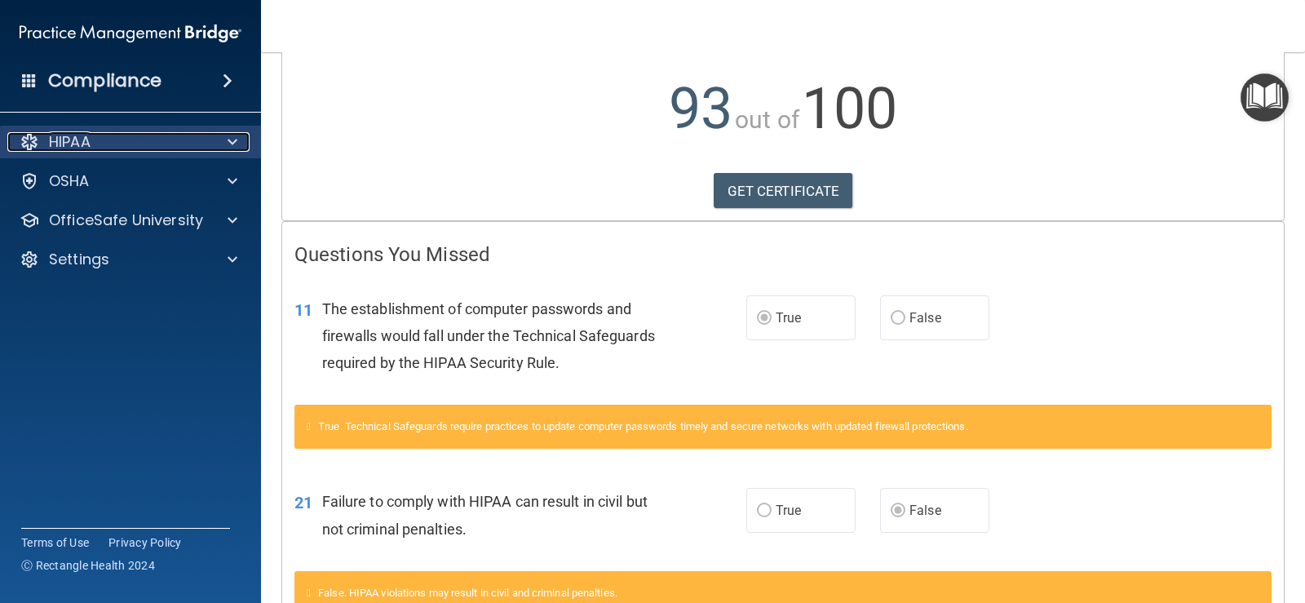
click at [228, 136] on span at bounding box center [233, 142] width 10 height 20
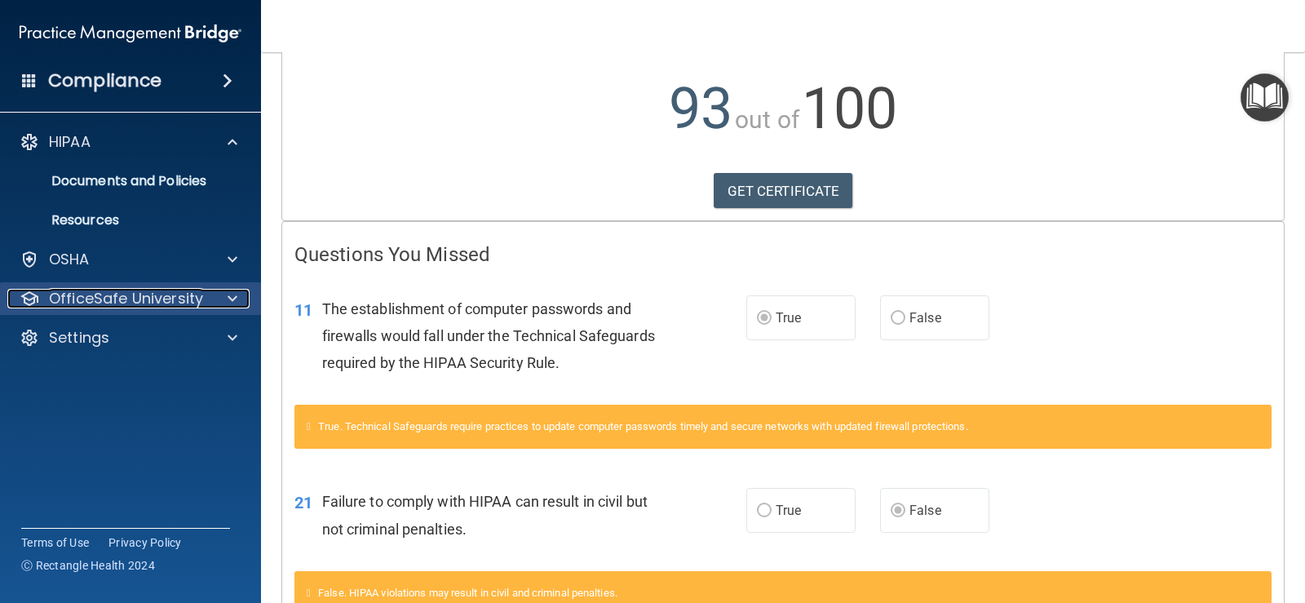
click at [219, 294] on div at bounding box center [230, 299] width 41 height 20
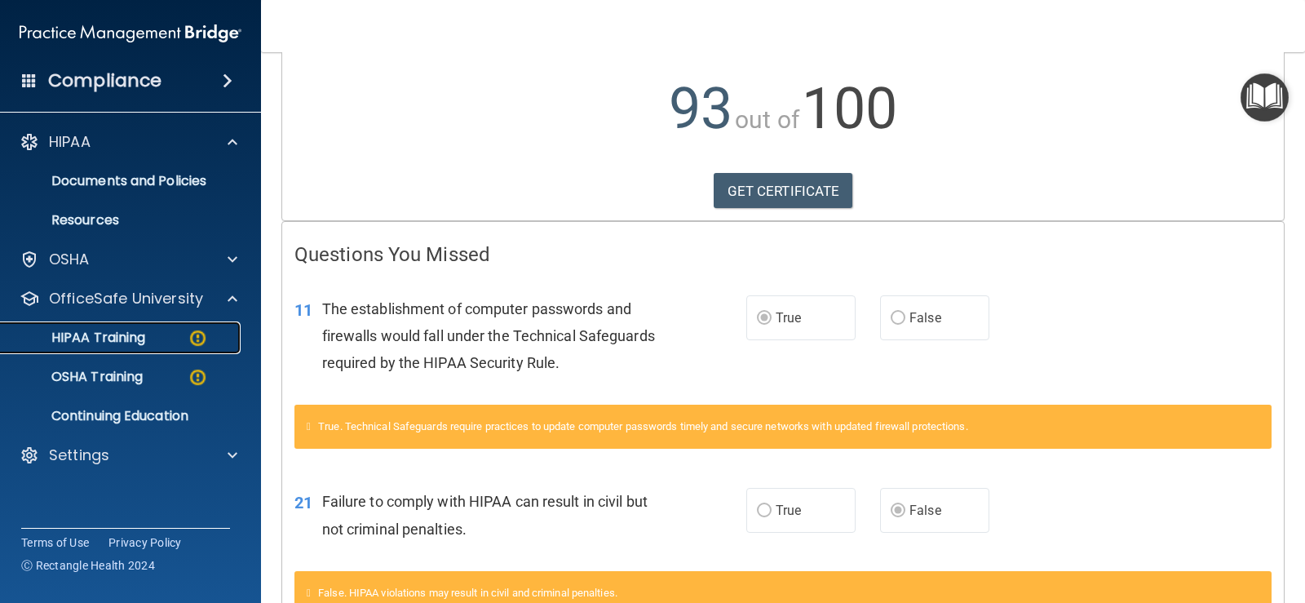
click at [145, 345] on p "HIPAA Training" at bounding box center [78, 338] width 135 height 16
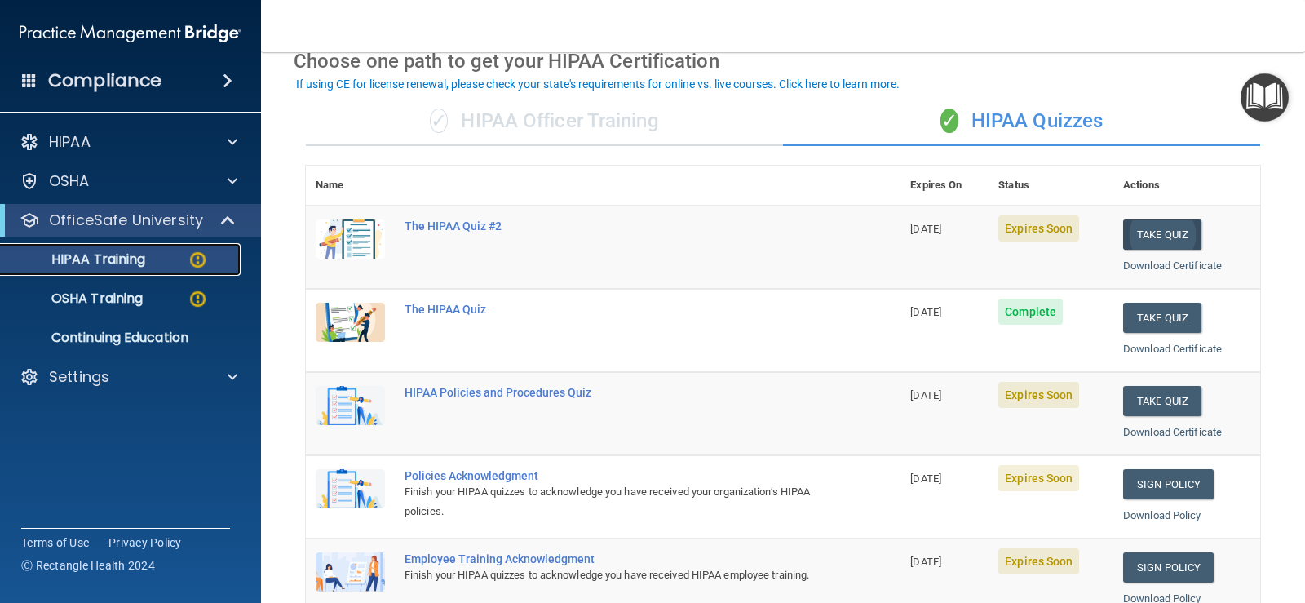
scroll to position [163, 0]
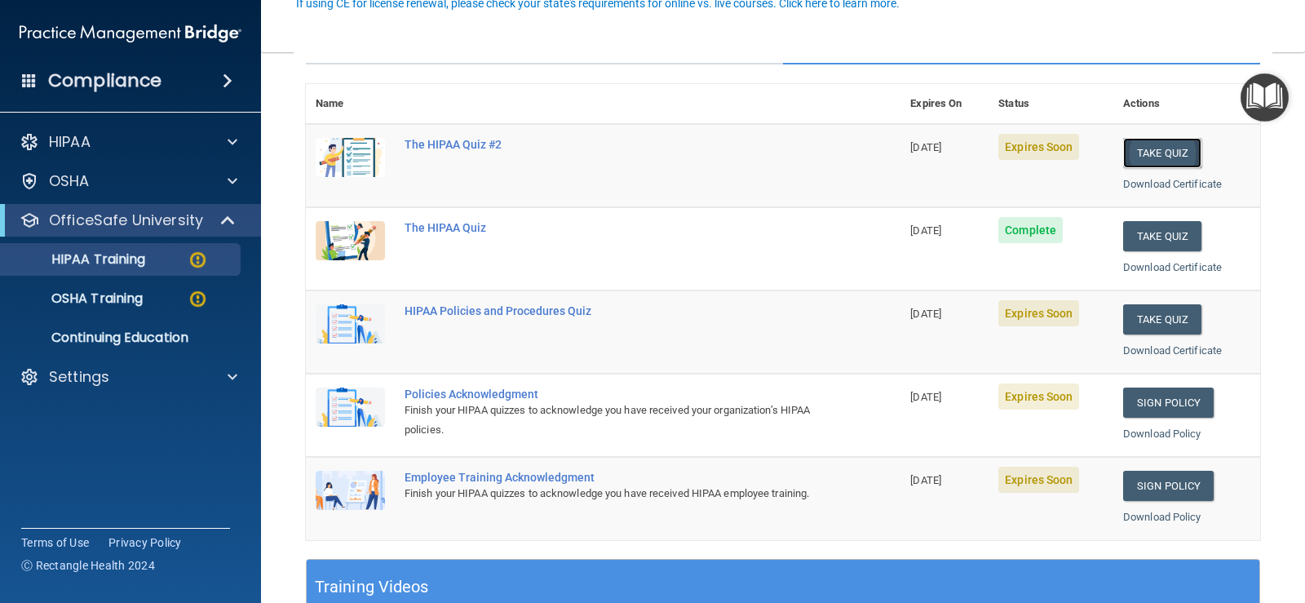
click at [843, 161] on button "Take Quiz" at bounding box center [1162, 153] width 78 height 30
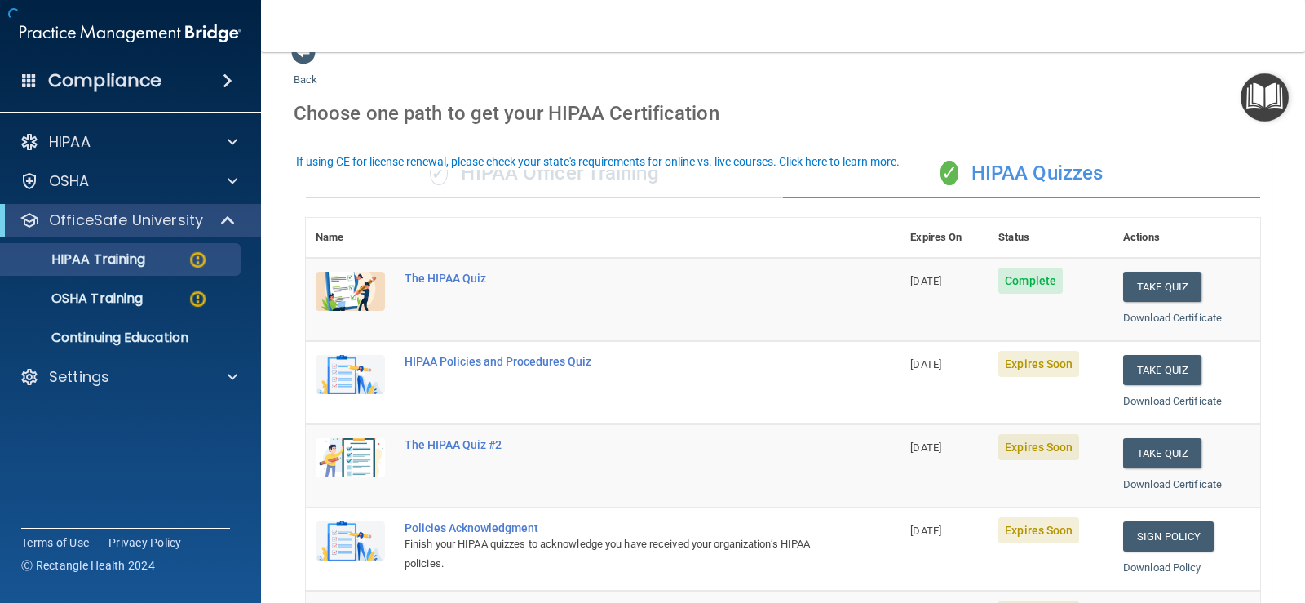
scroll to position [82, 0]
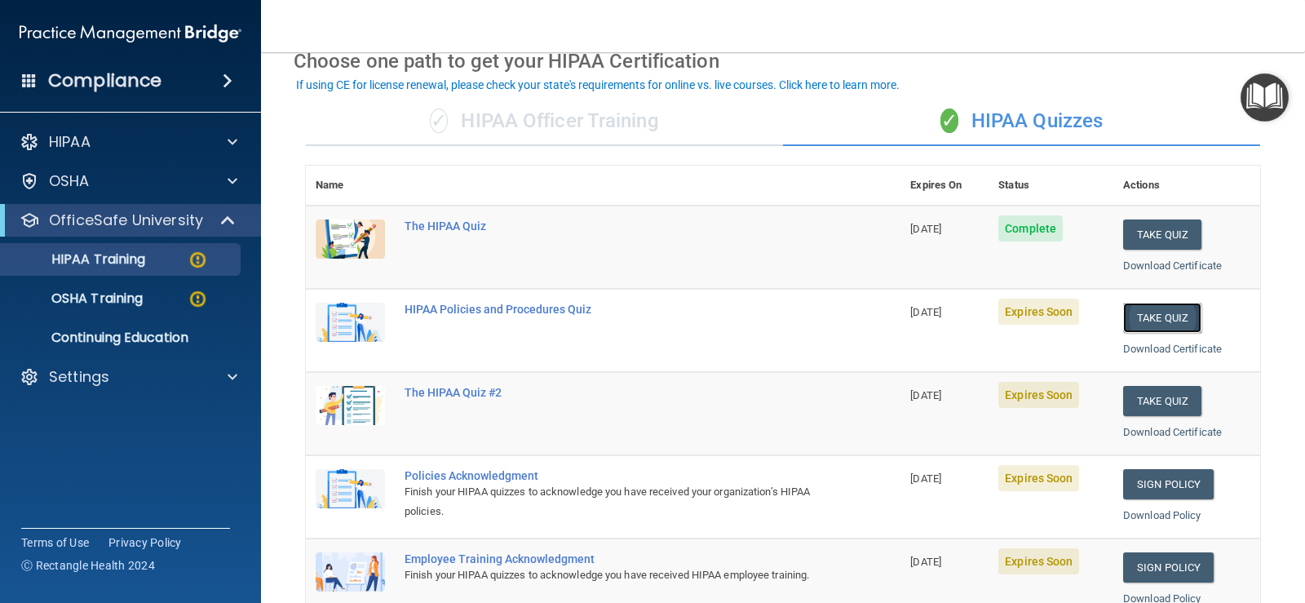
click at [843, 325] on button "Take Quiz" at bounding box center [1162, 318] width 78 height 30
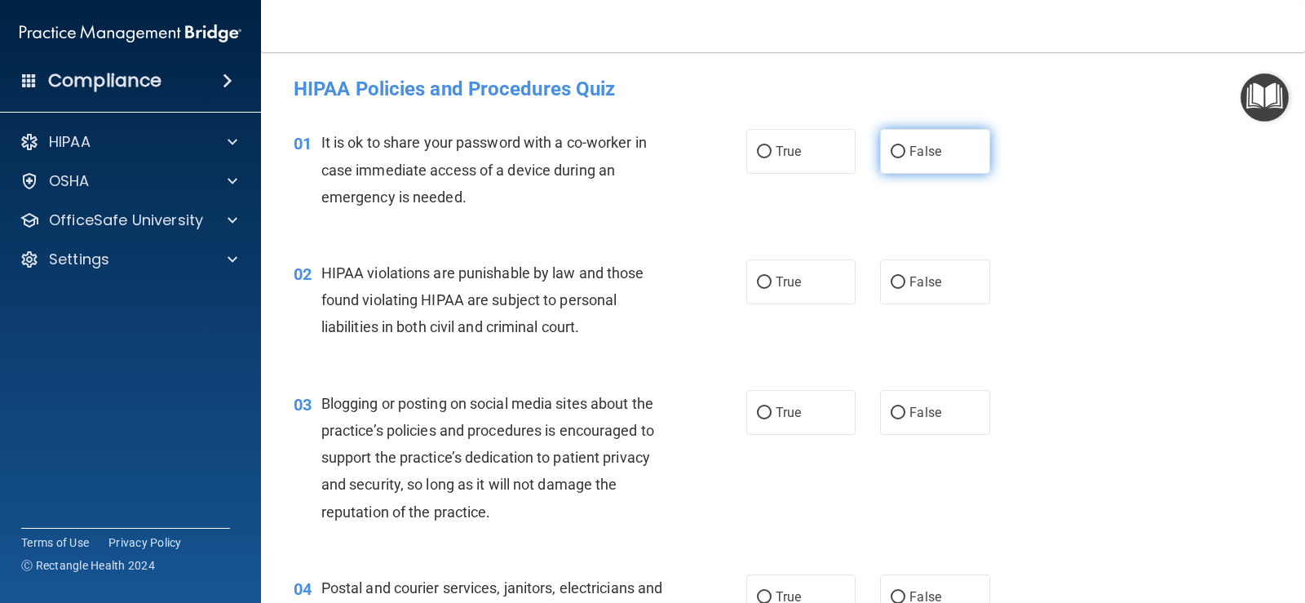
click at [843, 148] on span "False" at bounding box center [925, 151] width 32 height 15
click at [843, 148] on input "False" at bounding box center [898, 152] width 15 height 12
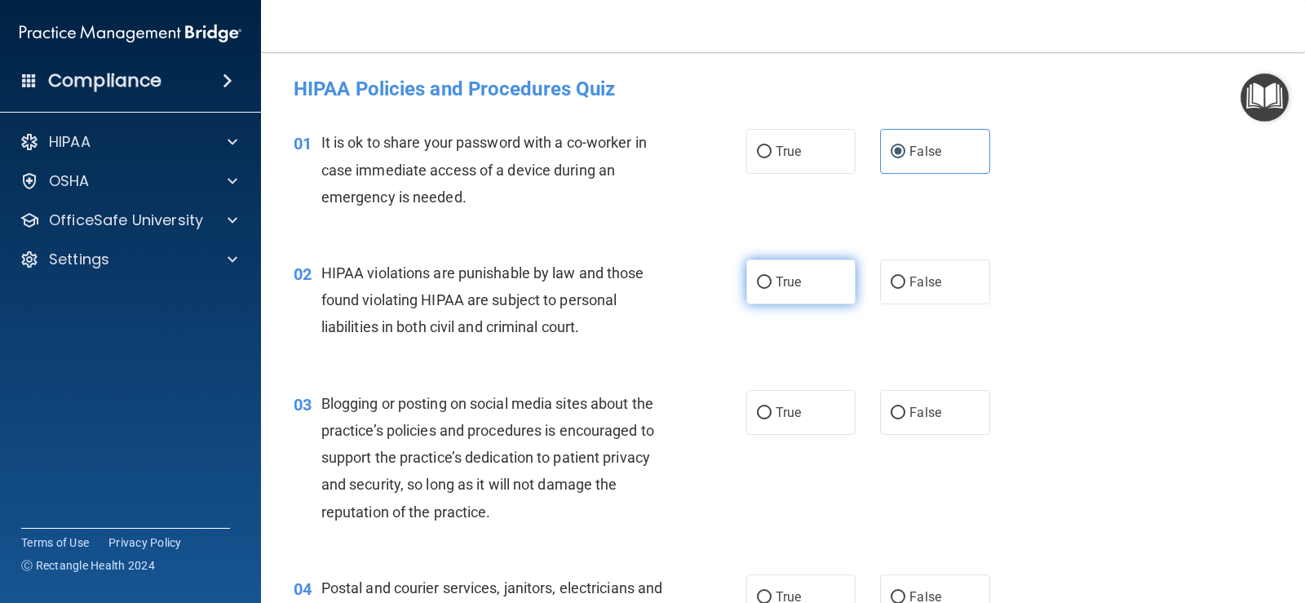
click at [776, 281] on span "True" at bounding box center [788, 281] width 25 height 15
click at [770, 281] on input "True" at bounding box center [764, 282] width 15 height 12
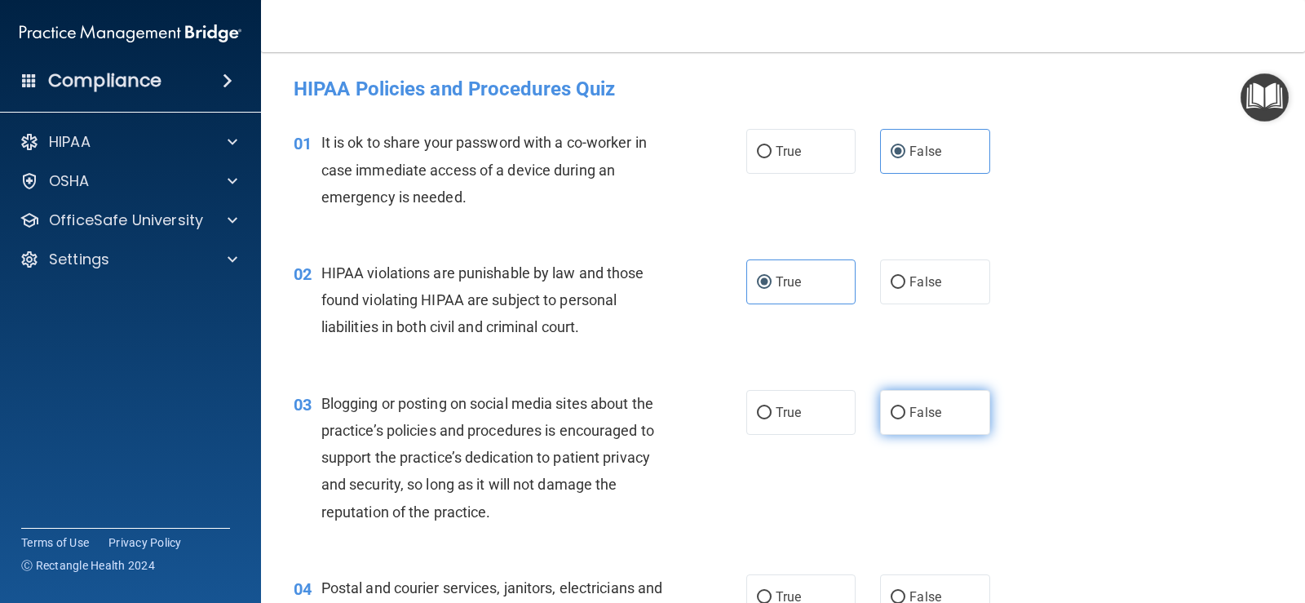
click at [843, 413] on input "False" at bounding box center [898, 413] width 15 height 12
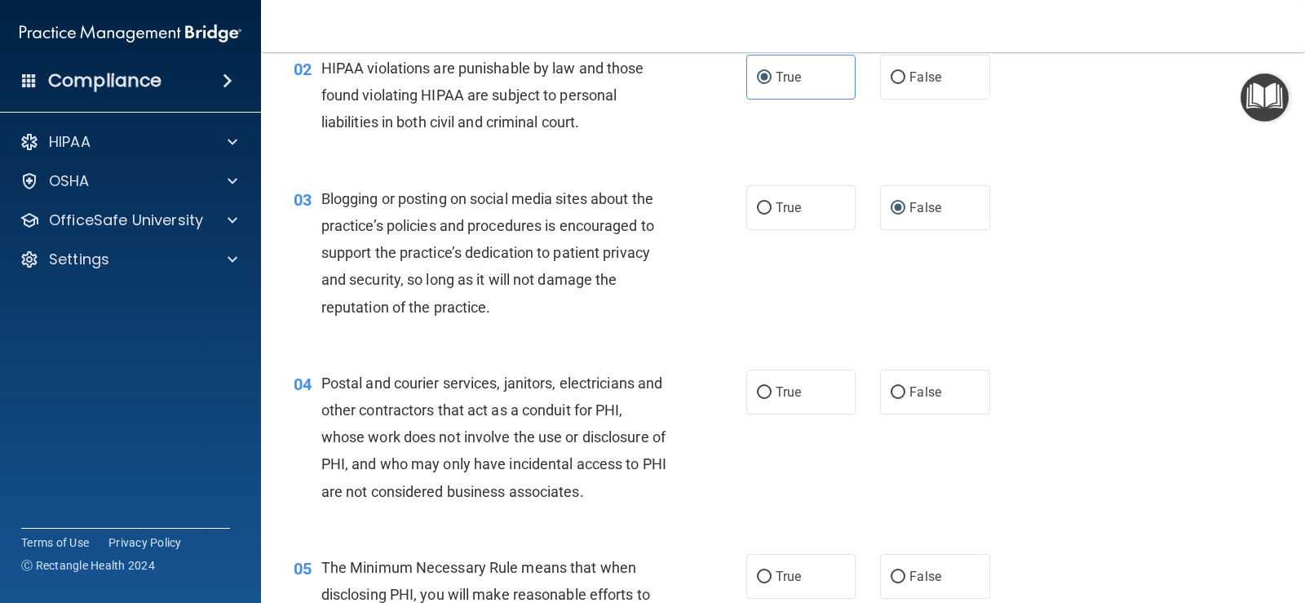
scroll to position [245, 0]
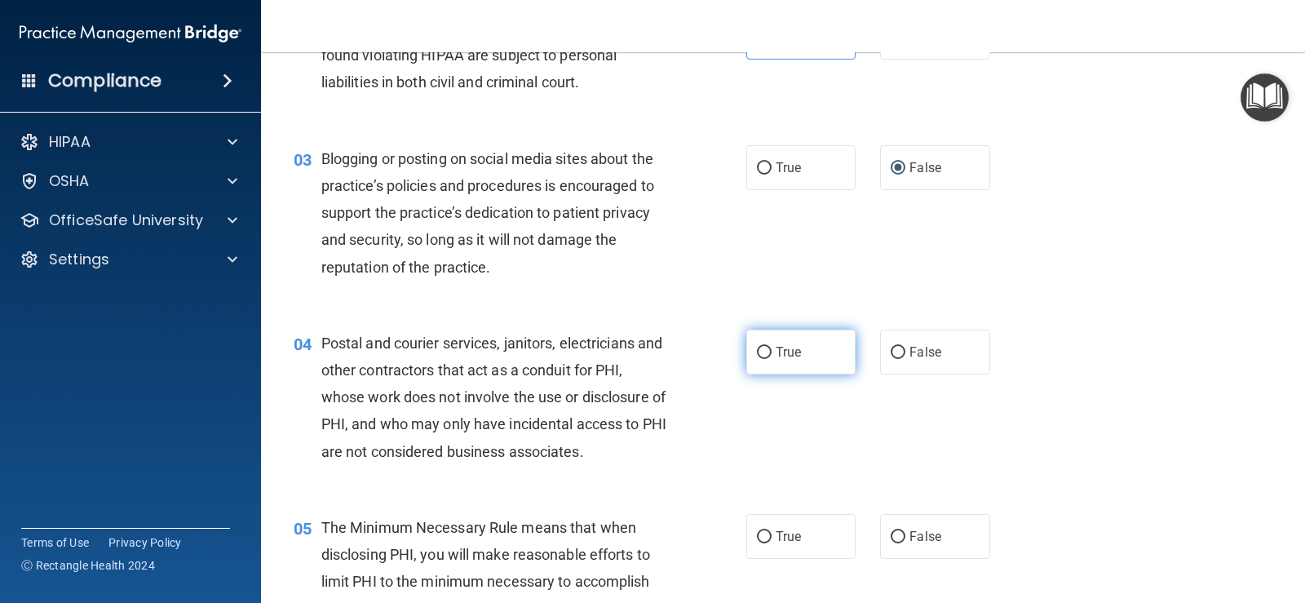
click at [797, 361] on label "True" at bounding box center [800, 352] width 109 height 45
click at [772, 359] on input "True" at bounding box center [764, 353] width 15 height 12
click at [788, 533] on span "True" at bounding box center [788, 536] width 25 height 15
click at [772, 533] on input "True" at bounding box center [764, 537] width 15 height 12
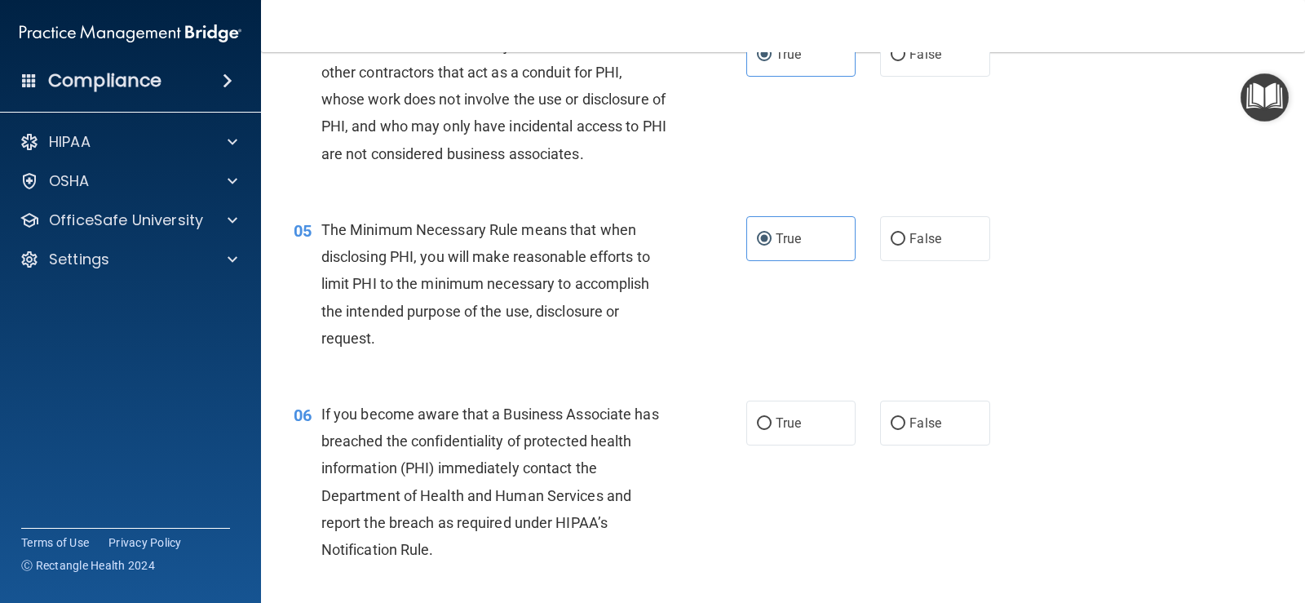
scroll to position [571, 0]
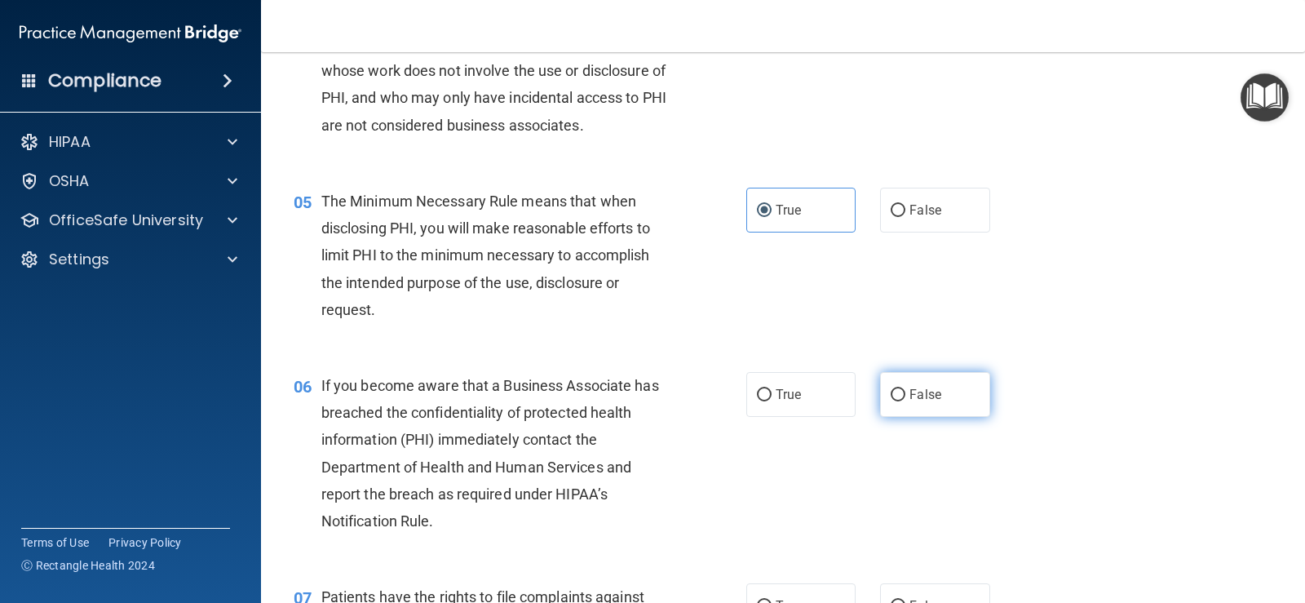
click at [843, 396] on input "False" at bounding box center [898, 395] width 15 height 12
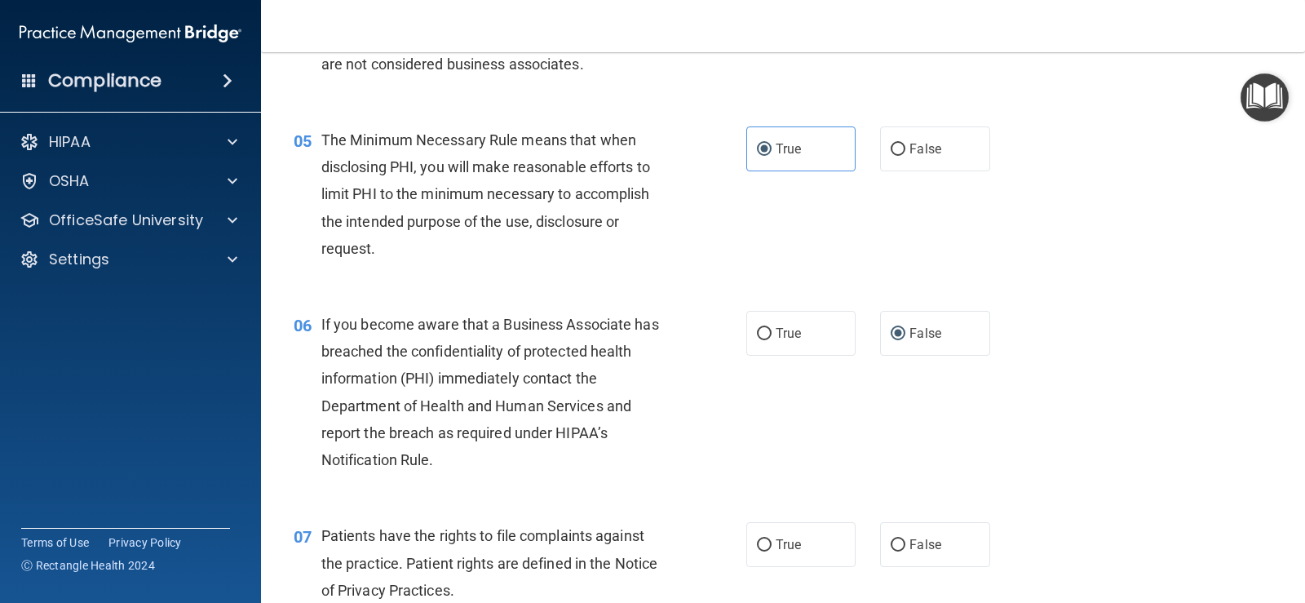
scroll to position [734, 0]
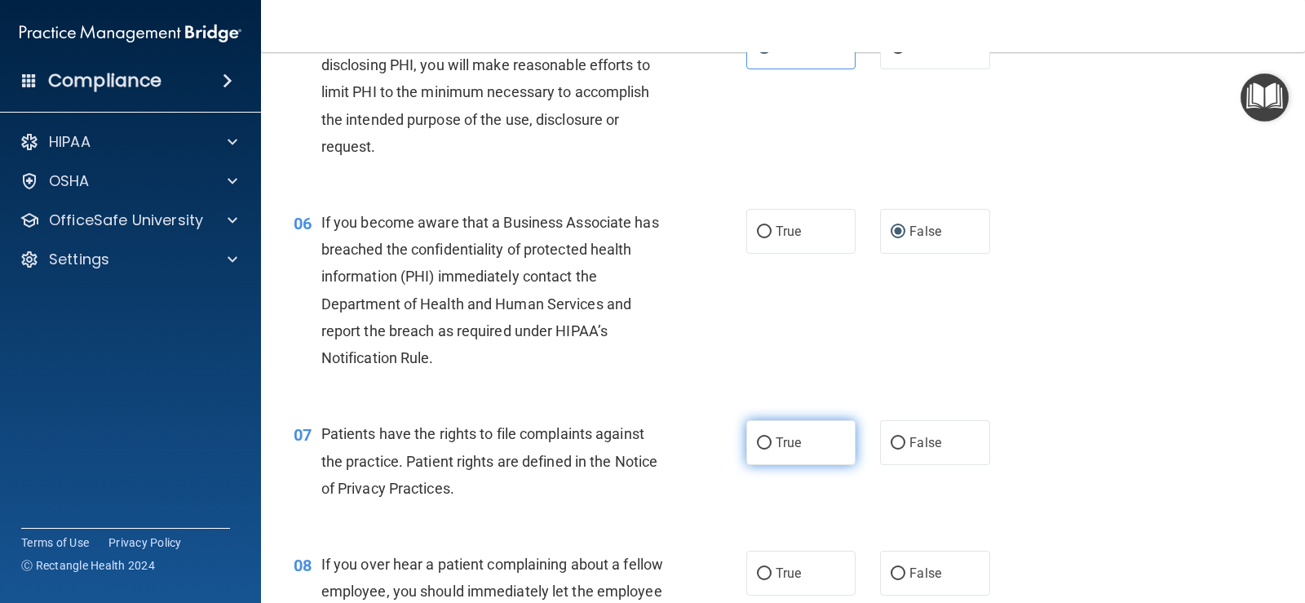
click at [788, 444] on span "True" at bounding box center [788, 442] width 25 height 15
click at [772, 444] on input "True" at bounding box center [764, 443] width 15 height 12
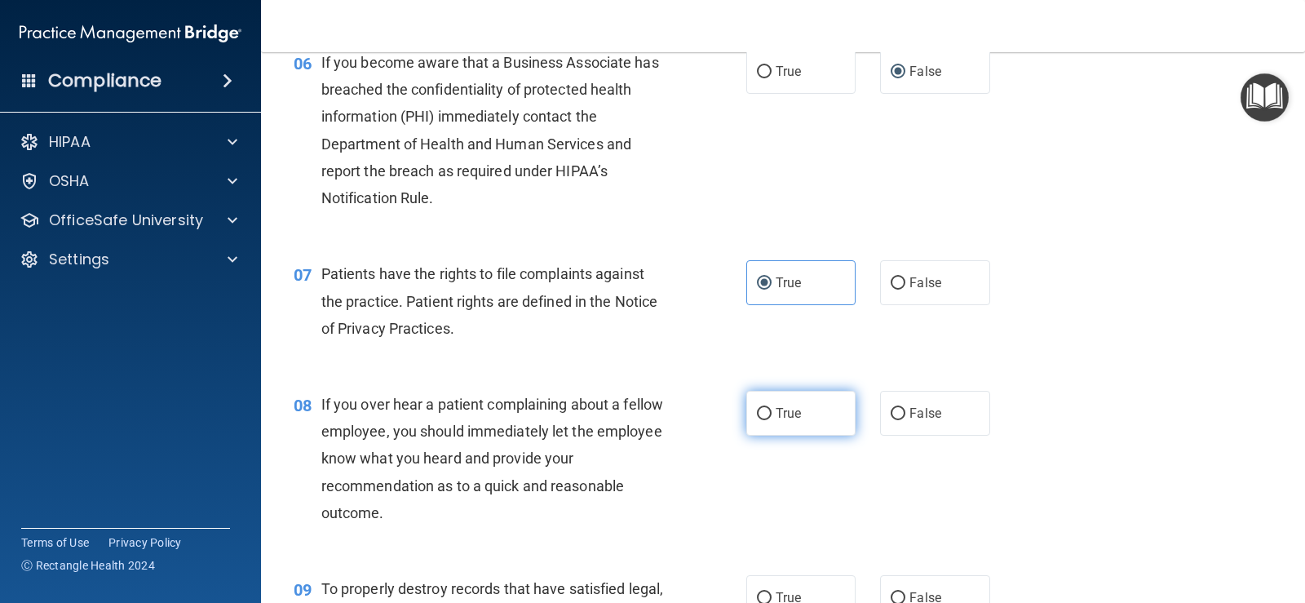
scroll to position [897, 0]
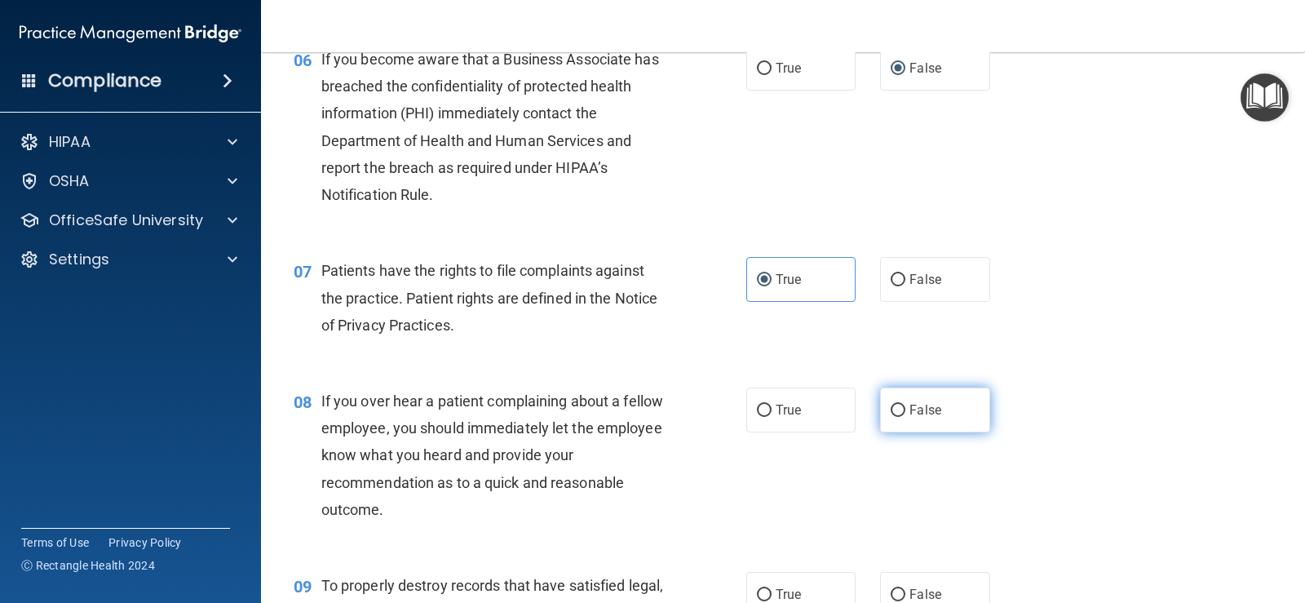
click at [843, 416] on span "False" at bounding box center [925, 409] width 32 height 15
click at [843, 416] on input "False" at bounding box center [898, 411] width 15 height 12
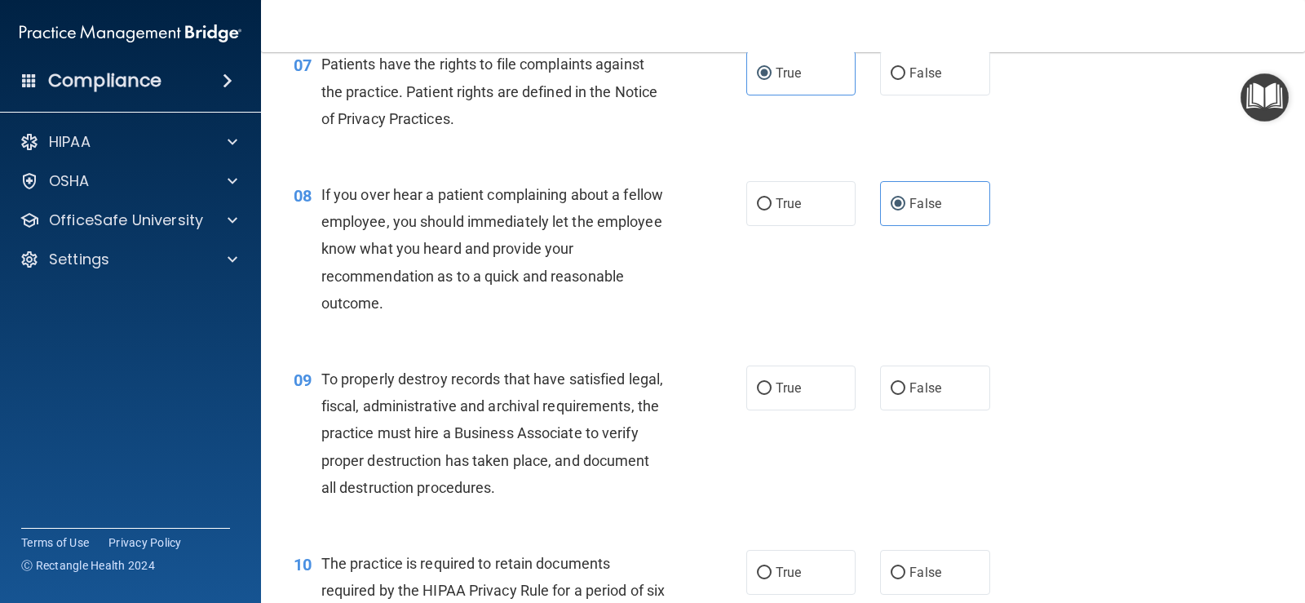
scroll to position [1142, 0]
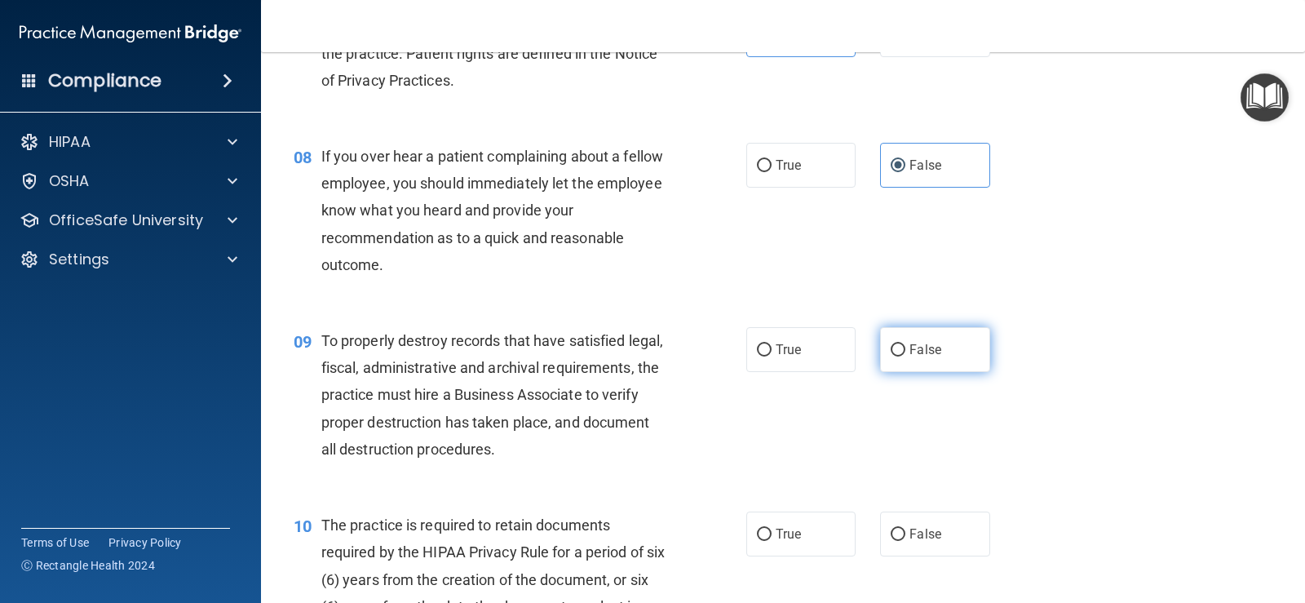
click at [843, 370] on label "False" at bounding box center [934, 349] width 109 height 45
click at [843, 356] on input "False" at bounding box center [898, 350] width 15 height 12
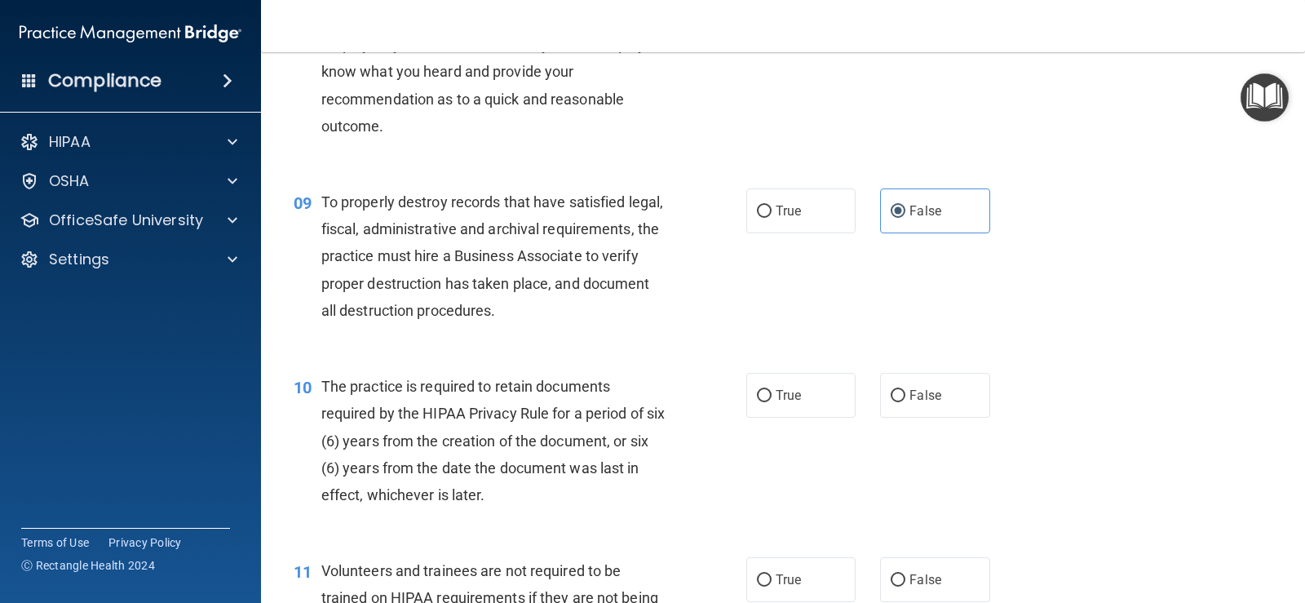
scroll to position [1305, 0]
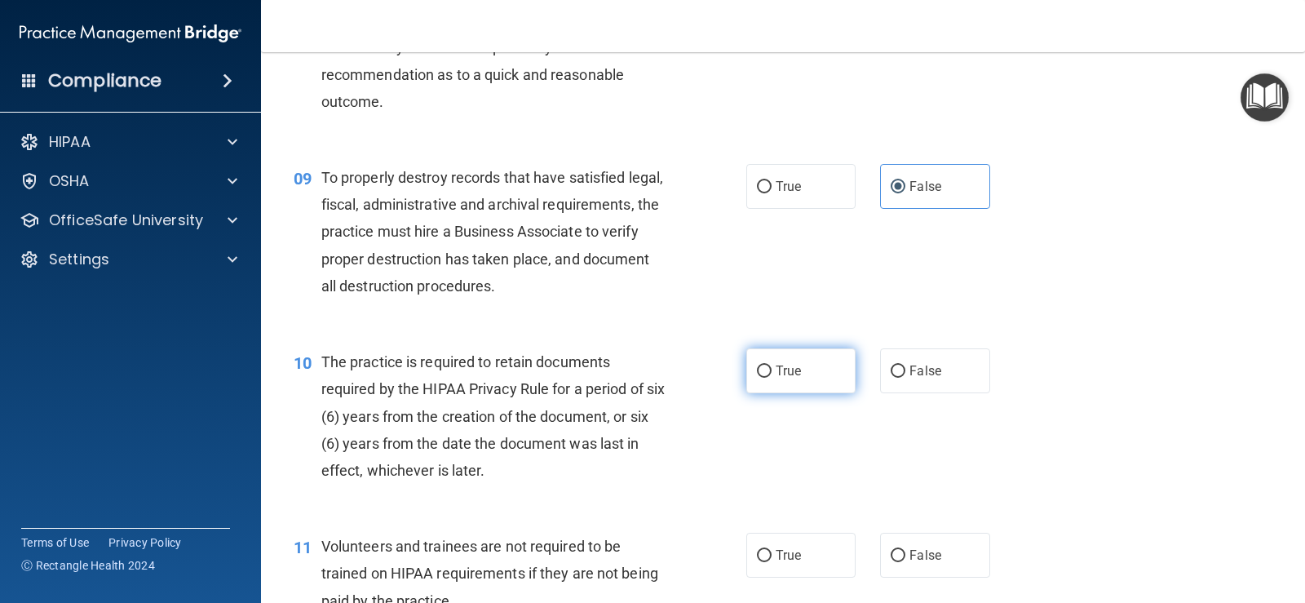
click at [803, 382] on label "True" at bounding box center [800, 370] width 109 height 45
click at [772, 378] on input "True" at bounding box center [764, 371] width 15 height 12
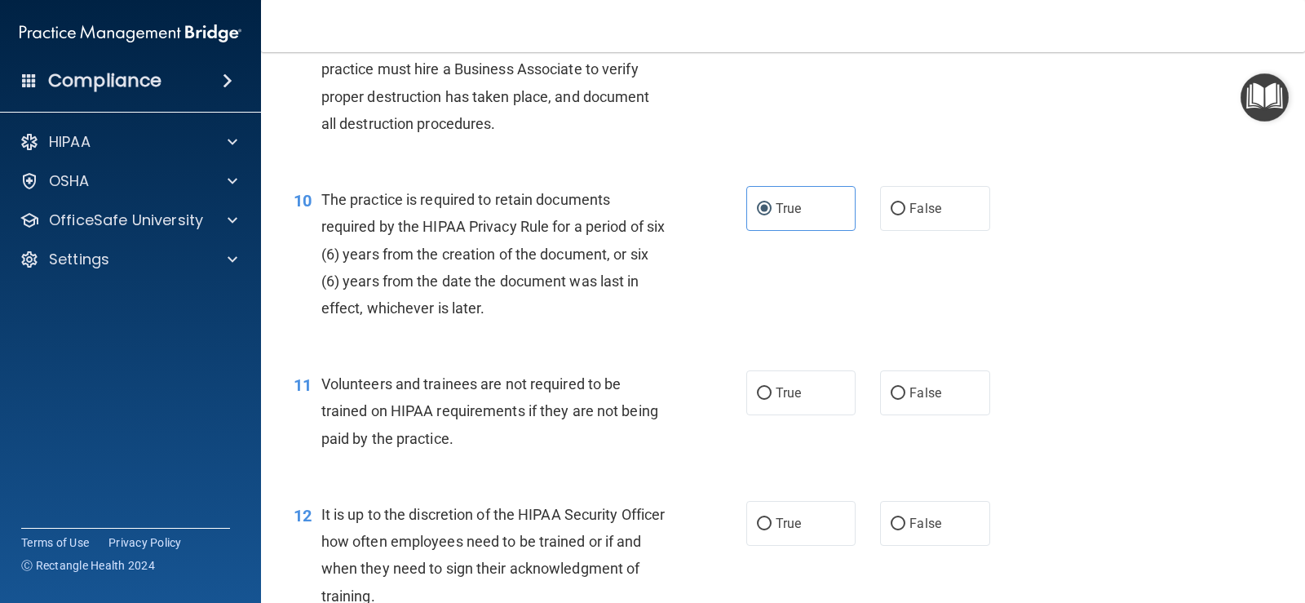
scroll to position [1468, 0]
click at [843, 399] on label "False" at bounding box center [934, 391] width 109 height 45
click at [843, 399] on input "False" at bounding box center [898, 393] width 15 height 12
click at [843, 520] on label "False" at bounding box center [934, 522] width 109 height 45
click at [843, 520] on input "False" at bounding box center [898, 523] width 15 height 12
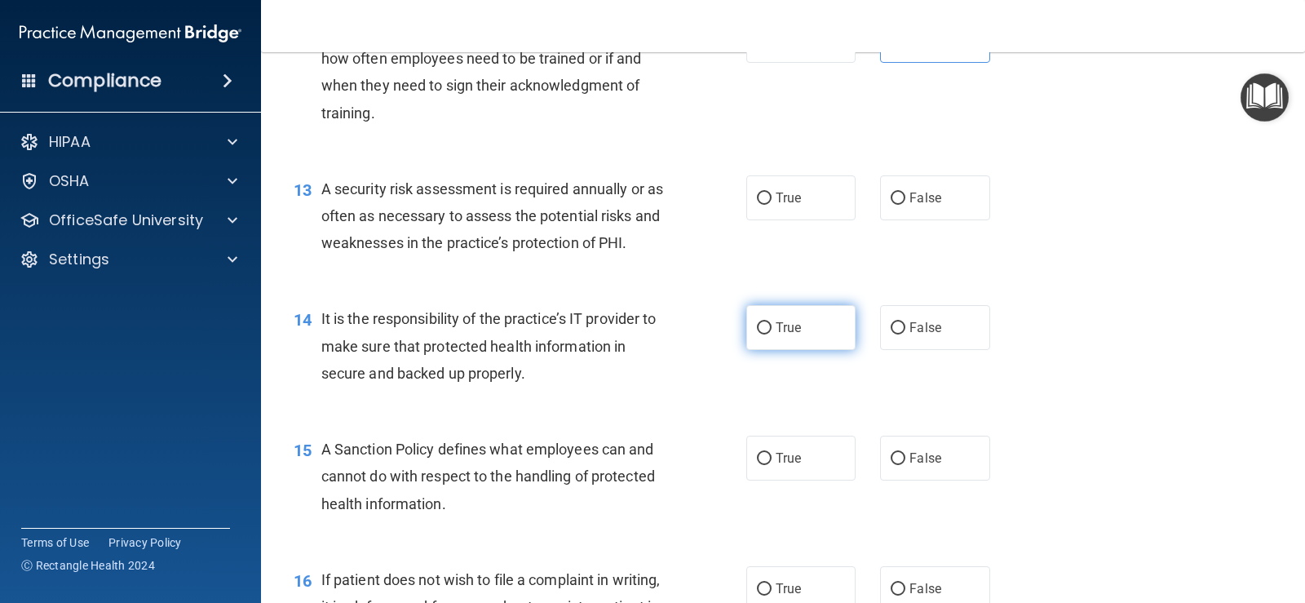
scroll to position [1957, 0]
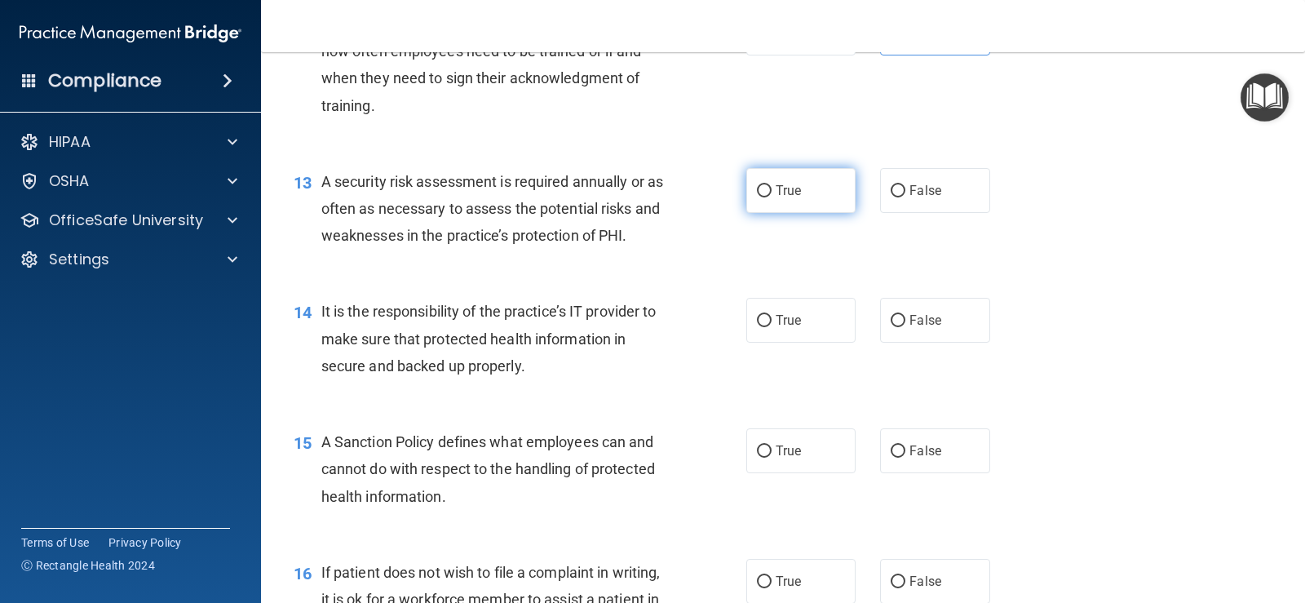
click at [807, 197] on label "True" at bounding box center [800, 190] width 109 height 45
click at [772, 197] on input "True" at bounding box center [764, 191] width 15 height 12
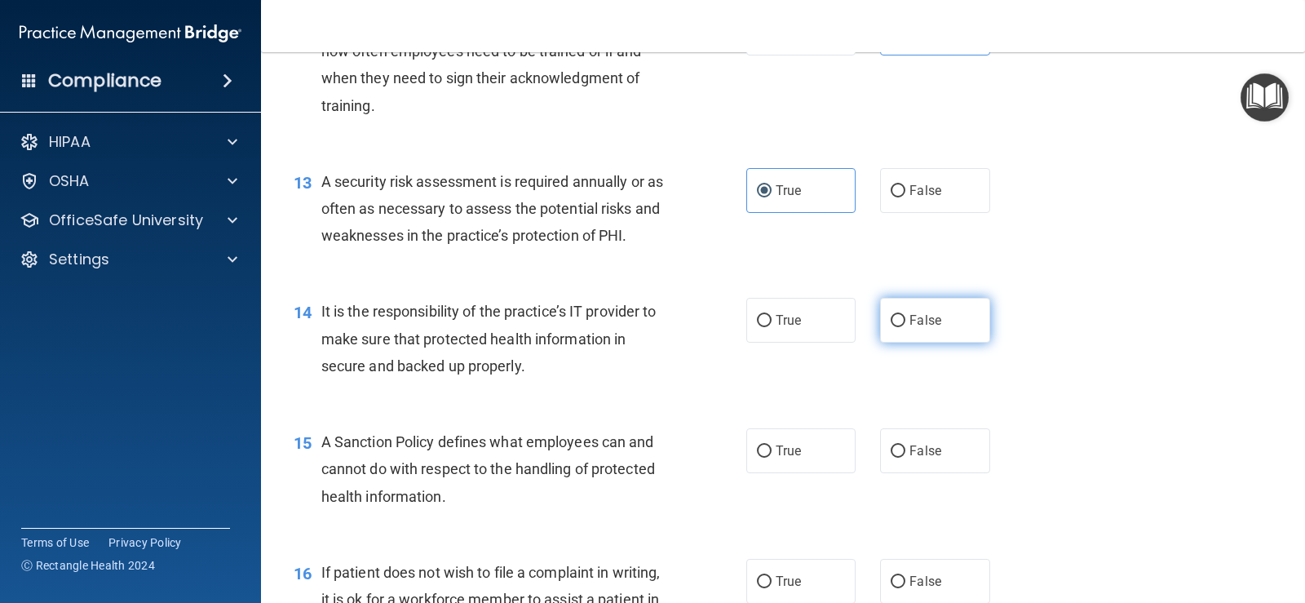
click at [843, 326] on input "False" at bounding box center [898, 321] width 15 height 12
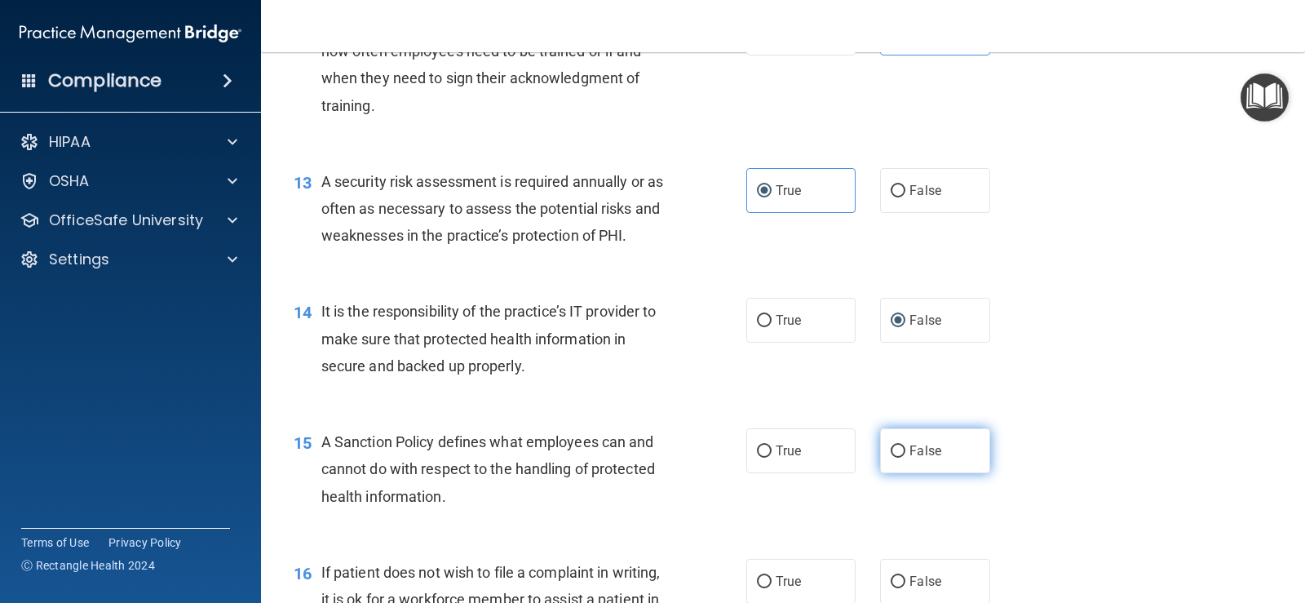
click at [843, 448] on label "False" at bounding box center [934, 450] width 109 height 45
click at [843, 448] on input "False" at bounding box center [898, 451] width 15 height 12
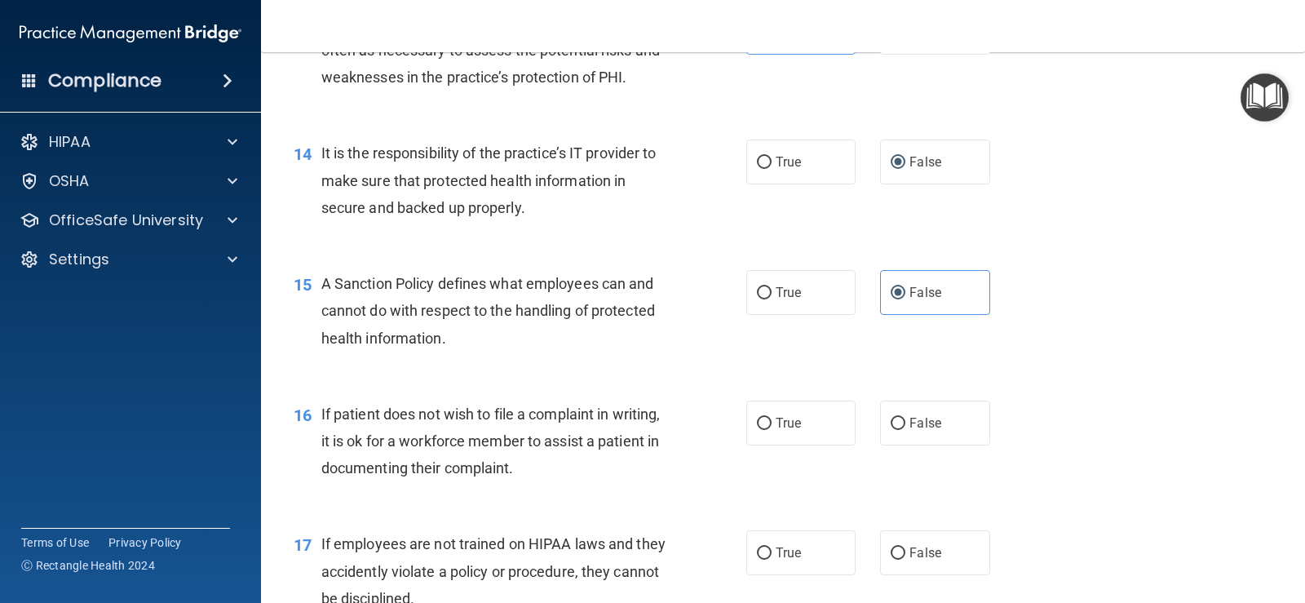
scroll to position [2121, 0]
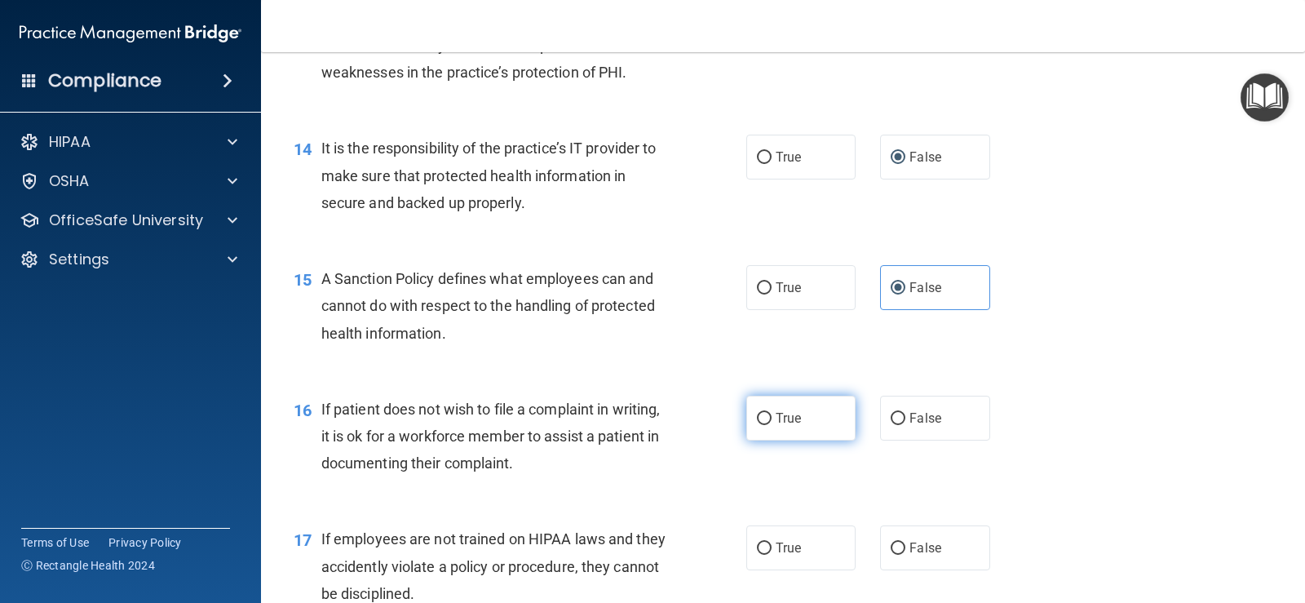
click at [808, 418] on label "True" at bounding box center [800, 418] width 109 height 45
click at [772, 418] on input "True" at bounding box center [764, 419] width 15 height 12
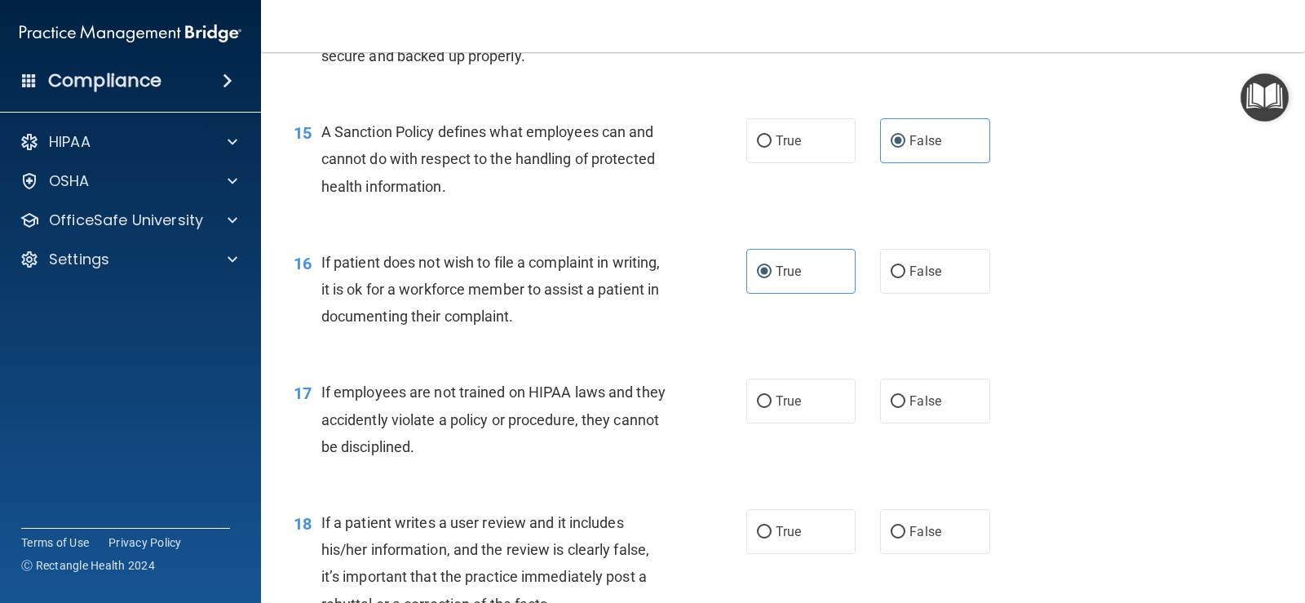
scroll to position [2284, 0]
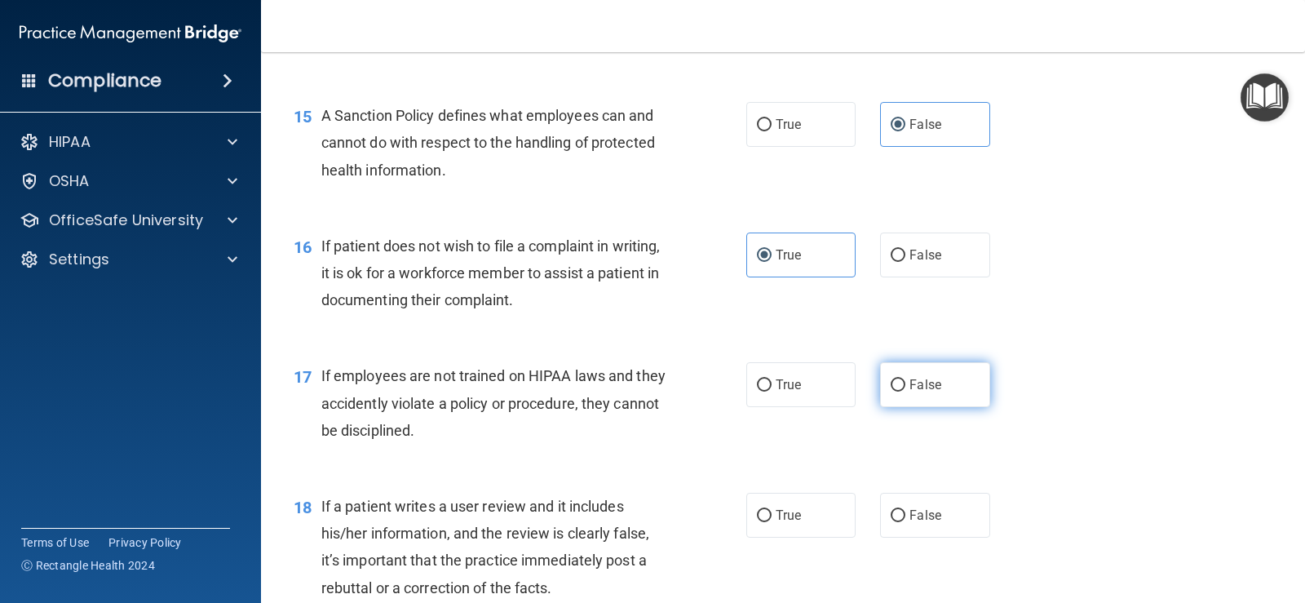
click at [843, 399] on label "False" at bounding box center [934, 384] width 109 height 45
click at [843, 391] on input "False" at bounding box center [898, 385] width 15 height 12
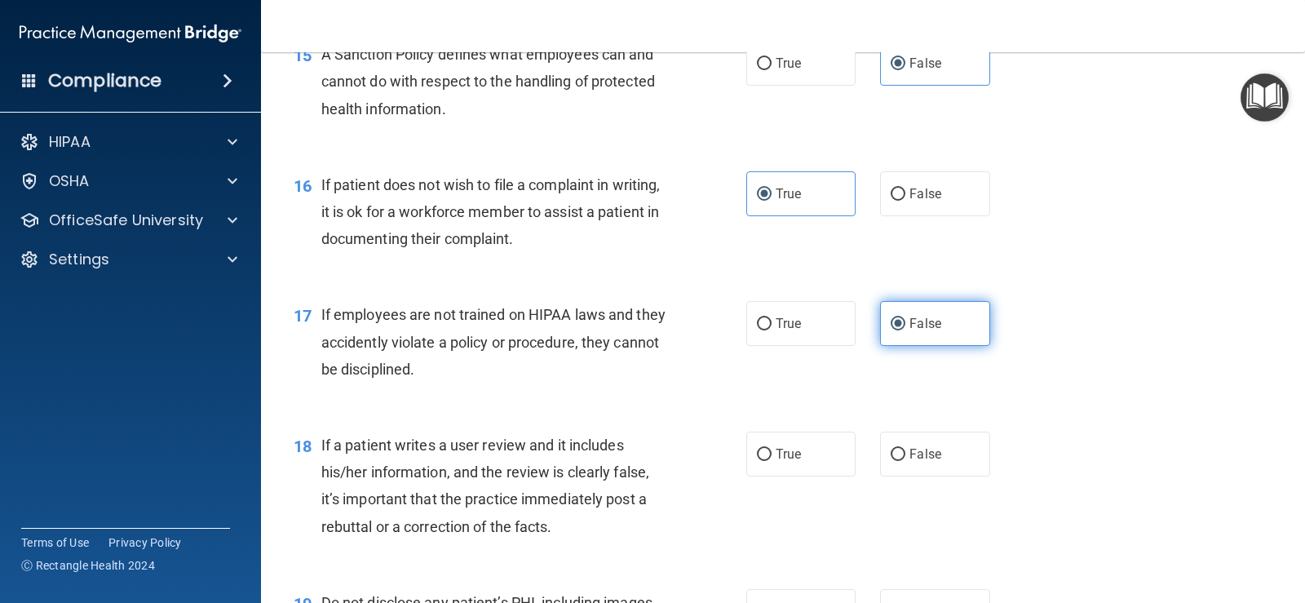
scroll to position [2447, 0]
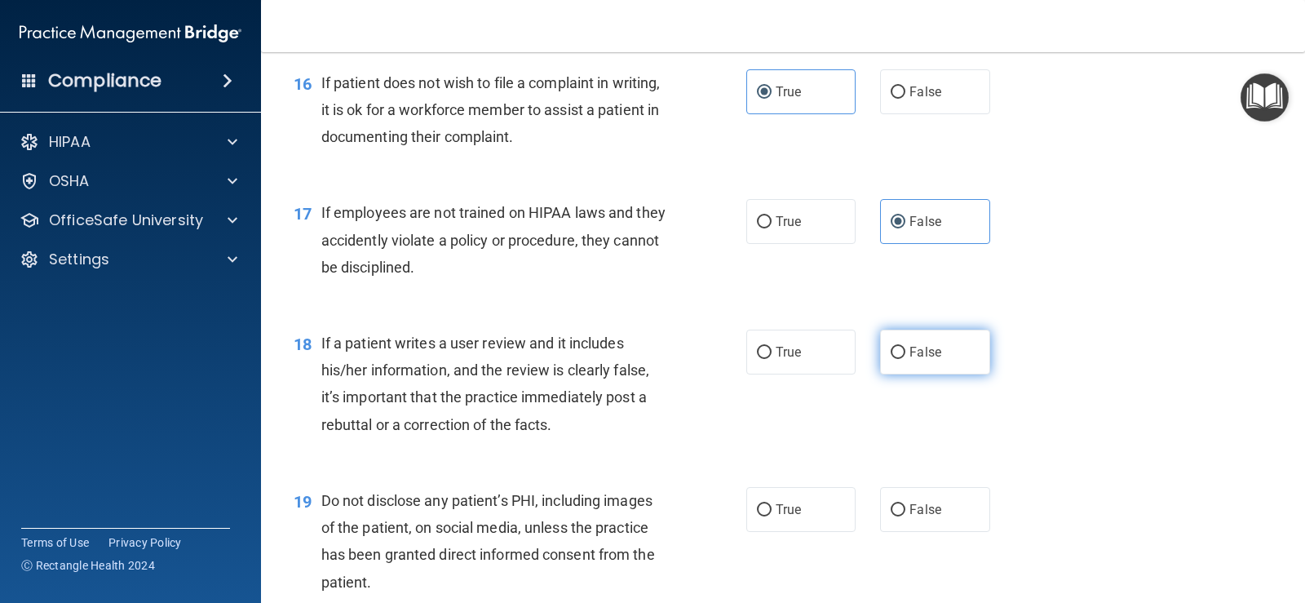
click at [843, 354] on span "False" at bounding box center [925, 351] width 32 height 15
click at [843, 354] on input "False" at bounding box center [898, 353] width 15 height 12
click at [813, 522] on label "True" at bounding box center [800, 509] width 109 height 45
click at [772, 516] on input "True" at bounding box center [764, 510] width 15 height 12
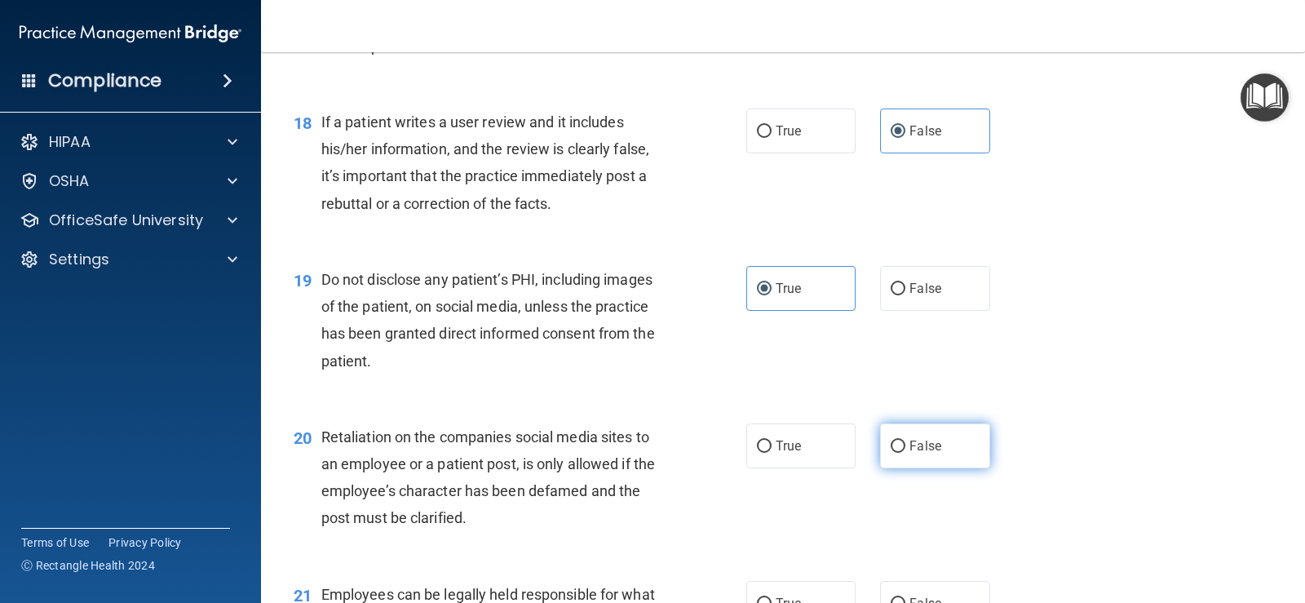
scroll to position [2692, 0]
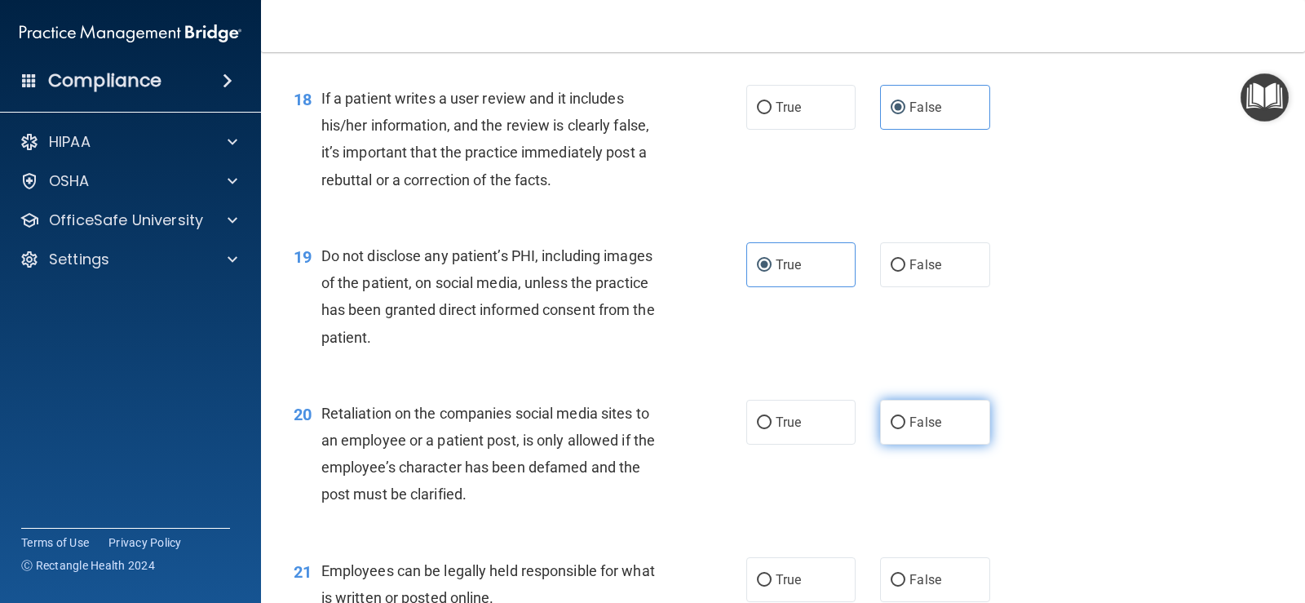
click at [843, 427] on span "False" at bounding box center [925, 421] width 32 height 15
click at [843, 427] on input "False" at bounding box center [898, 423] width 15 height 12
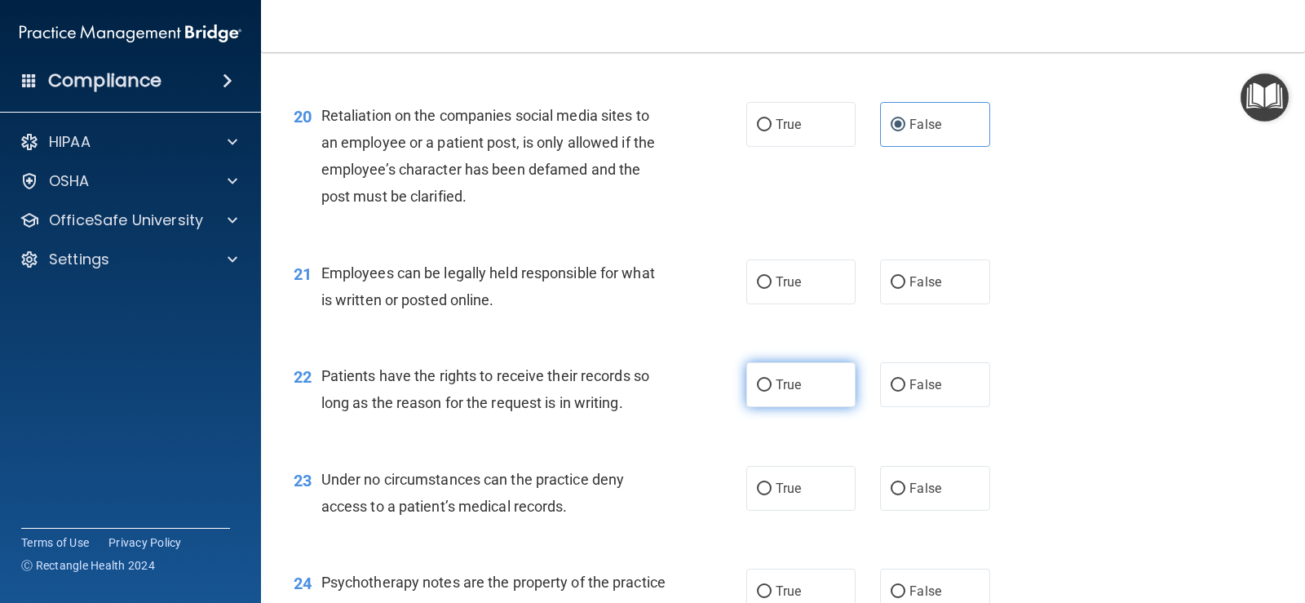
scroll to position [3018, 0]
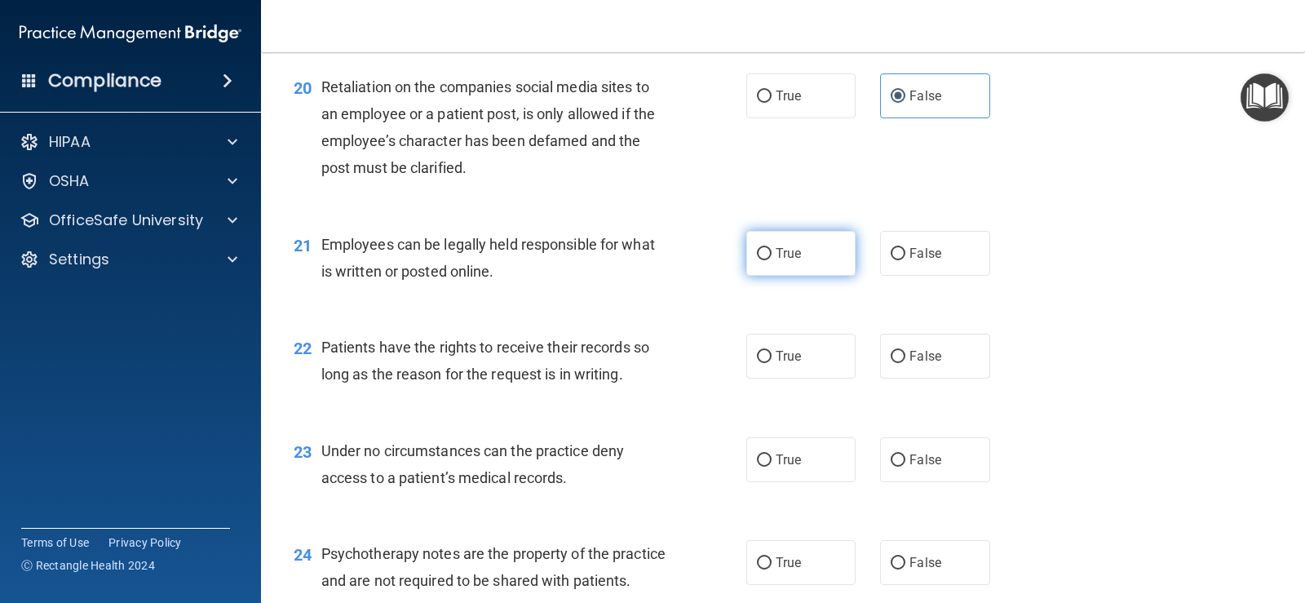
click at [807, 250] on label "True" at bounding box center [800, 253] width 109 height 45
click at [772, 250] on input "True" at bounding box center [764, 254] width 15 height 12
drag, startPoint x: 896, startPoint y: 357, endPoint x: 917, endPoint y: 400, distance: 47.8
click at [843, 359] on input "False" at bounding box center [898, 357] width 15 height 12
click at [843, 466] on span "False" at bounding box center [925, 459] width 32 height 15
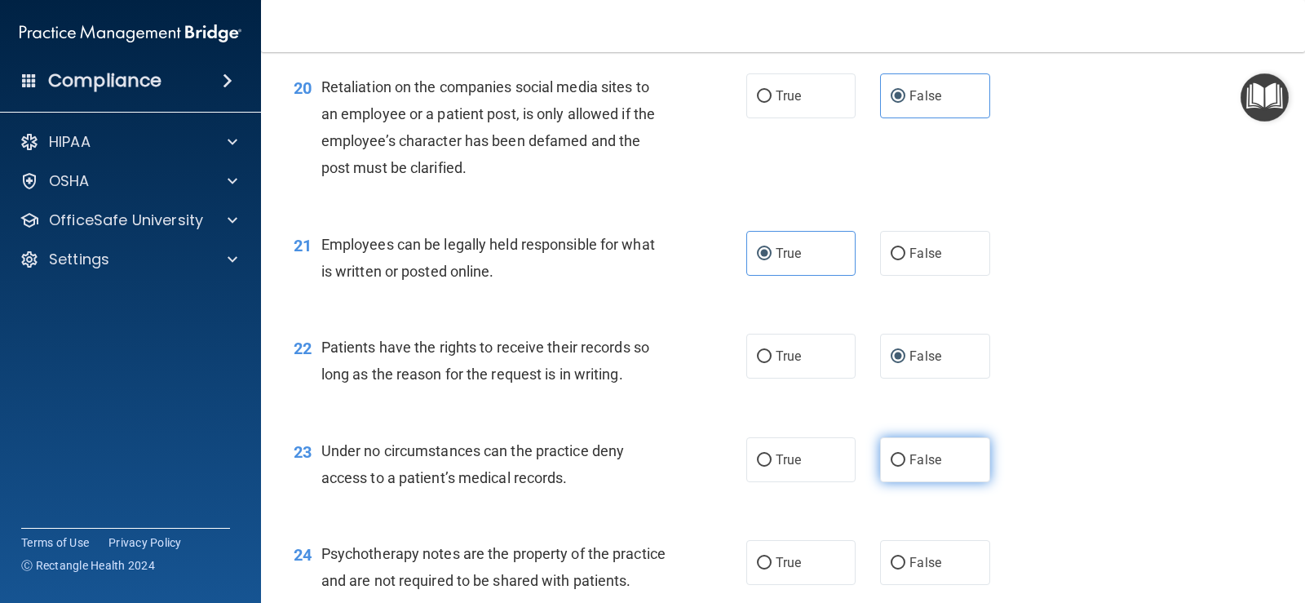
click at [843, 466] on input "False" at bounding box center [898, 460] width 15 height 12
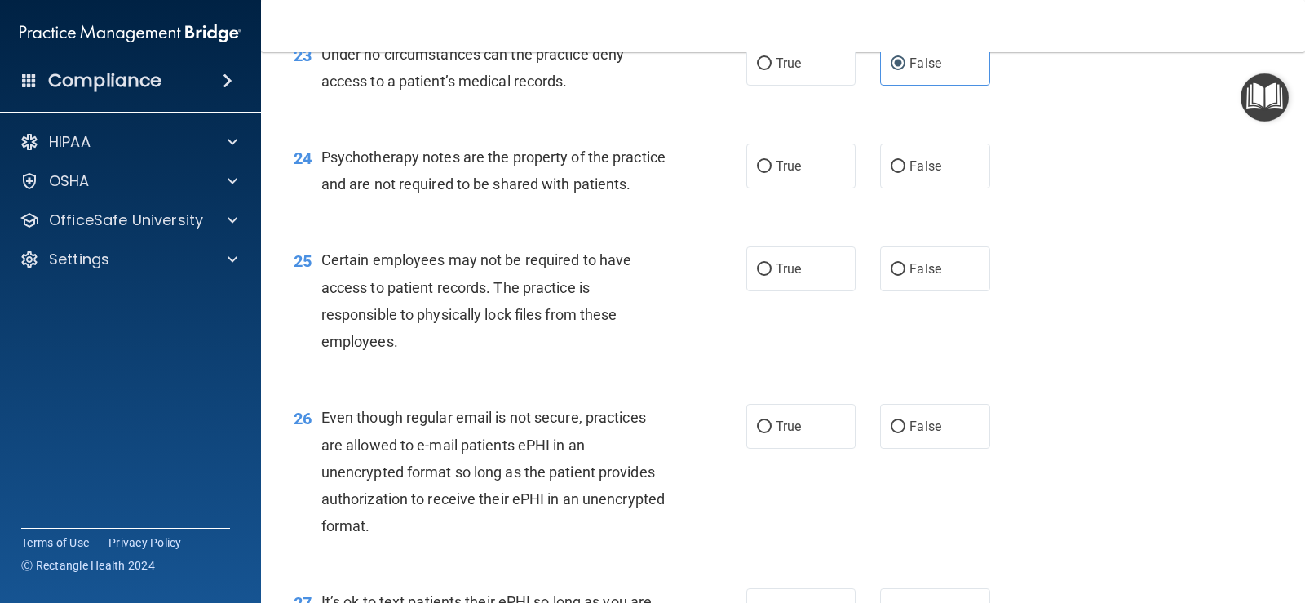
scroll to position [3426, 0]
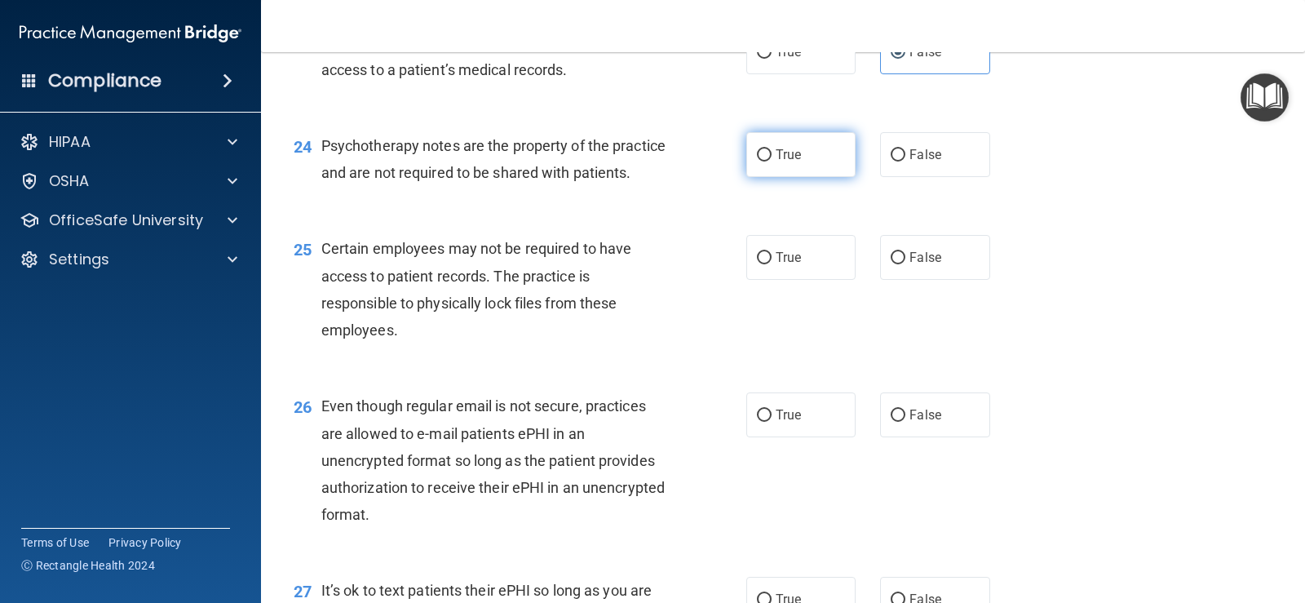
drag, startPoint x: 821, startPoint y: 157, endPoint x: 821, endPoint y: 166, distance: 9.0
click at [821, 158] on label "True" at bounding box center [800, 154] width 109 height 45
click at [772, 158] on input "True" at bounding box center [764, 155] width 15 height 12
click at [798, 280] on label "True" at bounding box center [800, 257] width 109 height 45
click at [772, 264] on input "True" at bounding box center [764, 258] width 15 height 12
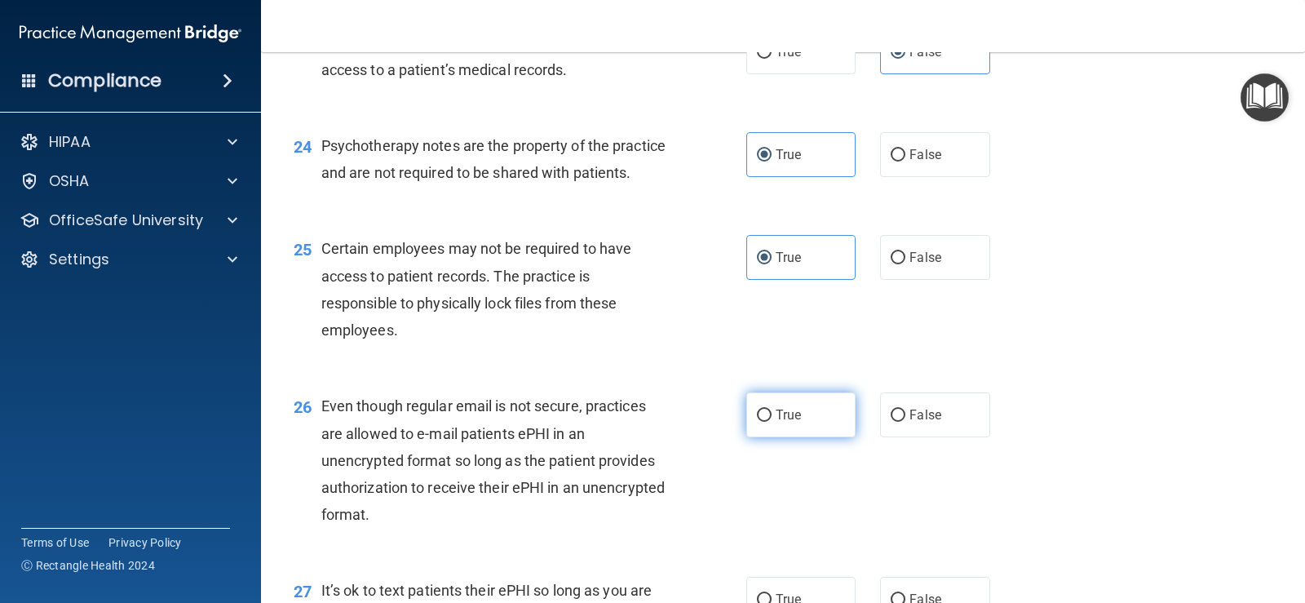
click at [795, 437] on label "True" at bounding box center [800, 414] width 109 height 45
click at [772, 422] on input "True" at bounding box center [764, 415] width 15 height 12
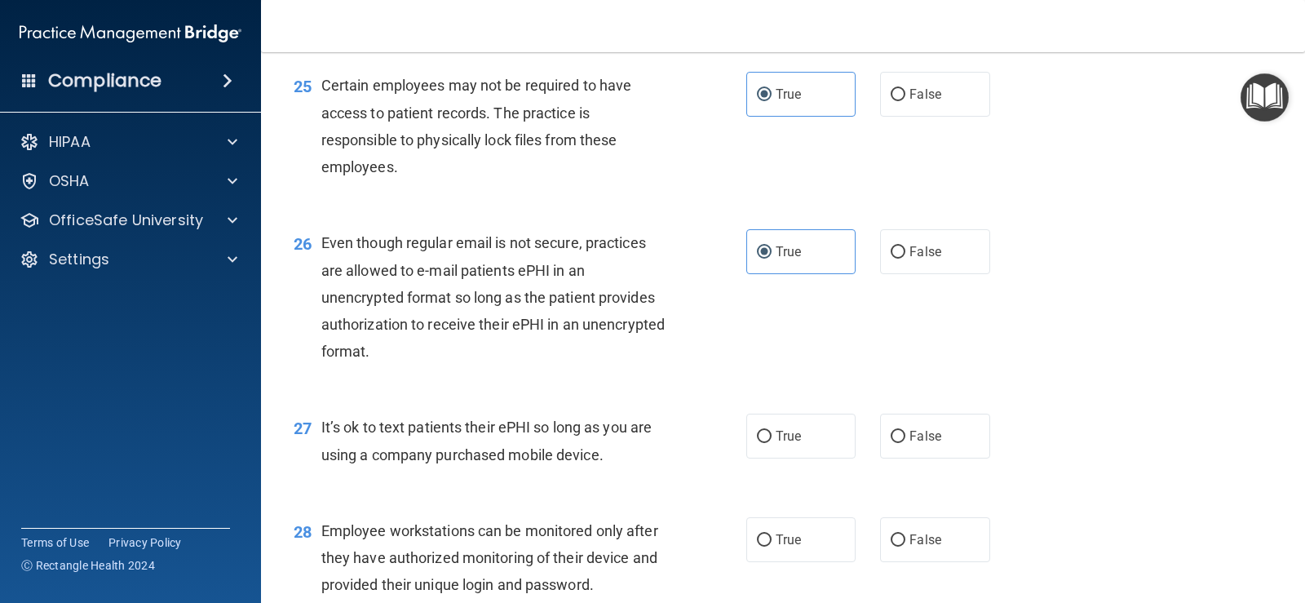
scroll to position [3670, 0]
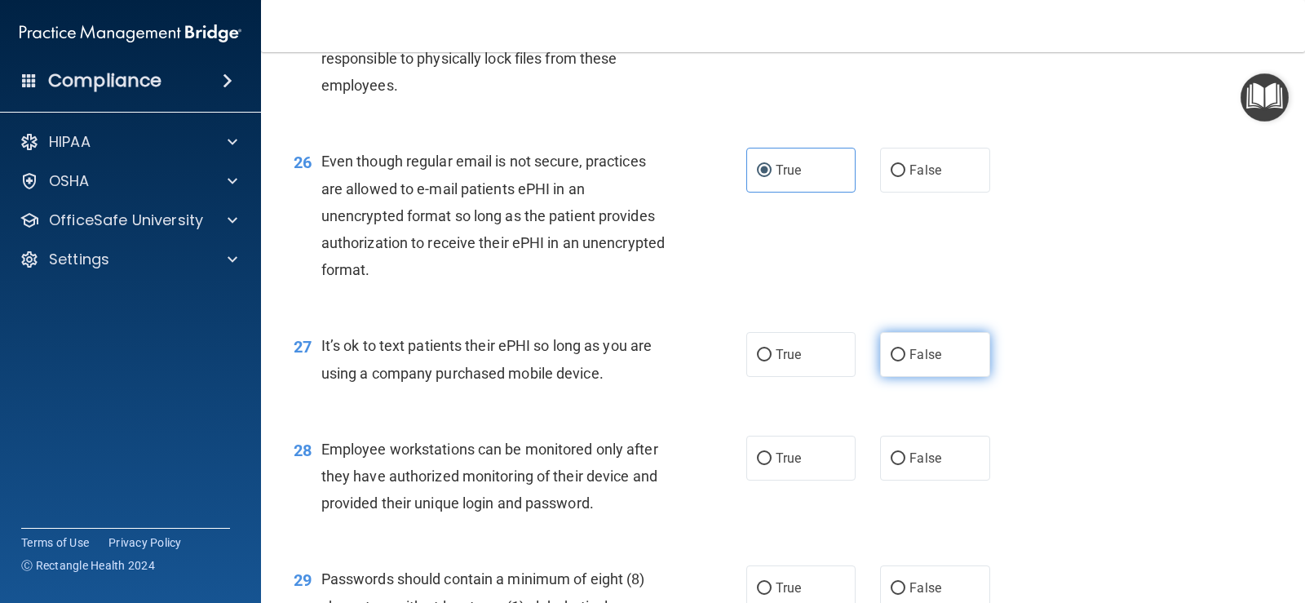
click at [843, 362] on span "False" at bounding box center [925, 354] width 32 height 15
click at [843, 361] on input "False" at bounding box center [898, 355] width 15 height 12
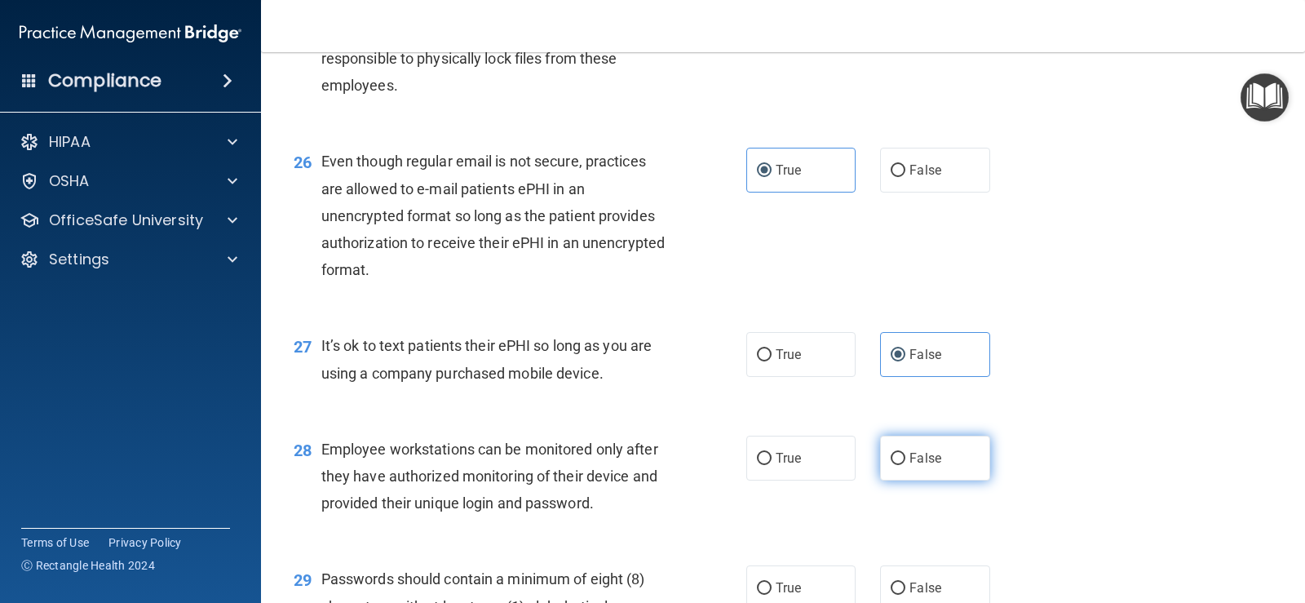
click at [843, 466] on span "False" at bounding box center [925, 457] width 32 height 15
click at [843, 465] on input "False" at bounding box center [898, 459] width 15 height 12
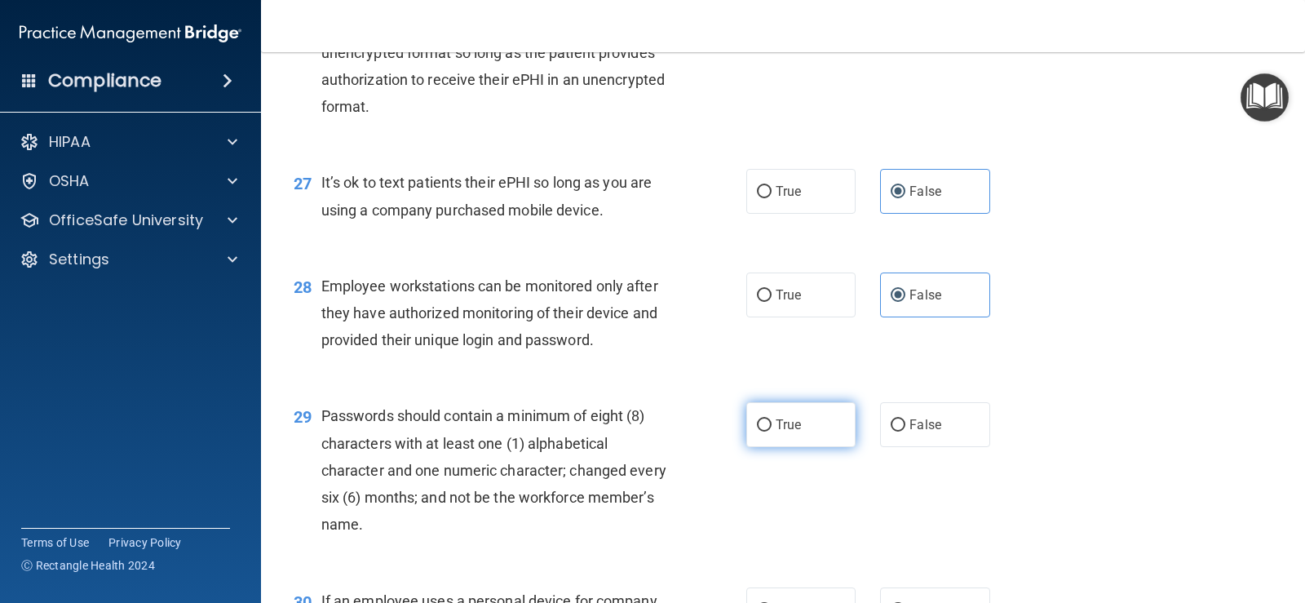
click at [794, 432] on span "True" at bounding box center [788, 424] width 25 height 15
click at [772, 431] on input "True" at bounding box center [764, 425] width 15 height 12
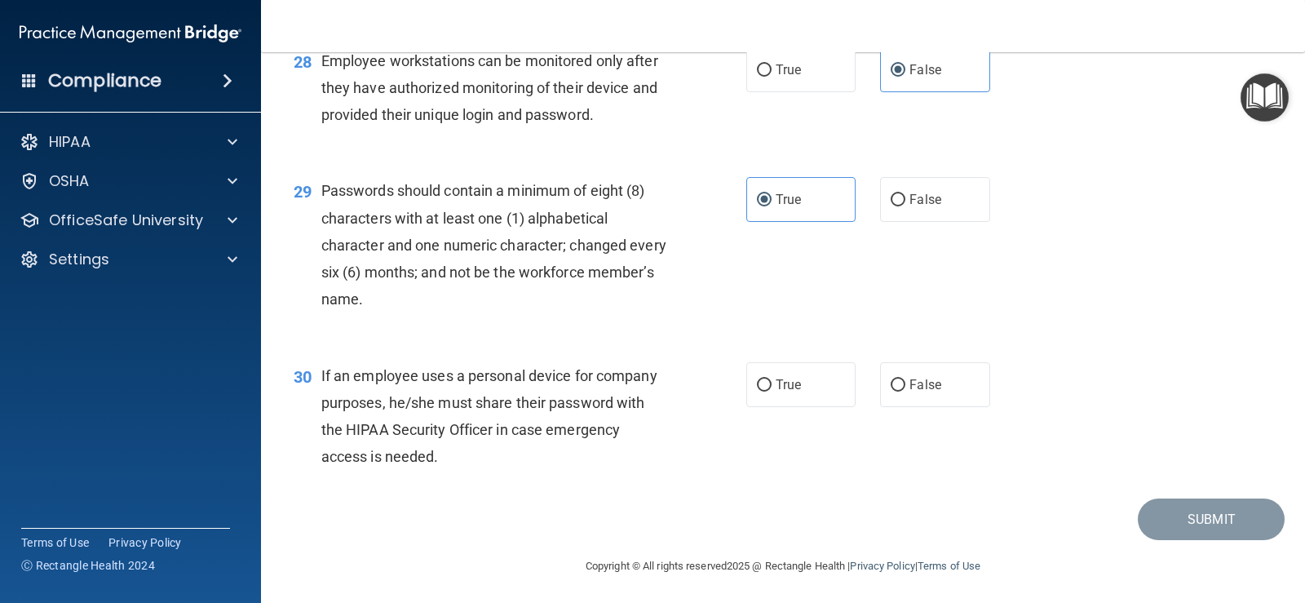
scroll to position [4078, 0]
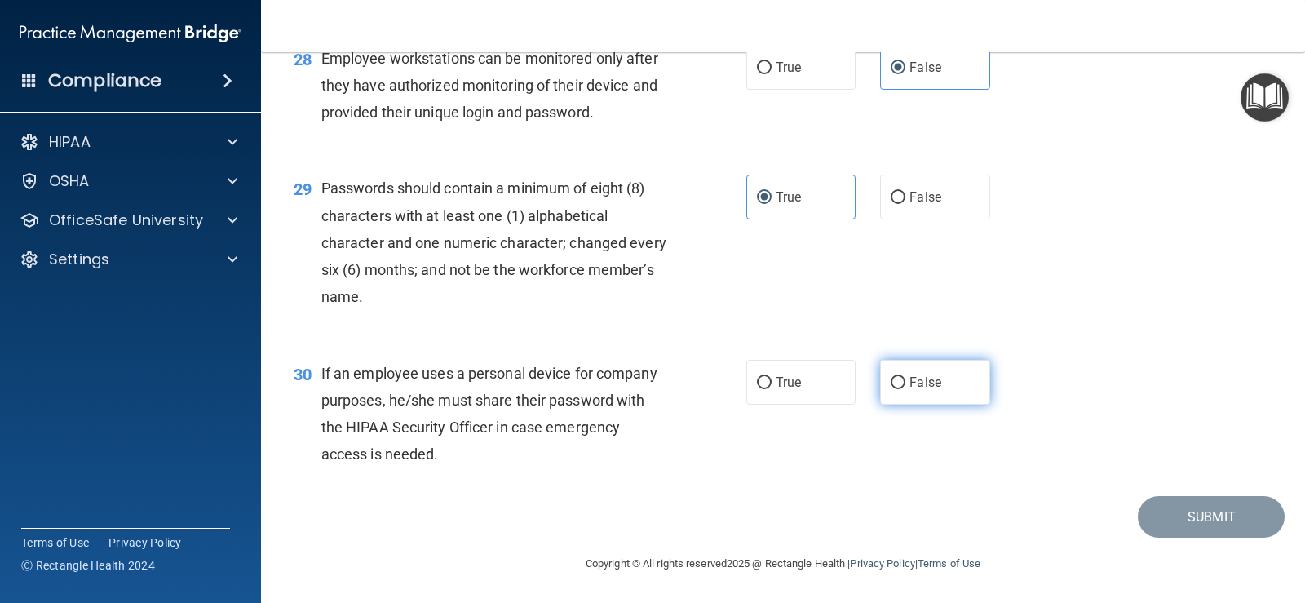
click at [843, 390] on span "False" at bounding box center [925, 381] width 32 height 15
click at [843, 389] on input "False" at bounding box center [898, 383] width 15 height 12
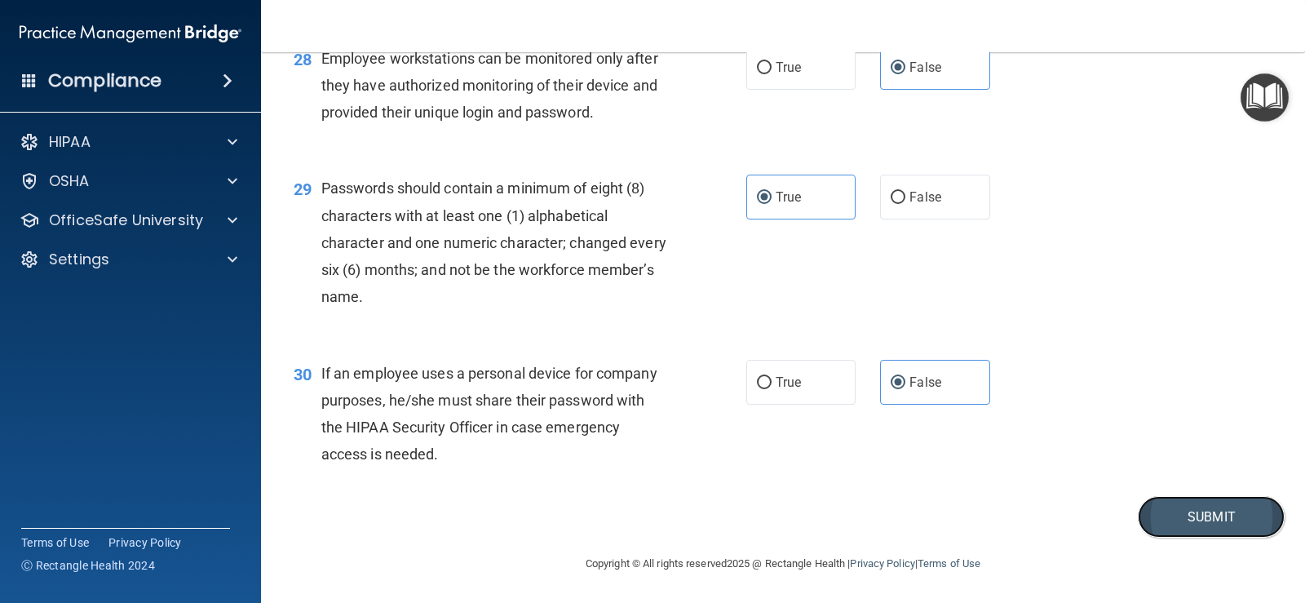
click at [843, 537] on button "Submit" at bounding box center [1211, 517] width 147 height 42
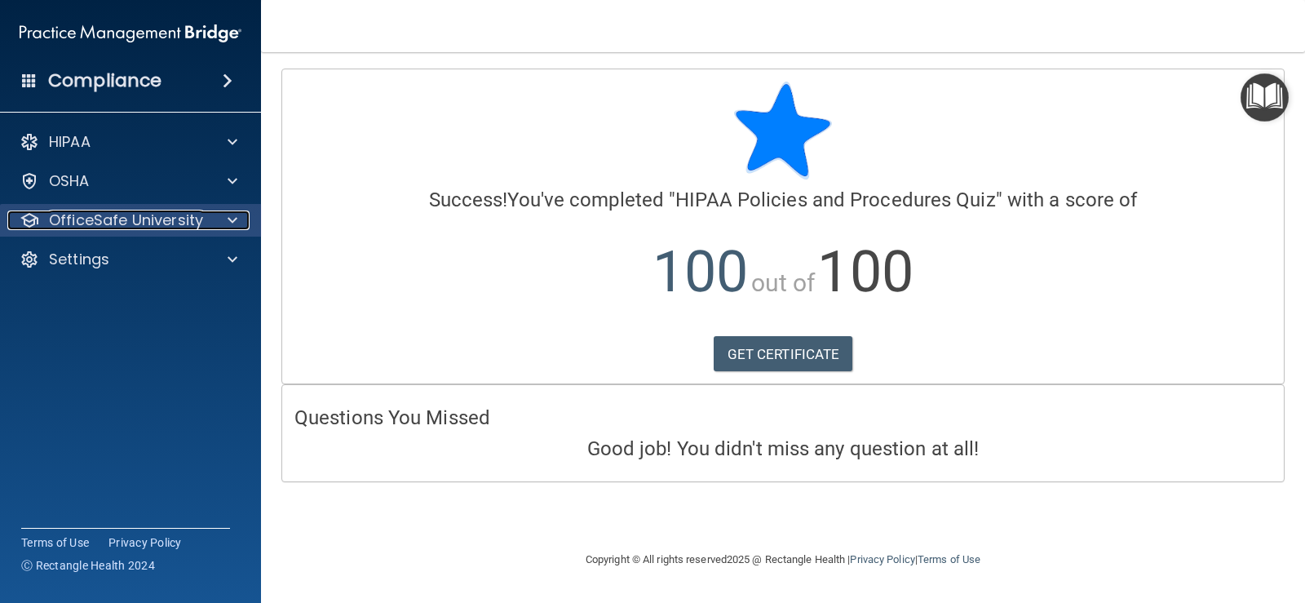
click at [192, 229] on p "OfficeSafe University" at bounding box center [126, 220] width 154 height 20
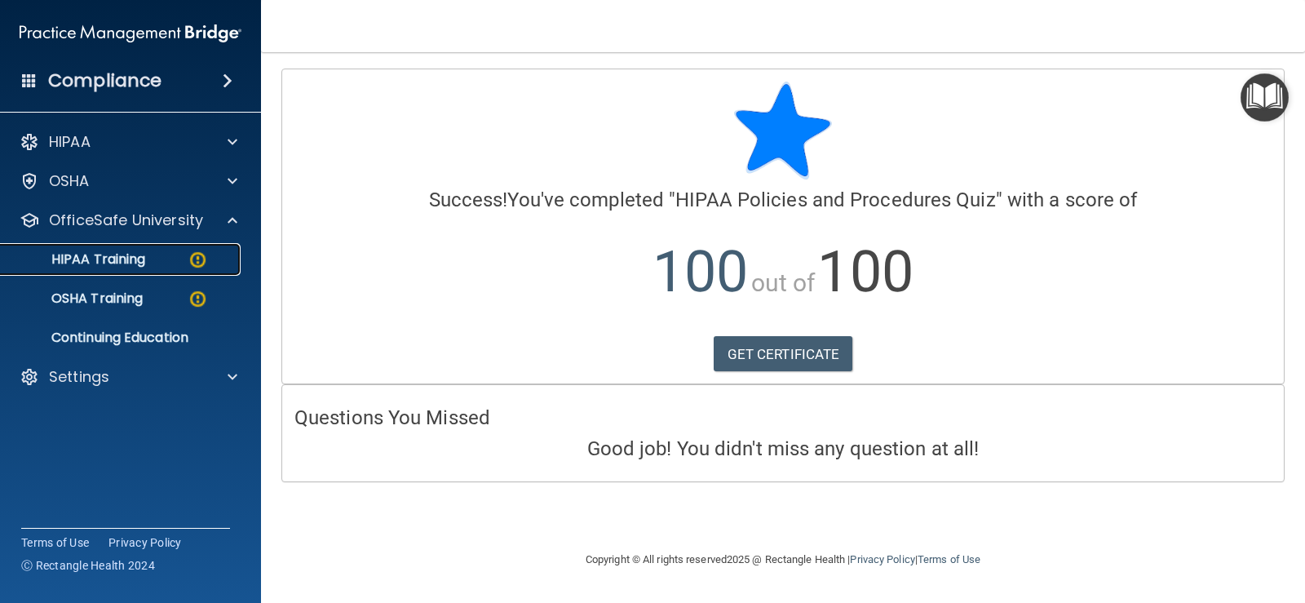
click at [173, 263] on div "HIPAA Training" at bounding box center [122, 259] width 223 height 16
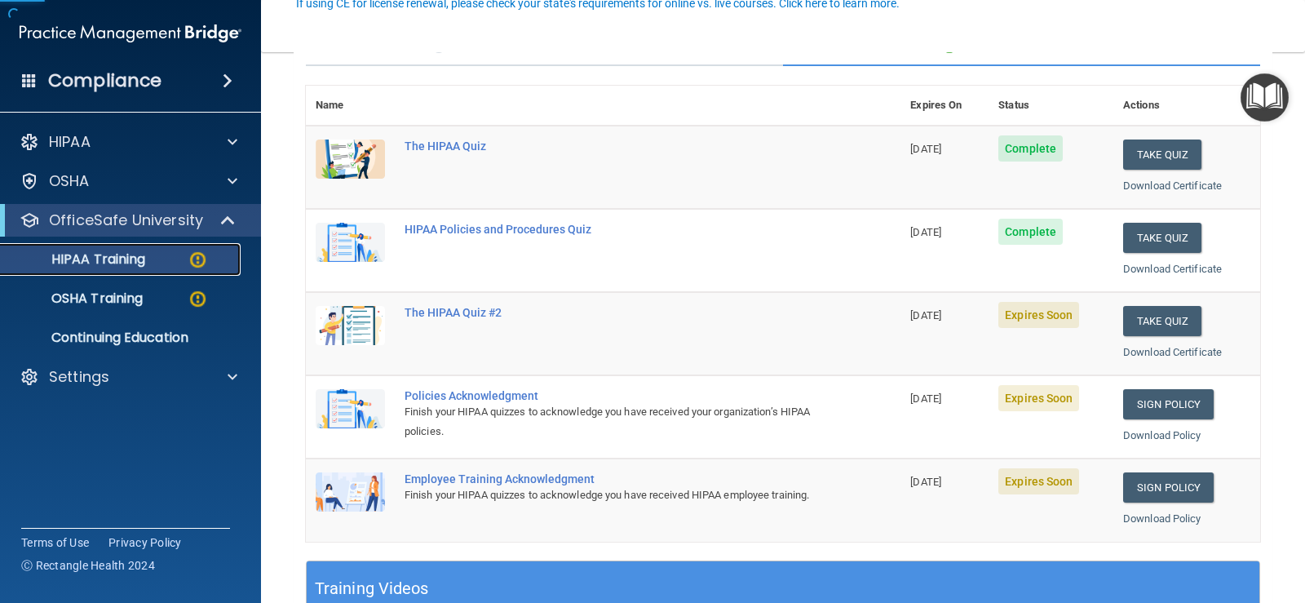
scroll to position [163, 0]
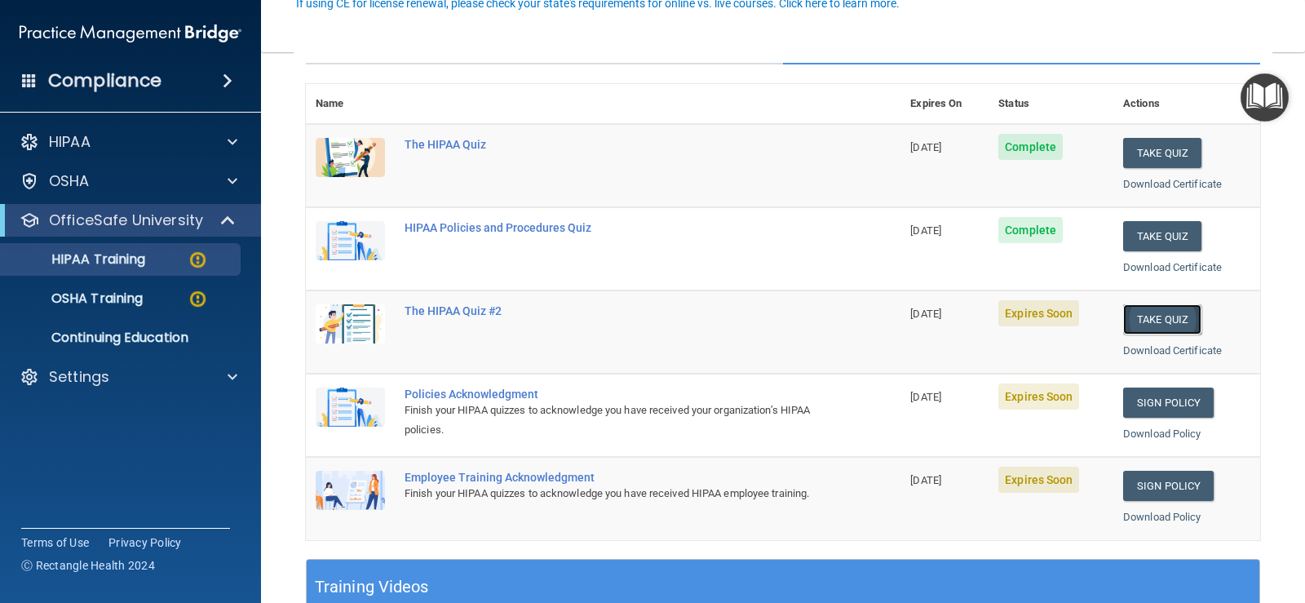
click at [843, 326] on button "Take Quiz" at bounding box center [1162, 319] width 78 height 30
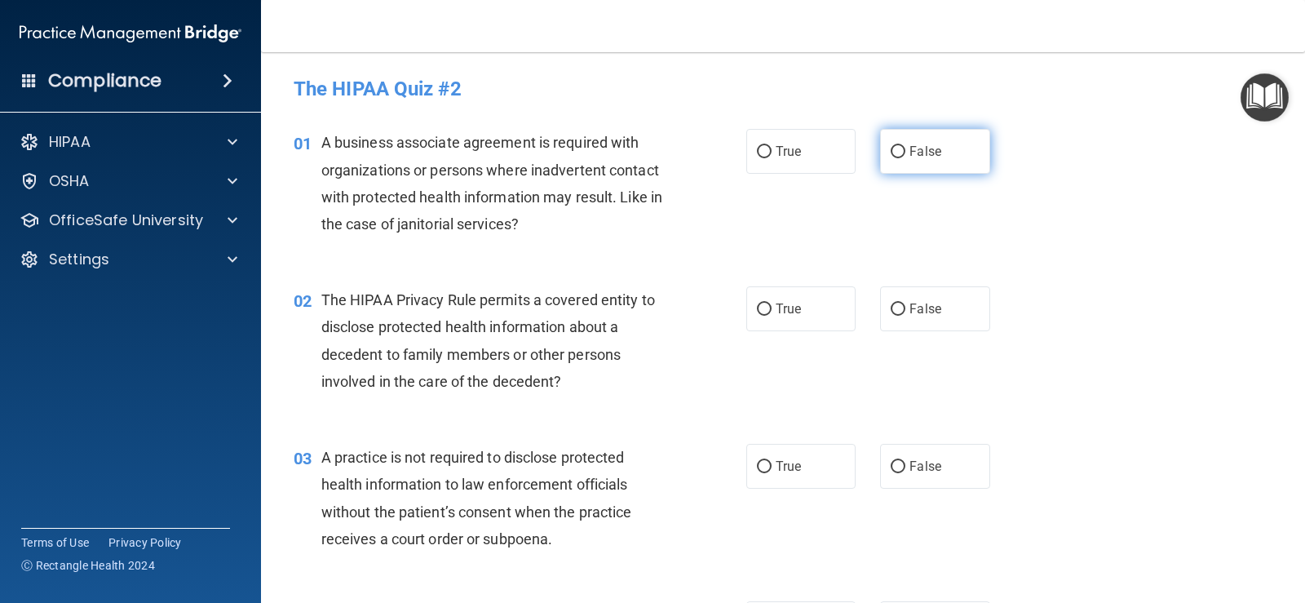
click at [843, 159] on label "False" at bounding box center [934, 151] width 109 height 45
click at [843, 158] on input "False" at bounding box center [898, 152] width 15 height 12
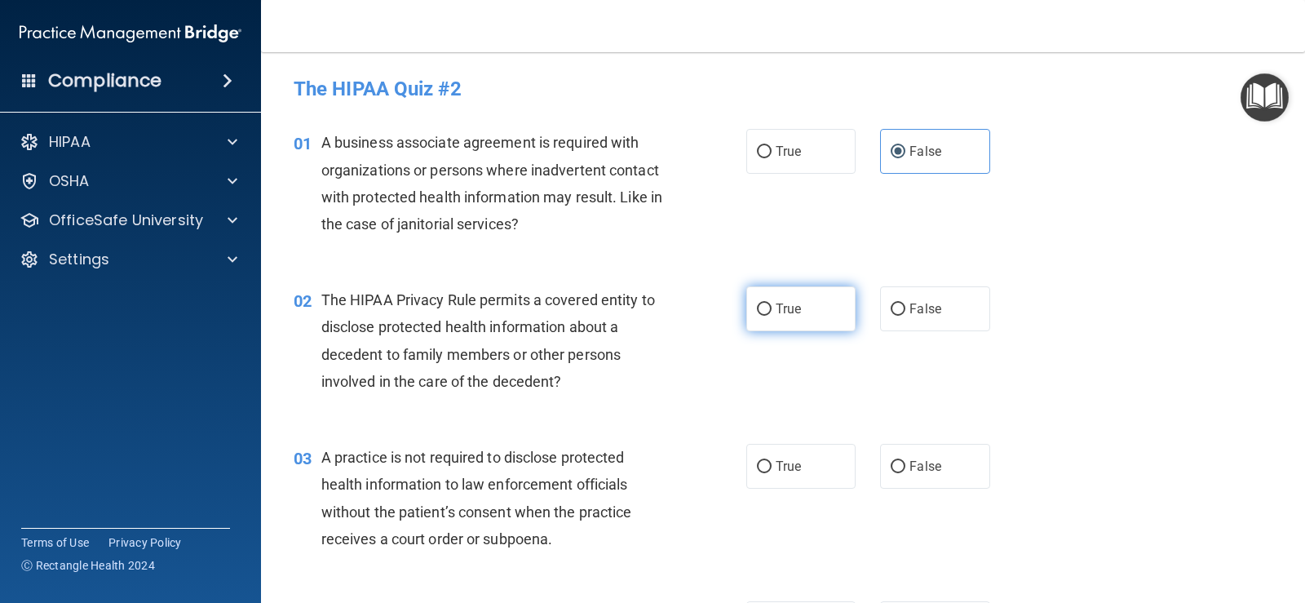
click at [803, 324] on label "True" at bounding box center [800, 308] width 109 height 45
click at [772, 316] on input "True" at bounding box center [764, 309] width 15 height 12
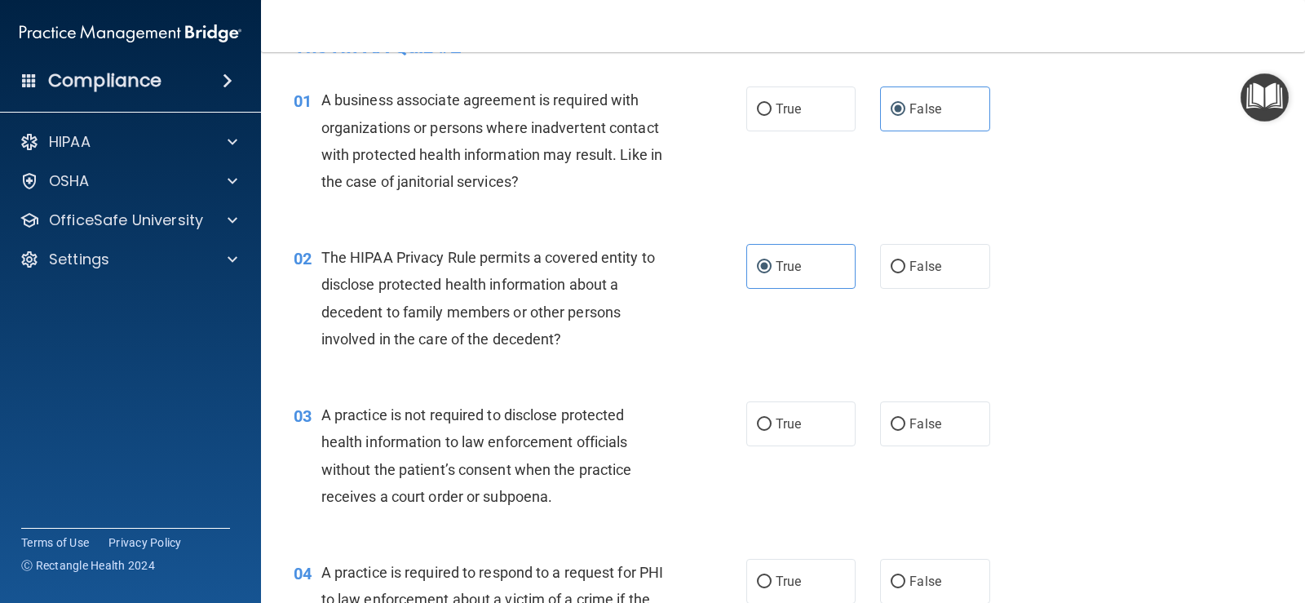
scroll to position [163, 0]
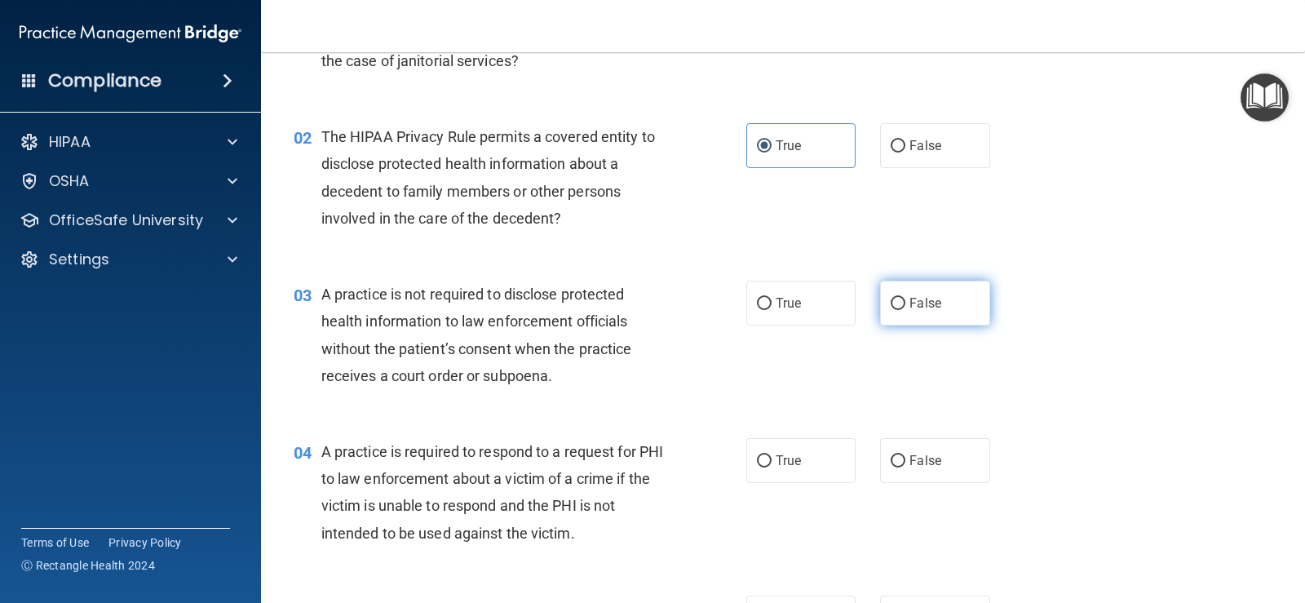
click at [843, 294] on label "False" at bounding box center [934, 303] width 109 height 45
click at [843, 298] on input "False" at bounding box center [898, 304] width 15 height 12
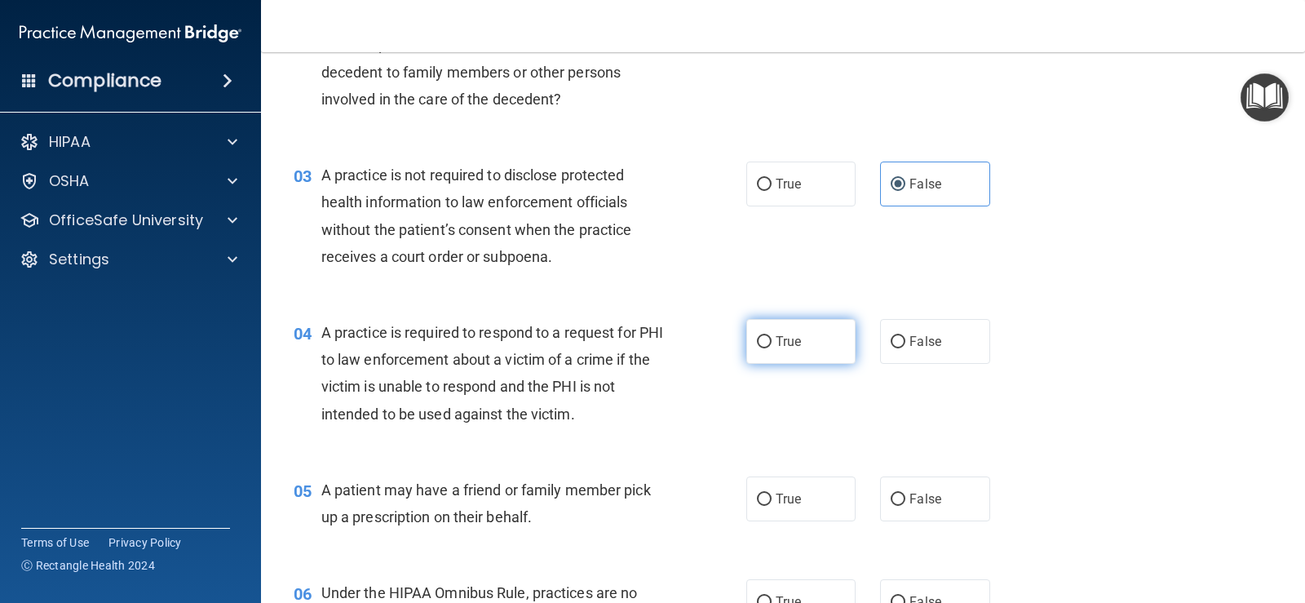
scroll to position [326, 0]
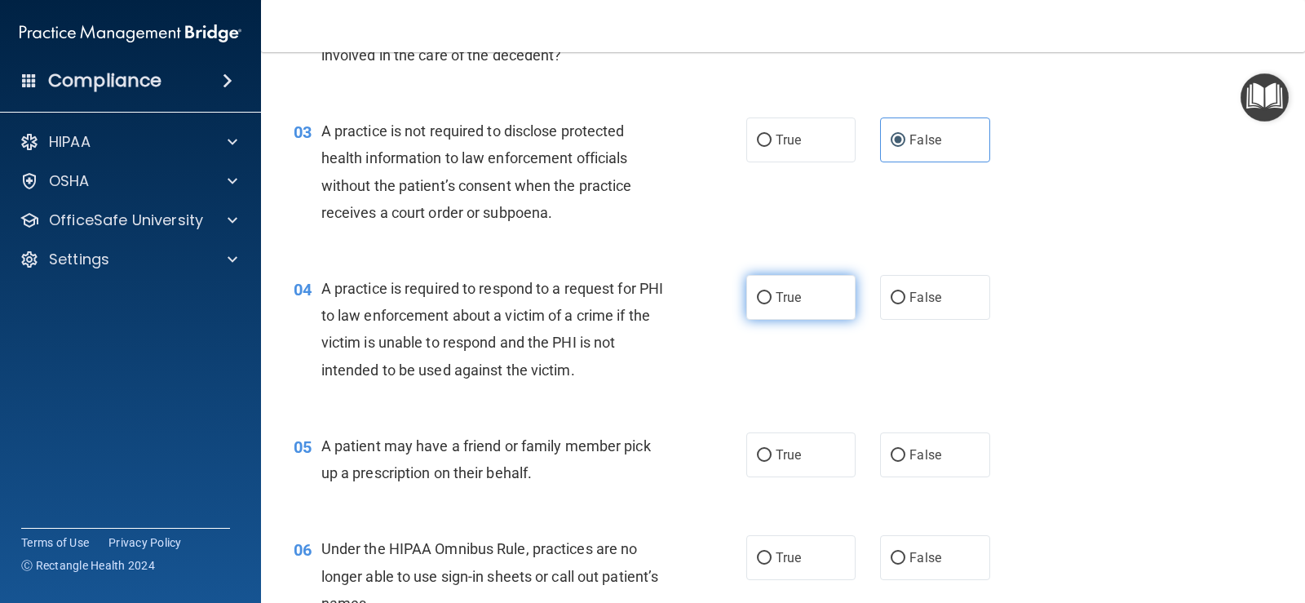
click at [798, 294] on label "True" at bounding box center [800, 297] width 109 height 45
click at [772, 294] on input "True" at bounding box center [764, 298] width 15 height 12
click at [804, 458] on label "True" at bounding box center [800, 454] width 109 height 45
click at [772, 458] on input "True" at bounding box center [764, 455] width 15 height 12
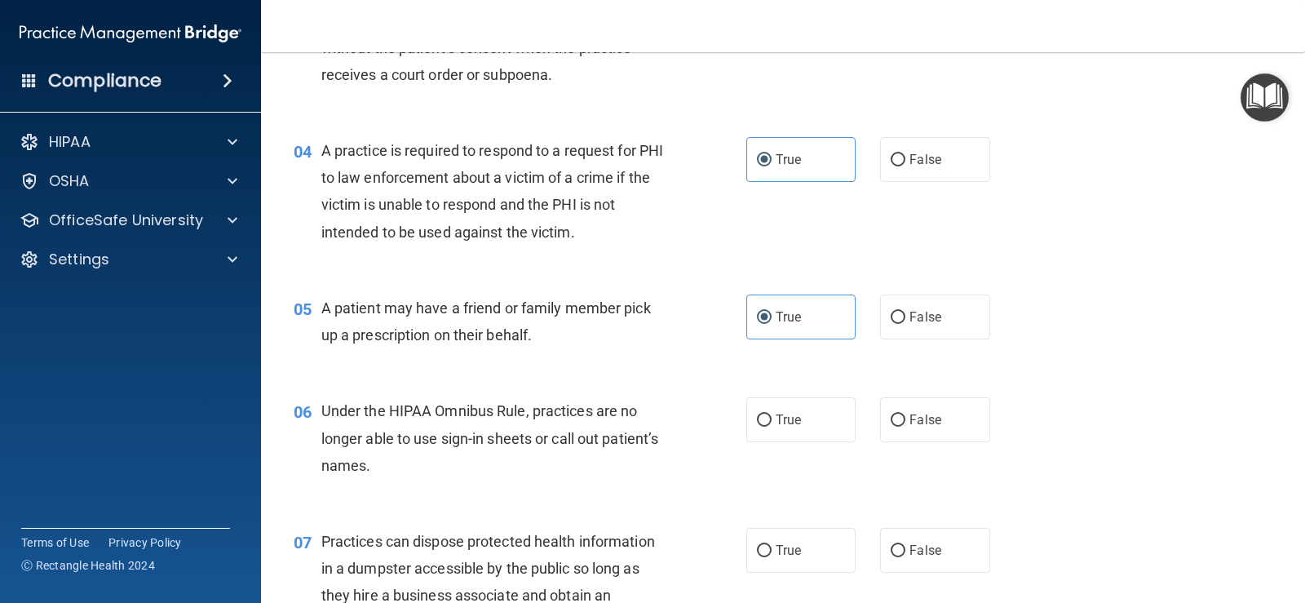
scroll to position [489, 0]
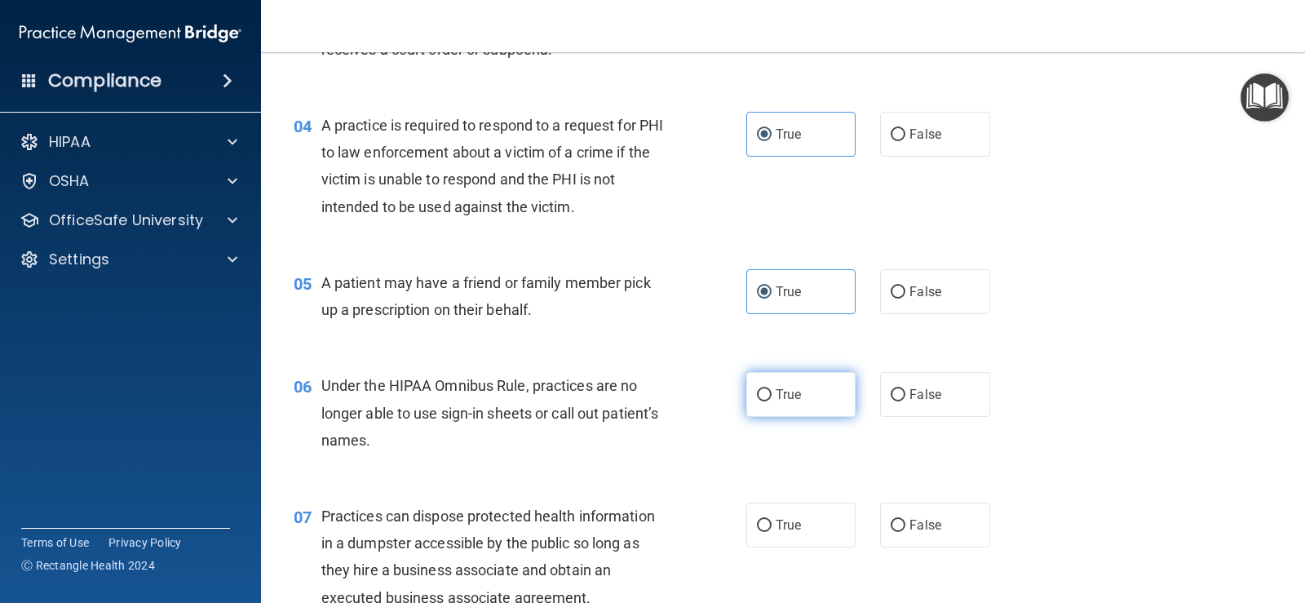
click at [798, 401] on label "True" at bounding box center [800, 394] width 109 height 45
click at [772, 401] on input "True" at bounding box center [764, 395] width 15 height 12
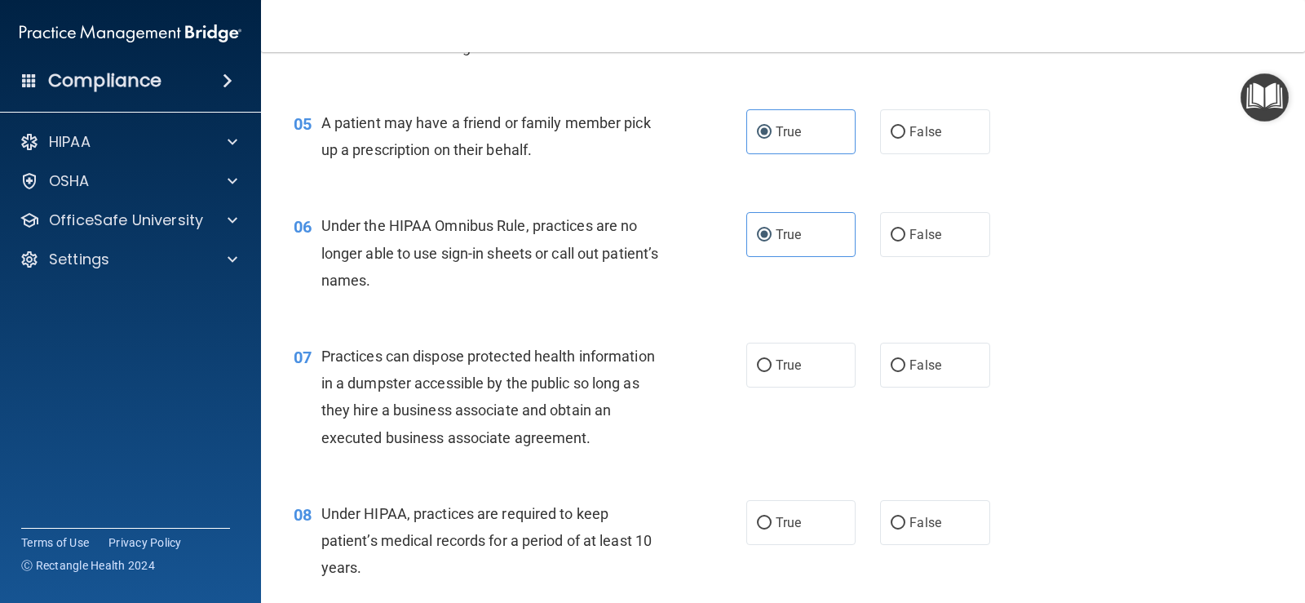
scroll to position [734, 0]
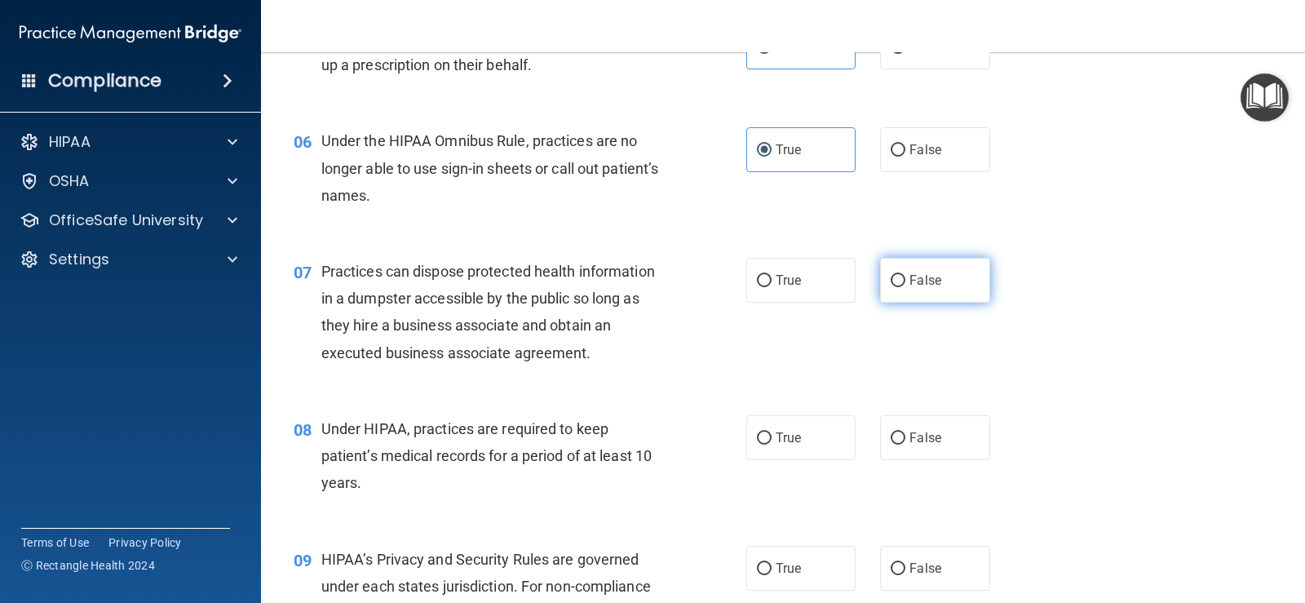
click at [843, 276] on span "False" at bounding box center [925, 279] width 32 height 15
click at [843, 276] on input "False" at bounding box center [898, 281] width 15 height 12
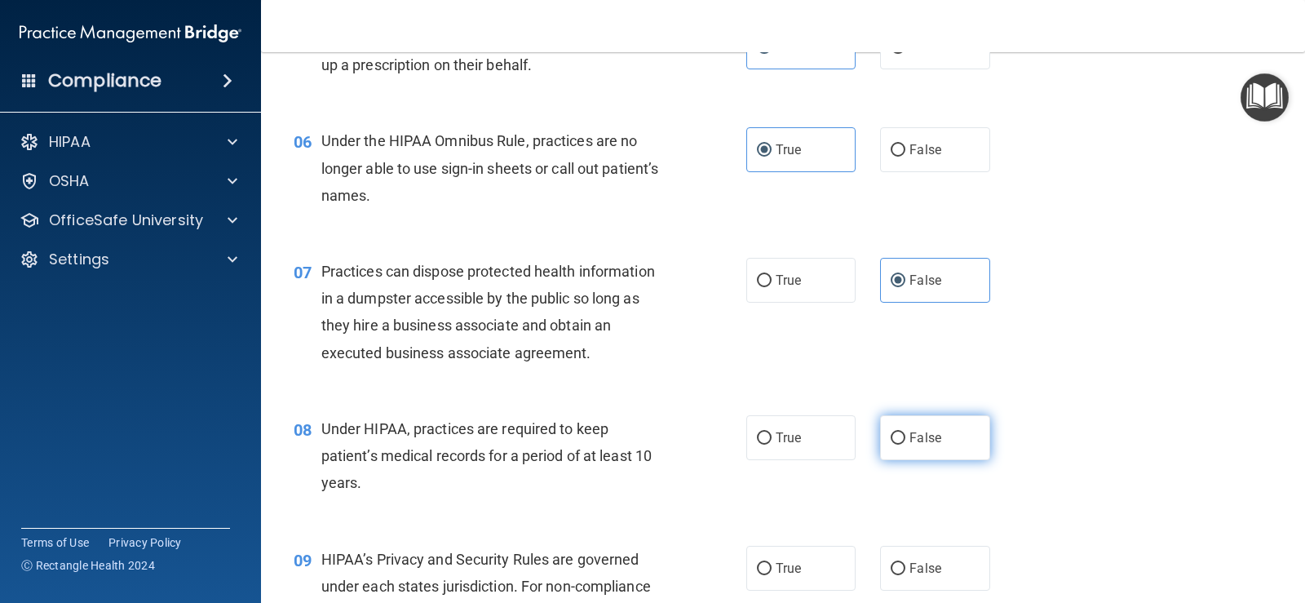
click at [843, 453] on label "False" at bounding box center [934, 437] width 109 height 45
click at [843, 445] on input "False" at bounding box center [898, 438] width 15 height 12
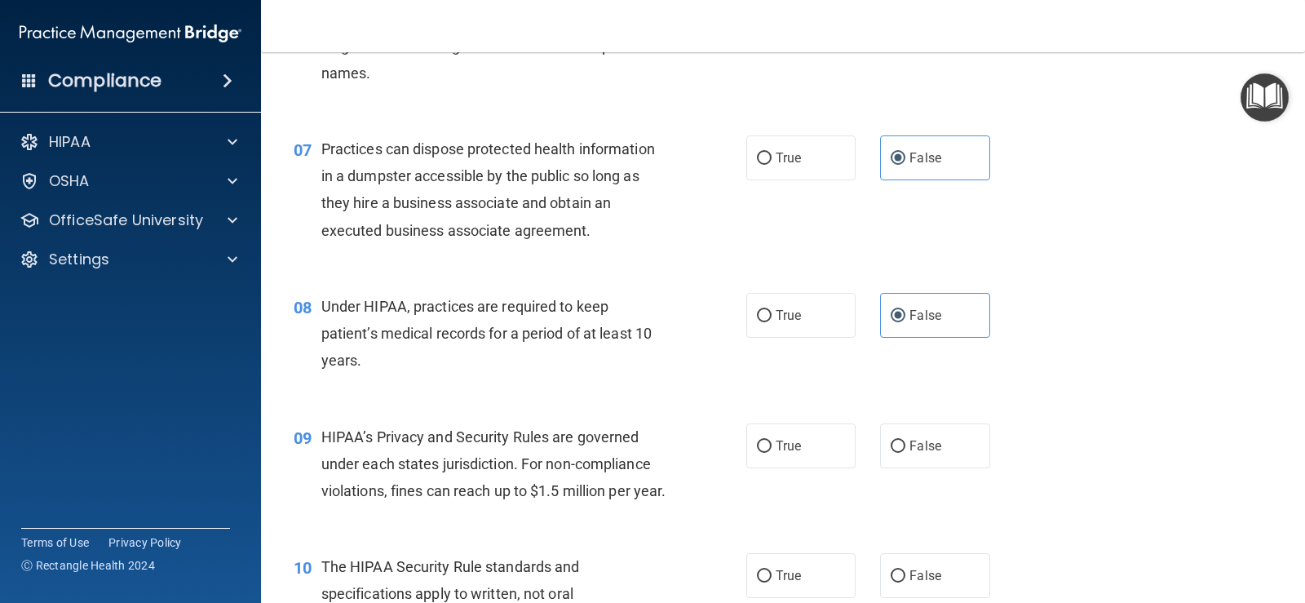
scroll to position [897, 0]
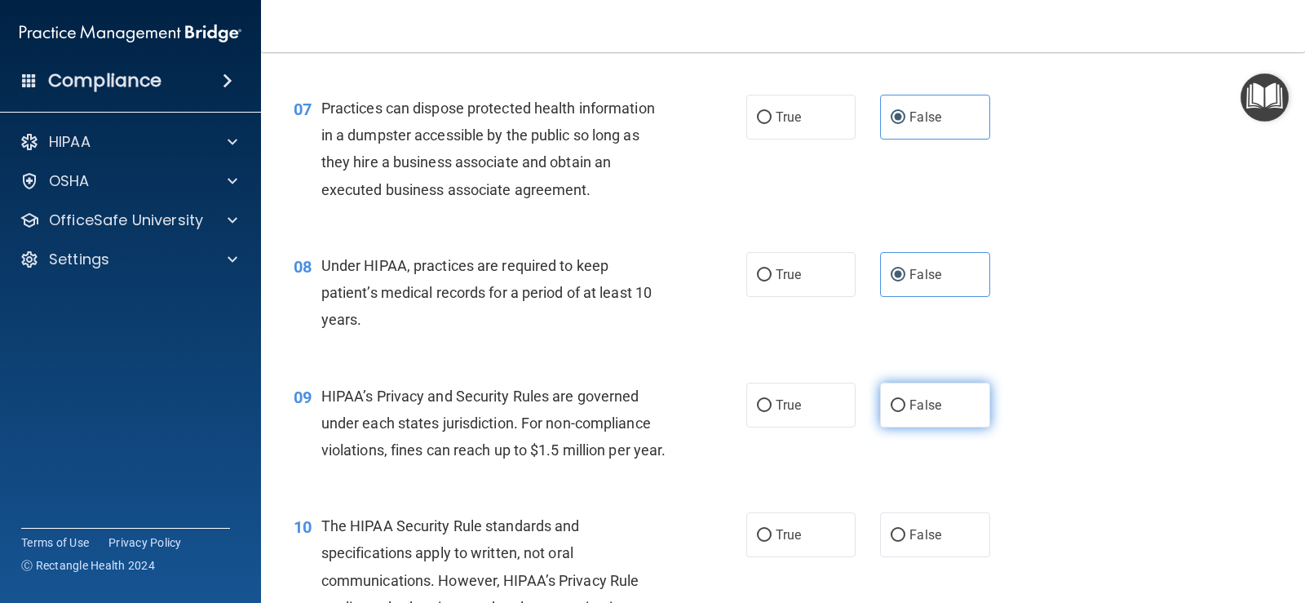
click at [843, 410] on span "False" at bounding box center [925, 404] width 32 height 15
click at [843, 410] on input "False" at bounding box center [898, 406] width 15 height 12
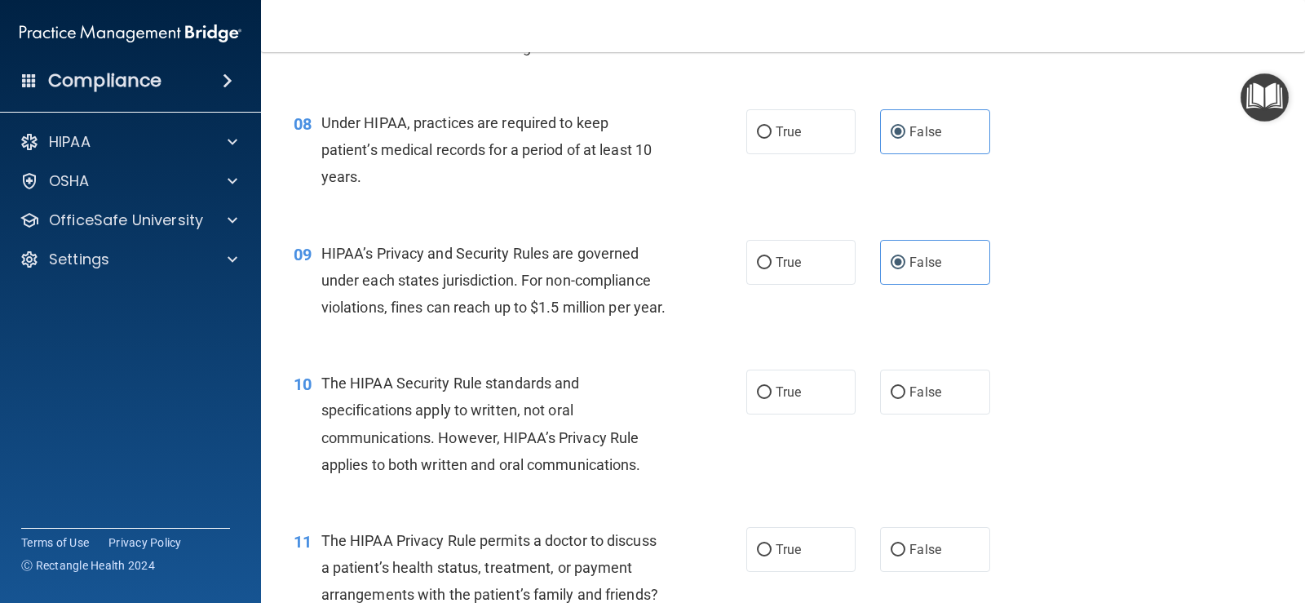
scroll to position [1060, 0]
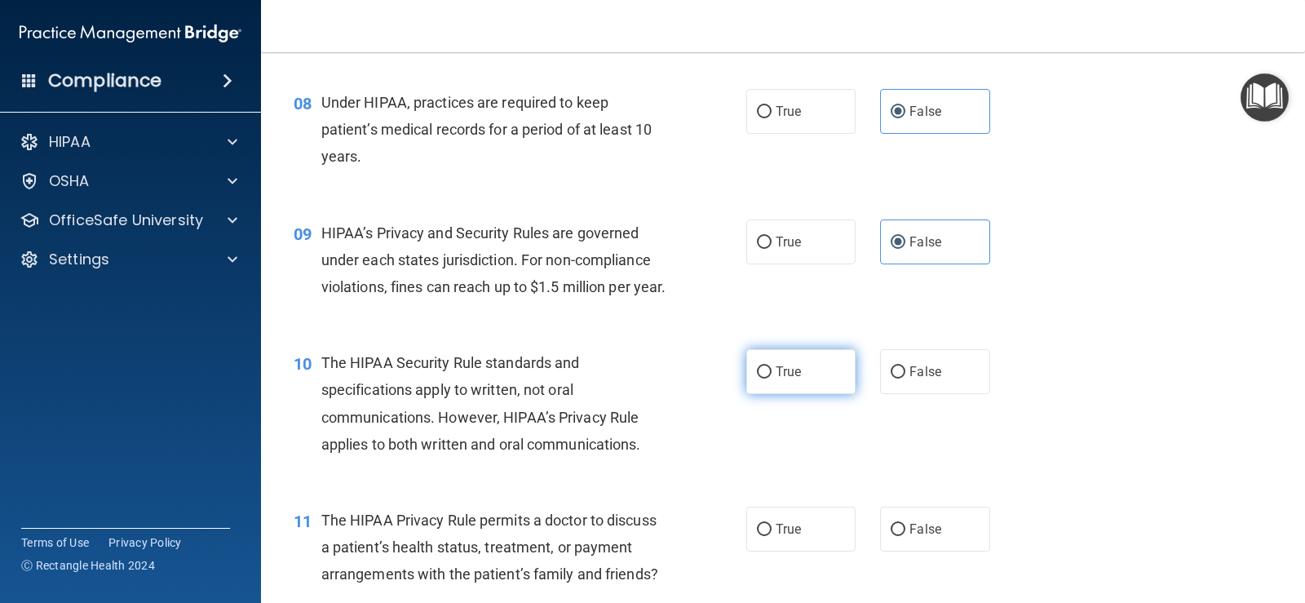
click at [798, 394] on label "True" at bounding box center [800, 371] width 109 height 45
click at [772, 378] on input "True" at bounding box center [764, 372] width 15 height 12
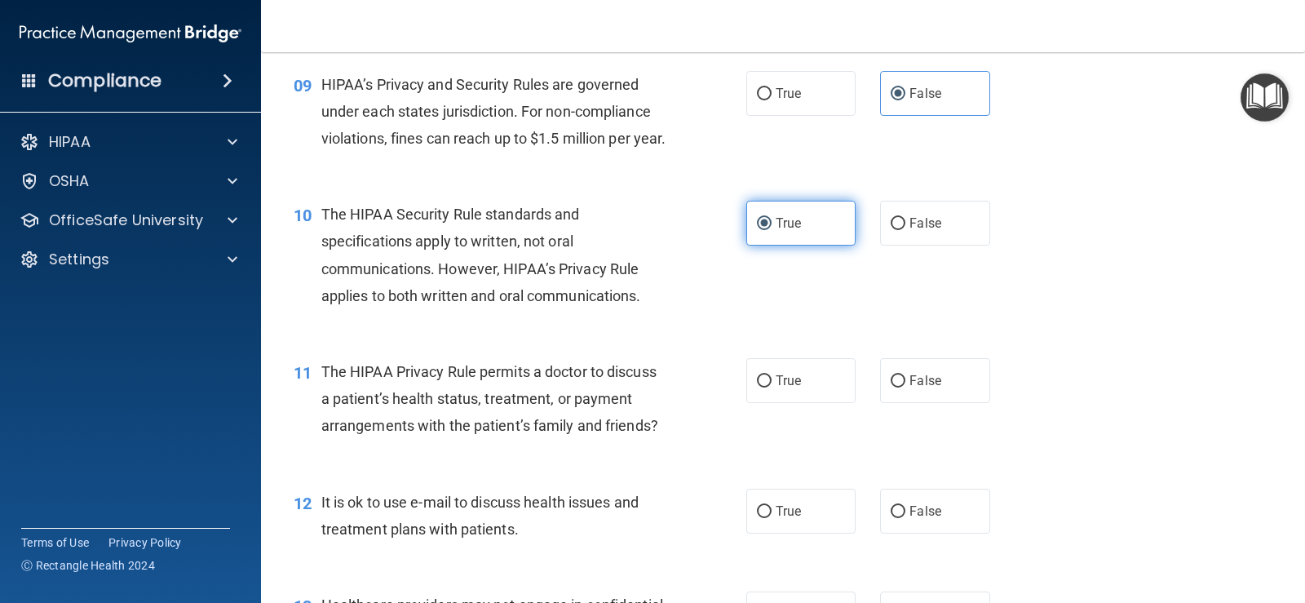
scroll to position [1223, 0]
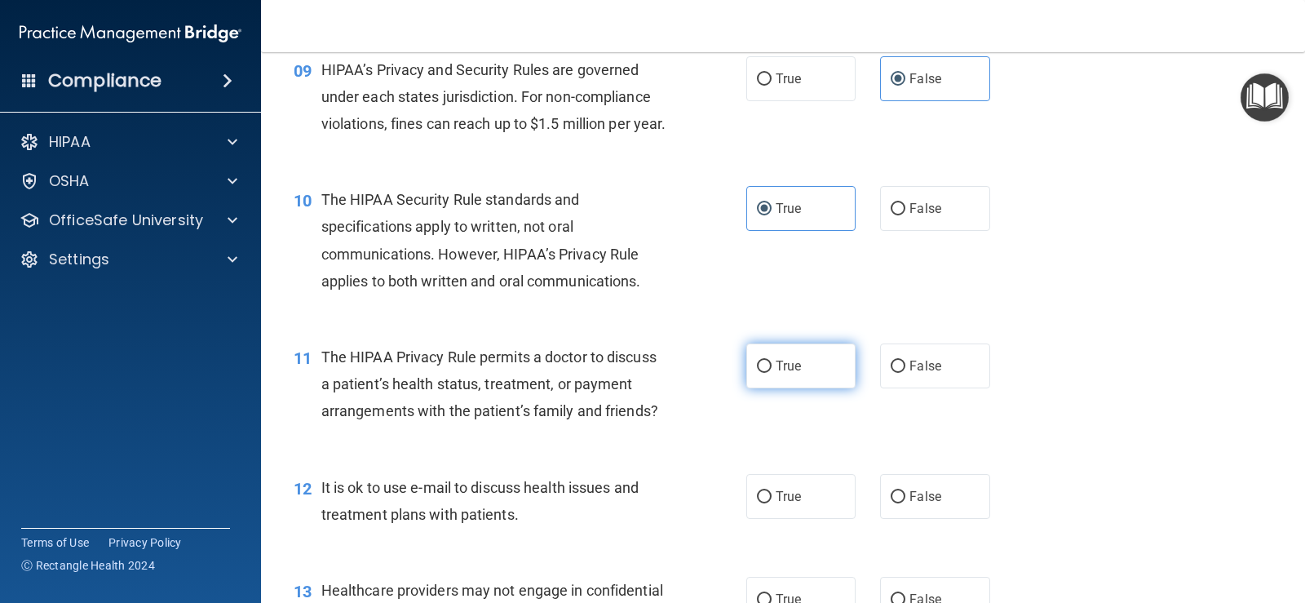
click at [798, 388] on label "True" at bounding box center [800, 365] width 109 height 45
click at [772, 373] on input "True" at bounding box center [764, 367] width 15 height 12
click at [797, 514] on label "True" at bounding box center [800, 496] width 109 height 45
click at [772, 503] on input "True" at bounding box center [764, 497] width 15 height 12
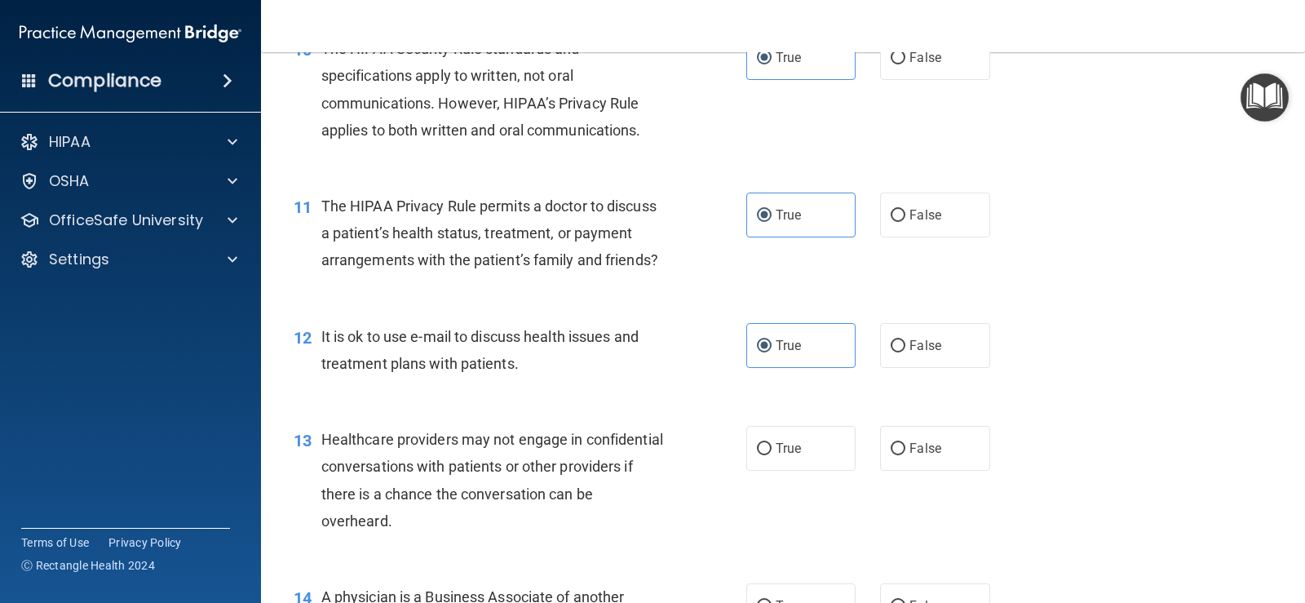
scroll to position [1468, 0]
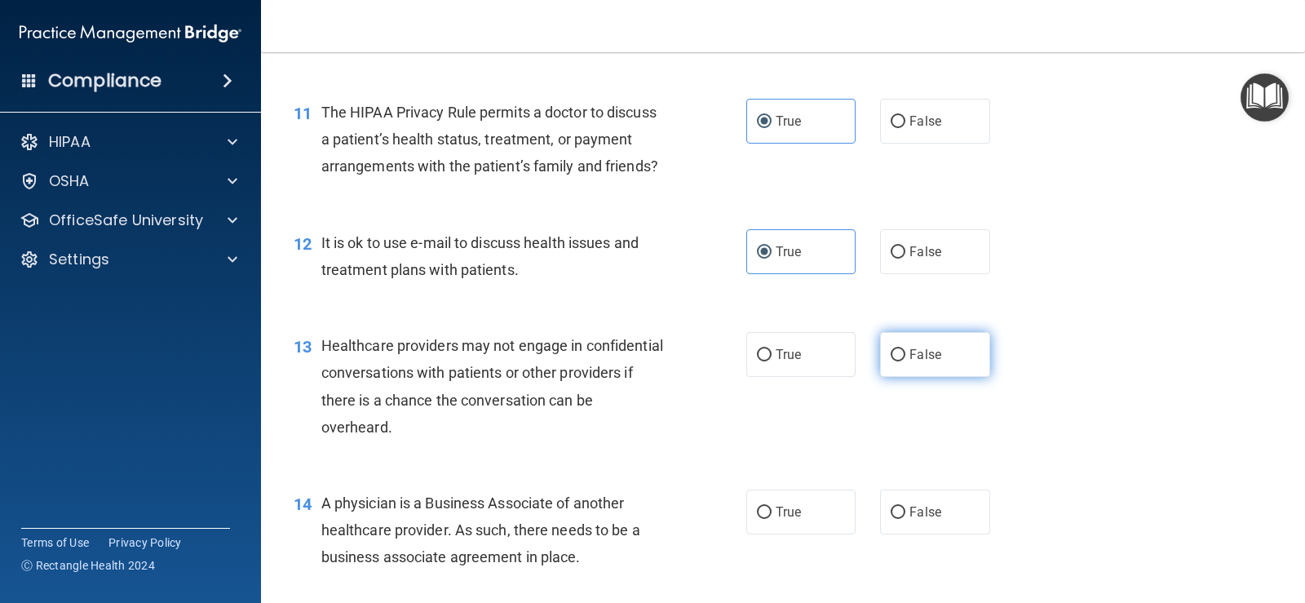
click at [843, 362] on span "False" at bounding box center [925, 354] width 32 height 15
click at [843, 361] on input "False" at bounding box center [898, 355] width 15 height 12
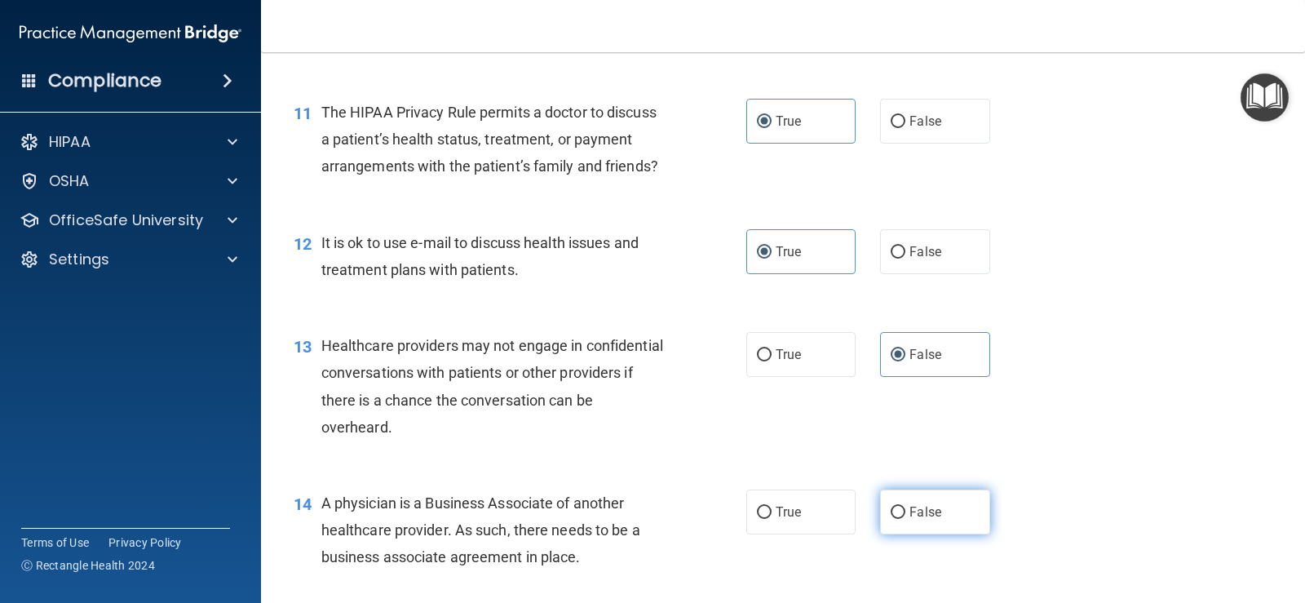
click at [843, 519] on input "False" at bounding box center [898, 512] width 15 height 12
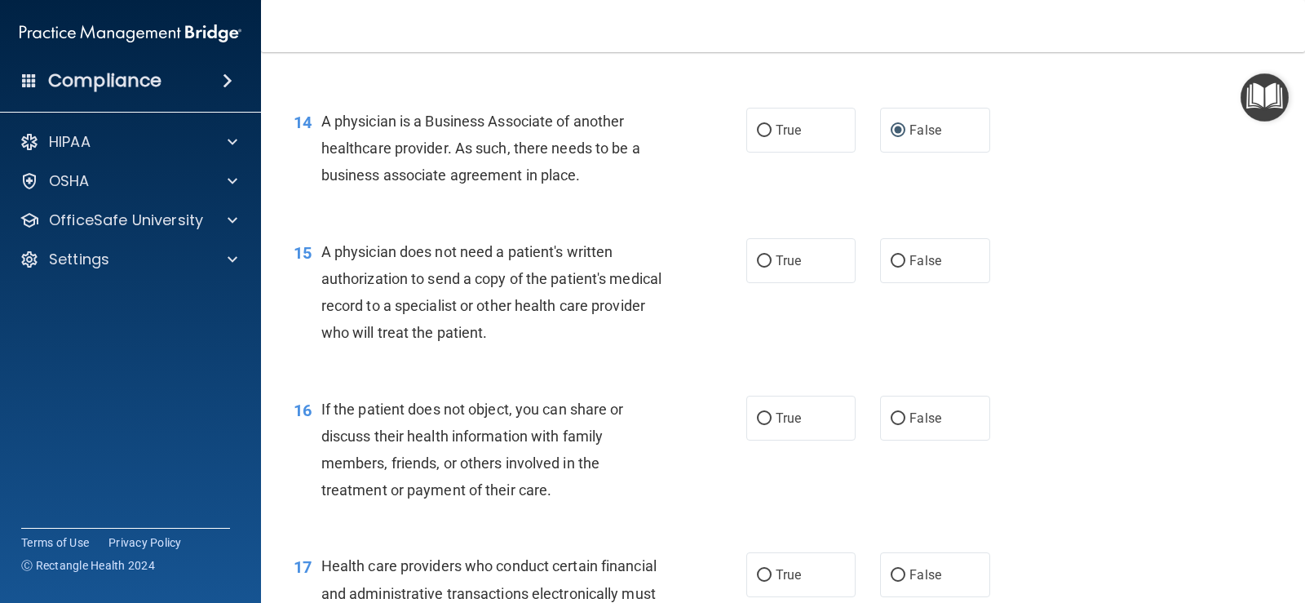
scroll to position [1876, 0]
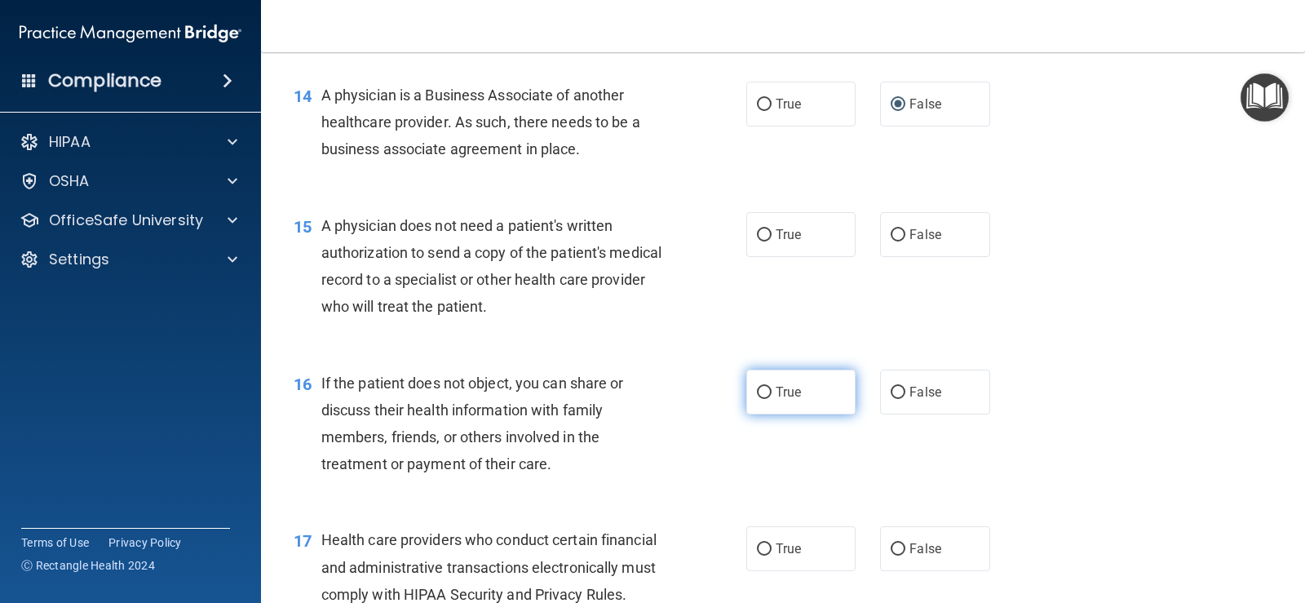
click at [798, 414] on label "True" at bounding box center [800, 391] width 109 height 45
click at [772, 399] on input "True" at bounding box center [764, 393] width 15 height 12
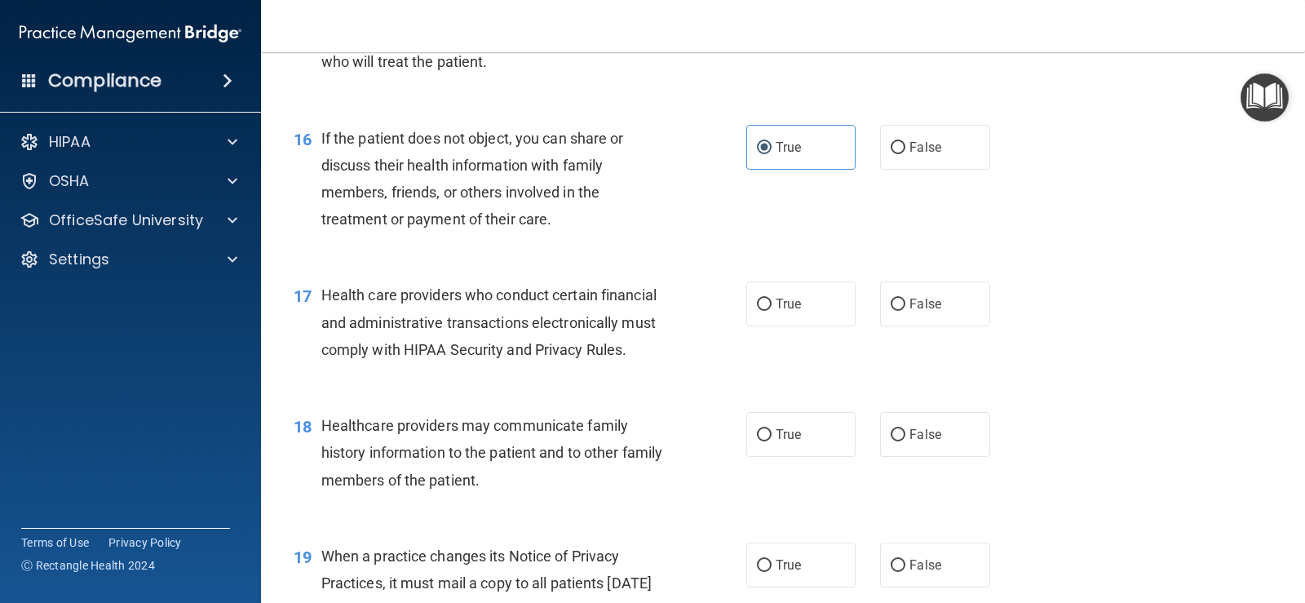
click at [808, 387] on div "17 Health care providers who conduct certain financial and administrative trans…" at bounding box center [782, 326] width 1003 height 130
click at [783, 323] on label "True" at bounding box center [800, 303] width 109 height 45
click at [772, 311] on input "True" at bounding box center [764, 305] width 15 height 12
click at [776, 442] on span "True" at bounding box center [788, 434] width 25 height 15
click at [772, 441] on input "True" at bounding box center [764, 435] width 15 height 12
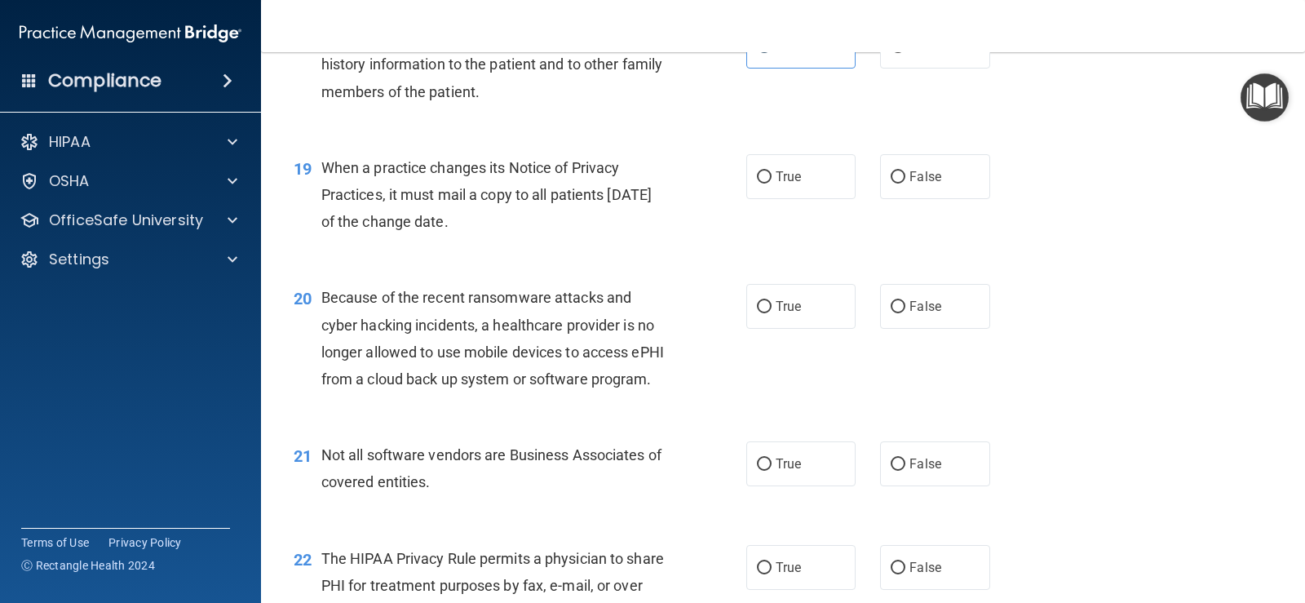
scroll to position [2528, 0]
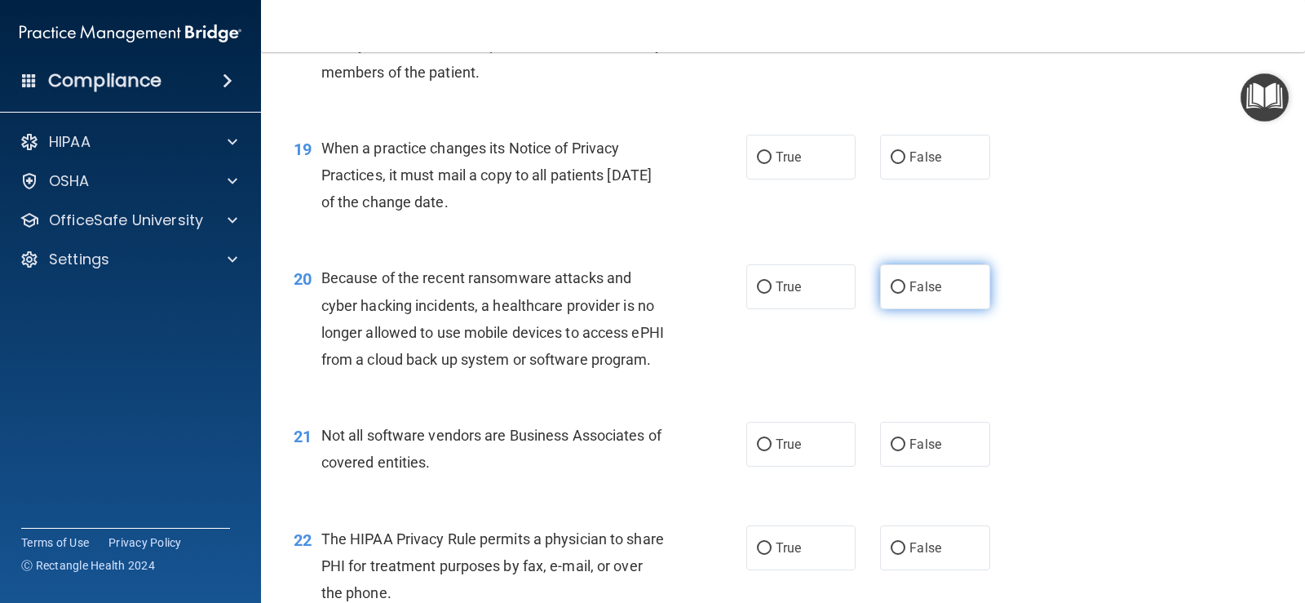
click at [843, 309] on label "False" at bounding box center [934, 286] width 109 height 45
click at [843, 294] on input "False" at bounding box center [898, 287] width 15 height 12
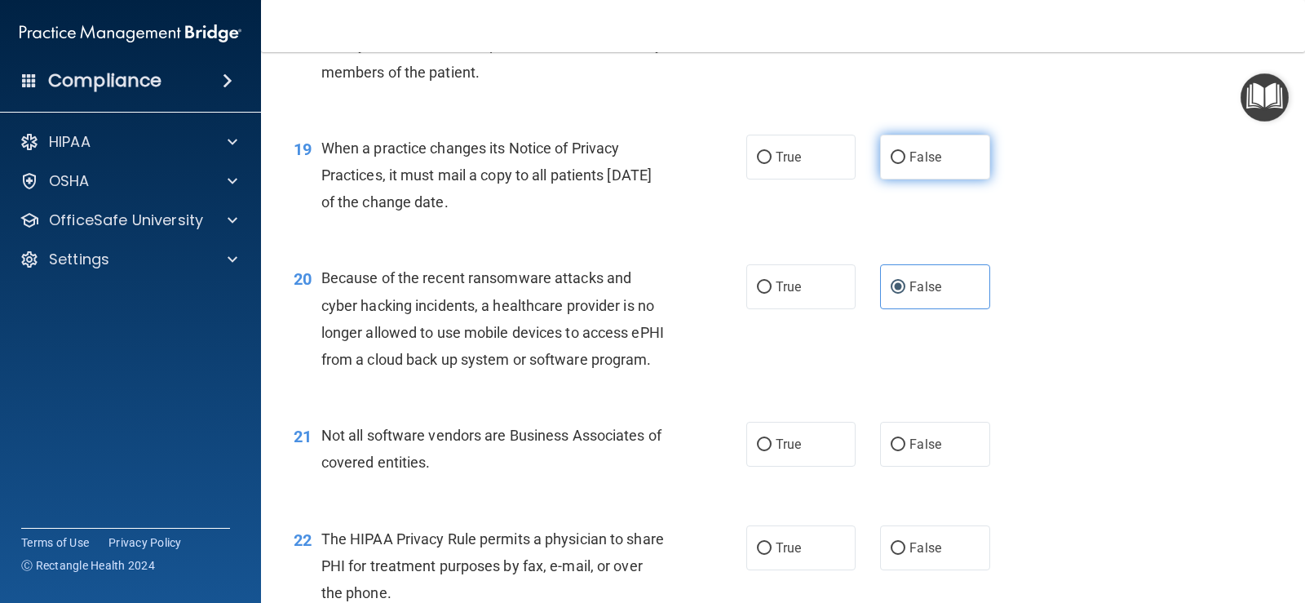
click at [843, 179] on label "False" at bounding box center [934, 157] width 109 height 45
click at [843, 164] on input "False" at bounding box center [898, 158] width 15 height 12
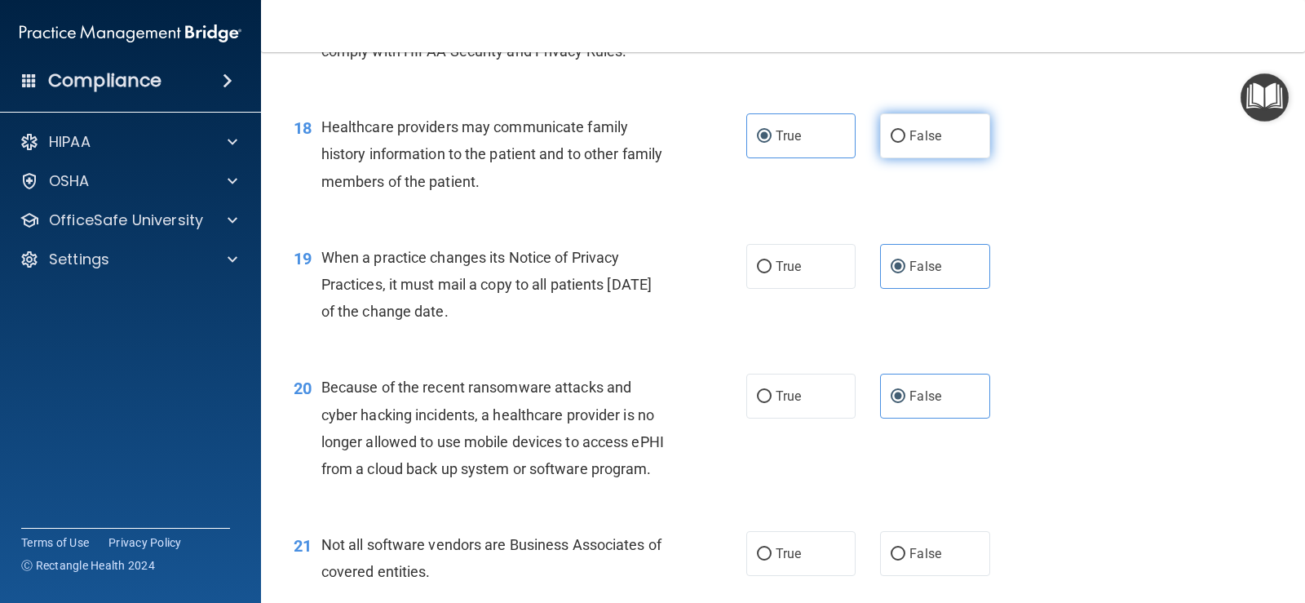
scroll to position [2284, 0]
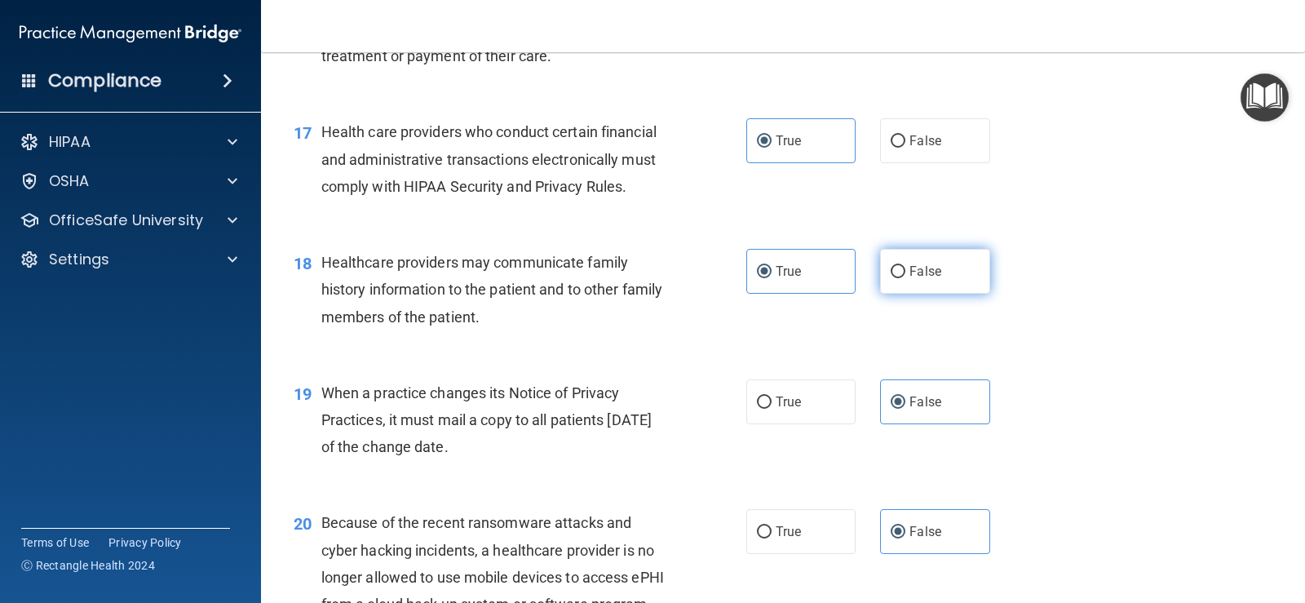
click at [843, 294] on label "False" at bounding box center [934, 271] width 109 height 45
click at [843, 278] on input "False" at bounding box center [898, 272] width 15 height 12
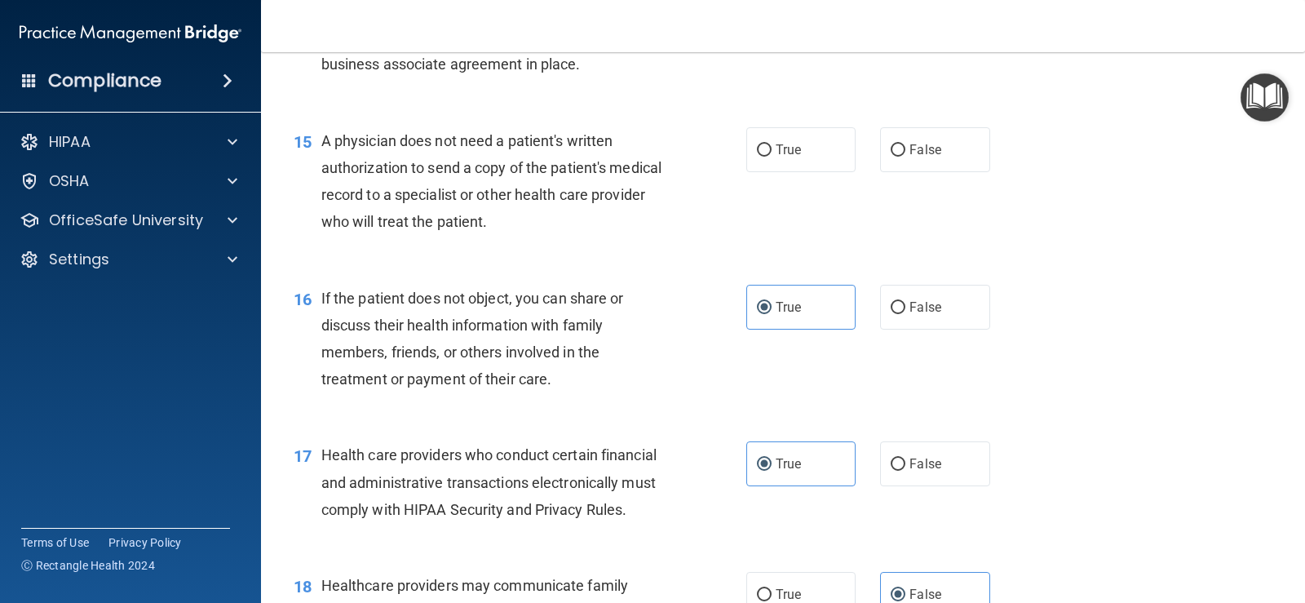
scroll to position [1957, 0]
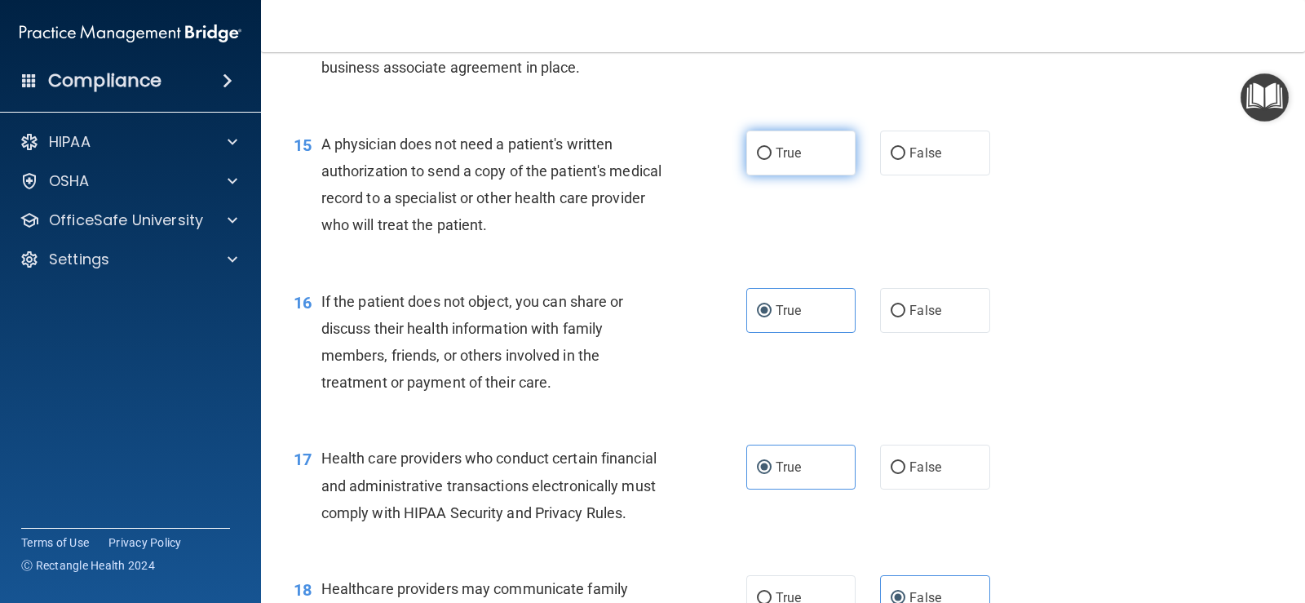
click at [797, 175] on label "True" at bounding box center [800, 152] width 109 height 45
click at [772, 160] on input "True" at bounding box center [764, 154] width 15 height 12
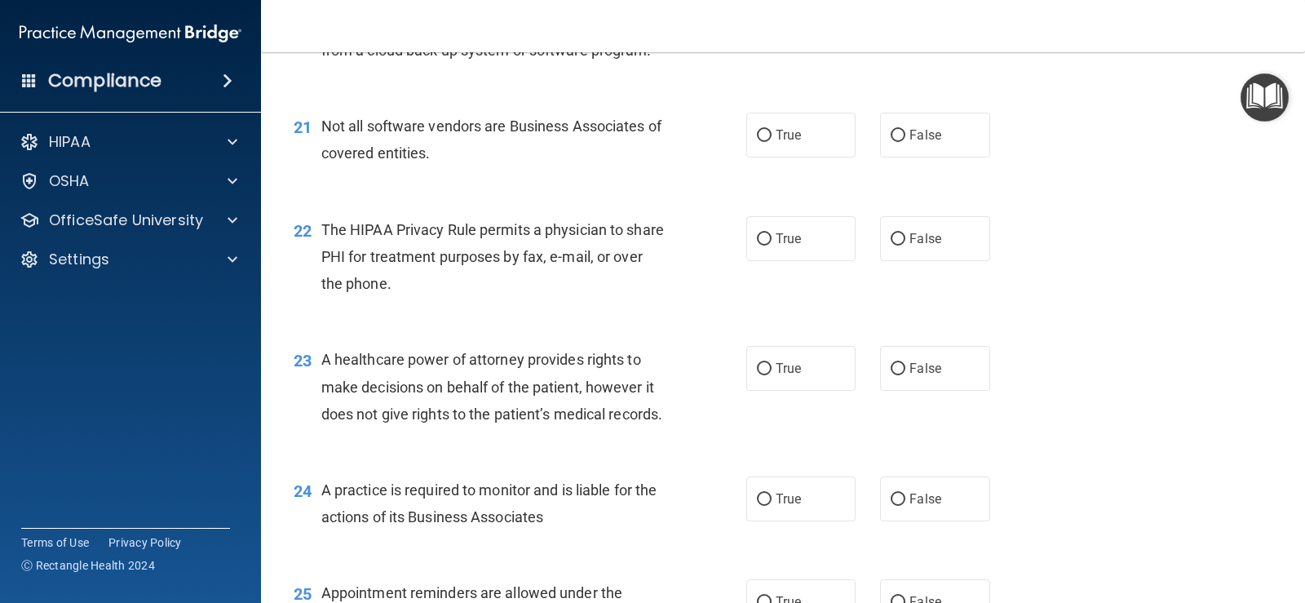
scroll to position [2855, 0]
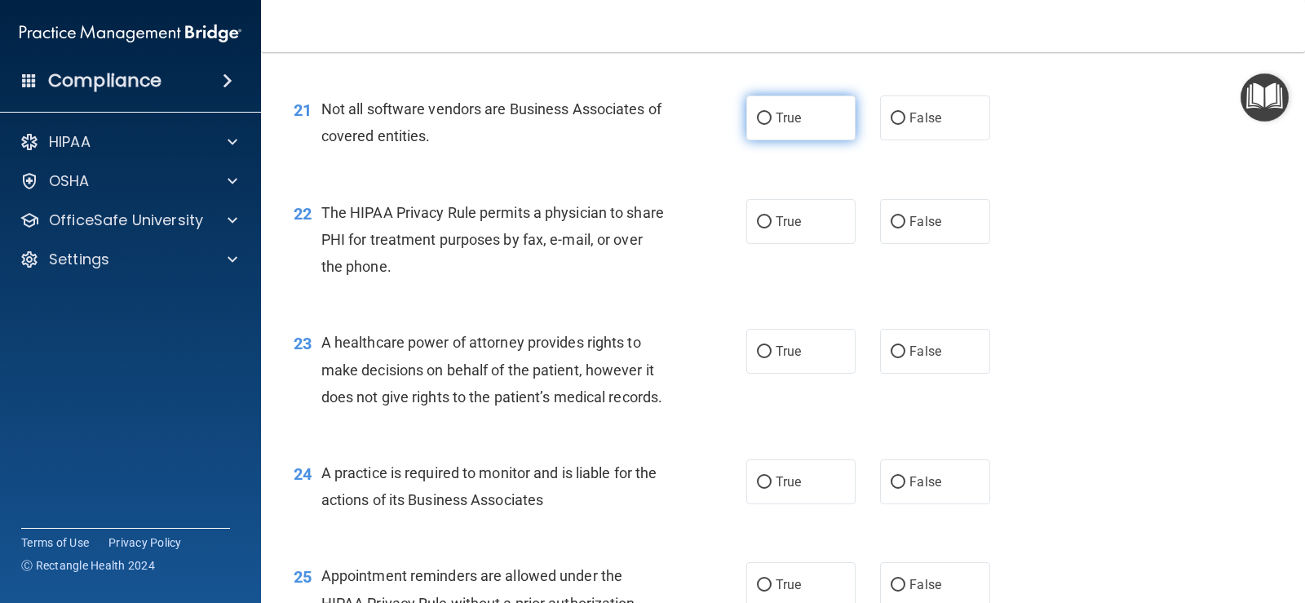
click at [819, 140] on label "True" at bounding box center [800, 117] width 109 height 45
click at [772, 125] on input "True" at bounding box center [764, 119] width 15 height 12
click at [810, 304] on div "22 The HIPAA Privacy Rule permits a physician to share PHI for treatment purpos…" at bounding box center [782, 244] width 1003 height 130
click at [812, 244] on label "True" at bounding box center [800, 221] width 109 height 45
click at [772, 228] on input "True" at bounding box center [764, 222] width 15 height 12
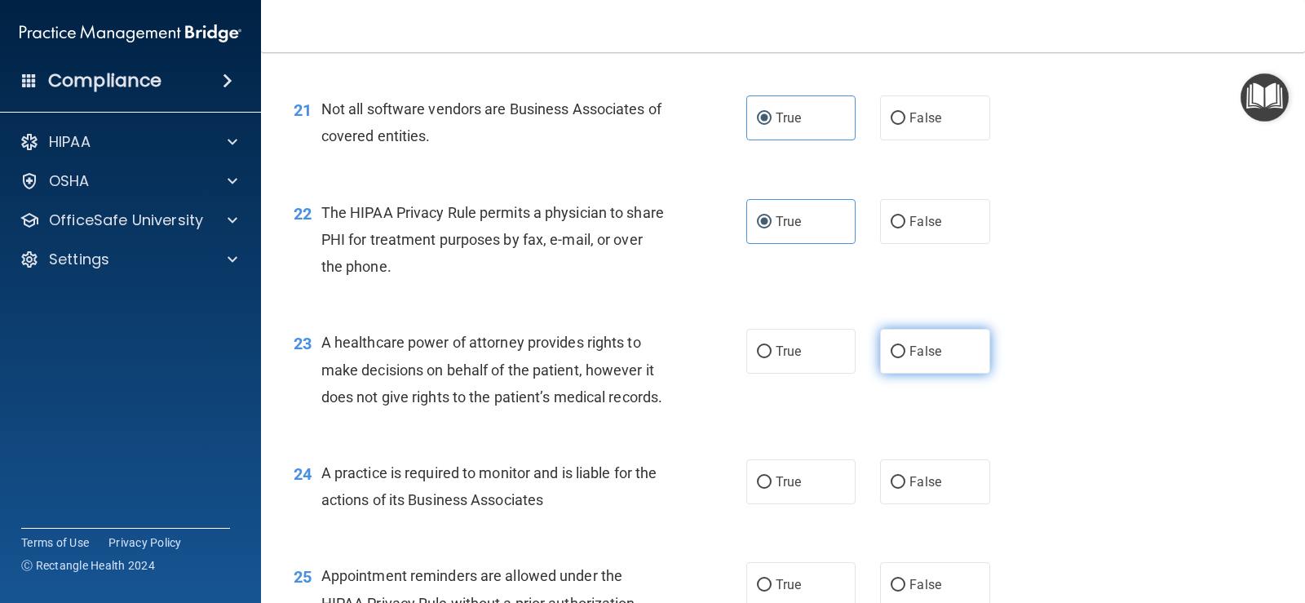
click at [843, 374] on label "False" at bounding box center [934, 351] width 109 height 45
click at [843, 358] on input "False" at bounding box center [898, 352] width 15 height 12
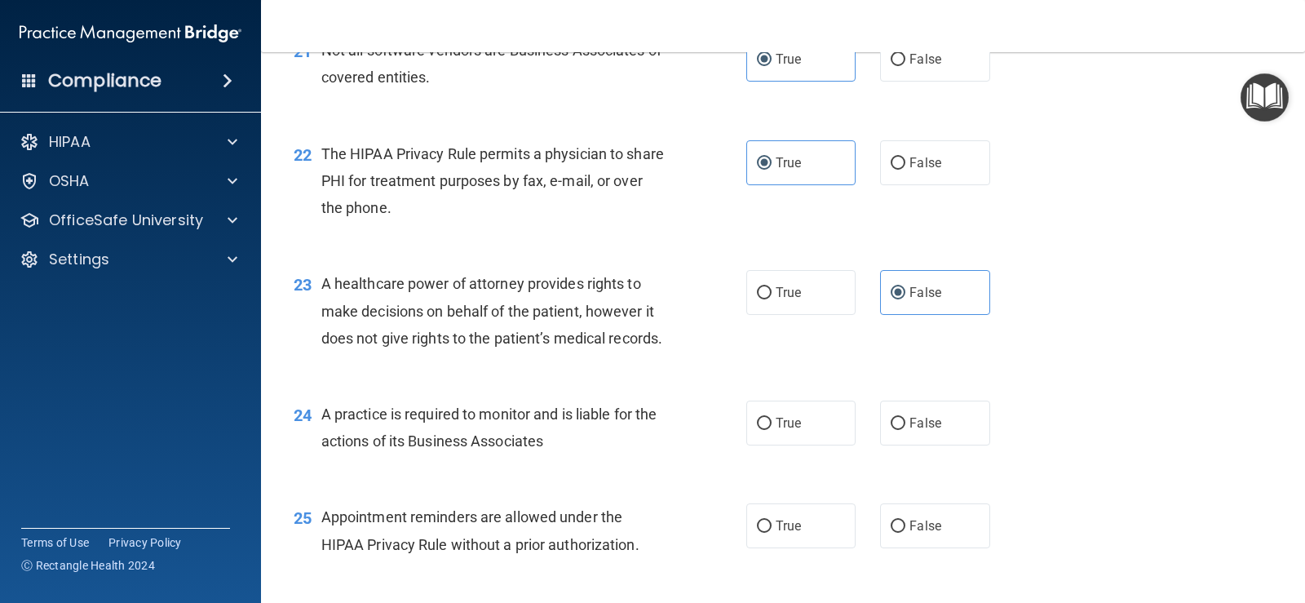
scroll to position [3018, 0]
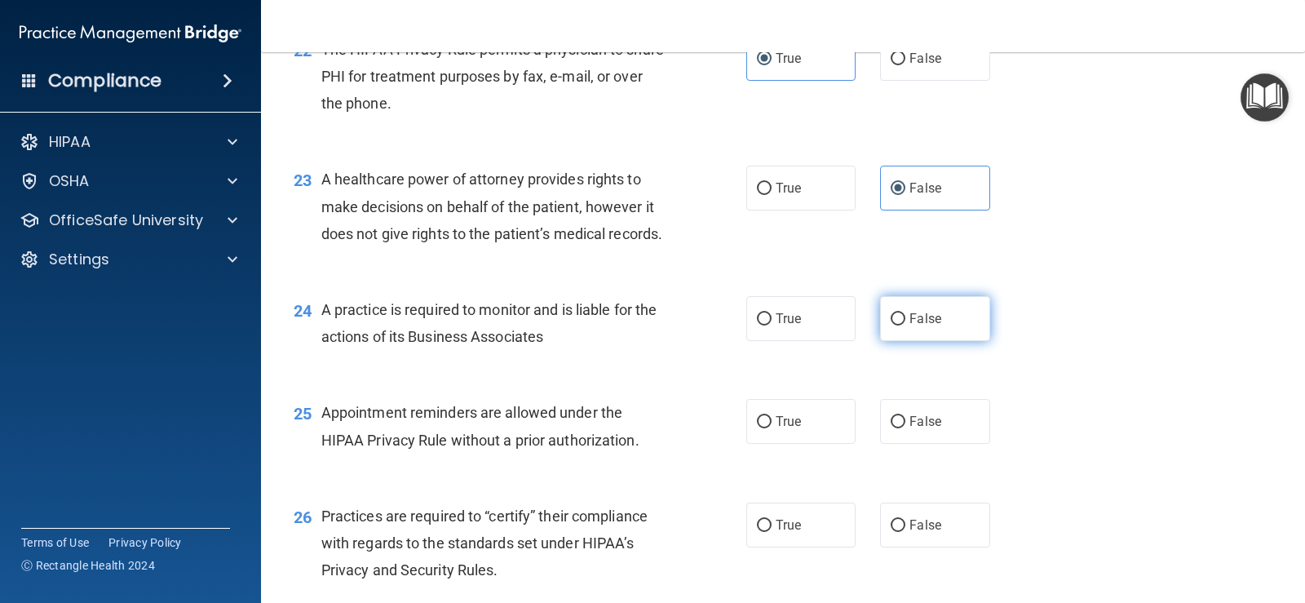
click at [843, 341] on label "False" at bounding box center [934, 318] width 109 height 45
click at [843, 325] on input "False" at bounding box center [898, 319] width 15 height 12
click at [783, 444] on label "True" at bounding box center [800, 421] width 109 height 45
click at [772, 428] on input "True" at bounding box center [764, 422] width 15 height 12
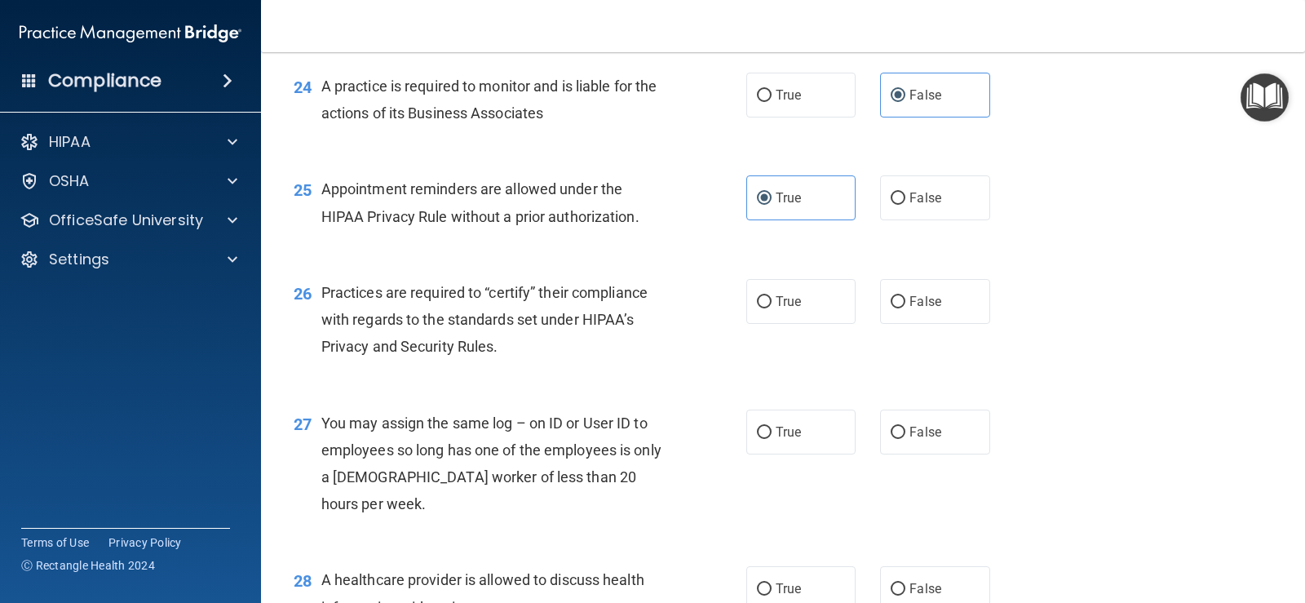
scroll to position [3262, 0]
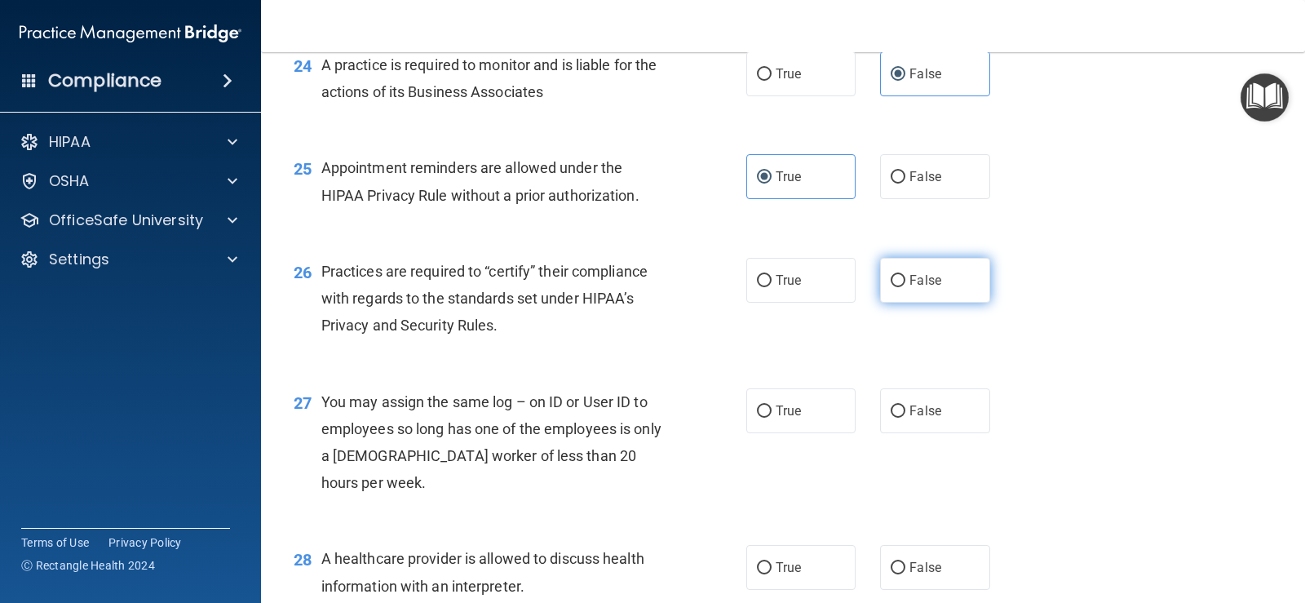
click at [843, 288] on span "False" at bounding box center [925, 279] width 32 height 15
click at [843, 287] on input "False" at bounding box center [898, 281] width 15 height 12
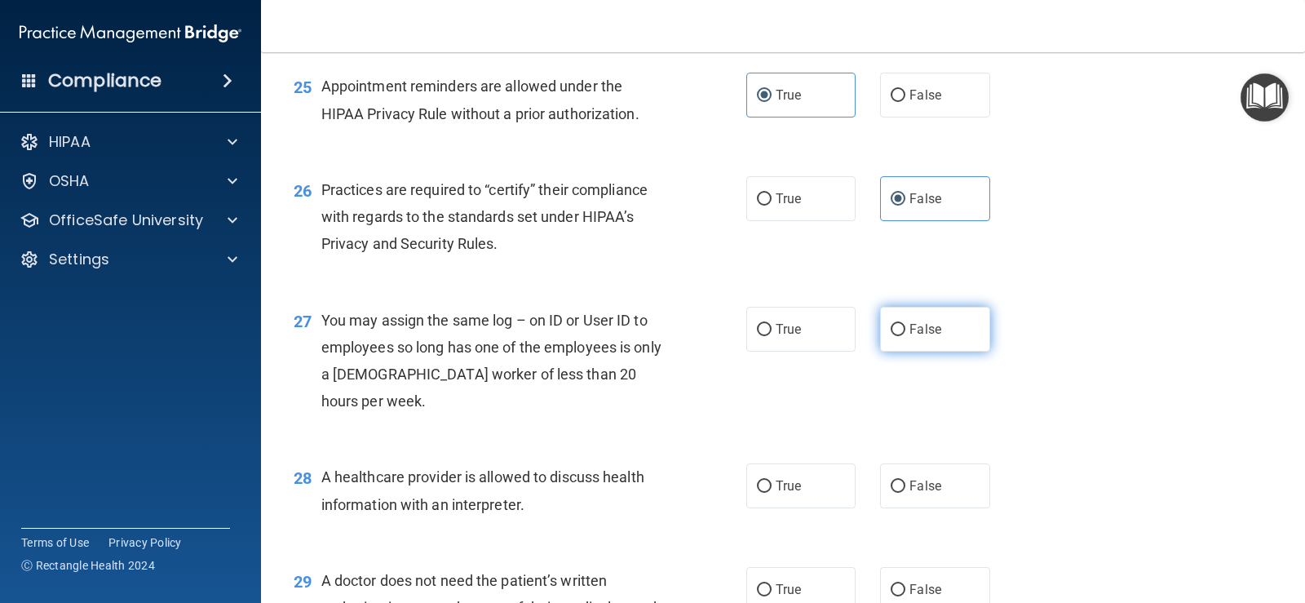
click at [843, 337] on span "False" at bounding box center [925, 328] width 32 height 15
click at [843, 336] on input "False" at bounding box center [898, 330] width 15 height 12
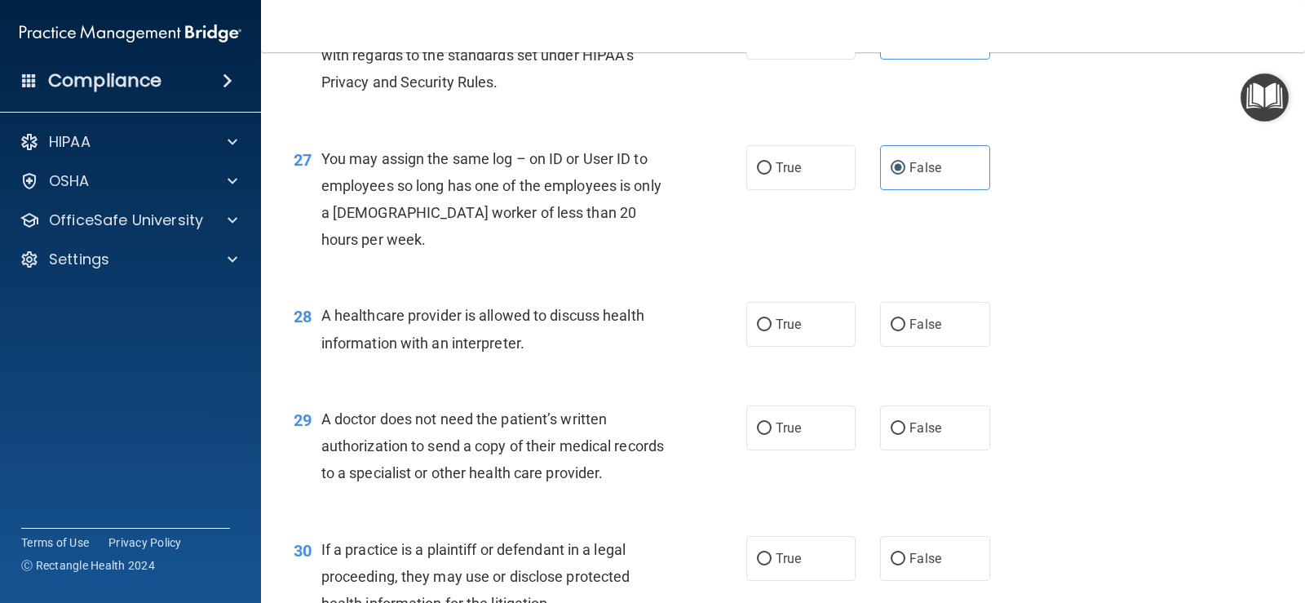
scroll to position [3507, 0]
click at [763, 345] on label "True" at bounding box center [800, 322] width 109 height 45
click at [763, 330] on input "True" at bounding box center [764, 323] width 15 height 12
click at [763, 433] on input "True" at bounding box center [764, 427] width 15 height 12
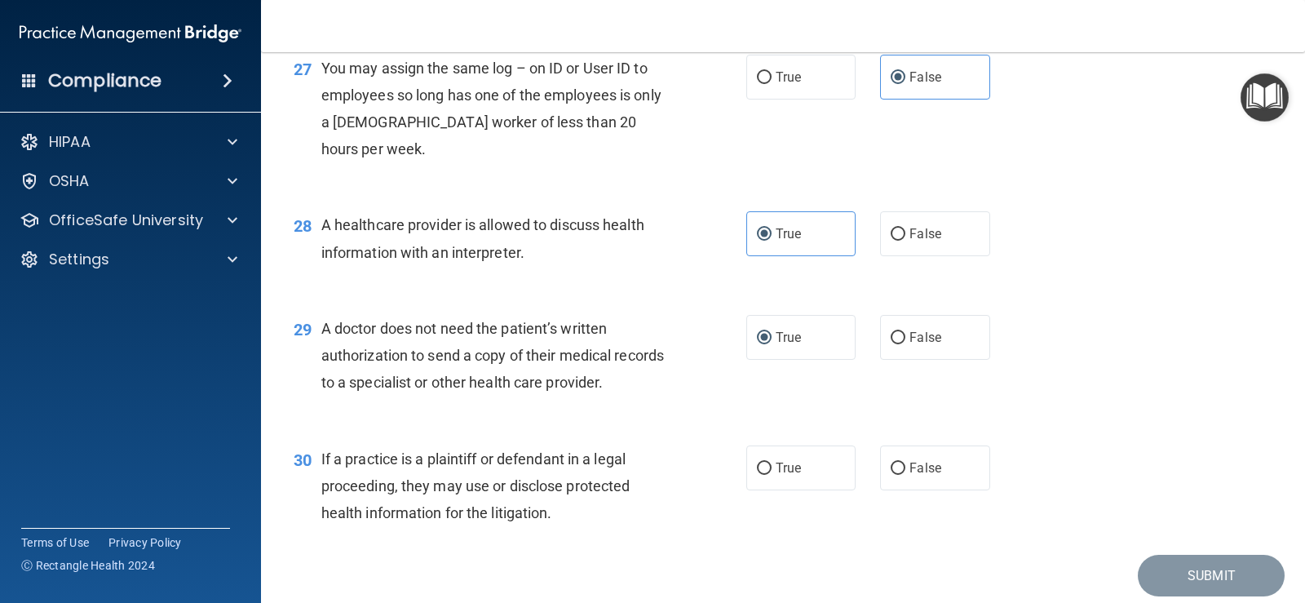
scroll to position [3736, 0]
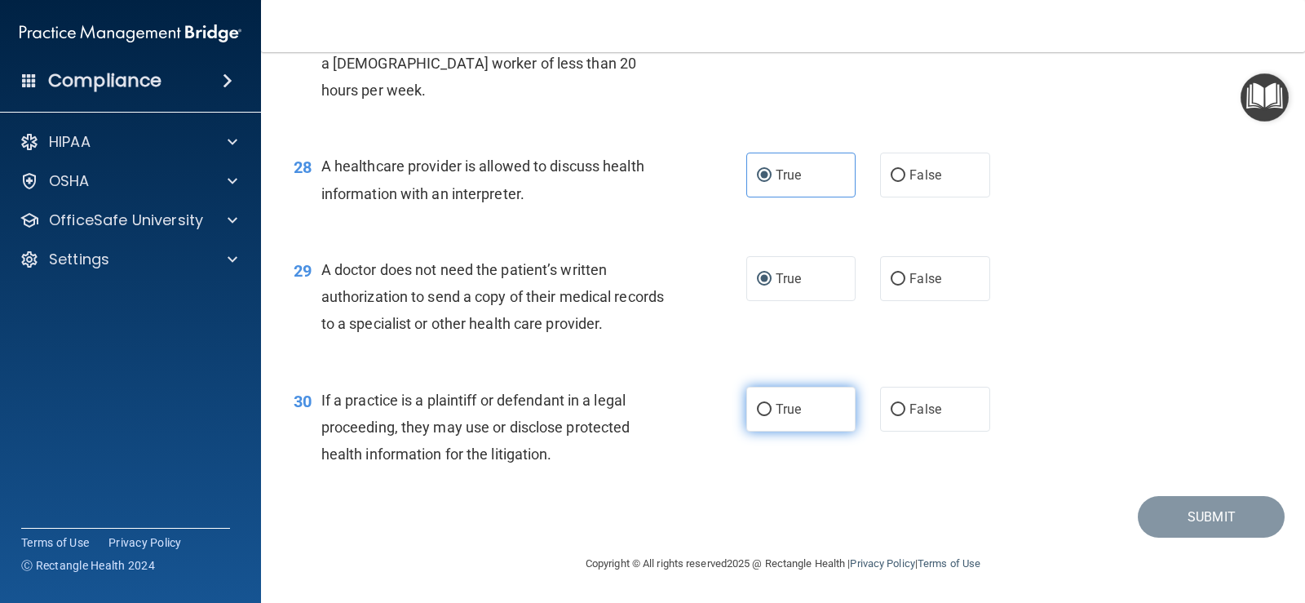
click at [800, 409] on label "True" at bounding box center [800, 409] width 109 height 45
click at [772, 409] on input "True" at bounding box center [764, 410] width 15 height 12
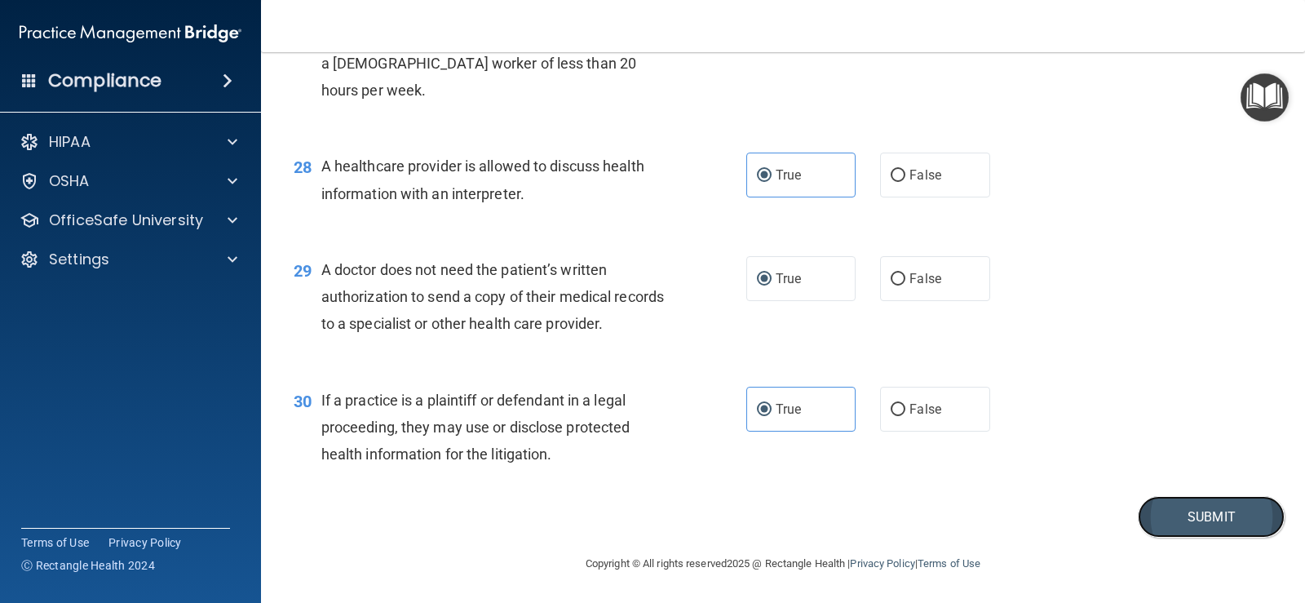
click at [843, 510] on button "Submit" at bounding box center [1211, 517] width 147 height 42
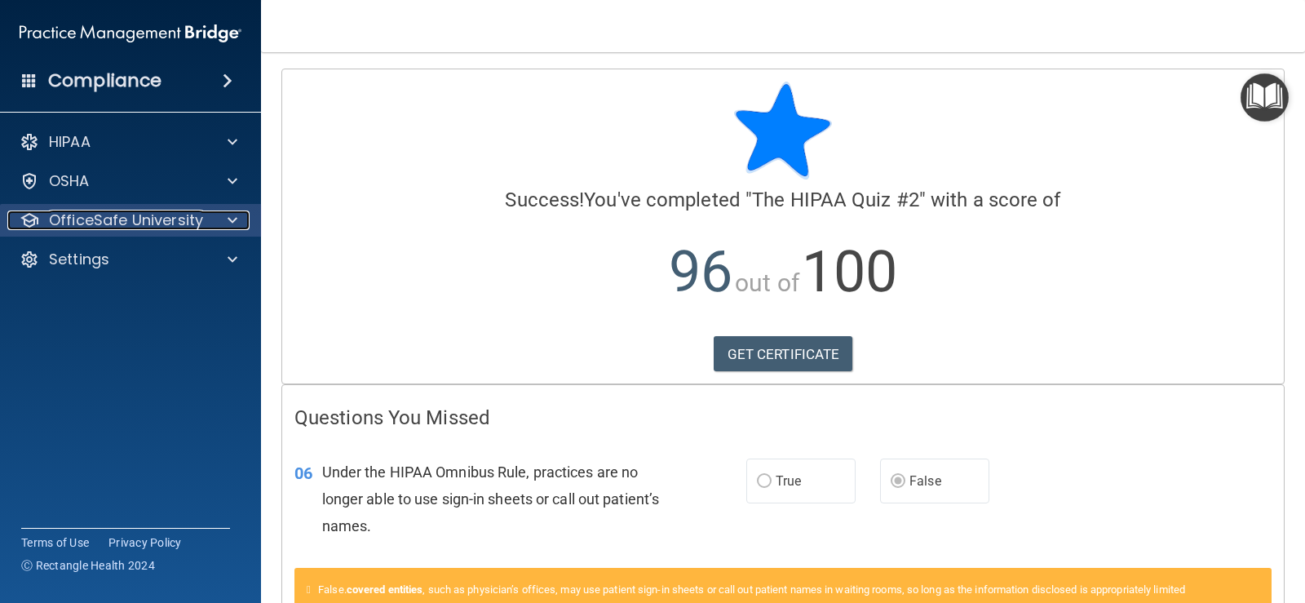
click at [179, 213] on p "OfficeSafe University" at bounding box center [126, 220] width 154 height 20
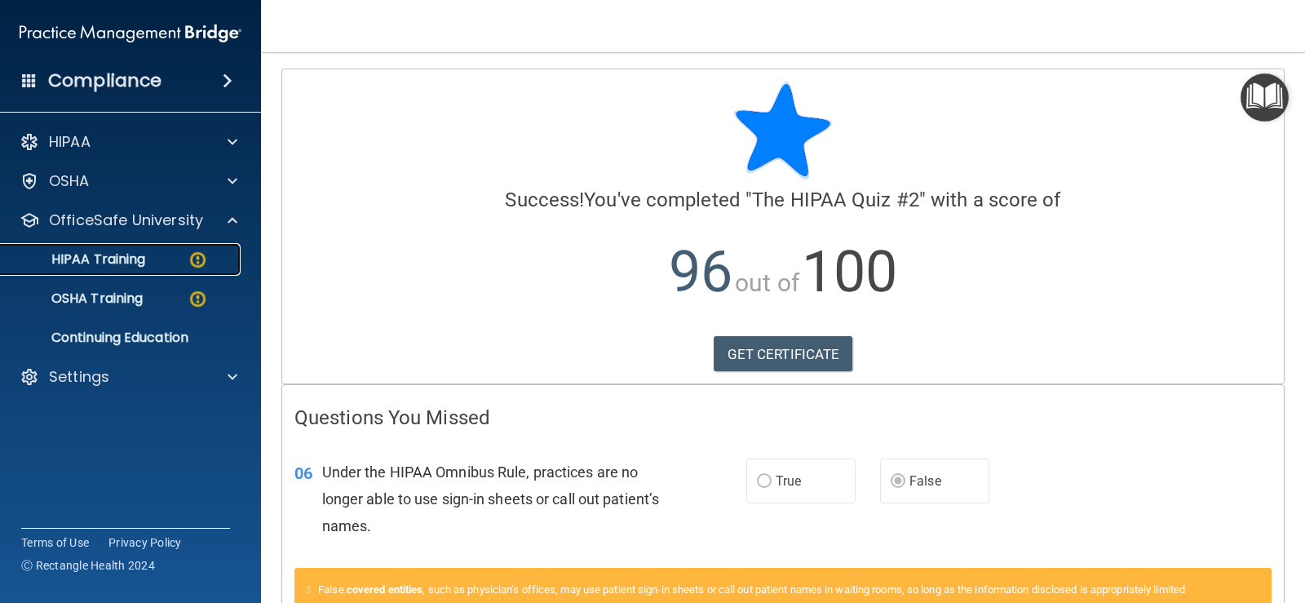
click at [161, 270] on link "HIPAA Training" at bounding box center [112, 259] width 257 height 33
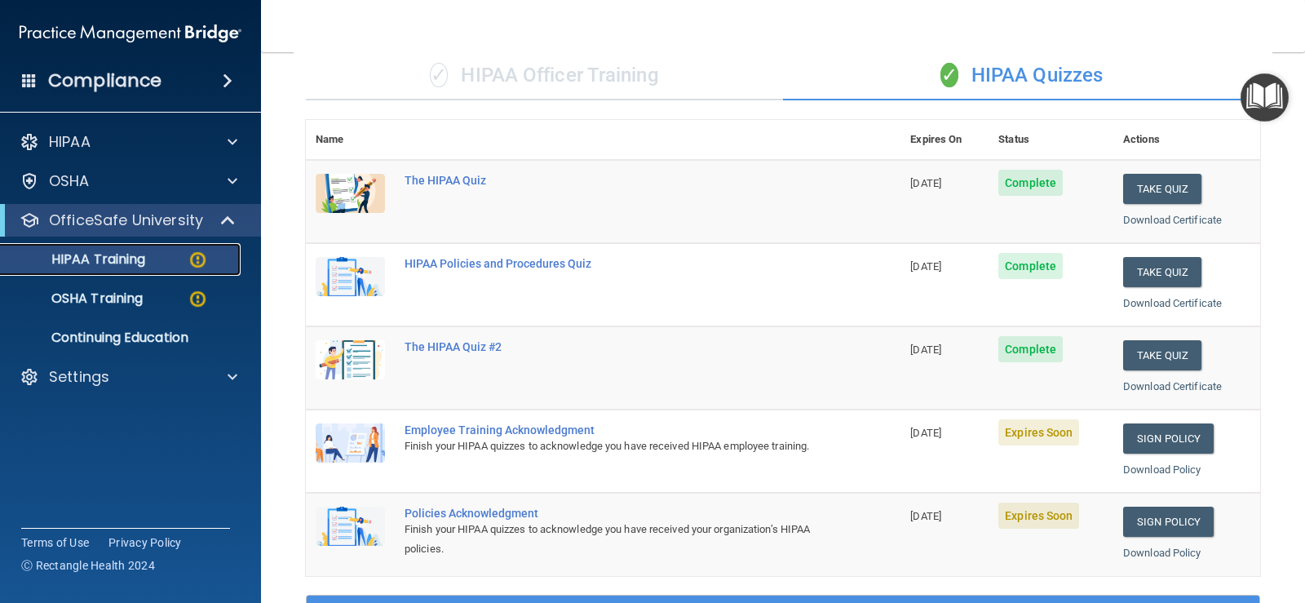
scroll to position [326, 0]
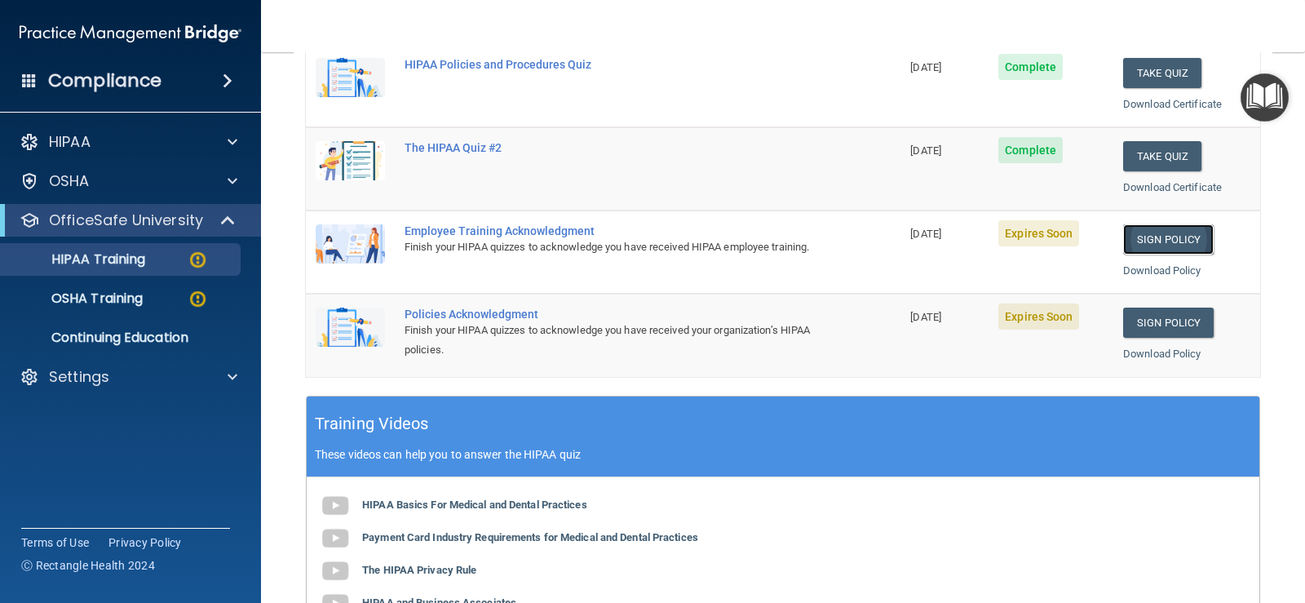
click at [843, 245] on link "Sign Policy" at bounding box center [1168, 239] width 91 height 30
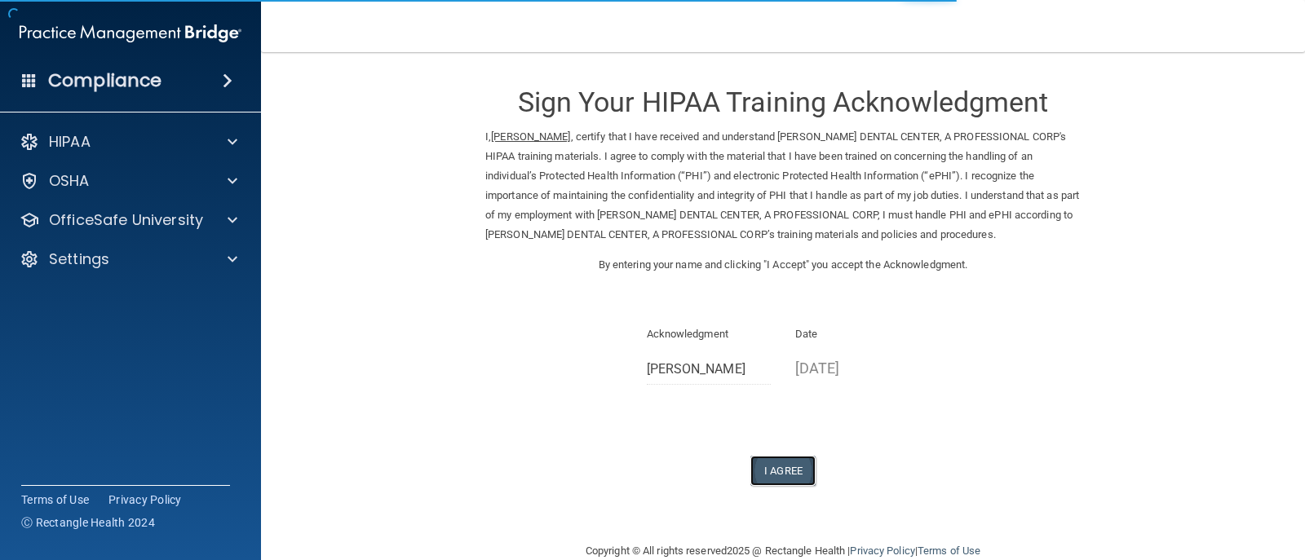
click at [785, 467] on button "I Agree" at bounding box center [782, 471] width 65 height 30
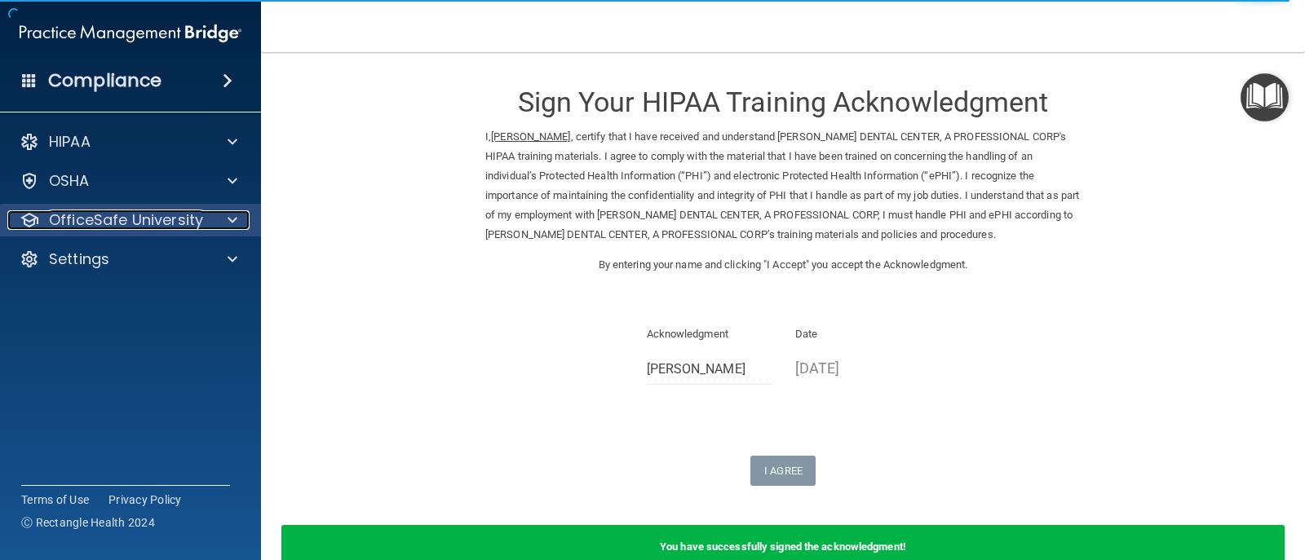
click at [184, 217] on p "OfficeSafe University" at bounding box center [126, 220] width 154 height 20
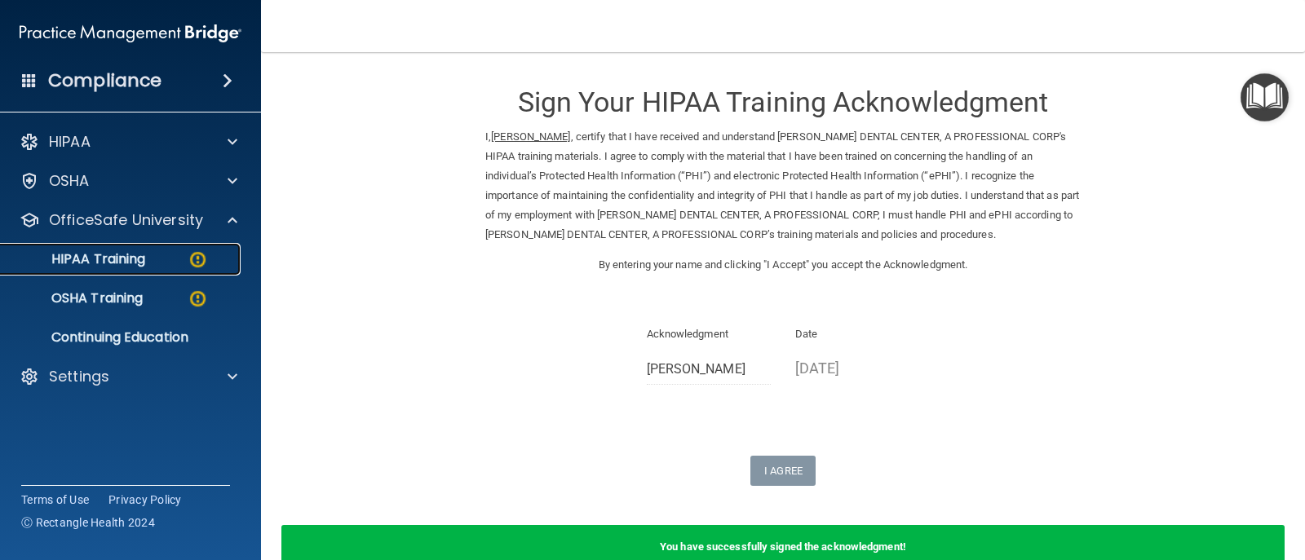
click at [170, 259] on div "HIPAA Training" at bounding box center [122, 259] width 223 height 16
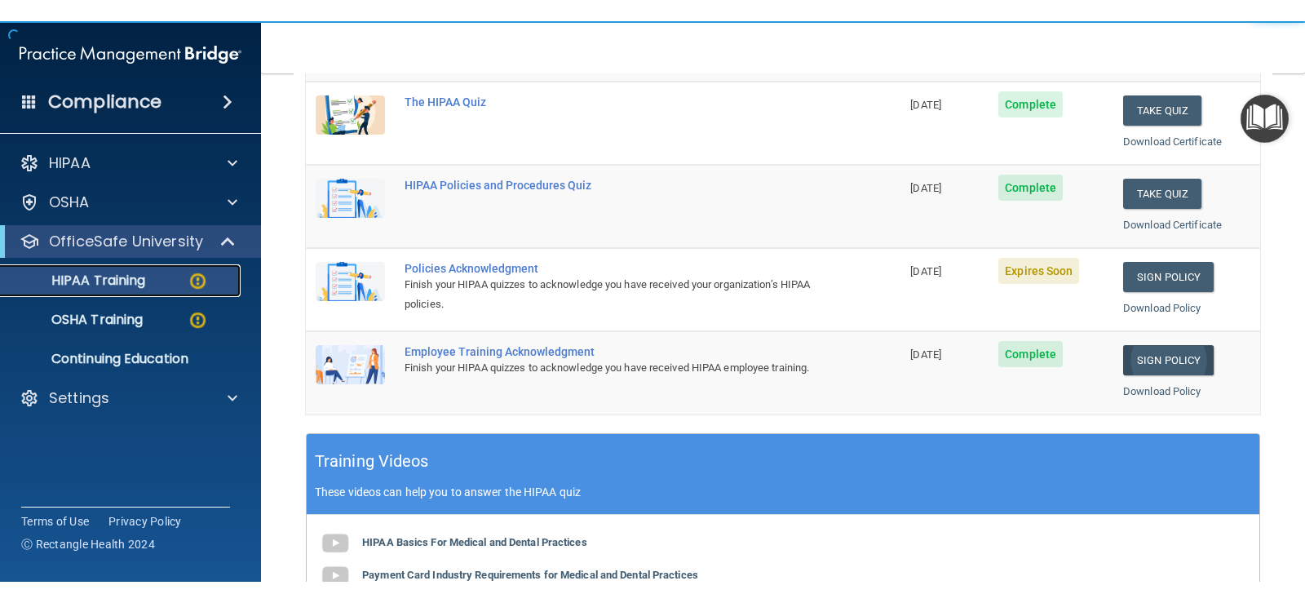
scroll to position [326, 0]
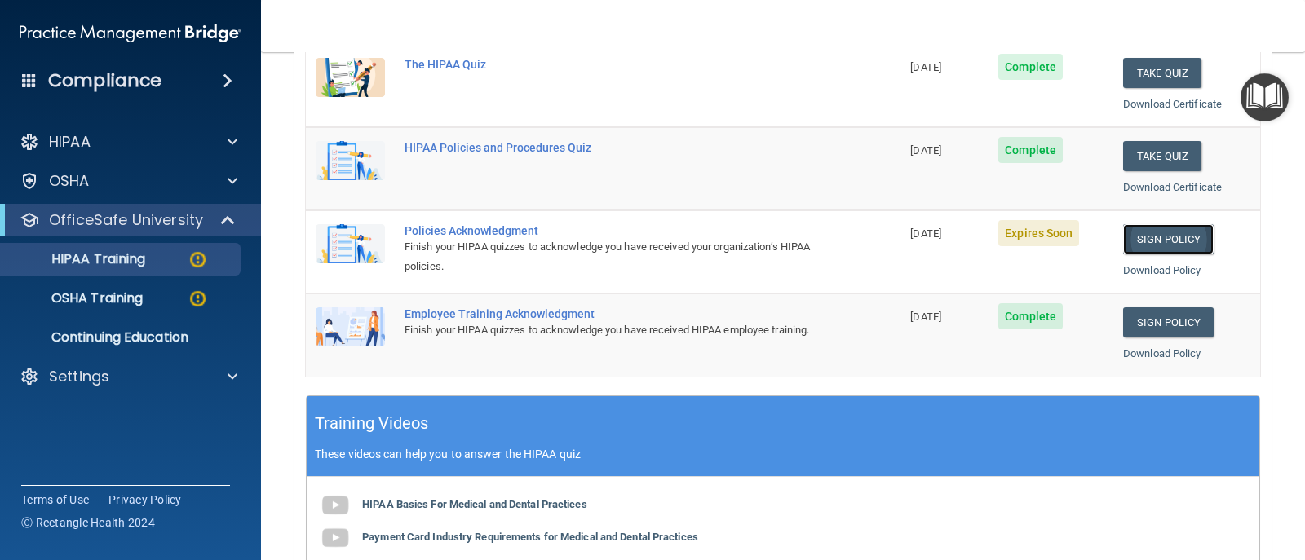
click at [1169, 227] on link "Sign Policy" at bounding box center [1168, 239] width 91 height 30
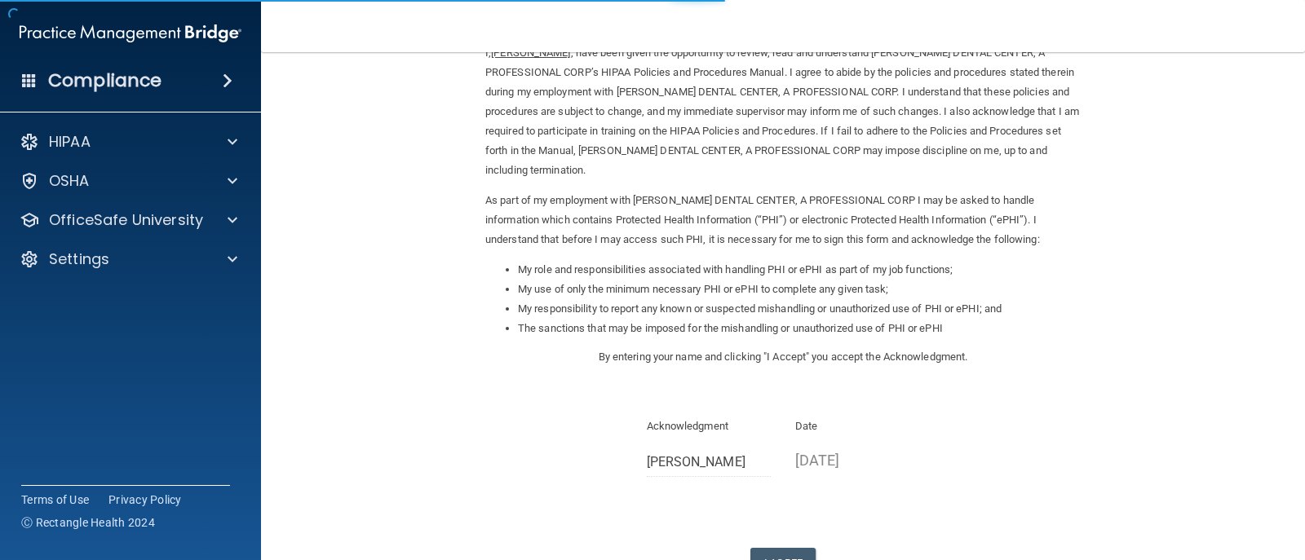
scroll to position [206, 0]
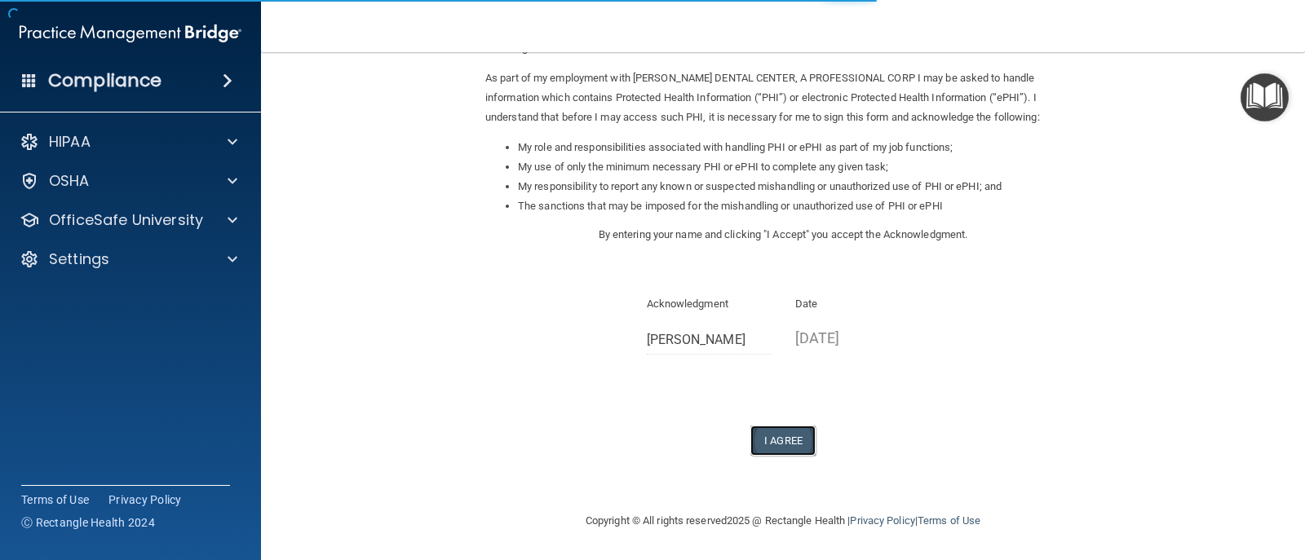
click at [759, 440] on button "I Agree" at bounding box center [782, 441] width 65 height 30
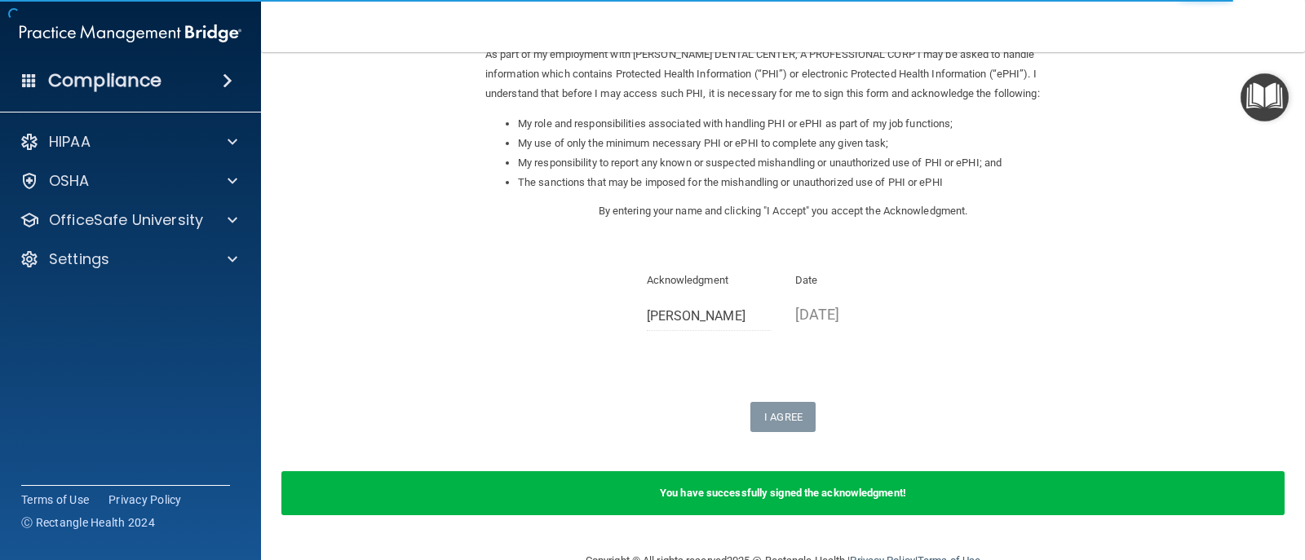
scroll to position [270, 0]
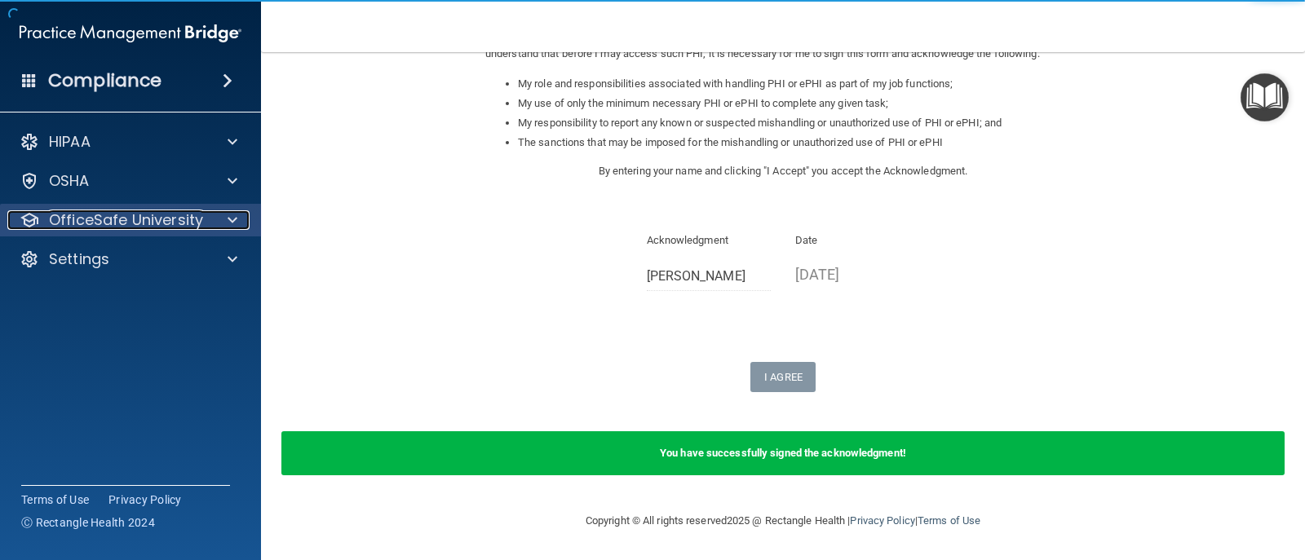
click at [220, 229] on div at bounding box center [230, 220] width 41 height 20
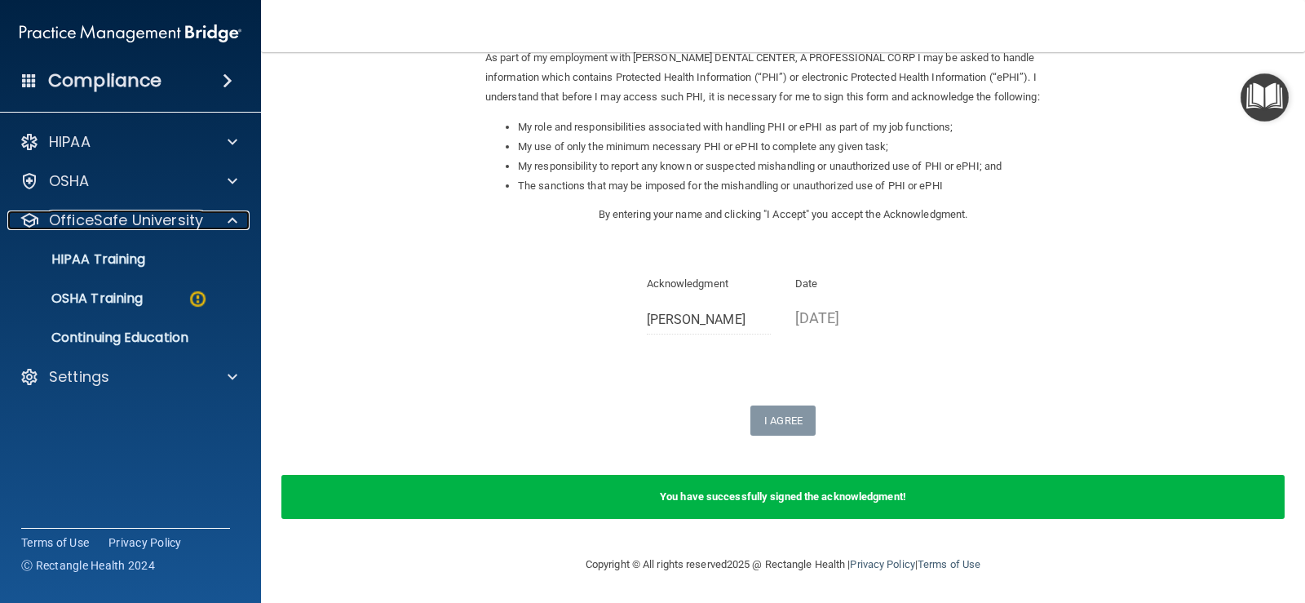
scroll to position [228, 0]
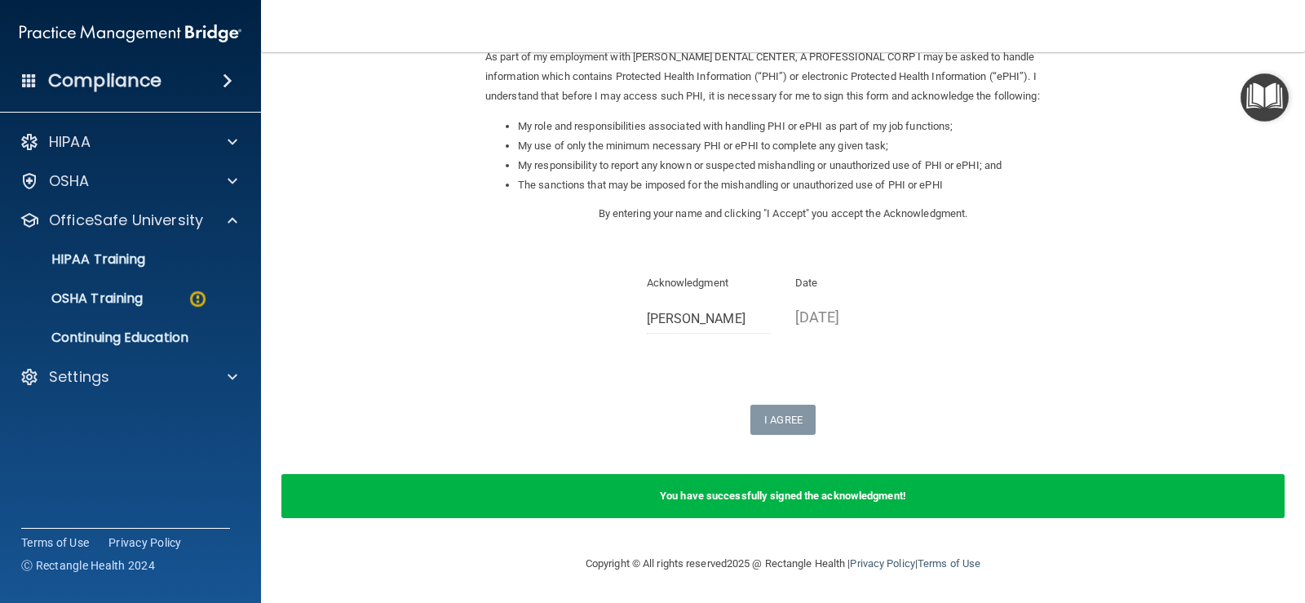
click at [223, 77] on span at bounding box center [228, 81] width 10 height 20
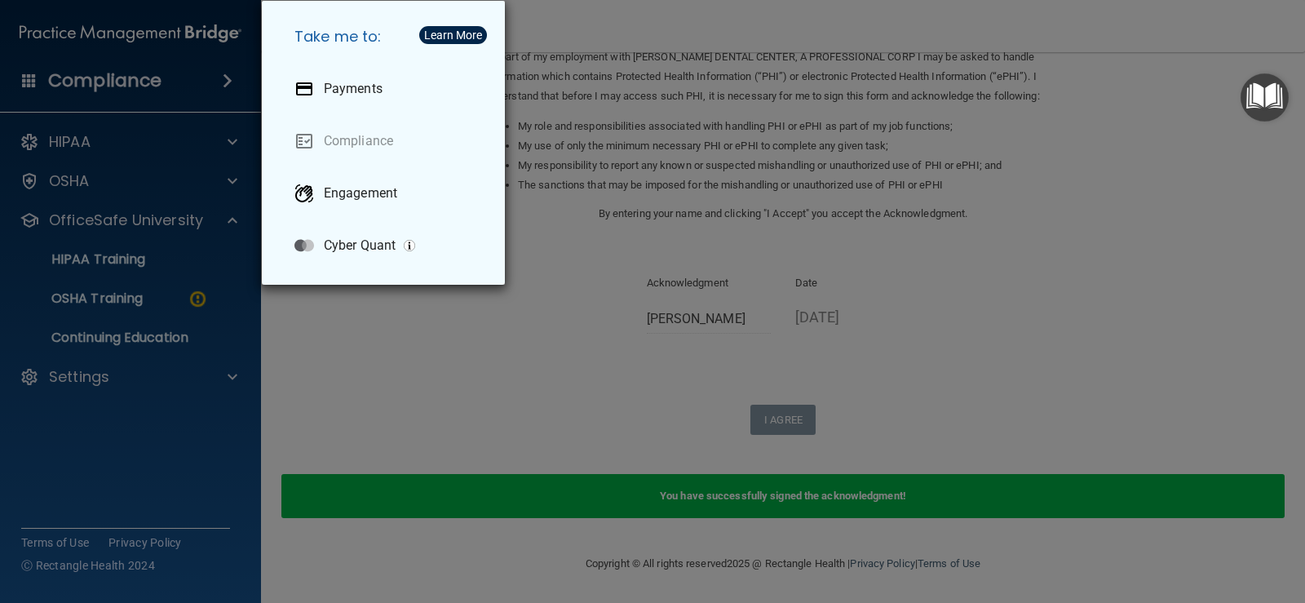
click at [683, 220] on div "Take me to: Payments Compliance Engagement Cyber Quant" at bounding box center [652, 301] width 1305 height 603
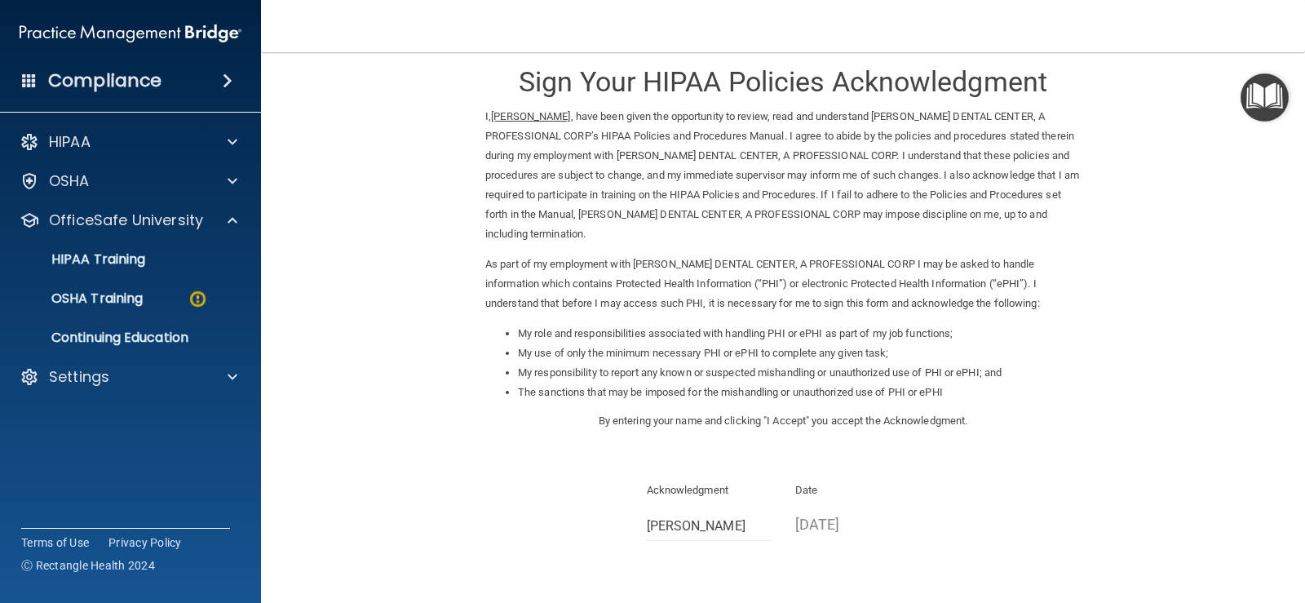
scroll to position [0, 0]
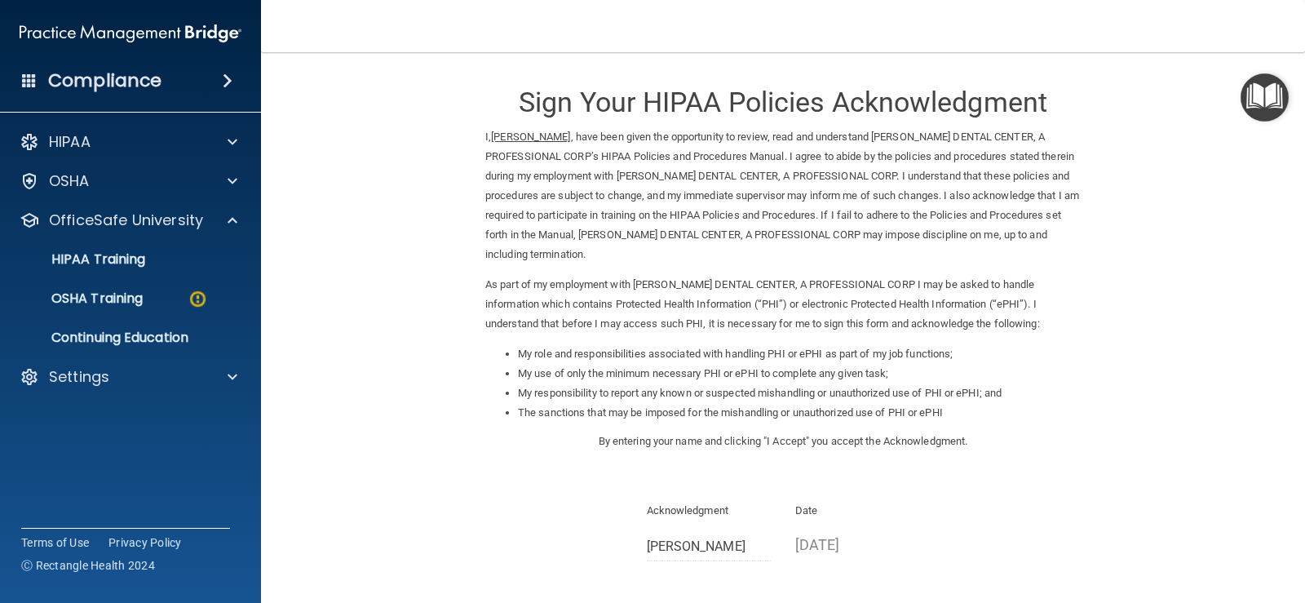
click at [93, 33] on img at bounding box center [131, 33] width 222 height 33
click at [30, 141] on div at bounding box center [30, 142] width 20 height 20
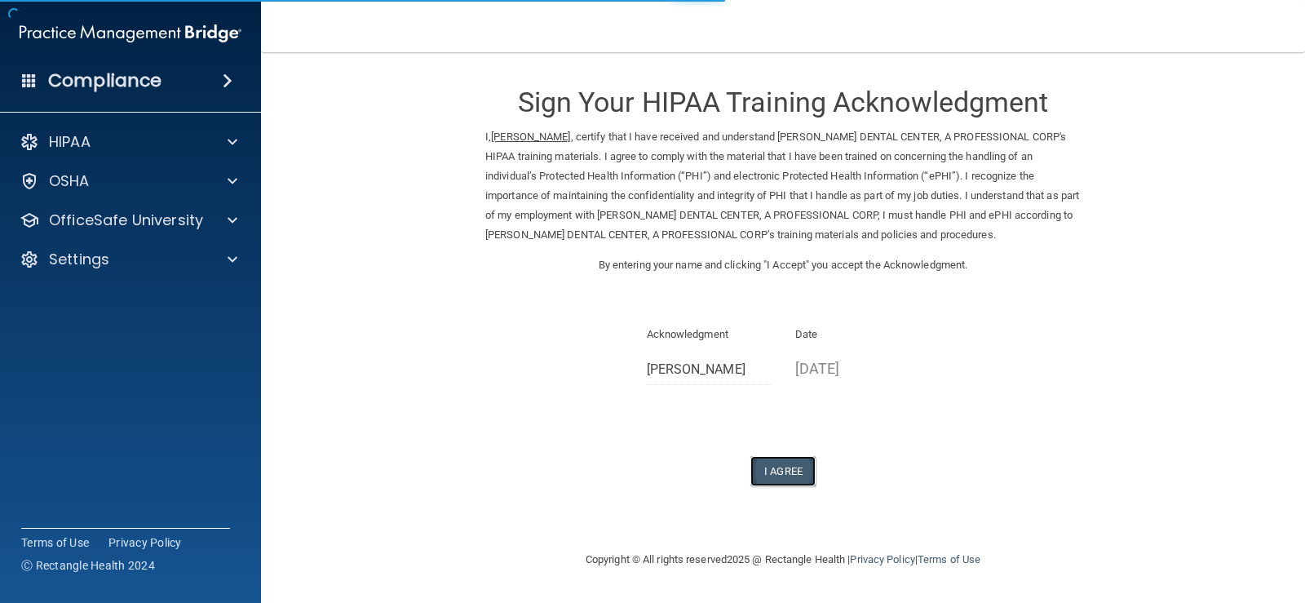
click at [765, 465] on button "I Agree" at bounding box center [782, 471] width 65 height 30
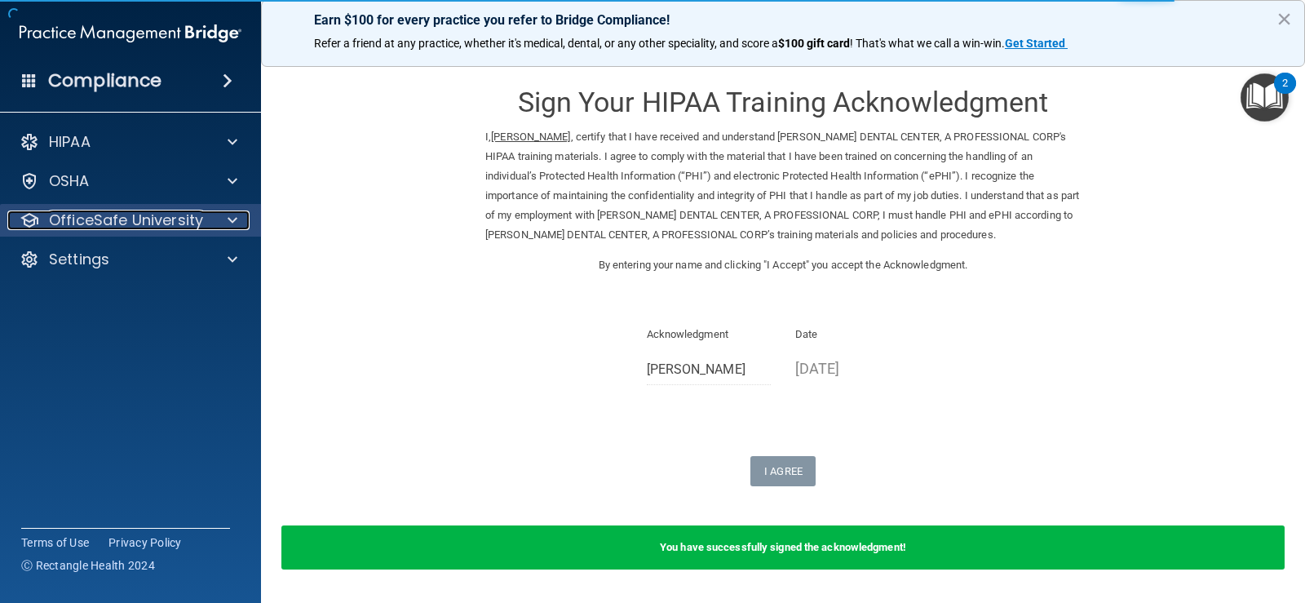
click at [145, 226] on p "OfficeSafe University" at bounding box center [126, 220] width 154 height 20
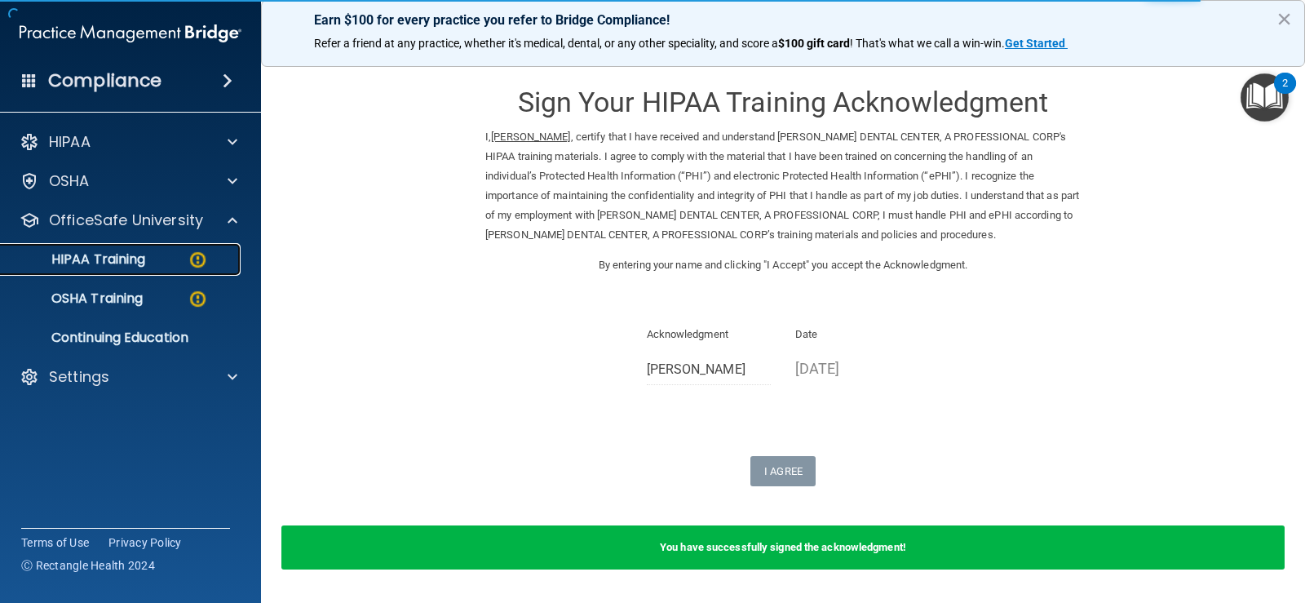
click at [184, 265] on div "HIPAA Training" at bounding box center [122, 259] width 223 height 16
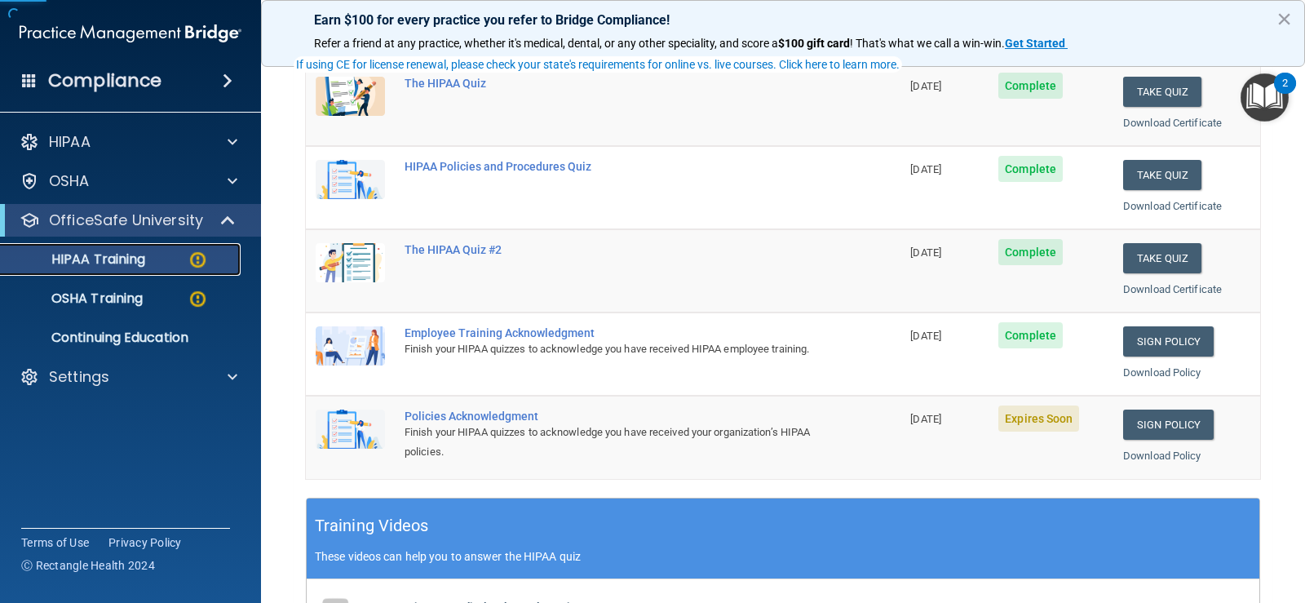
scroll to position [326, 0]
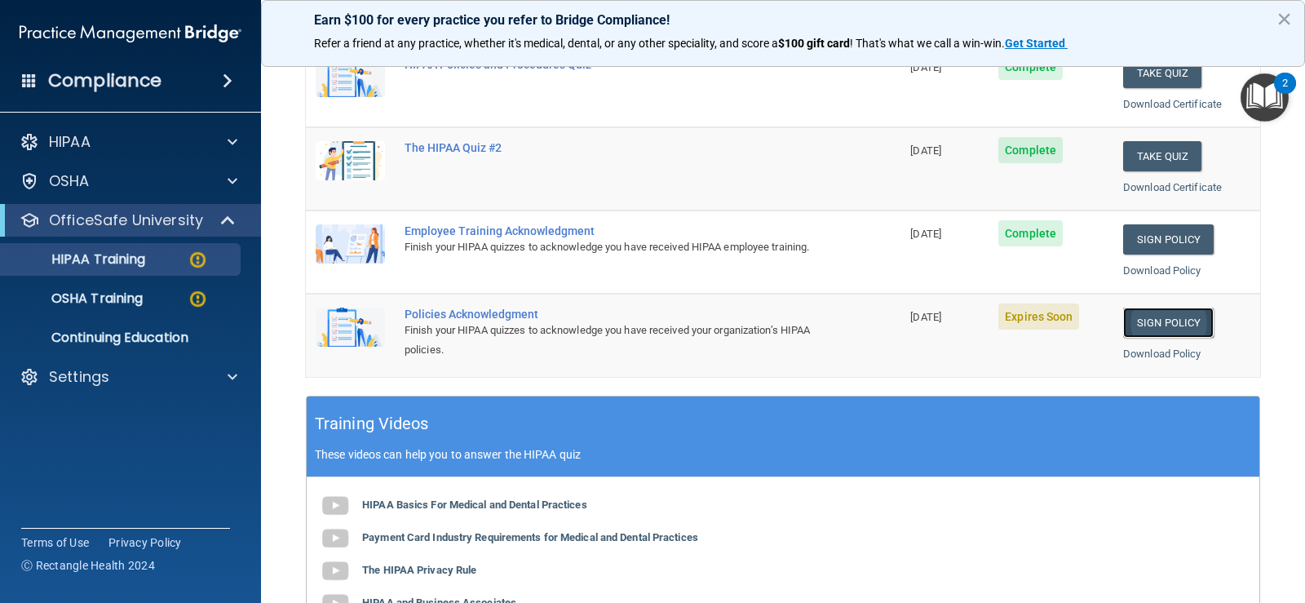
click at [1161, 319] on link "Sign Policy" at bounding box center [1168, 322] width 91 height 30
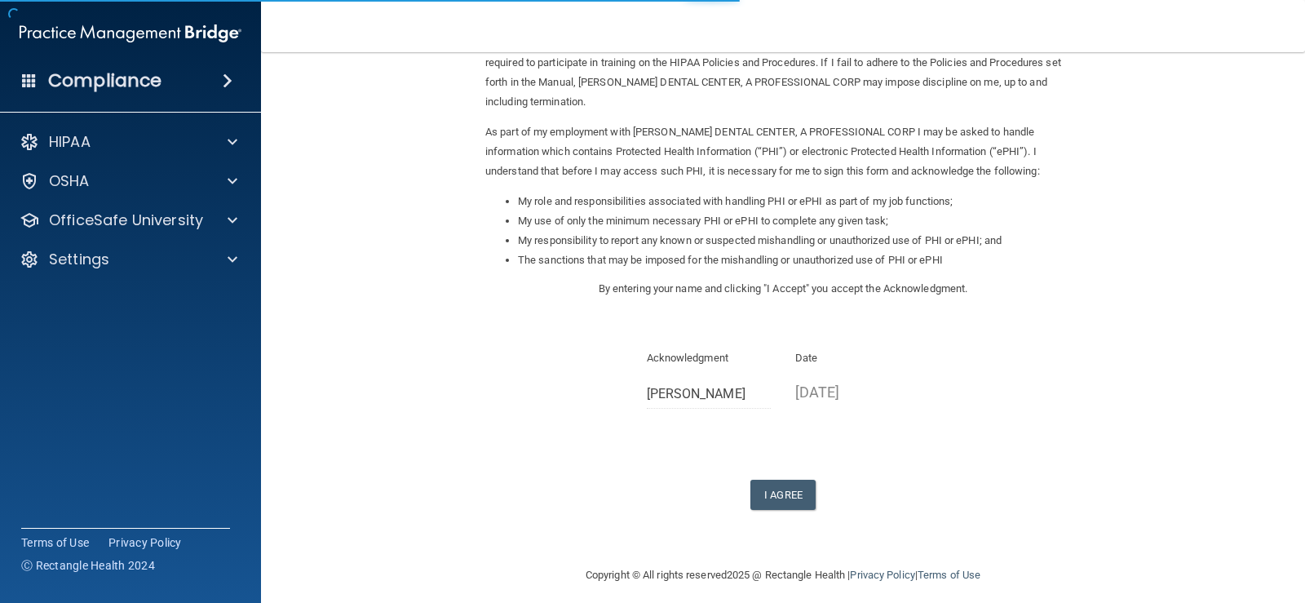
scroll to position [164, 0]
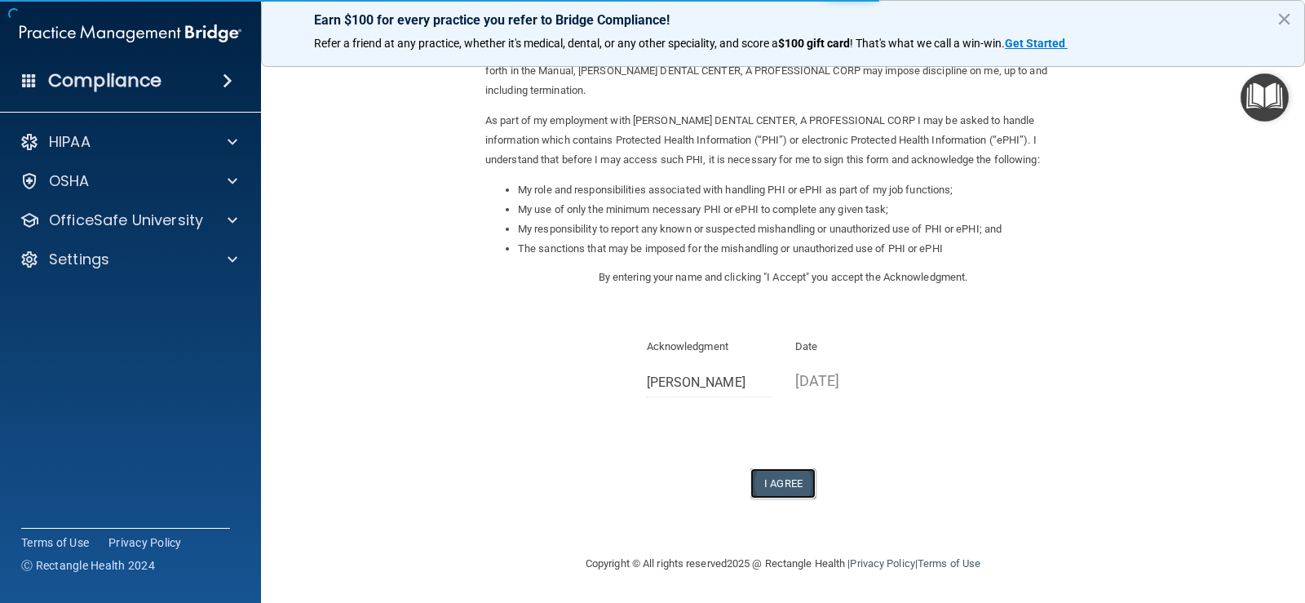
click at [773, 482] on button "I Agree" at bounding box center [782, 483] width 65 height 30
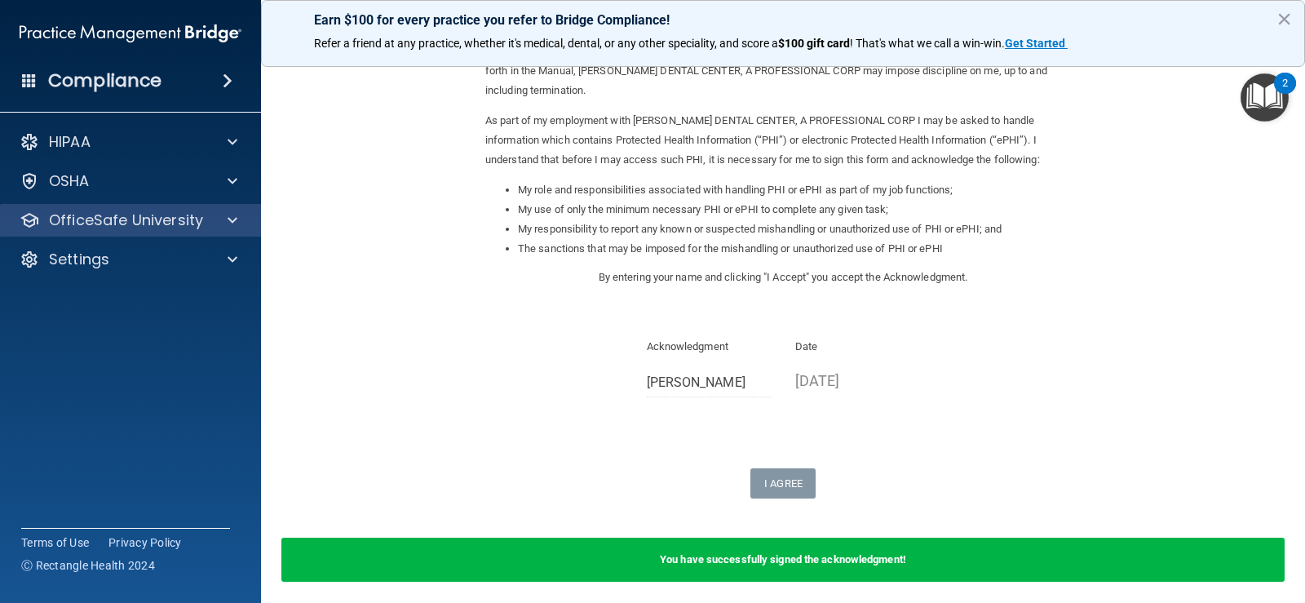
click at [207, 206] on div "OfficeSafe University" at bounding box center [131, 220] width 262 height 33
click at [187, 230] on div "OfficeSafe University" at bounding box center [131, 220] width 262 height 33
click at [202, 226] on div "OfficeSafe University" at bounding box center [108, 220] width 202 height 20
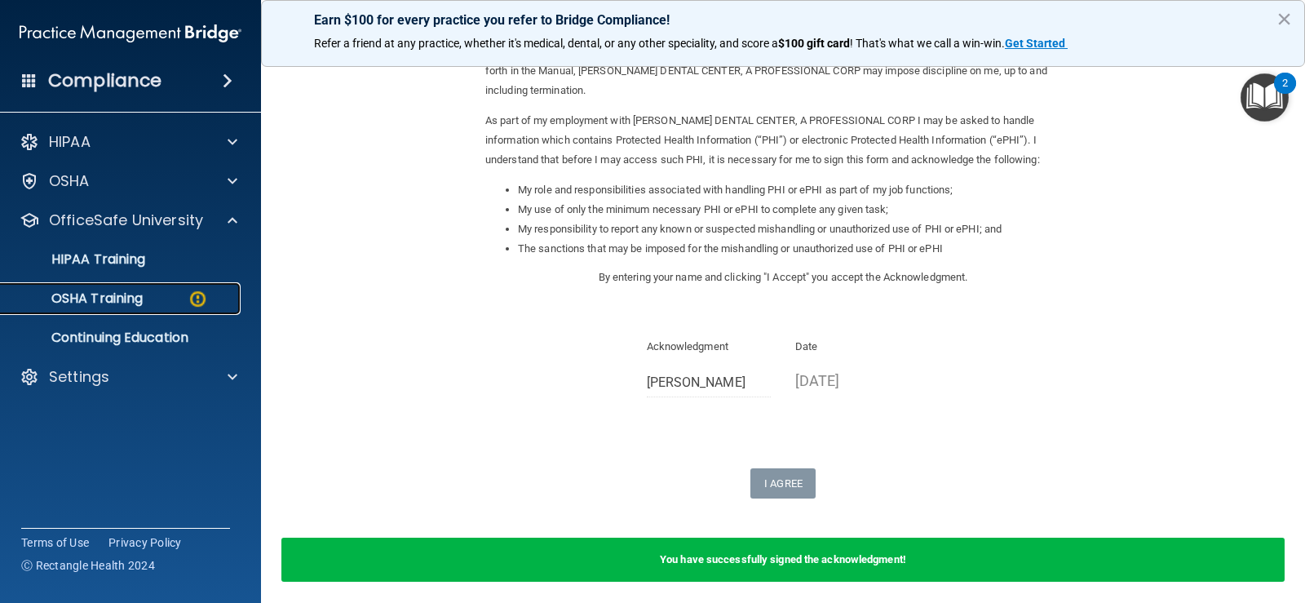
click at [145, 303] on div "OSHA Training" at bounding box center [122, 298] width 223 height 16
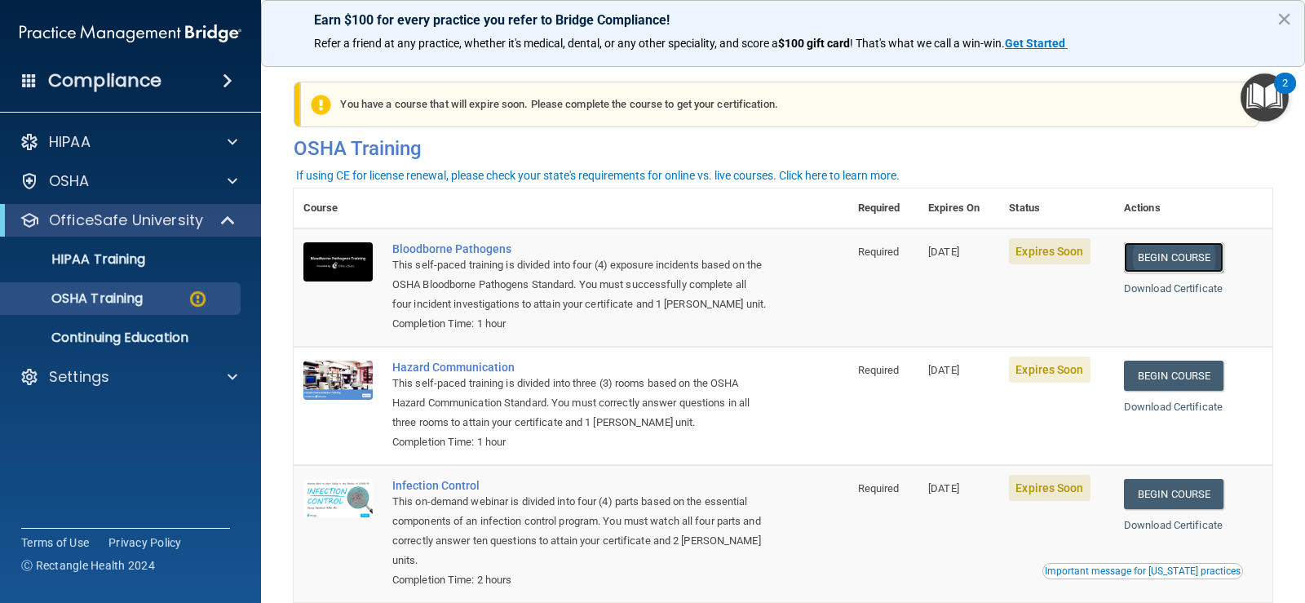
click at [1198, 245] on link "Begin Course" at bounding box center [1174, 257] width 100 height 30
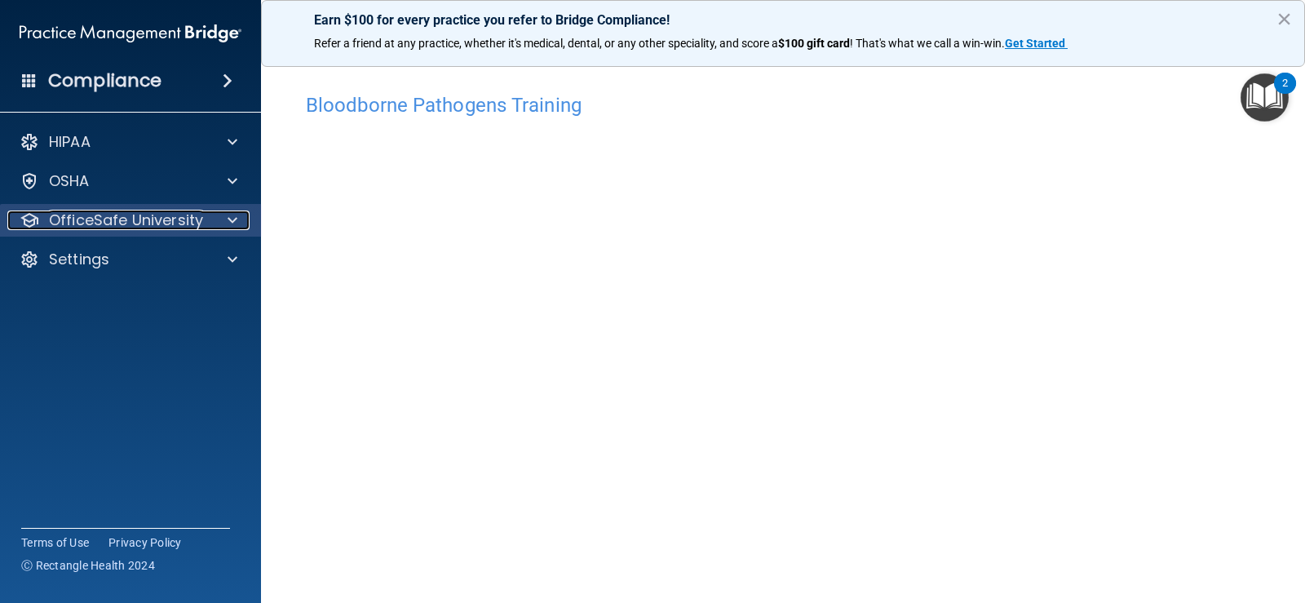
click at [171, 215] on p "OfficeSafe University" at bounding box center [126, 220] width 154 height 20
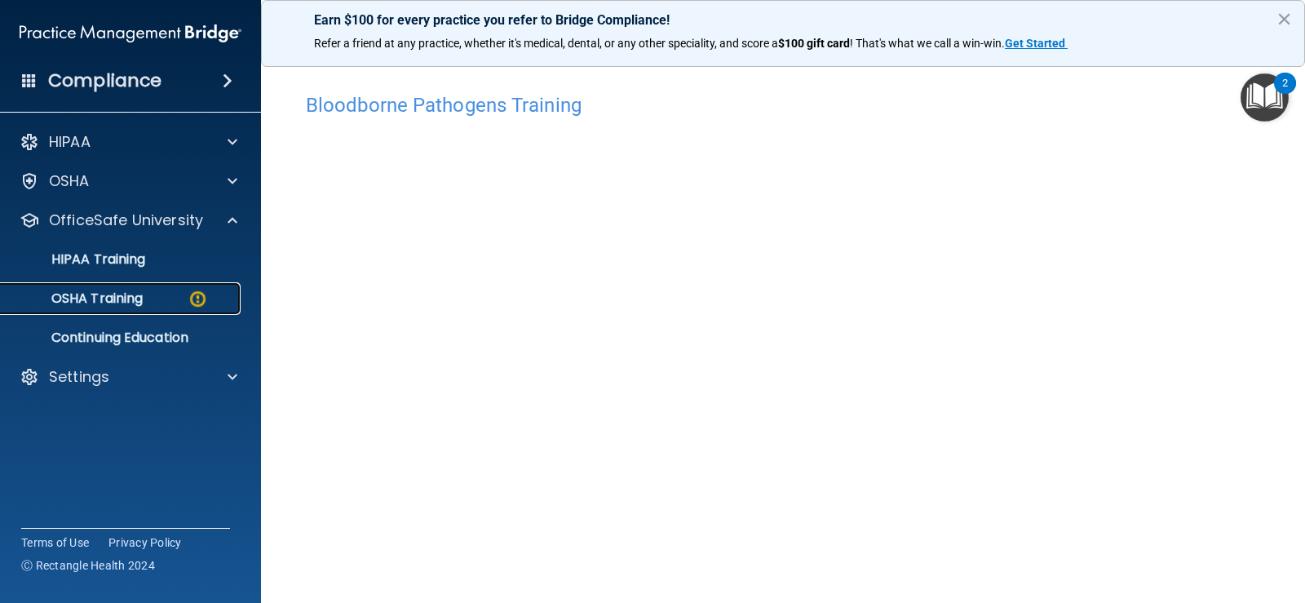
click at [154, 307] on link "OSHA Training" at bounding box center [112, 298] width 257 height 33
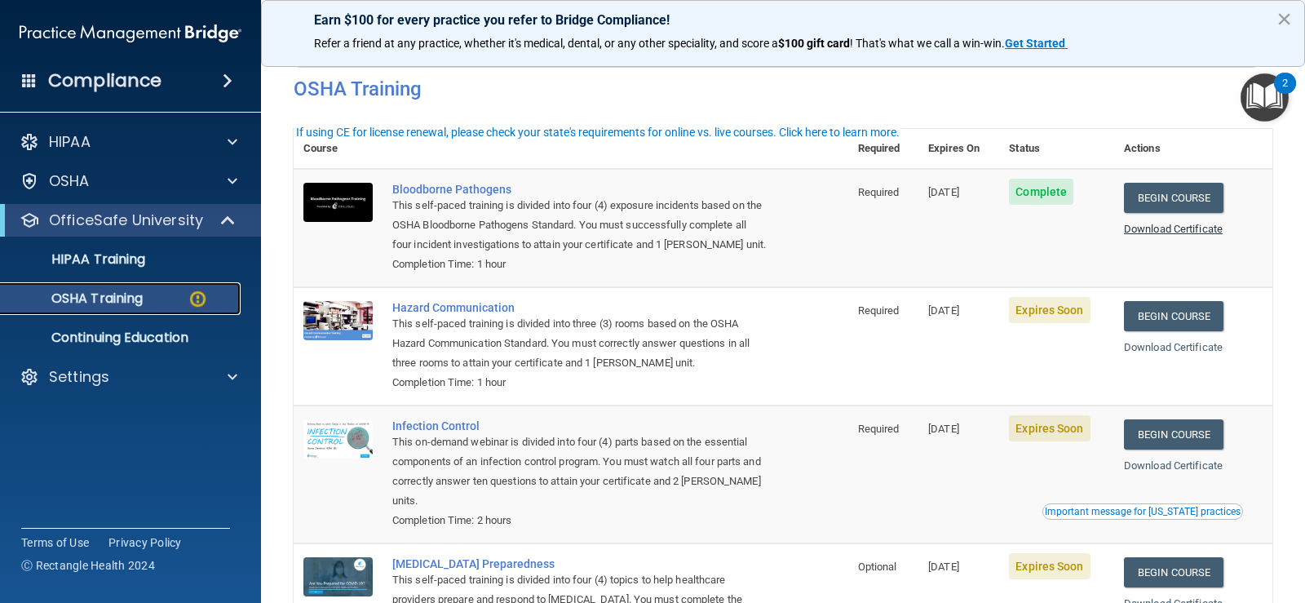
scroll to position [43, 0]
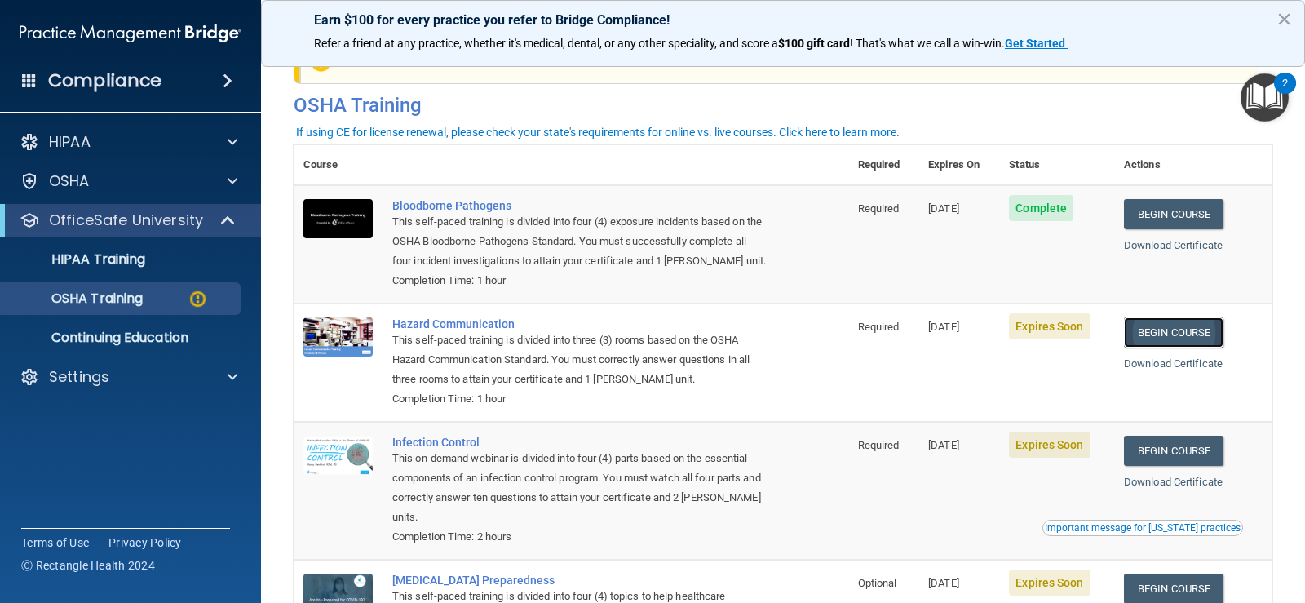
click at [1176, 341] on link "Begin Course" at bounding box center [1174, 332] width 100 height 30
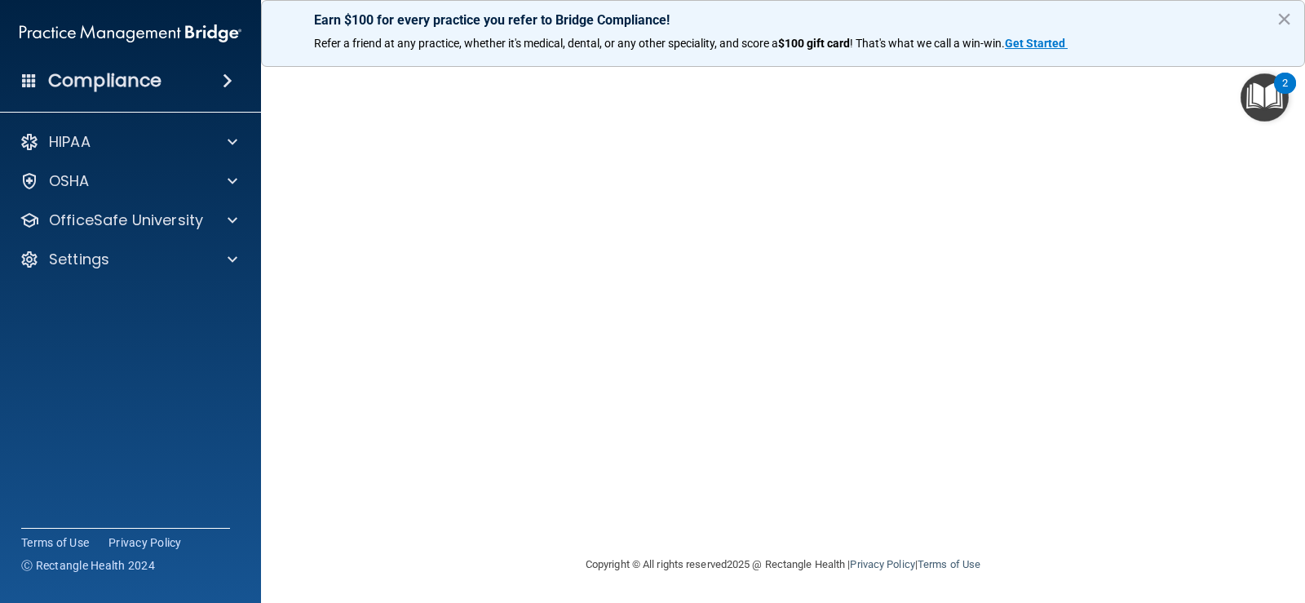
scroll to position [132, 0]
drag, startPoint x: 911, startPoint y: 14, endPoint x: 912, endPoint y: 22, distance: 8.2
click at [911, 20] on p "Earn $100 for every practice you refer to Bridge Compliance!" at bounding box center [783, 19] width 938 height 15
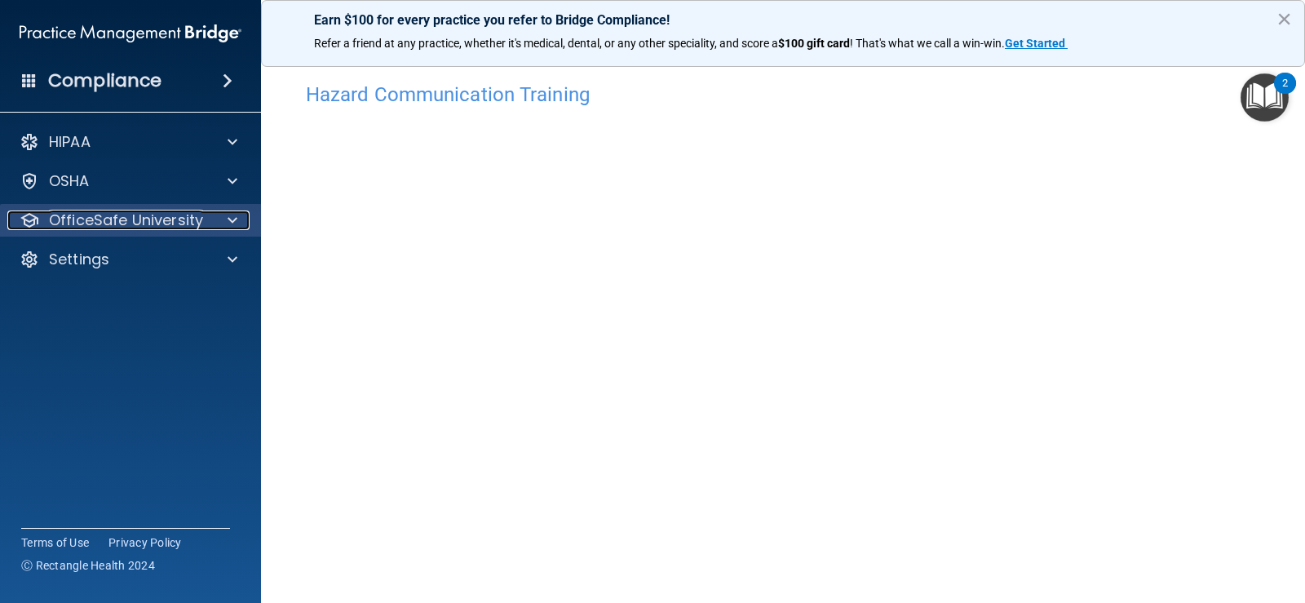
click at [177, 225] on p "OfficeSafe University" at bounding box center [126, 220] width 154 height 20
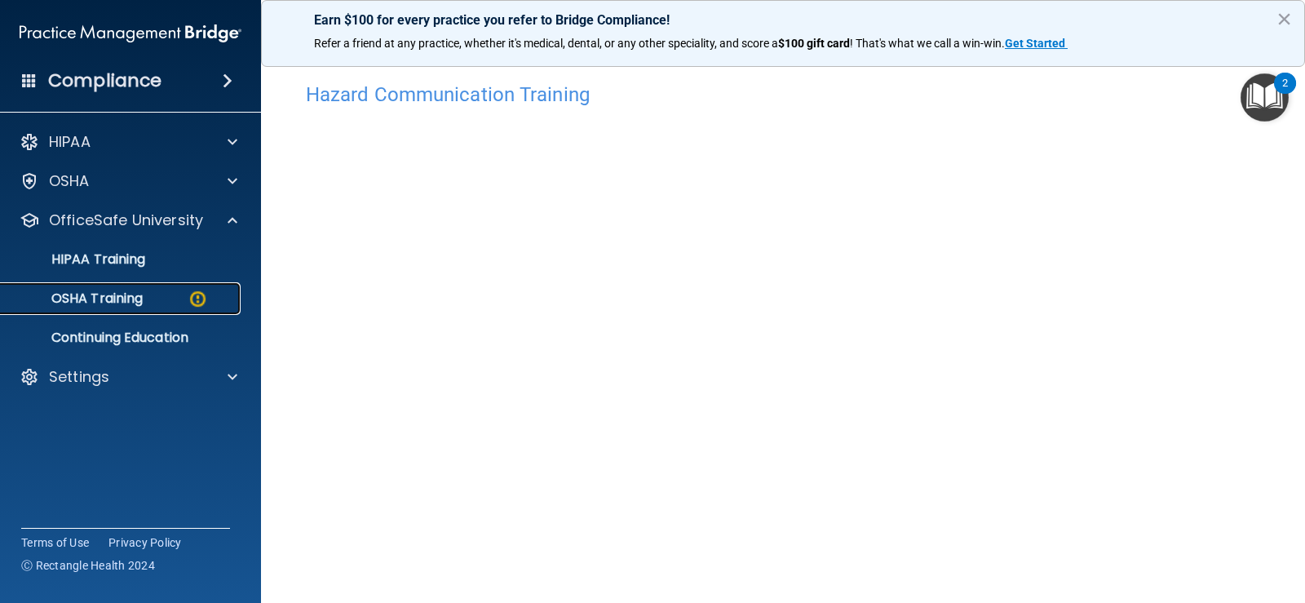
click at [176, 306] on div "OSHA Training" at bounding box center [122, 298] width 223 height 16
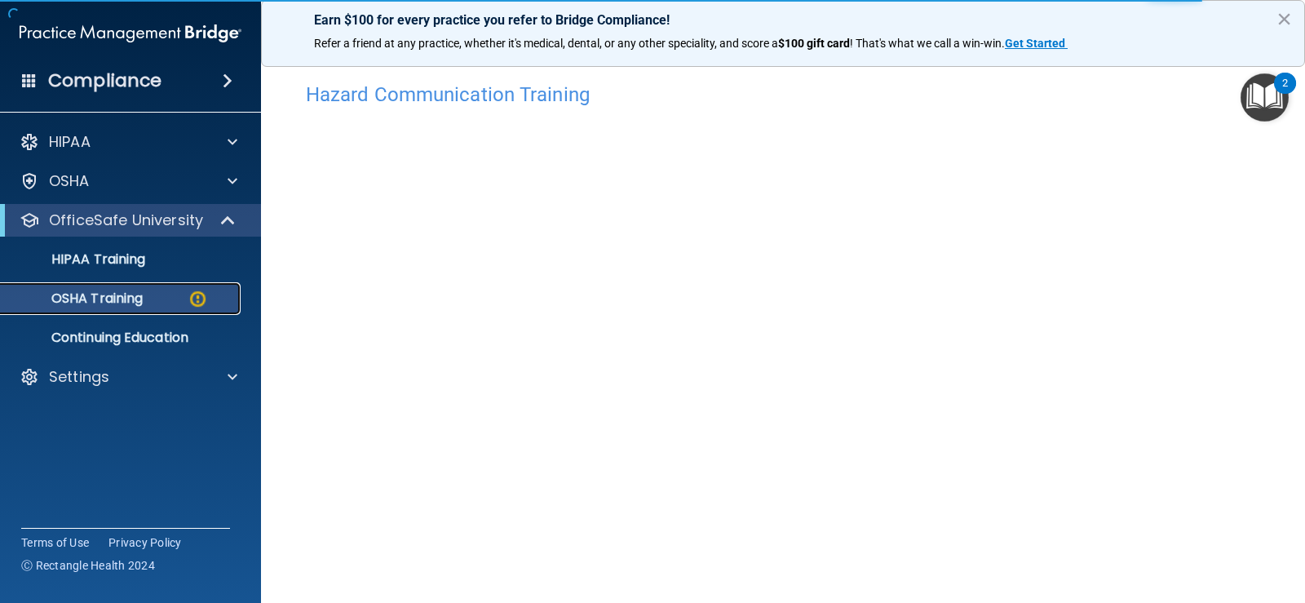
click at [103, 303] on p "OSHA Training" at bounding box center [77, 298] width 132 height 16
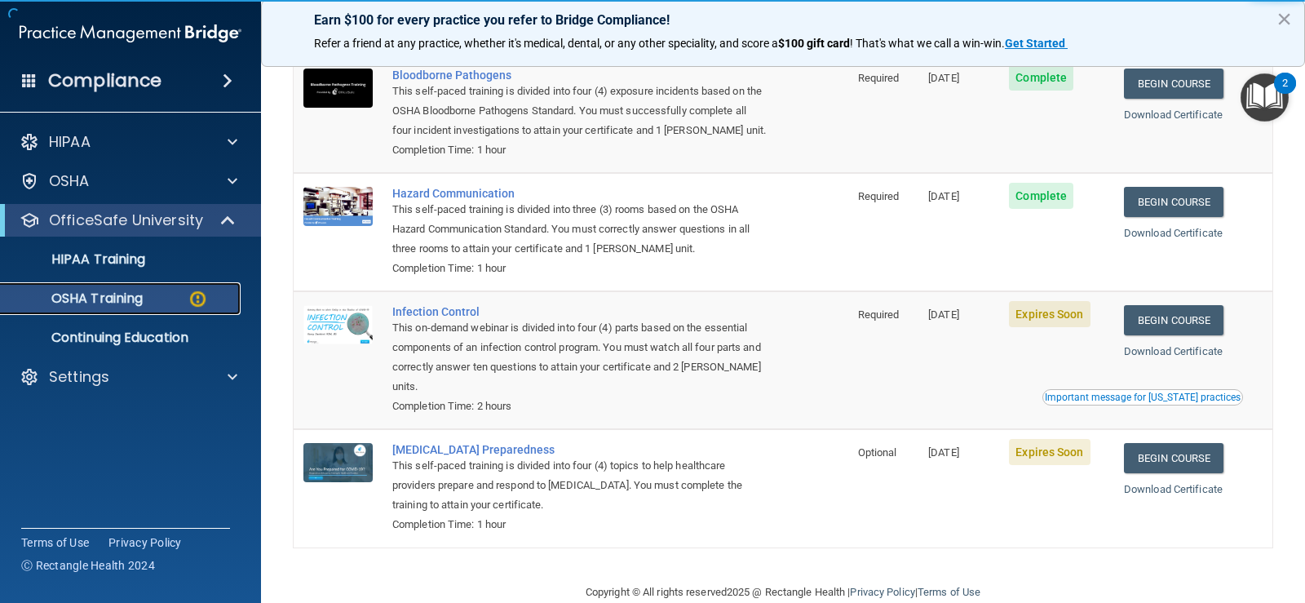
scroll to position [206, 0]
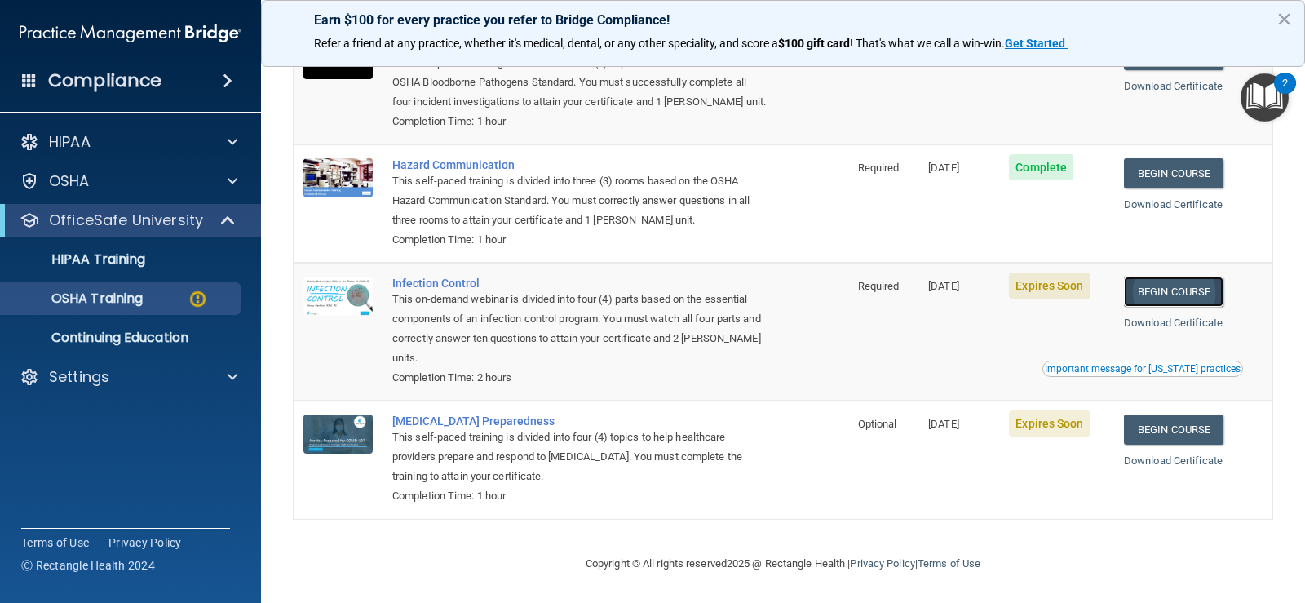
click at [1161, 296] on link "Begin Course" at bounding box center [1174, 291] width 100 height 30
click at [149, 217] on p "OfficeSafe University" at bounding box center [126, 220] width 154 height 20
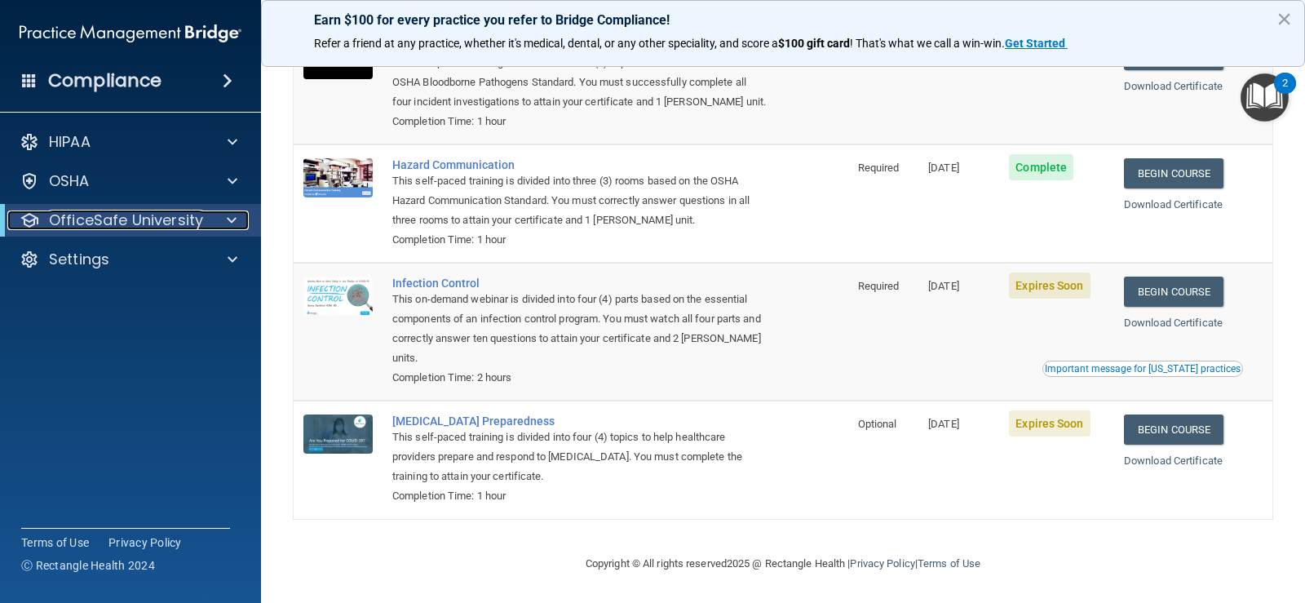
click at [196, 219] on p "OfficeSafe University" at bounding box center [126, 220] width 154 height 20
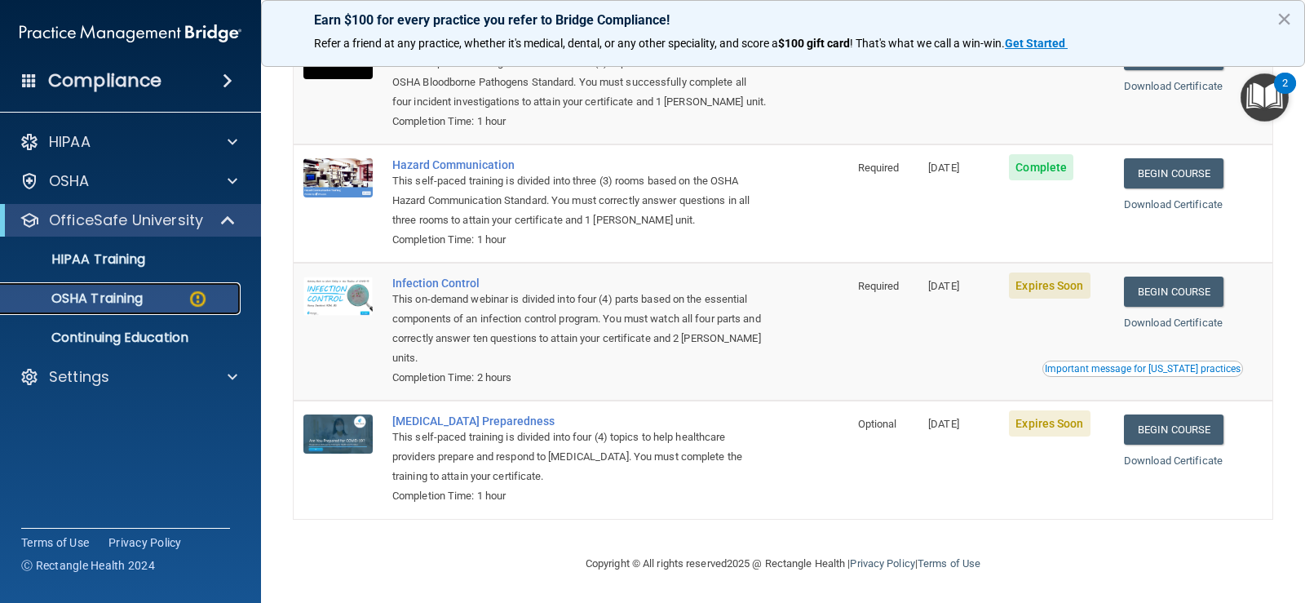
click at [182, 303] on div "OSHA Training" at bounding box center [122, 298] width 223 height 16
click at [185, 294] on div "OSHA Training" at bounding box center [122, 298] width 223 height 16
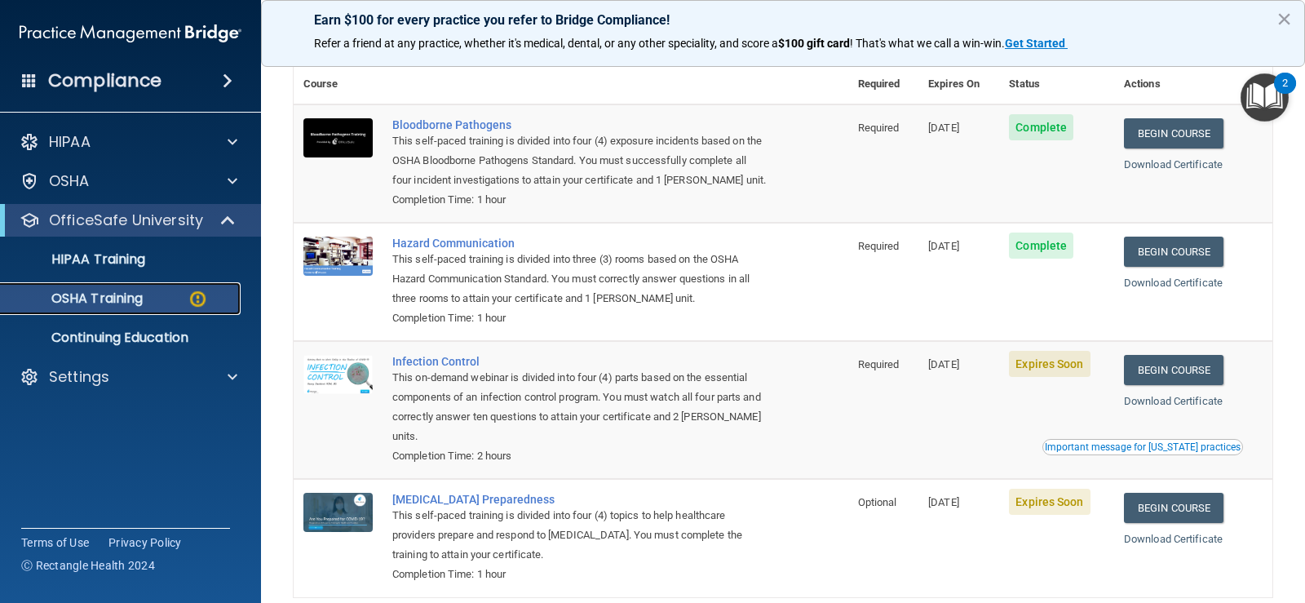
scroll to position [0, 0]
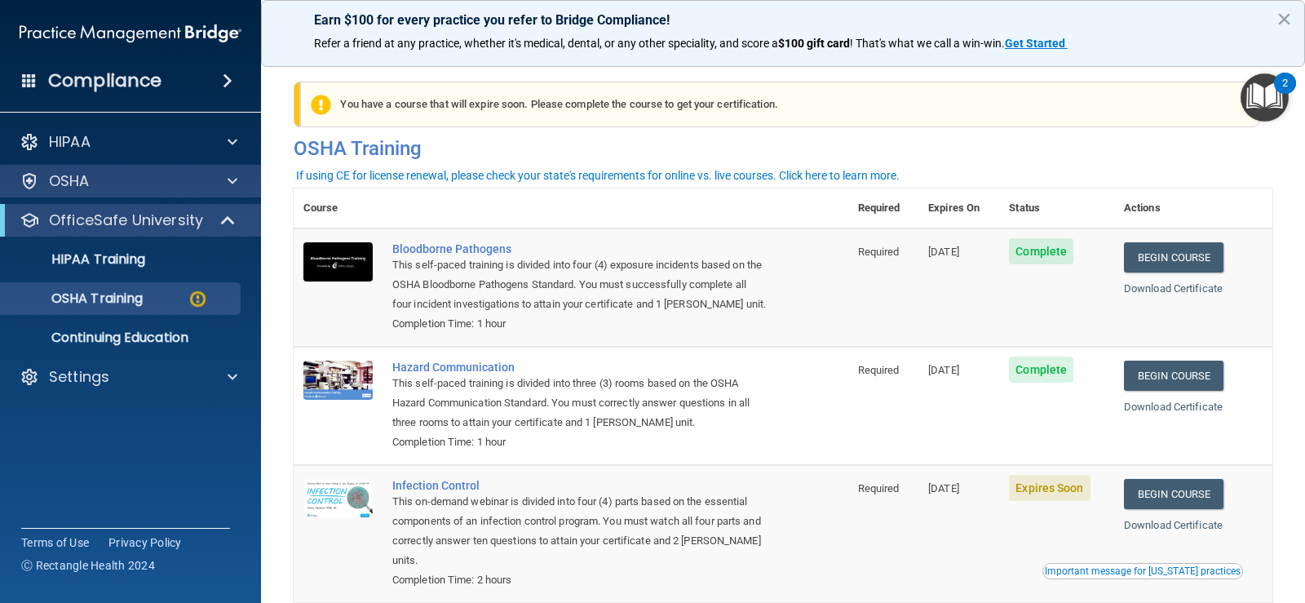
click at [95, 171] on div "OSHA" at bounding box center [131, 181] width 262 height 33
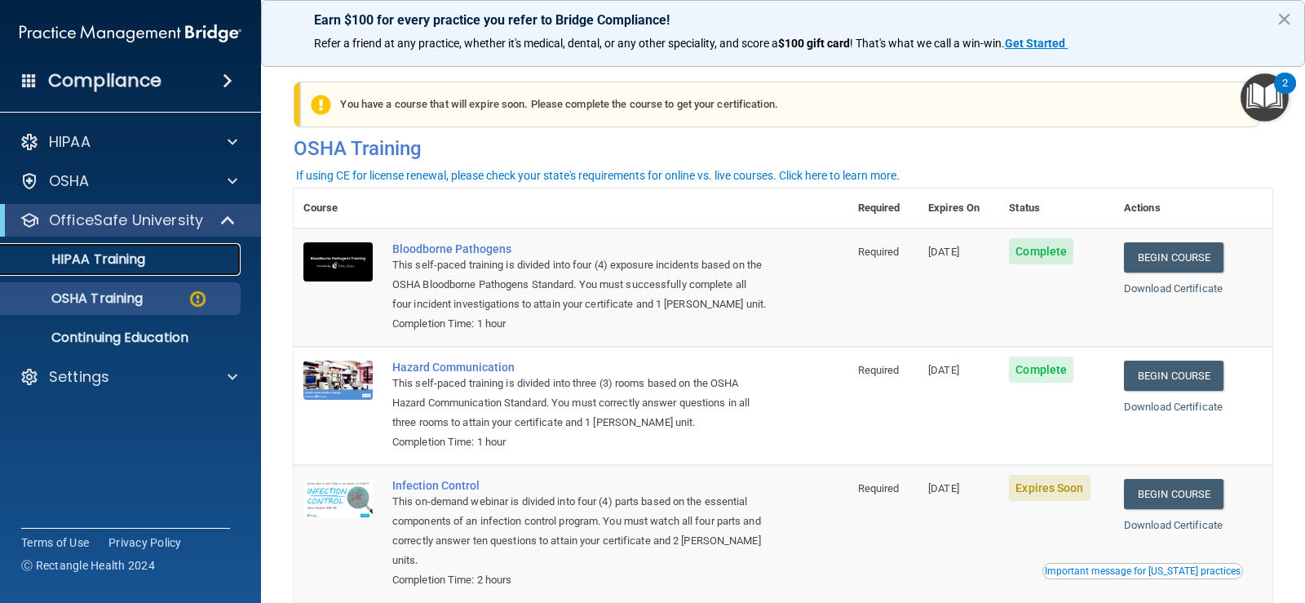
click at [82, 269] on link "HIPAA Training" at bounding box center [112, 259] width 257 height 33
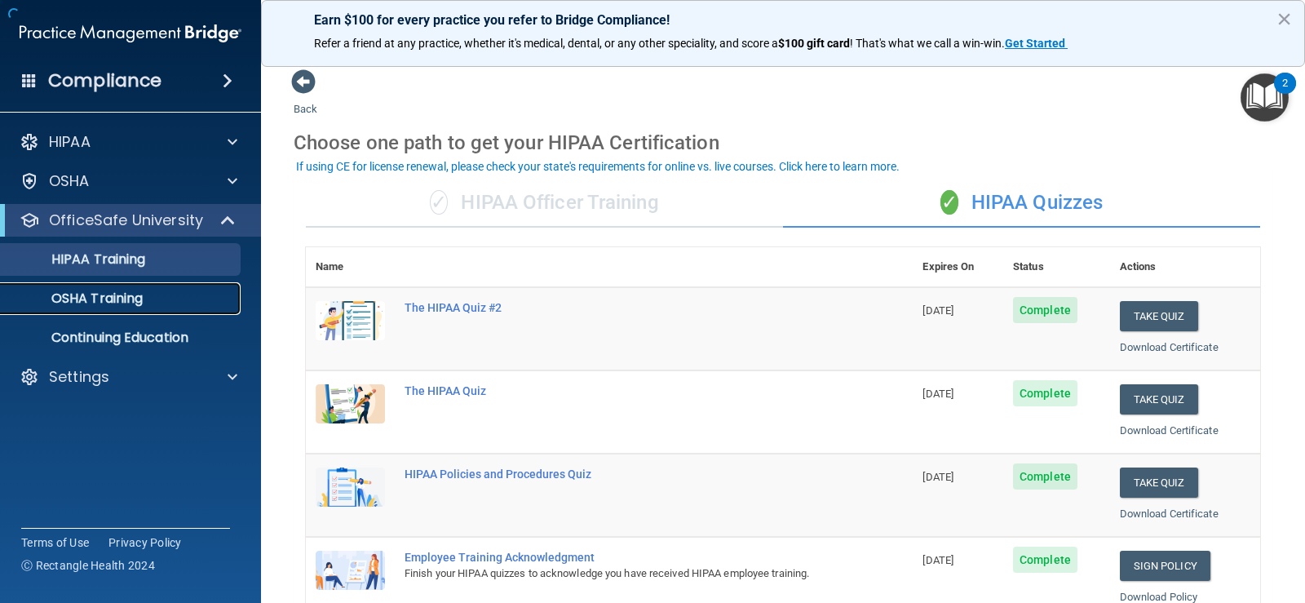
click at [97, 306] on p "OSHA Training" at bounding box center [77, 298] width 132 height 16
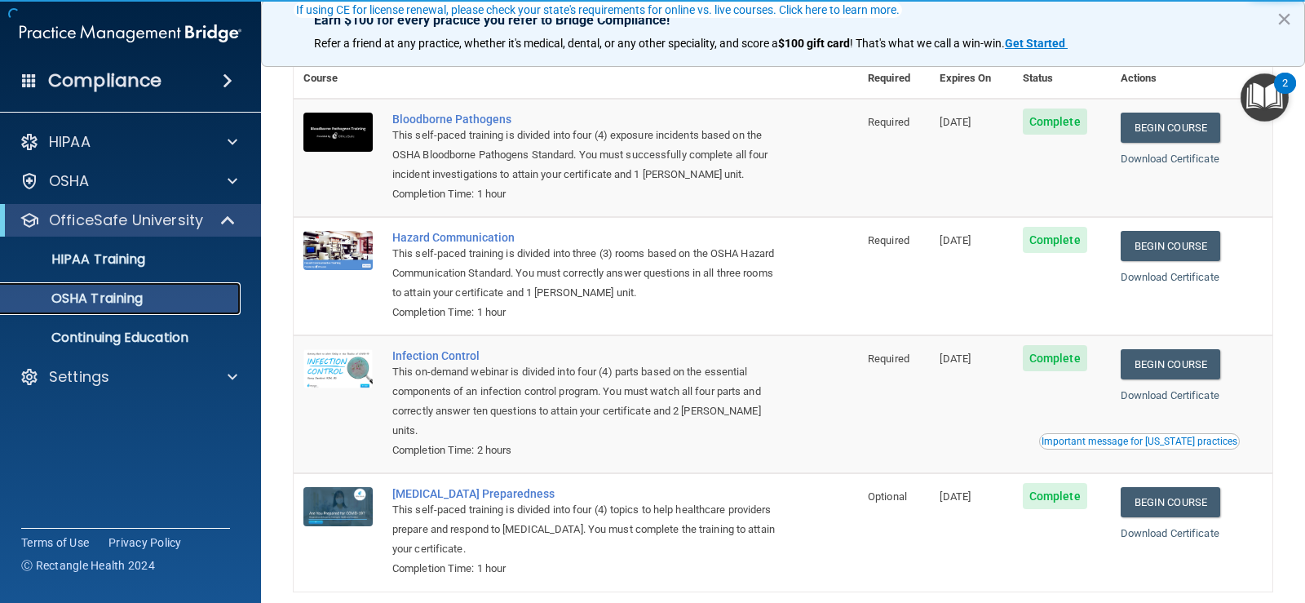
scroll to position [141, 0]
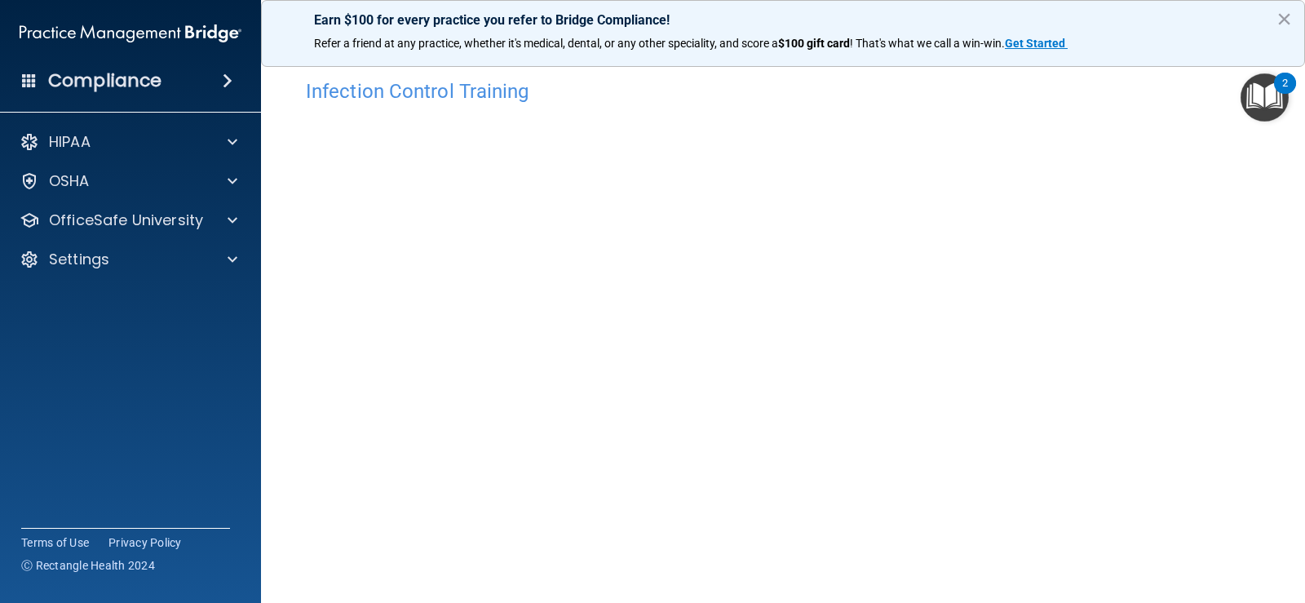
scroll to position [95, 0]
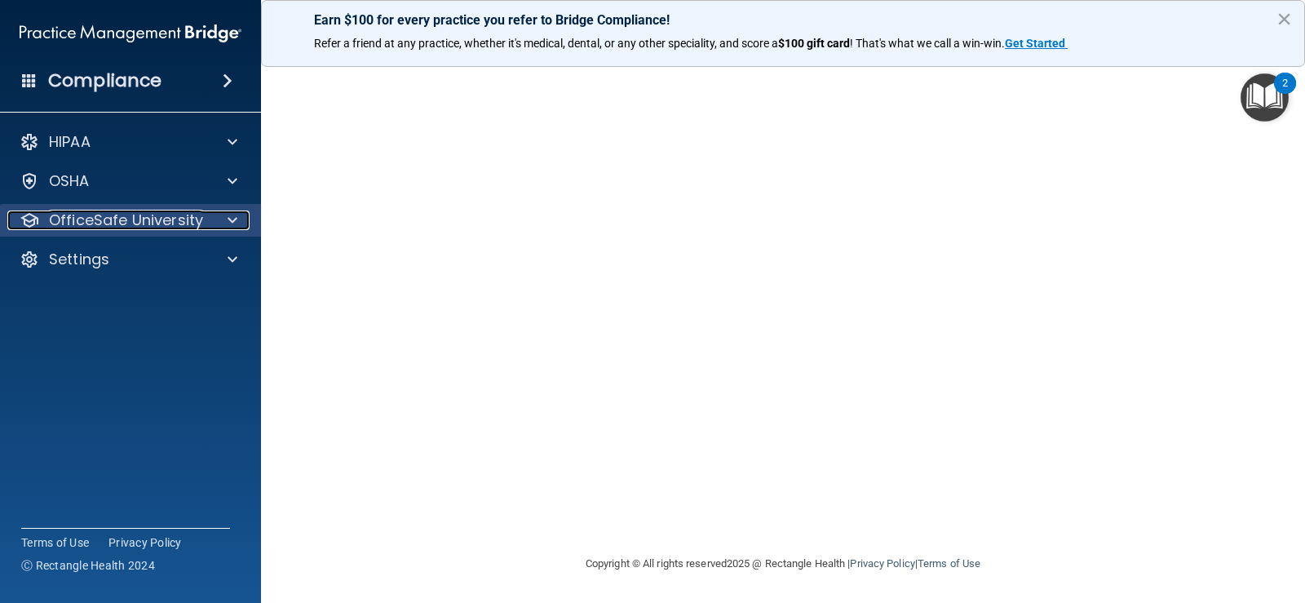
click at [83, 214] on p "OfficeSafe University" at bounding box center [126, 220] width 154 height 20
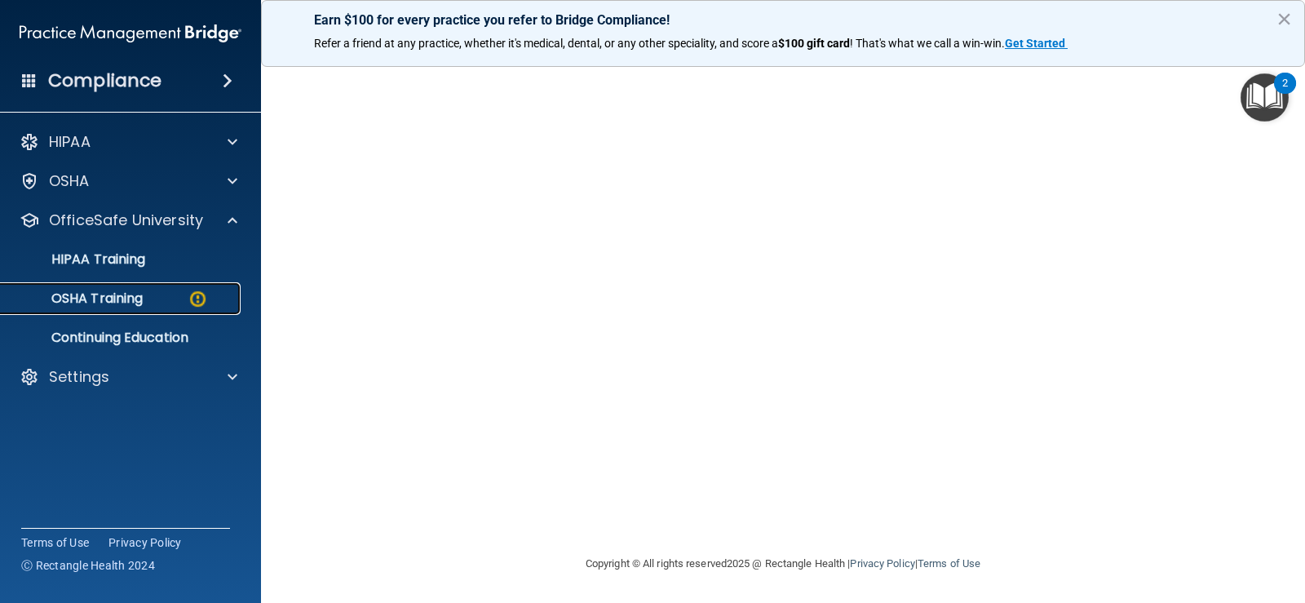
click at [148, 311] on link "OSHA Training" at bounding box center [112, 298] width 257 height 33
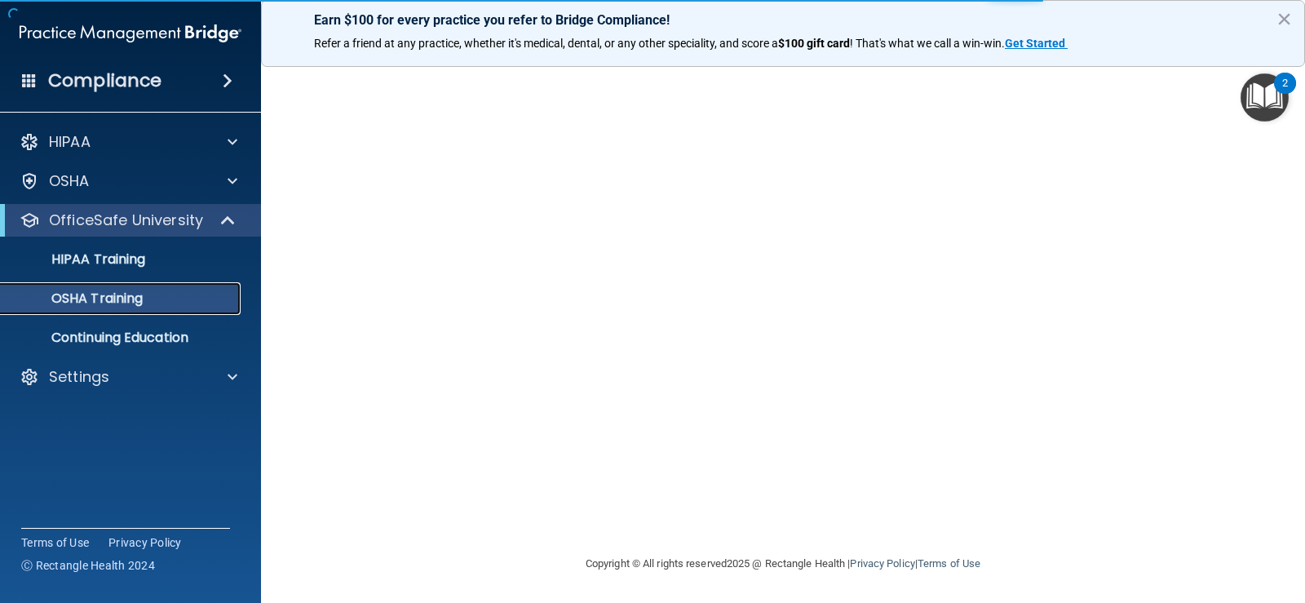
scroll to position [161, 0]
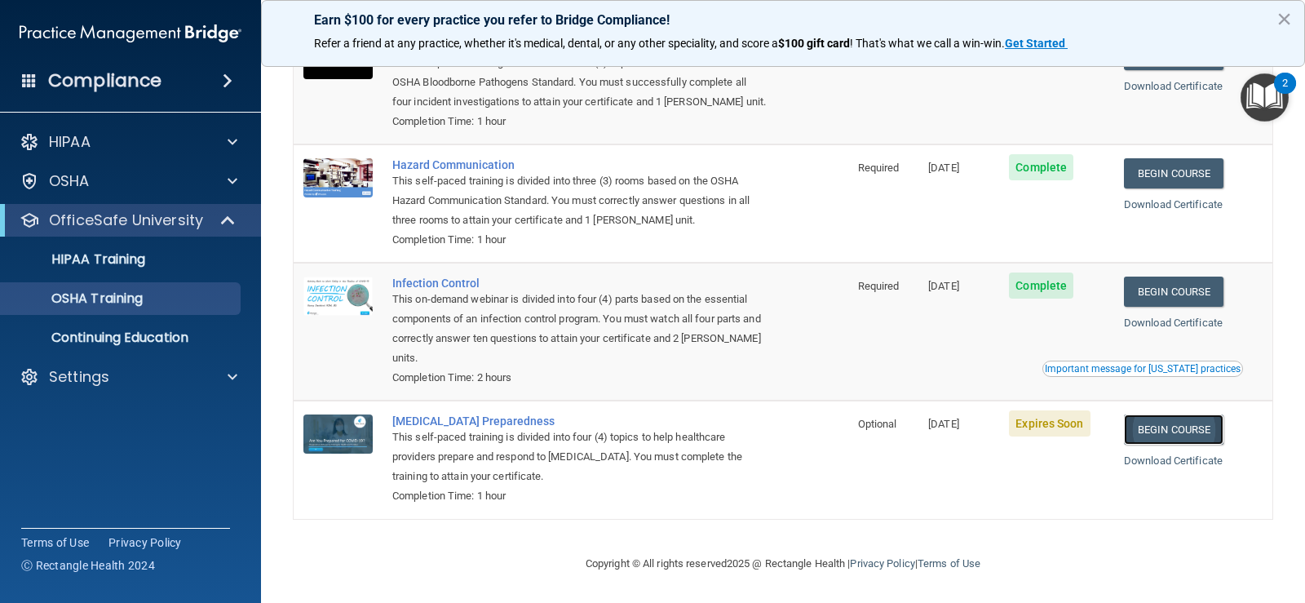
click at [1156, 424] on link "Begin Course" at bounding box center [1174, 429] width 100 height 30
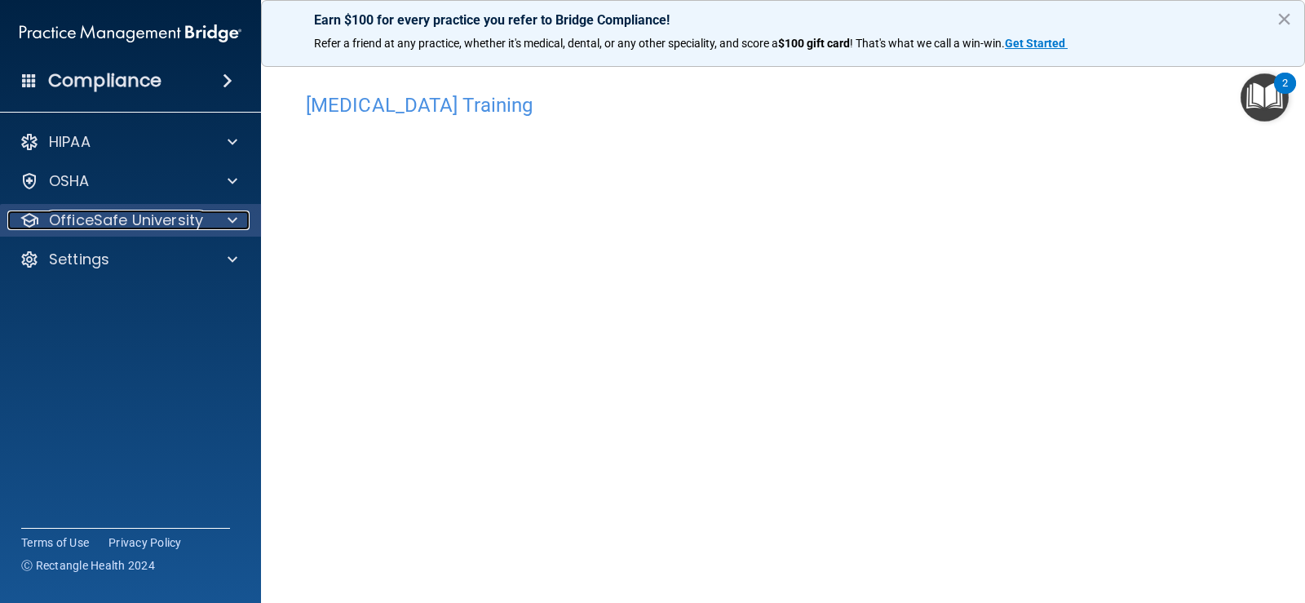
click at [185, 214] on p "OfficeSafe University" at bounding box center [126, 220] width 154 height 20
